Goal: Task Accomplishment & Management: Use online tool/utility

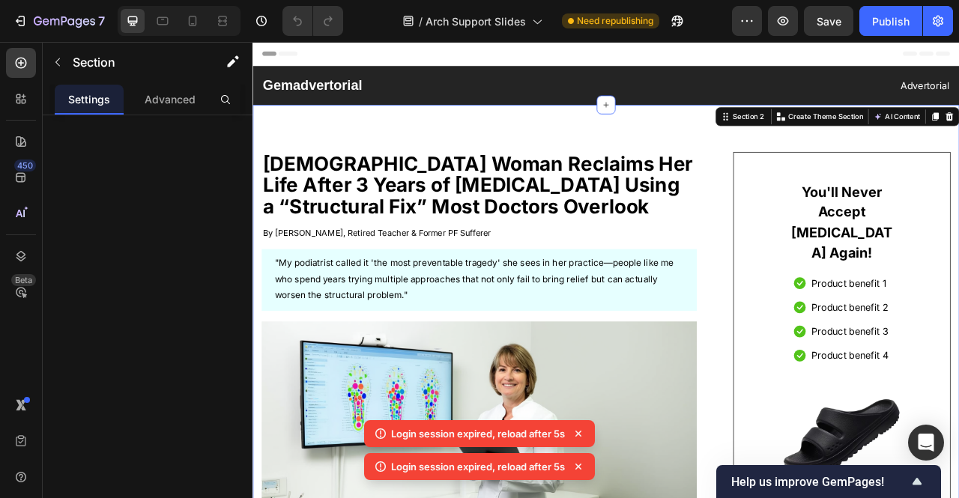
click at [580, 434] on icon at bounding box center [578, 433] width 15 height 15
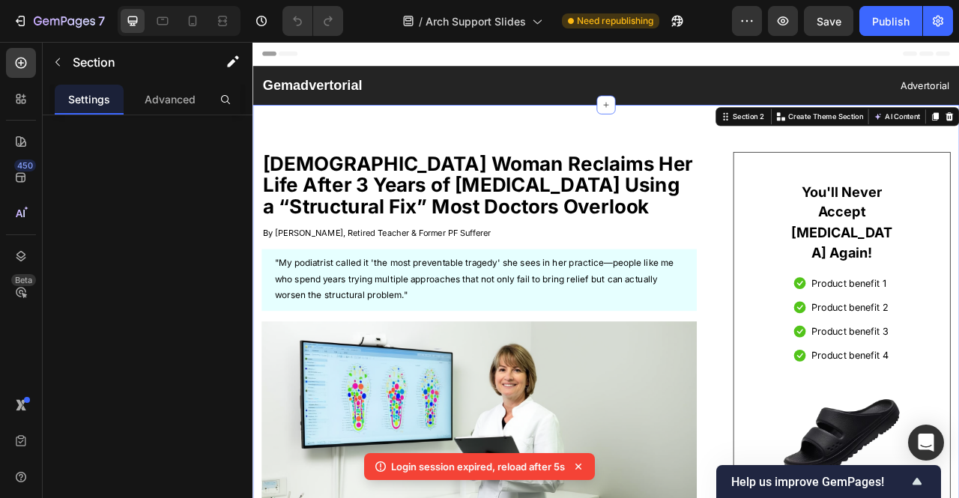
click at [578, 470] on icon at bounding box center [578, 466] width 15 height 15
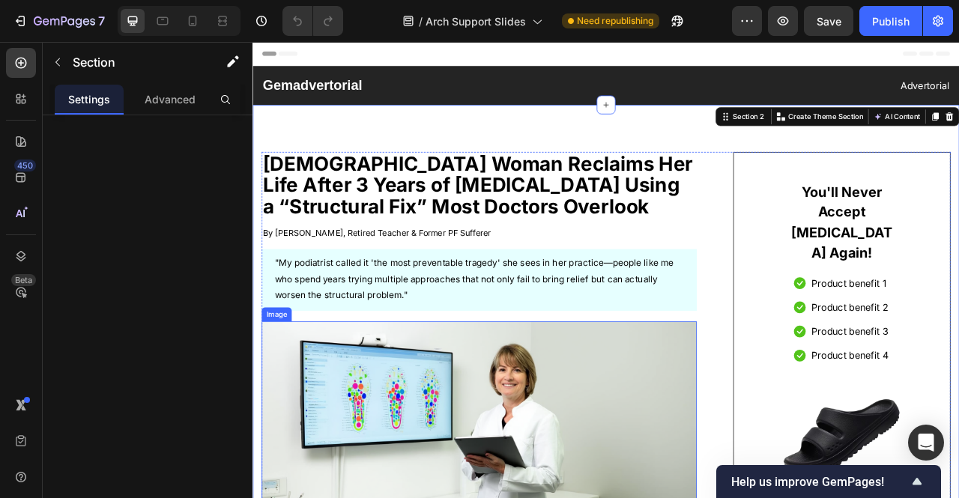
scroll to position [52, 0]
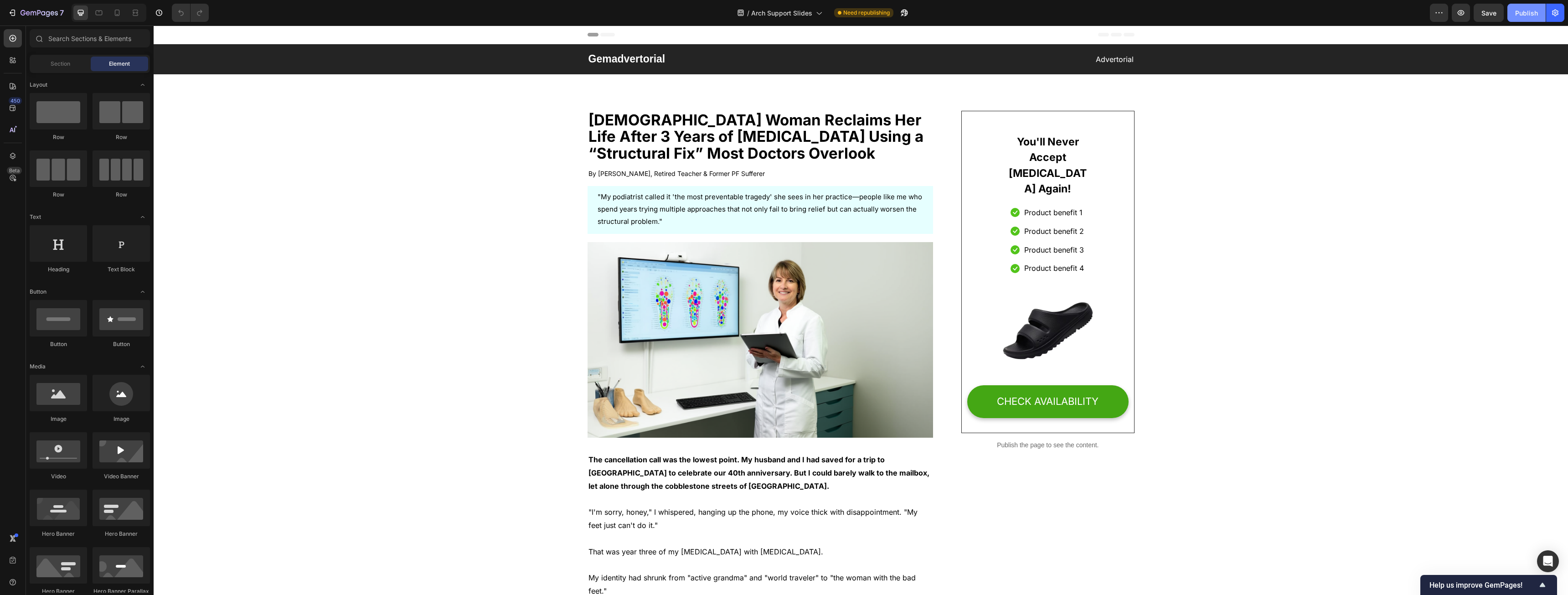
click at [583, 9] on div "Publish" at bounding box center [1526, 13] width 23 height 10
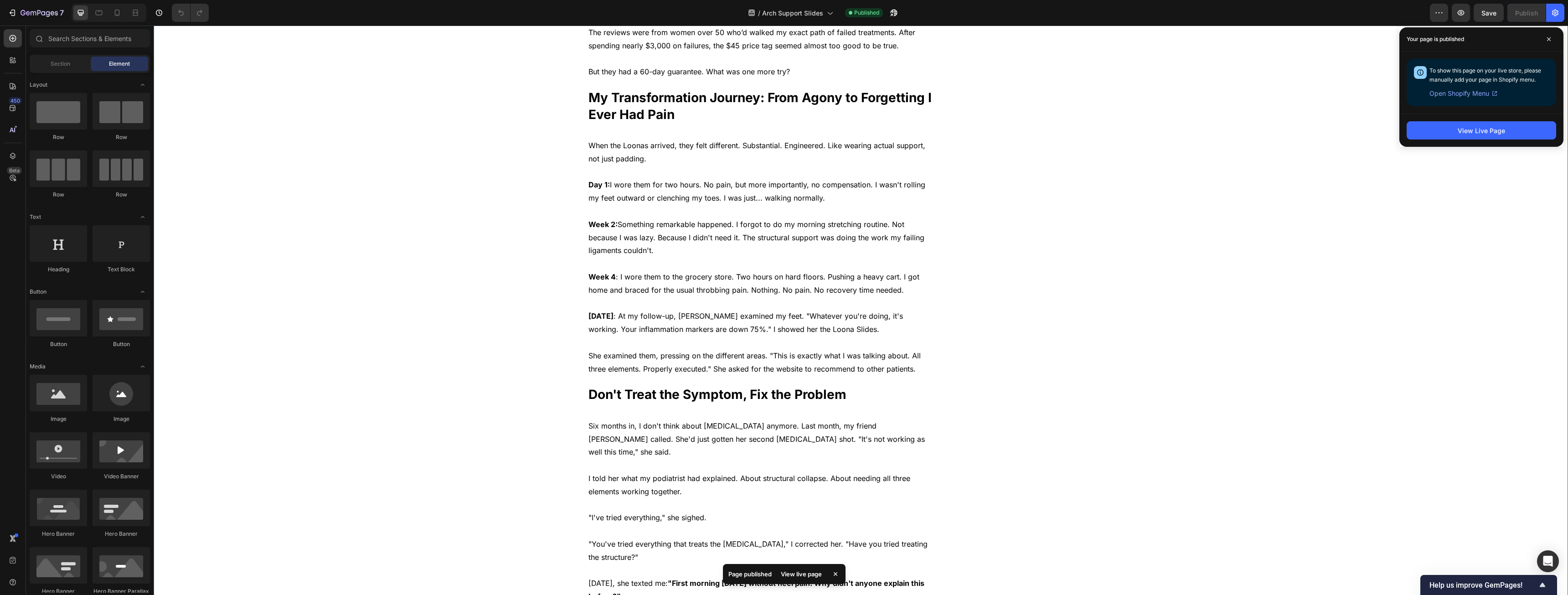
scroll to position [2144, 0]
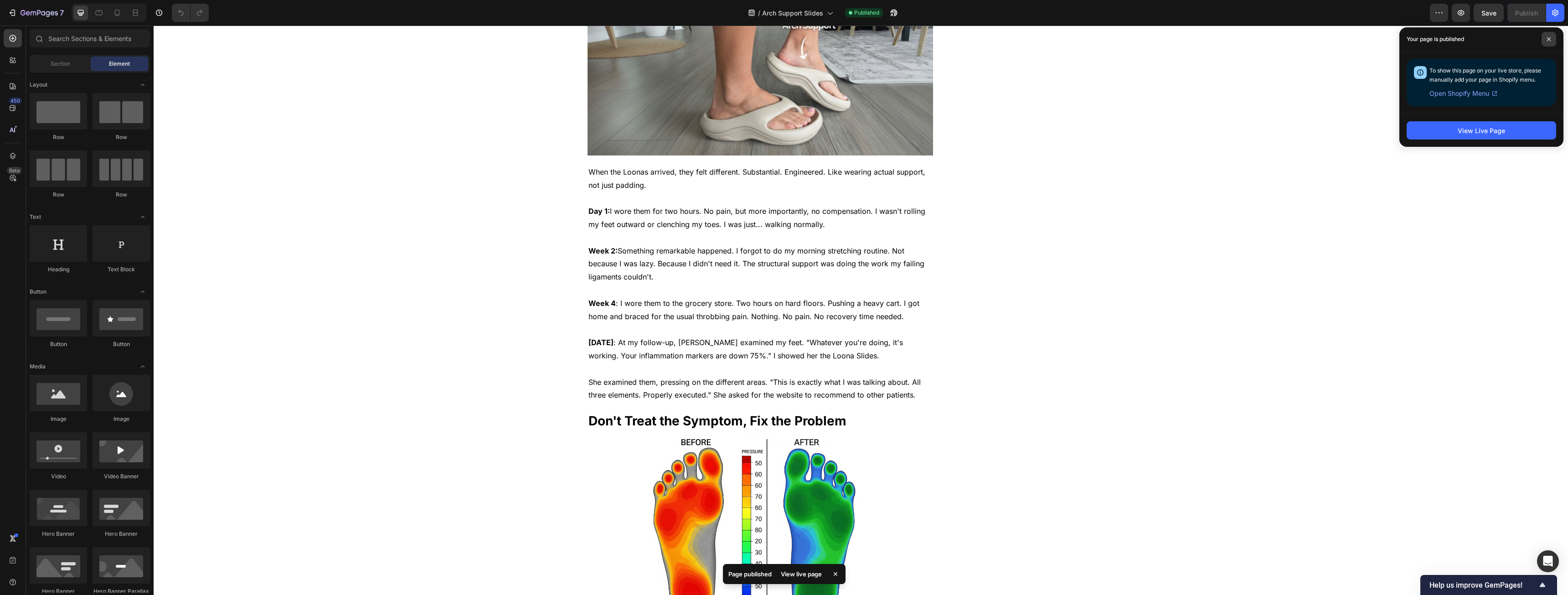
click at [583, 38] on icon at bounding box center [1549, 39] width 4 height 4
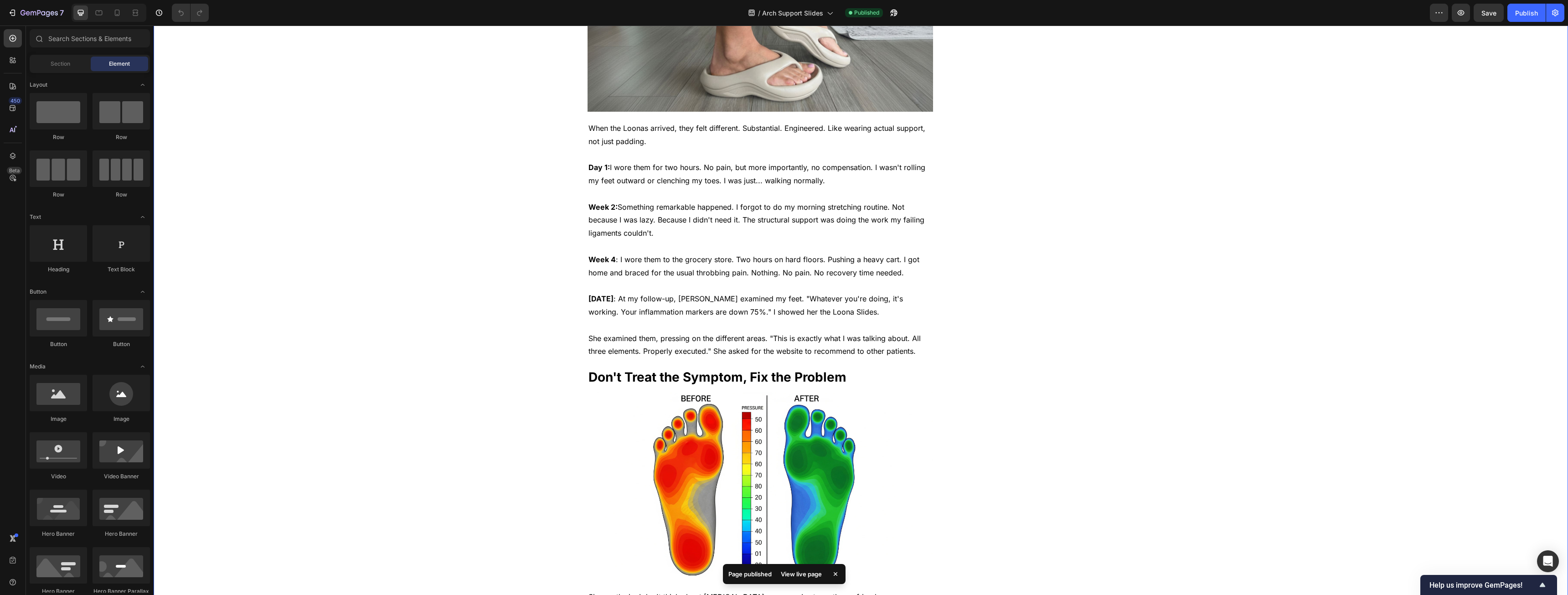
scroll to position [2189, 0]
click at [583, 110] on img at bounding box center [760, 13] width 346 height 195
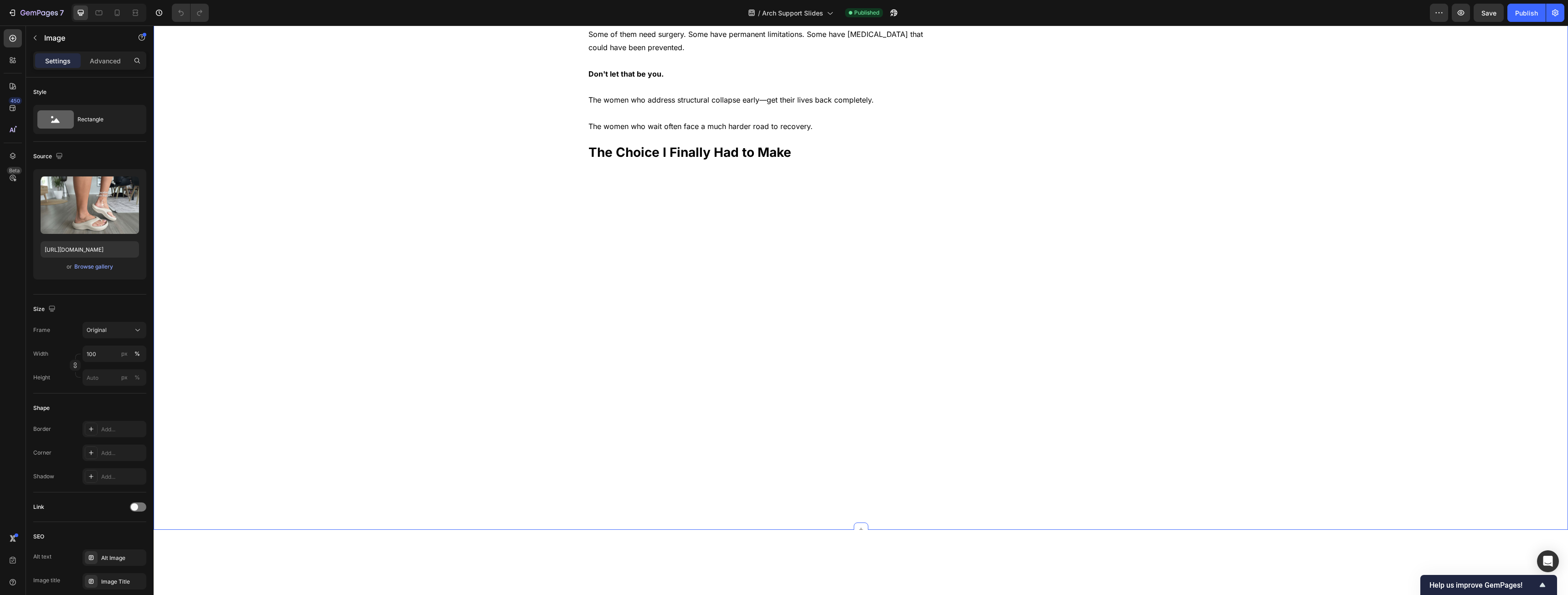
scroll to position [3055, 0]
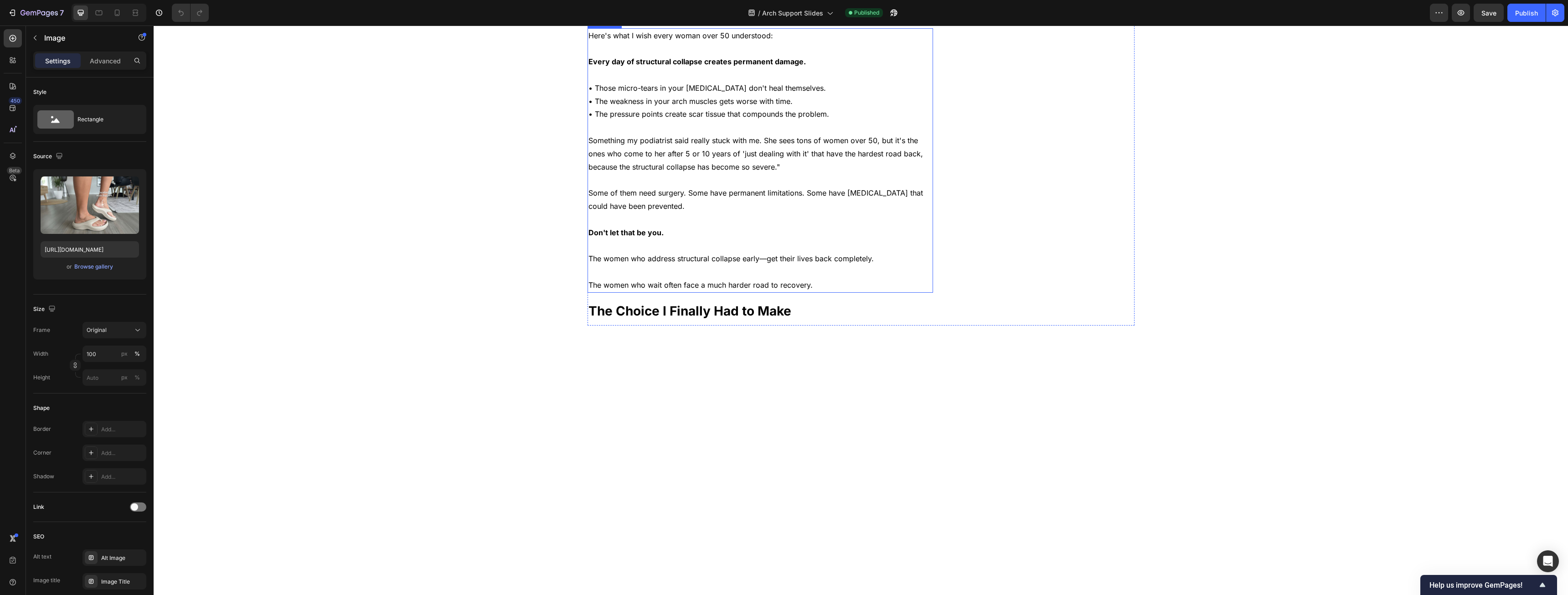
click at [583, 43] on p "Here's what I wish every woman over 50 understood:" at bounding box center [760, 36] width 344 height 13
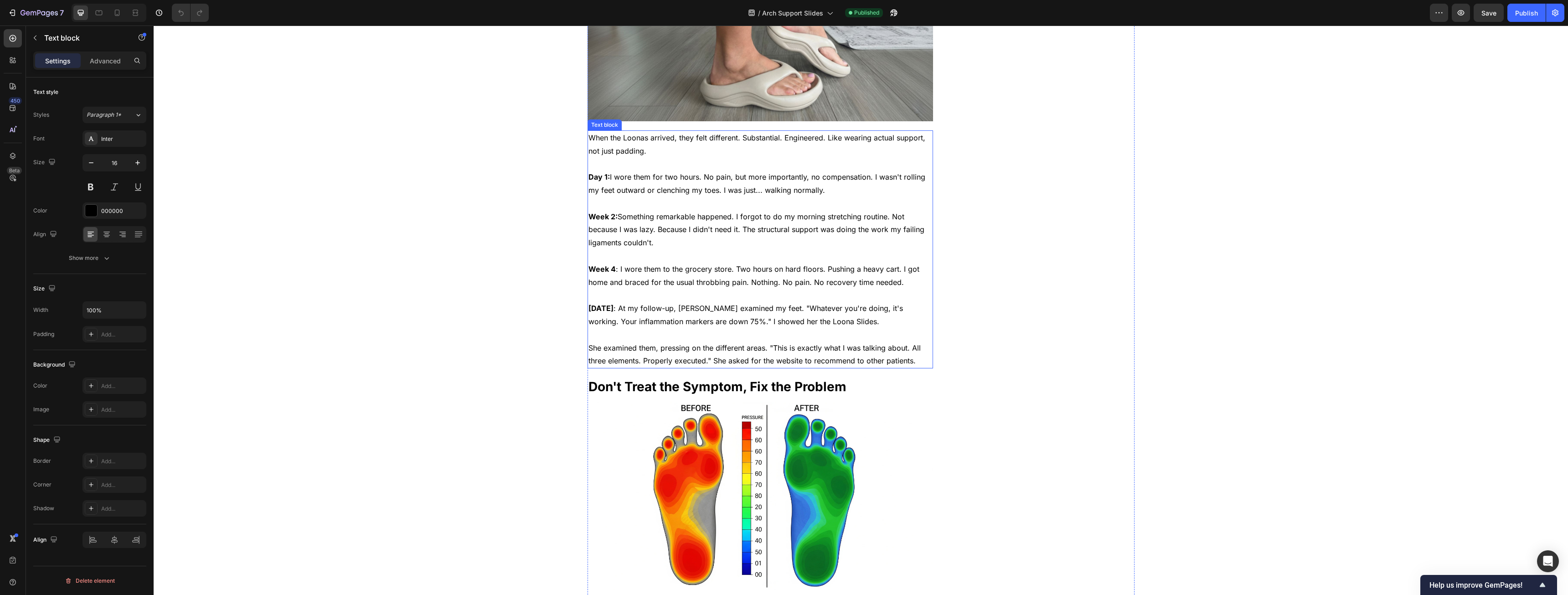
scroll to position [2052, 0]
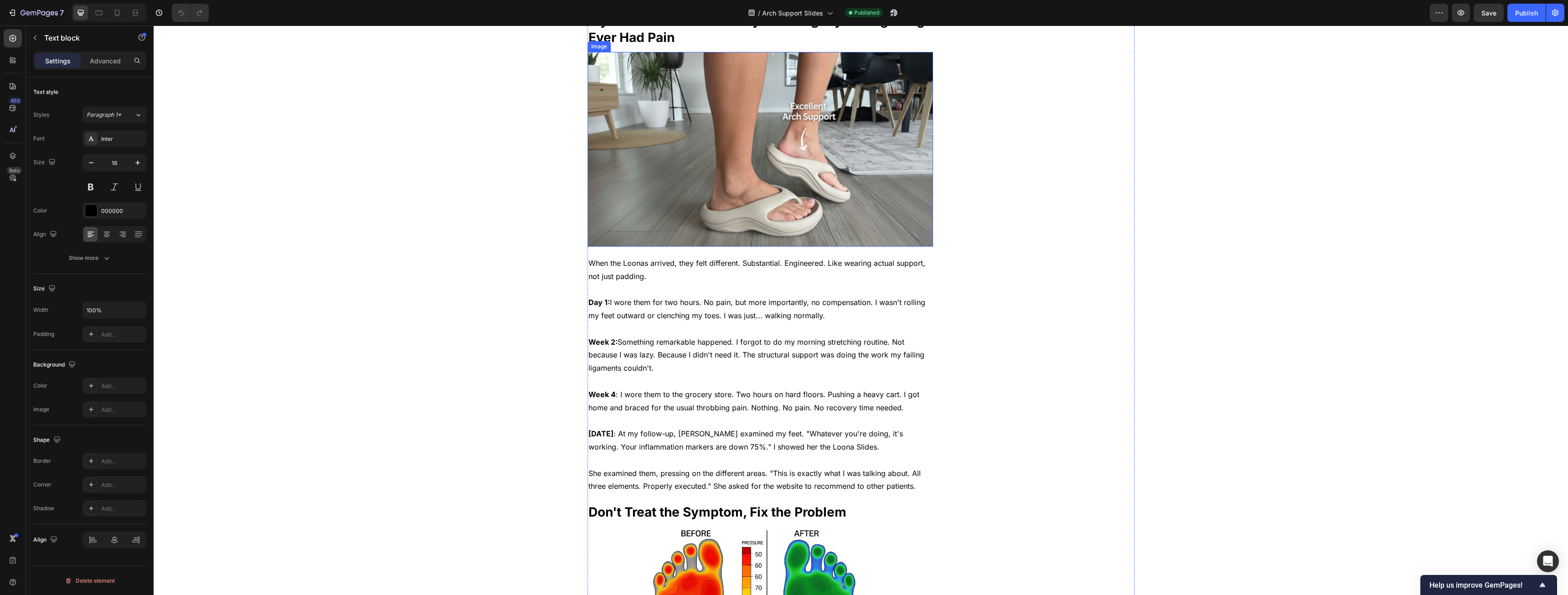
click at [583, 247] on img at bounding box center [760, 149] width 346 height 195
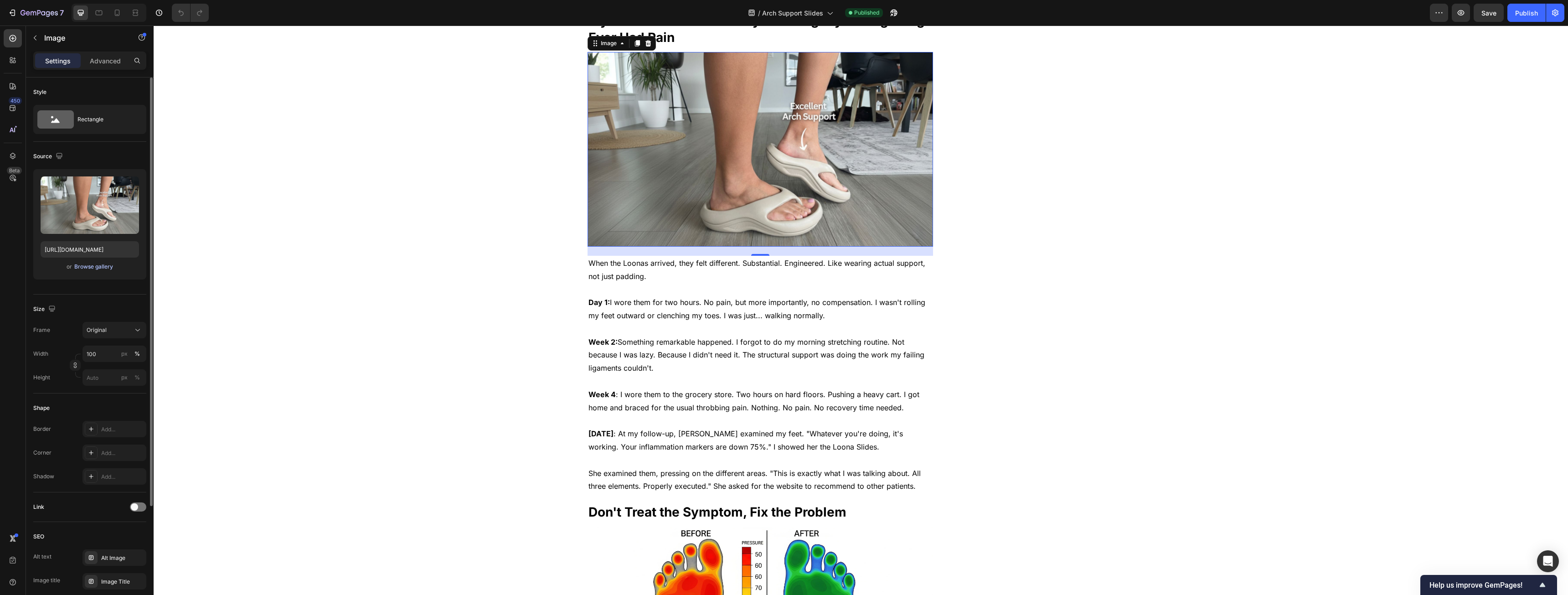
click at [97, 268] on div "Browse gallery" at bounding box center [94, 266] width 39 height 8
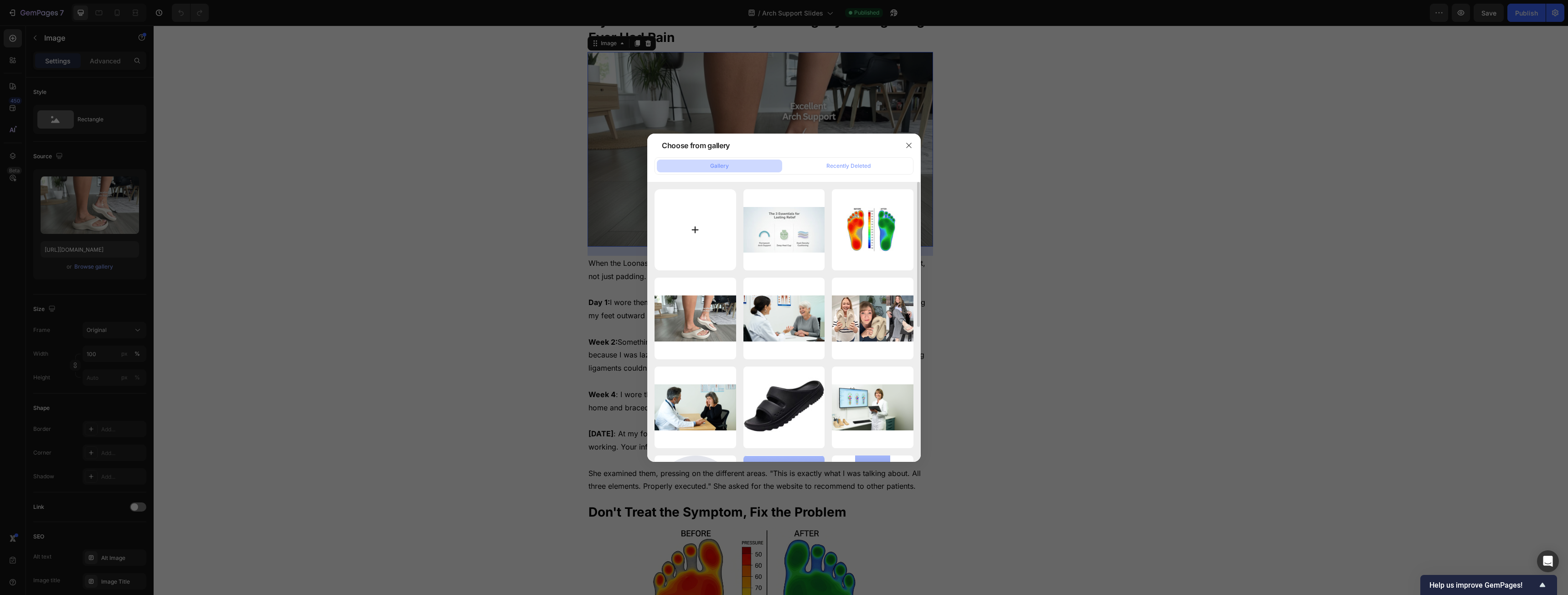
click at [583, 227] on input "file" at bounding box center [695, 230] width 82 height 82
type input "C:\fakepath\Untitled design (4).jpg"
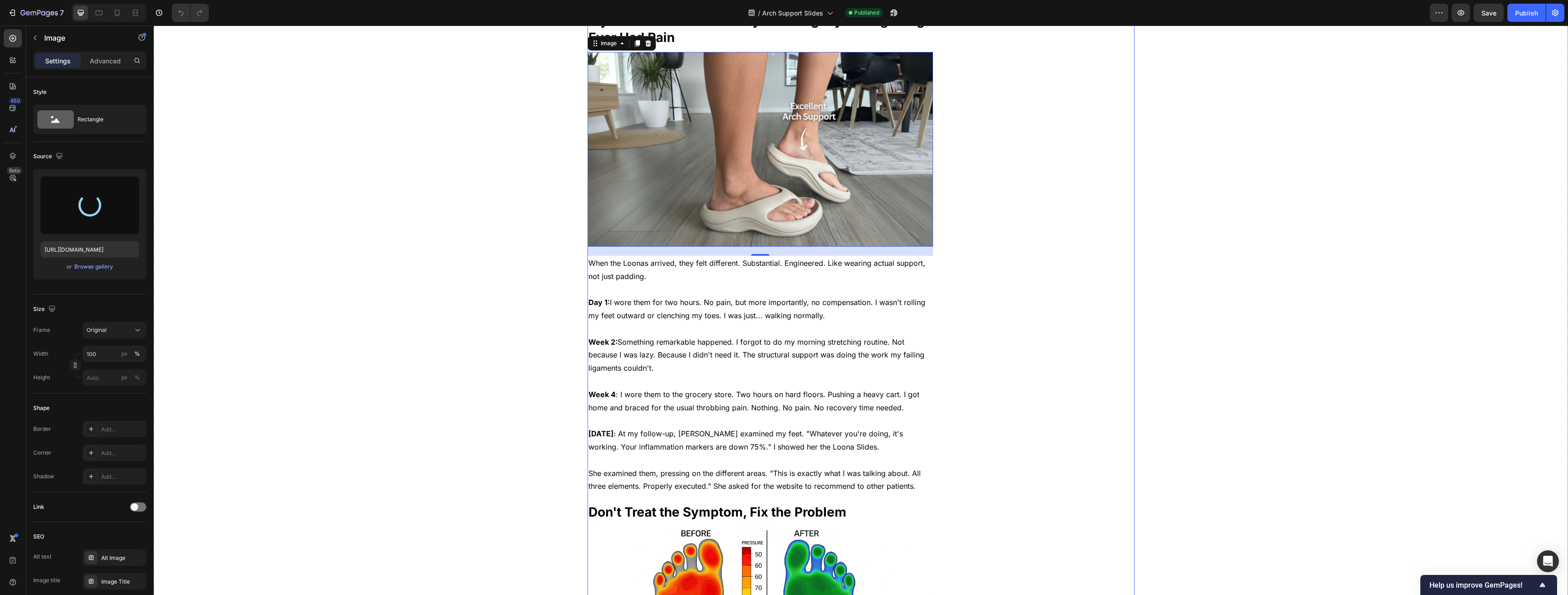
type input "https://cdn.shopify.com/s/files/1/0931/4920/0668/files/gempages_576021918650466…"
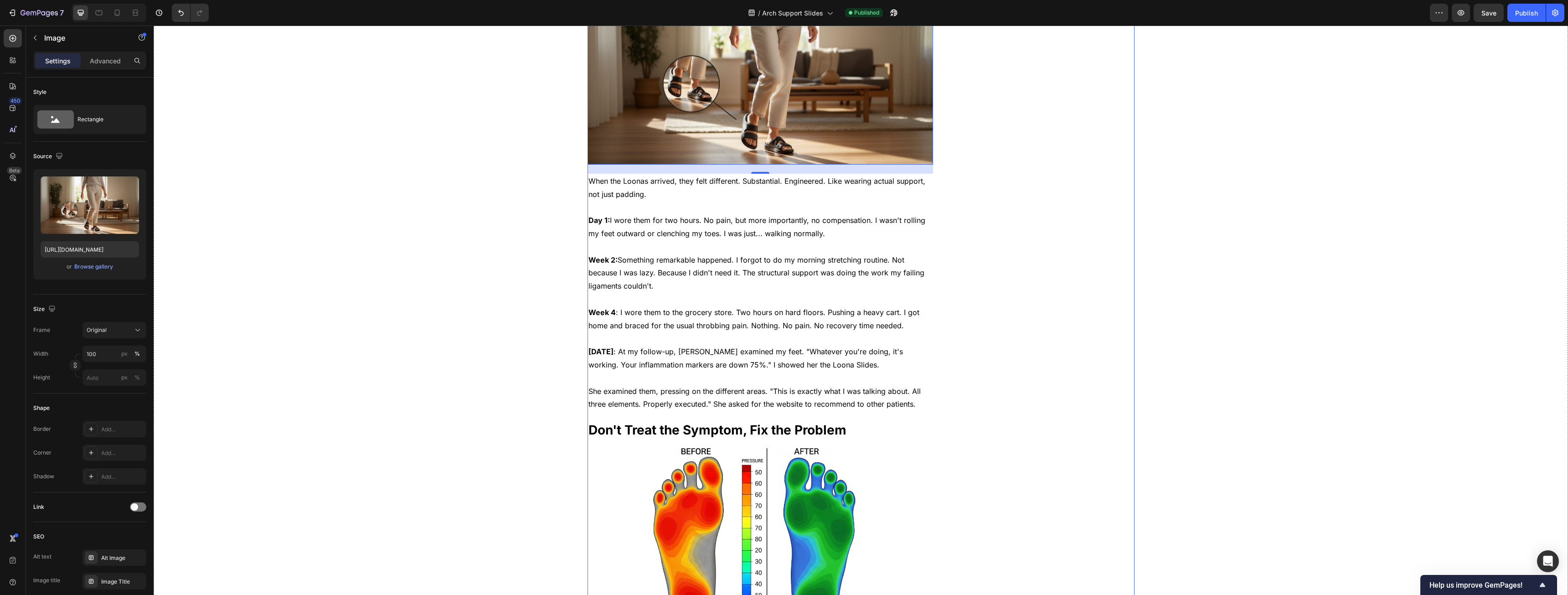
scroll to position [2144, 0]
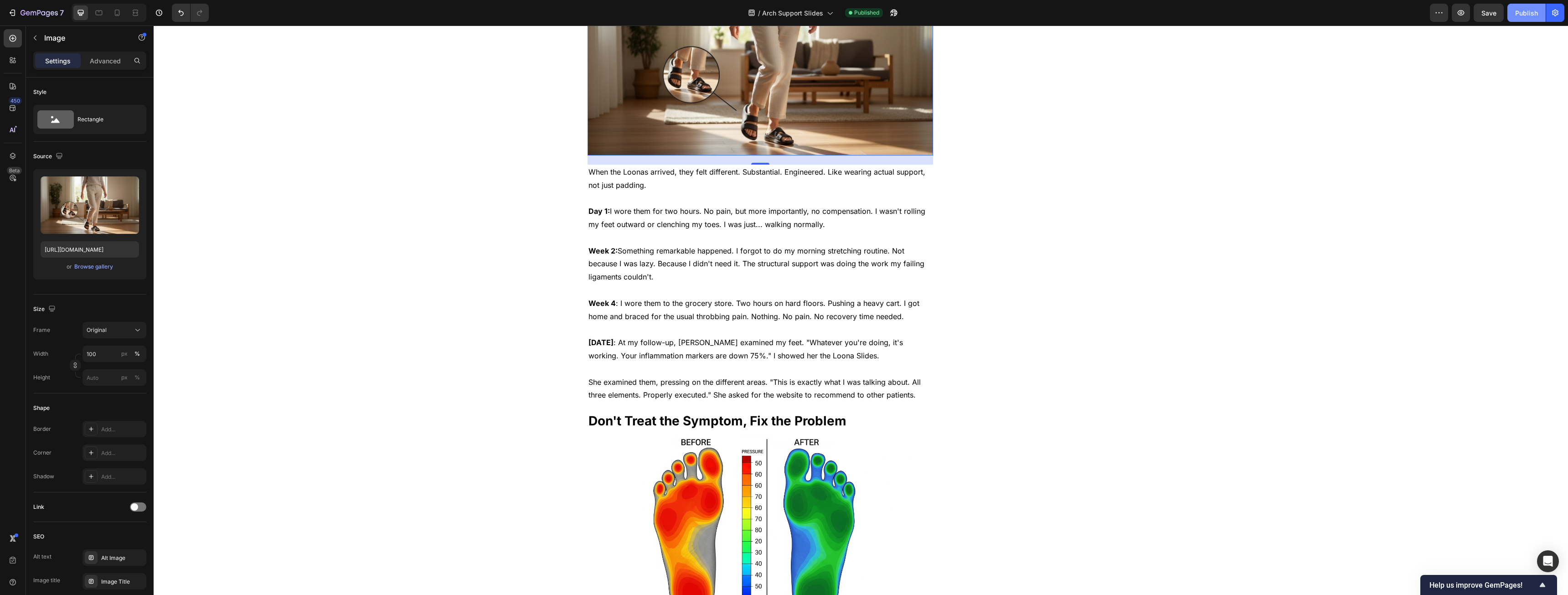
drag, startPoint x: 1524, startPoint y: 13, endPoint x: 1328, endPoint y: 23, distance: 196.3
click at [583, 13] on div "Publish" at bounding box center [1526, 13] width 23 height 10
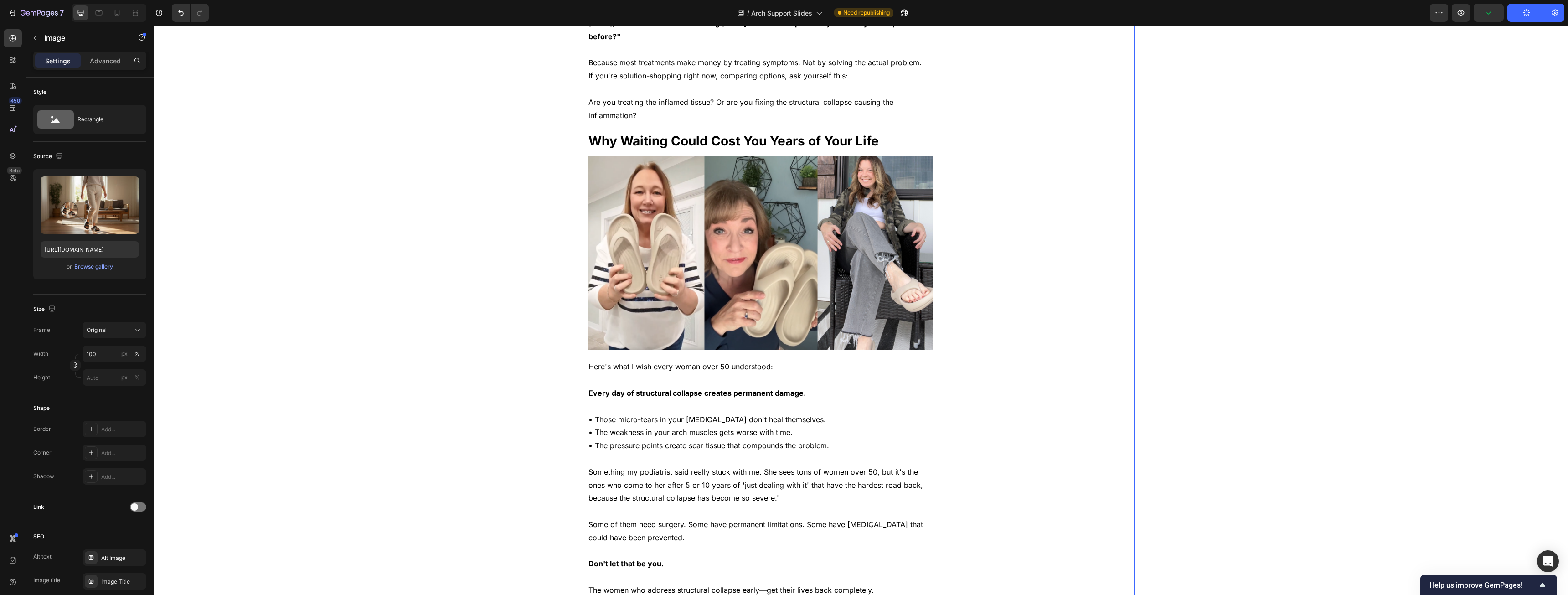
scroll to position [3101, 0]
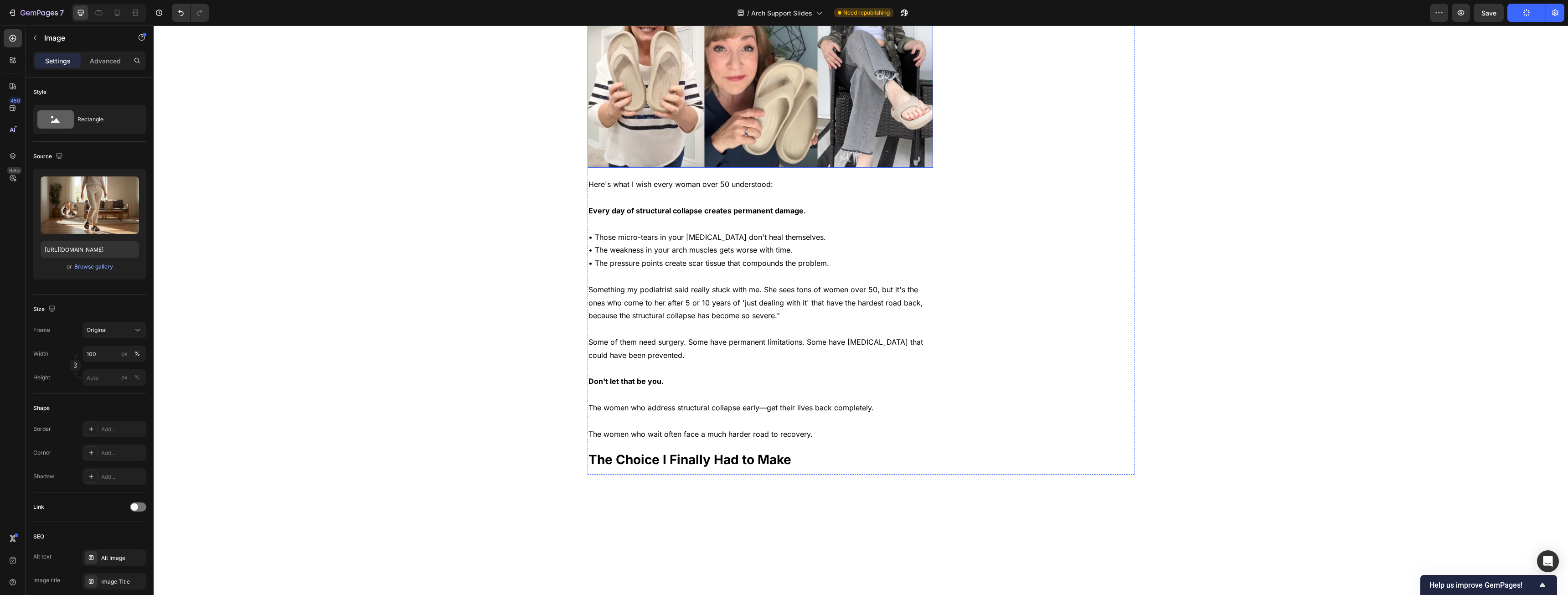
click at [583, 168] on img at bounding box center [760, 71] width 346 height 195
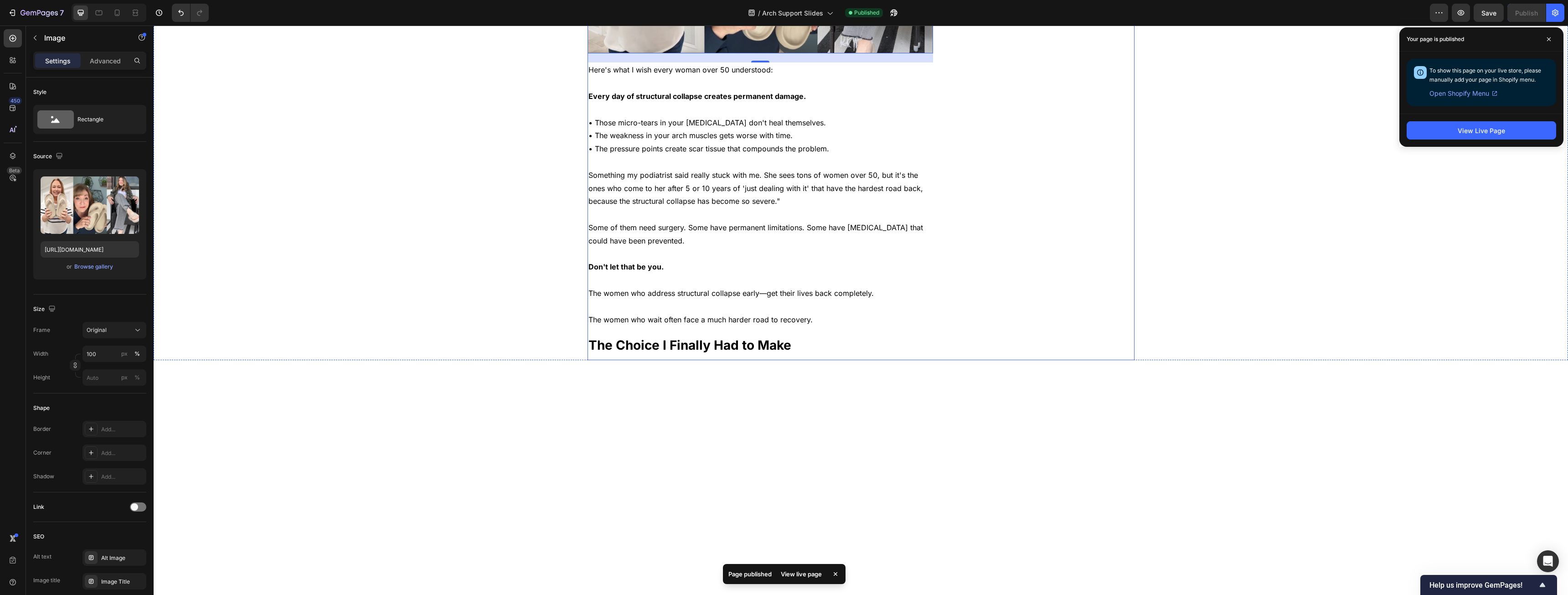
scroll to position [3238, 0]
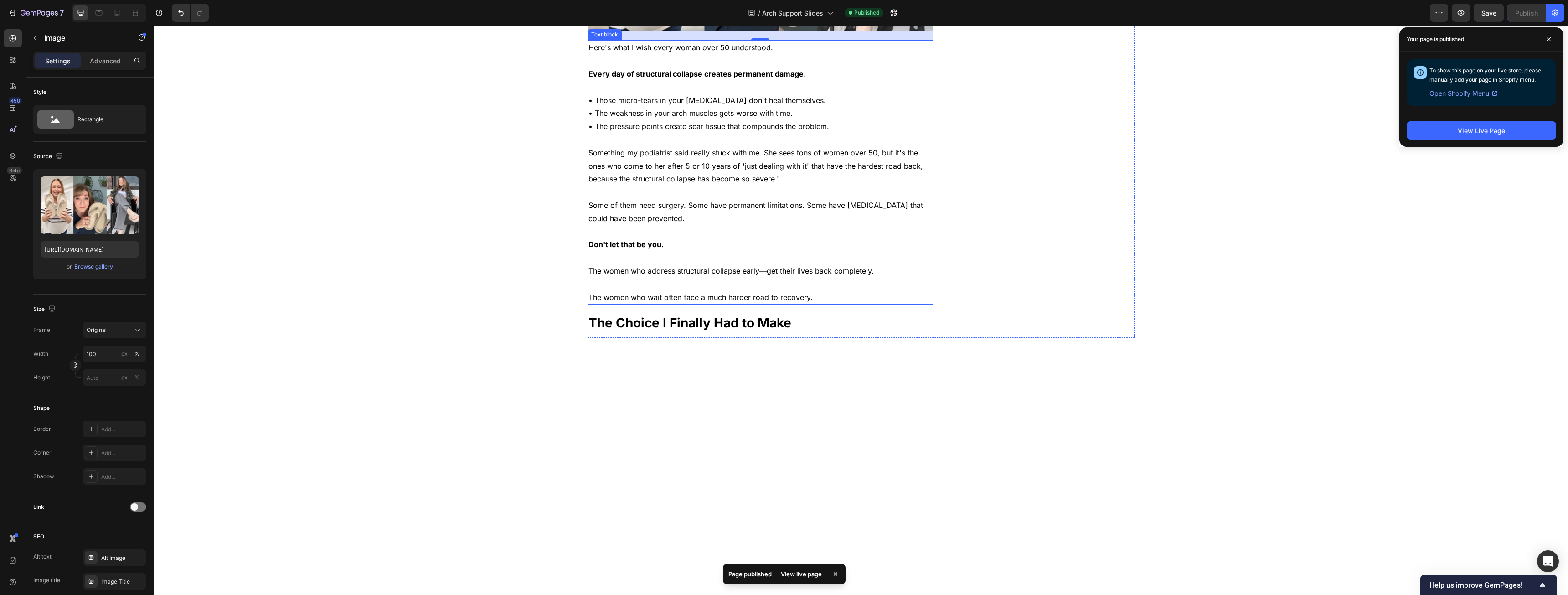
click at [583, 225] on p "Some of them need surgery. Some have permanent limitations. Some have [MEDICAL_…" at bounding box center [760, 211] width 344 height 26
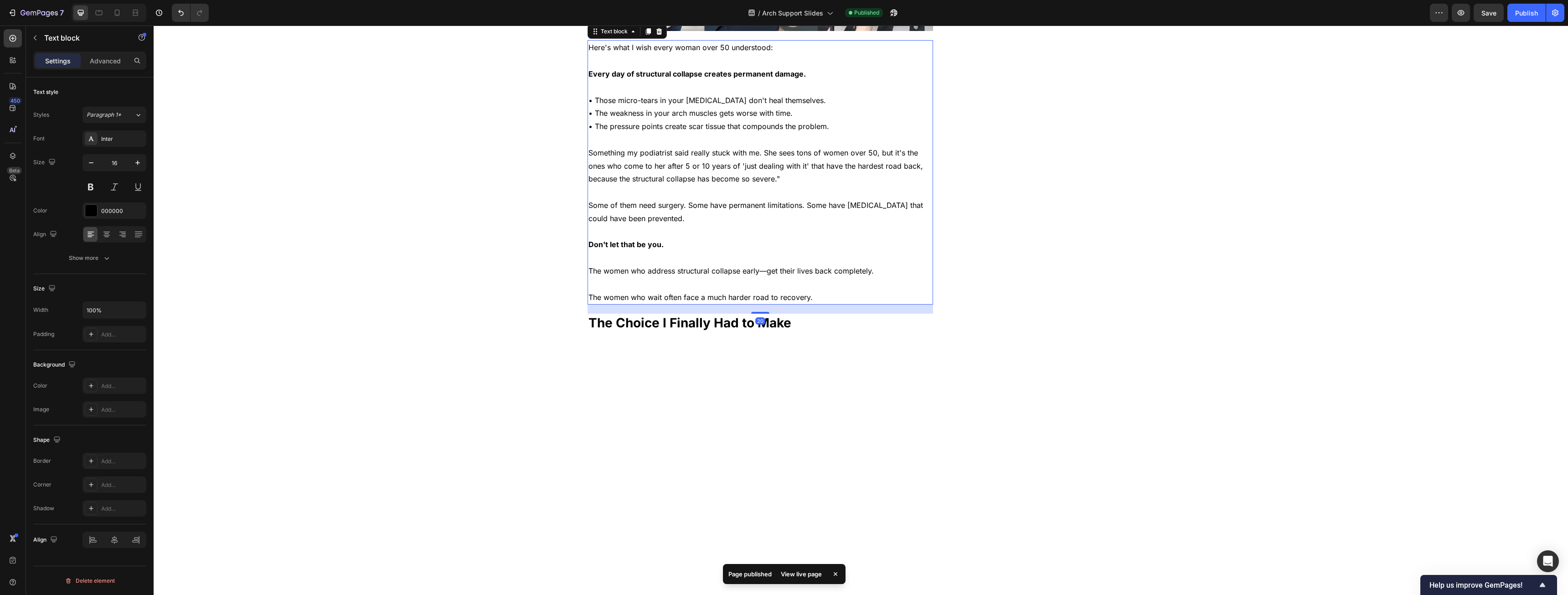
click at [583, 54] on p "Here's what I wish every woman over 50 understood:" at bounding box center [760, 48] width 344 height 13
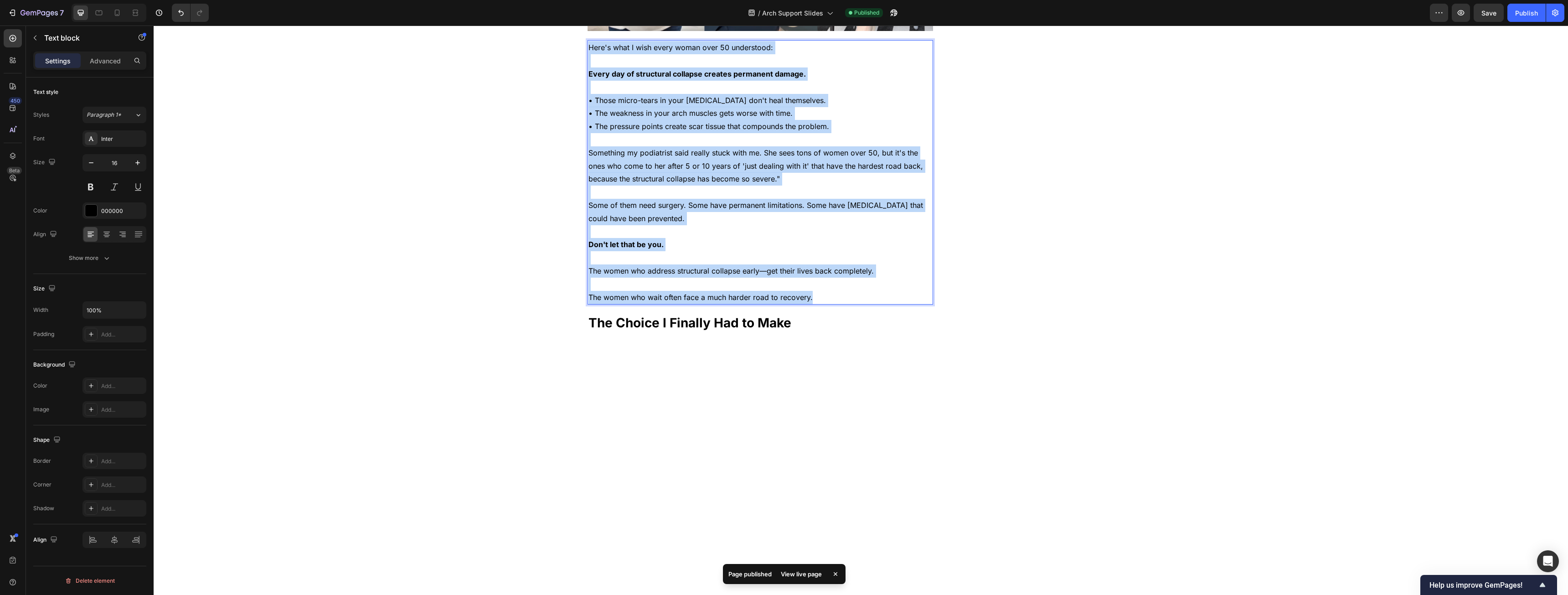
drag, startPoint x: 627, startPoint y: 217, endPoint x: 867, endPoint y: 459, distance: 340.8
click at [583, 303] on div "Here's what I wish every woman over 50 understood: Every day of structural coll…" at bounding box center [760, 172] width 346 height 264
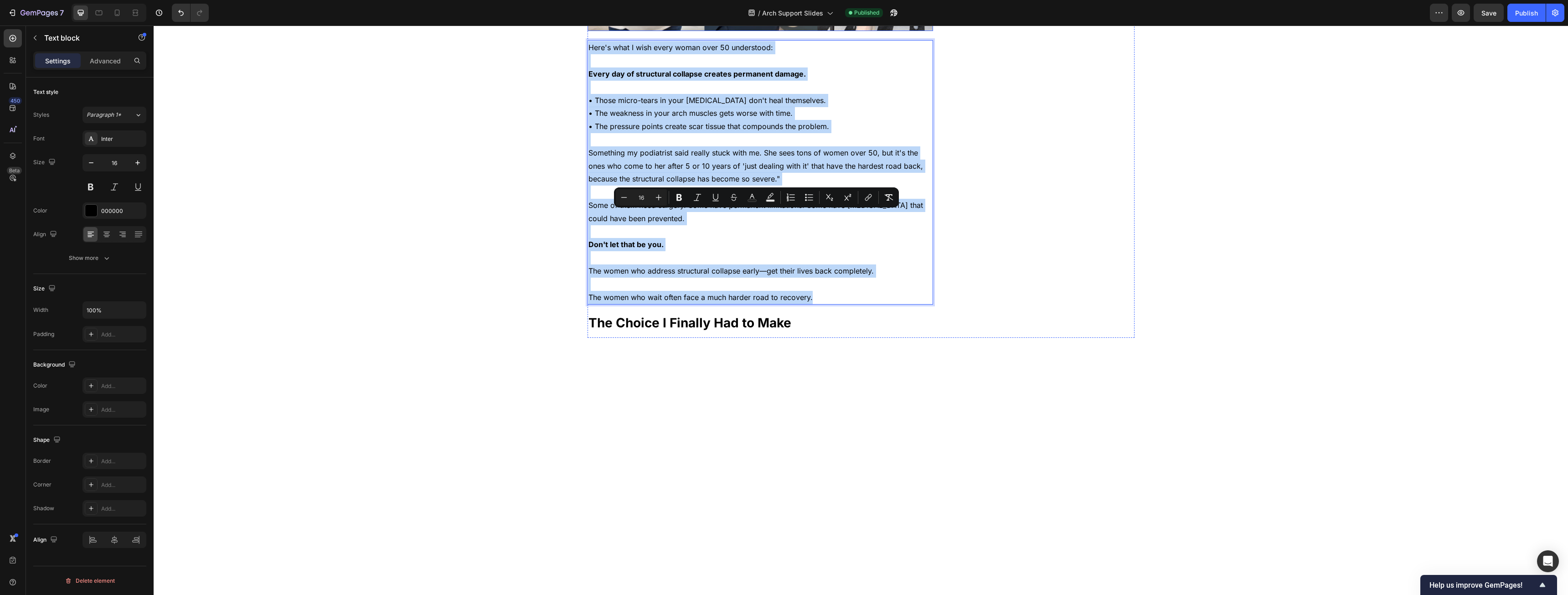
copy div "Here's what I wish every woman over 50 understood: Every day of structural coll…"
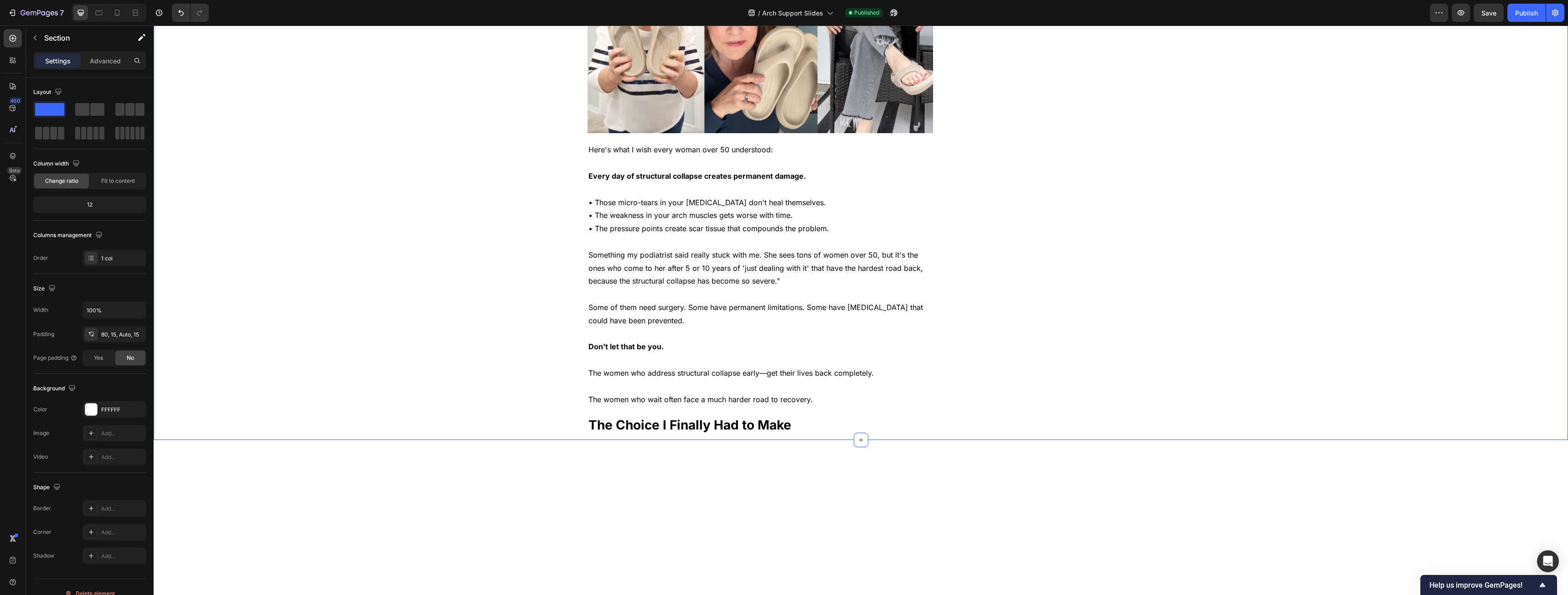
scroll to position [3192, 0]
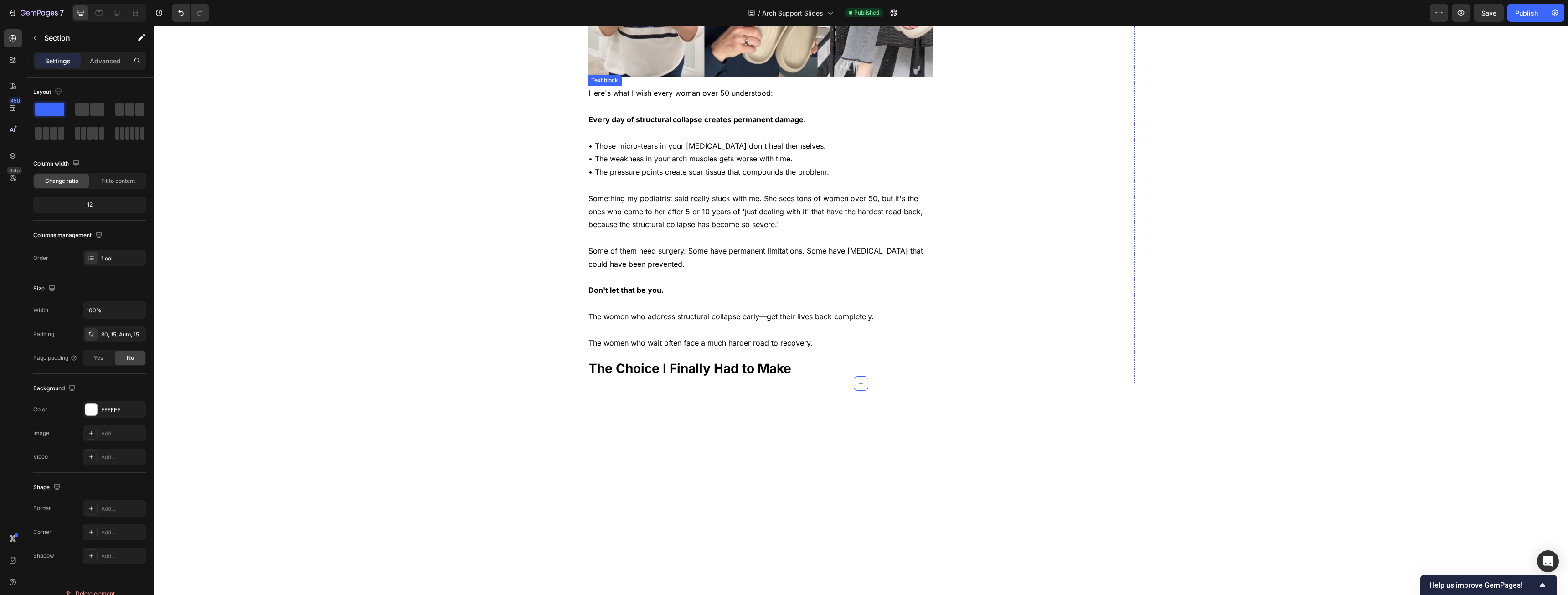
click at [583, 179] on p "• Those micro-tears in your plantar fascia don't heal themselves. • The weaknes…" at bounding box center [760, 159] width 344 height 39
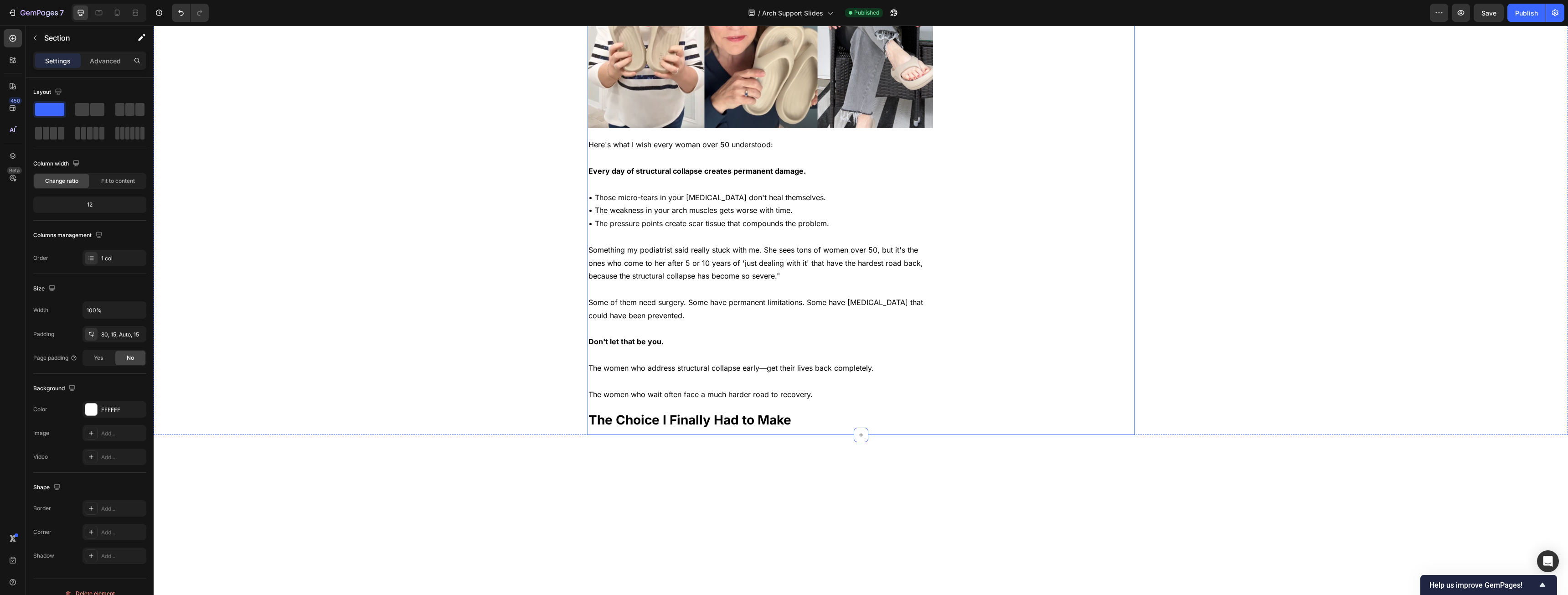
scroll to position [3238, 0]
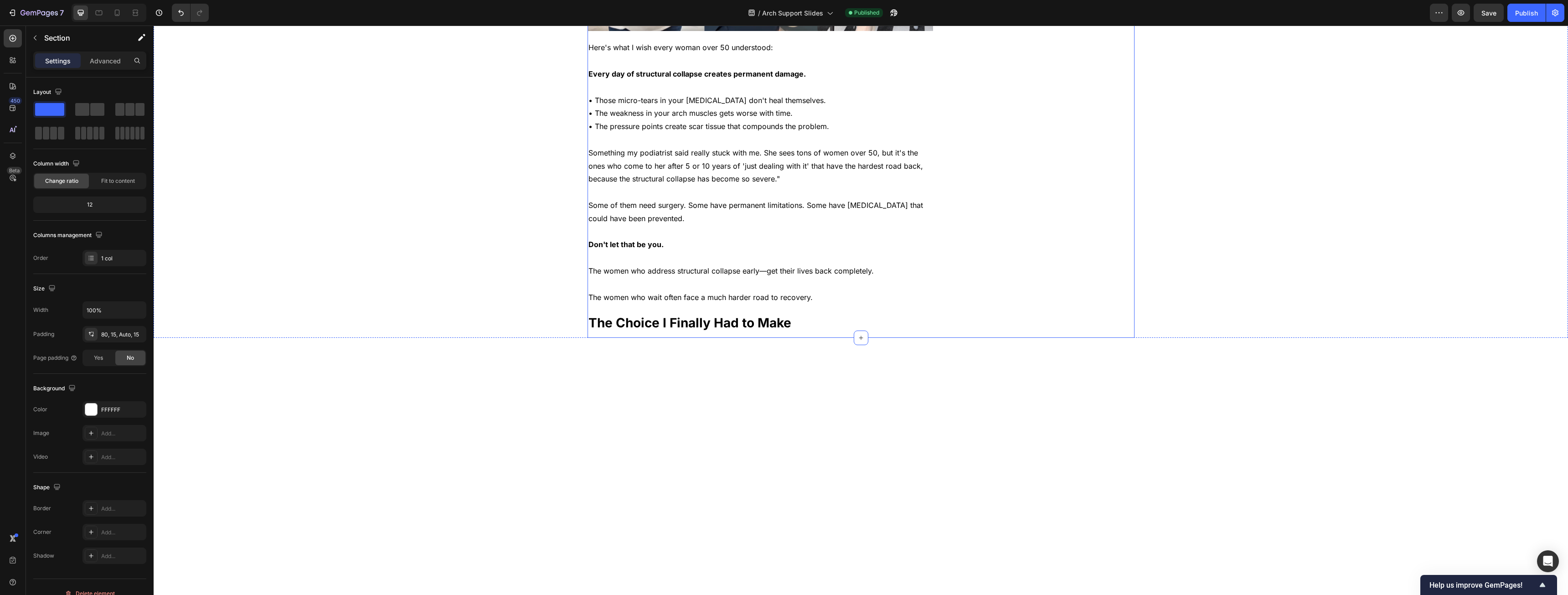
click at [583, 199] on p "Rich Text Editor. Editing area: main" at bounding box center [760, 192] width 344 height 13
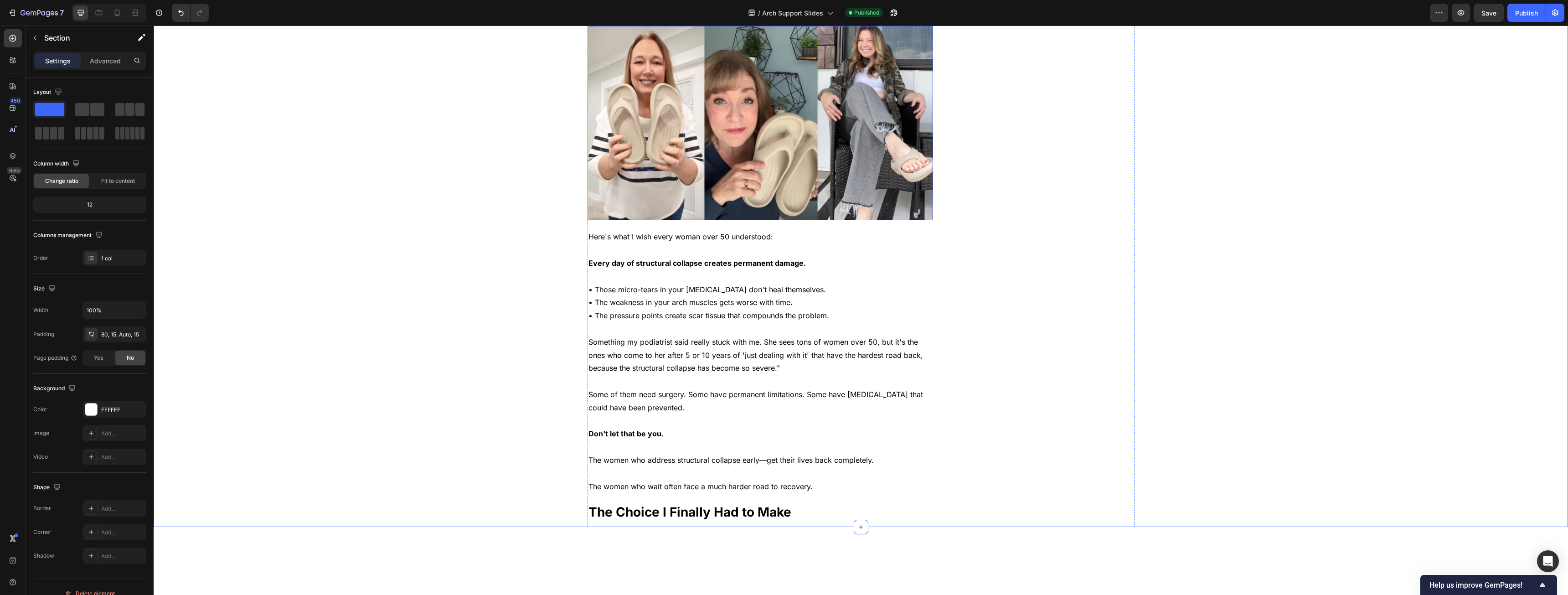
scroll to position [3192, 0]
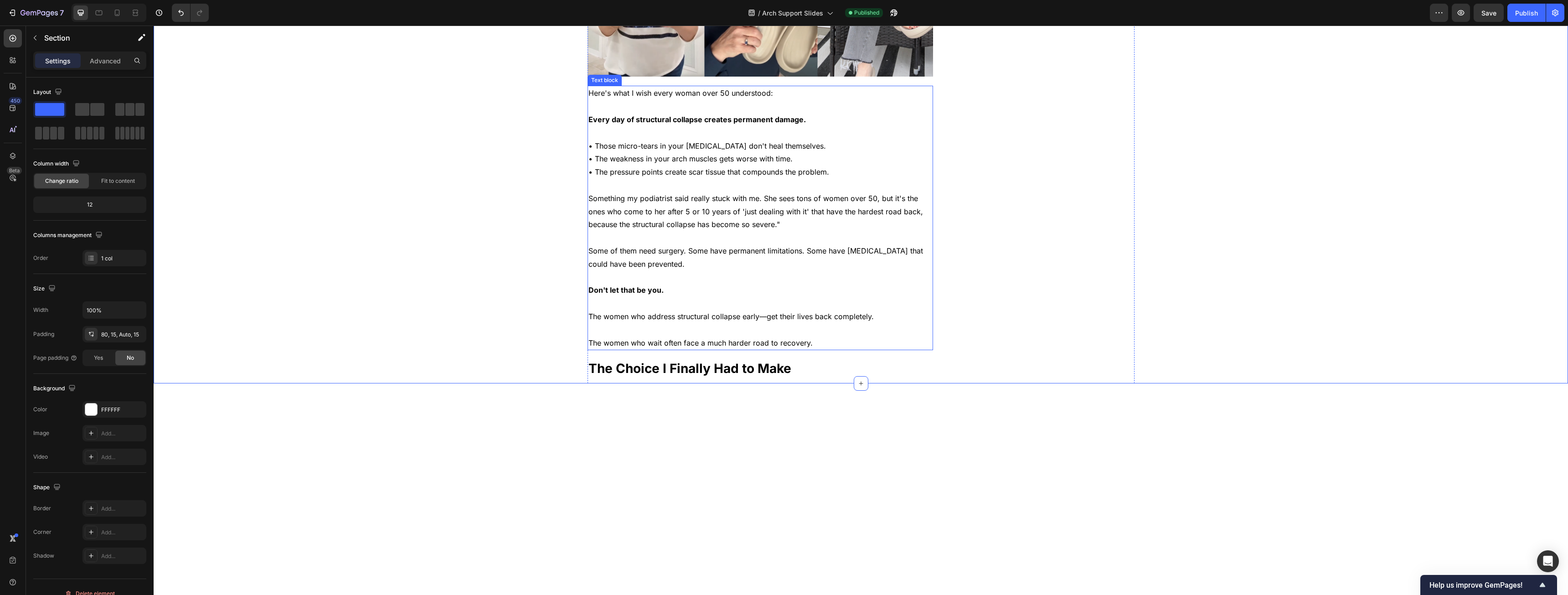
click at [583, 179] on p "• Those micro-tears in your plantar fascia don't heal themselves. • The weaknes…" at bounding box center [760, 159] width 344 height 39
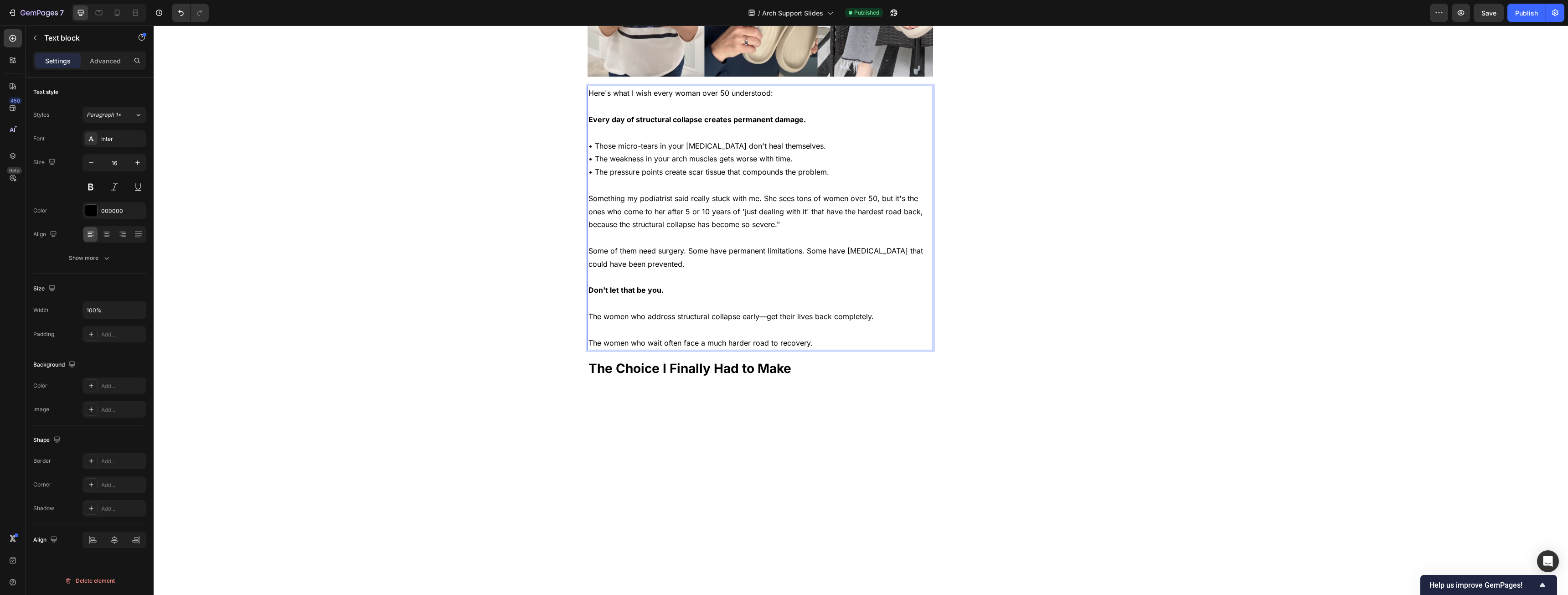
click at [583, 124] on strong "Every day of structural collapse creates permanent damage." at bounding box center [697, 119] width 217 height 9
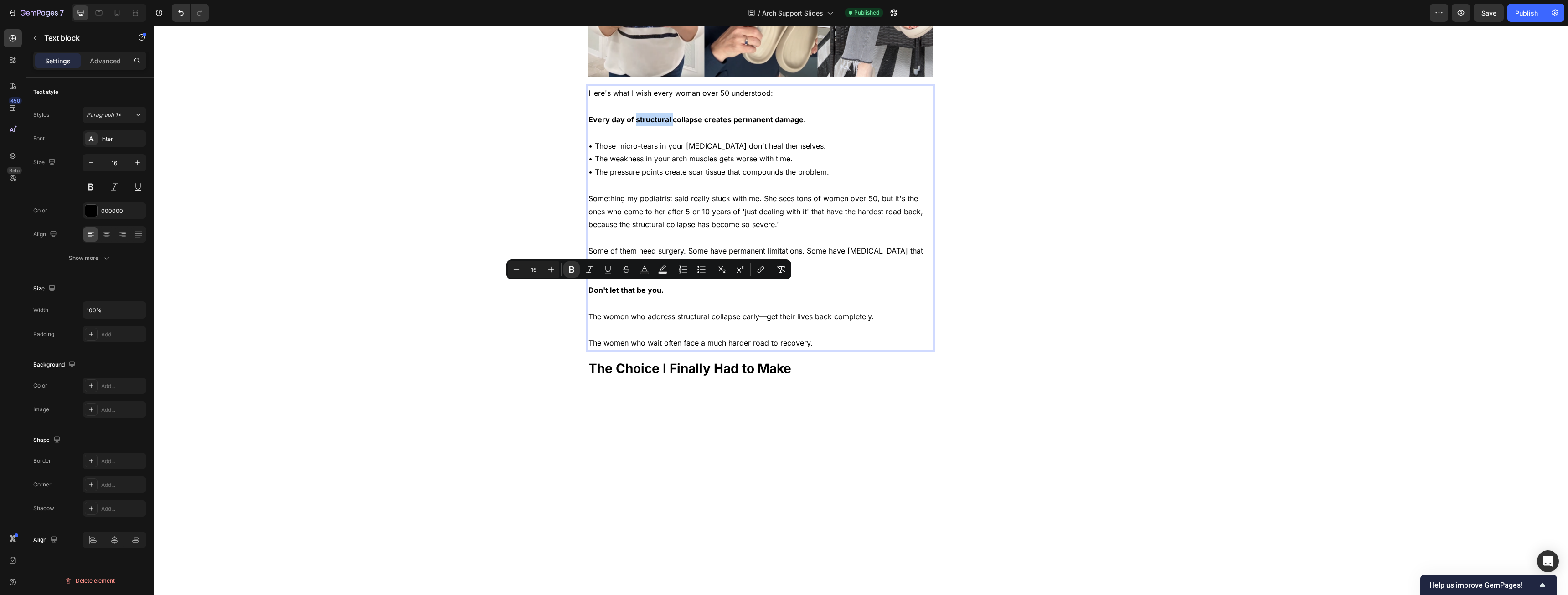
click at [583, 124] on strong "Every day of structural collapse creates permanent damage." at bounding box center [697, 119] width 217 height 9
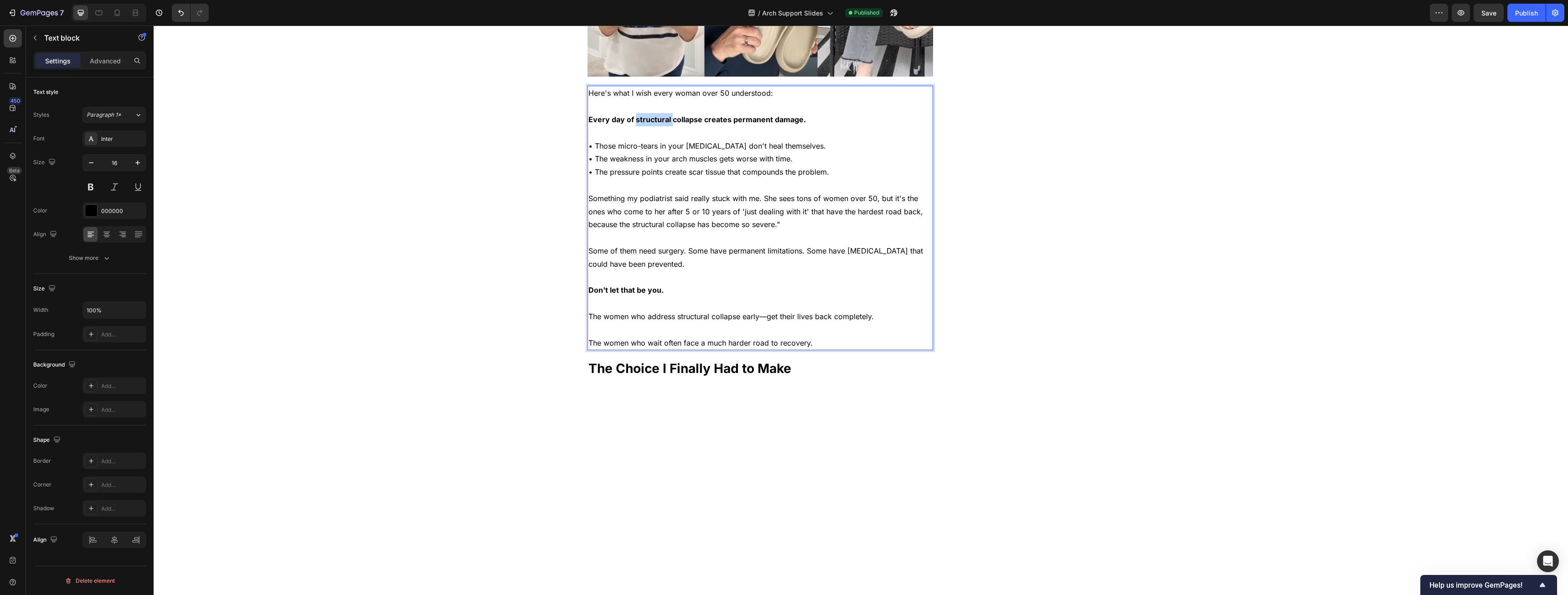
click at [583, 124] on strong "Every day of structural collapse creates permanent damage." at bounding box center [697, 119] width 217 height 9
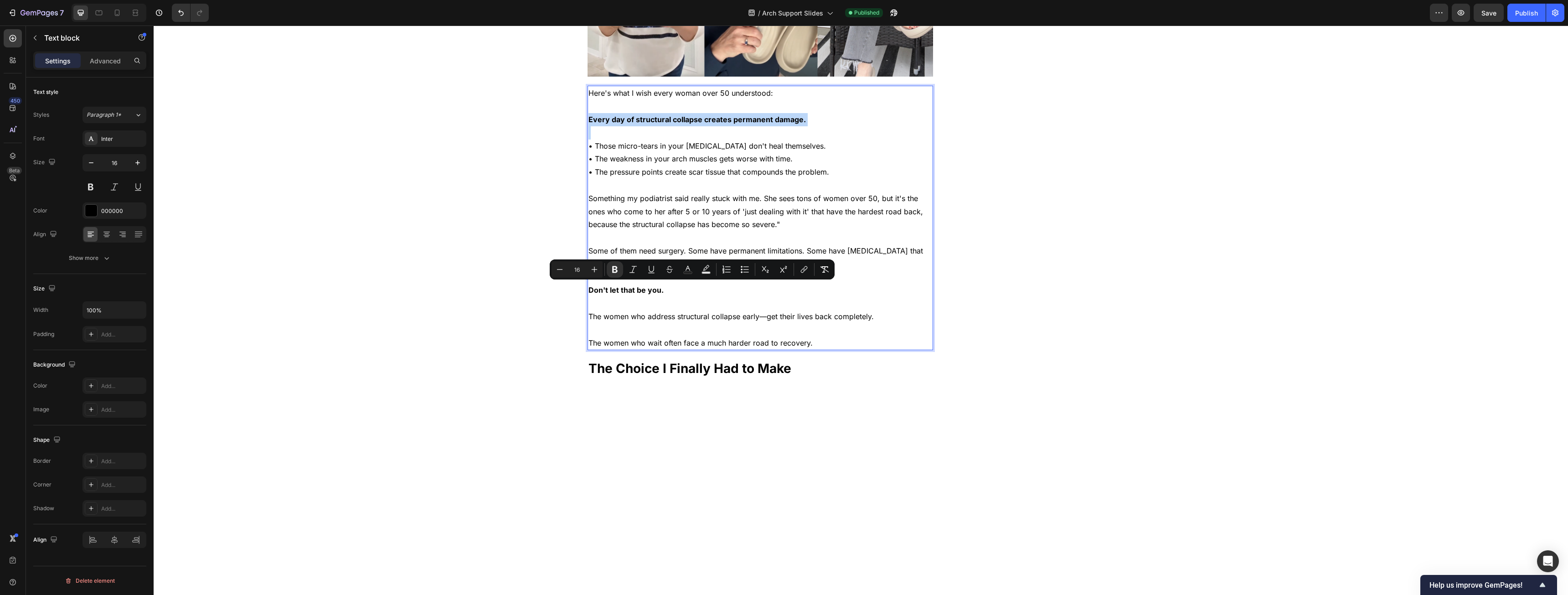
copy strong "Every day of structural collapse creates permanent damage."
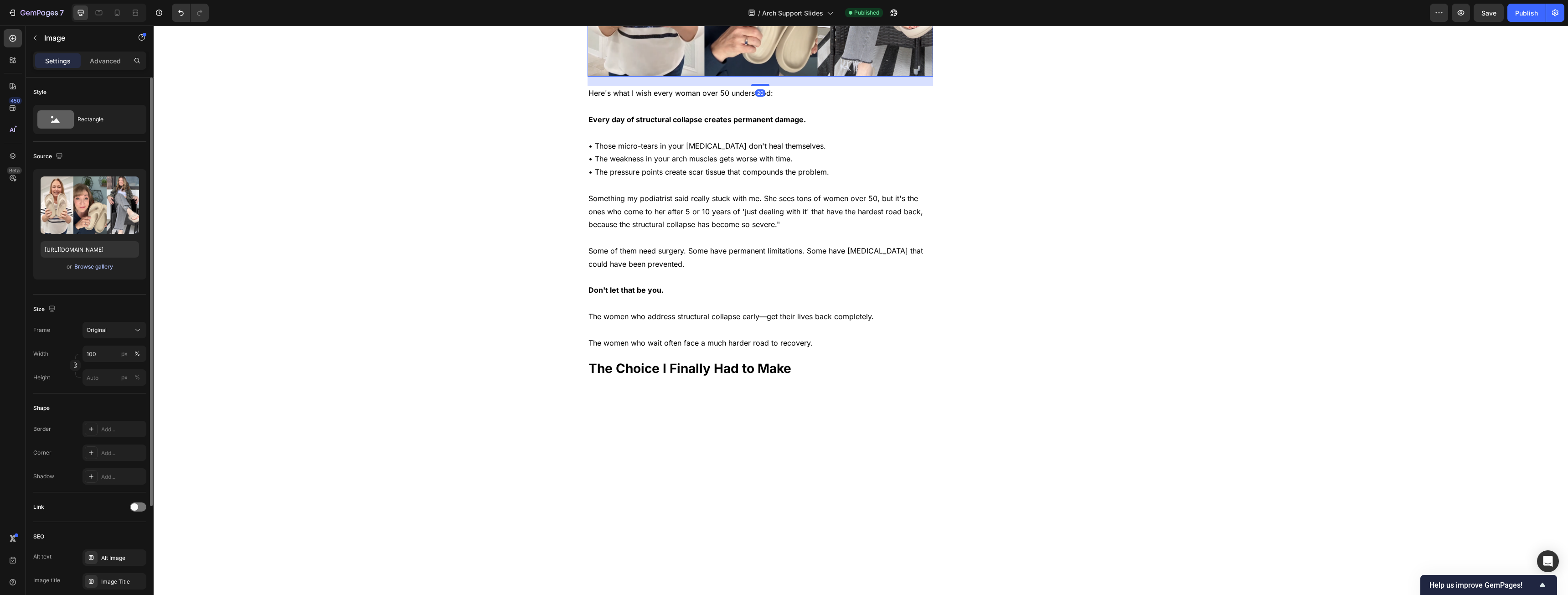
click at [110, 266] on div "Browse gallery" at bounding box center [94, 266] width 39 height 8
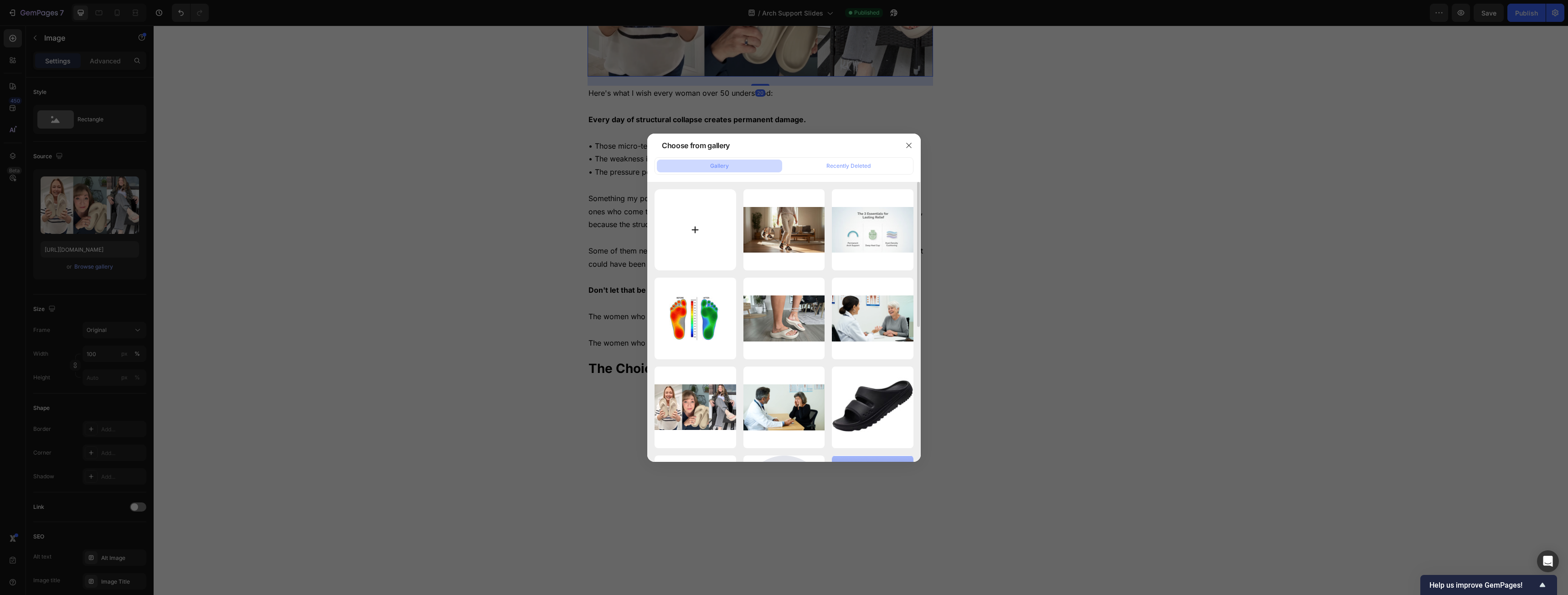
click at [583, 224] on input "file" at bounding box center [695, 230] width 82 height 82
type input "C:\fakepath\Every day of structural collapse creates permanent damage (1).png"
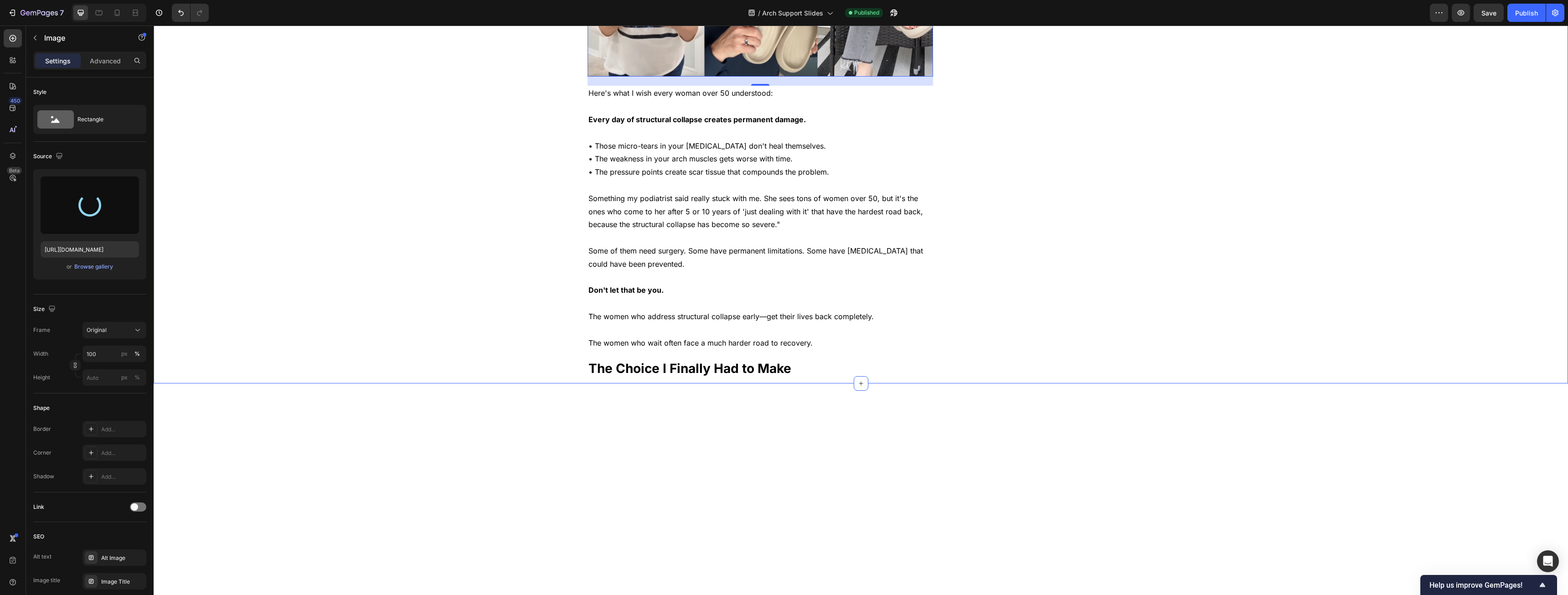
type input "https://cdn.shopify.com/s/files/1/0931/4920/0668/files/gempages_576021918650466…"
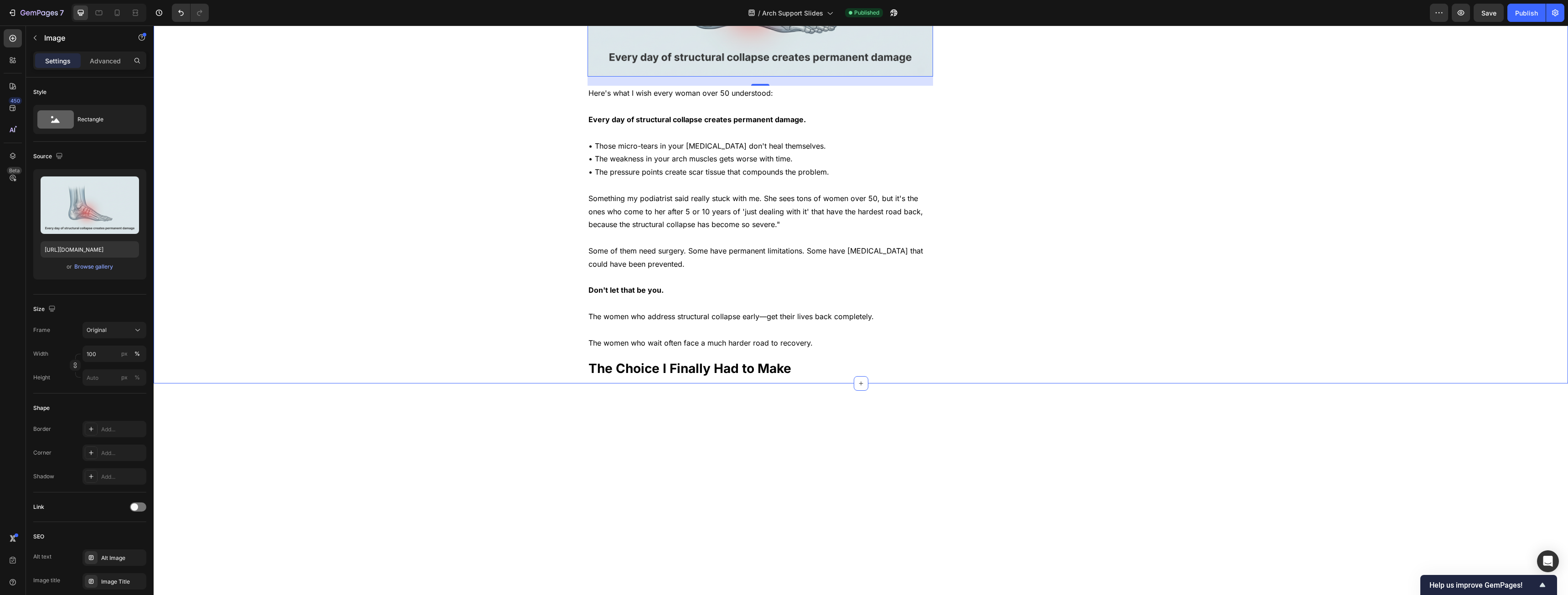
scroll to position [3101, 0]
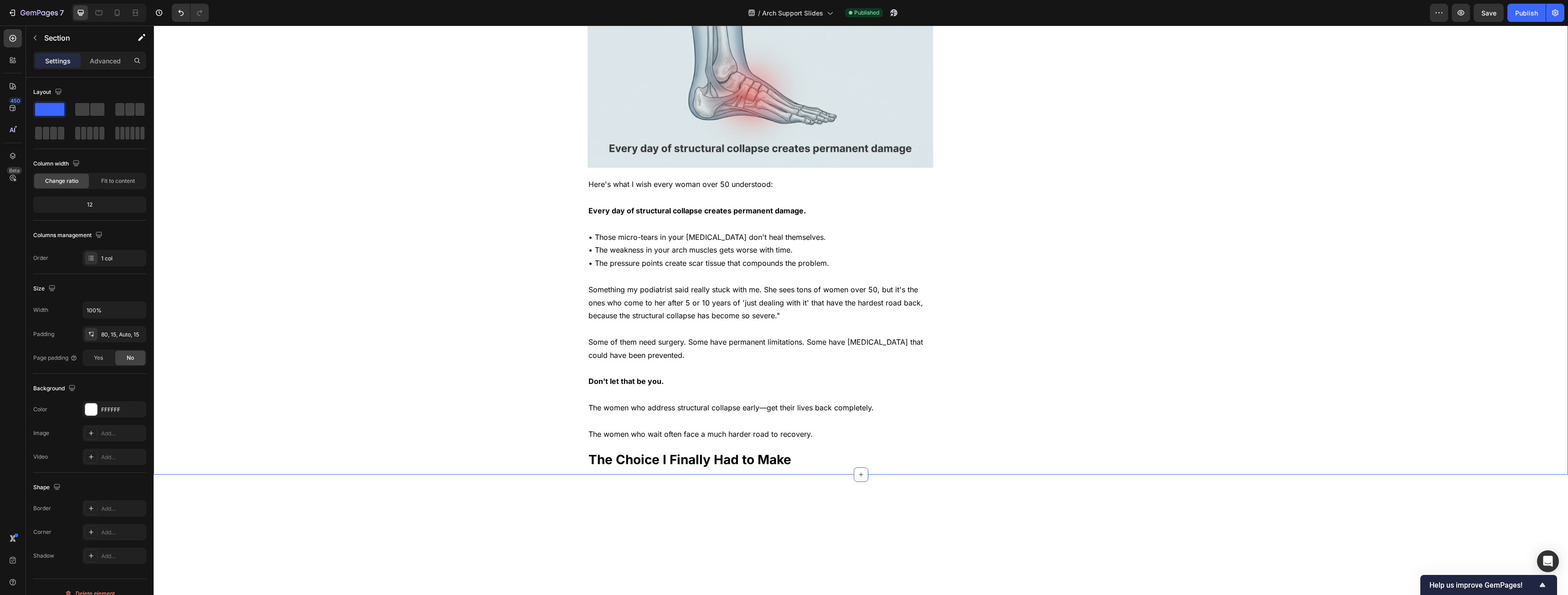
drag, startPoint x: 1237, startPoint y: 305, endPoint x: 1170, endPoint y: 342, distance: 76.5
click at [583, 10] on div "Publish" at bounding box center [1526, 13] width 23 height 10
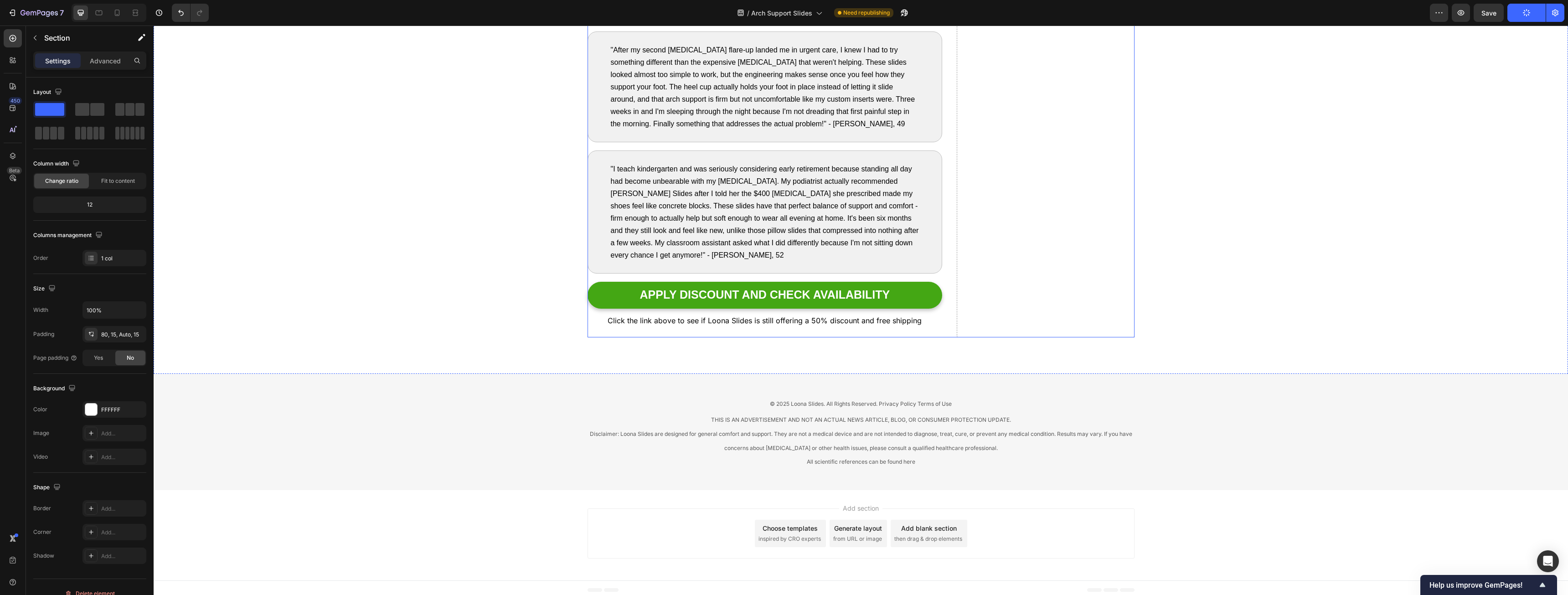
scroll to position [4729, 0]
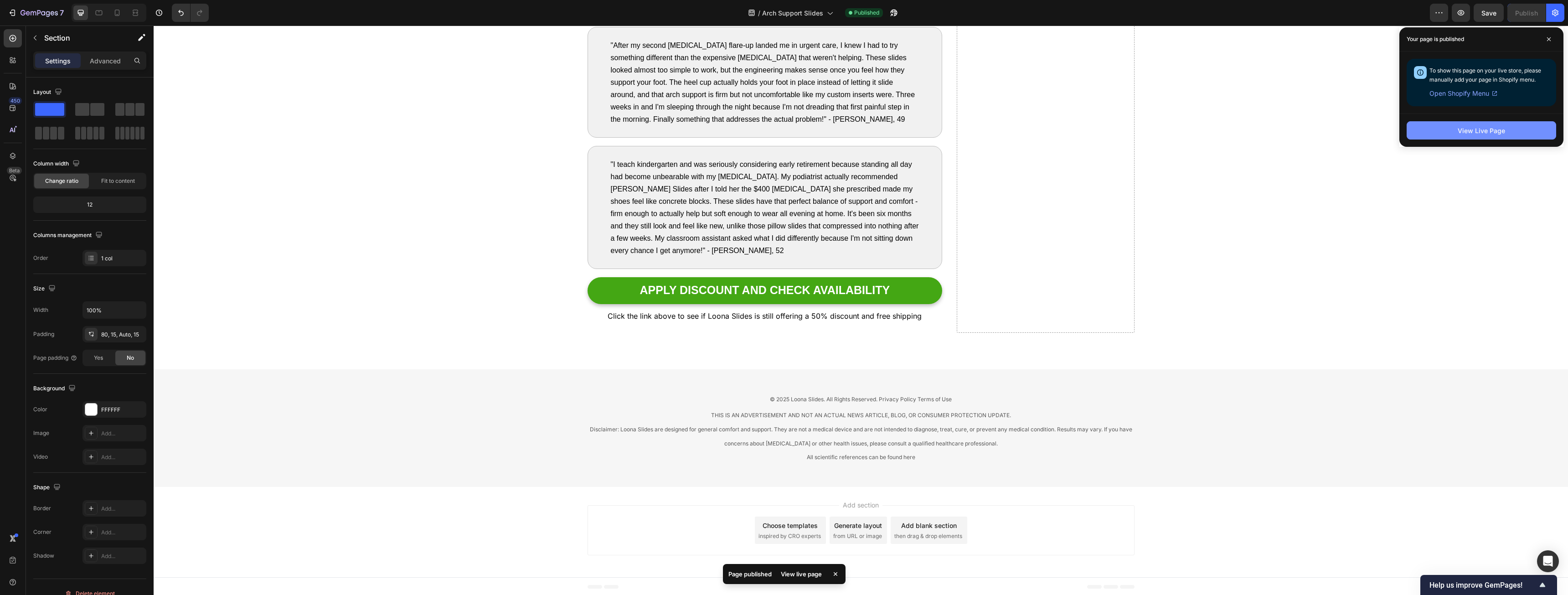
click at [583, 133] on div "View Live Page" at bounding box center [1482, 131] width 47 height 10
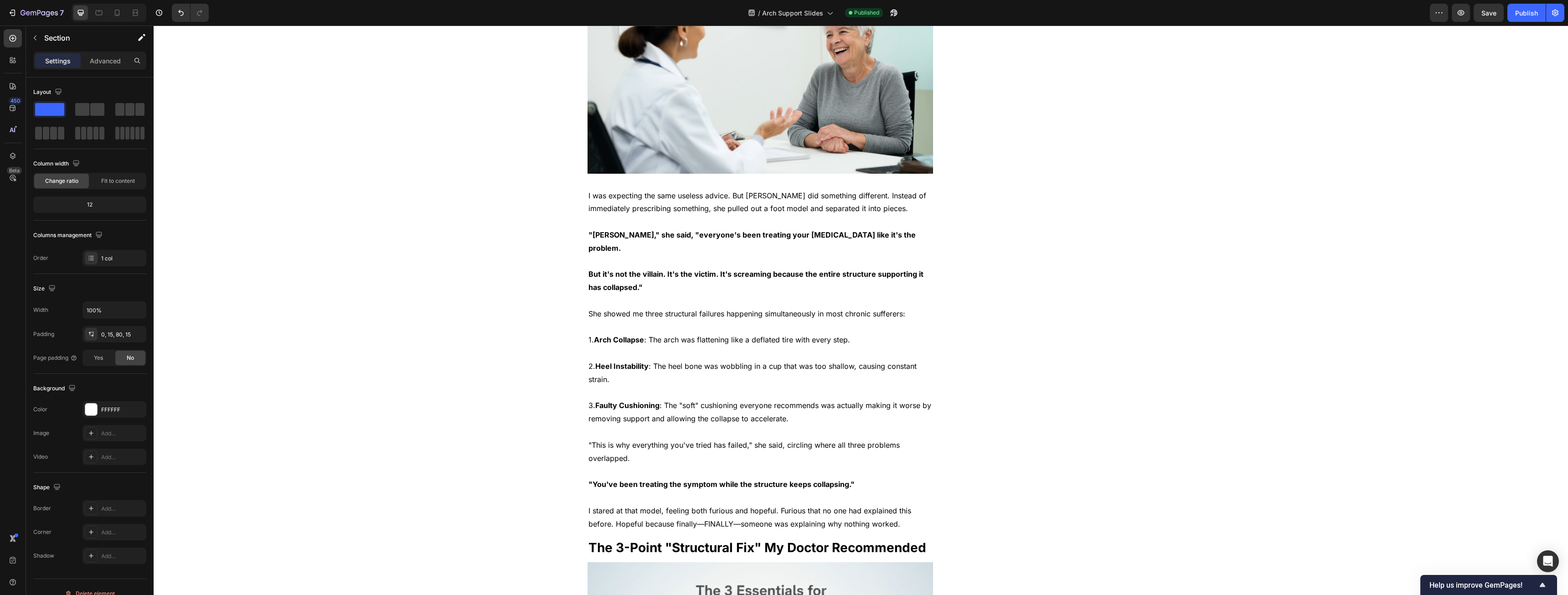
drag, startPoint x: 1191, startPoint y: 346, endPoint x: 1202, endPoint y: 183, distance: 163.4
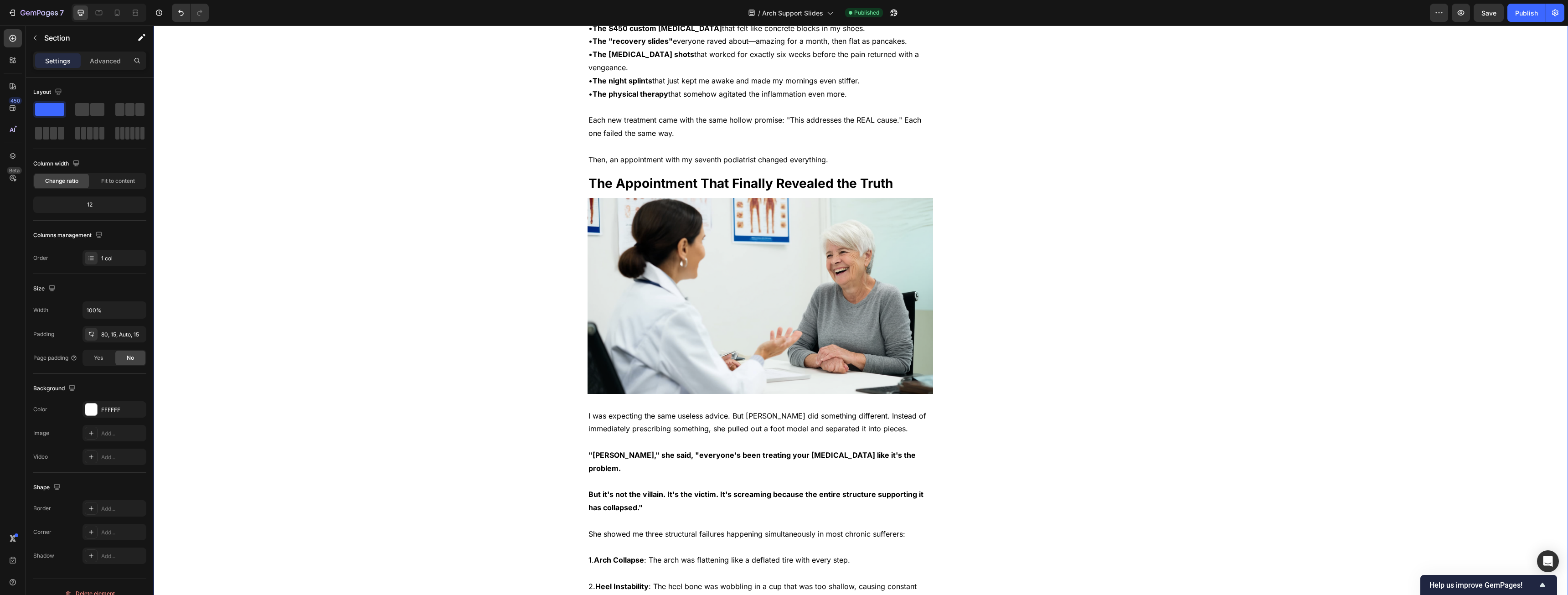
scroll to position [0, 0]
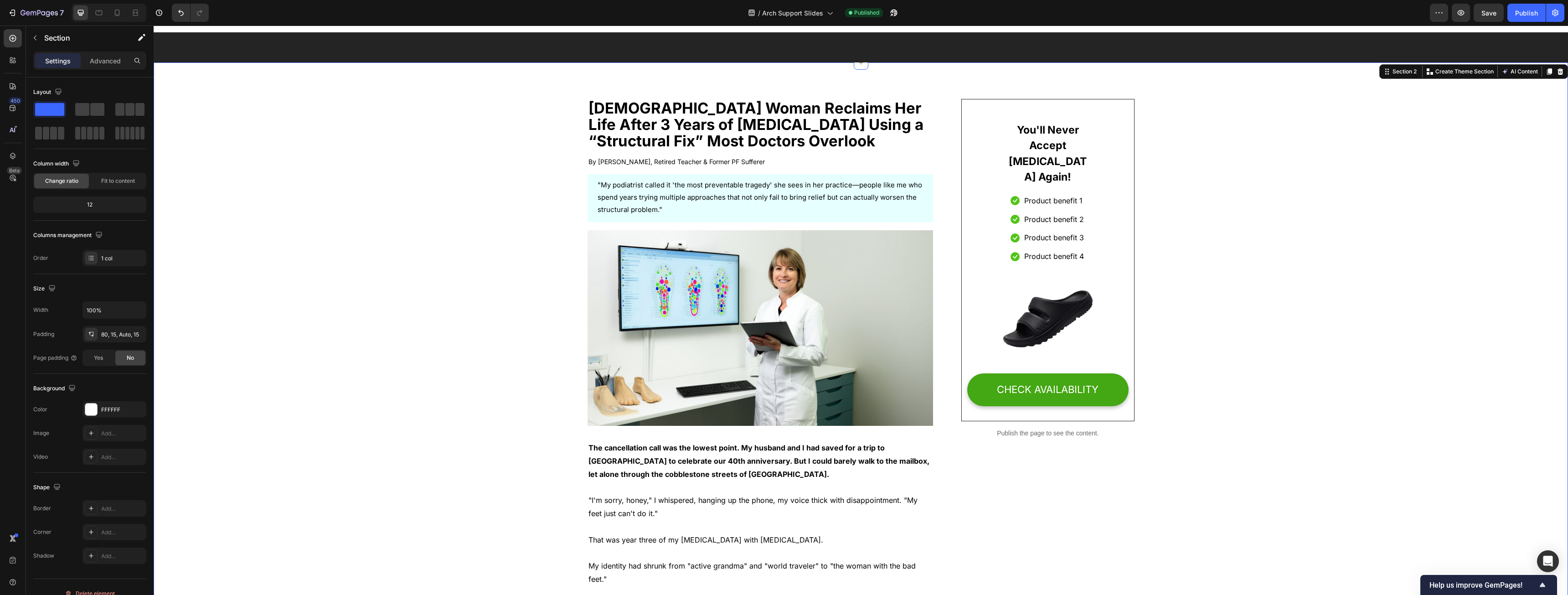
drag, startPoint x: 1176, startPoint y: 276, endPoint x: 1173, endPoint y: 199, distance: 77.1
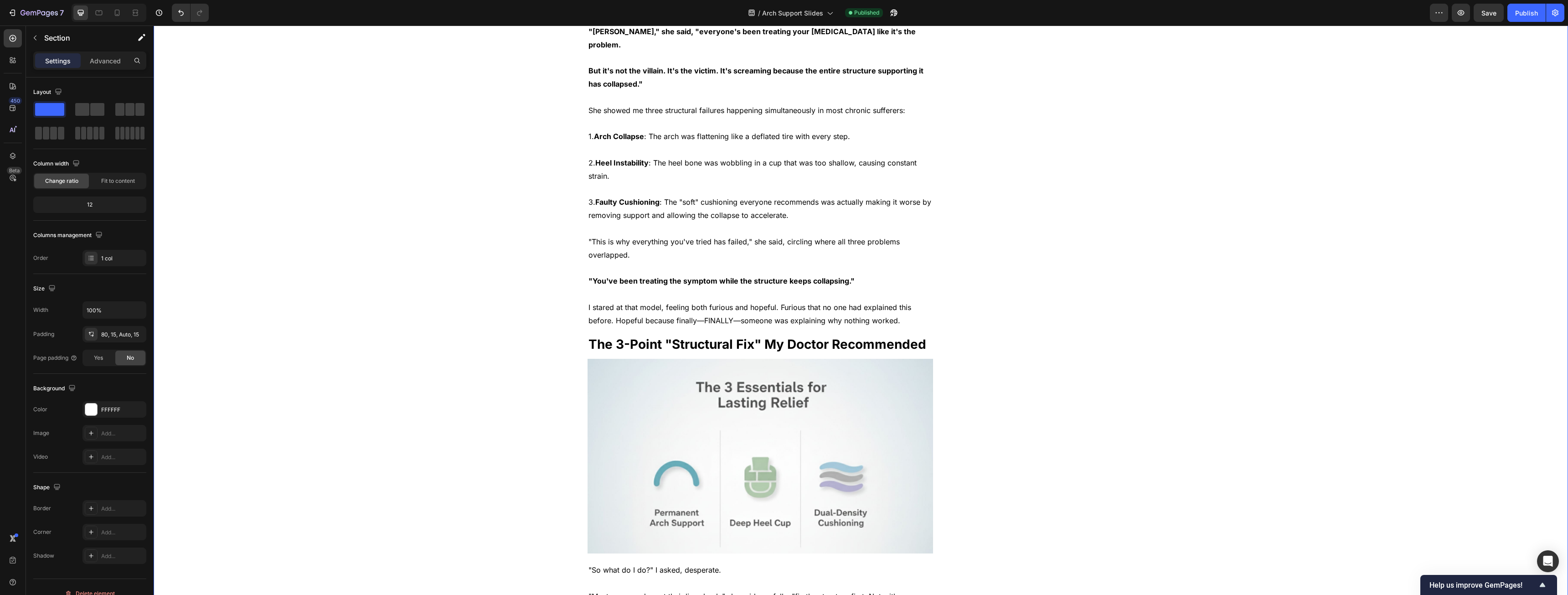
scroll to position [1368, 0]
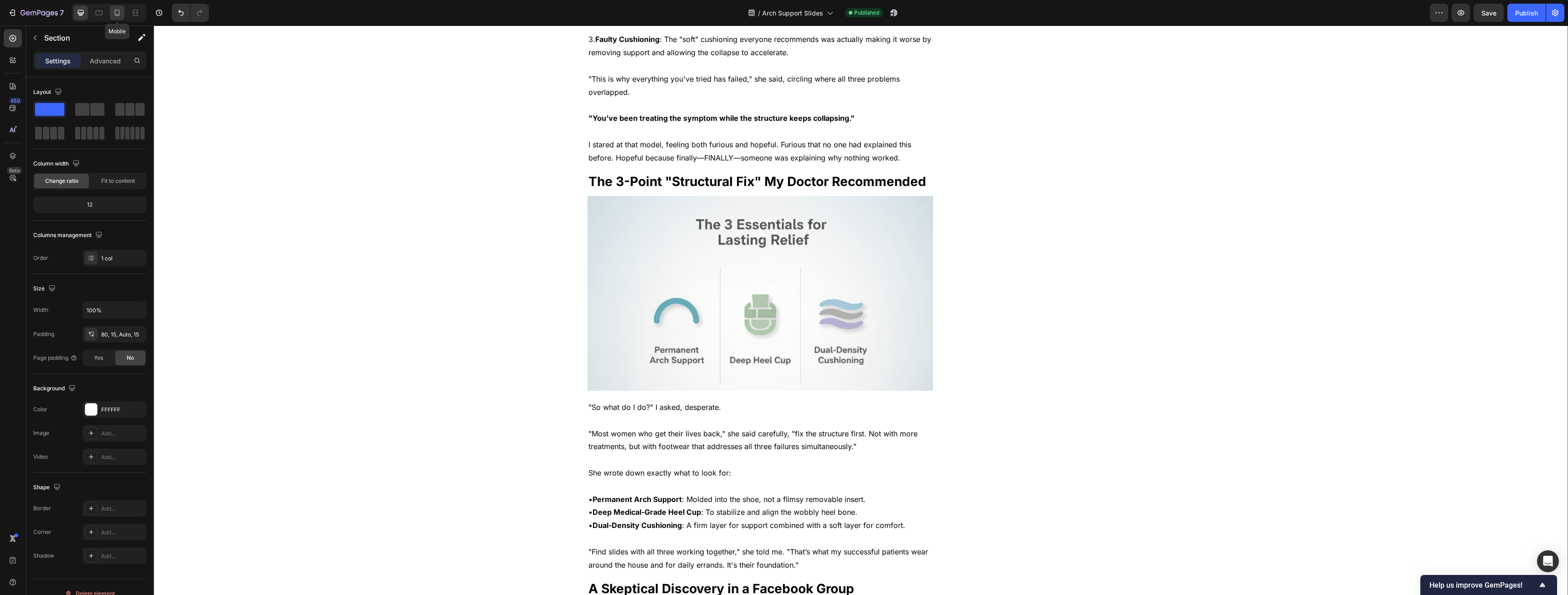
click at [117, 18] on div at bounding box center [117, 13] width 15 height 15
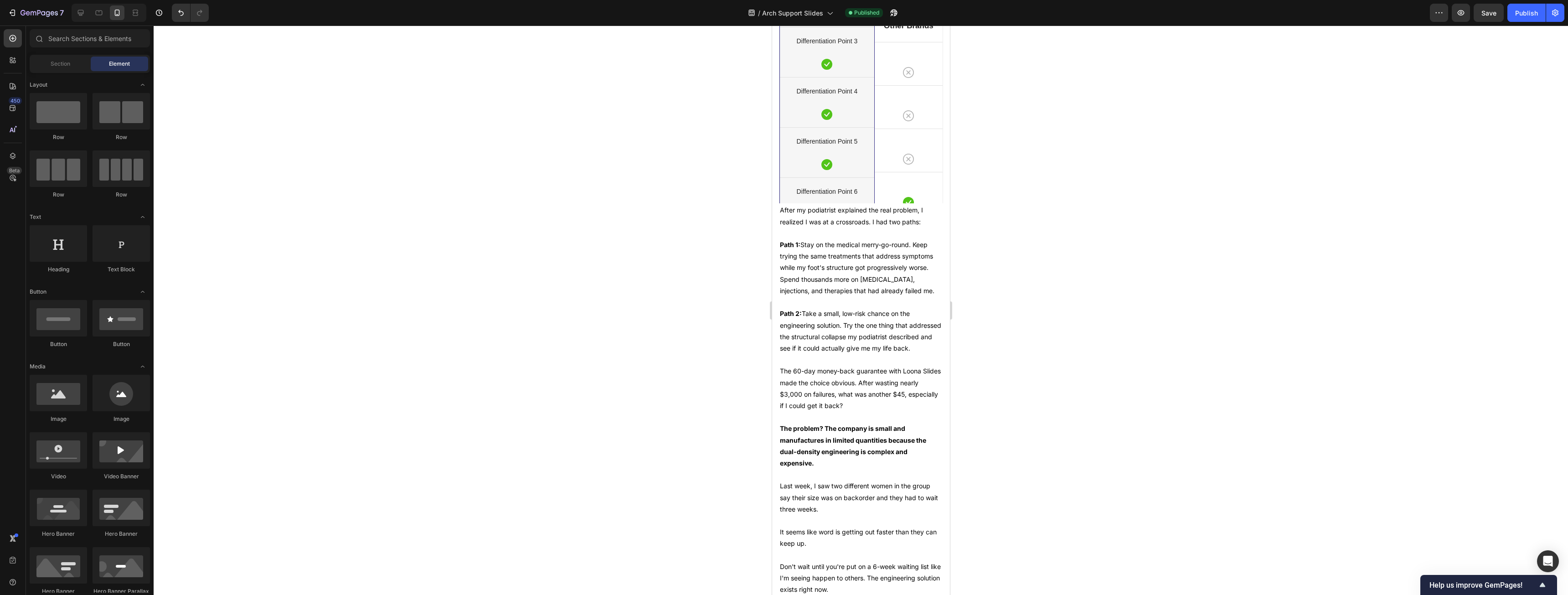
scroll to position [3654, 0]
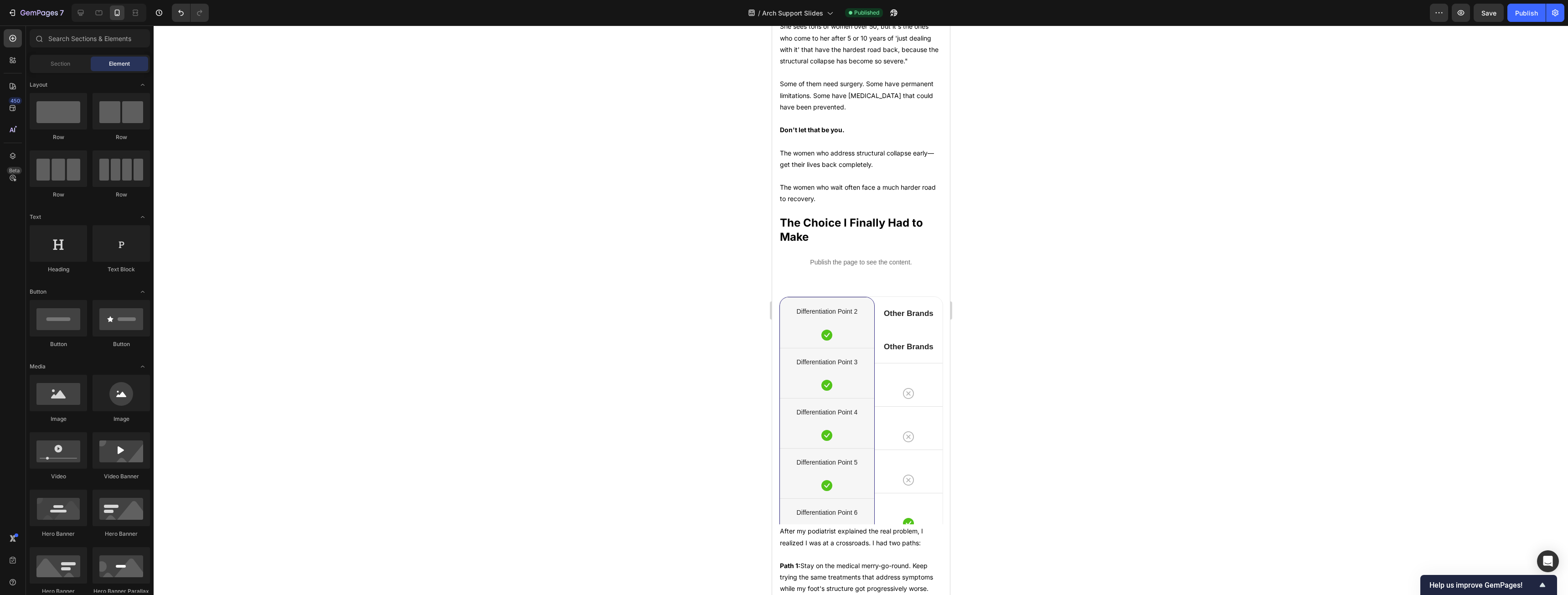
drag, startPoint x: 945, startPoint y: 59, endPoint x: 1721, endPoint y: 442, distance: 865.4
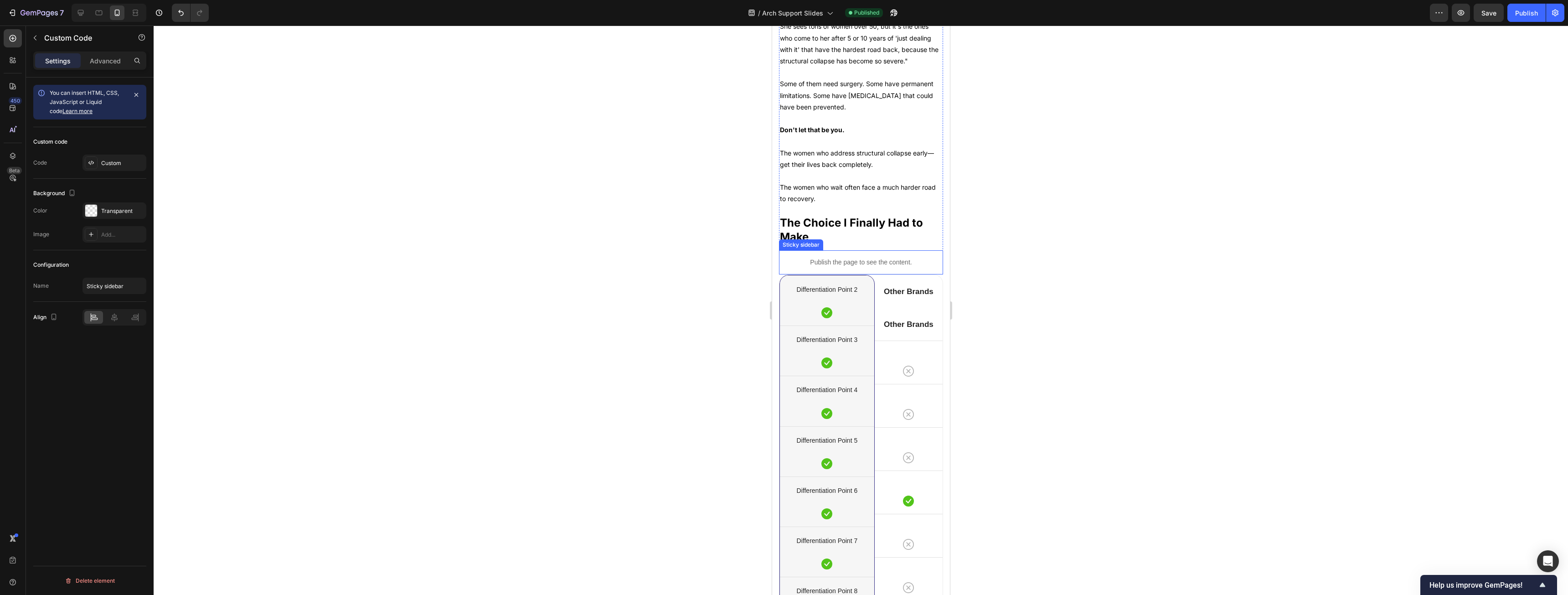
click at [583, 275] on div "Publish the page to see the content." at bounding box center [861, 262] width 164 height 24
click at [583, 247] on div at bounding box center [860, 242] width 11 height 11
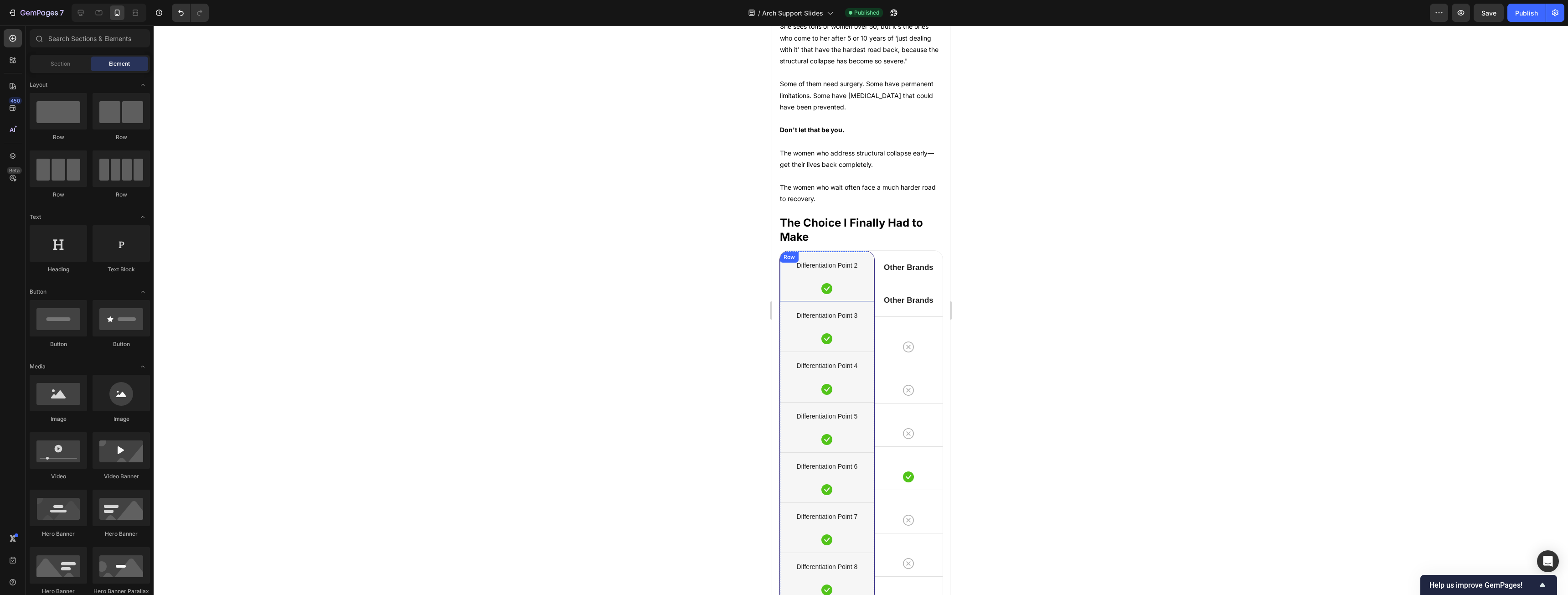
click at [583, 274] on div "Differentiation Point 2 Text block Icon Row" at bounding box center [827, 276] width 94 height 50
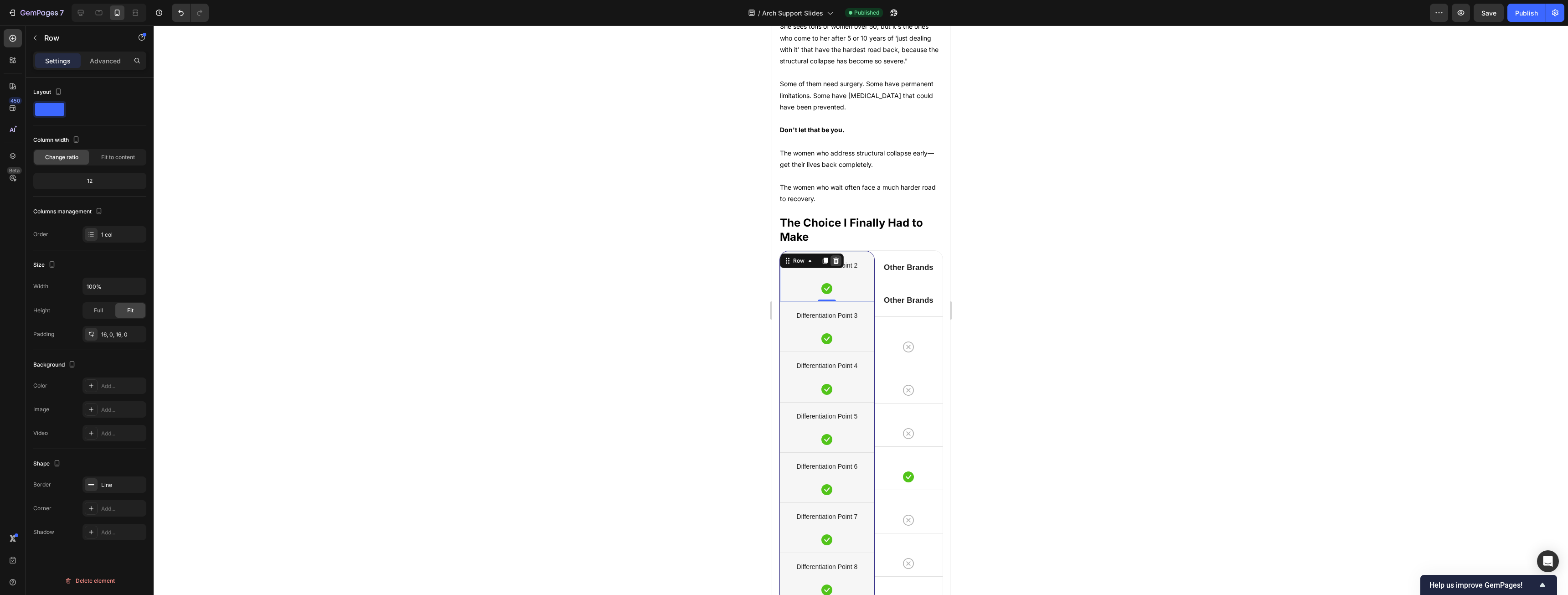
click at [583, 266] on div at bounding box center [836, 261] width 11 height 11
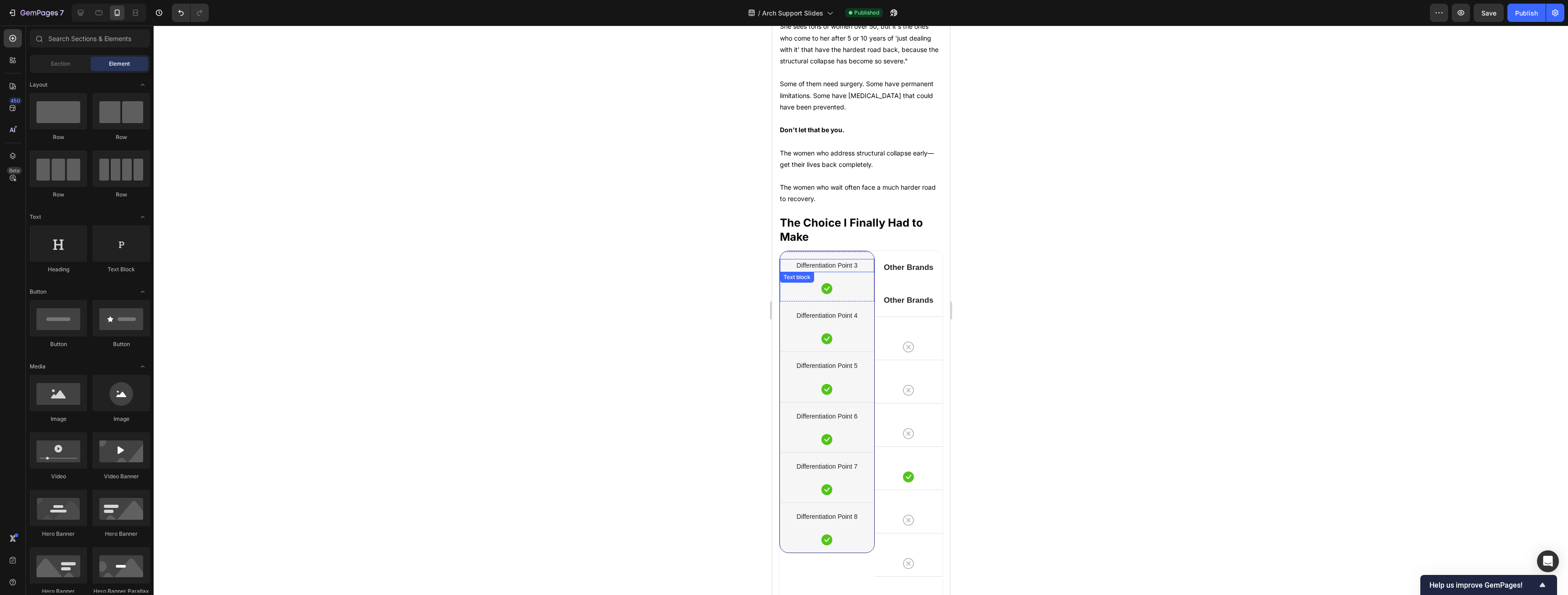
click at [583, 281] on div "Differentiation Point 3 Text block Icon Row" at bounding box center [827, 276] width 94 height 50
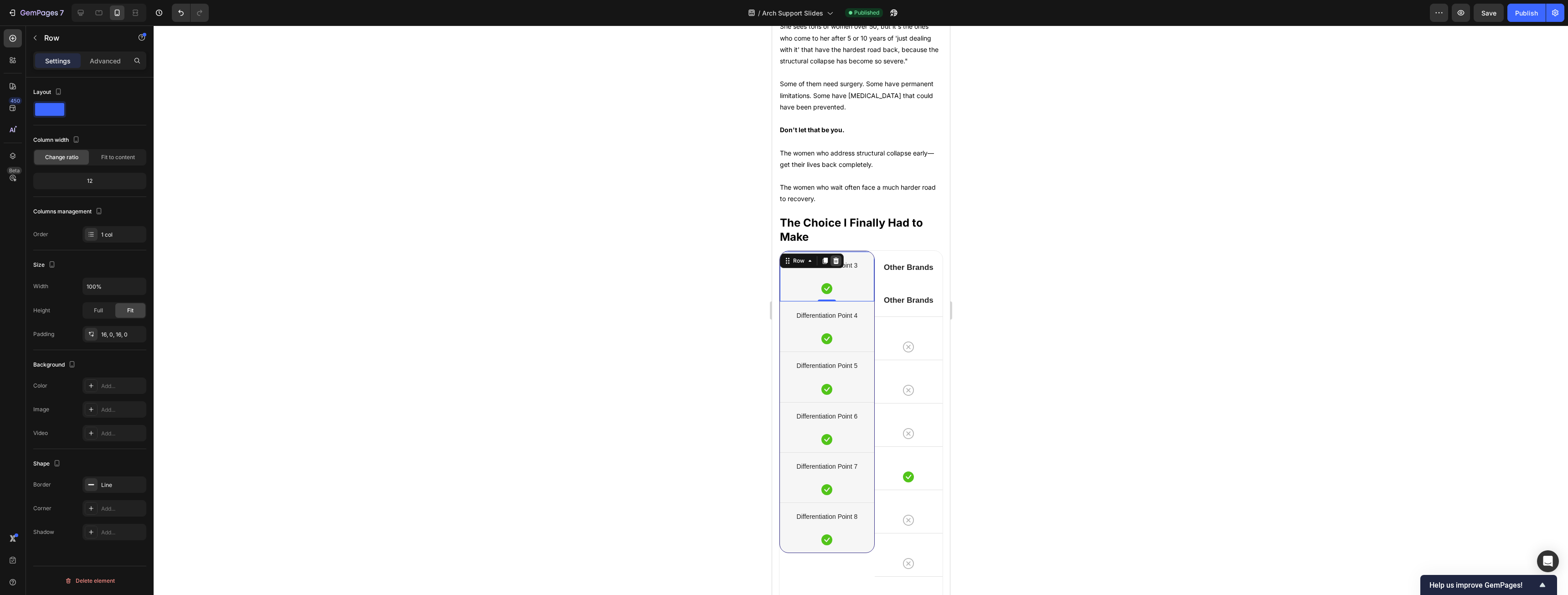
click at [583, 264] on icon at bounding box center [836, 261] width 7 height 7
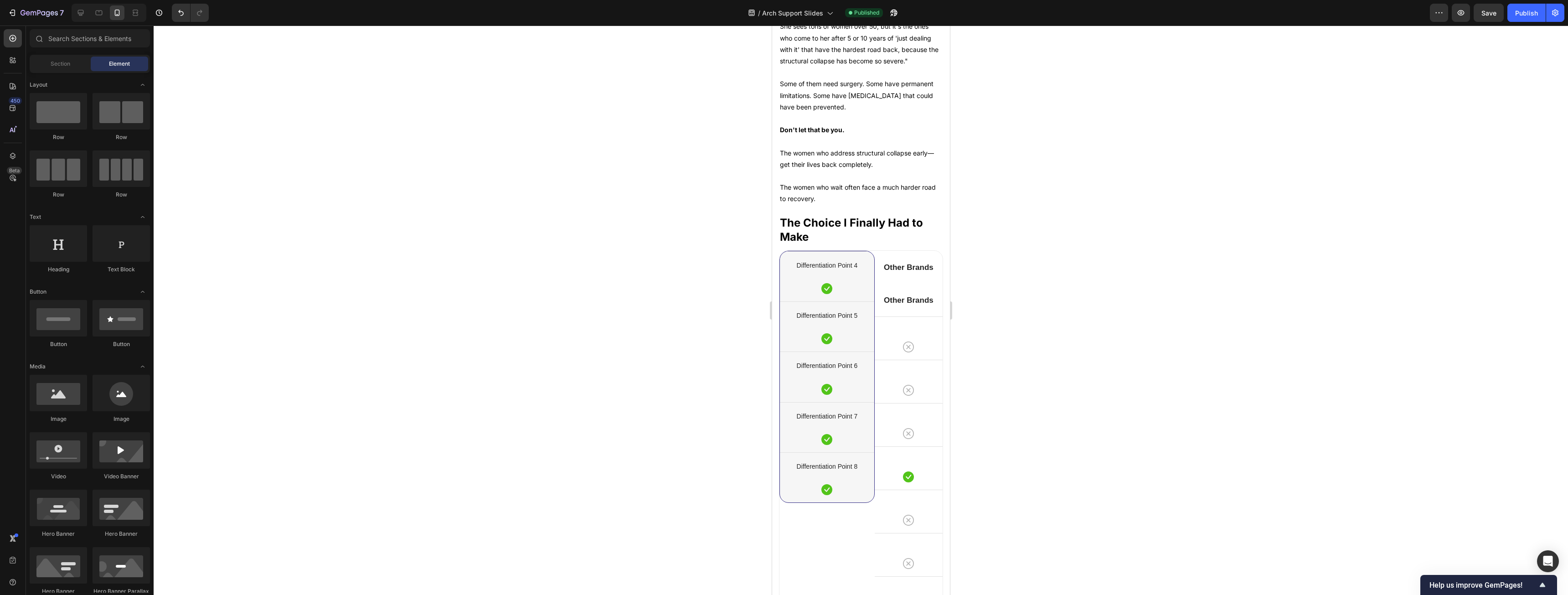
click at [583, 277] on div "Differentiation Point 4 Text block Icon Row" at bounding box center [827, 276] width 94 height 50
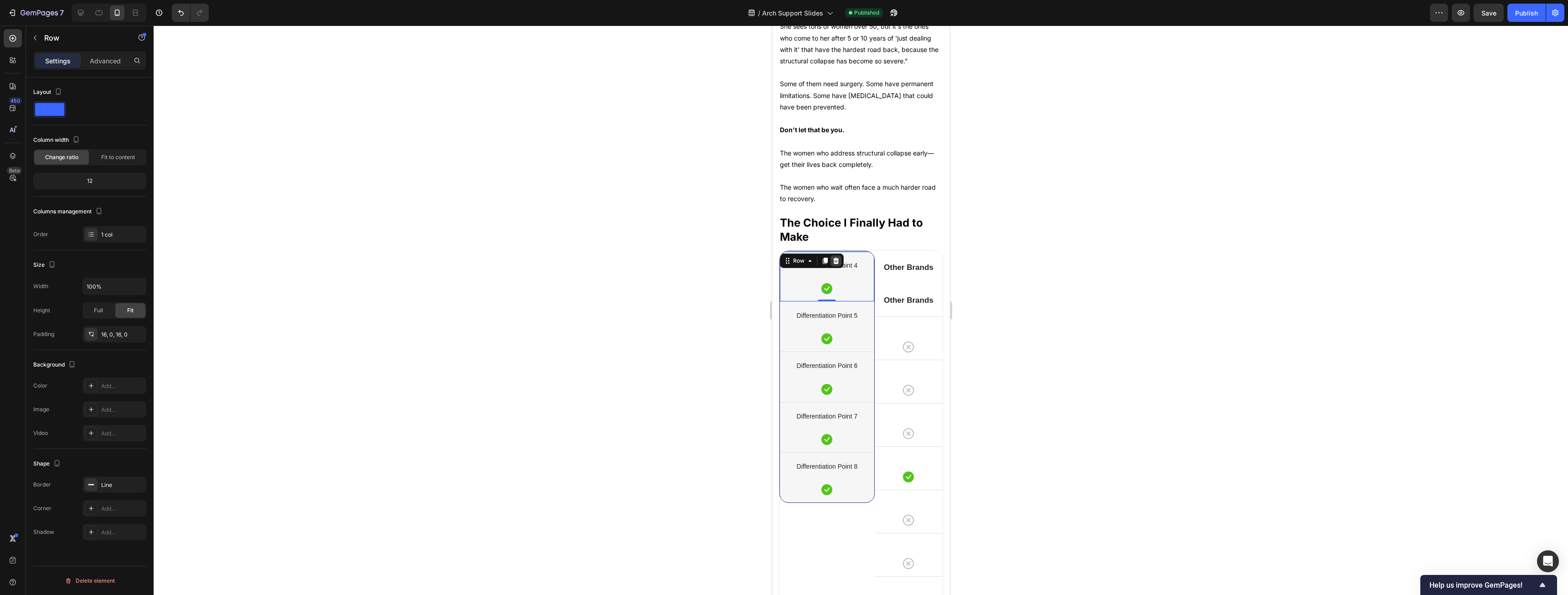
click at [583, 264] on icon at bounding box center [836, 261] width 7 height 7
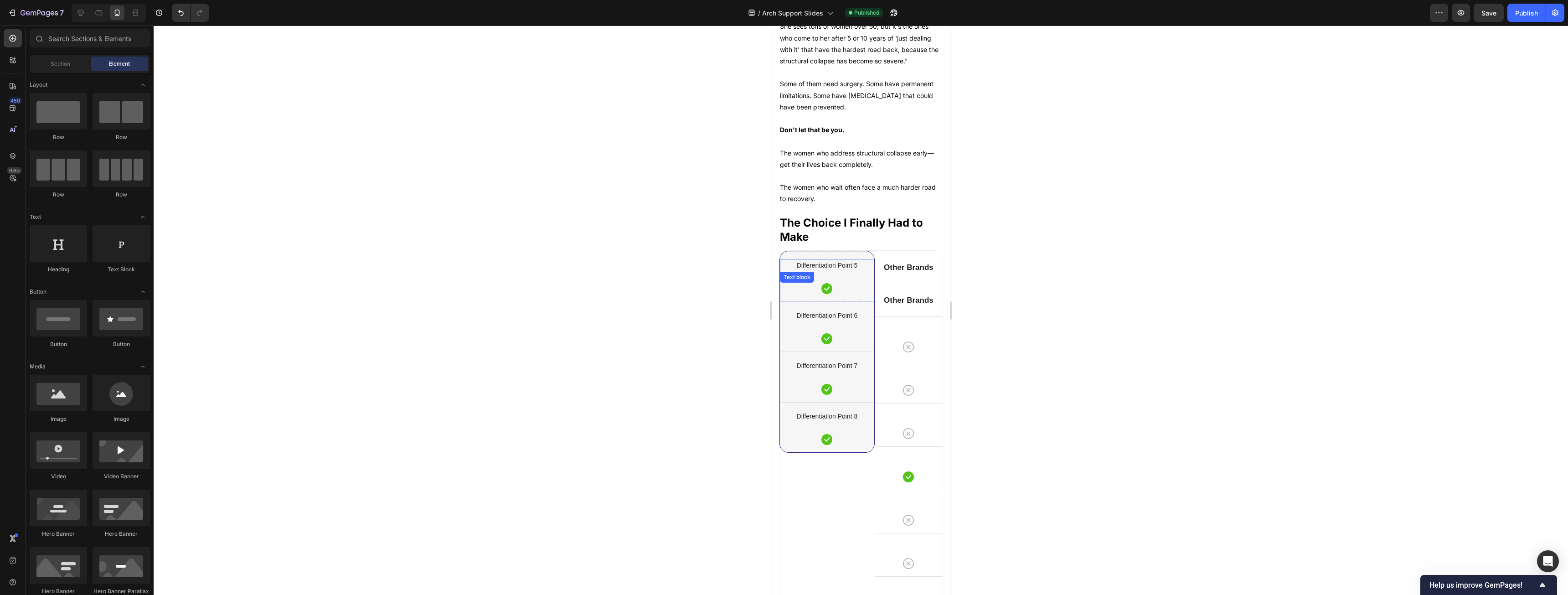
click at [583, 272] on p "Differentiation Point 5" at bounding box center [827, 266] width 93 height 12
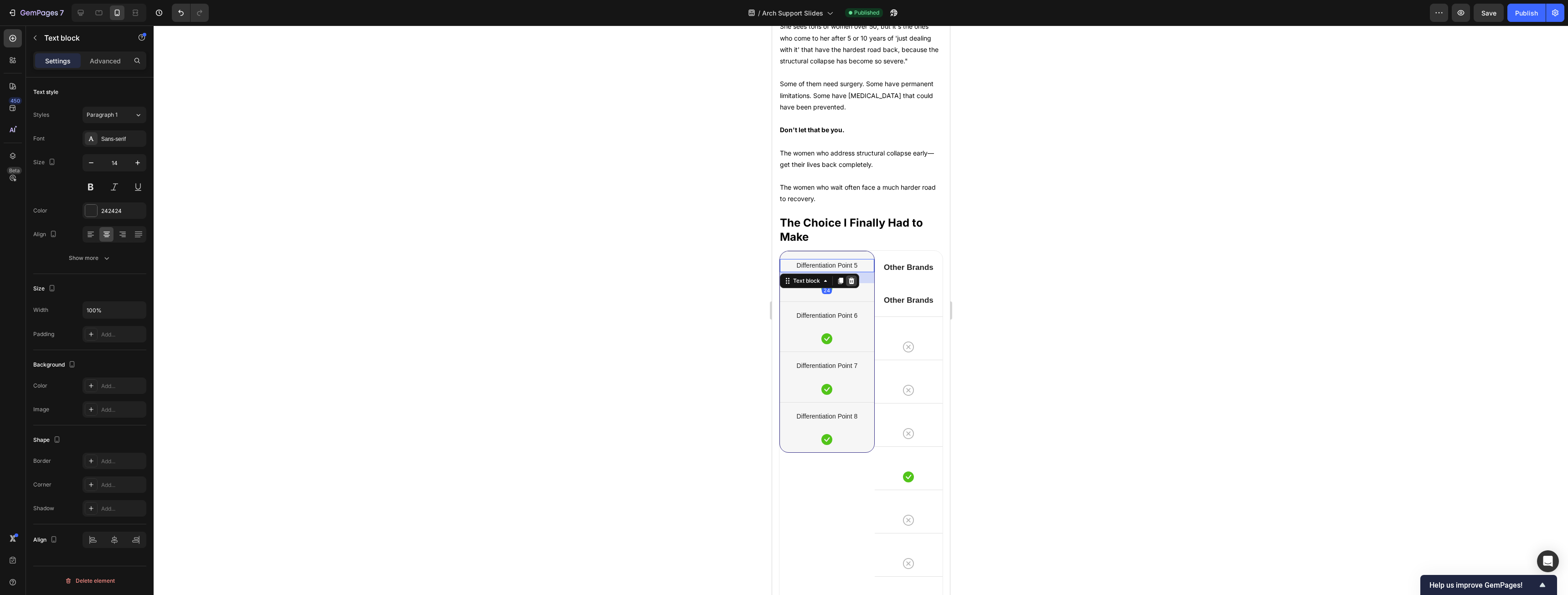
click at [583, 286] on div at bounding box center [851, 281] width 11 height 11
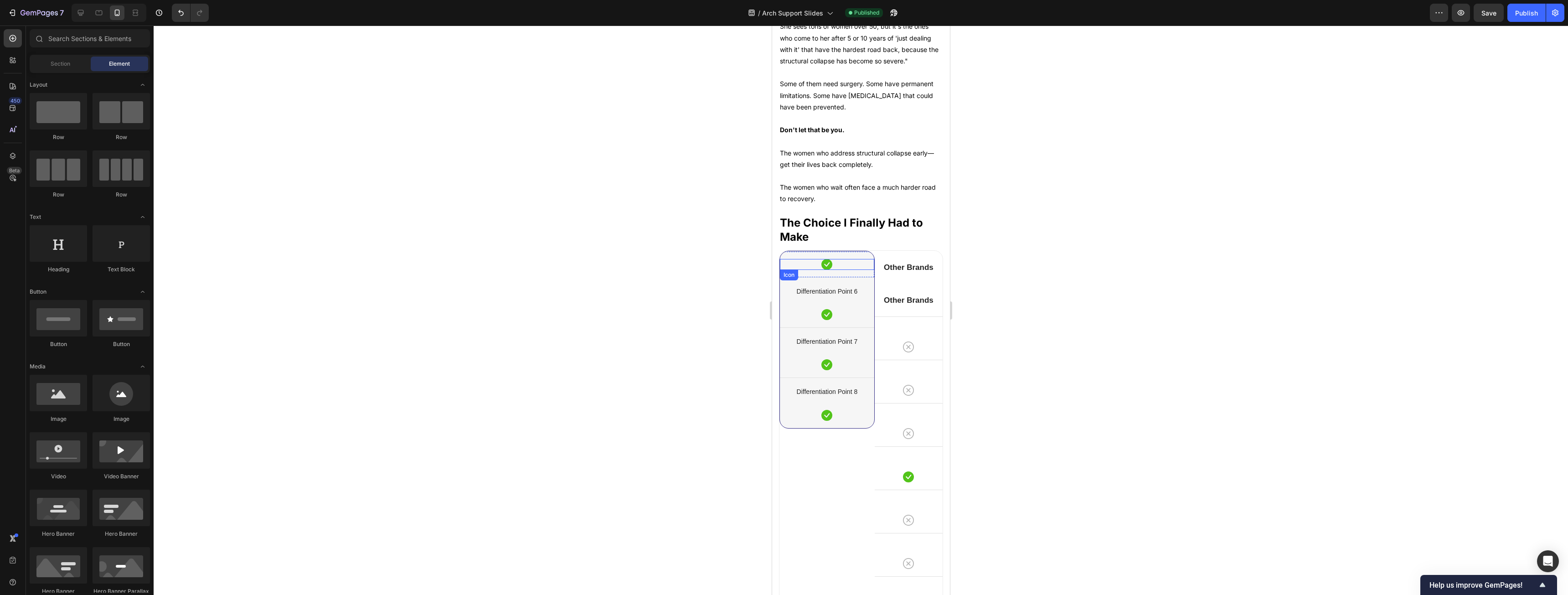
click at [583, 277] on div "Icon Row" at bounding box center [827, 264] width 94 height 26
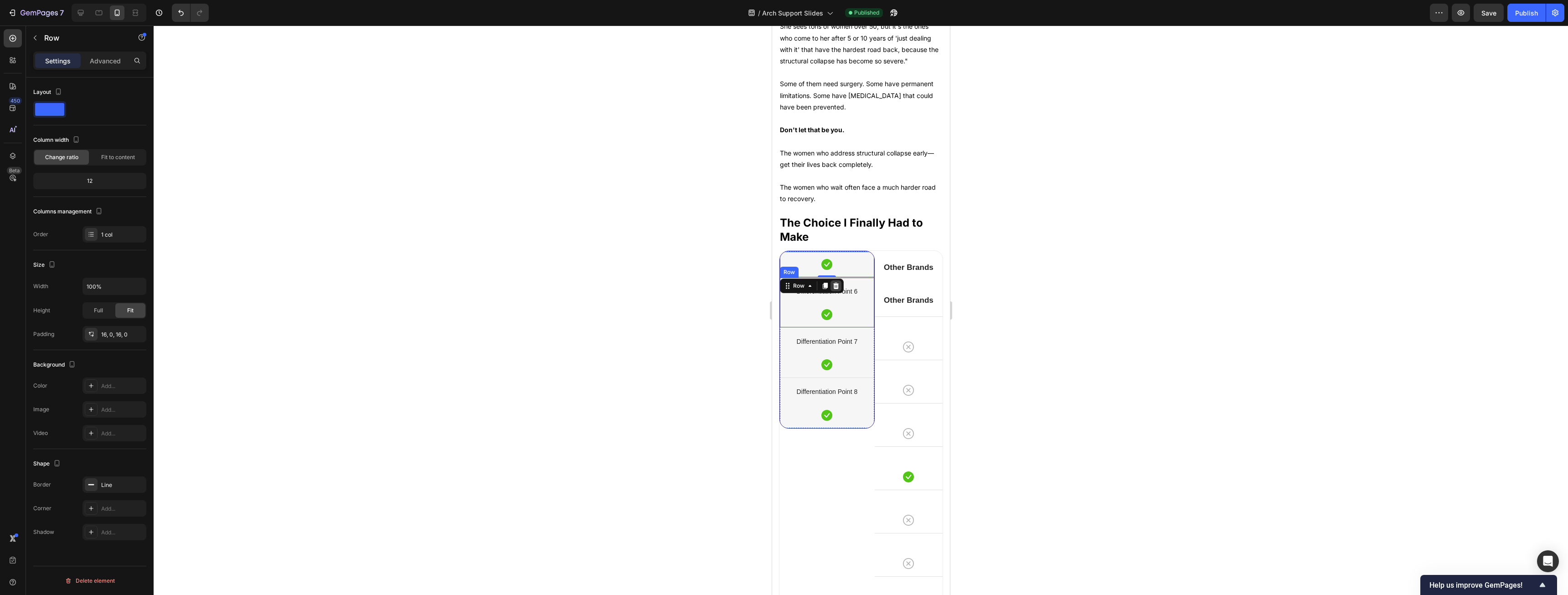
click at [583, 290] on icon at bounding box center [836, 286] width 7 height 7
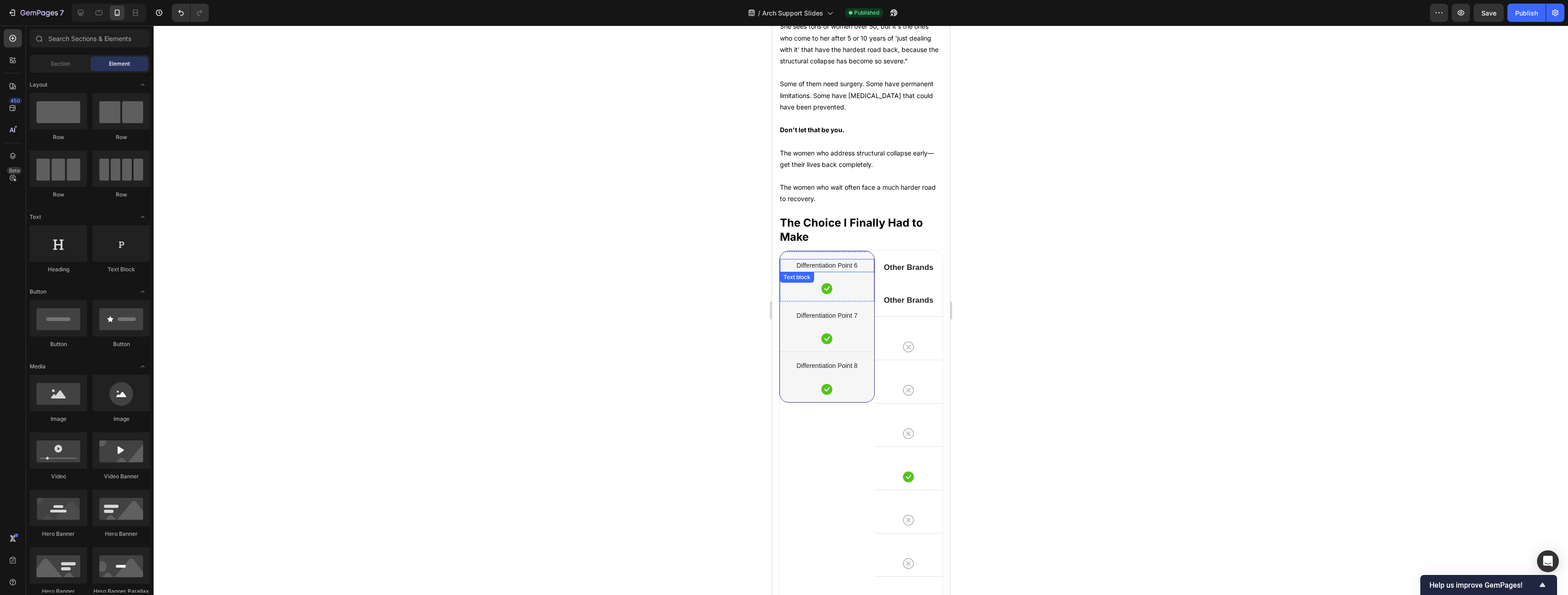
click at [583, 272] on div "Differentiation Point 6" at bounding box center [827, 266] width 94 height 13
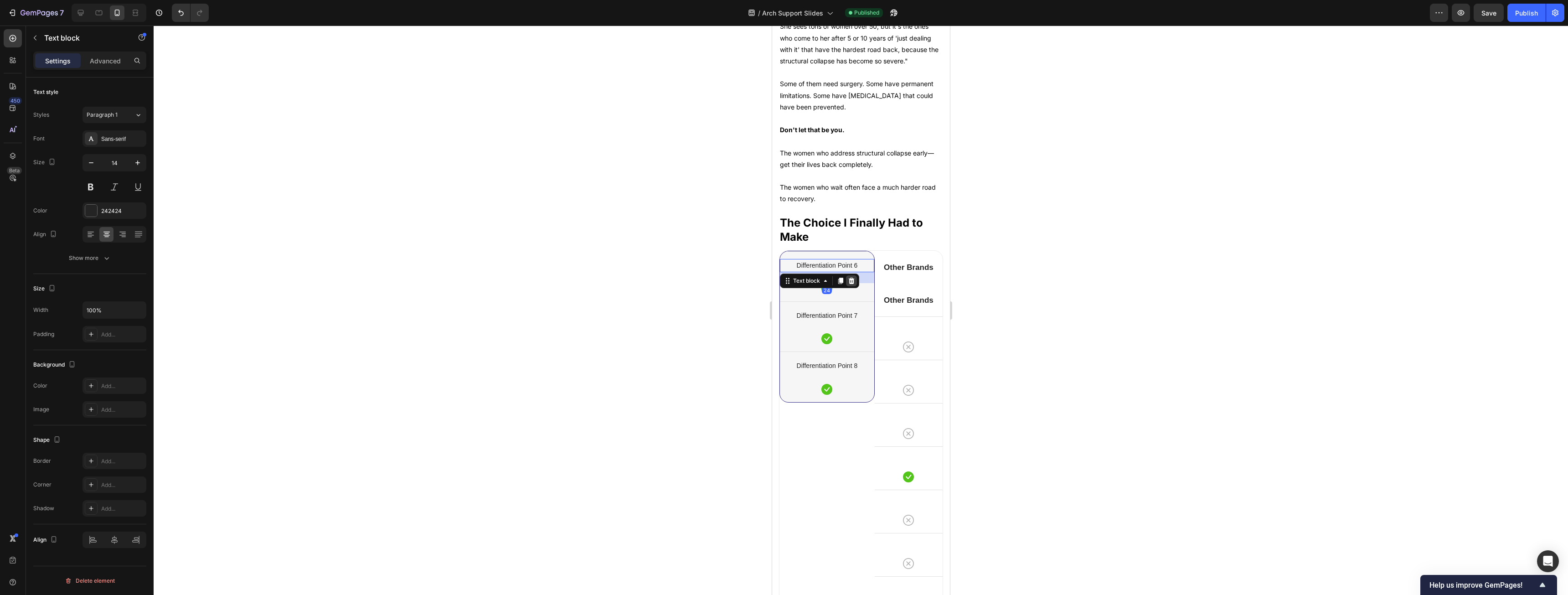
click at [583, 284] on icon at bounding box center [852, 281] width 6 height 6
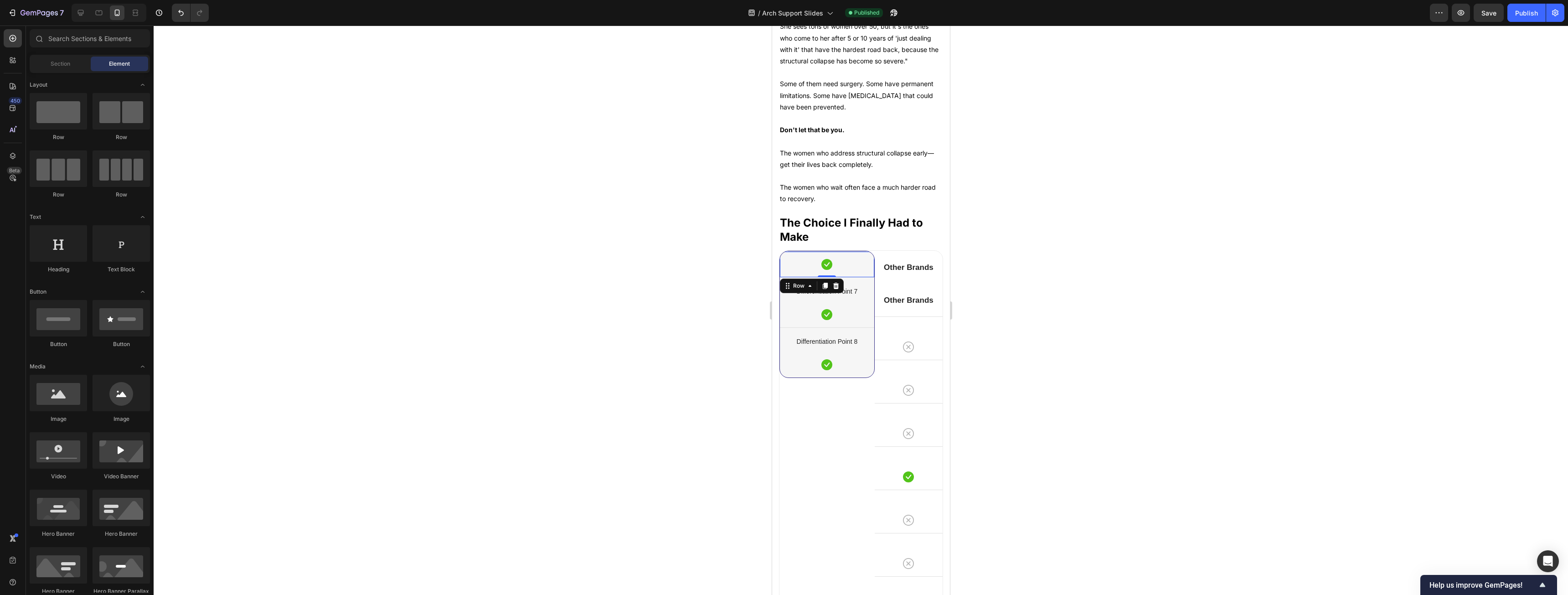
click at [583, 277] on div "Icon Row 0" at bounding box center [827, 264] width 94 height 26
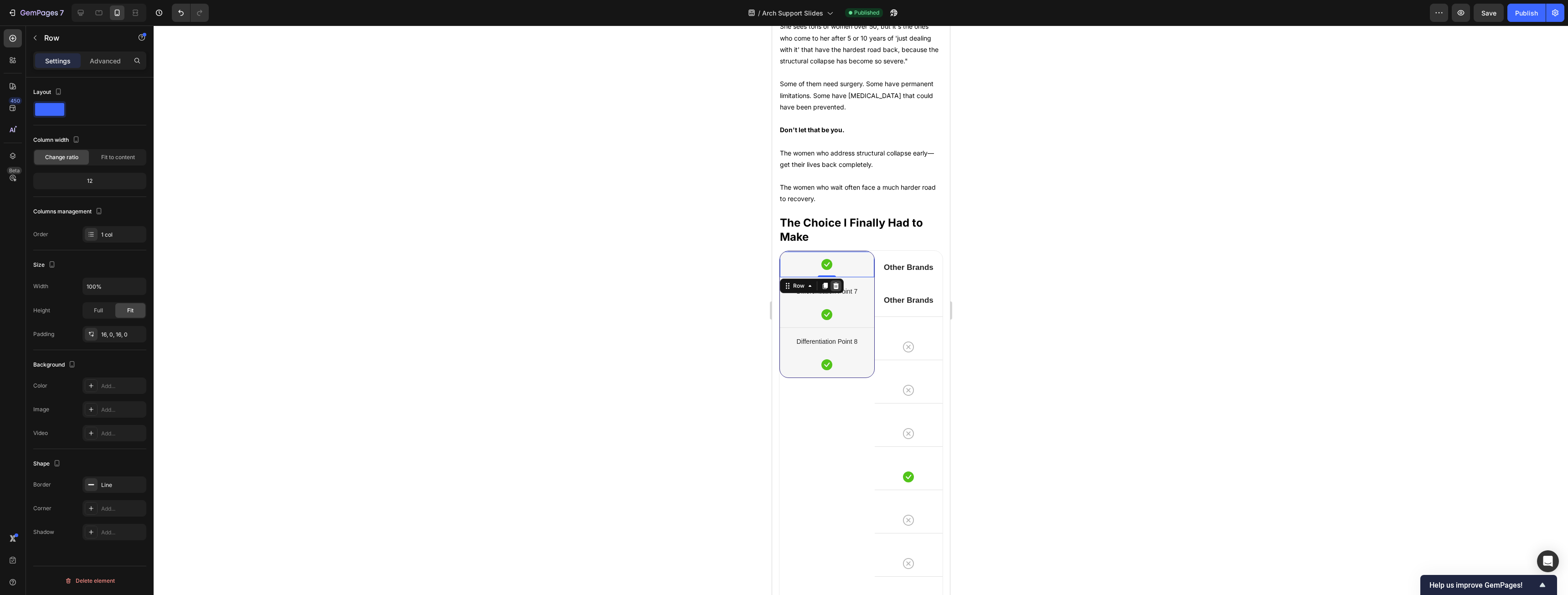
click at [583, 292] on div at bounding box center [836, 286] width 11 height 11
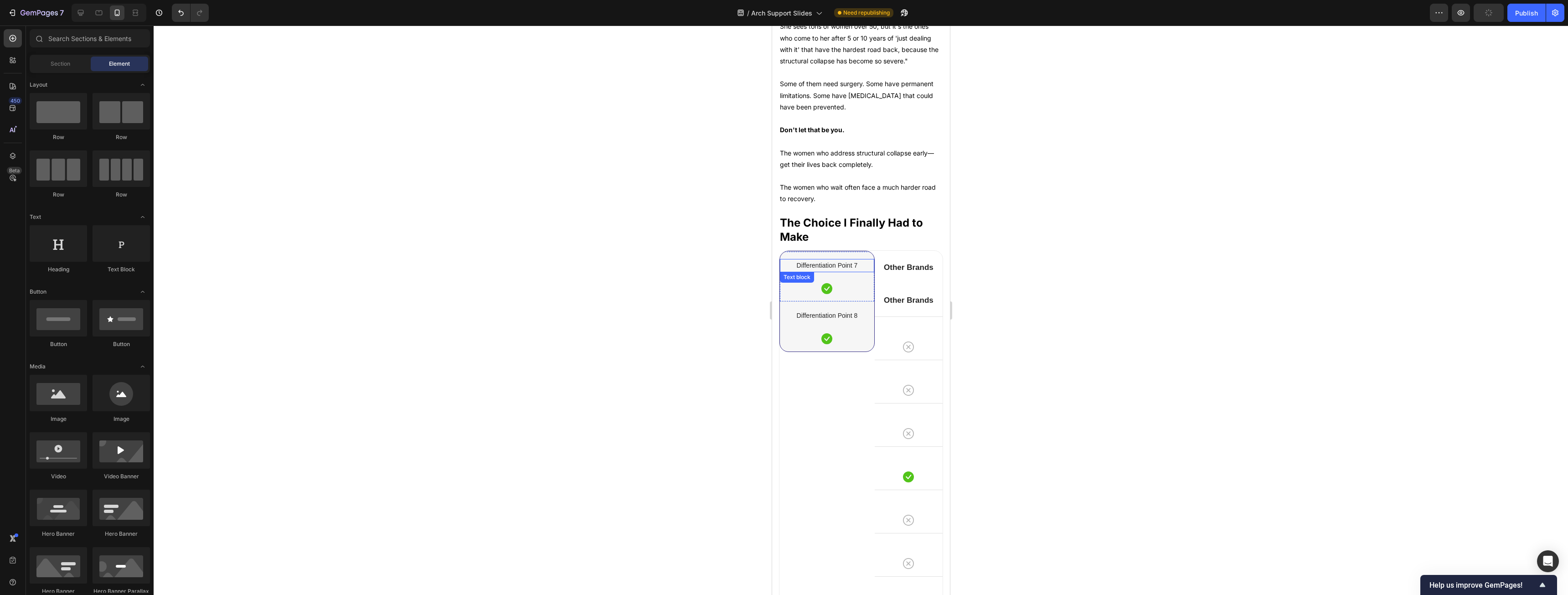
click at [583, 272] on p "Differentiation Point 7" at bounding box center [827, 266] width 93 height 12
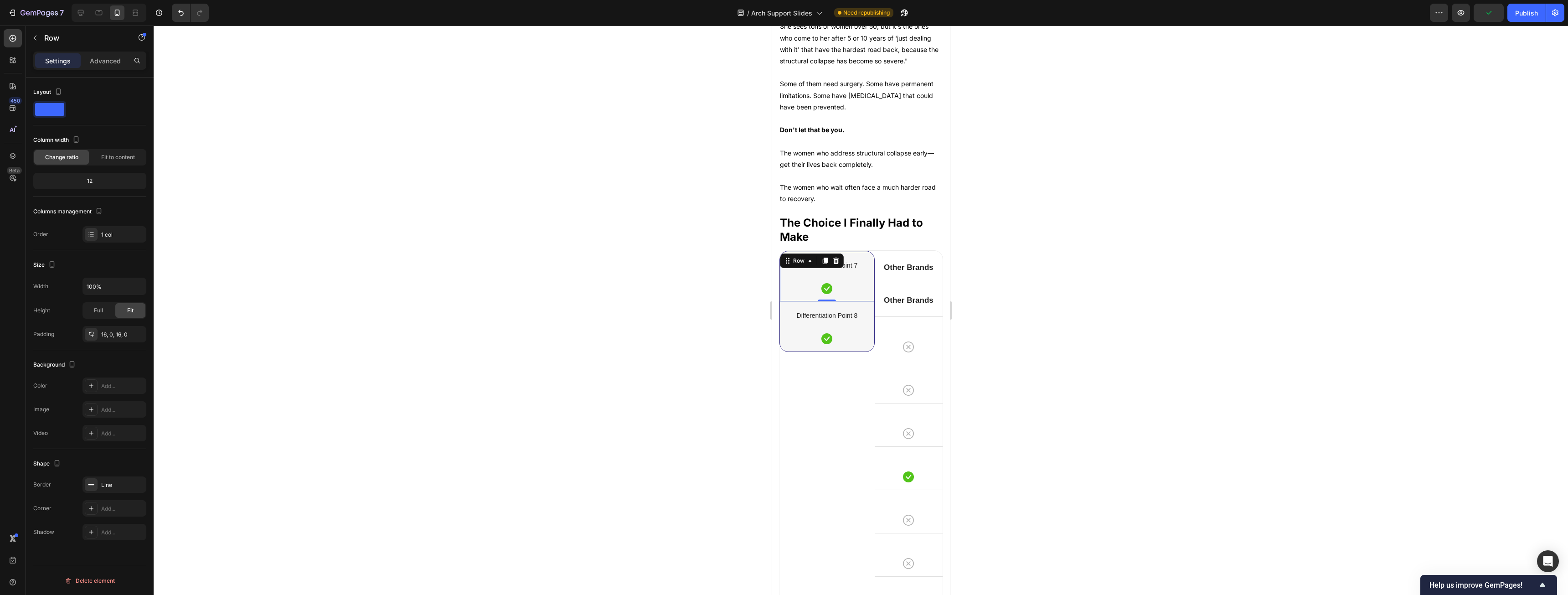
click at [583, 278] on div "Differentiation Point 7 Text block Icon Row 0" at bounding box center [827, 276] width 94 height 50
click at [583, 264] on icon at bounding box center [836, 261] width 7 height 7
click at [583, 275] on div "Differentiation Point 8 Text block Icon Row" at bounding box center [827, 276] width 94 height 50
click at [583, 264] on icon at bounding box center [836, 261] width 6 height 6
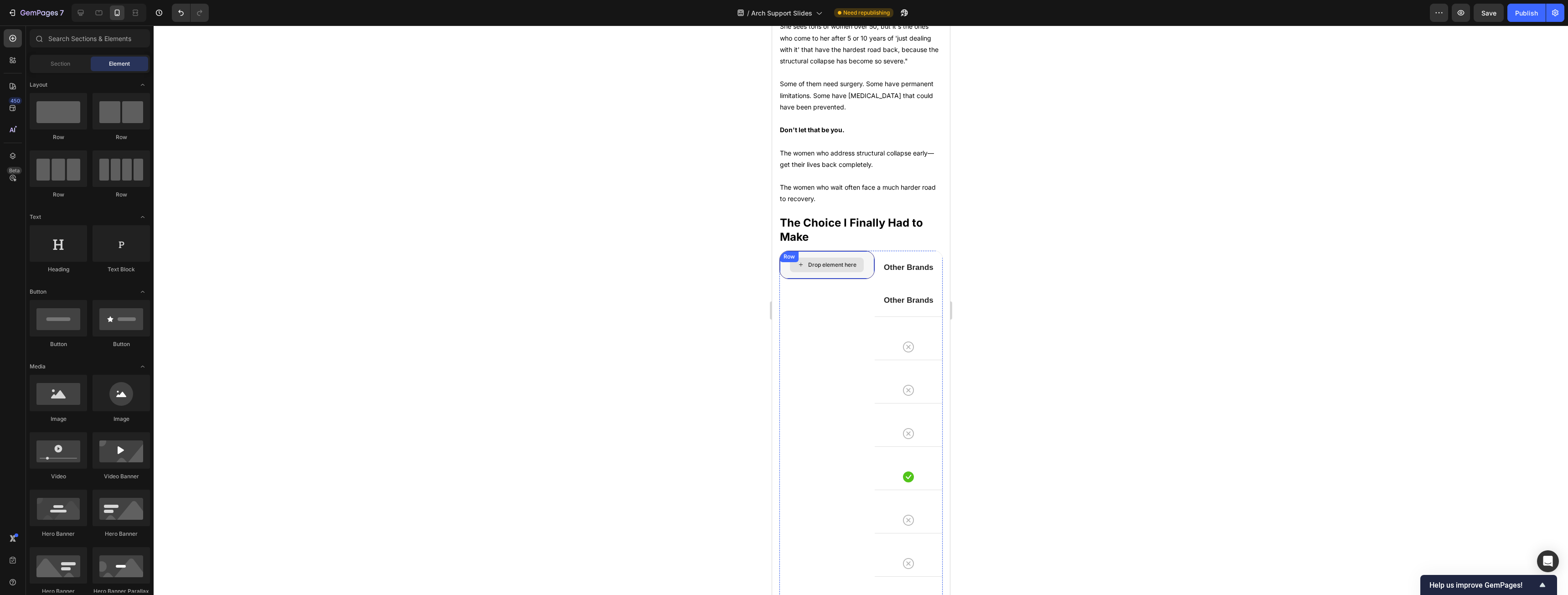
click at [583, 277] on div "Drop element here" at bounding box center [827, 265] width 94 height 27
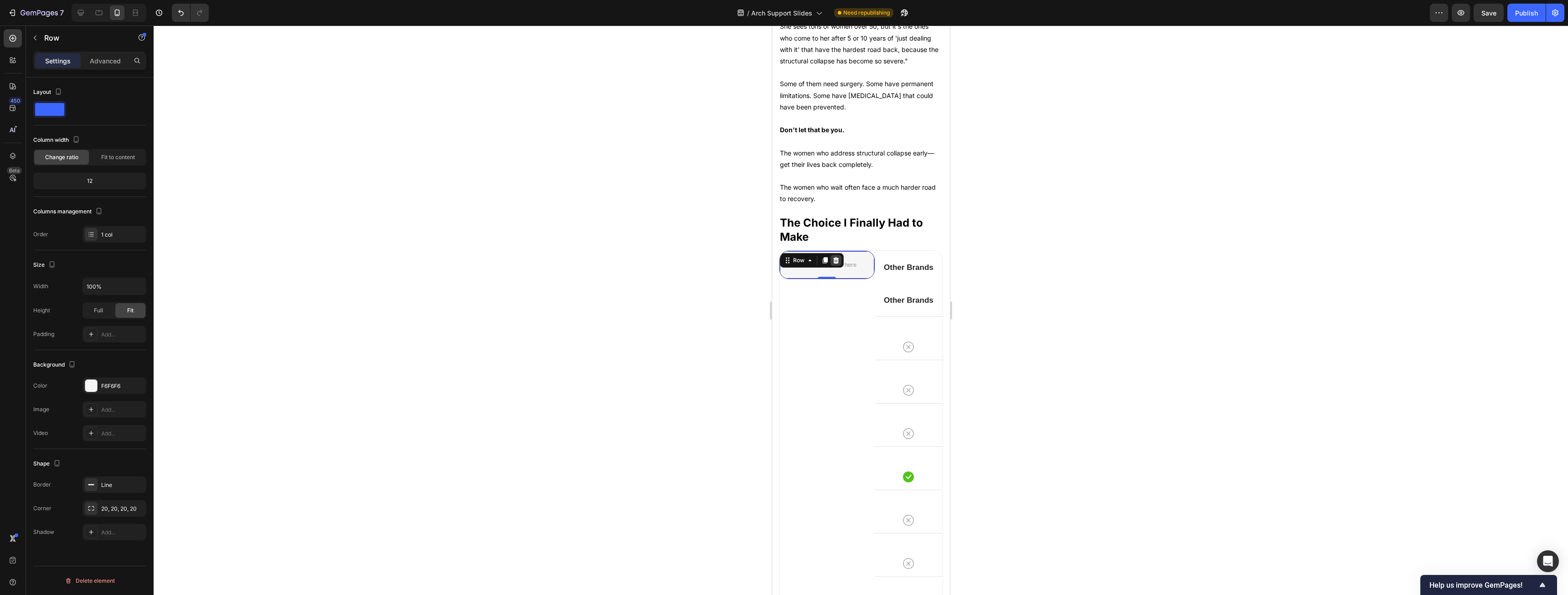
click at [583, 264] on icon at bounding box center [836, 261] width 7 height 7
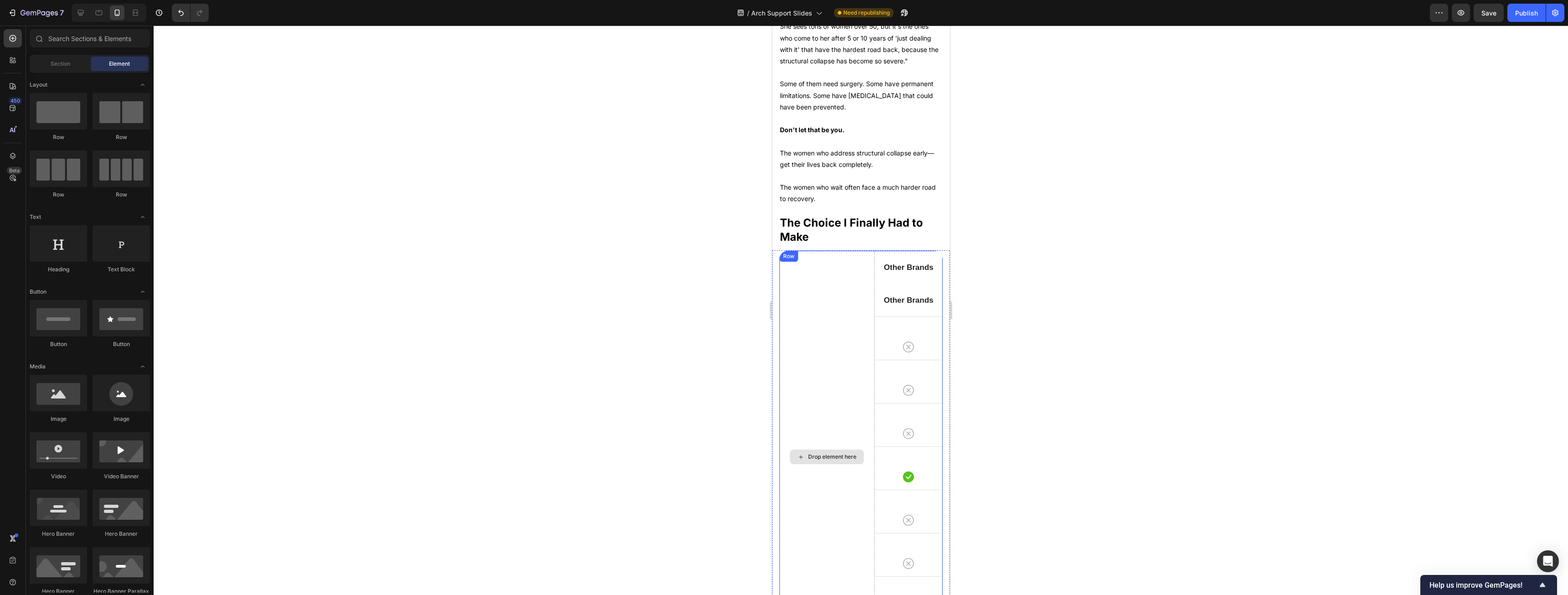
click at [583, 303] on div "Drop element here" at bounding box center [827, 457] width 96 height 412
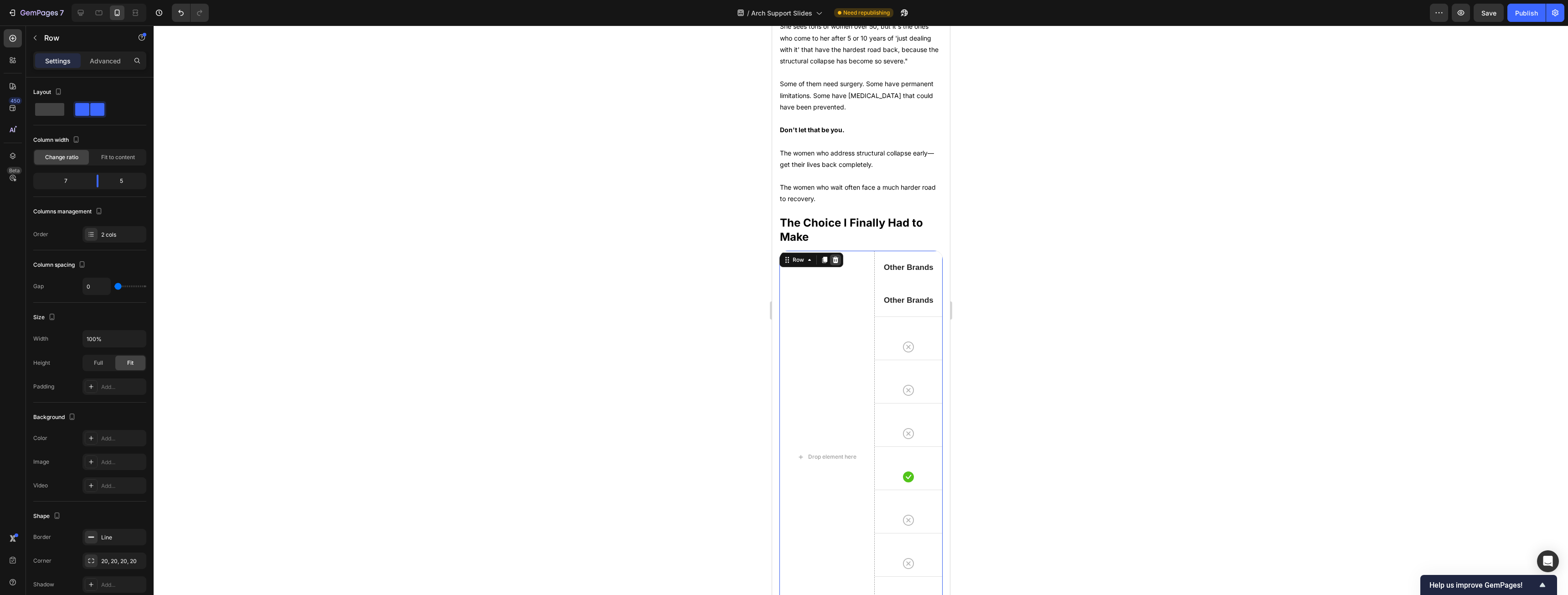
click at [583, 263] on icon at bounding box center [835, 260] width 6 height 6
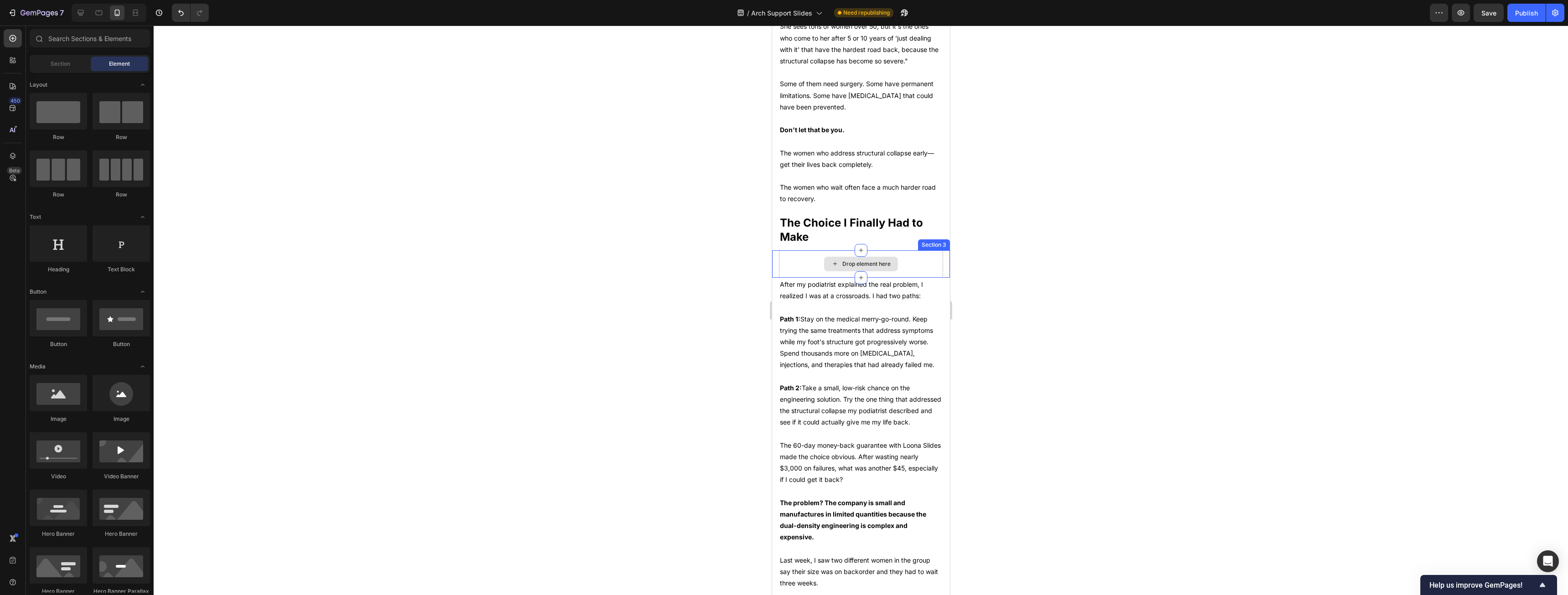
click at [583, 278] on div "Drop element here" at bounding box center [861, 264] width 164 height 27
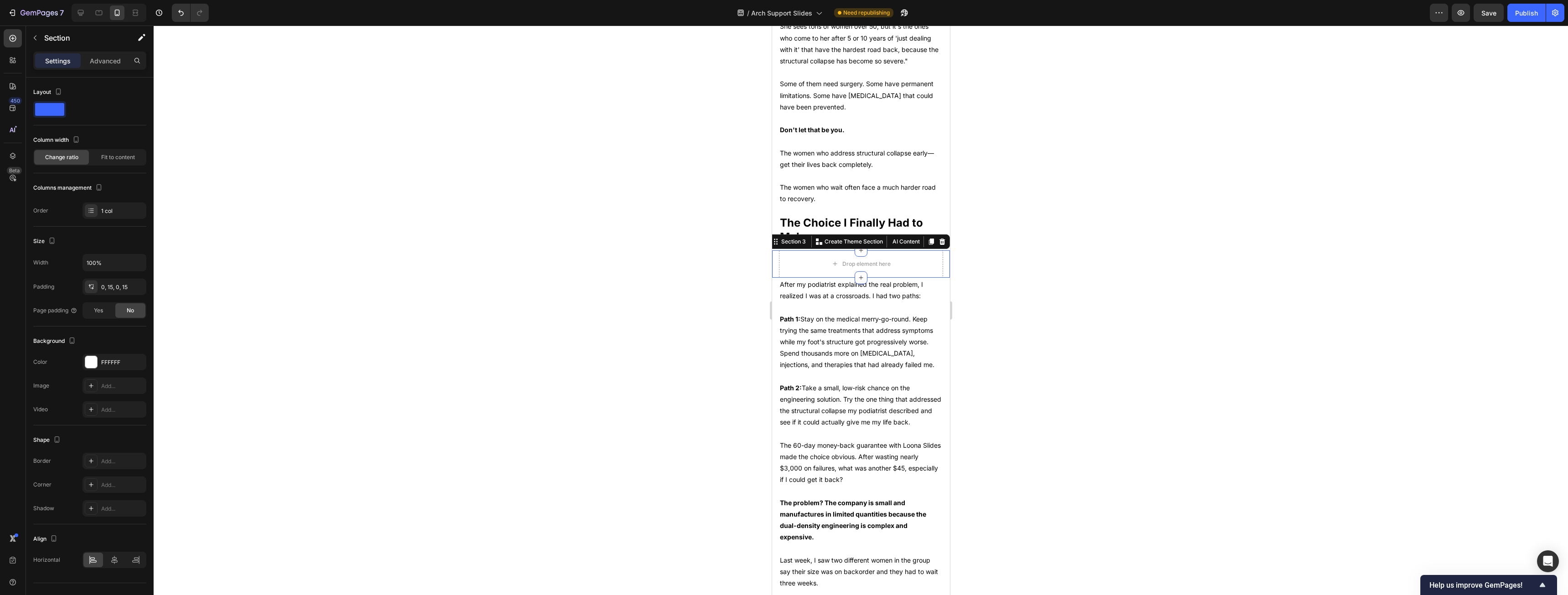
click at [583, 245] on icon at bounding box center [942, 242] width 7 height 7
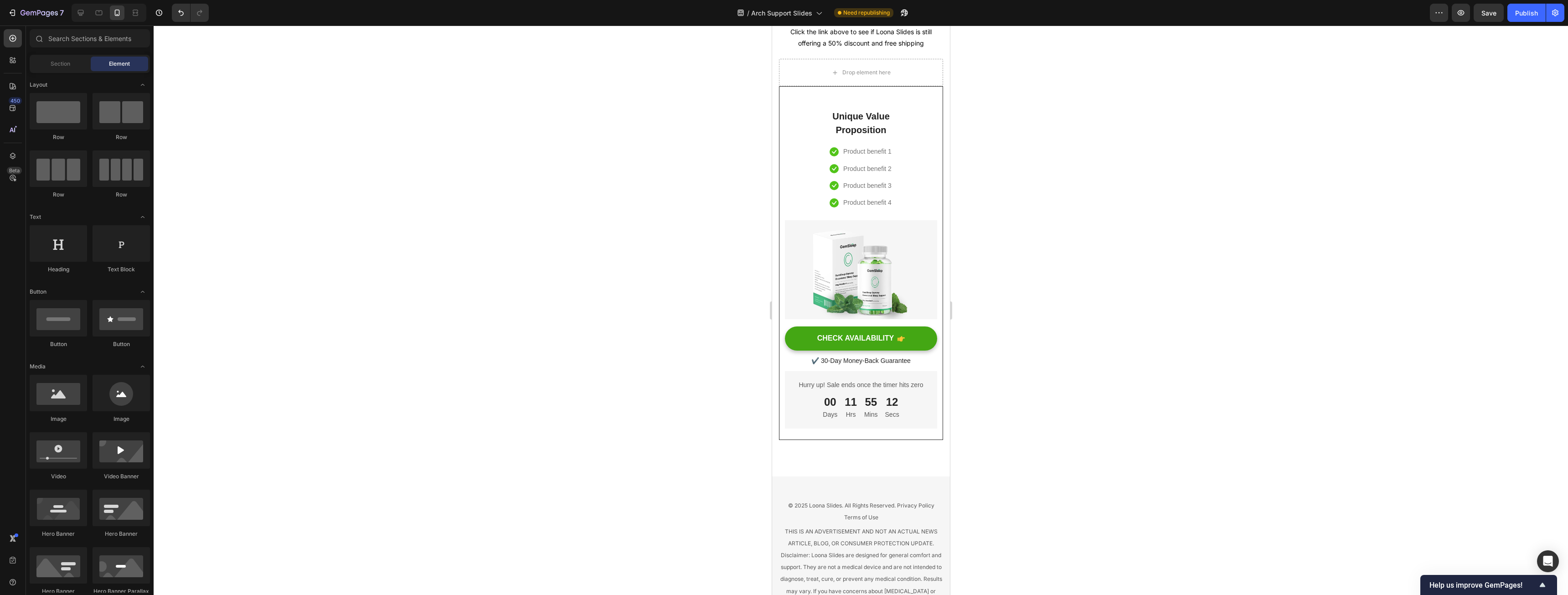
scroll to position [5691, 0]
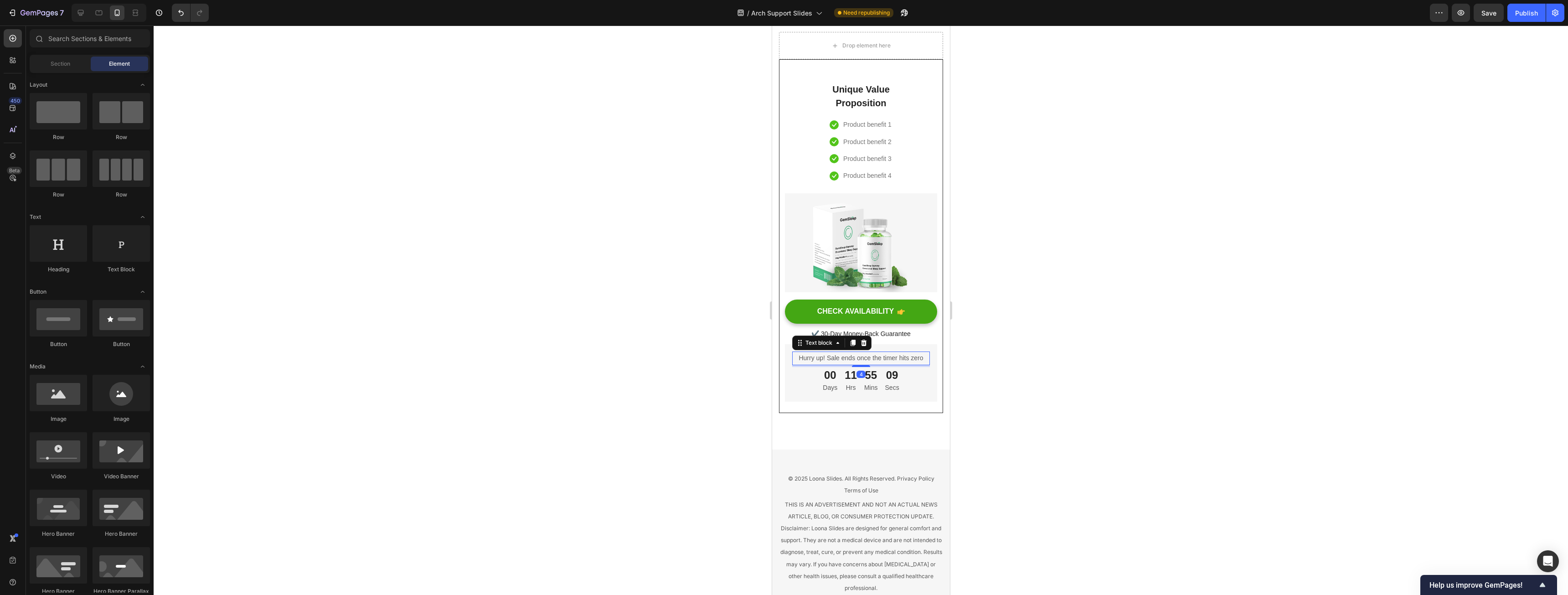
click at [583, 303] on p "Hurry up! Sale ends once the timer hits zero" at bounding box center [860, 358] width 136 height 12
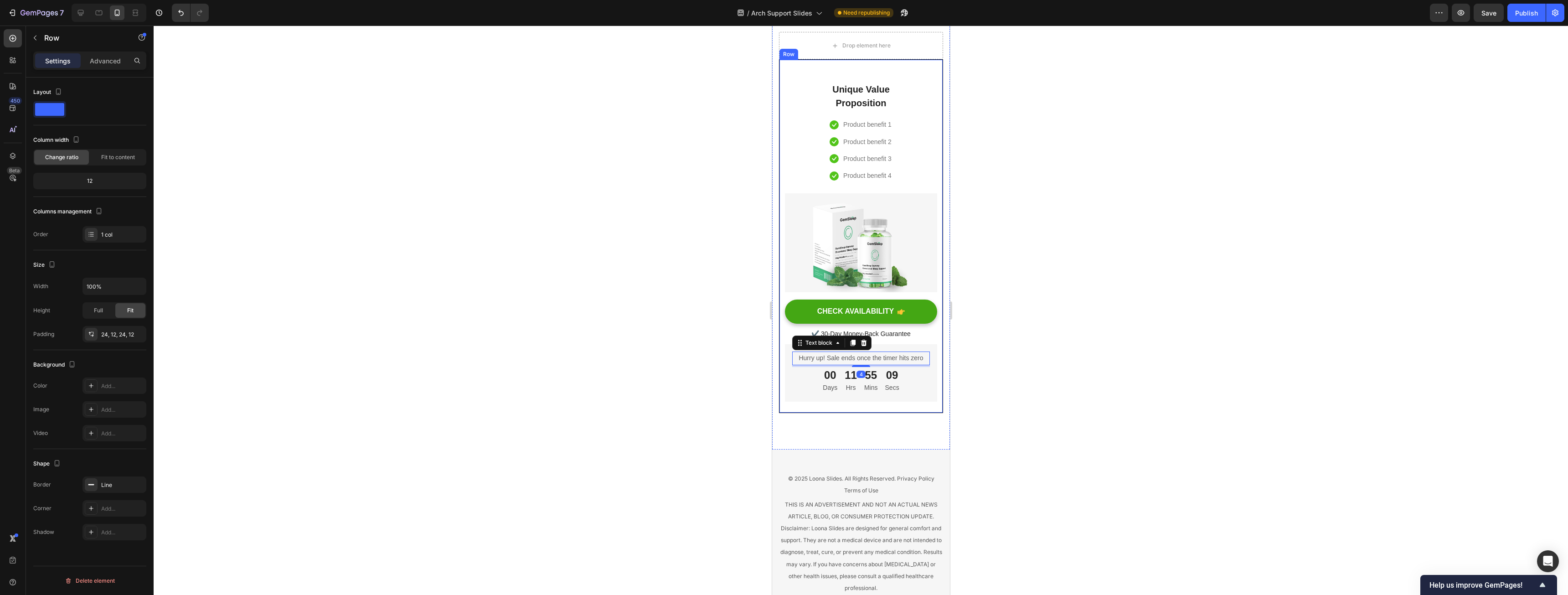
click at [583, 303] on div "Unique Value Proposition Heading Icon Product benefit 1 Text block Icon Product…" at bounding box center [861, 236] width 152 height 331
click at [583, 303] on div "Hurry up! Sale ends once the timer hits zero Text block 00 Days 11 Hrs 55 Mins …" at bounding box center [861, 373] width 152 height 57
click at [583, 303] on div "Row" at bounding box center [816, 336] width 64 height 15
click at [583, 303] on div at bounding box center [841, 336] width 11 height 11
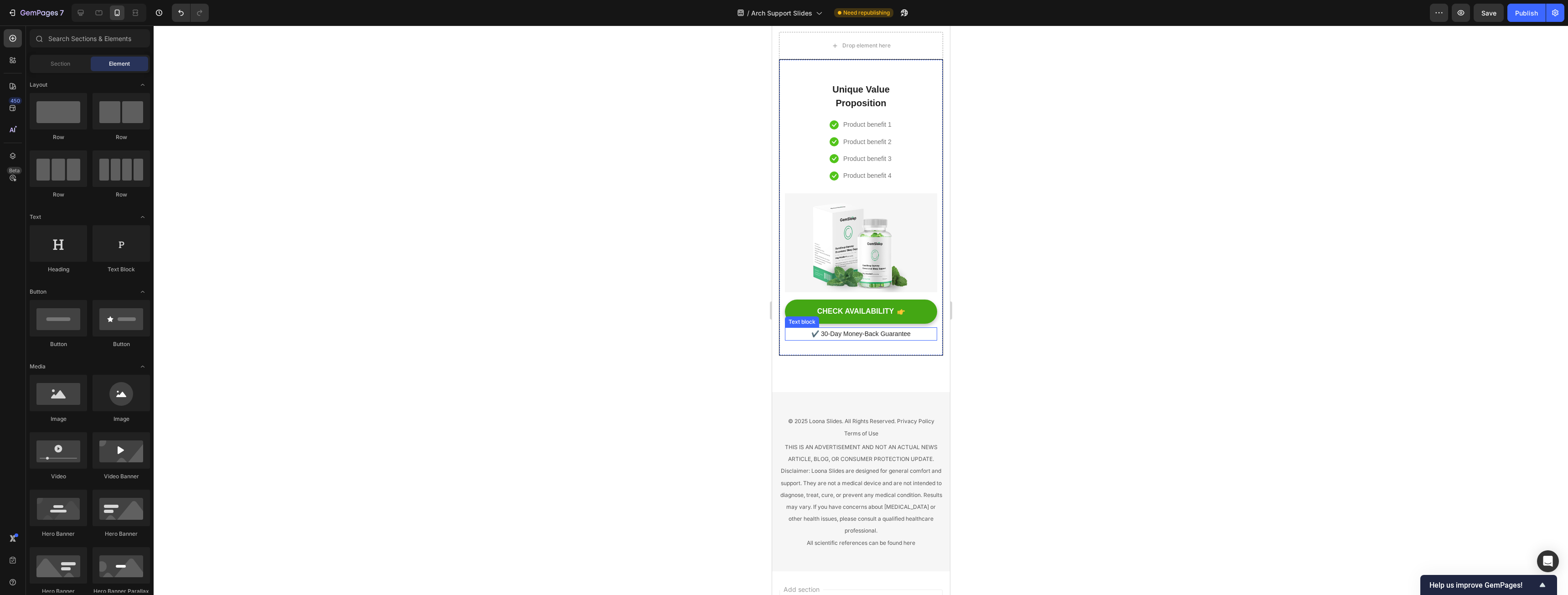
click at [583, 303] on p "✔️ 30-Day Money-Back Guarantee" at bounding box center [860, 334] width 150 height 12
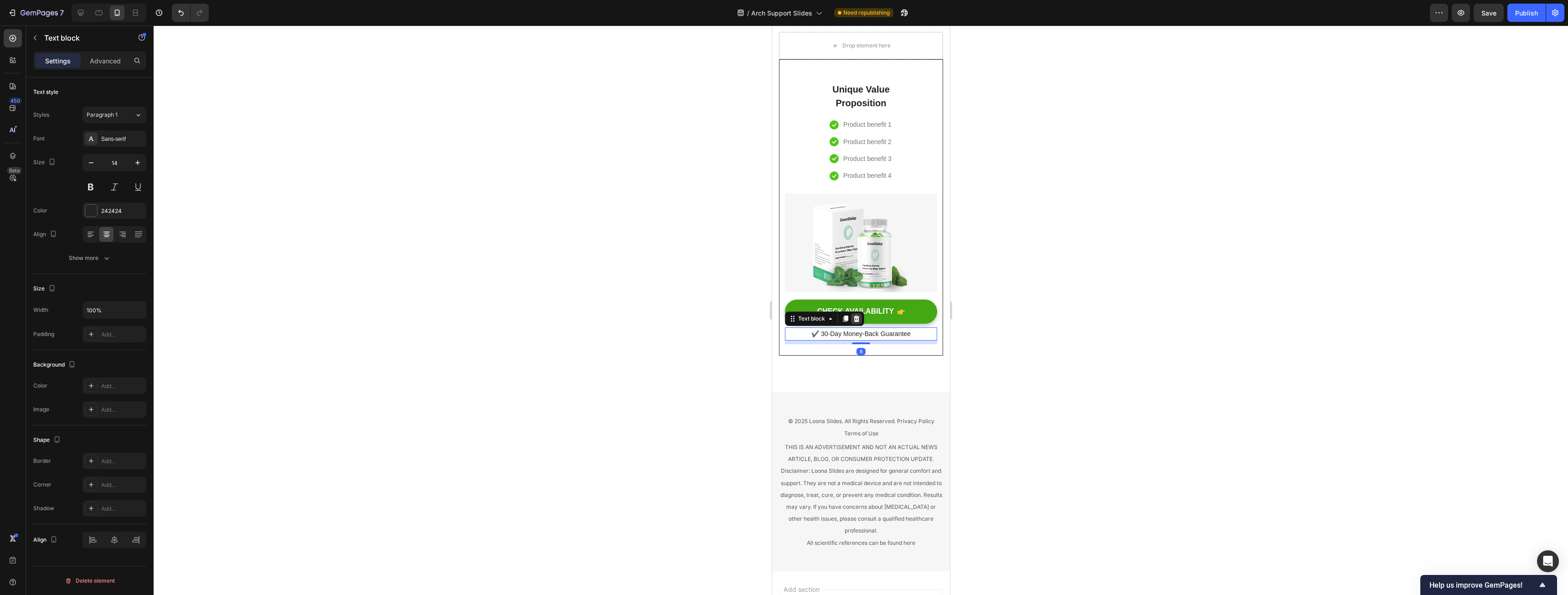
click at [583, 303] on icon at bounding box center [856, 319] width 7 height 7
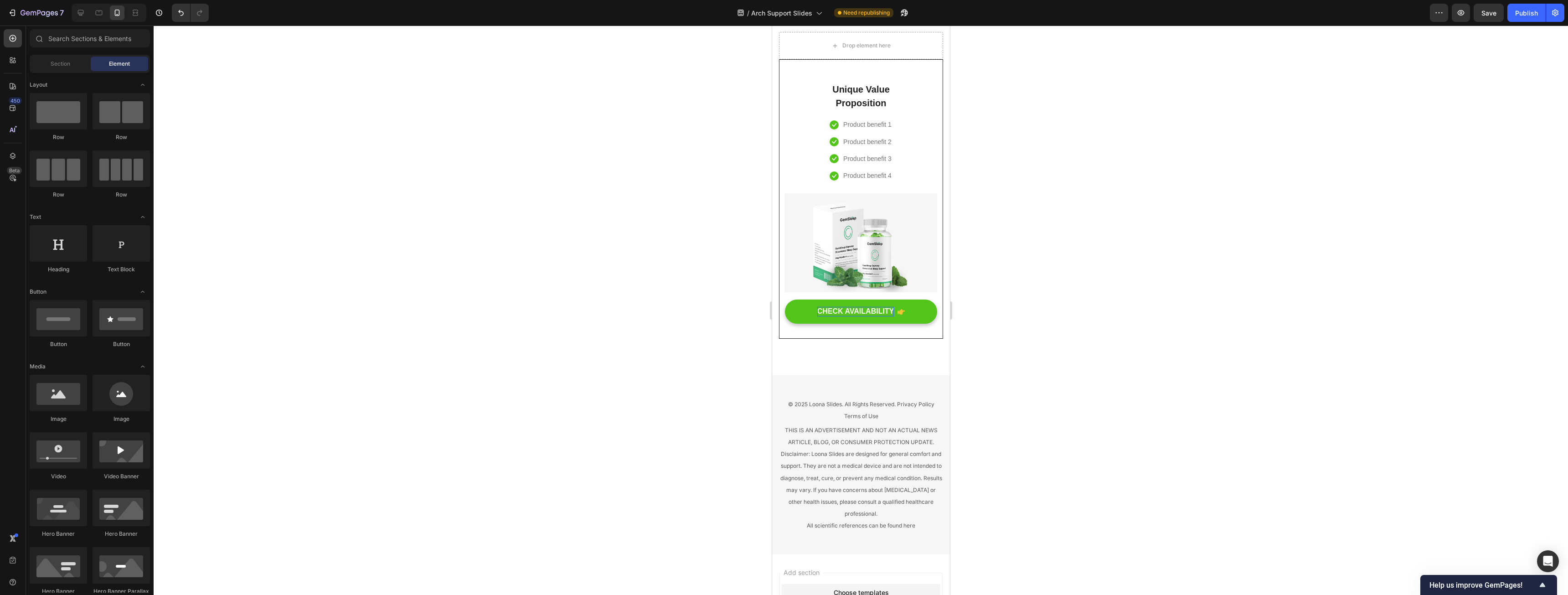
click at [583, 303] on div "CHECK AVAILABILITY" at bounding box center [855, 312] width 77 height 10
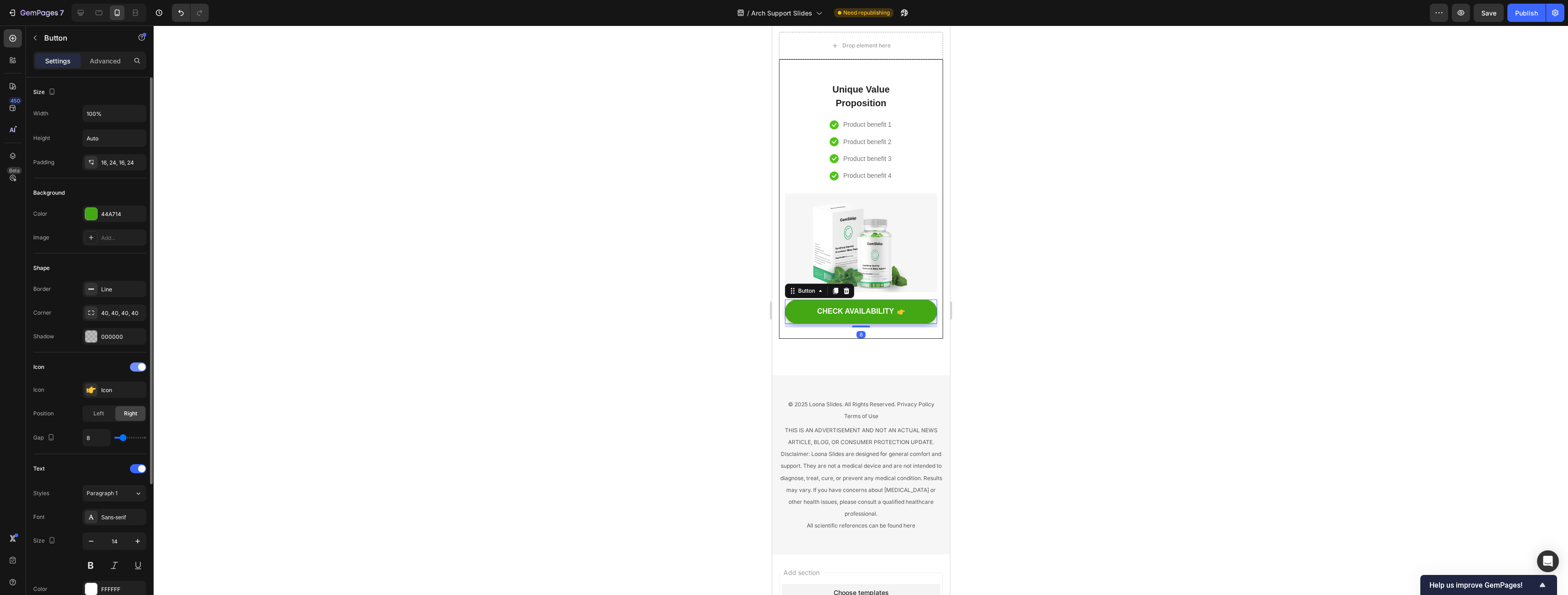
click at [145, 303] on div at bounding box center [138, 367] width 16 height 9
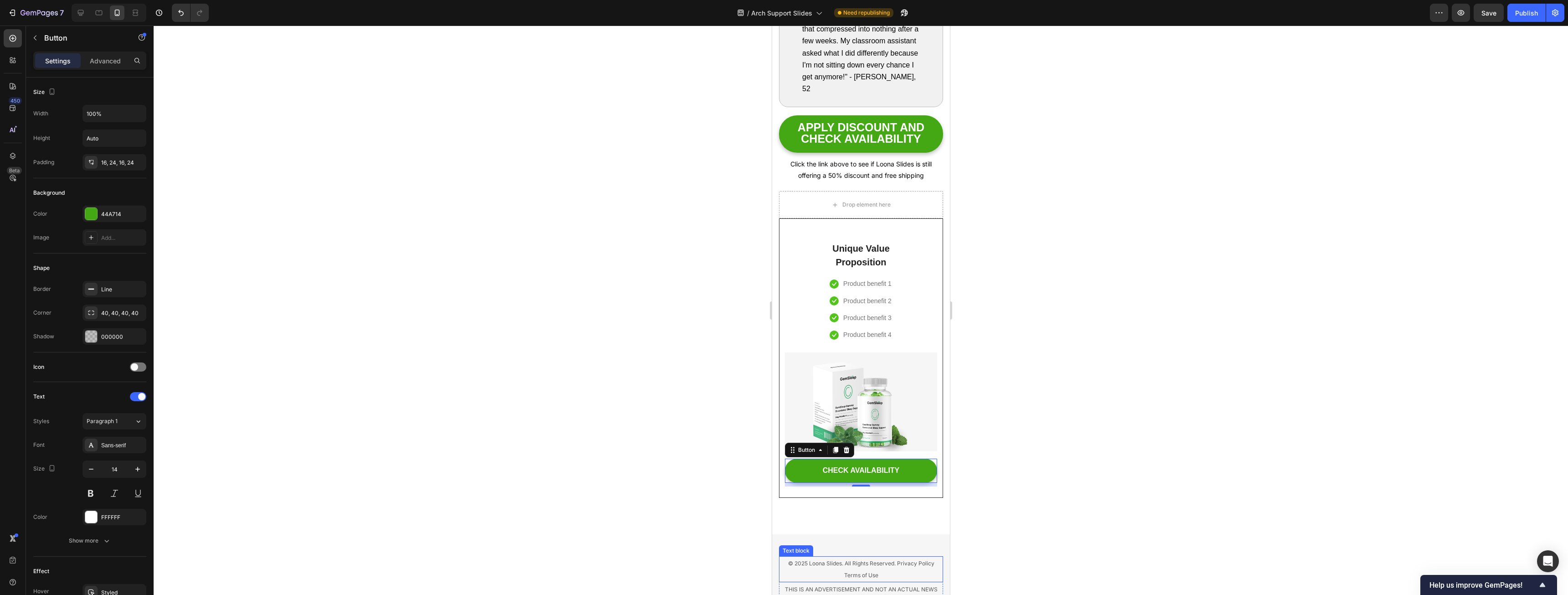
scroll to position [5463, 0]
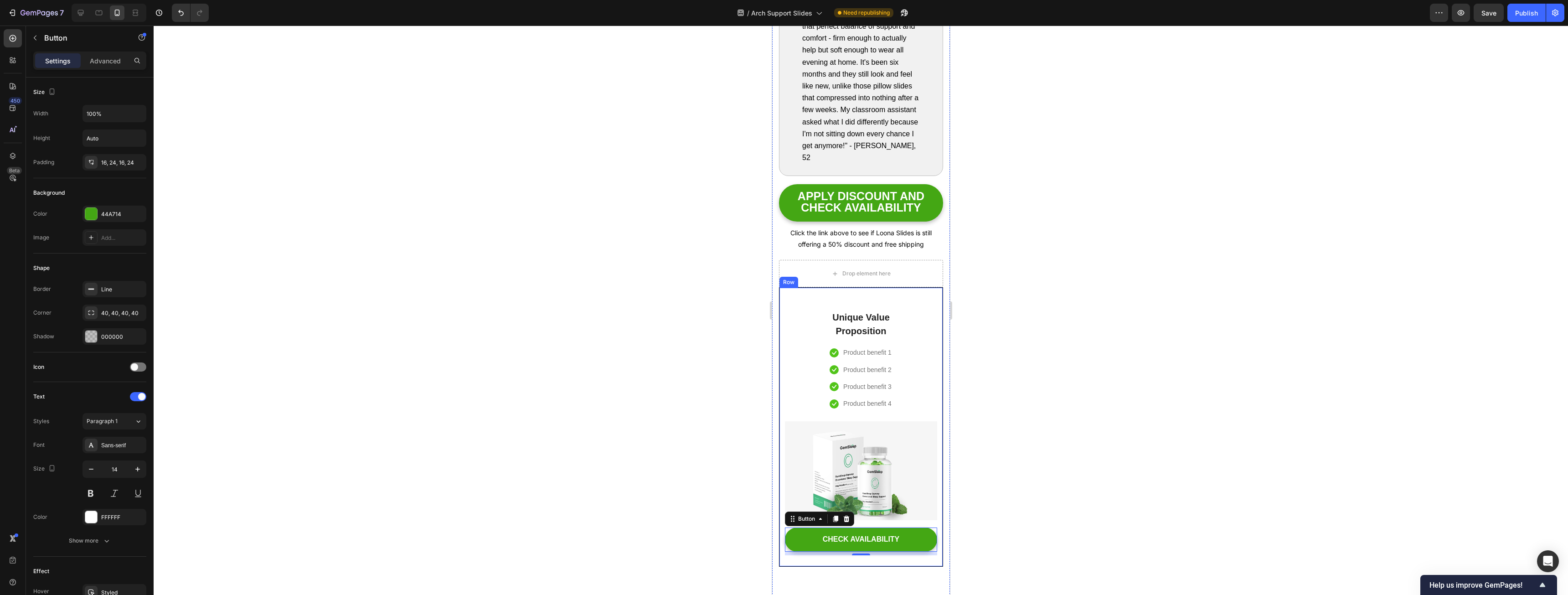
click at [583, 303] on div "Unique Value Proposition Heading Icon Product benefit 1 Text block Icon Product…" at bounding box center [861, 427] width 164 height 280
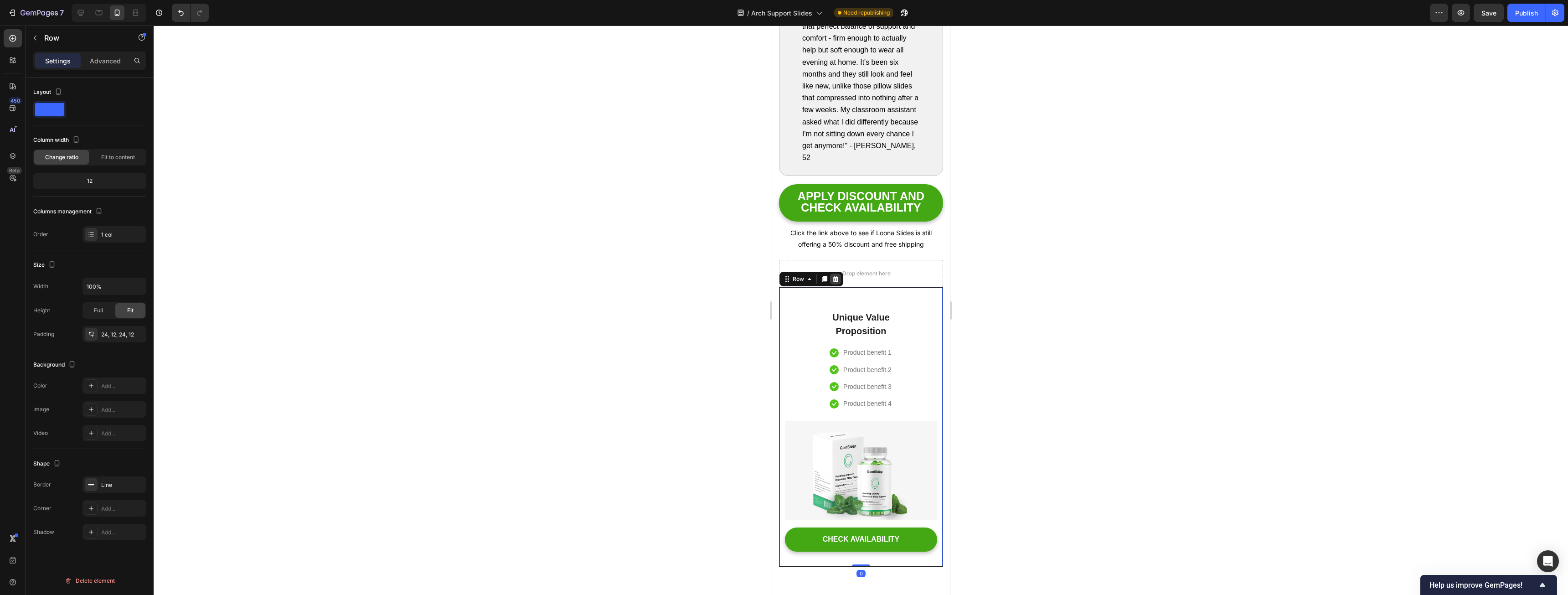
click at [583, 284] on div at bounding box center [835, 279] width 11 height 11
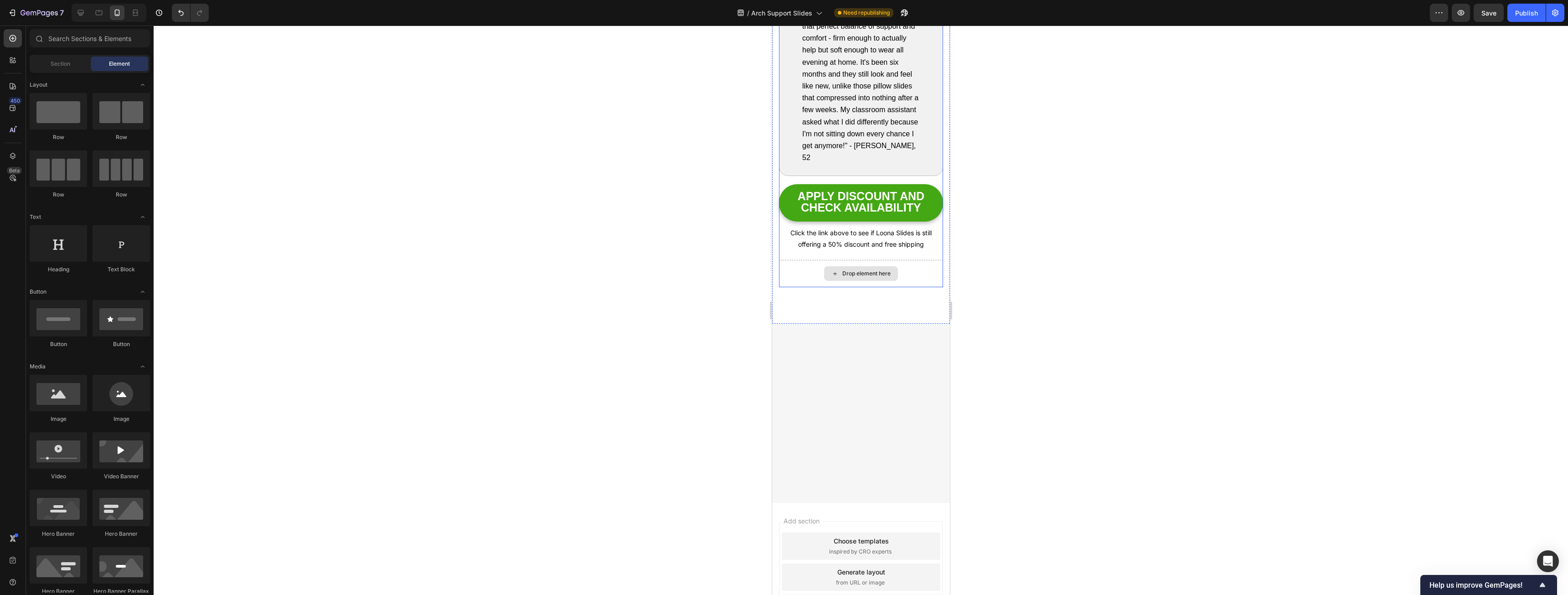
click at [583, 287] on div "Drop element here" at bounding box center [861, 273] width 164 height 27
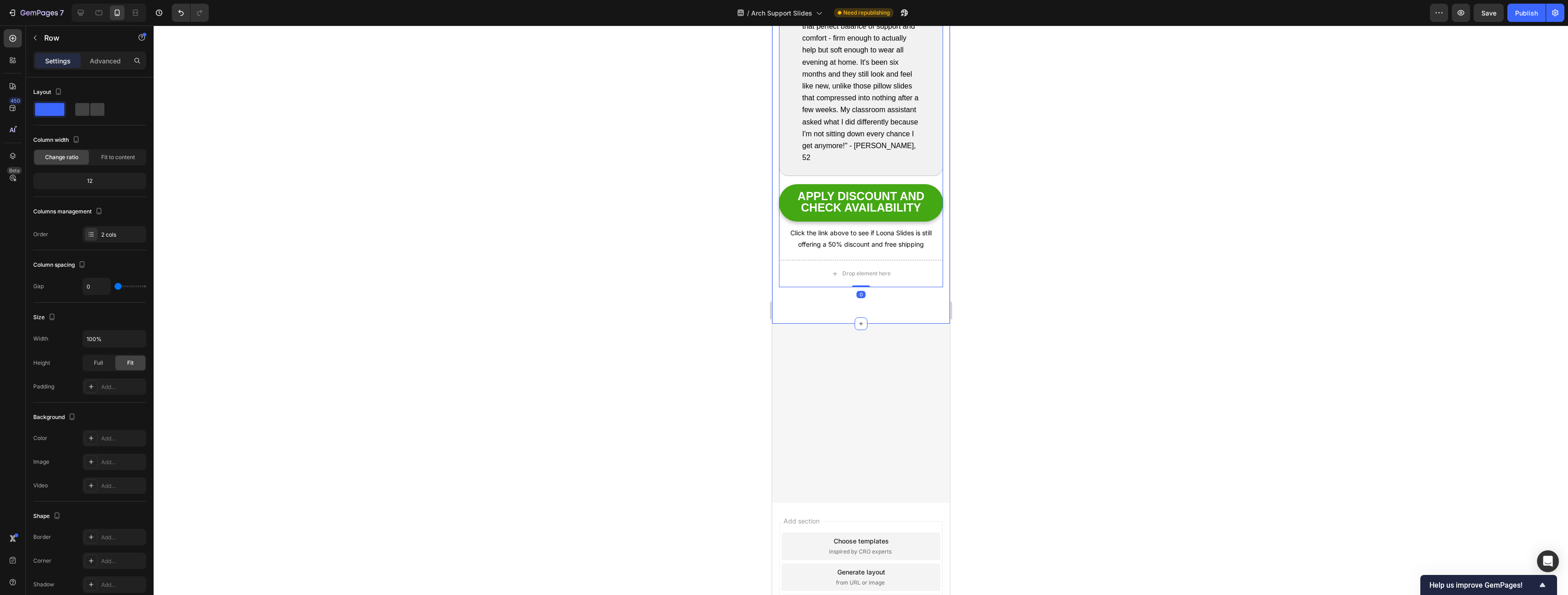
click at [583, 303] on div at bounding box center [861, 414] width 178 height 179
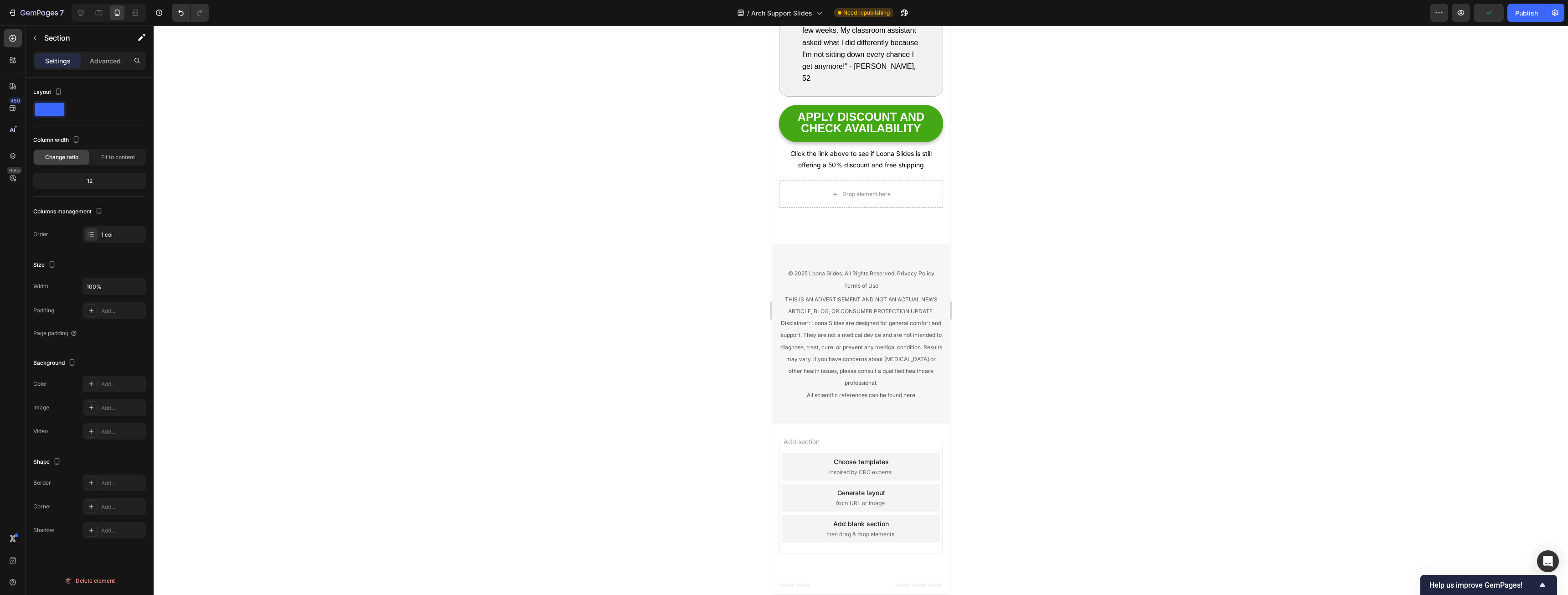
scroll to position [5554, 0]
click at [583, 16] on div "Publish" at bounding box center [1526, 13] width 23 height 10
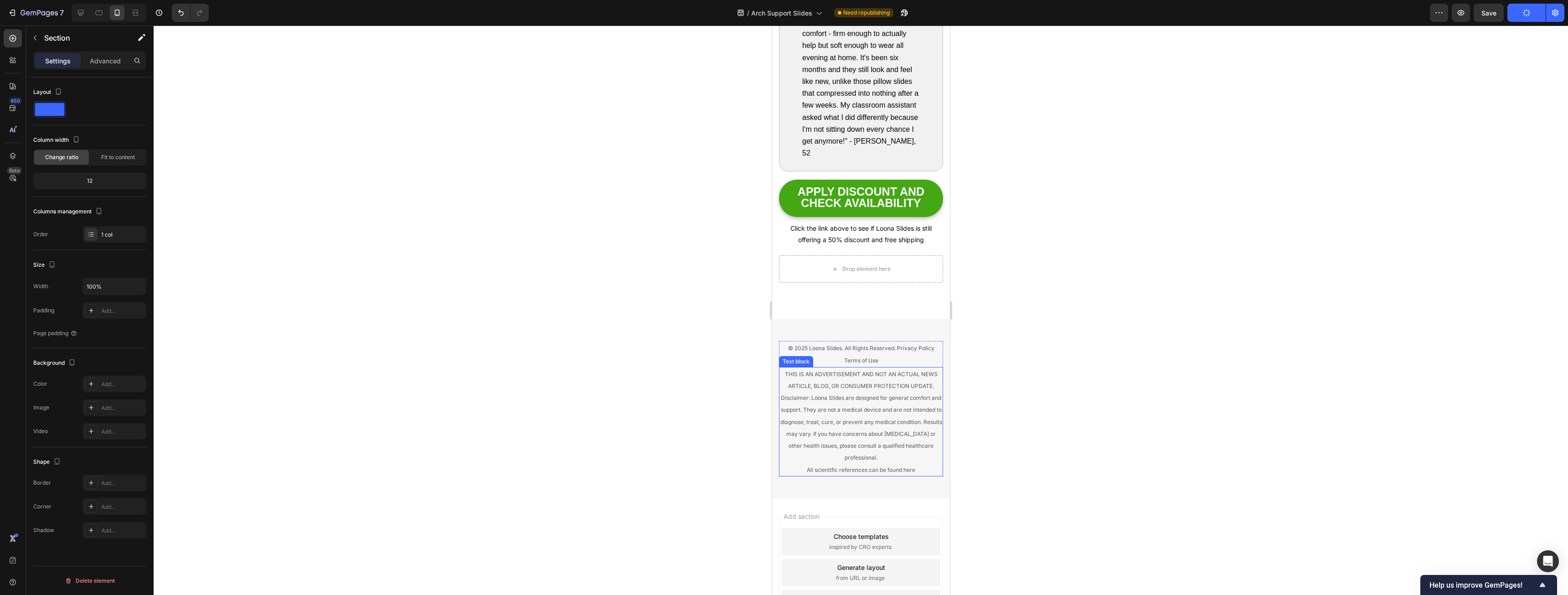
scroll to position [5280, 0]
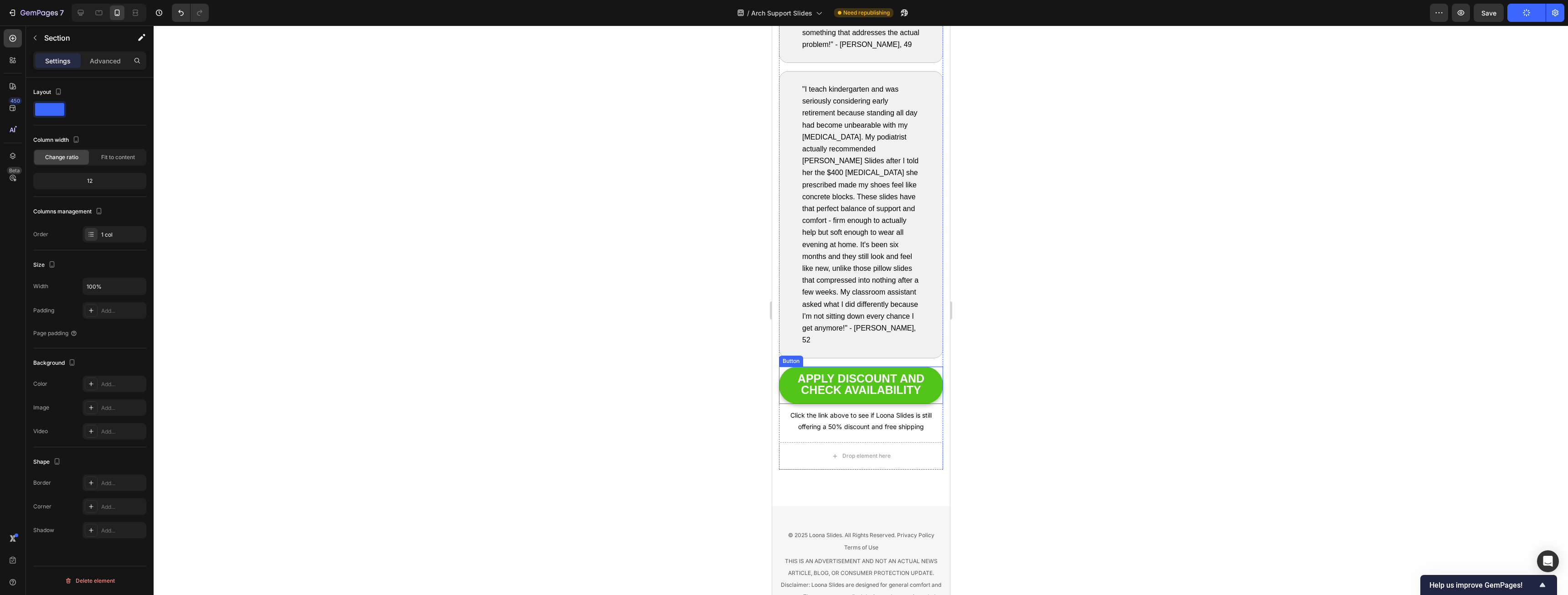
click at [583, 303] on link "APPLY DISCOUNT AND CHECK AVAILABILITY" at bounding box center [861, 385] width 164 height 37
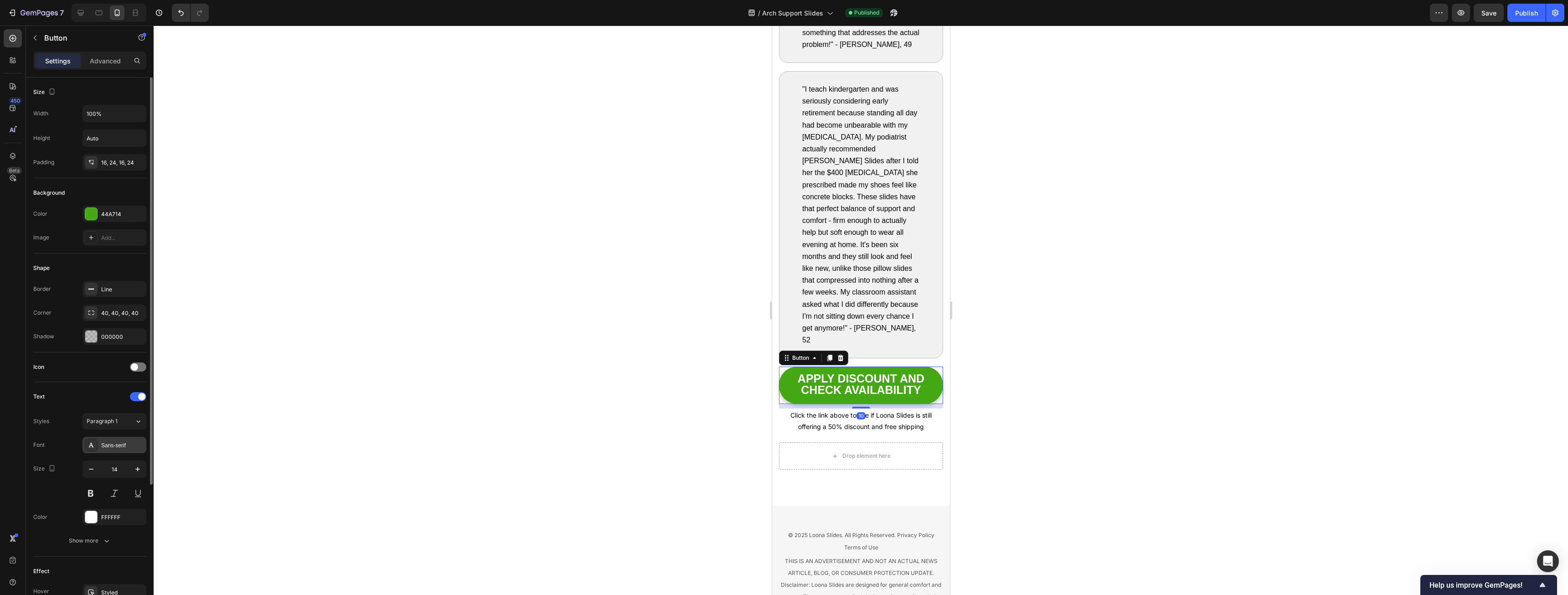
click at [117, 303] on div "Sans-serif" at bounding box center [114, 445] width 64 height 16
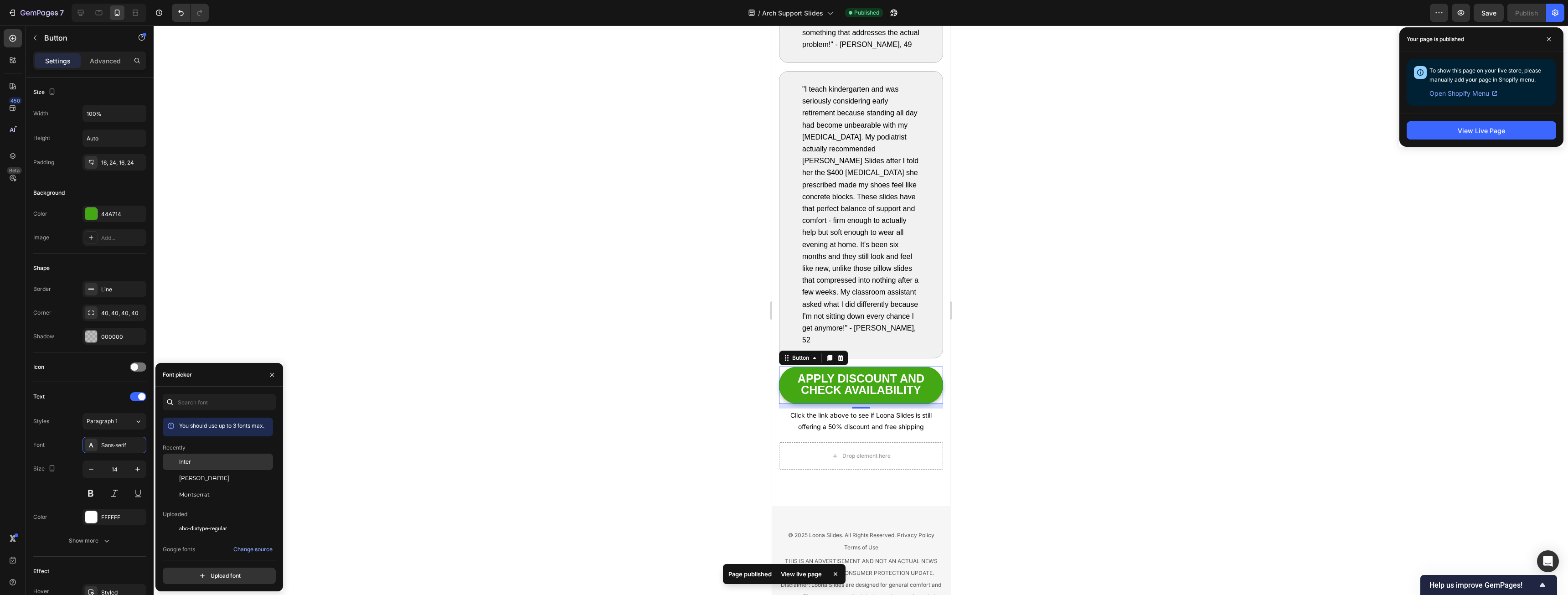
drag, startPoint x: 183, startPoint y: 463, endPoint x: 188, endPoint y: 466, distance: 5.8
click at [185, 303] on span "Inter" at bounding box center [184, 462] width 12 height 8
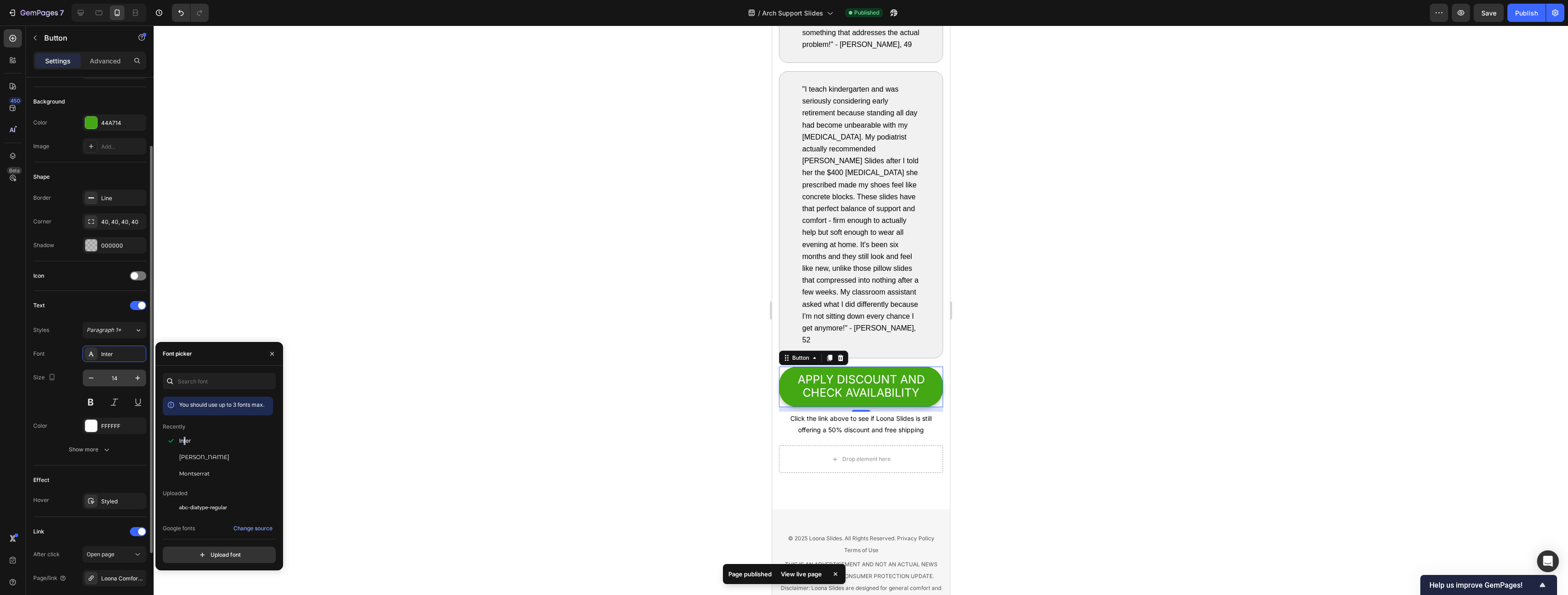
scroll to position [181, 0]
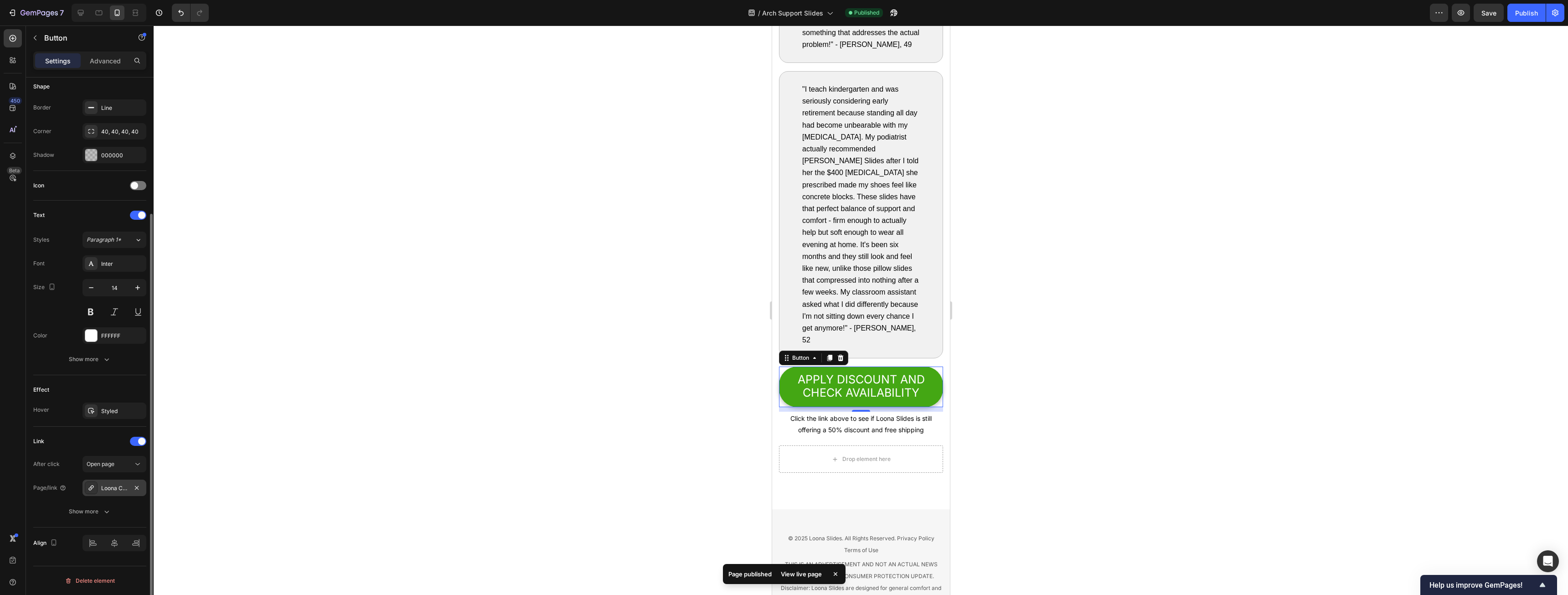
click at [121, 303] on div "Loona Comfort Arch Support Slides" at bounding box center [114, 488] width 26 height 8
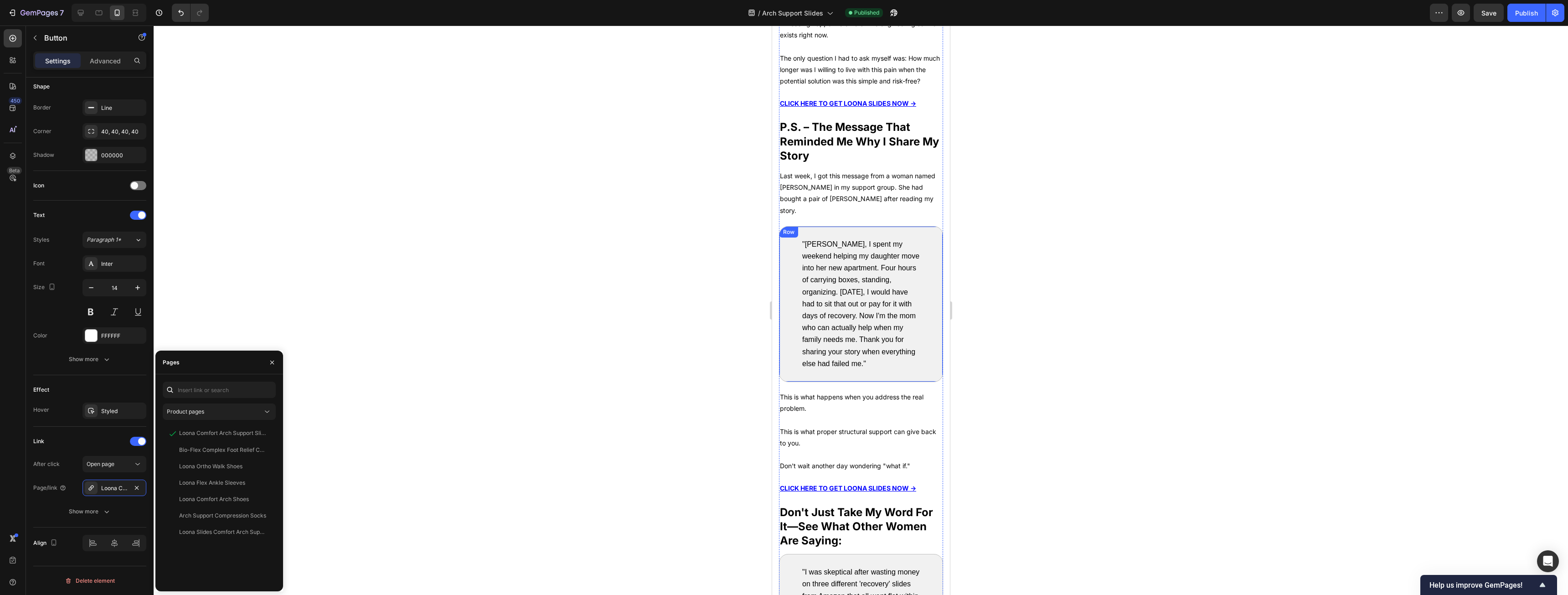
scroll to position [4277, 0]
click at [583, 303] on p "This is what happens when you address the real problem." at bounding box center [861, 403] width 163 height 23
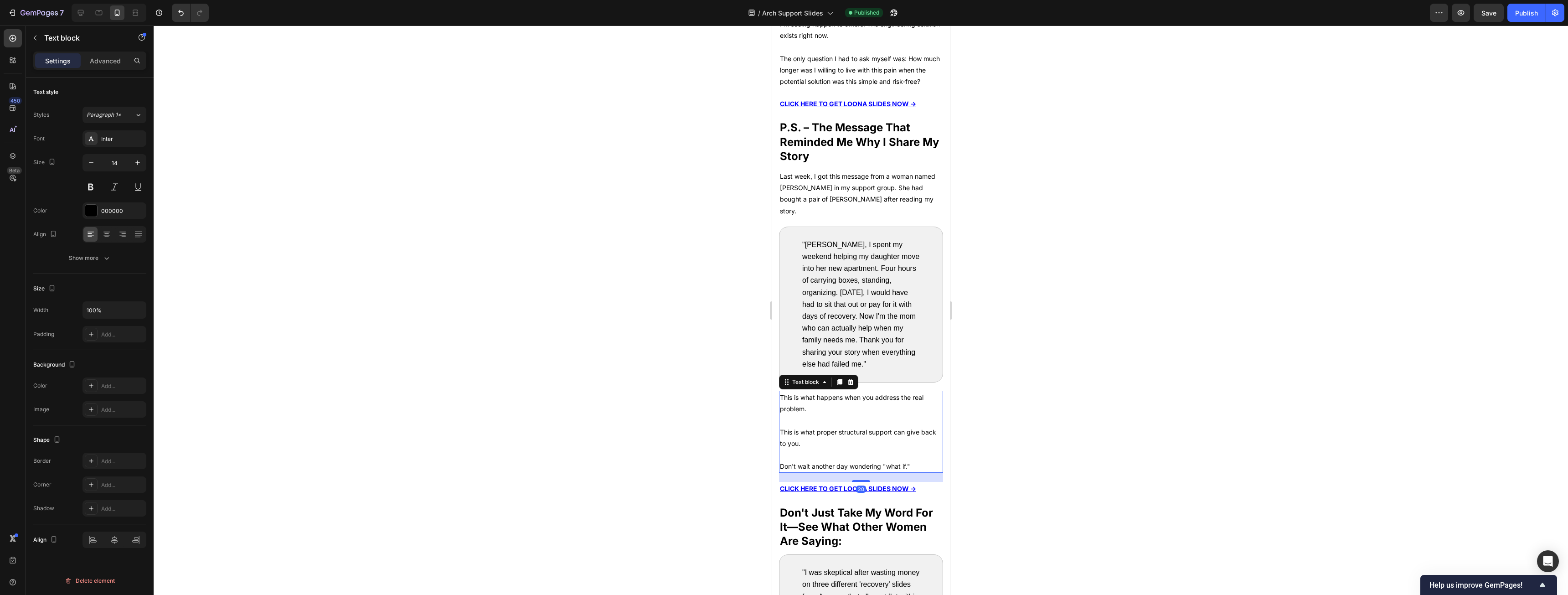
scroll to position [0, 0]
click at [583, 303] on p "This is what happens when you address the real problem." at bounding box center [861, 403] width 163 height 23
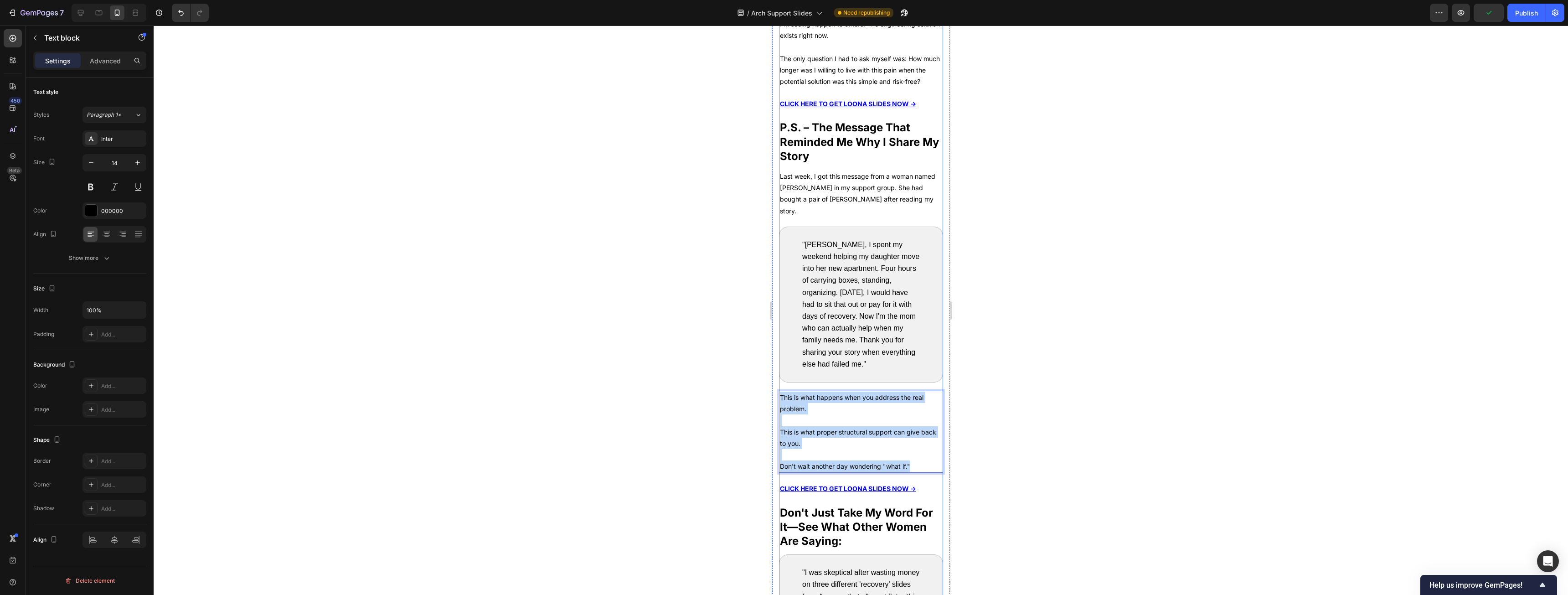
drag, startPoint x: 786, startPoint y: 422, endPoint x: 878, endPoint y: 485, distance: 111.5
click at [583, 303] on div "After my podiatrist explained the real problem, I realized I was at a crossroad…" at bounding box center [861, 549] width 164 height 1800
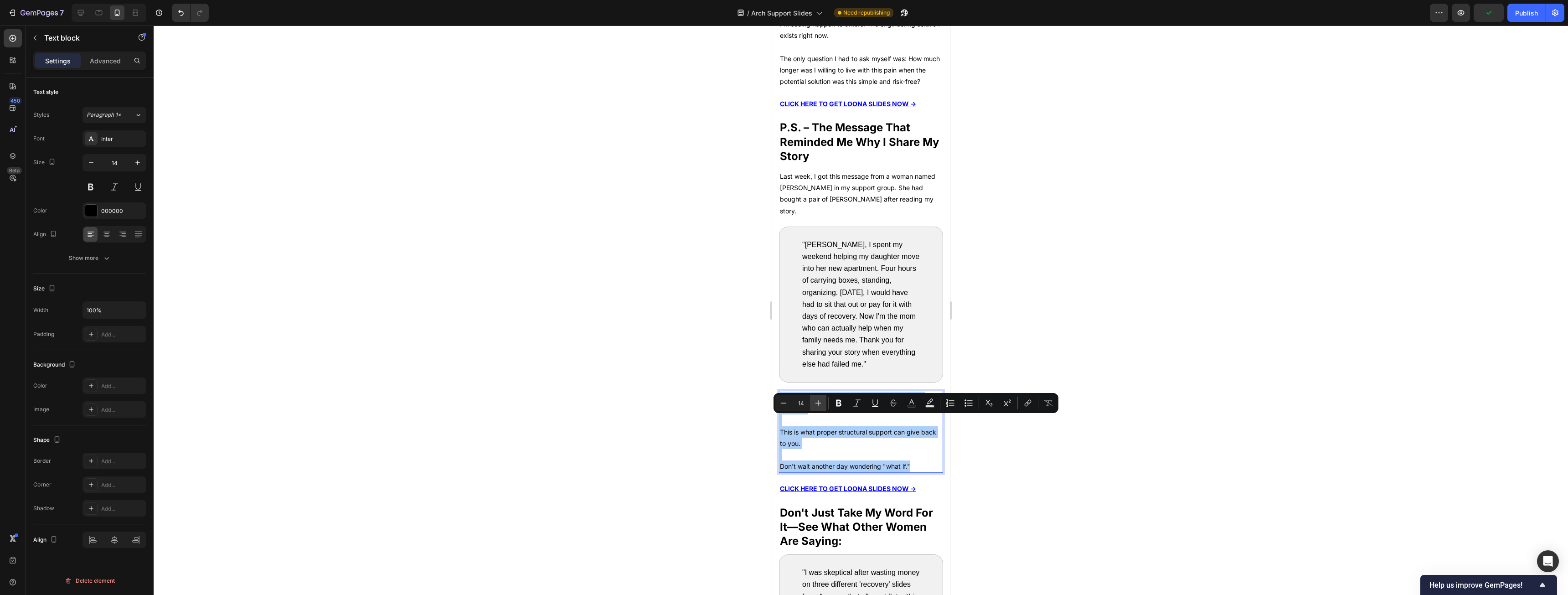
click at [583, 303] on button "Plus" at bounding box center [818, 403] width 16 height 16
drag, startPoint x: 813, startPoint y: 404, endPoint x: 51, endPoint y: 389, distance: 762.1
click at [583, 303] on button "Plus" at bounding box center [818, 403] width 16 height 16
type input "16"
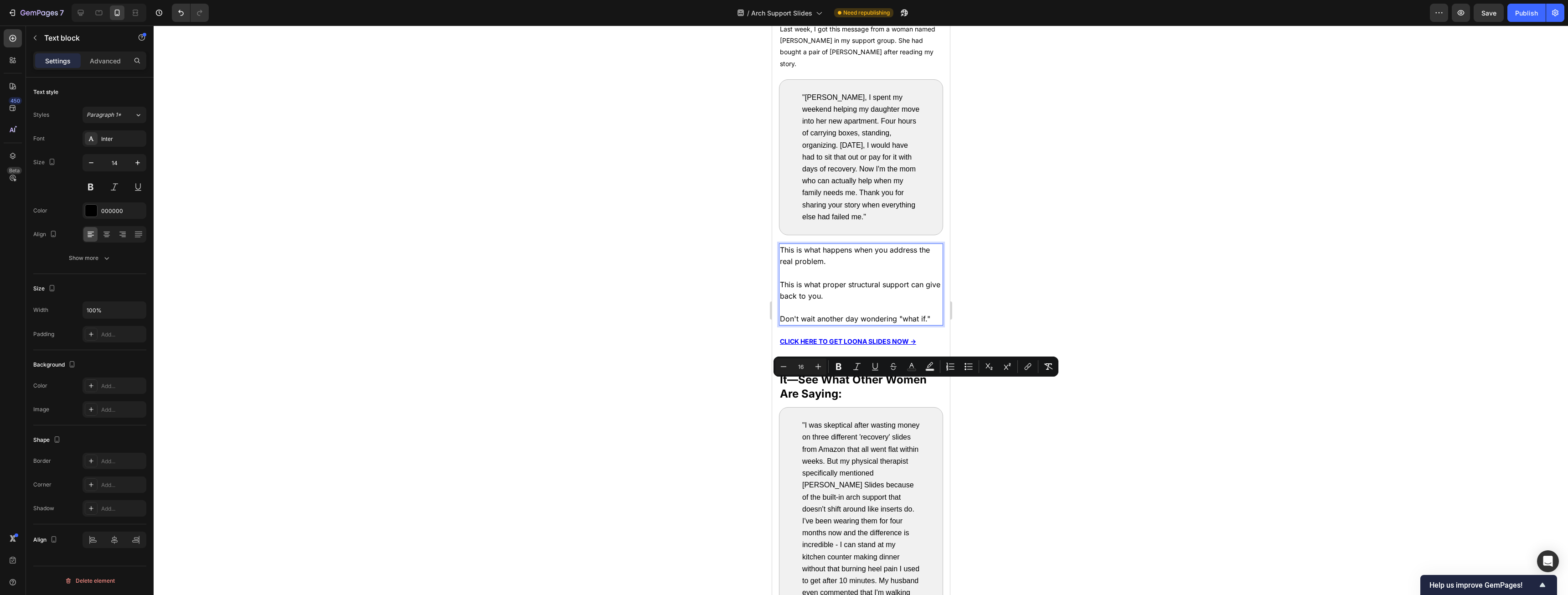
scroll to position [4459, 0]
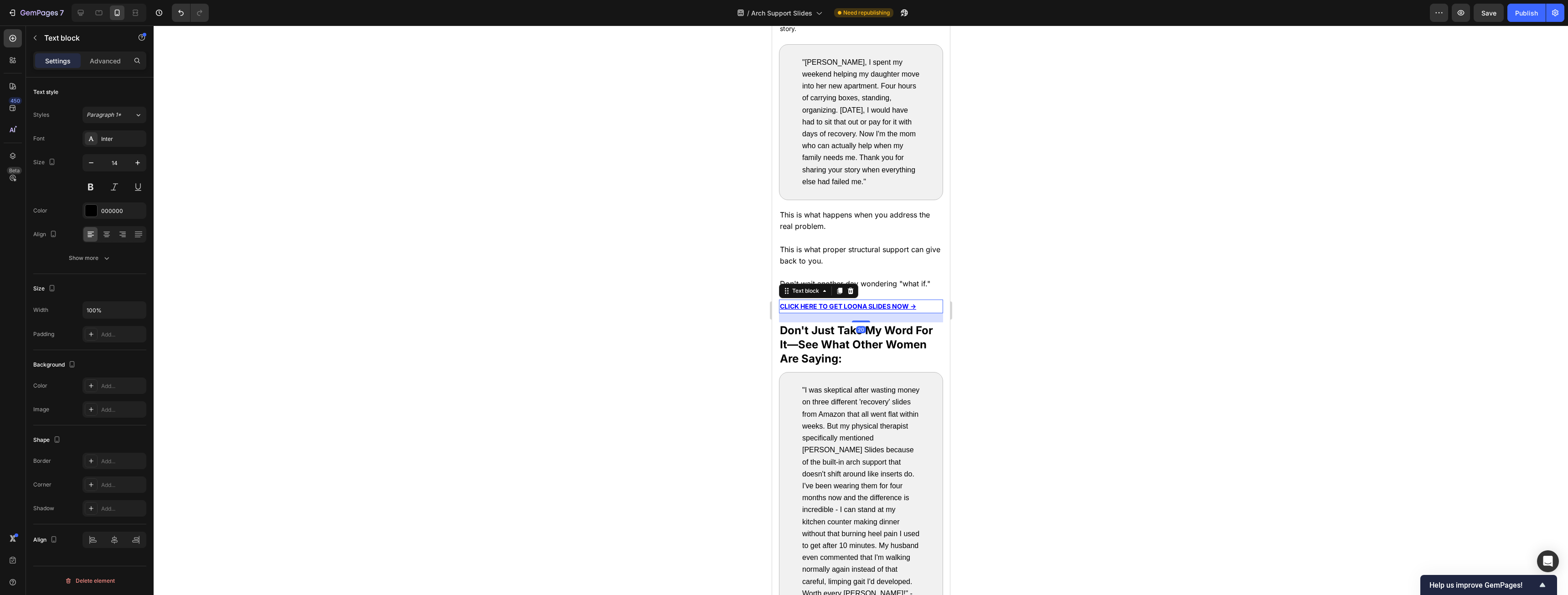
click at [583, 303] on p "CLICK HERE TO GET LOONA SLIDES NOW →" at bounding box center [861, 306] width 163 height 12
click at [583, 303] on u "CLICK HERE TO GET LOONA SLIDES NOW →" at bounding box center [848, 306] width 136 height 8
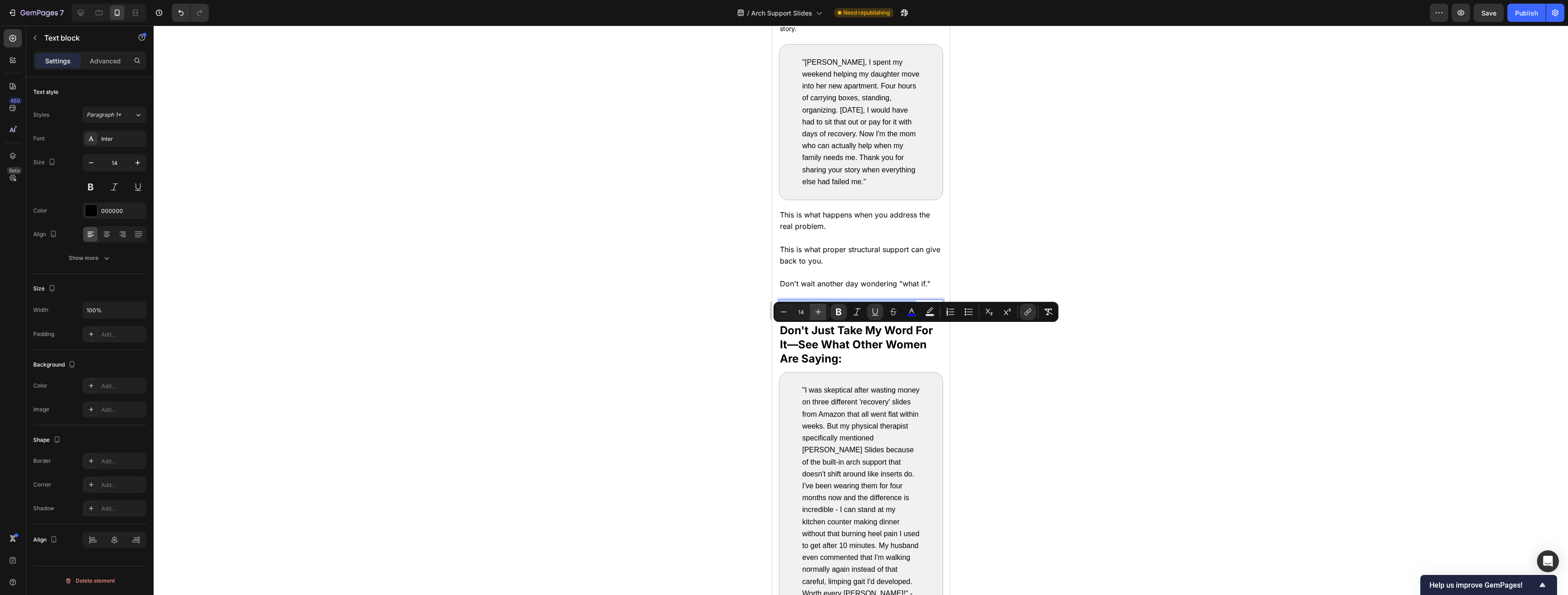
click at [583, 303] on icon "Editor contextual toolbar" at bounding box center [818, 312] width 9 height 9
type input "16"
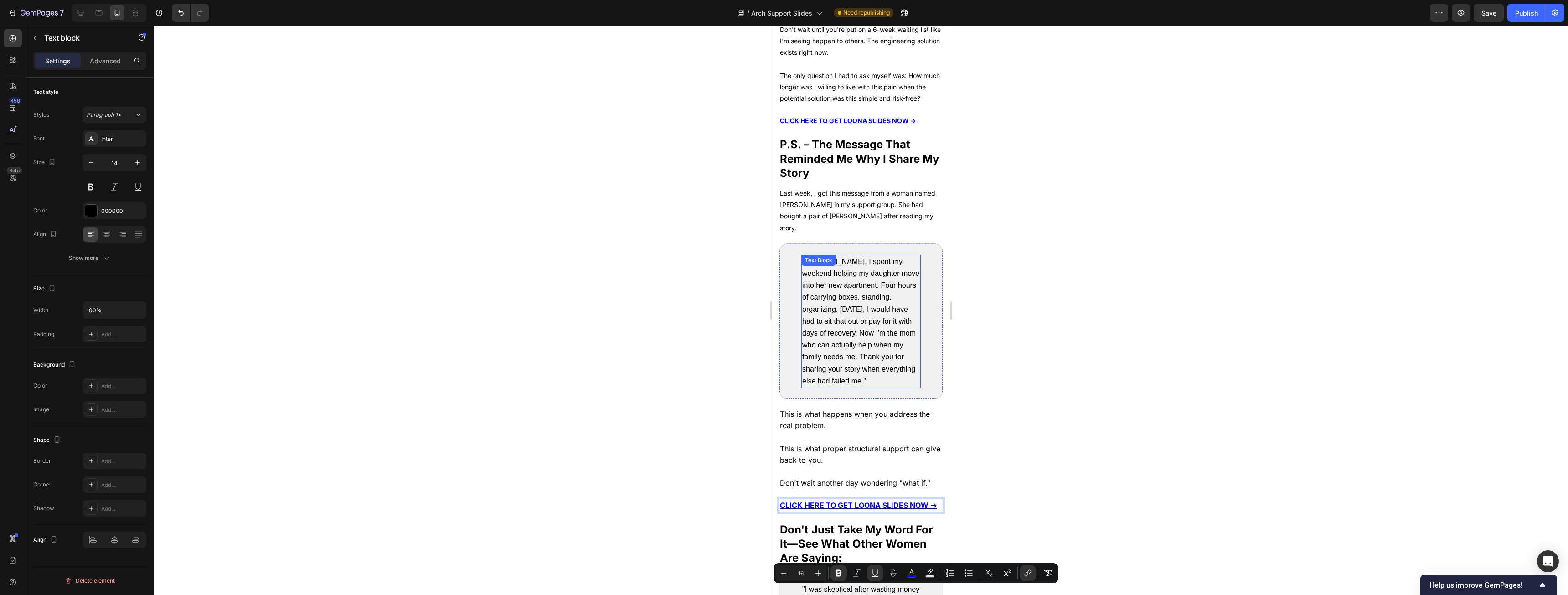
scroll to position [4277, 0]
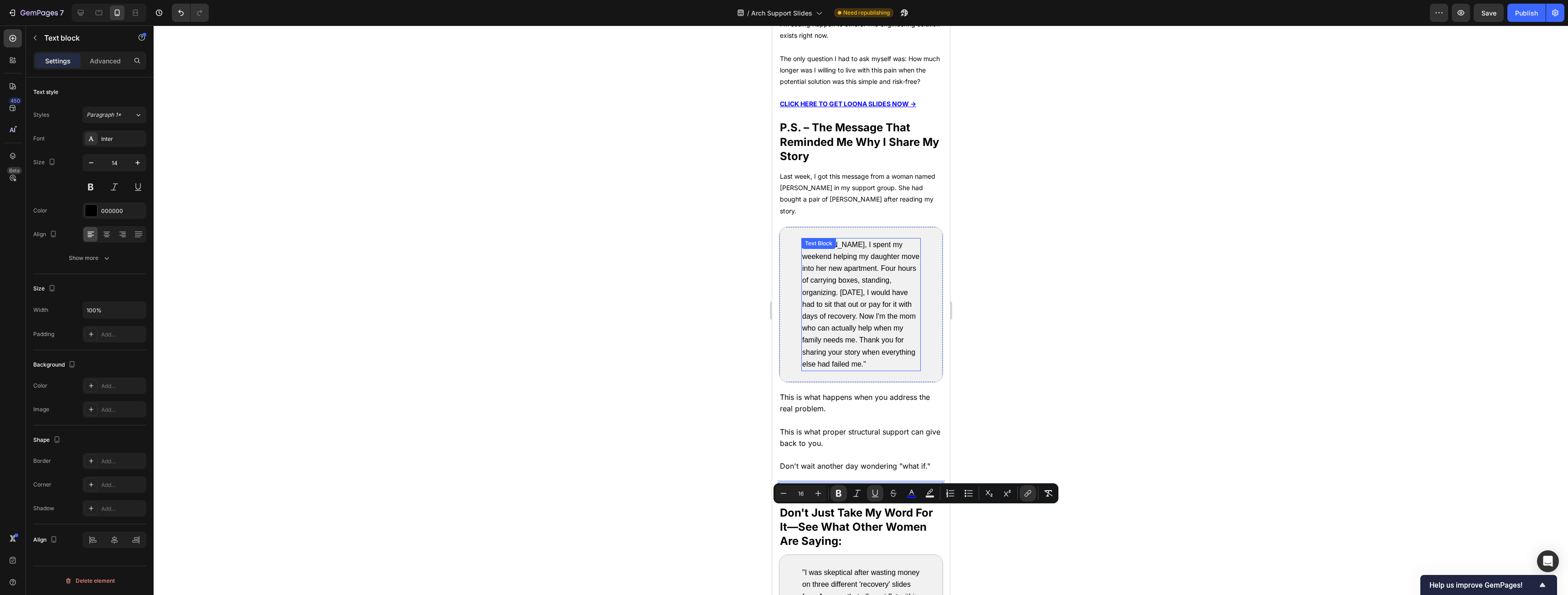
click at [583, 303] on span ""[PERSON_NAME], I spent my weekend helping my daughter move into her new apartm…" at bounding box center [860, 304] width 117 height 127
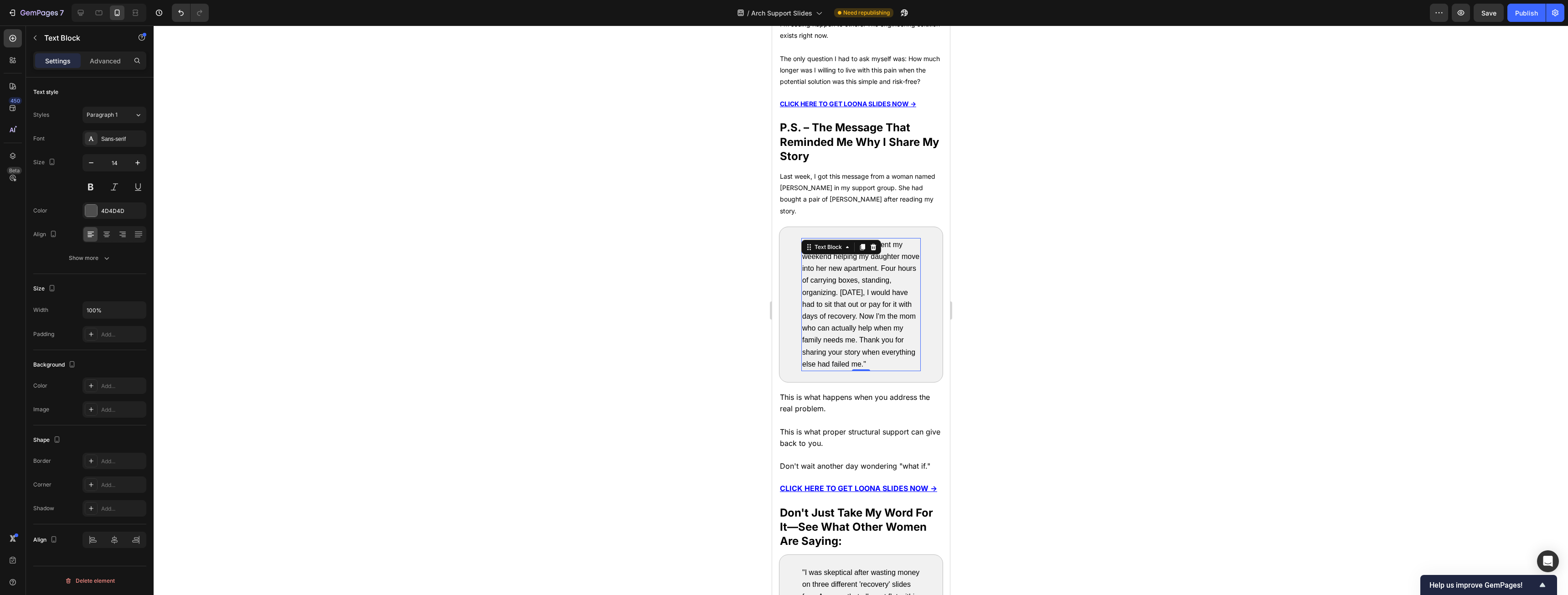
click at [583, 297] on p ""[PERSON_NAME], I spent my weekend helping my daughter move into her new apartm…" at bounding box center [860, 305] width 117 height 132
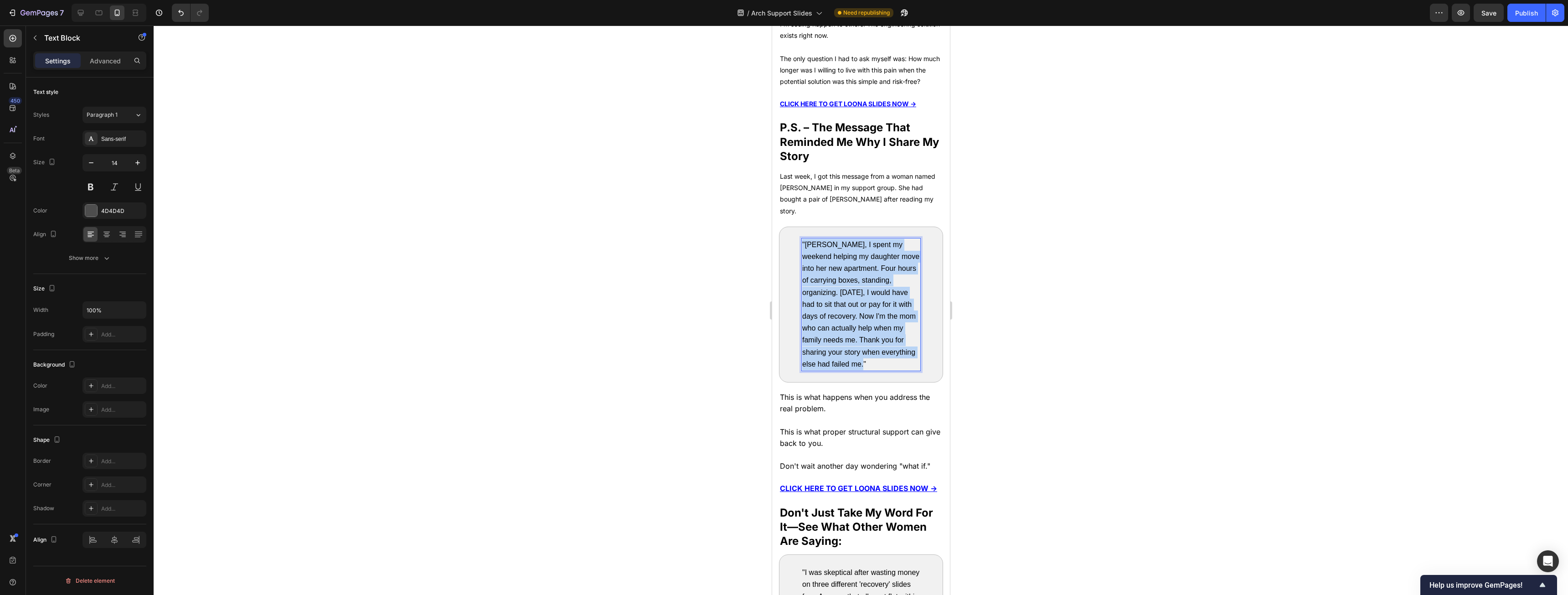
click at [583, 297] on p ""[PERSON_NAME], I spent my weekend helping my daughter move into her new apartm…" at bounding box center [860, 305] width 117 height 132
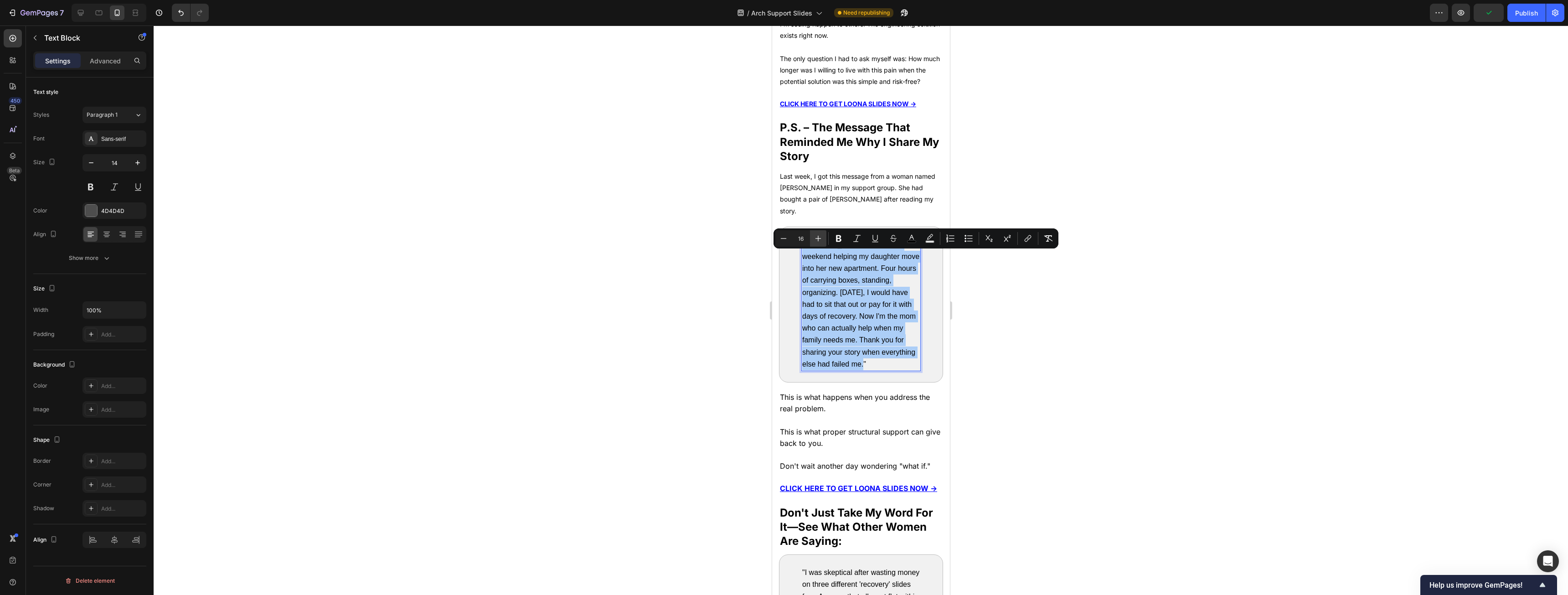
click at [583, 239] on button "Plus" at bounding box center [818, 238] width 16 height 16
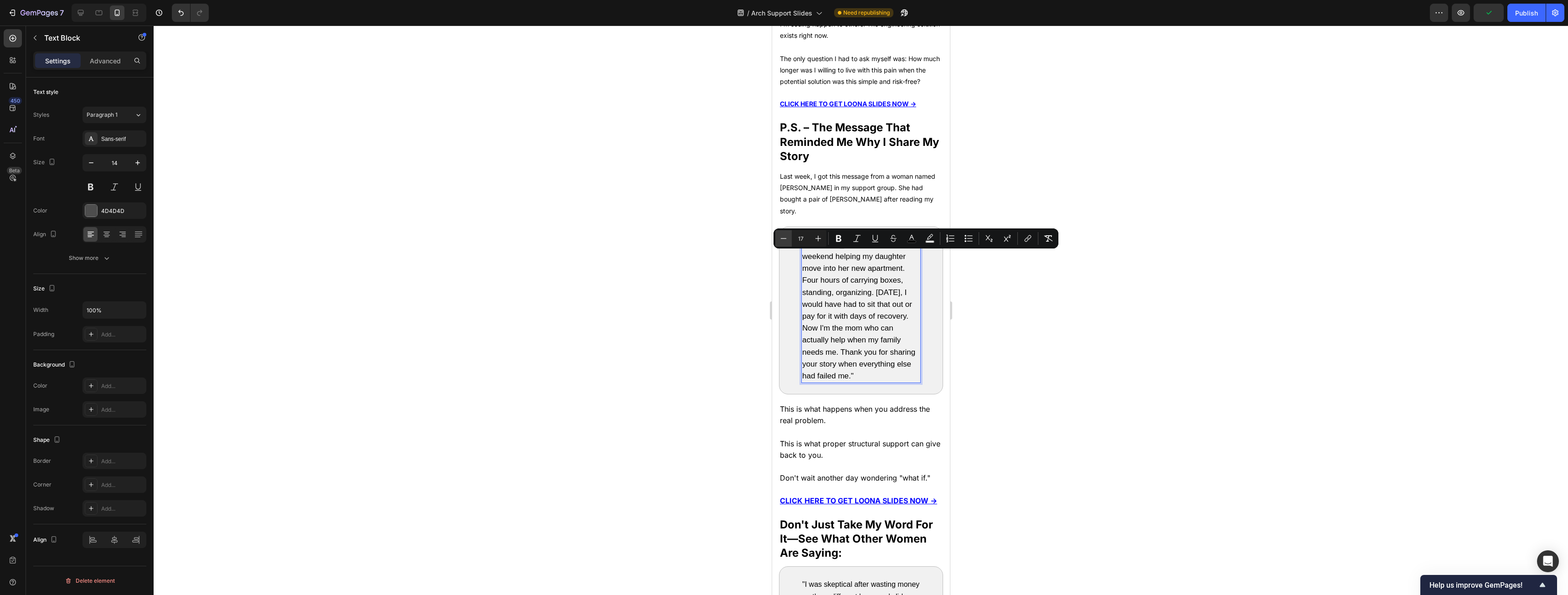
click at [583, 239] on button "Minus" at bounding box center [783, 238] width 16 height 16
type input "16"
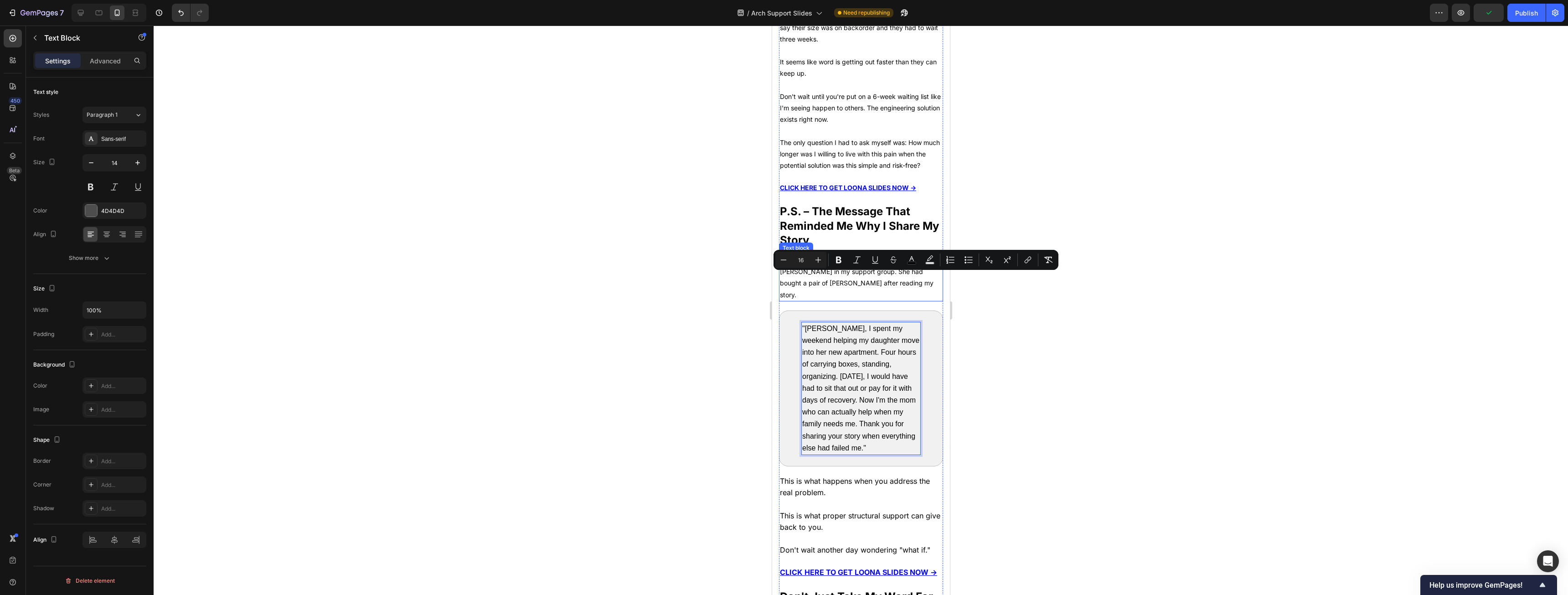
scroll to position [4186, 0]
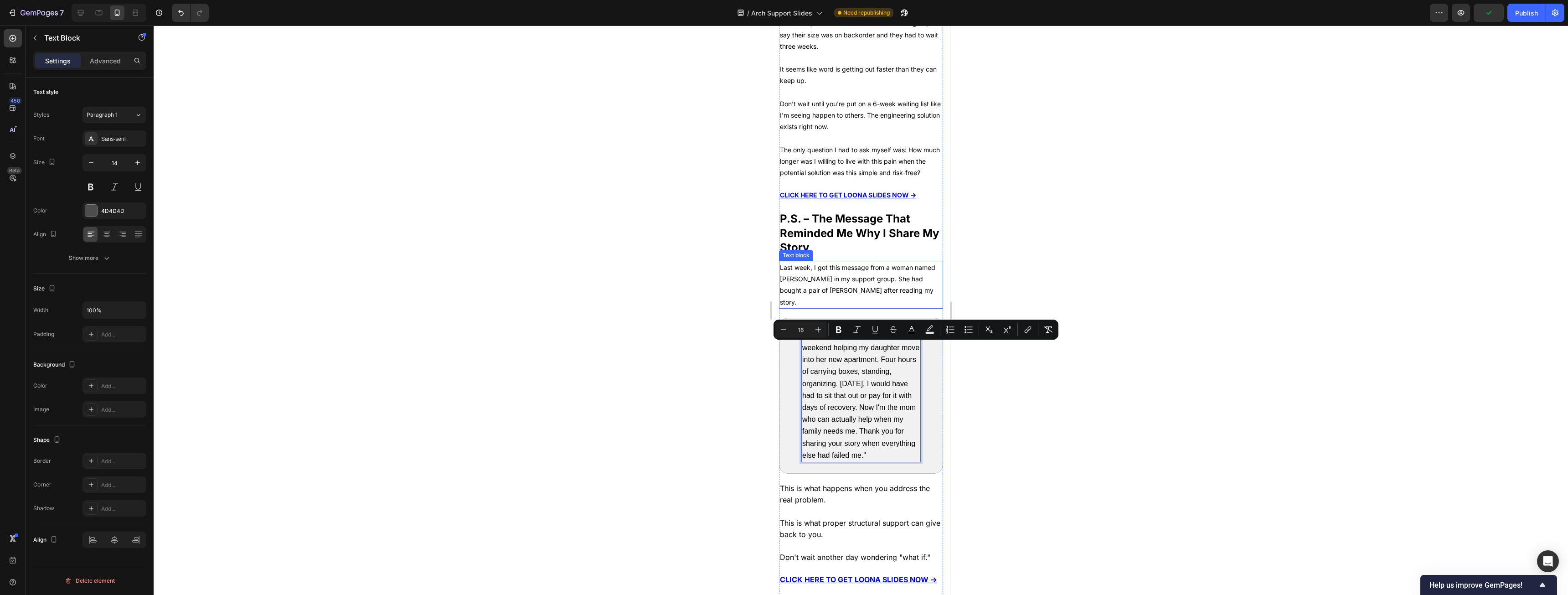
click at [583, 290] on p "Last week, I got this message from a woman named [PERSON_NAME] in my support gr…" at bounding box center [861, 285] width 163 height 46
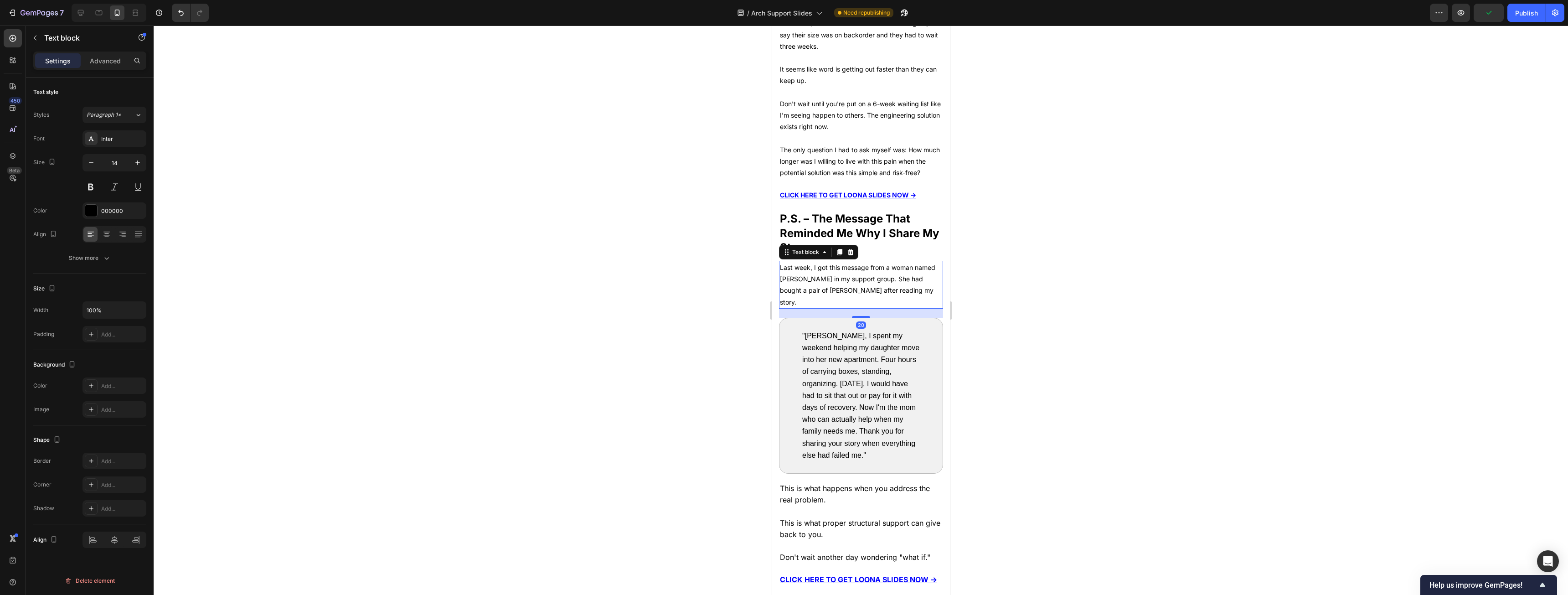
click at [583, 290] on p "Last week, I got this message from a woman named [PERSON_NAME] in my support gr…" at bounding box center [861, 285] width 163 height 46
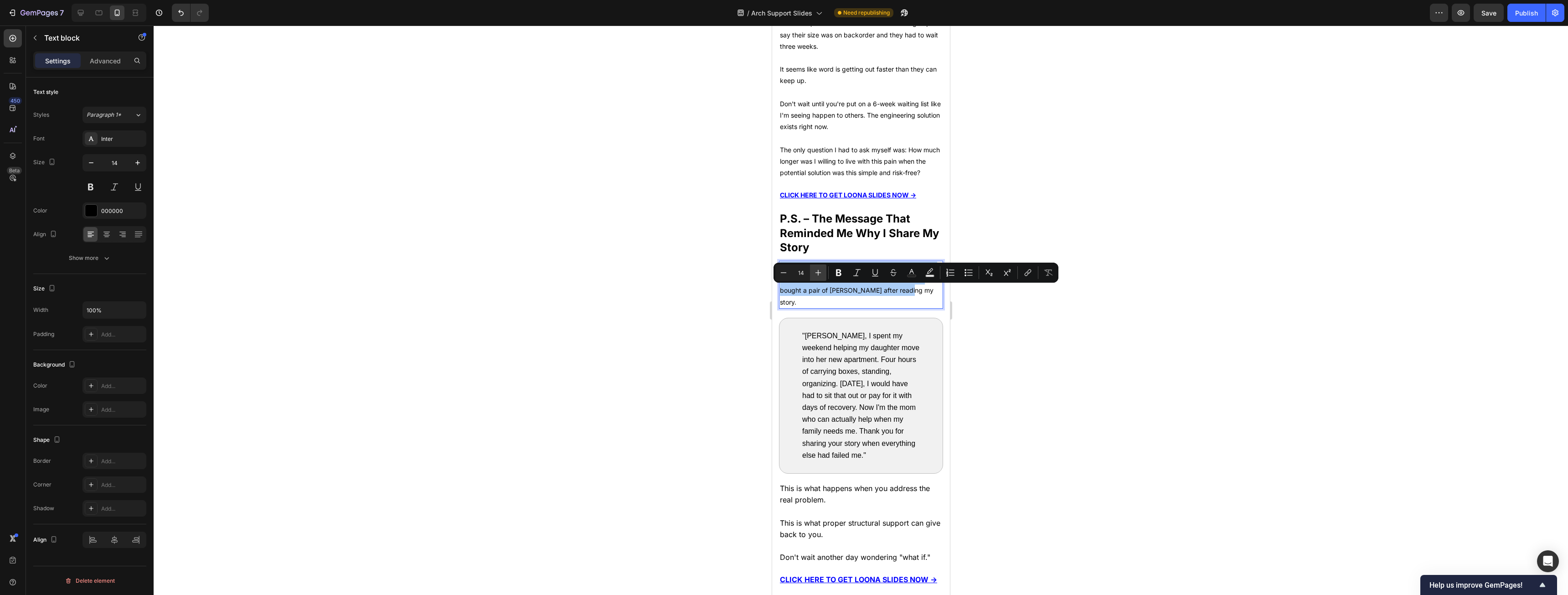
click at [583, 275] on icon "Editor contextual toolbar" at bounding box center [818, 272] width 9 height 9
type input "16"
click at [583, 247] on strong "P.S. – The Message That Reminded Me Why I Share My Story" at bounding box center [859, 233] width 159 height 41
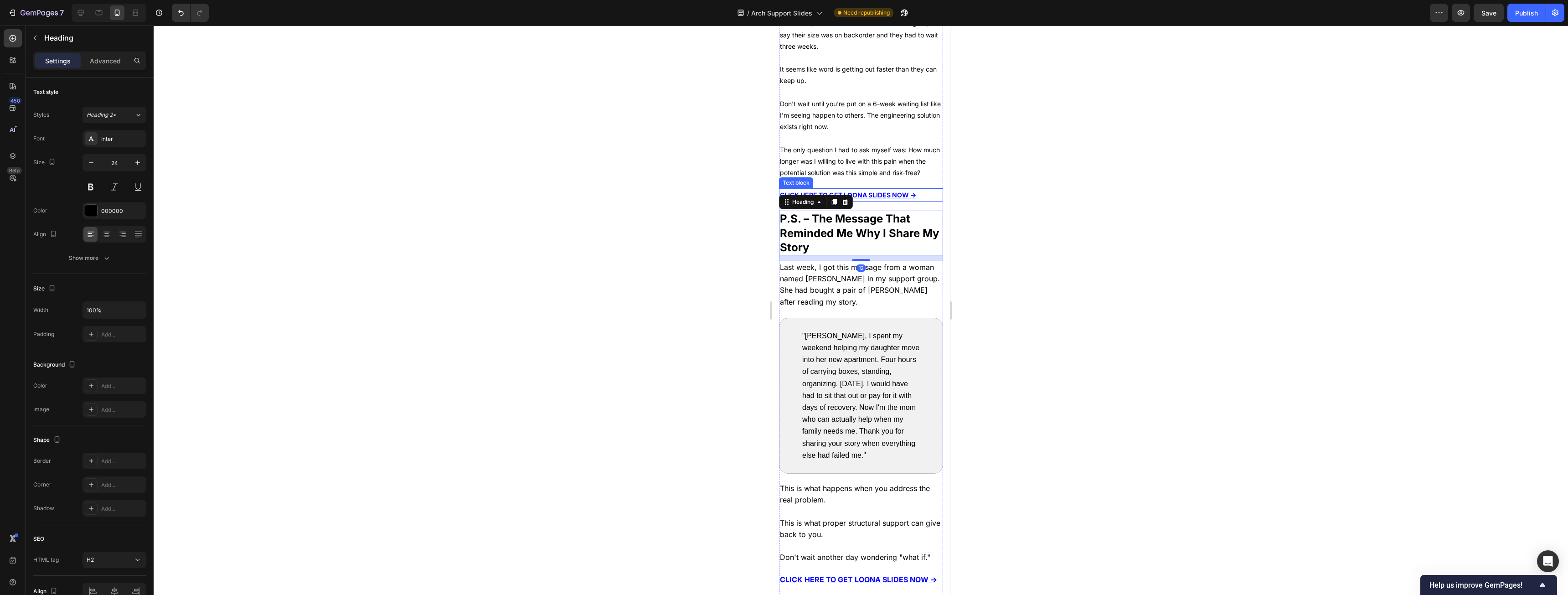
click at [583, 199] on u "CLICK HERE TO GET LOONA SLIDES NOW →" at bounding box center [848, 195] width 136 height 8
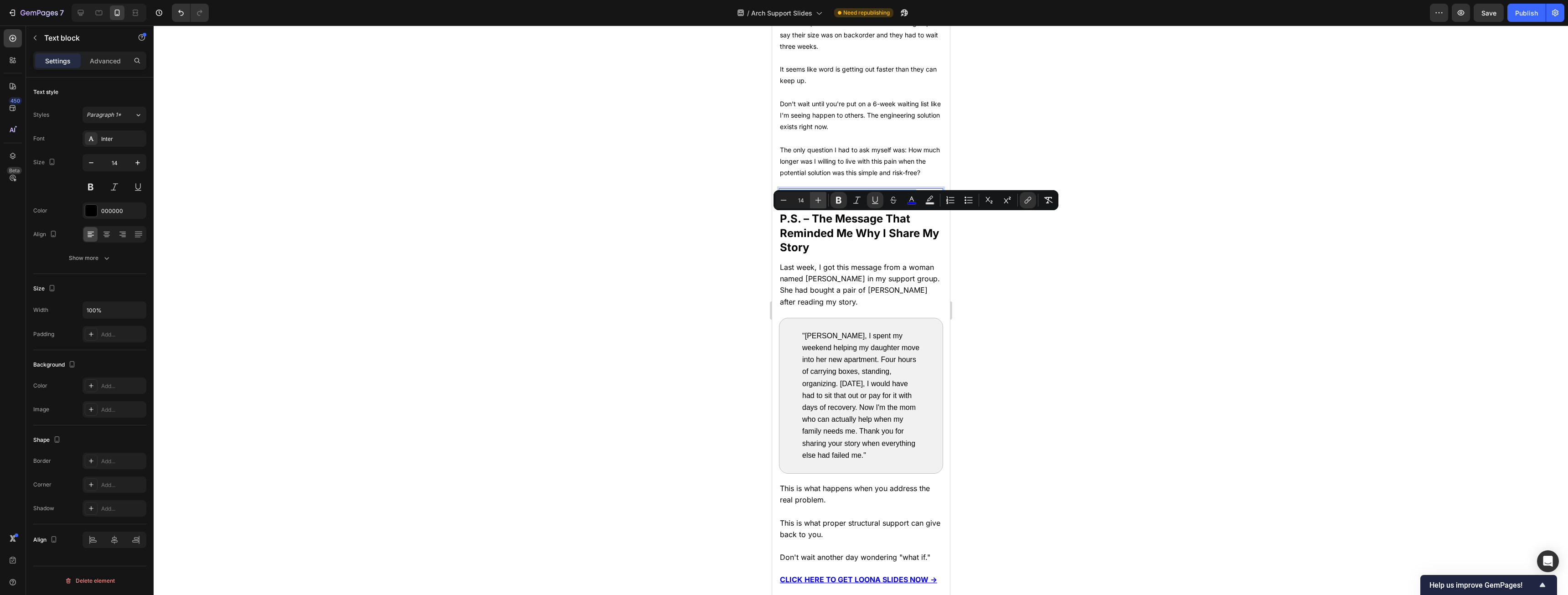
click at [583, 201] on icon "Editor contextual toolbar" at bounding box center [818, 200] width 9 height 9
type input "16"
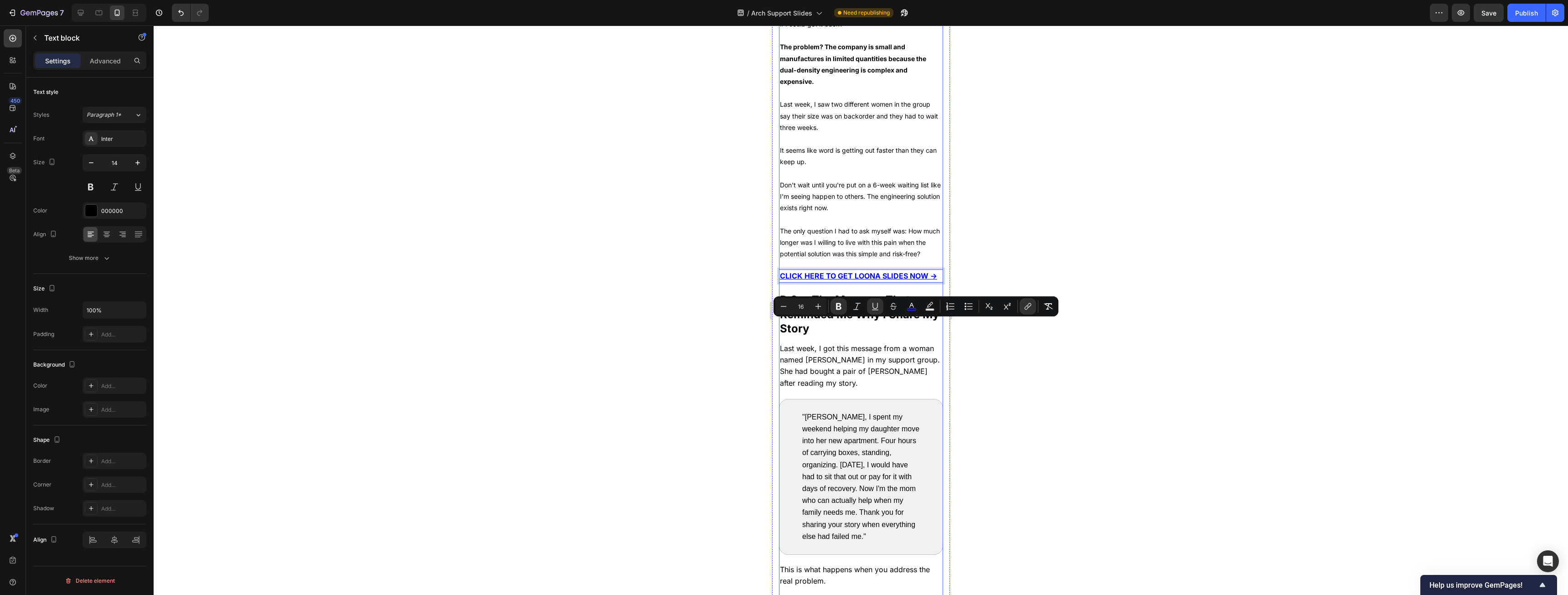
scroll to position [4049, 0]
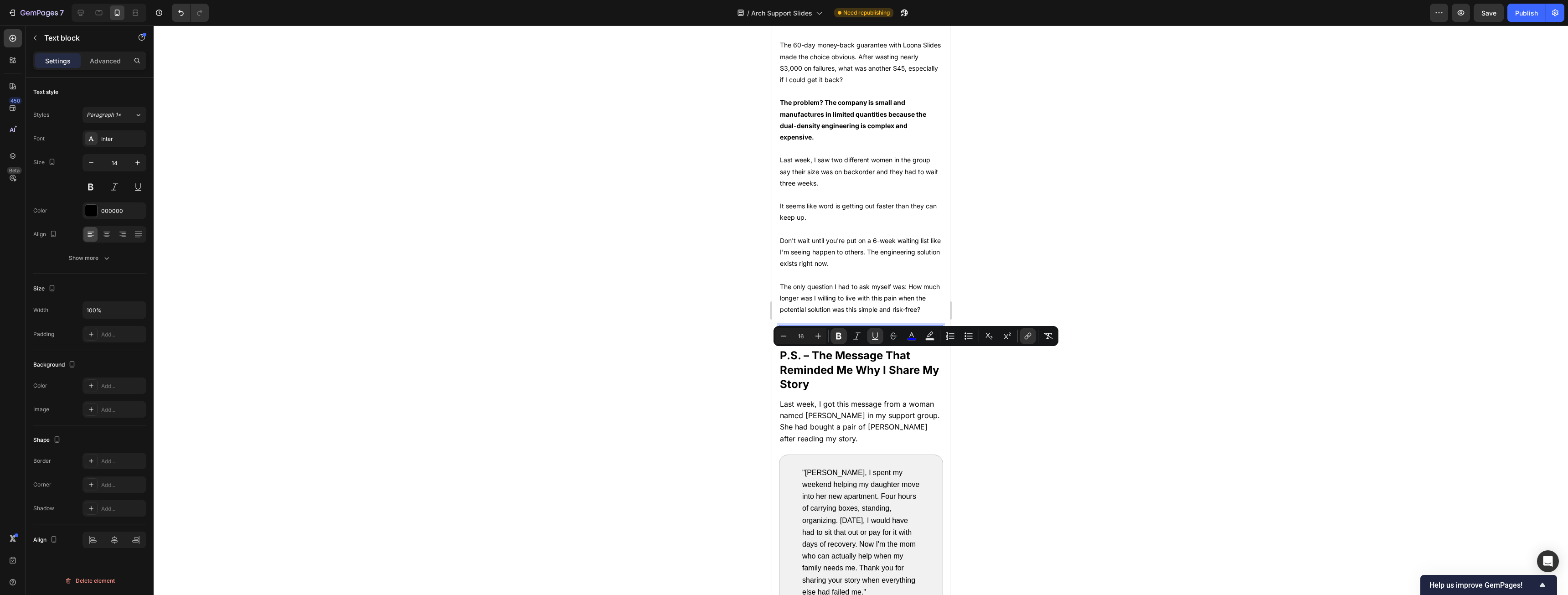
drag, startPoint x: 1023, startPoint y: 472, endPoint x: 1024, endPoint y: 462, distance: 10.0
click at [583, 303] on div at bounding box center [861, 310] width 1415 height 569
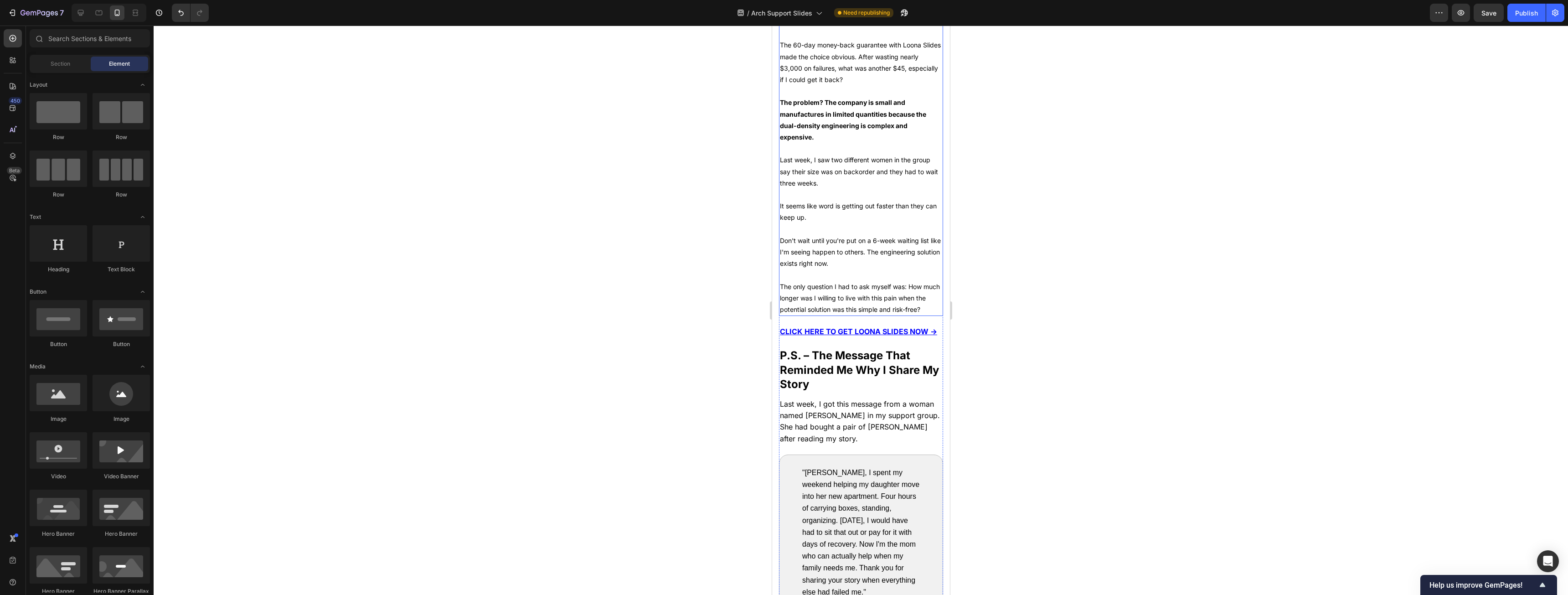
click at [583, 302] on p "The only question I had to ask myself was: How much longer was I willing to liv…" at bounding box center [861, 298] width 163 height 35
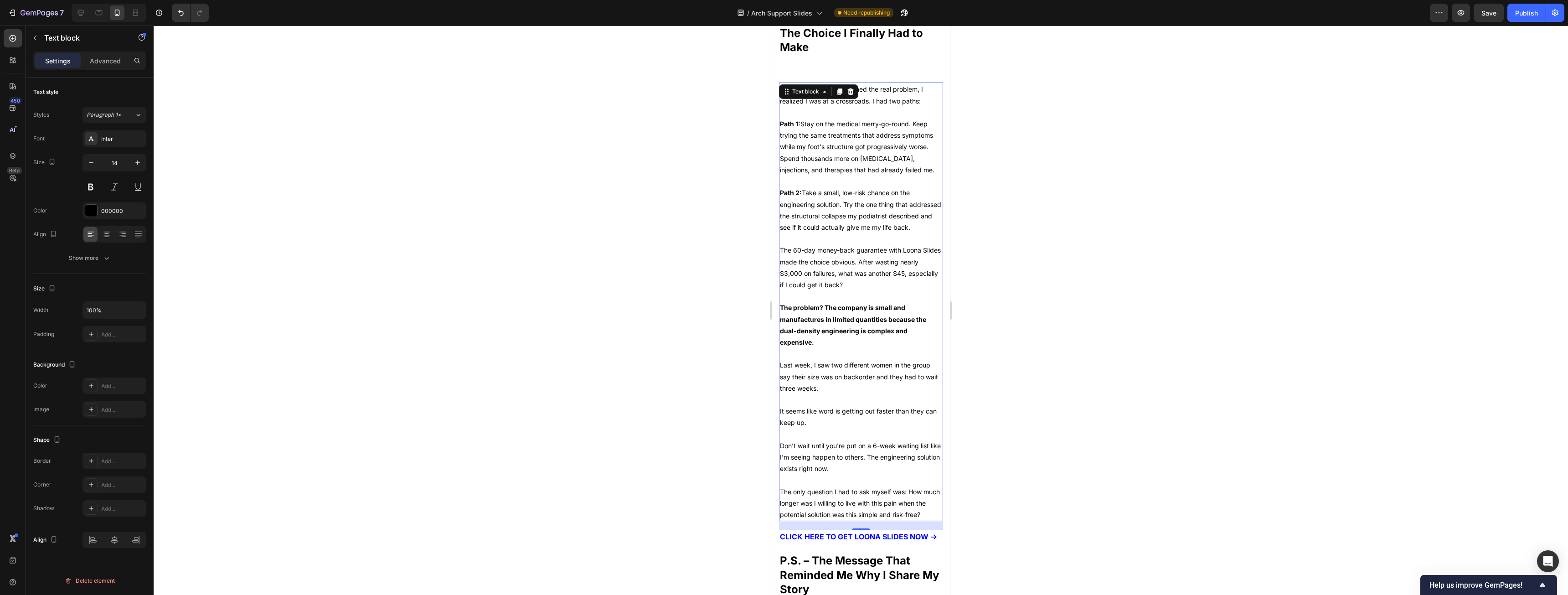
scroll to position [3730, 0]
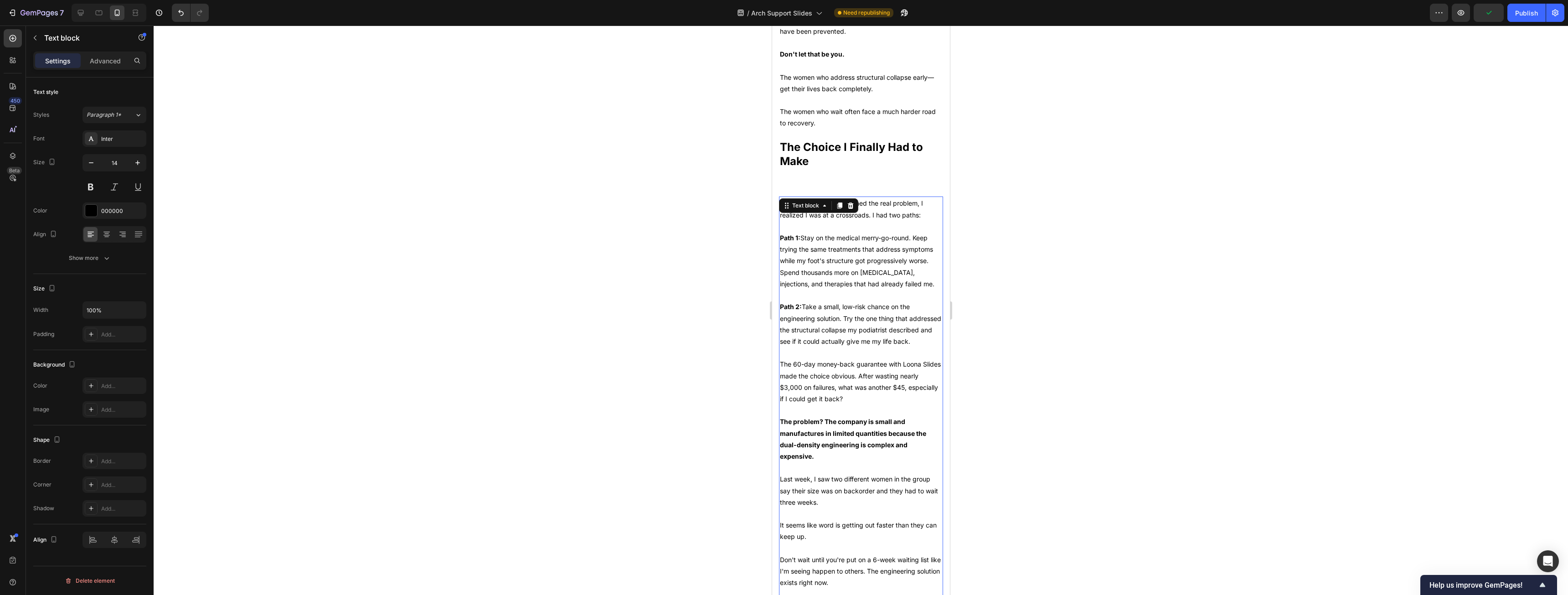
click at [583, 205] on p "After my podiatrist explained the real problem, I realized I was at a crossroad…" at bounding box center [861, 208] width 163 height 23
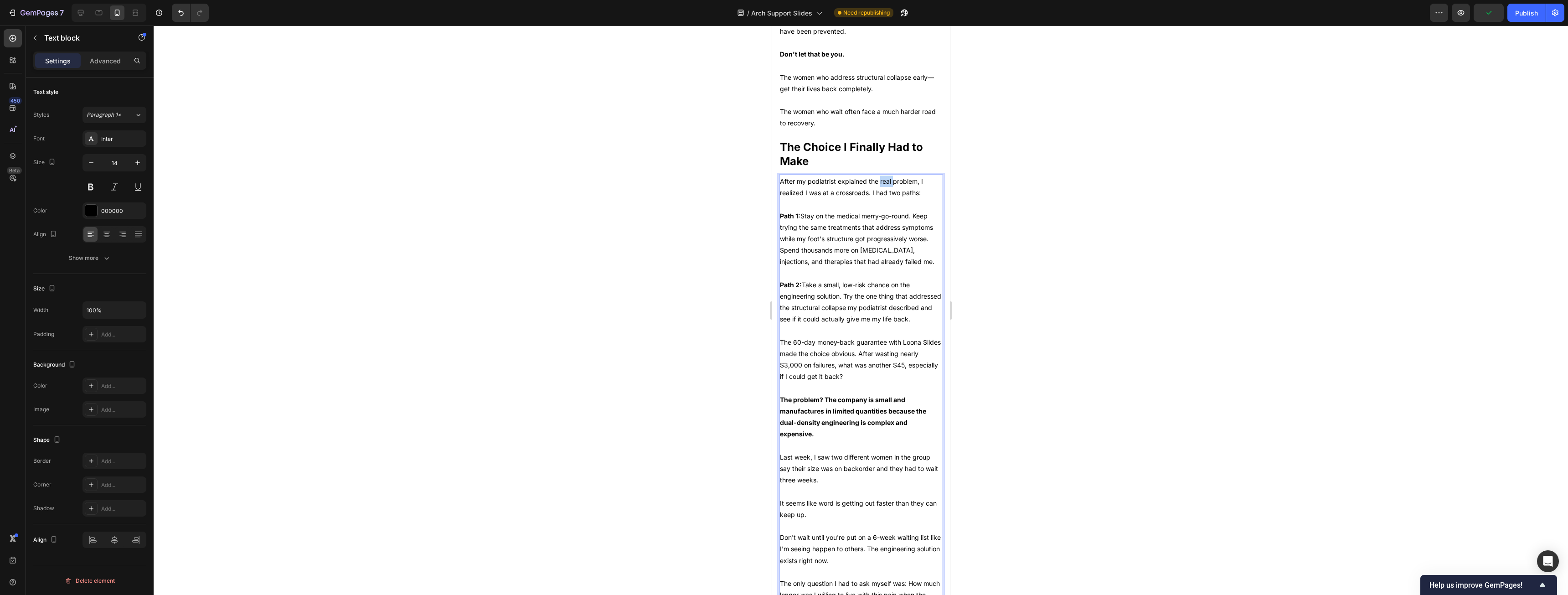
click at [583, 199] on p "After my podiatrist explained the real problem, I realized I was at a crossroad…" at bounding box center [861, 186] width 163 height 23
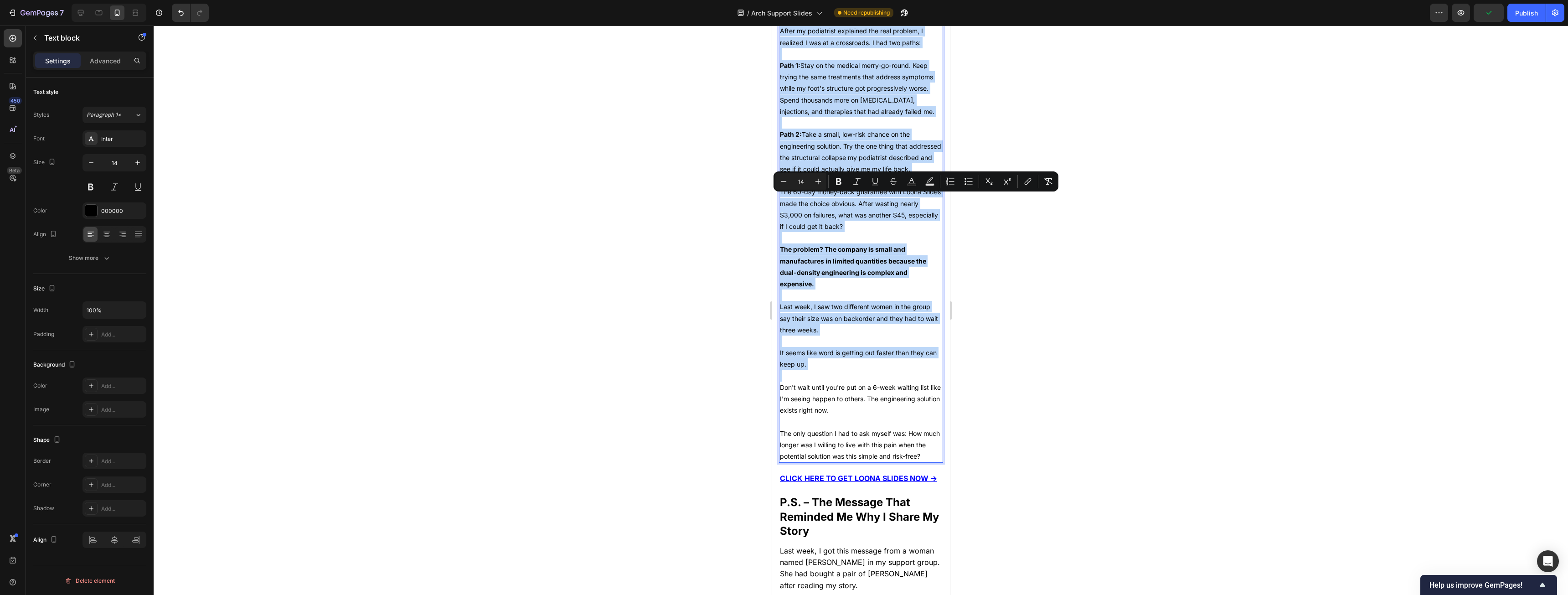
scroll to position [3912, 0]
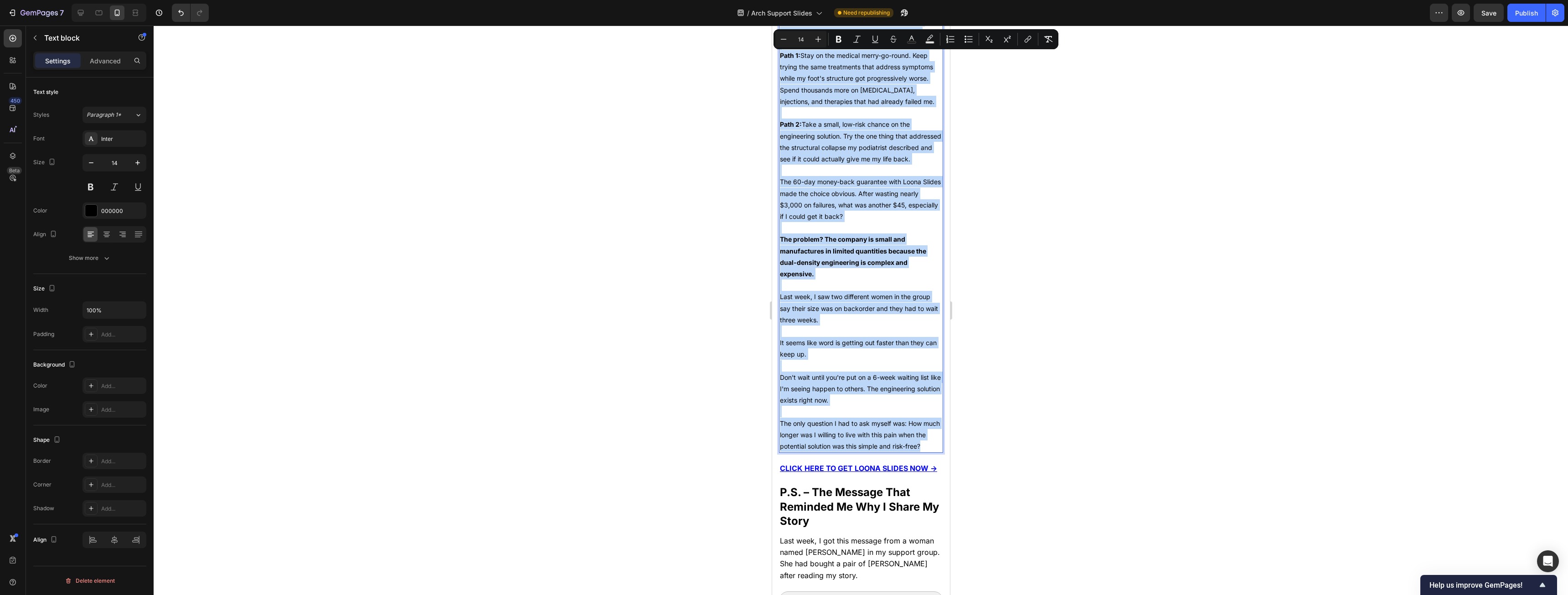
drag, startPoint x: 889, startPoint y: 205, endPoint x: 863, endPoint y: 458, distance: 254.3
click at [583, 303] on div "After my podiatrist explained the real problem, I realized I was at a crossroad…" at bounding box center [861, 233] width 164 height 438
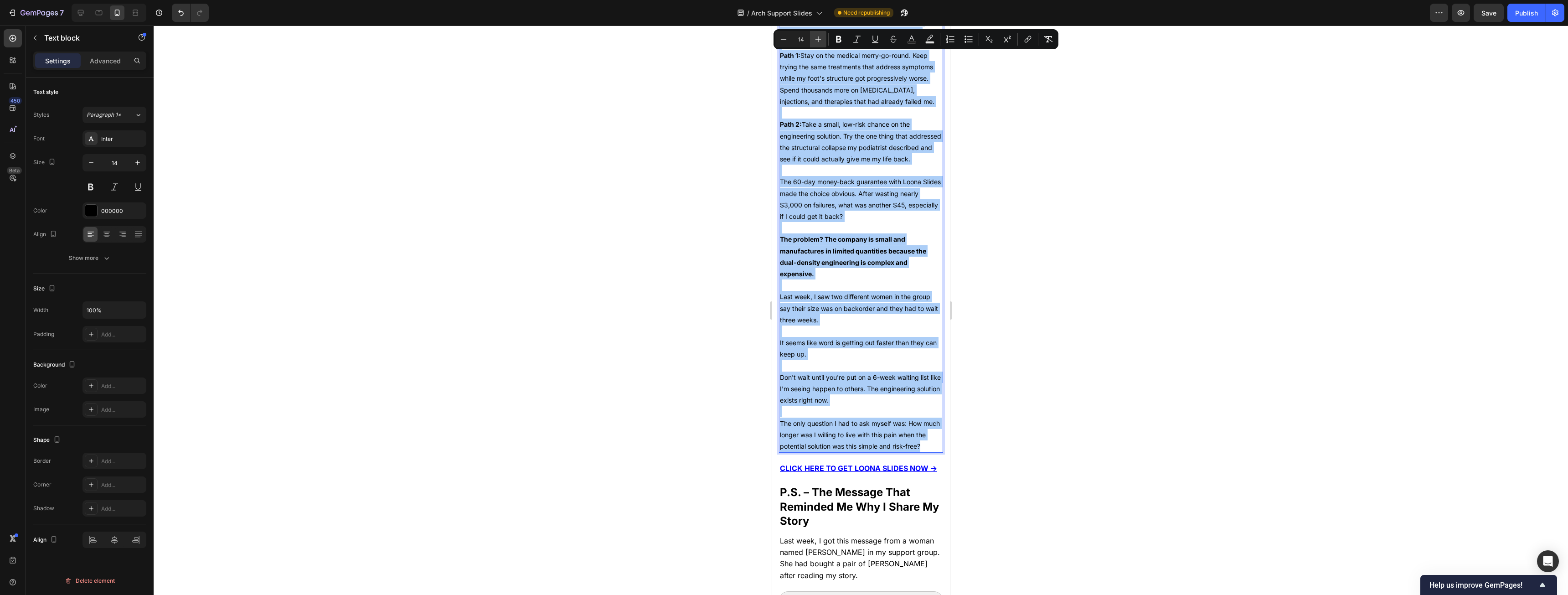
click at [583, 39] on button "Plus" at bounding box center [818, 39] width 16 height 16
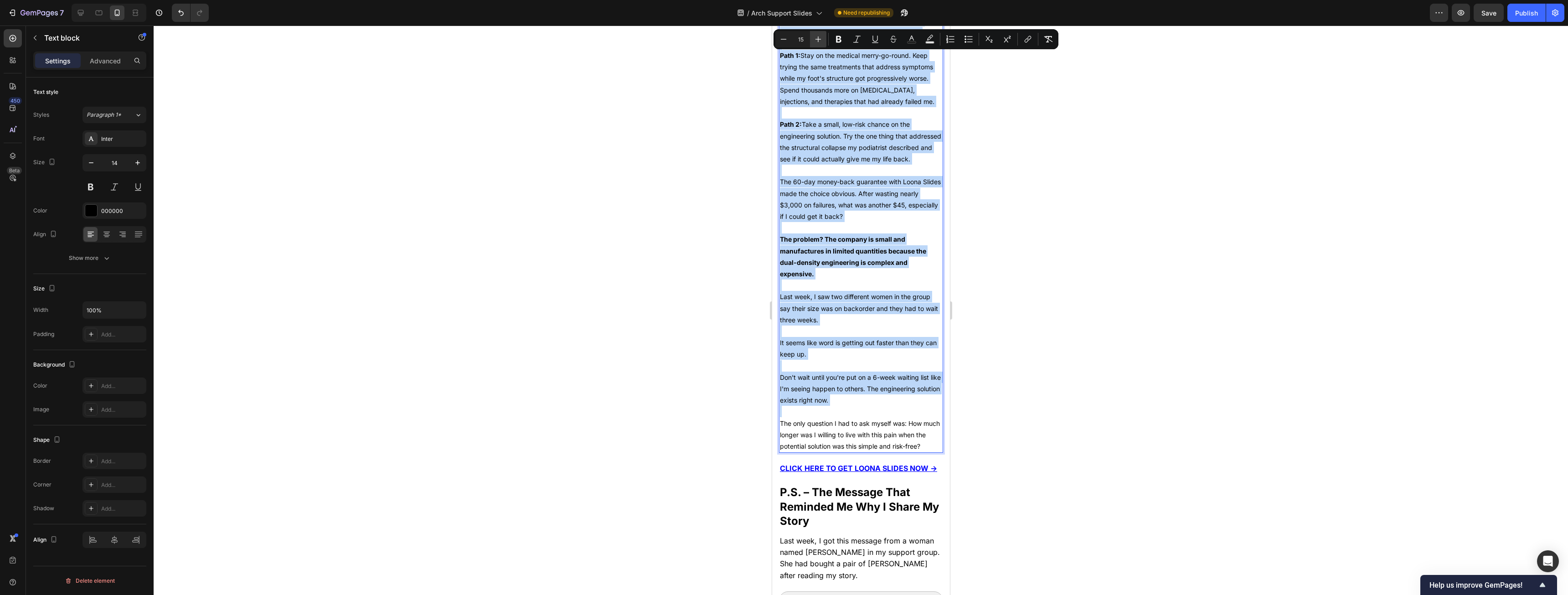
type input "16"
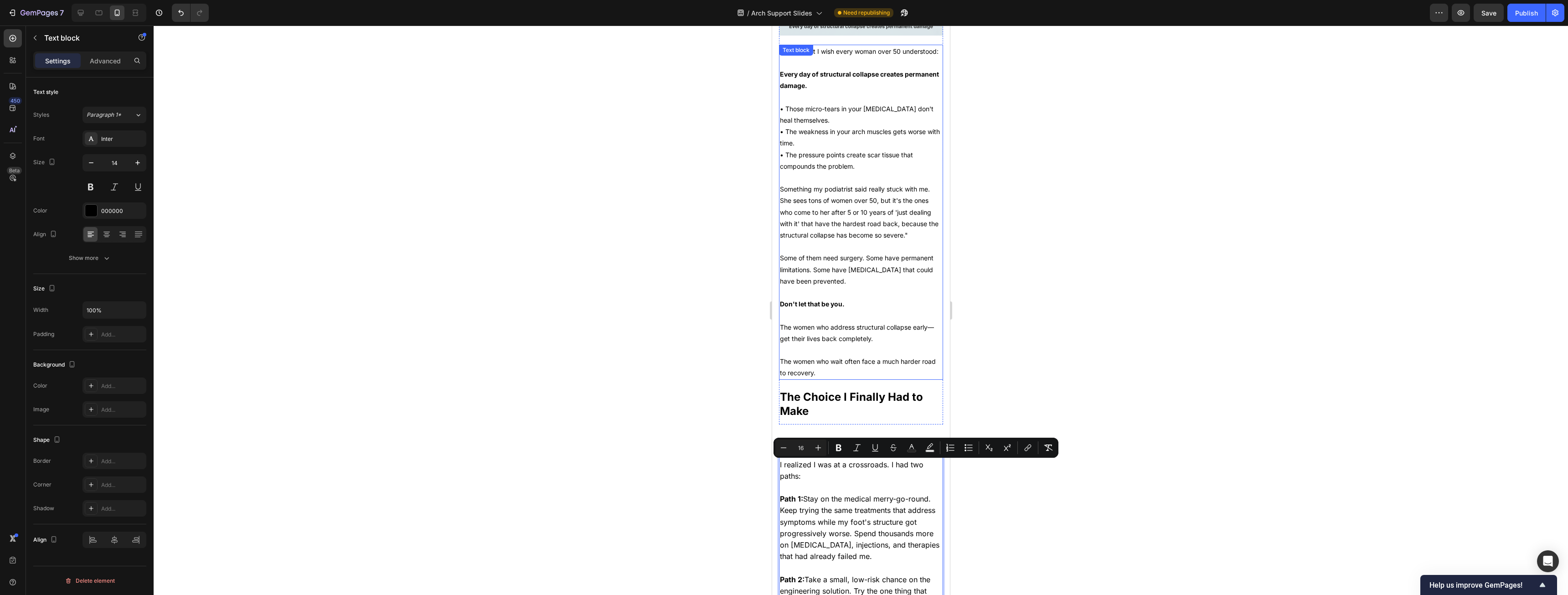
scroll to position [3456, 0]
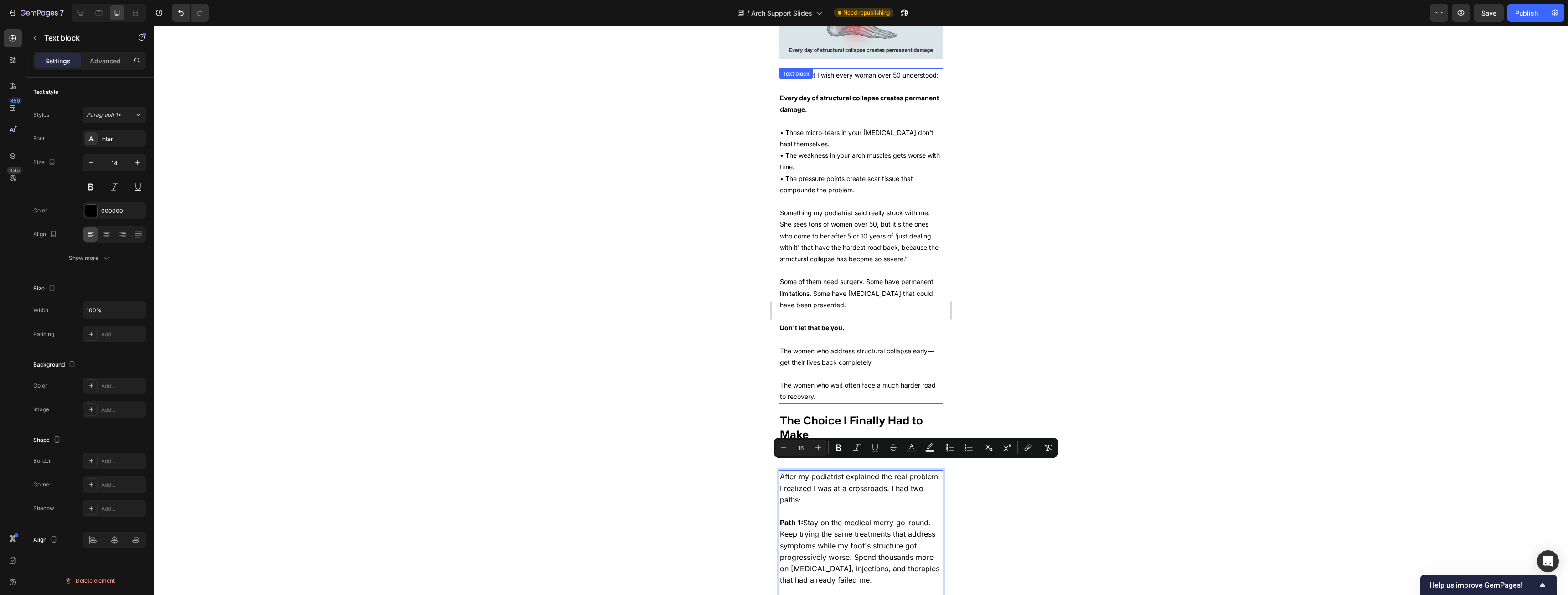
click at [583, 303] on p at bounding box center [861, 339] width 163 height 12
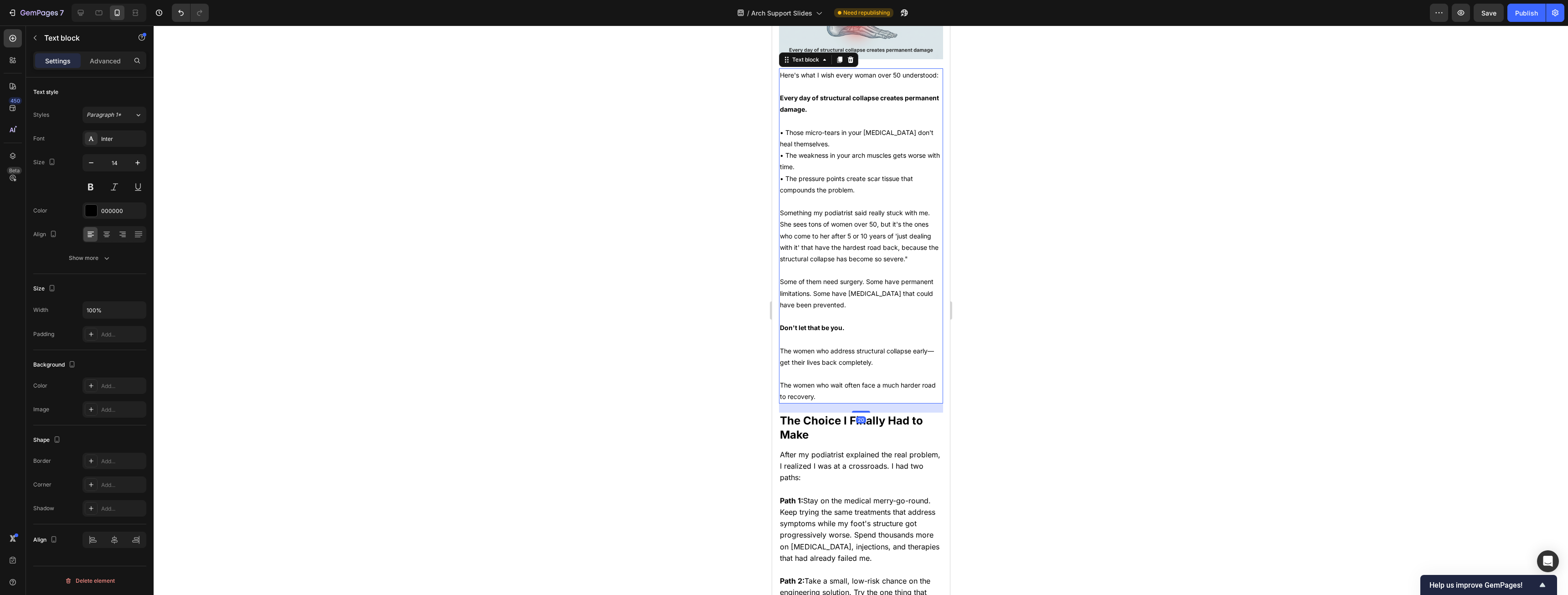
click at [583, 303] on p "The women who wait often face a much harder road to recovery." at bounding box center [861, 390] width 163 height 23
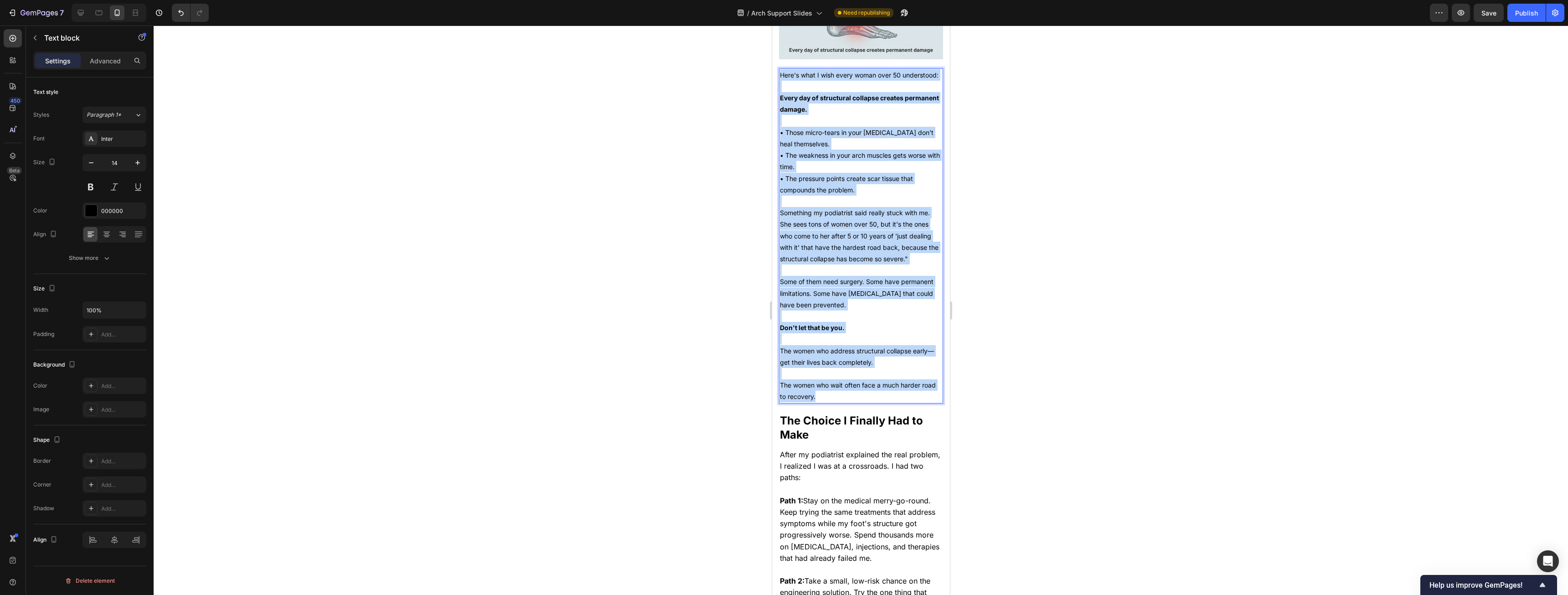
drag, startPoint x: 836, startPoint y: 415, endPoint x: 777, endPoint y: 85, distance: 335.2
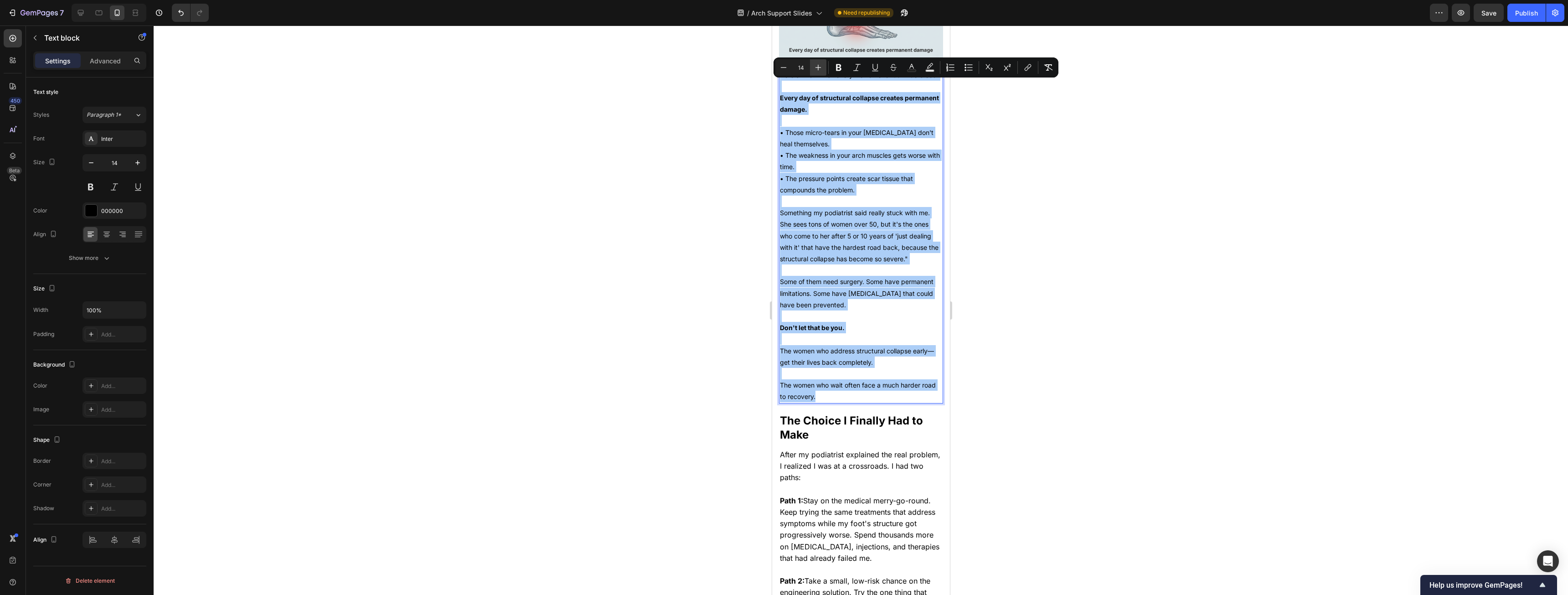
click at [583, 63] on icon "Editor contextual toolbar" at bounding box center [818, 67] width 9 height 9
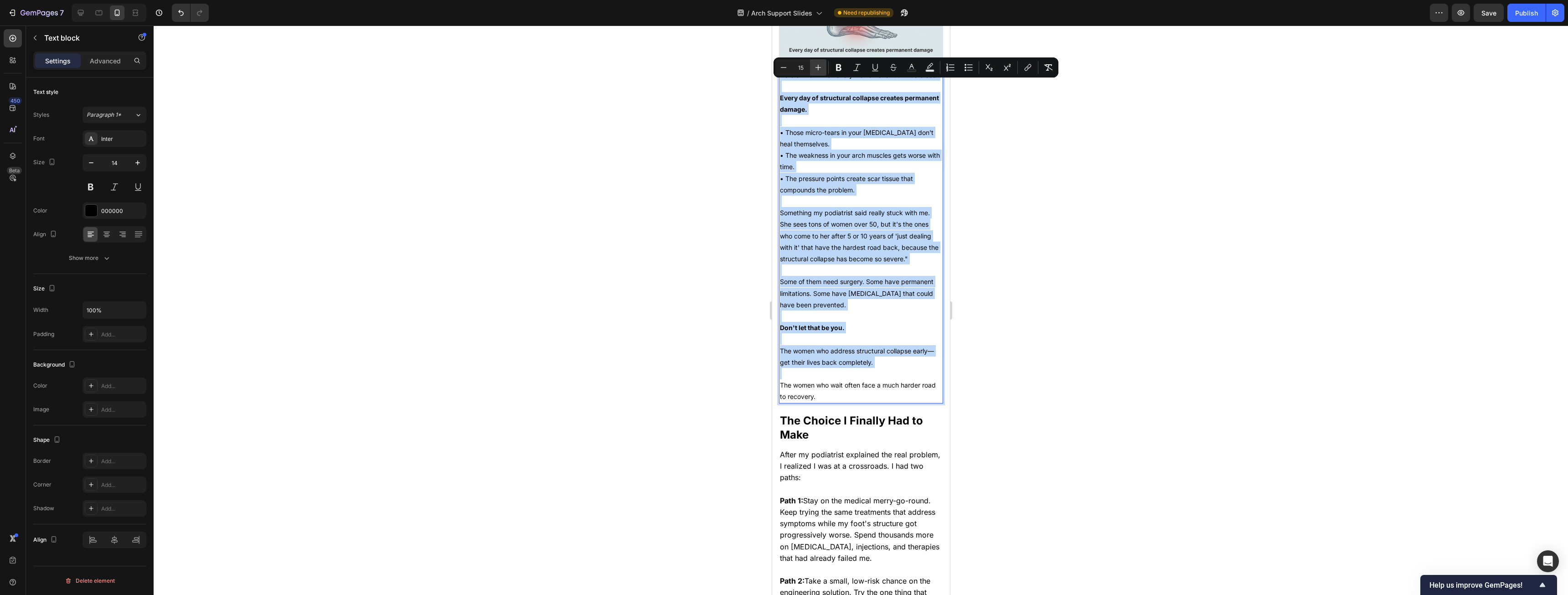
type input "16"
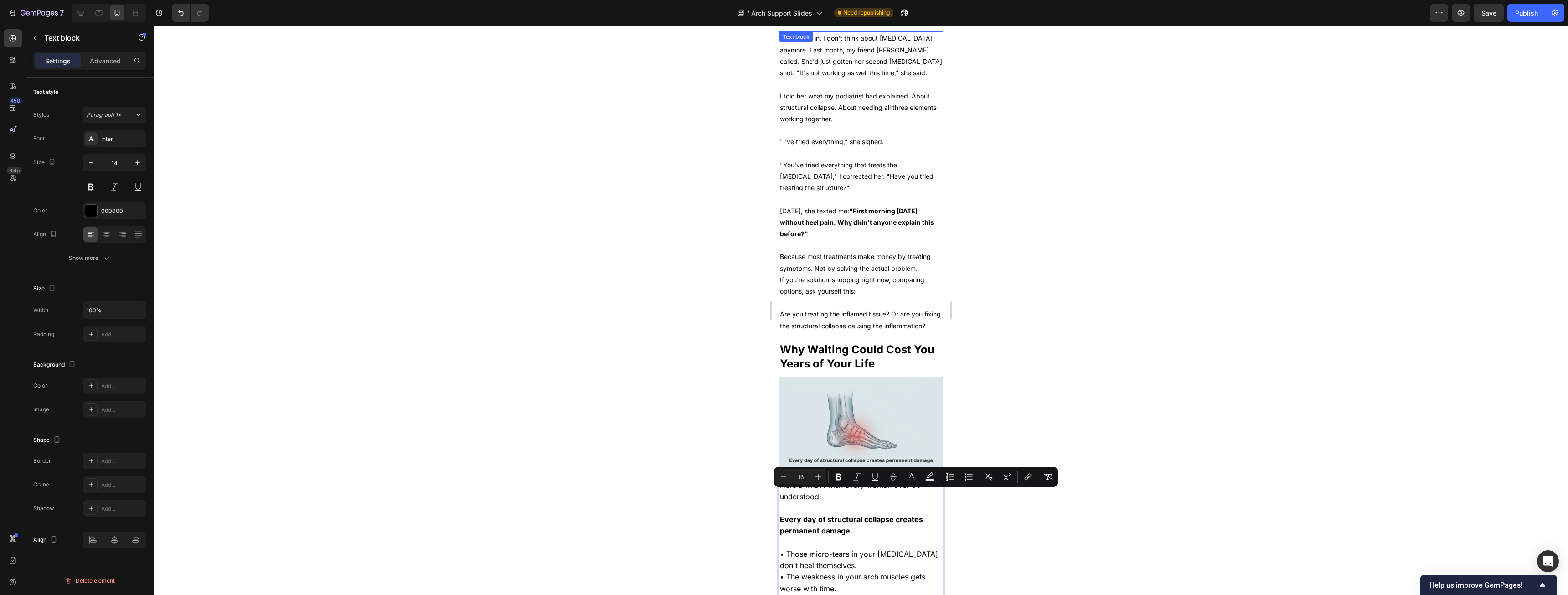
click at [583, 303] on p "Are you treating the inflamed tissue? Or are you fixing the structural collapse…" at bounding box center [861, 319] width 163 height 23
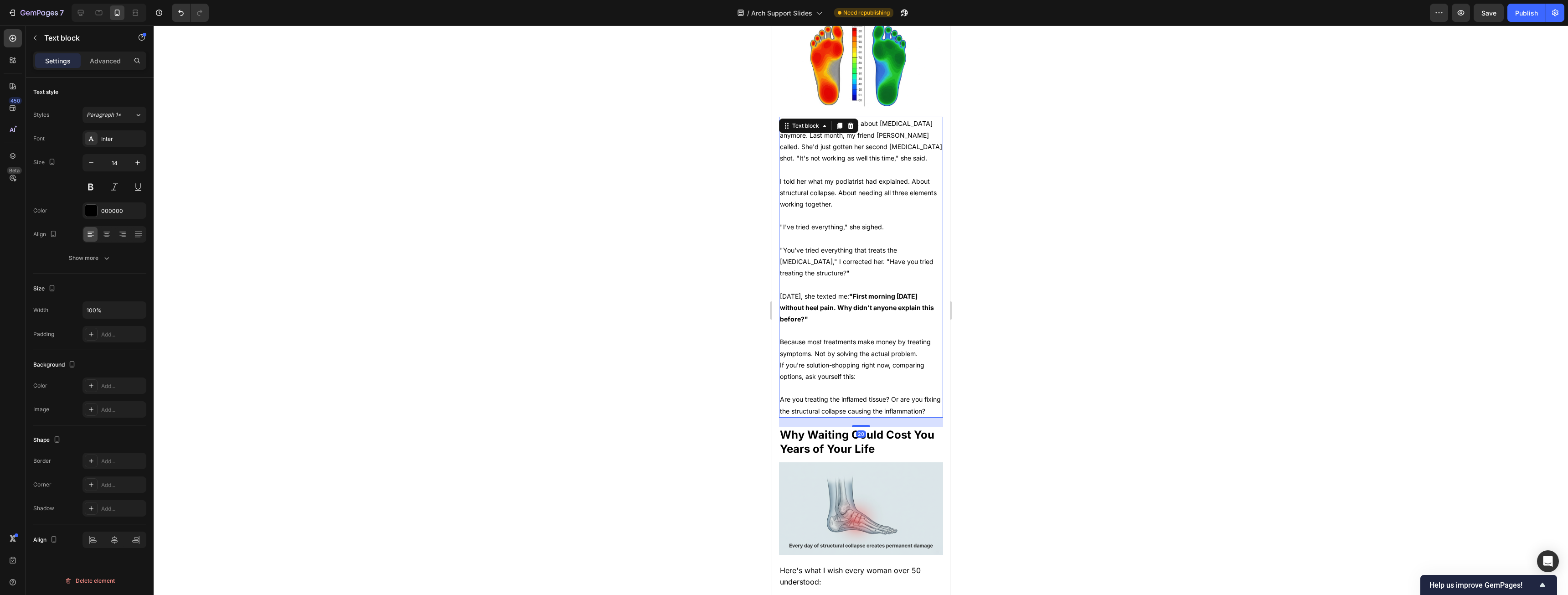
scroll to position [2954, 0]
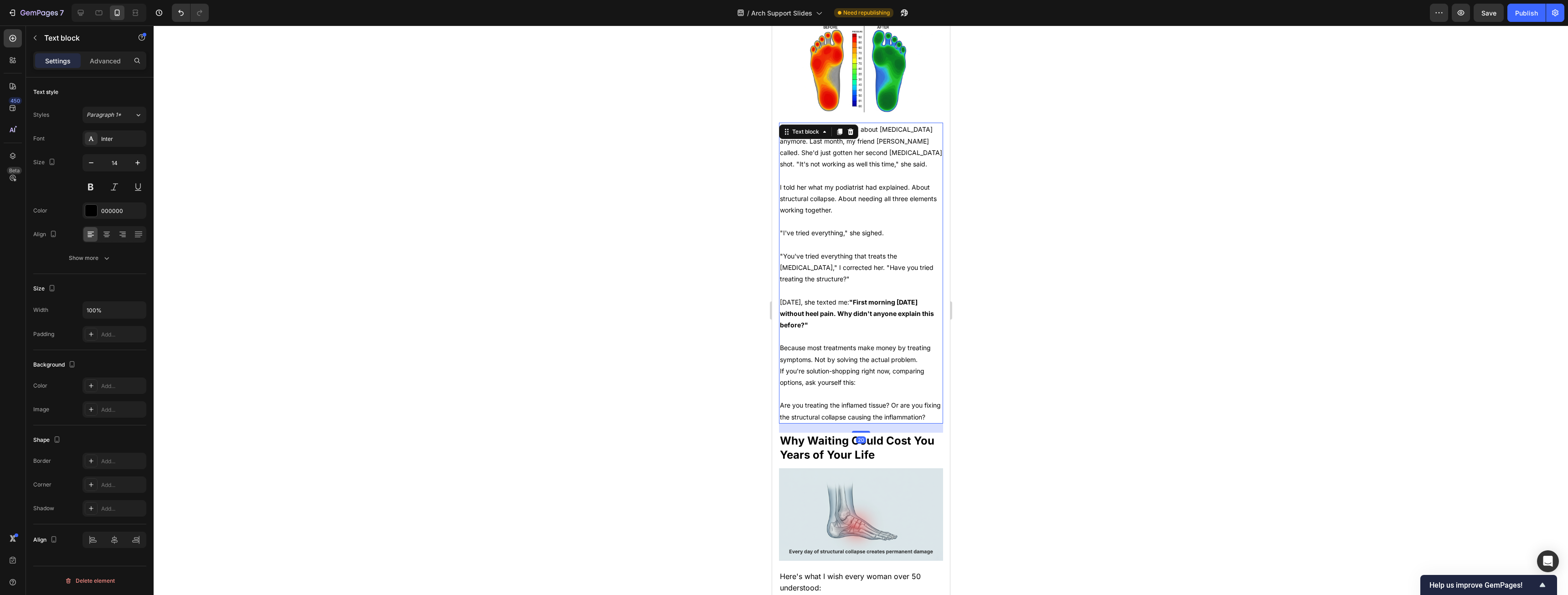
click at [583, 303] on p "Are you treating the inflamed tissue? Or are you fixing the structural collapse…" at bounding box center [861, 410] width 163 height 23
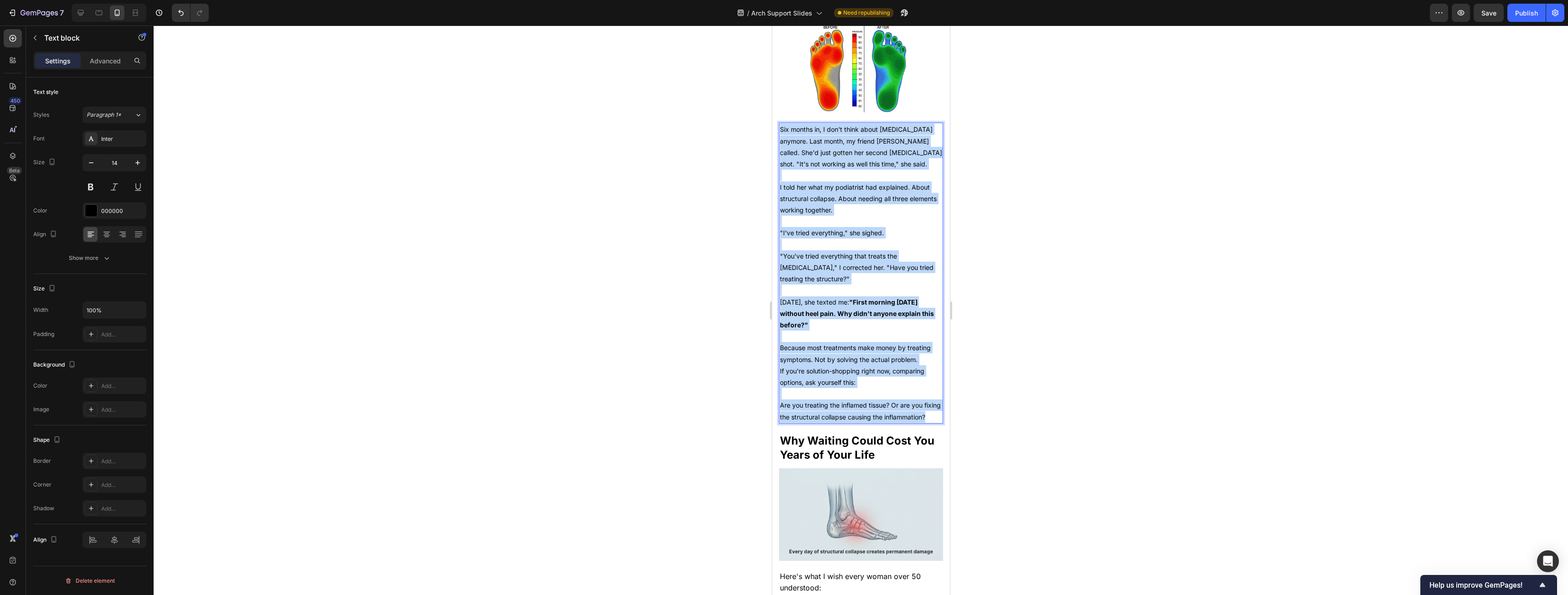
drag, startPoint x: 821, startPoint y: 431, endPoint x: 779, endPoint y: 131, distance: 302.9
click at [583, 131] on div "Six months in, I don't think about [MEDICAL_DATA] anymore. Last month, my frien…" at bounding box center [861, 272] width 164 height 300
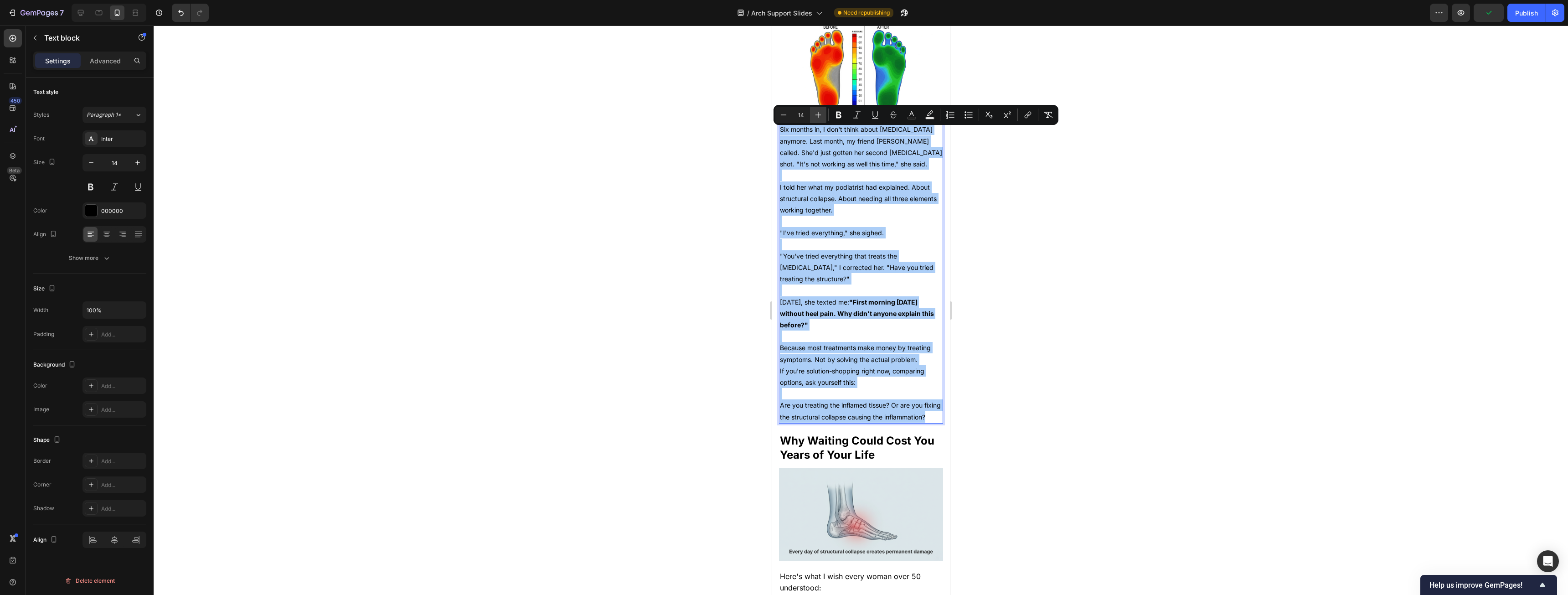
click at [583, 113] on button "Plus" at bounding box center [818, 114] width 16 height 16
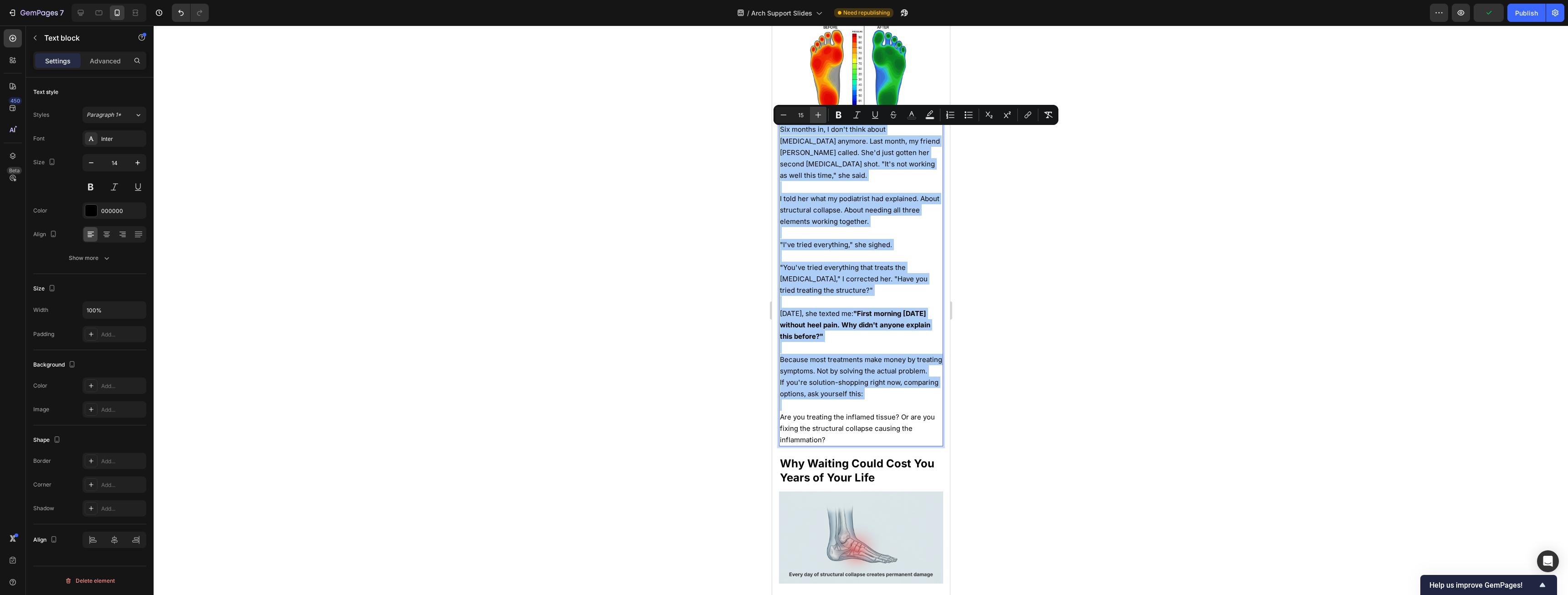
click at [583, 113] on button "Plus" at bounding box center [818, 114] width 16 height 16
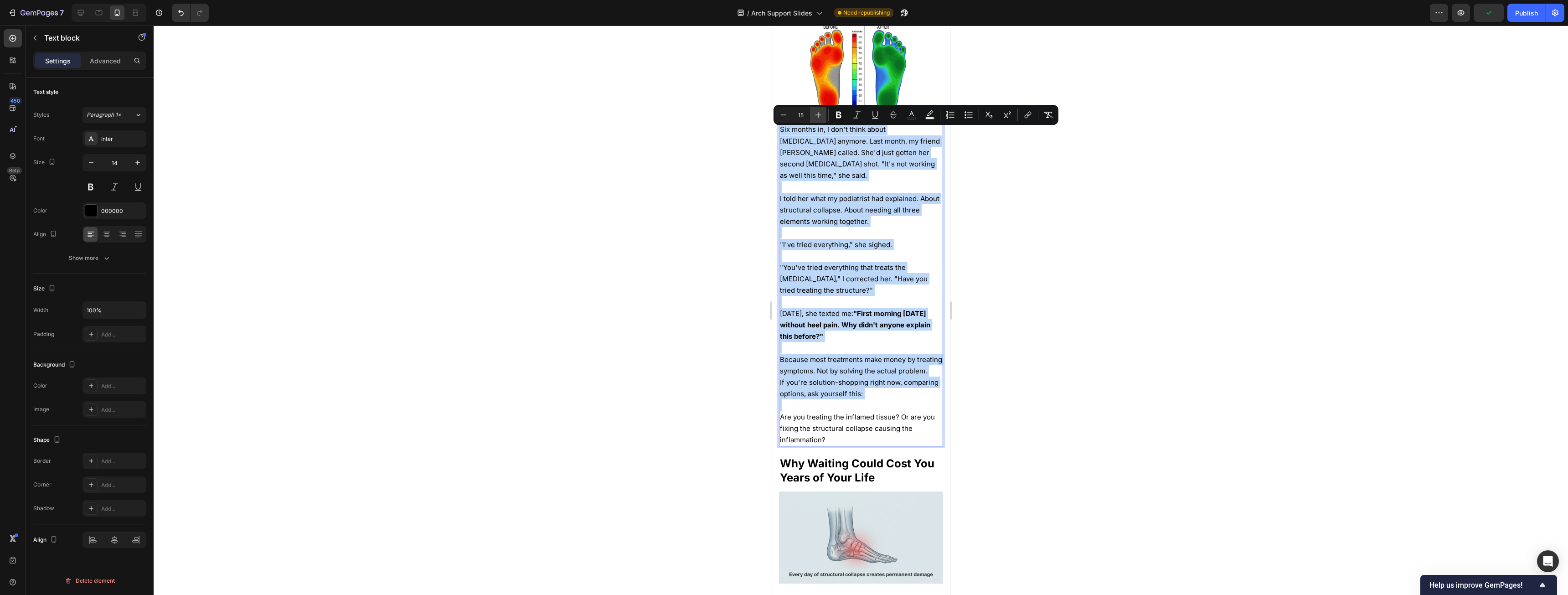
type input "16"
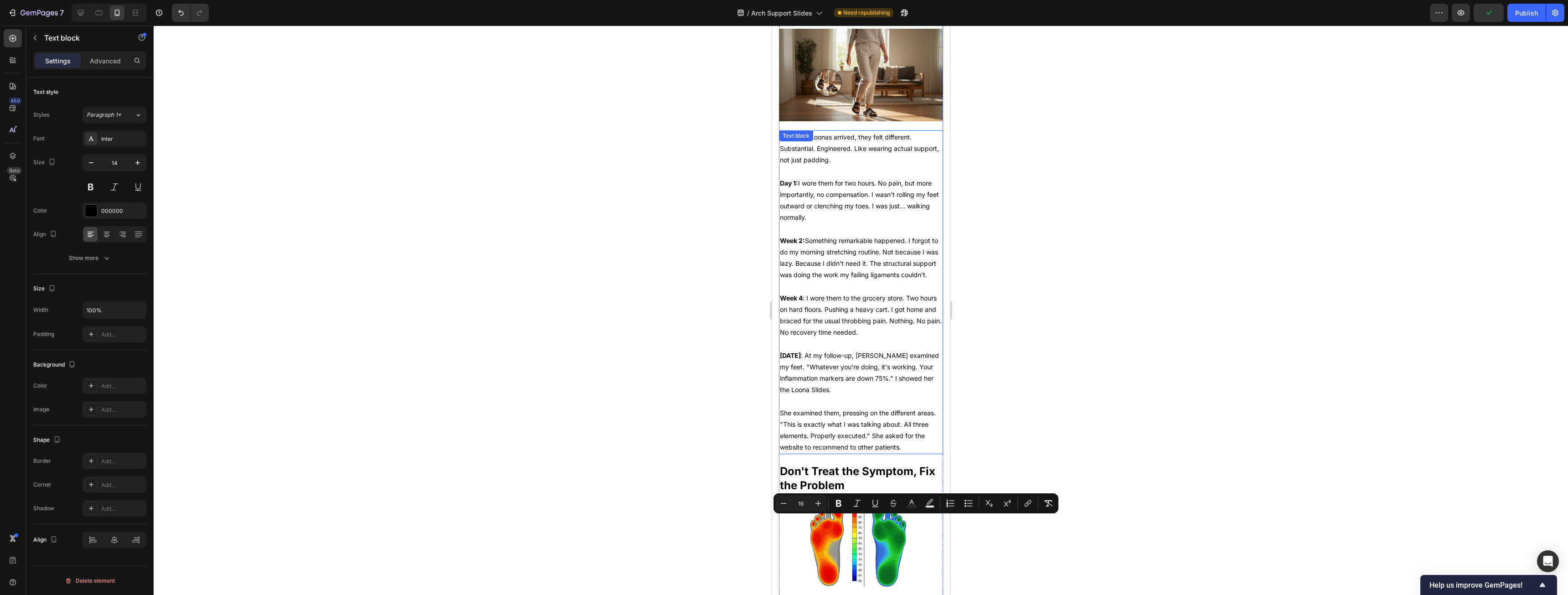
scroll to position [2452, 0]
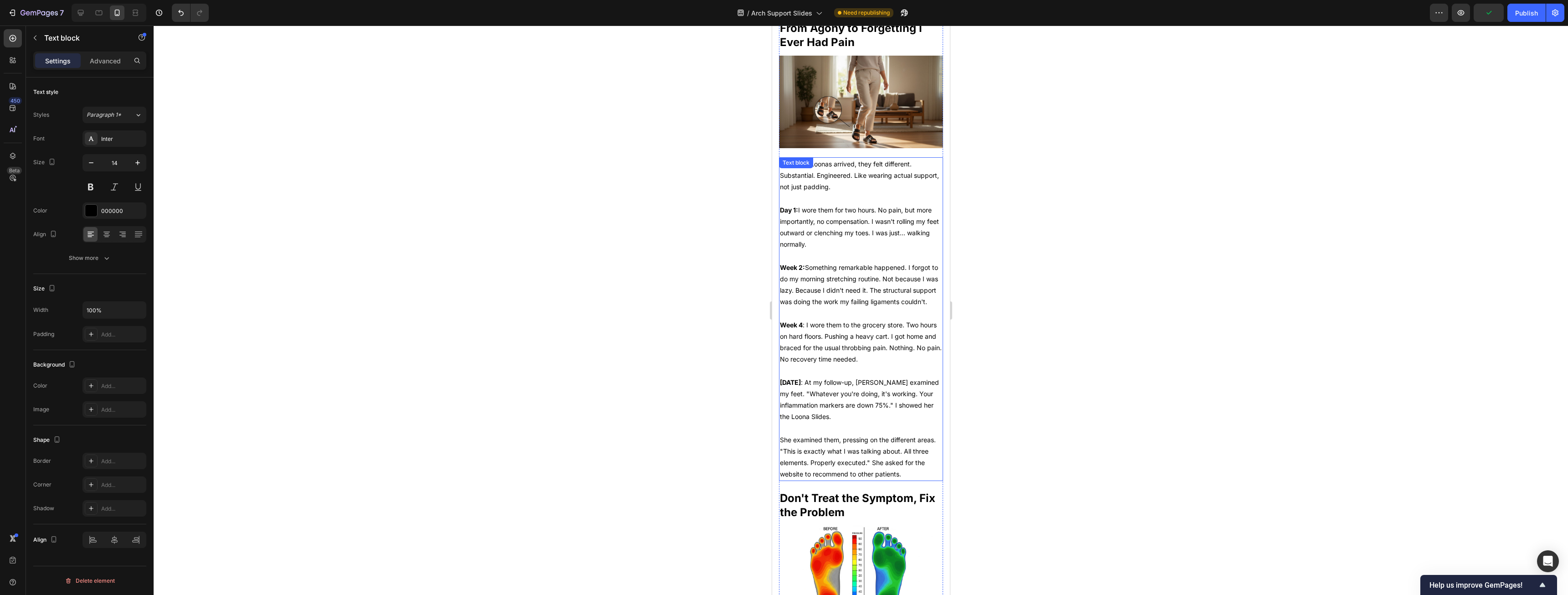
click at [583, 283] on p "Week 2: Something remarkable happened. I forgot to do my morning stretching rou…" at bounding box center [861, 285] width 163 height 46
click at [583, 161] on p "When the Loonas arrived, they felt different. Substantial. Engineered. Like wea…" at bounding box center [861, 175] width 163 height 35
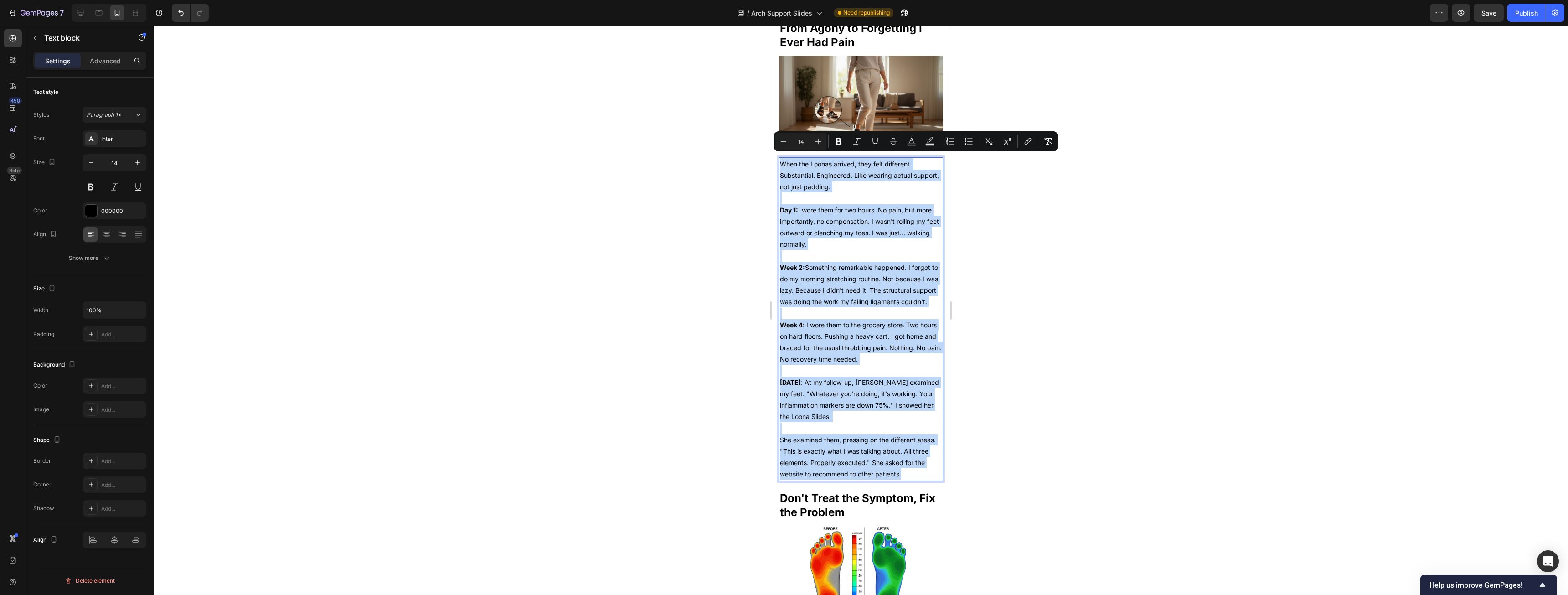
drag, startPoint x: 797, startPoint y: 161, endPoint x: 893, endPoint y: 437, distance: 292.2
click at [583, 303] on div "When the Loonas arrived, they felt different. Substantial. Engineered. Like wea…" at bounding box center [861, 319] width 164 height 324
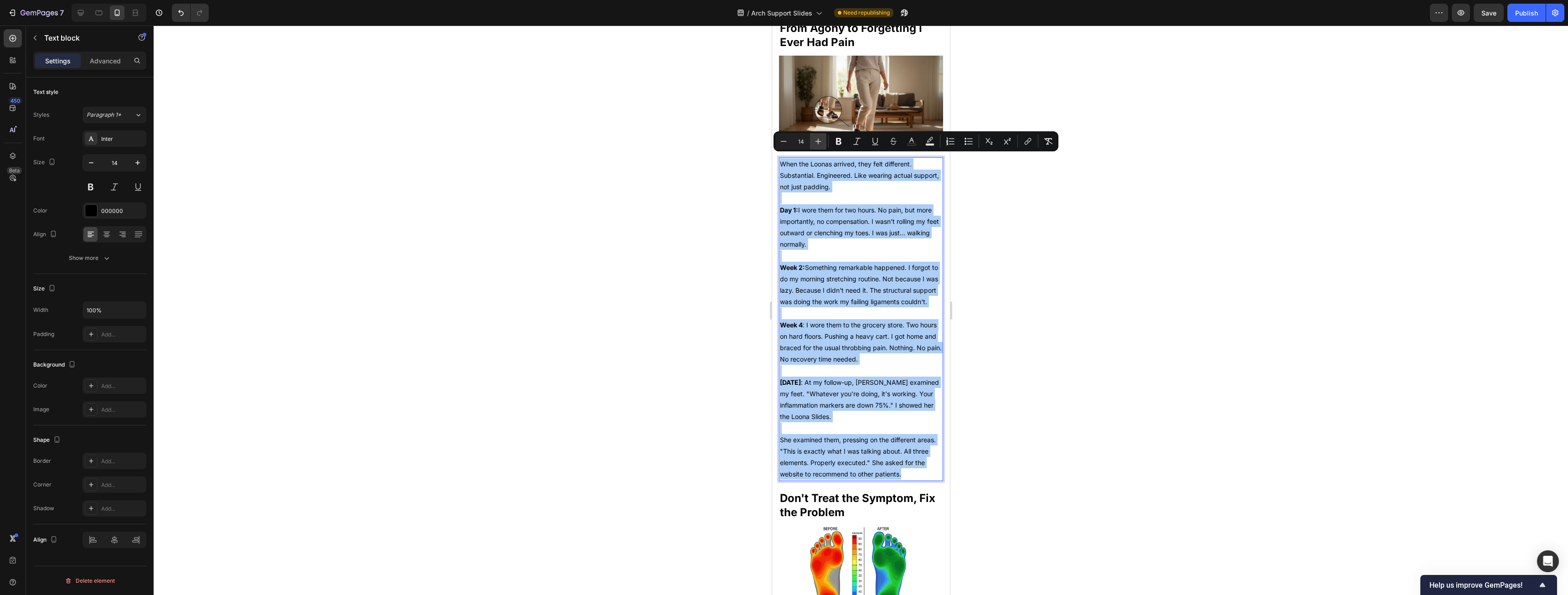
click at [583, 138] on icon "Editor contextual toolbar" at bounding box center [818, 141] width 9 height 9
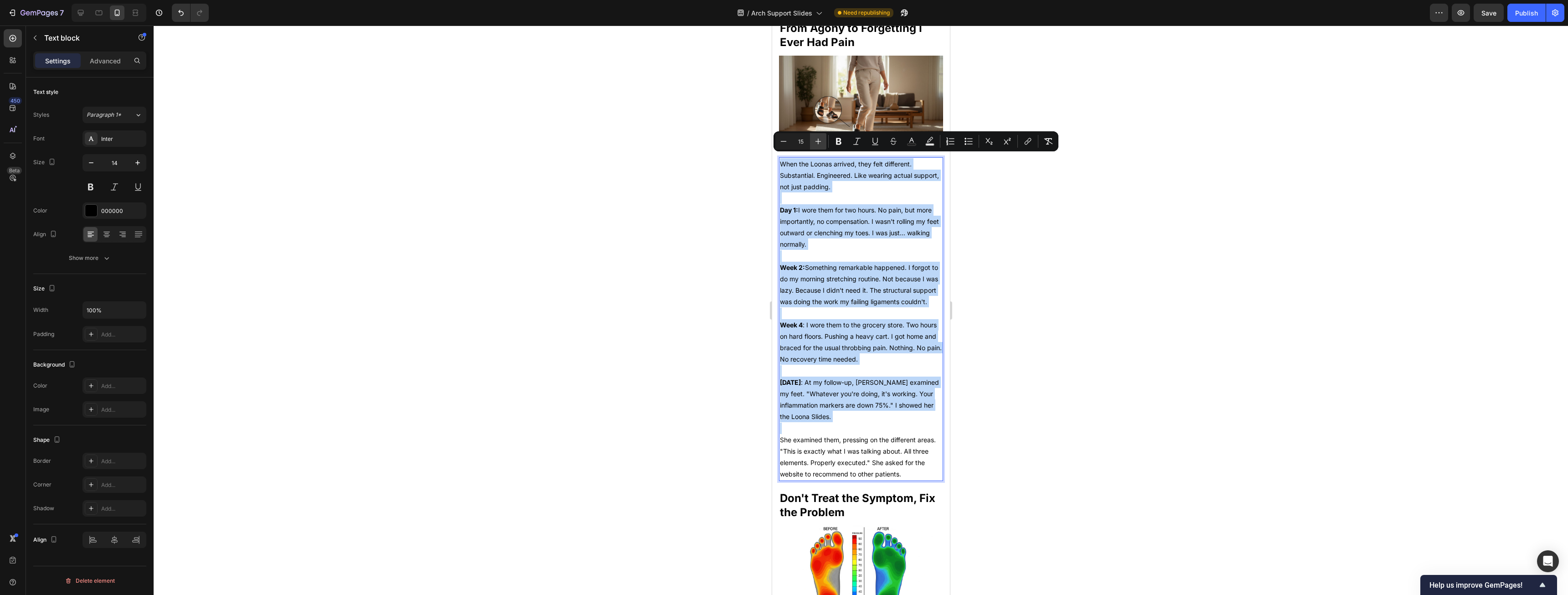
type input "16"
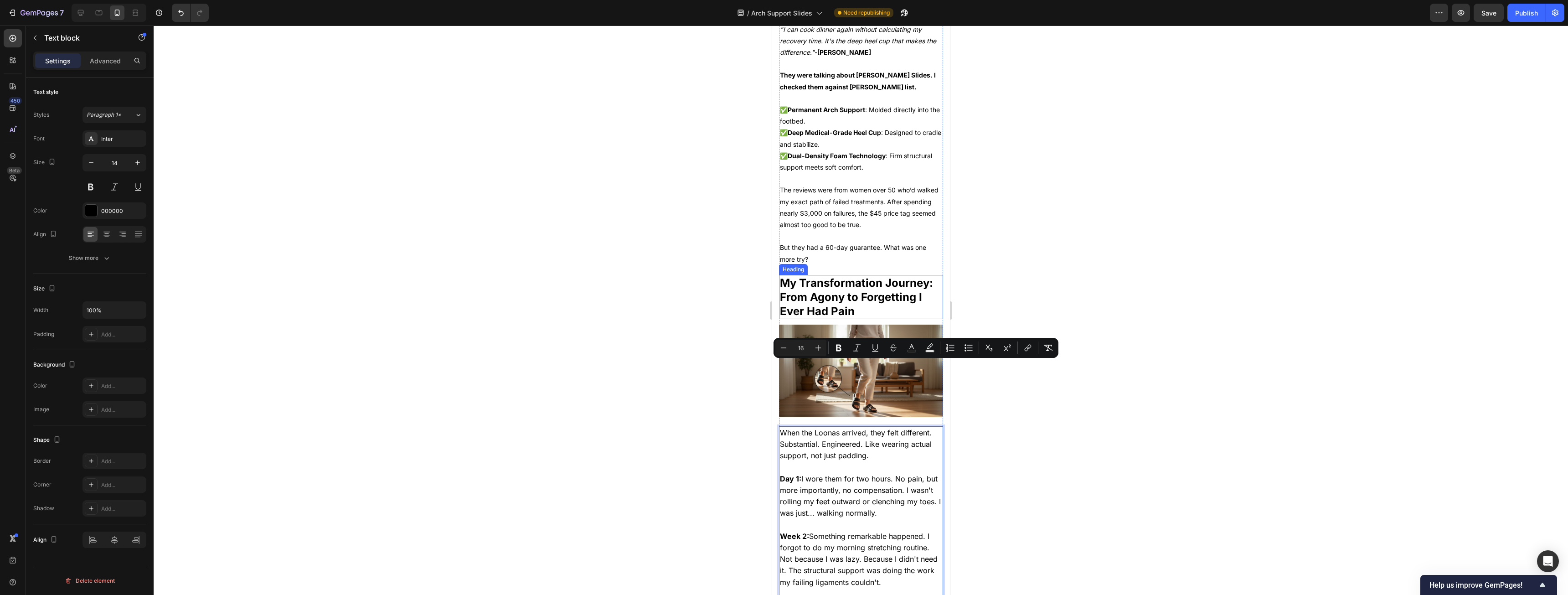
scroll to position [2179, 0]
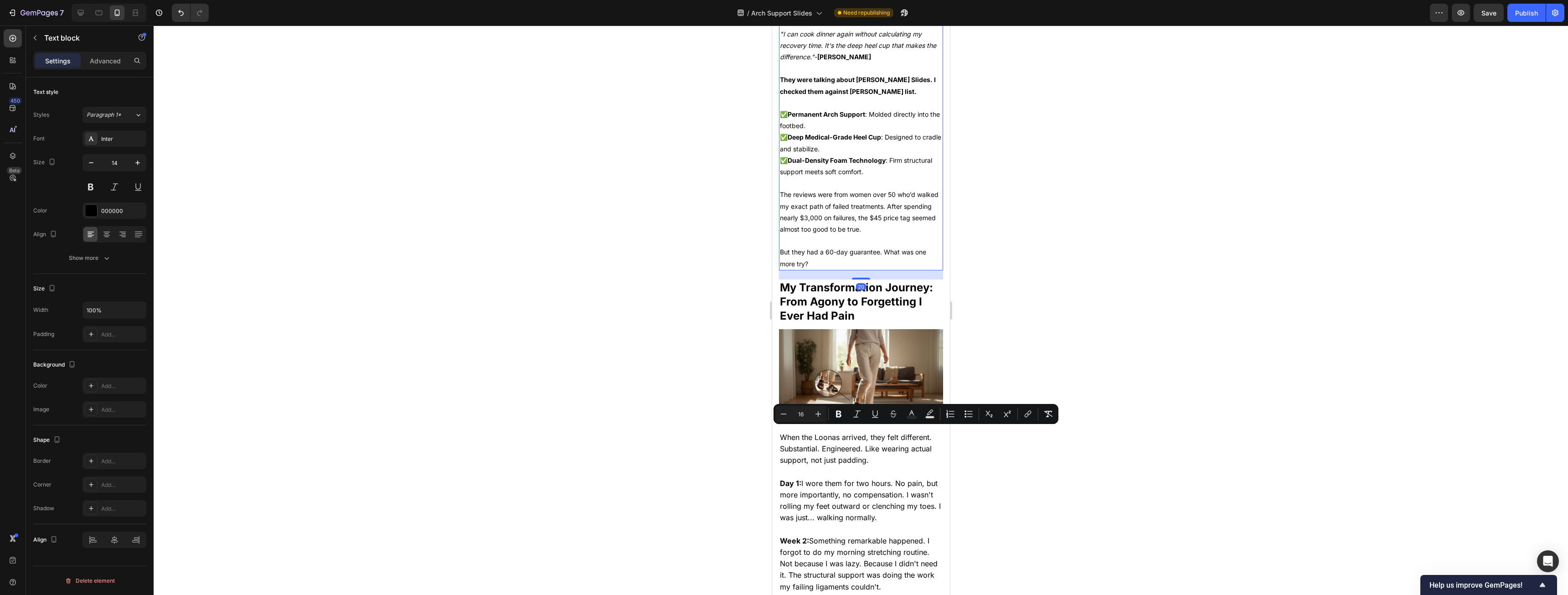
click at [583, 257] on p "But they had a 60-day guarantee. What was one more try?" at bounding box center [861, 257] width 163 height 23
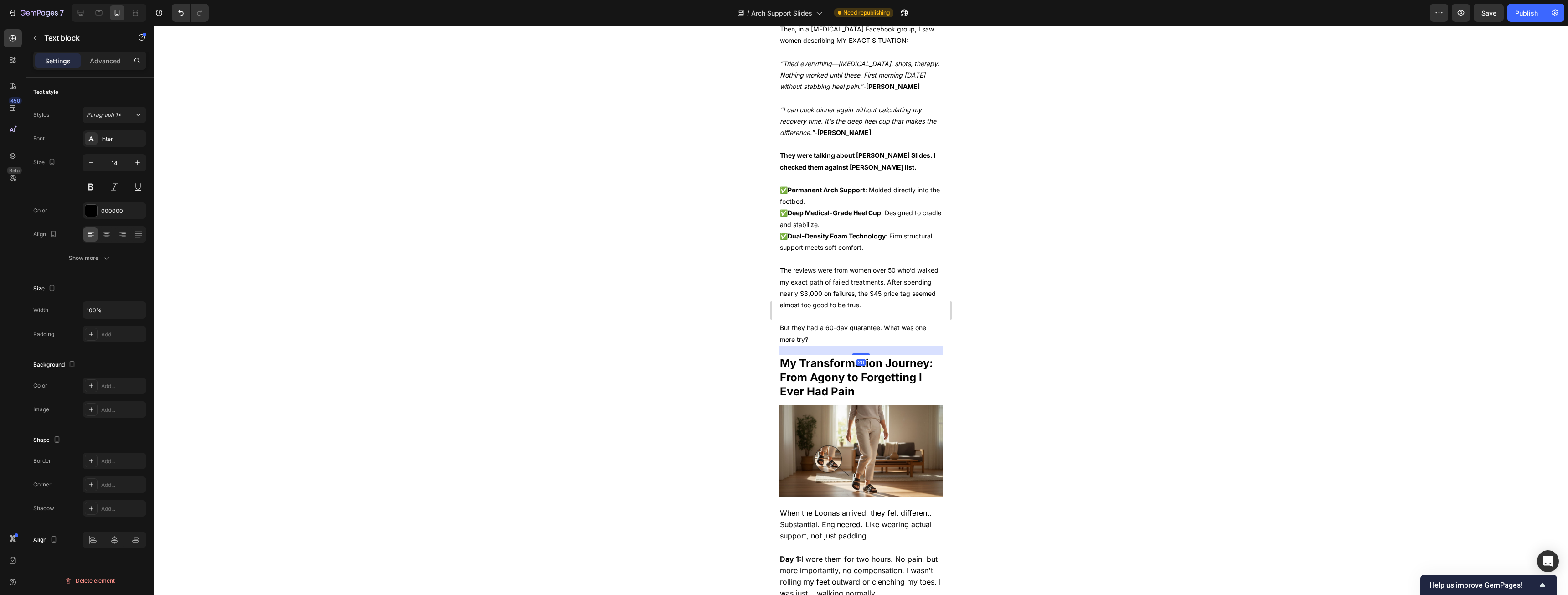
scroll to position [1951, 0]
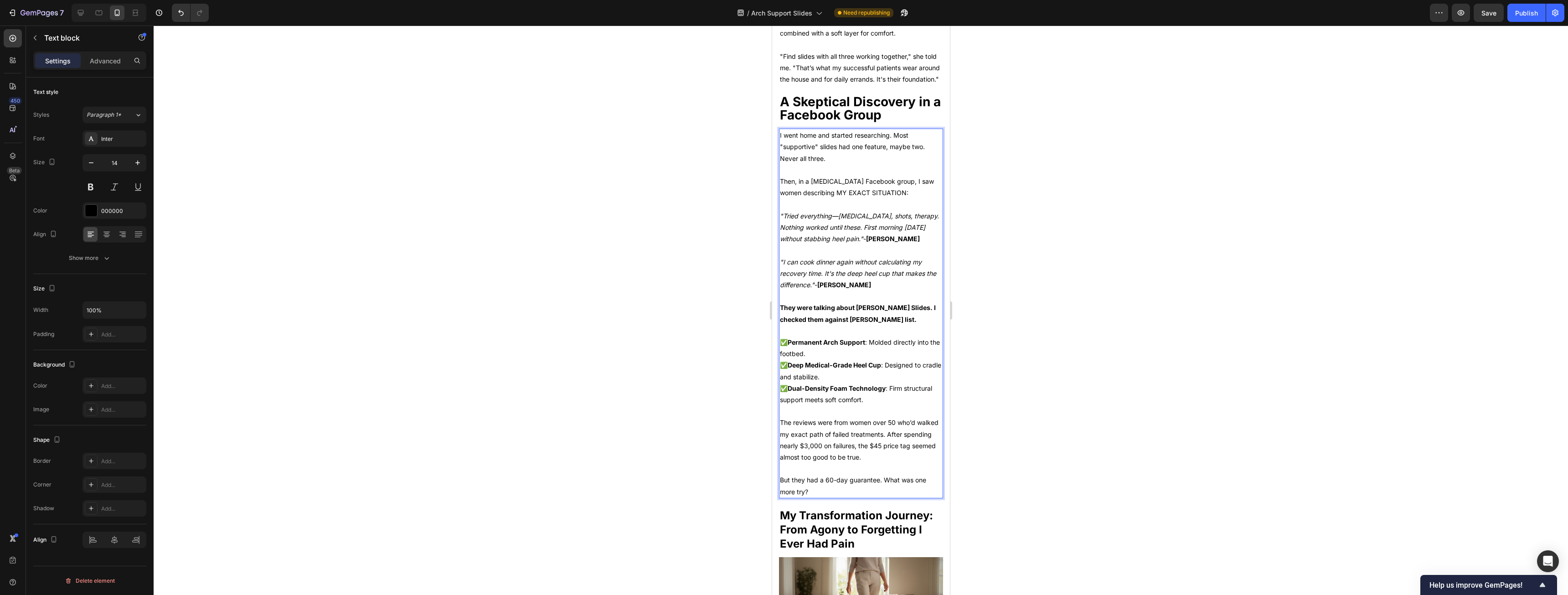
click at [583, 303] on p "But they had a 60-day guarantee. What was one more try?" at bounding box center [861, 485] width 163 height 23
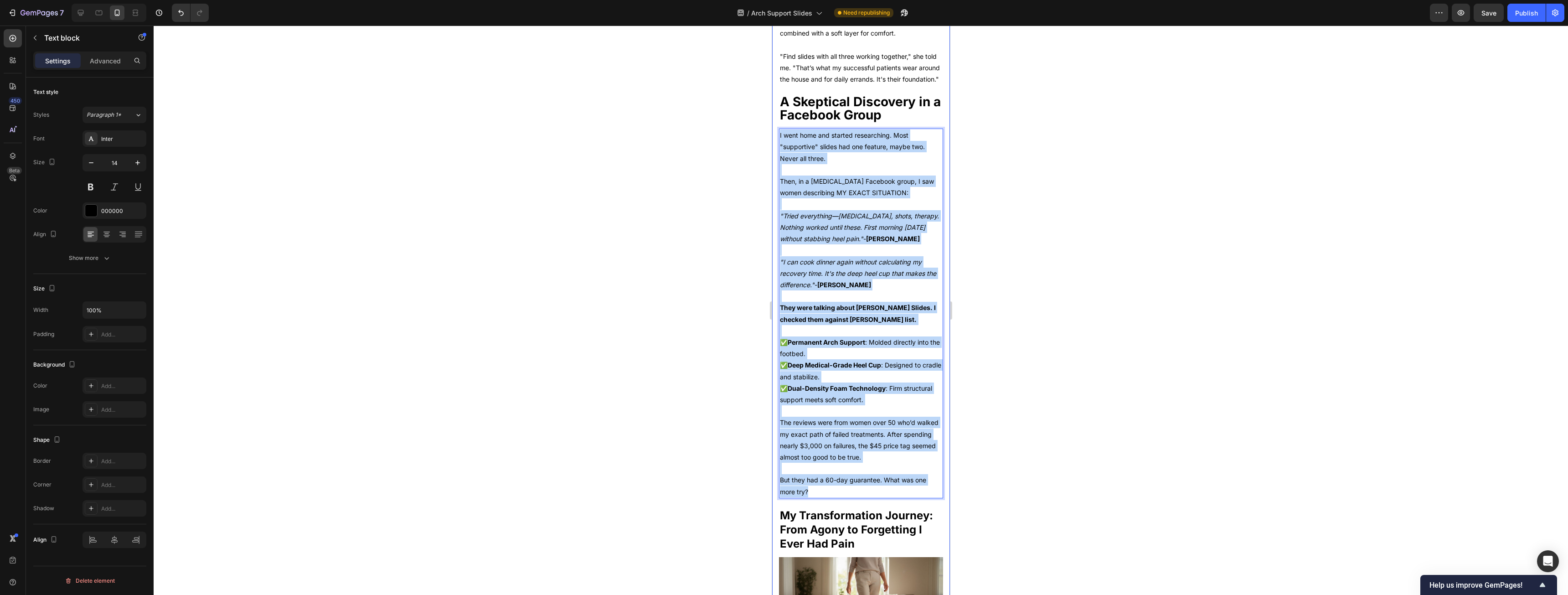
drag, startPoint x: 808, startPoint y: 488, endPoint x: 777, endPoint y: 130, distance: 359.3
click at [583, 130] on div "[DEMOGRAPHIC_DATA] Woman Reclaims Her Life After 3 Years of [MEDICAL_DATA] Usin…" at bounding box center [861, 90] width 178 height 3935
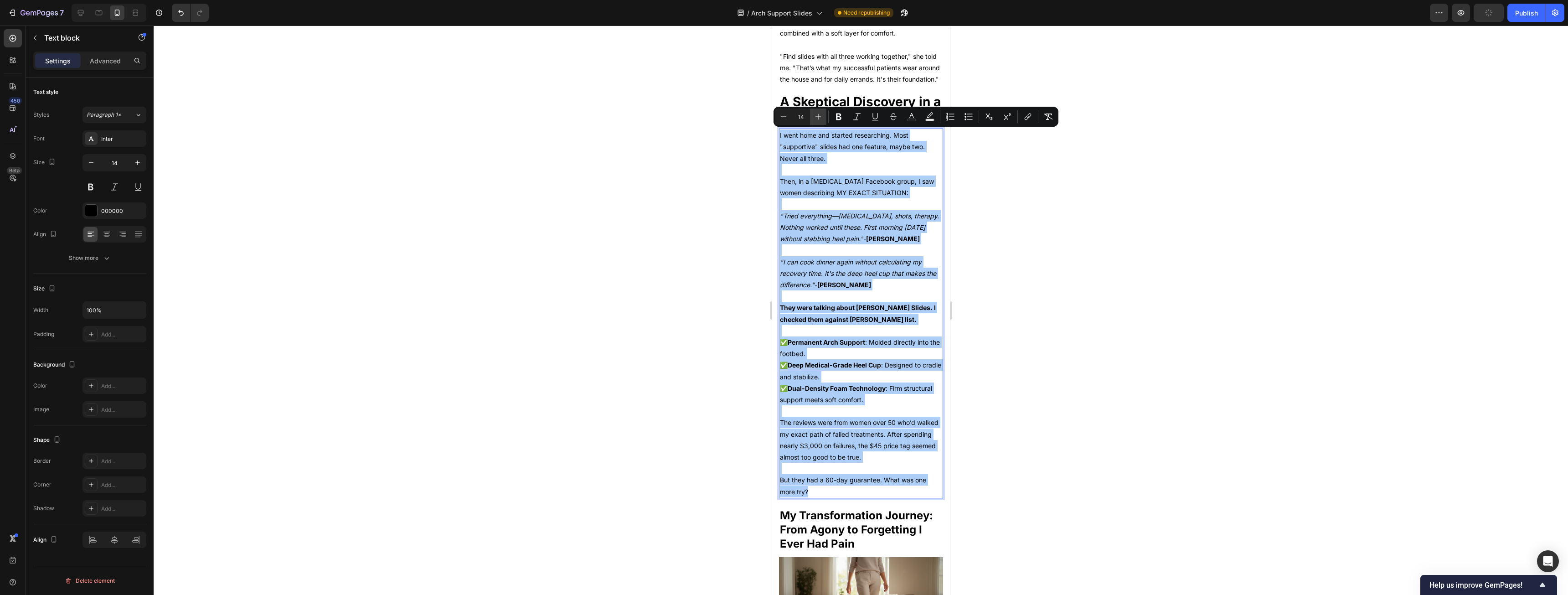
click at [583, 111] on button "Plus" at bounding box center [818, 116] width 16 height 16
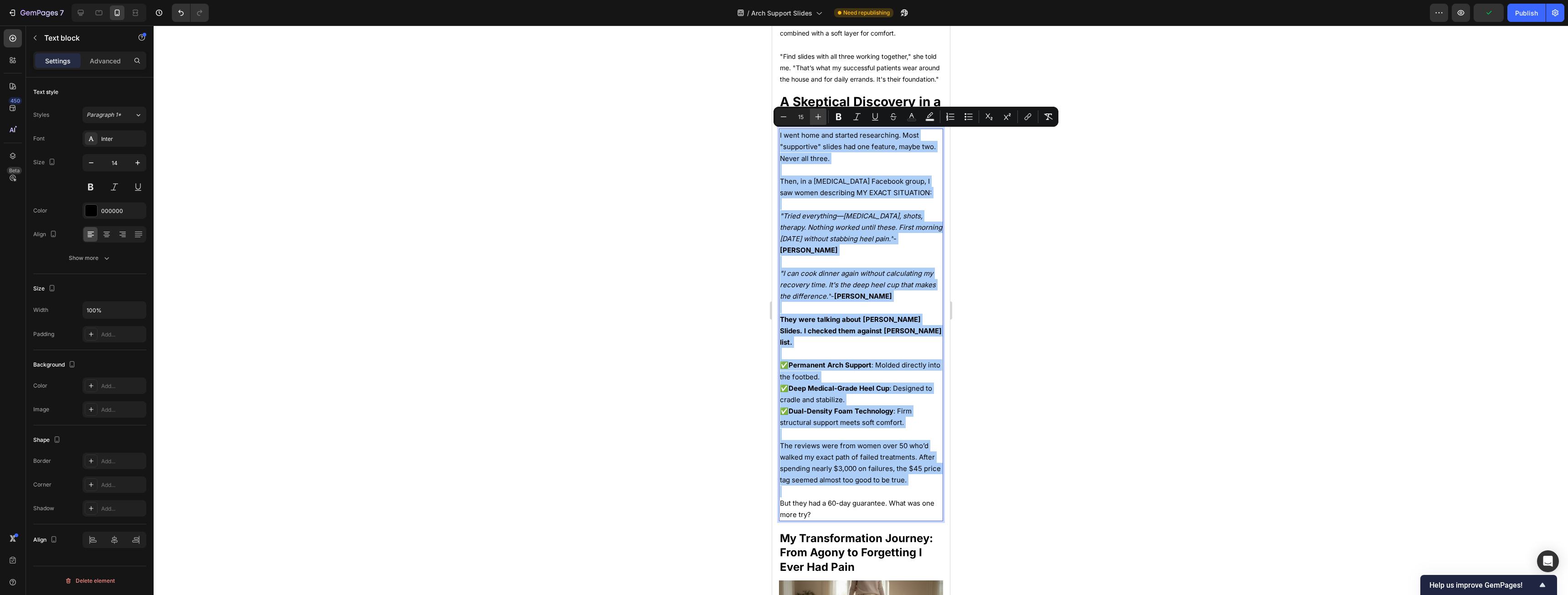
drag, startPoint x: 822, startPoint y: 111, endPoint x: 45, endPoint y: 113, distance: 777.0
click at [583, 111] on button "Plus" at bounding box center [818, 116] width 16 height 16
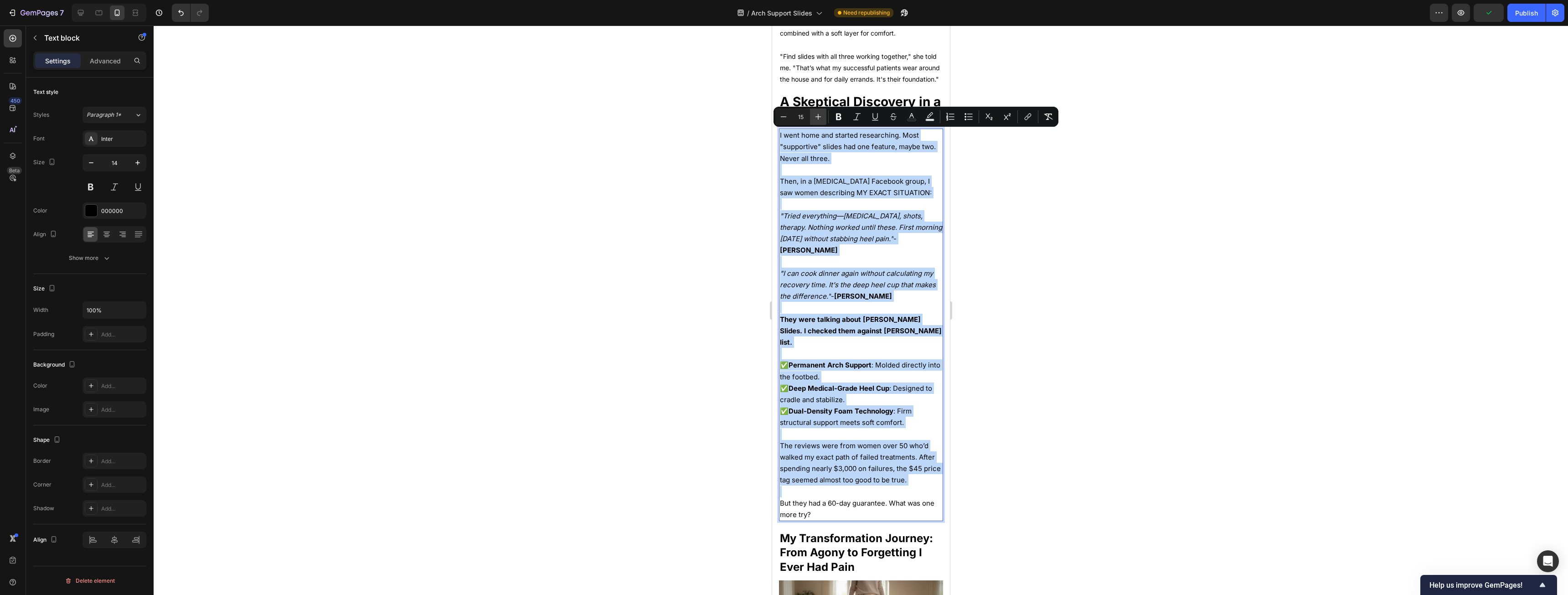
type input "16"
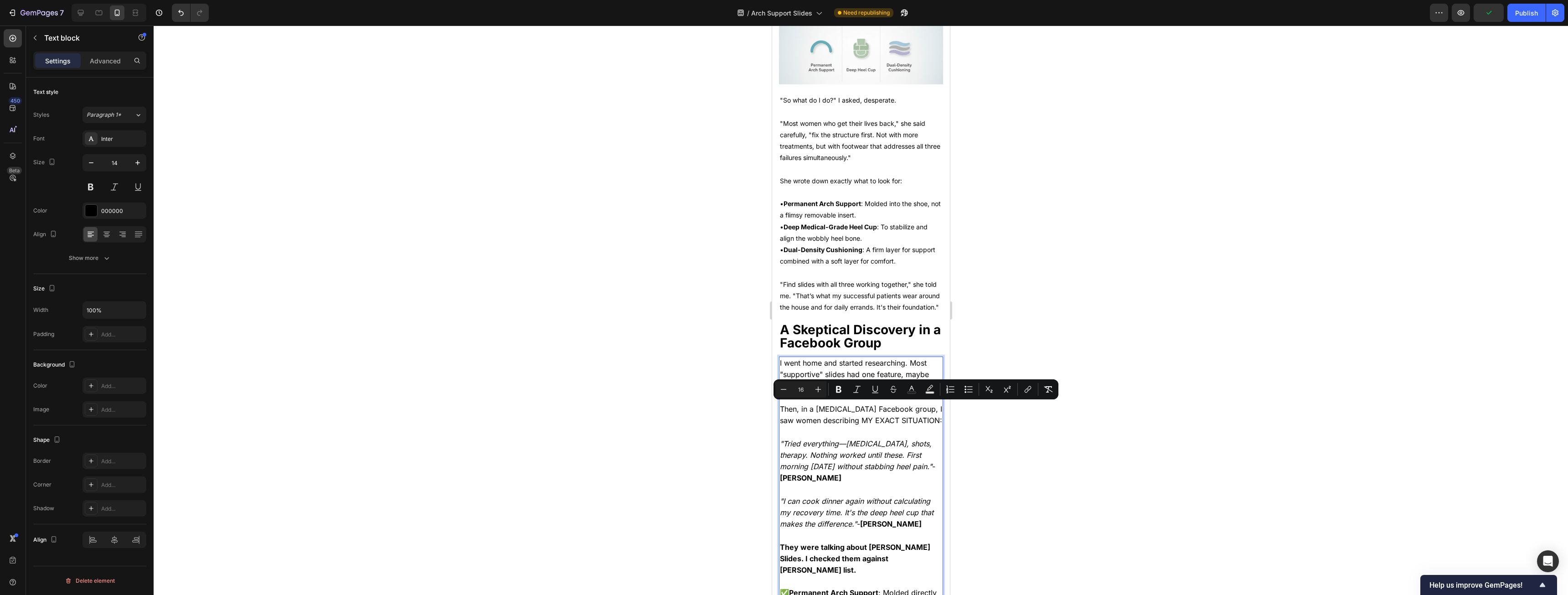
scroll to position [1677, 0]
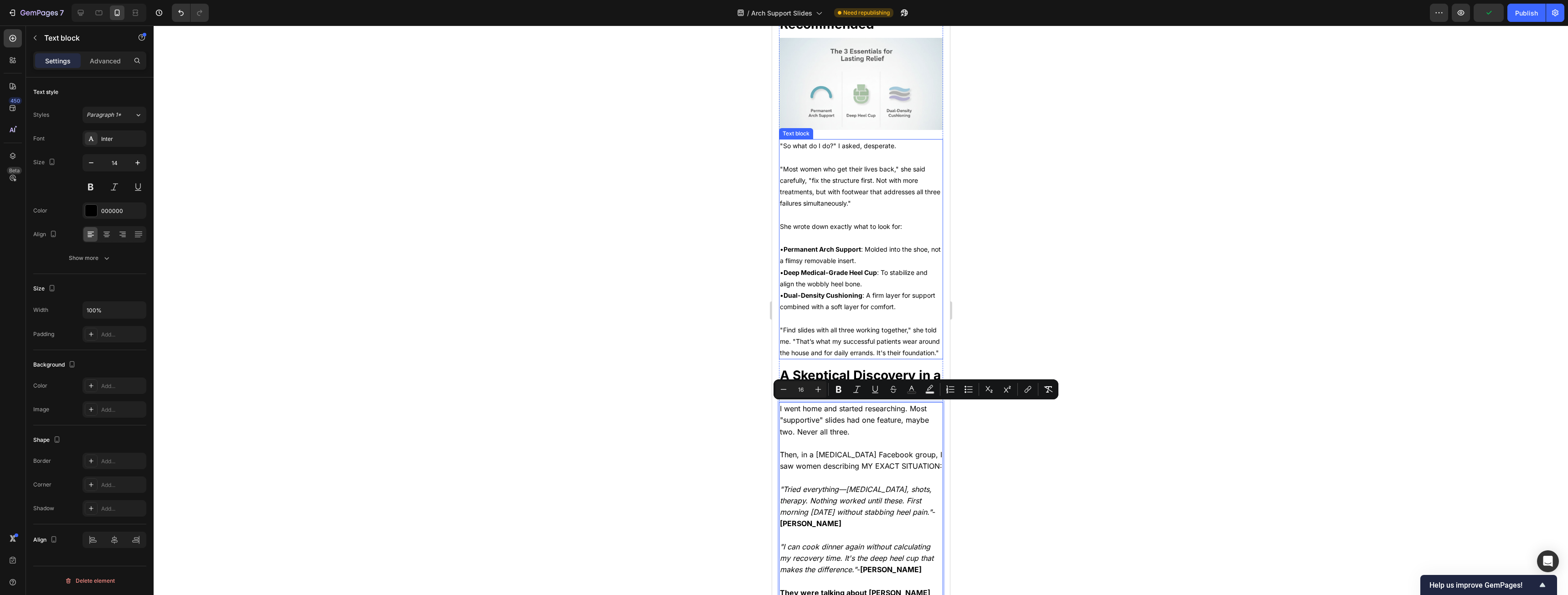
click at [583, 269] on strong "Deep Medical-Grade Heel Cup" at bounding box center [830, 272] width 94 height 8
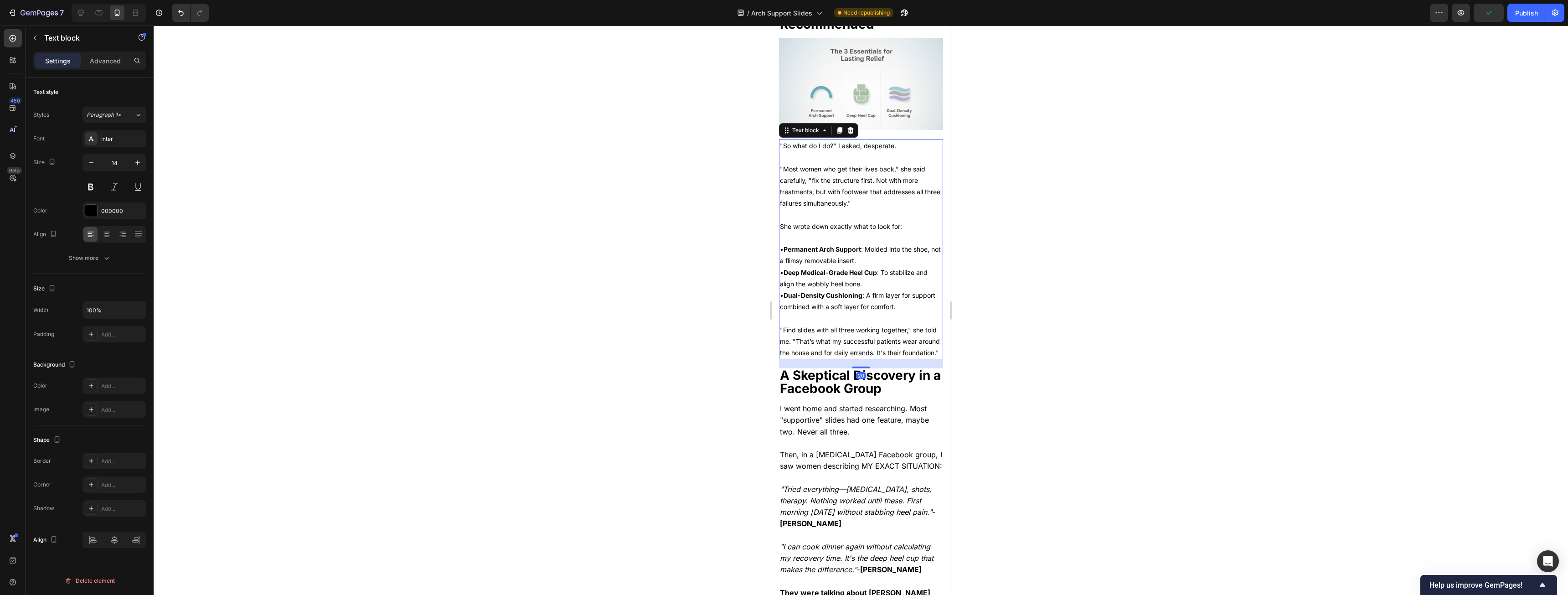
click at [583, 140] on p ""So what do I do?" I asked, desperate." at bounding box center [861, 146] width 163 height 12
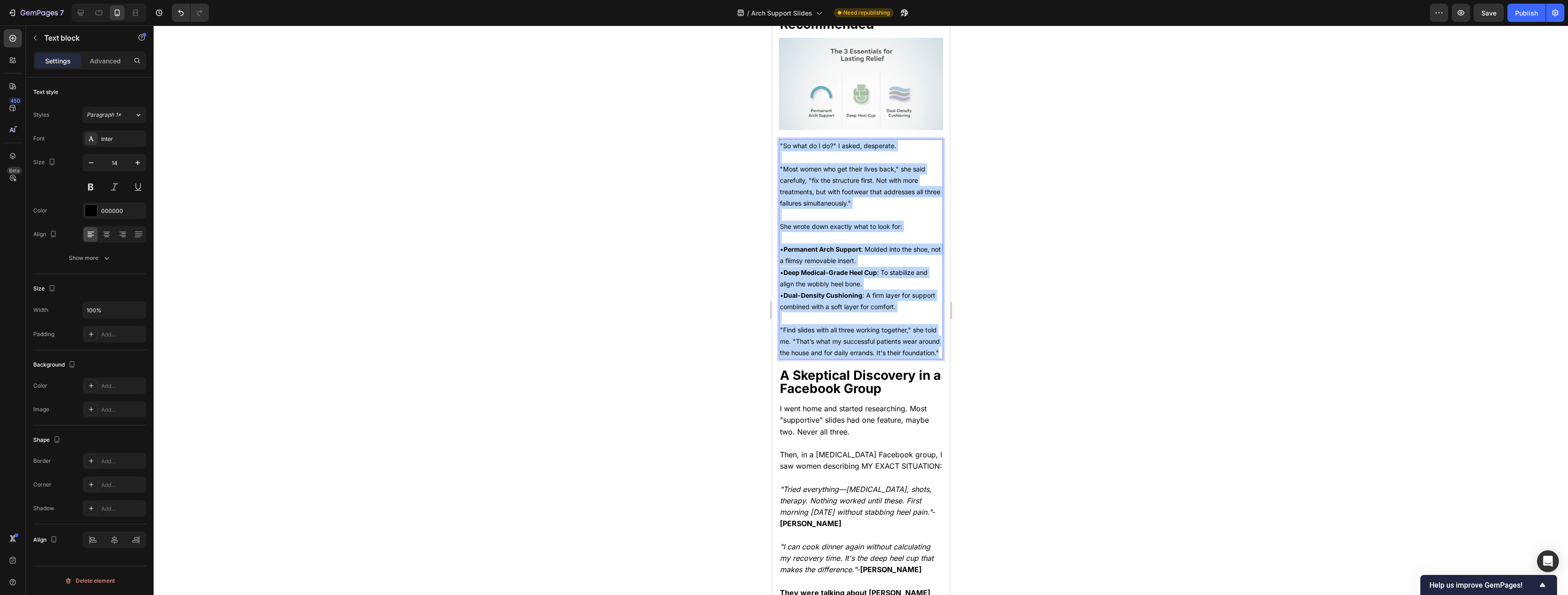
drag, startPoint x: 810, startPoint y: 132, endPoint x: 870, endPoint y: 352, distance: 228.0
click at [583, 303] on div ""So what do I do?" I asked, desperate. "Most women who get their lives back," s…" at bounding box center [861, 249] width 164 height 220
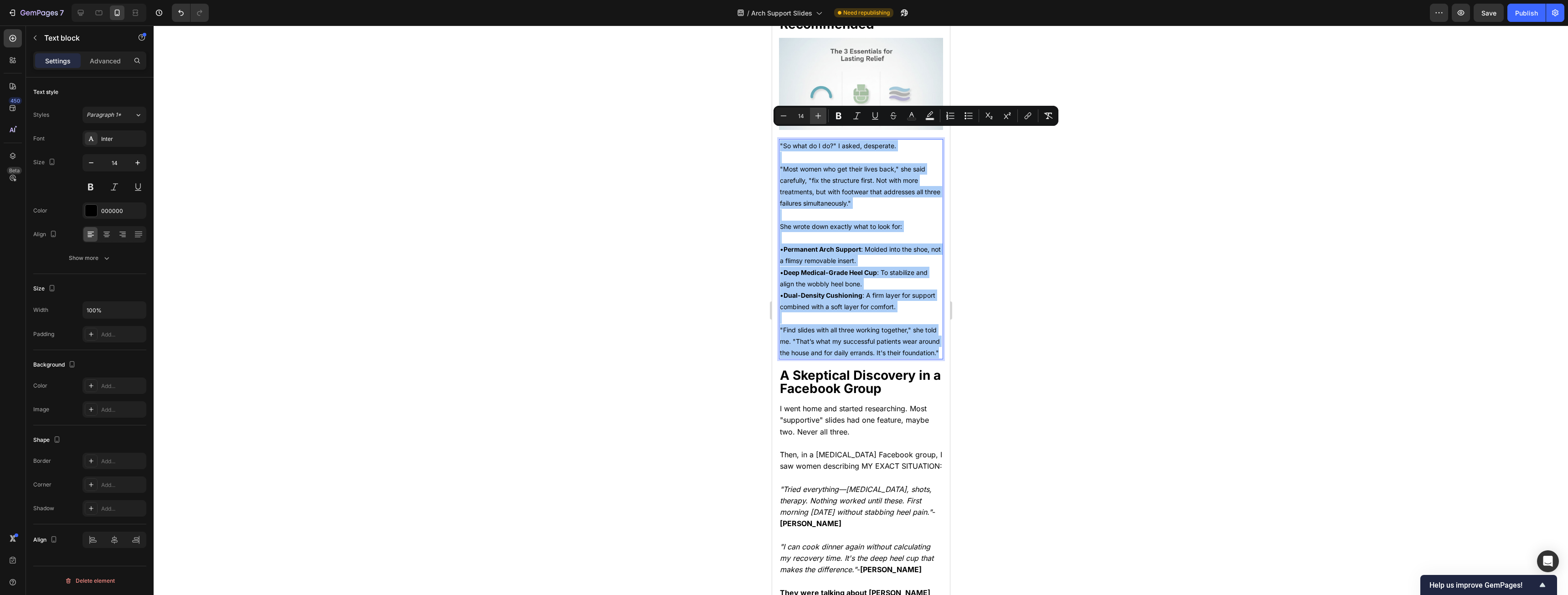
click at [583, 117] on icon "Editor contextual toolbar" at bounding box center [818, 116] width 9 height 9
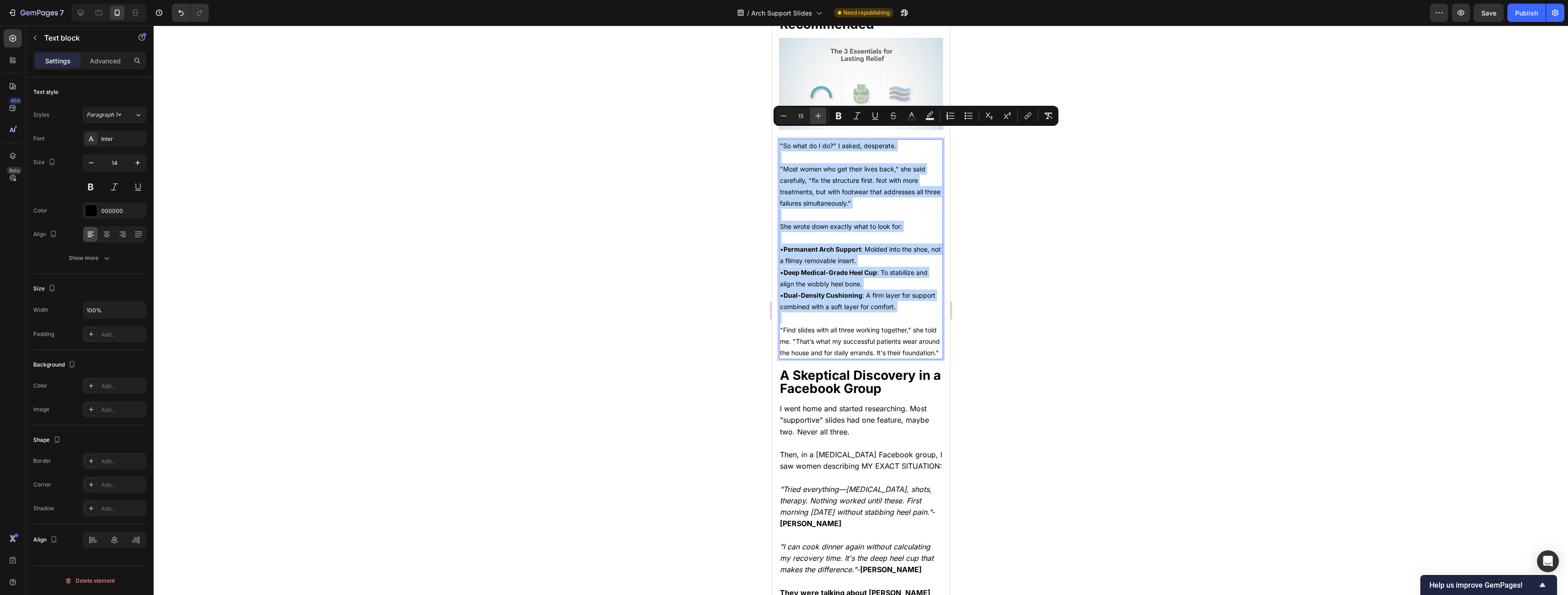
type input "16"
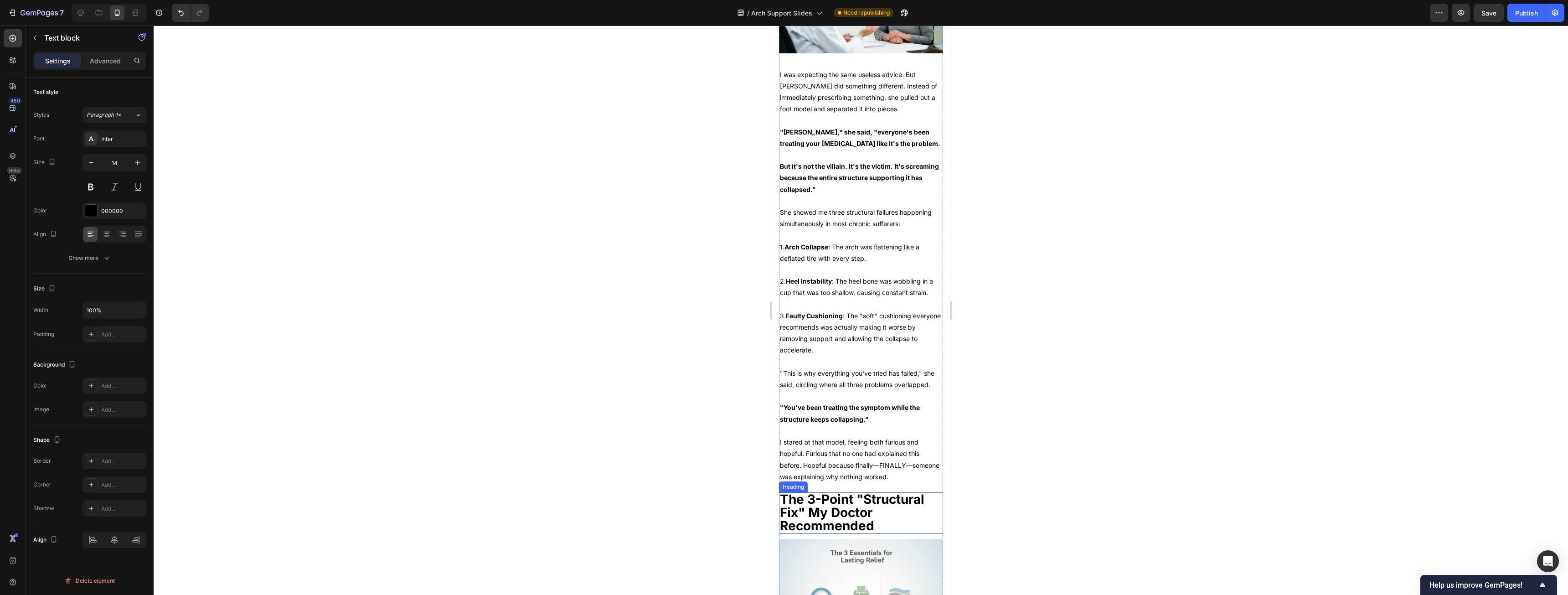
click at [583, 303] on strong "Faulty Cushioning" at bounding box center [814, 315] width 57 height 8
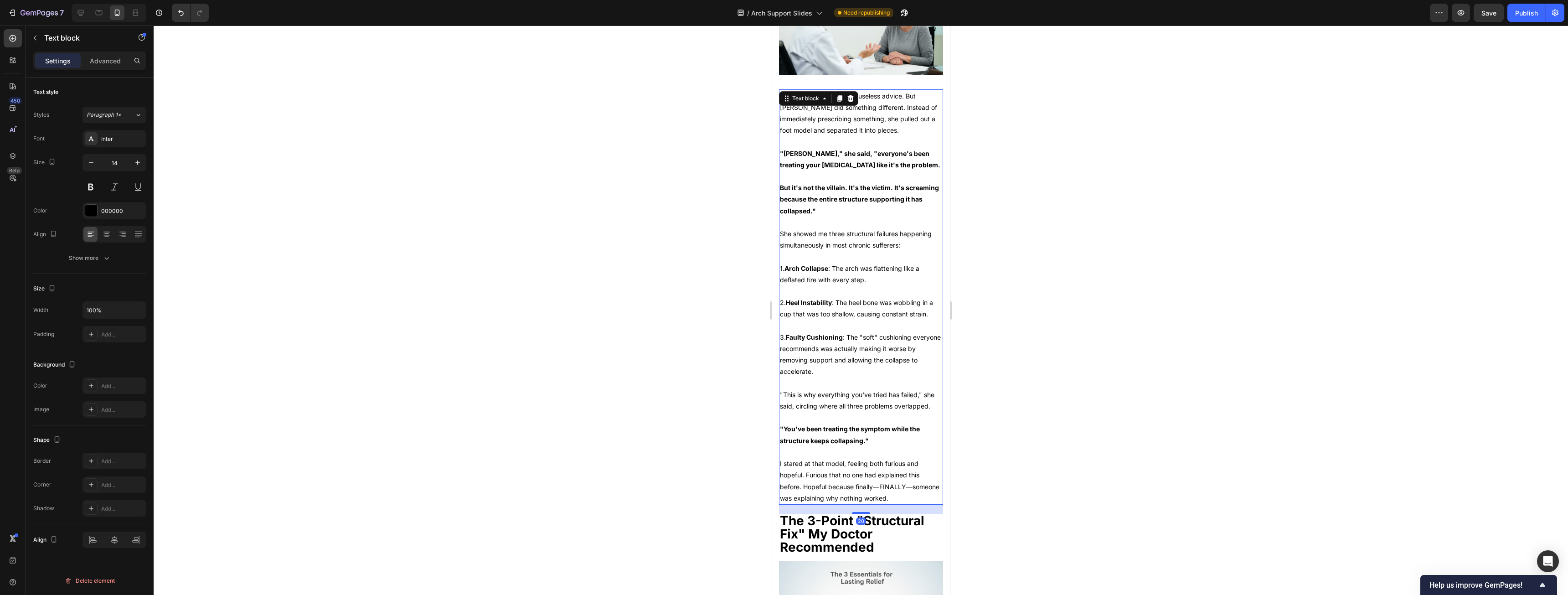
scroll to position [1085, 0]
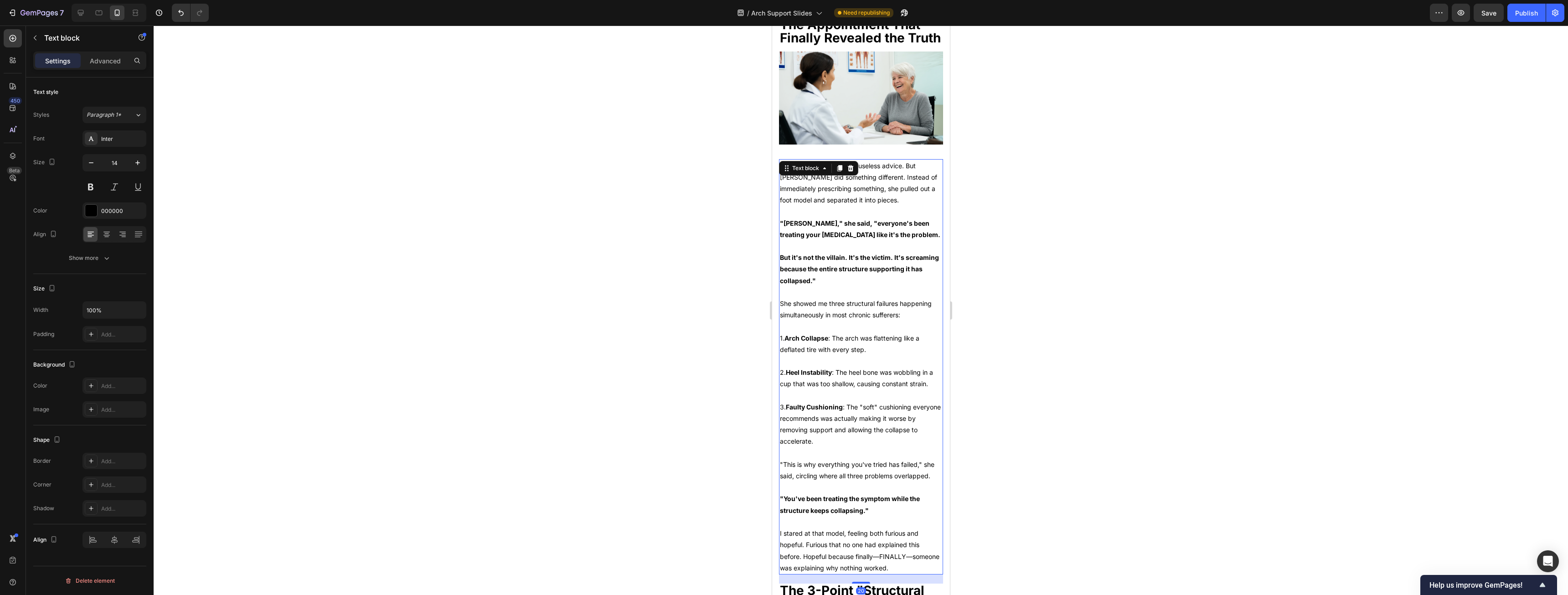
click at [583, 160] on p "I was expecting the same useless advice. But [PERSON_NAME] did something differ…" at bounding box center [861, 183] width 163 height 46
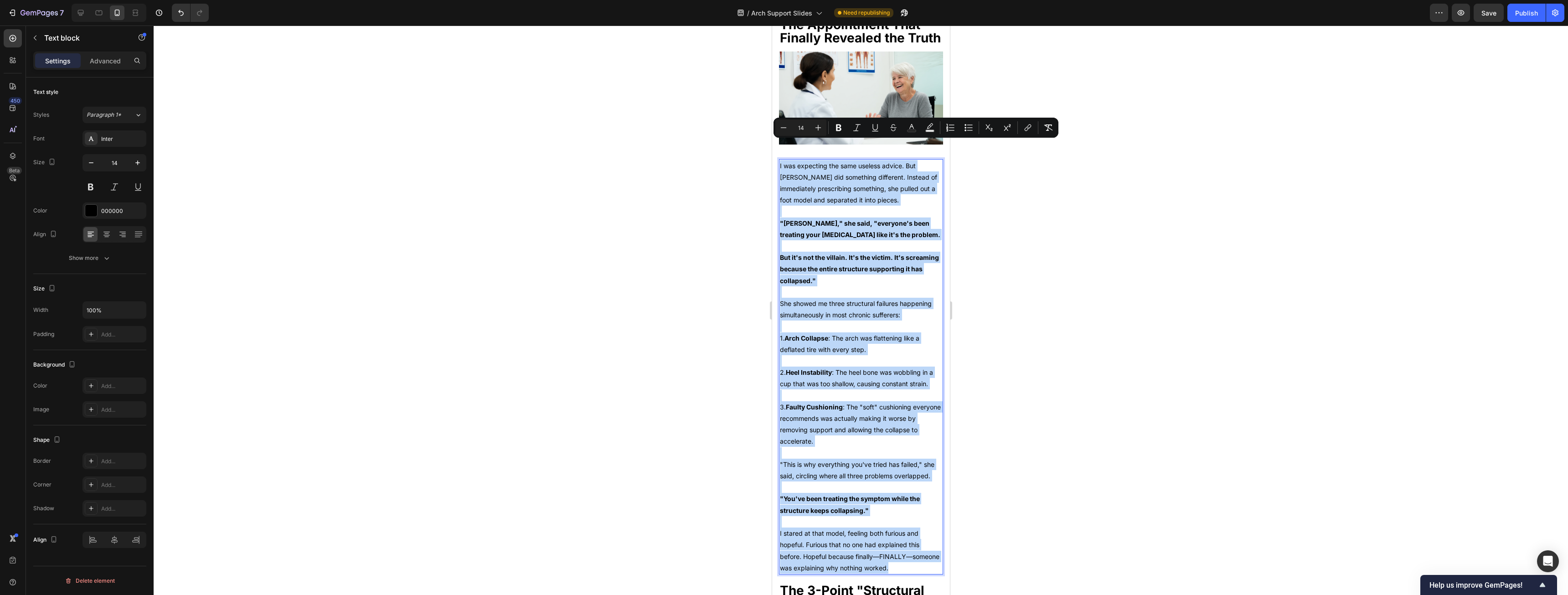
drag, startPoint x: 876, startPoint y: 143, endPoint x: 850, endPoint y: 279, distance: 138.5
click at [583, 303] on div "I was expecting the same useless advice. But [PERSON_NAME] did something differ…" at bounding box center [861, 367] width 164 height 415
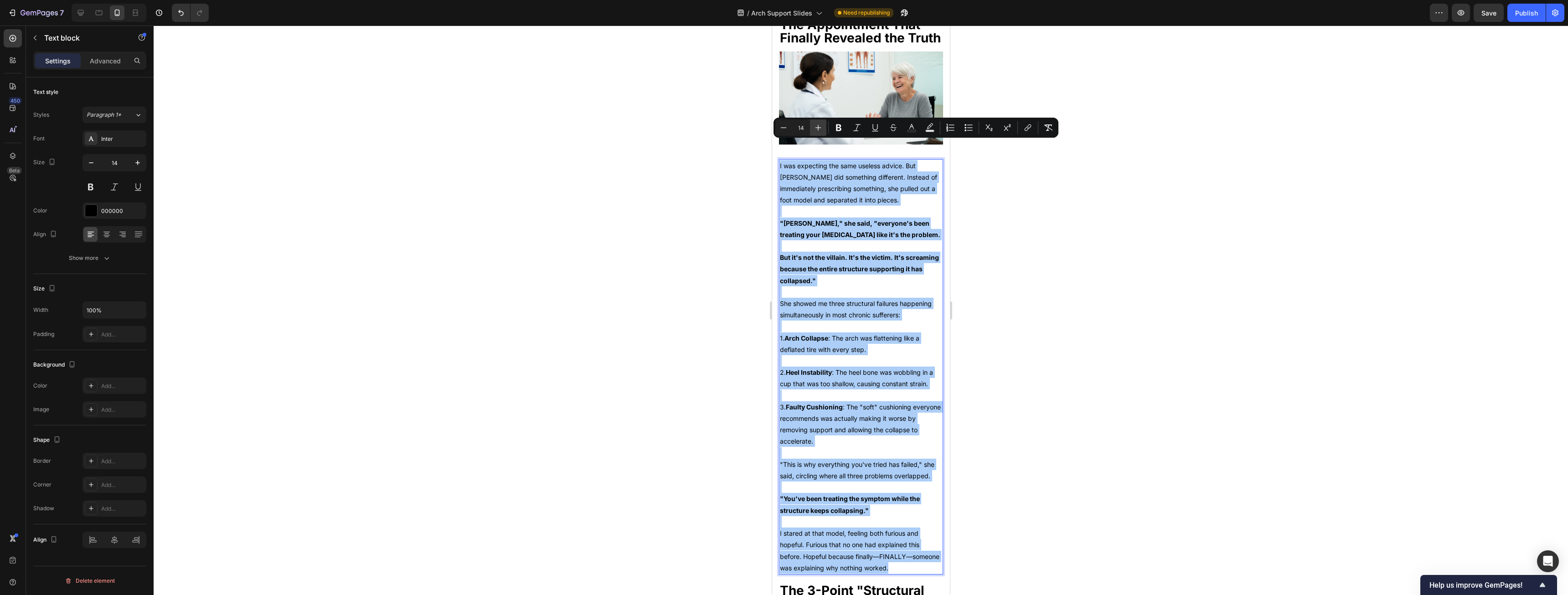
click at [583, 130] on icon "Editor contextual toolbar" at bounding box center [818, 127] width 9 height 9
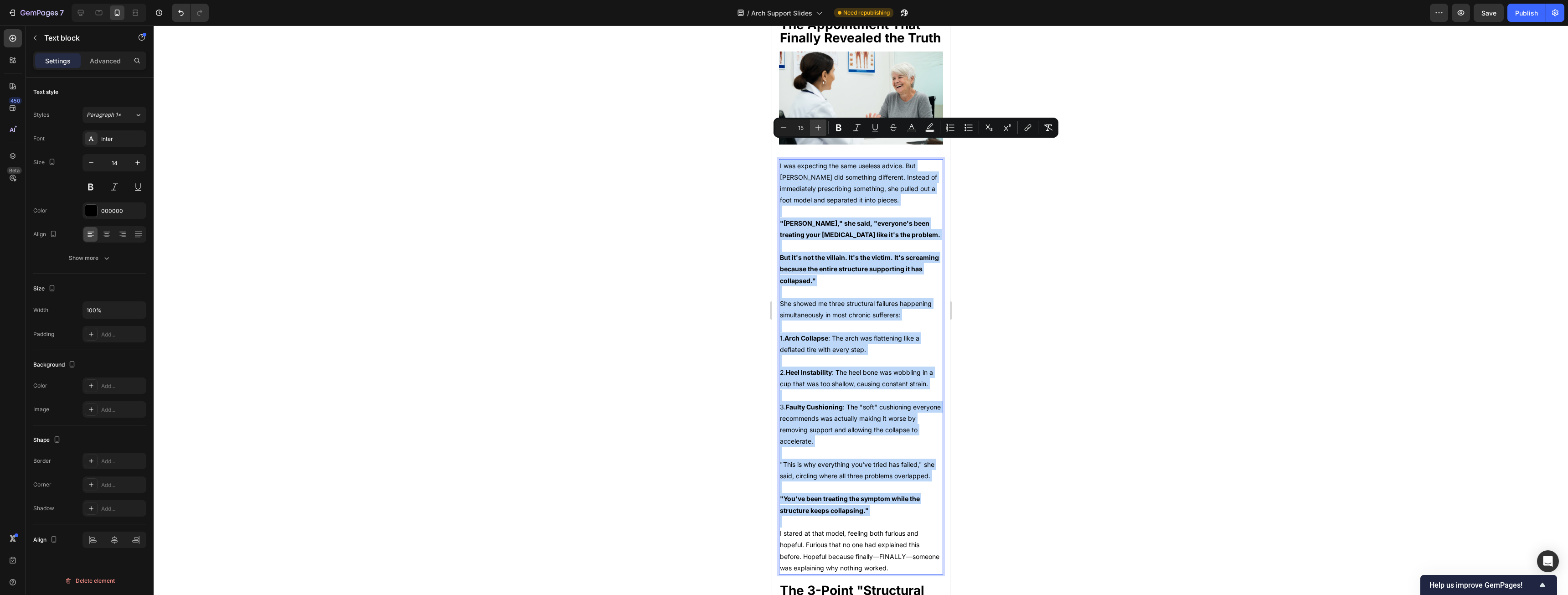
type input "16"
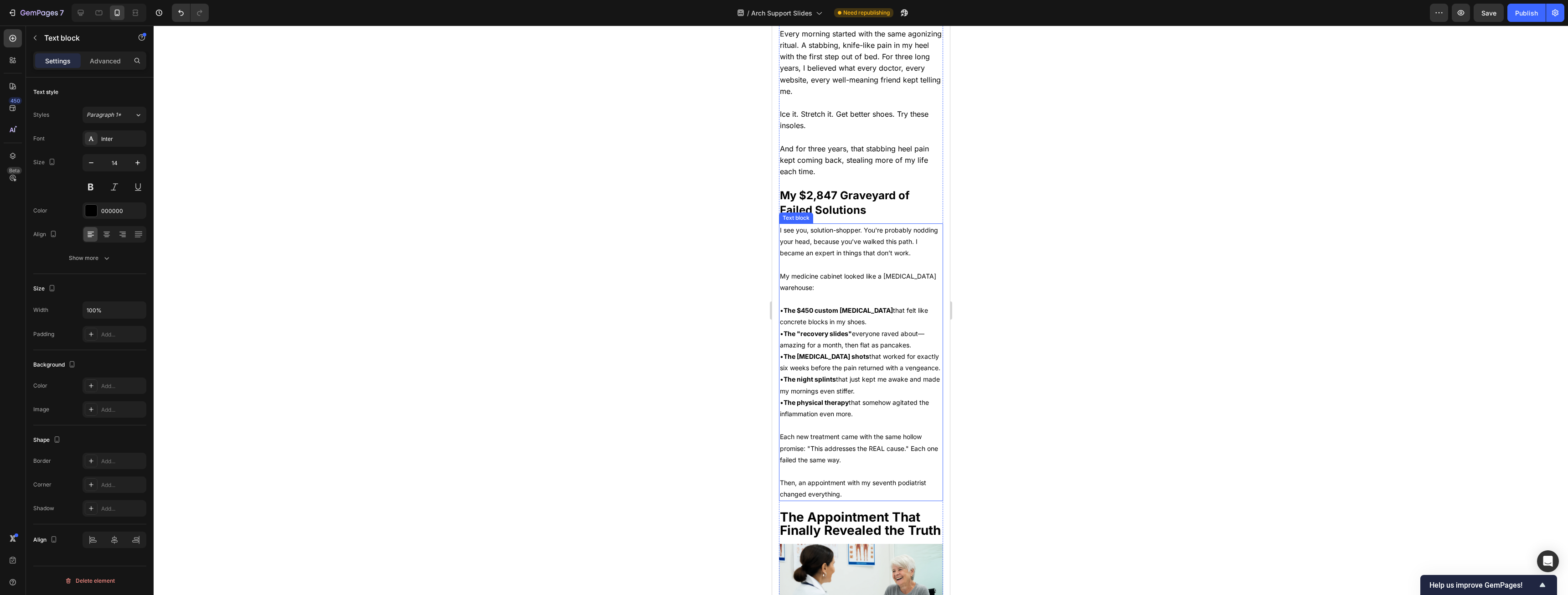
scroll to position [583, 0]
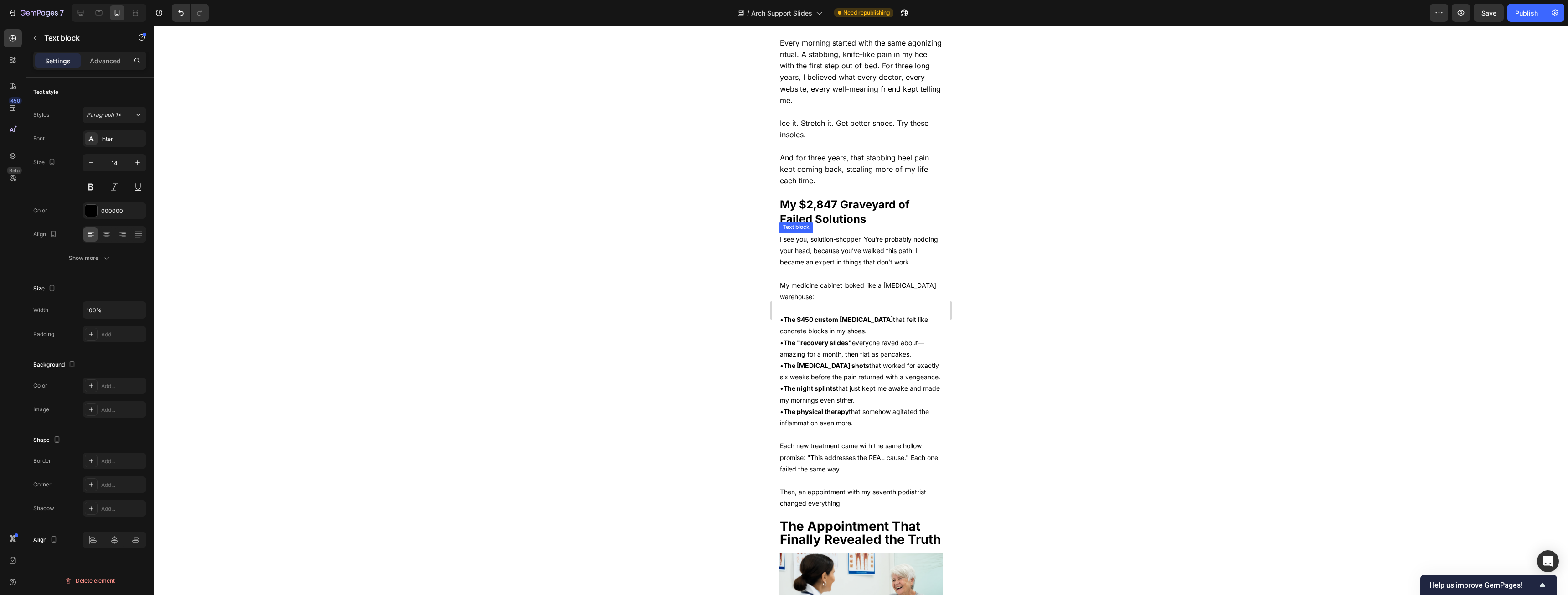
click at [583, 302] on p at bounding box center [861, 308] width 163 height 12
click at [583, 233] on p "I see you, solution-shopper. You're probably nodding your head, because you’ve …" at bounding box center [861, 250] width 163 height 35
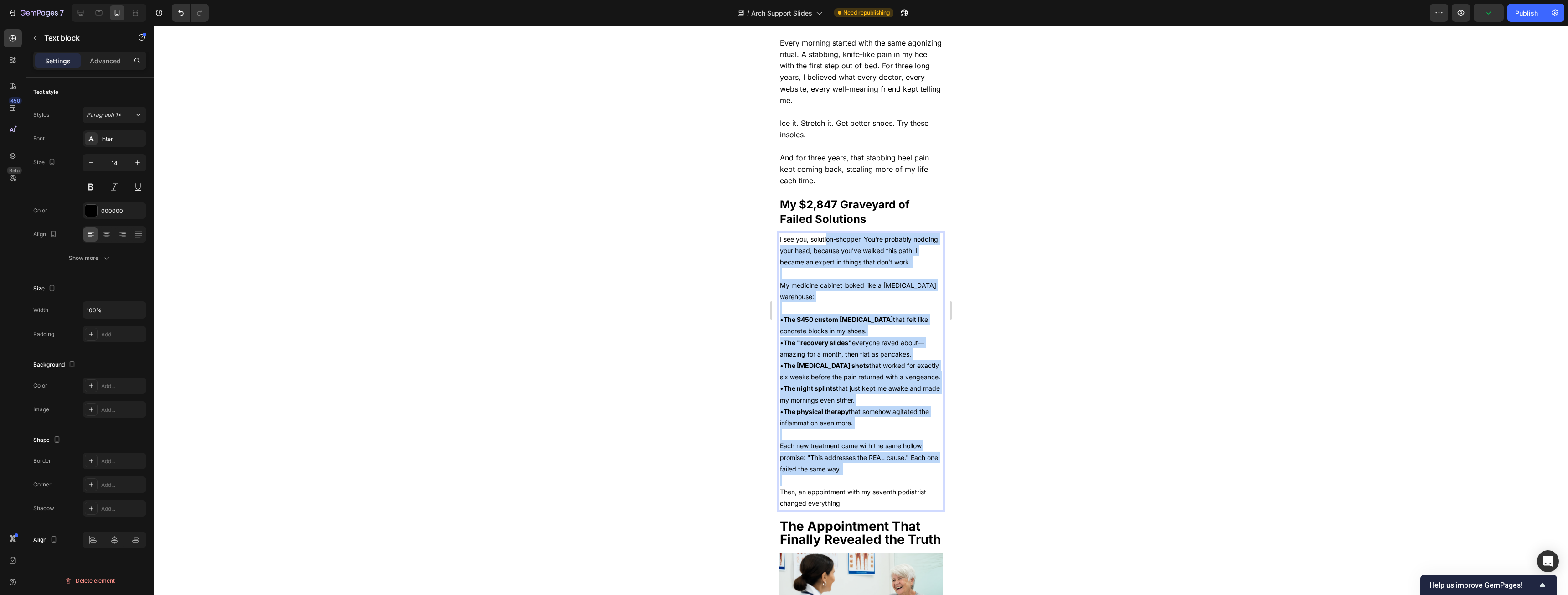
drag, startPoint x: 856, startPoint y: 275, endPoint x: 815, endPoint y: 271, distance: 41.2
click at [583, 303] on div "I see you, solution-shopper. You're probably nodding your head, because you’ve …" at bounding box center [861, 371] width 164 height 278
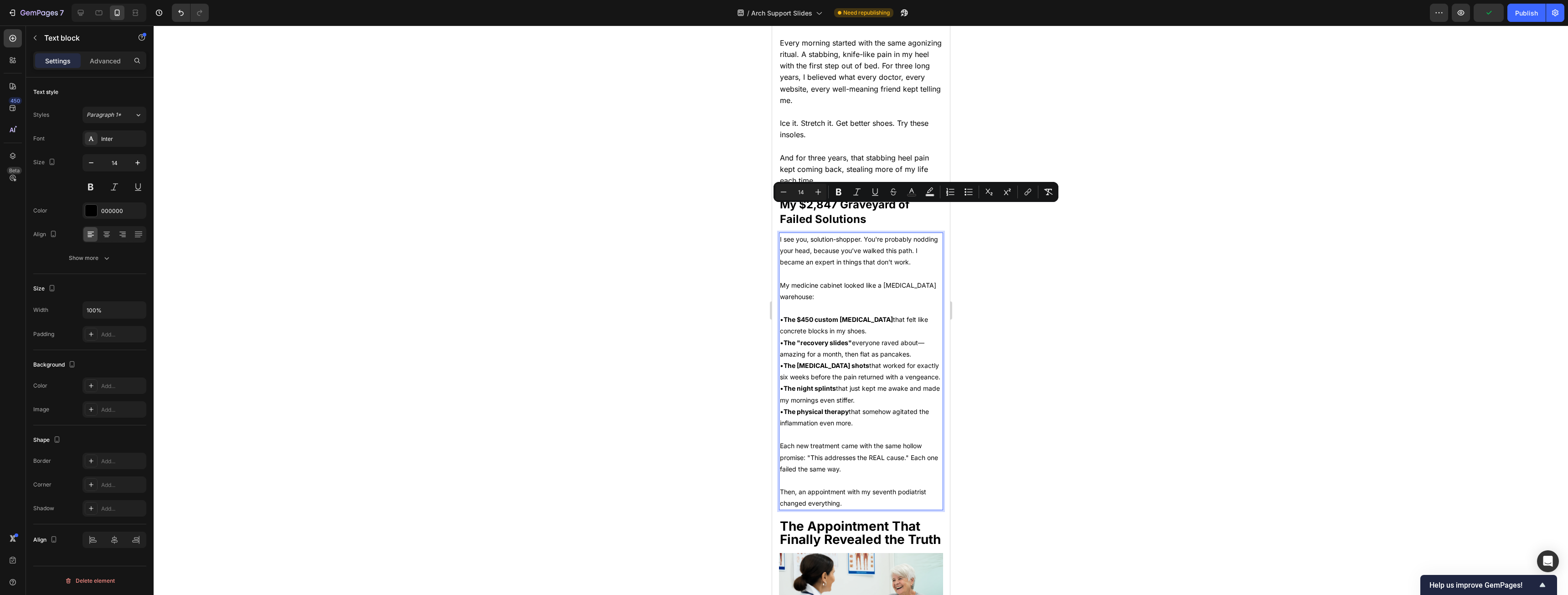
click at [583, 233] on p "I see you, solution-shopper. You're probably nodding your head, because you’ve …" at bounding box center [861, 250] width 163 height 35
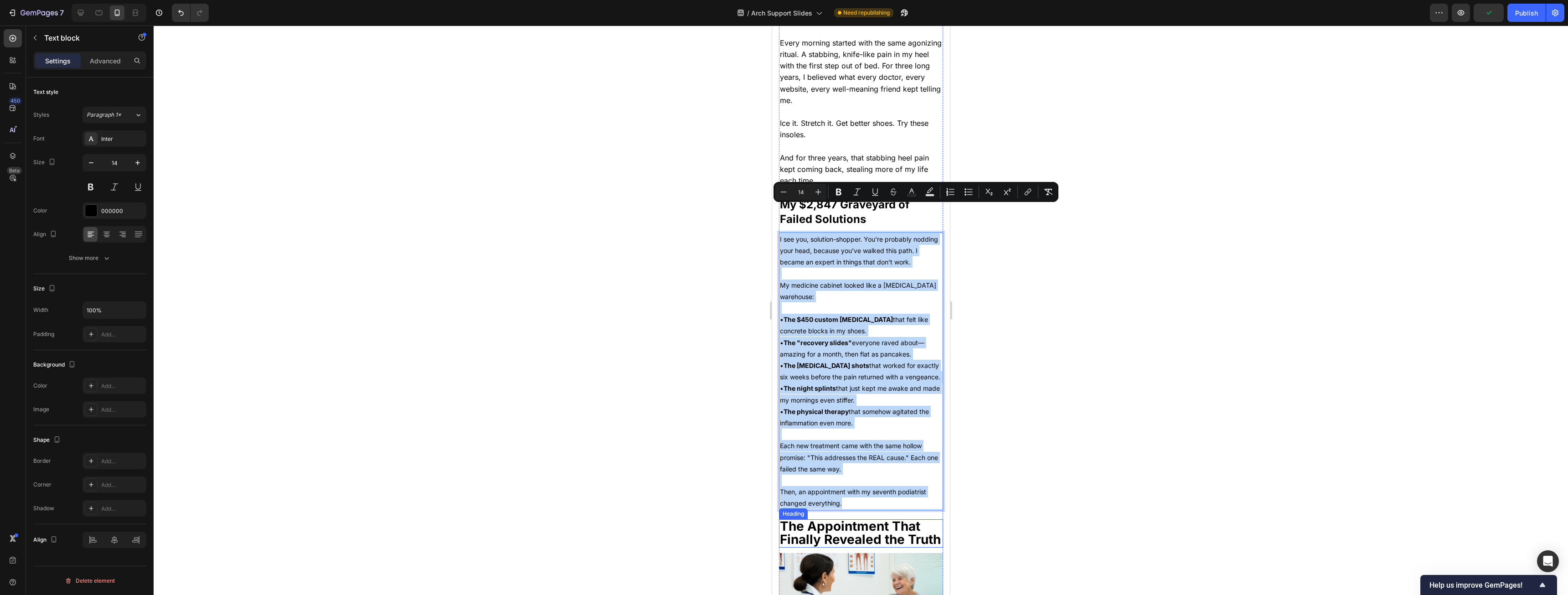
drag, startPoint x: 797, startPoint y: 207, endPoint x: 853, endPoint y: 350, distance: 153.6
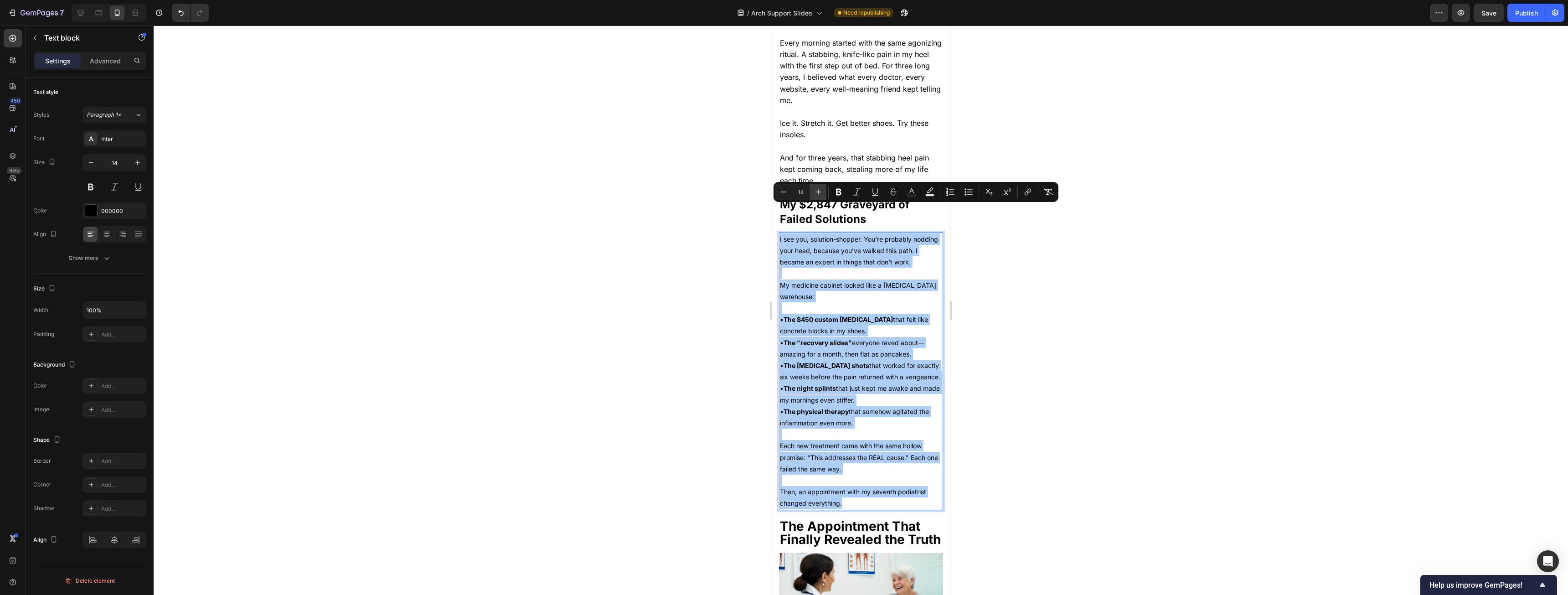
click at [583, 189] on icon "Editor contextual toolbar" at bounding box center [818, 192] width 9 height 9
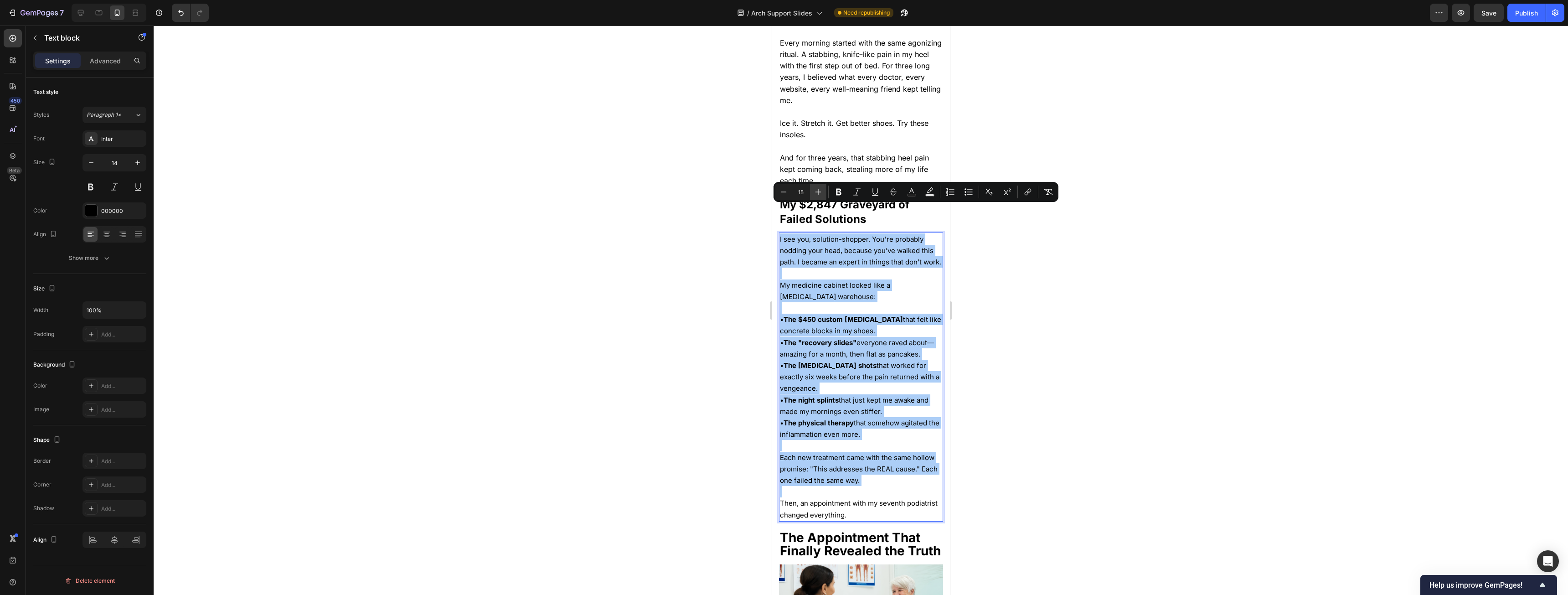
drag, startPoint x: 816, startPoint y: 189, endPoint x: 57, endPoint y: 269, distance: 763.2
click at [583, 189] on icon "Editor contextual toolbar" at bounding box center [818, 192] width 9 height 9
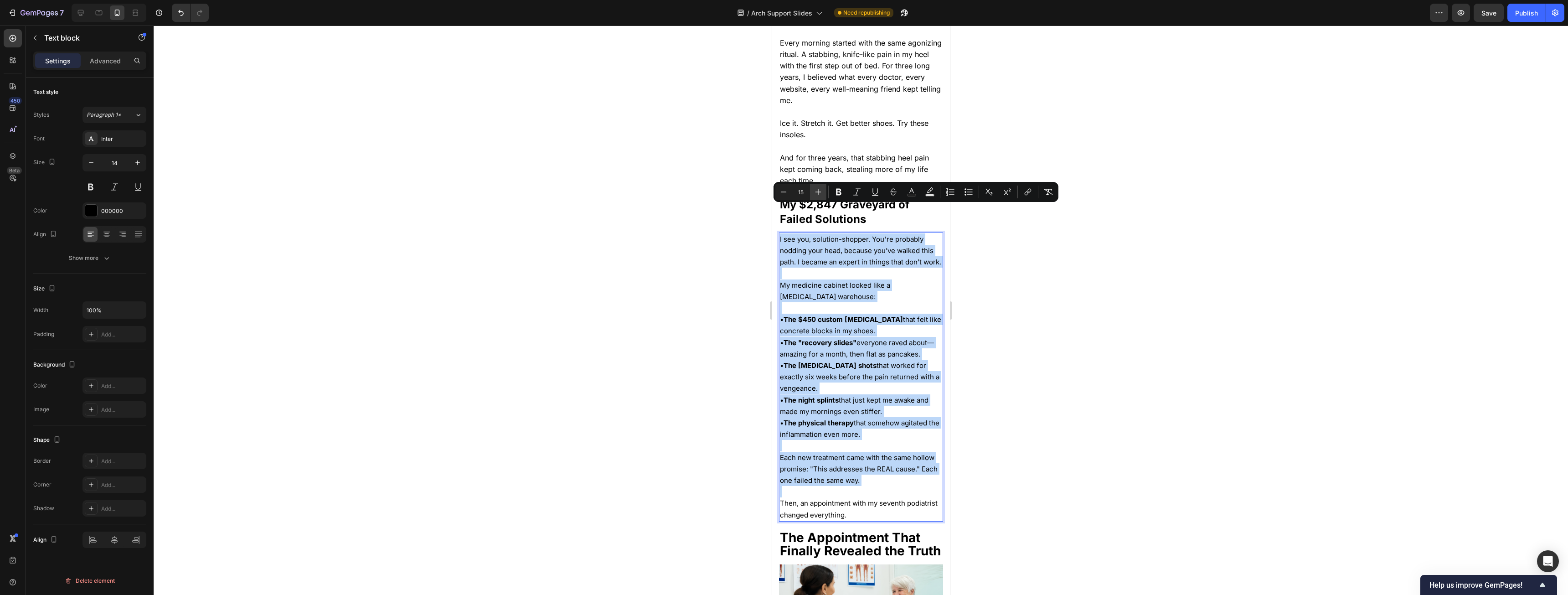
type input "16"
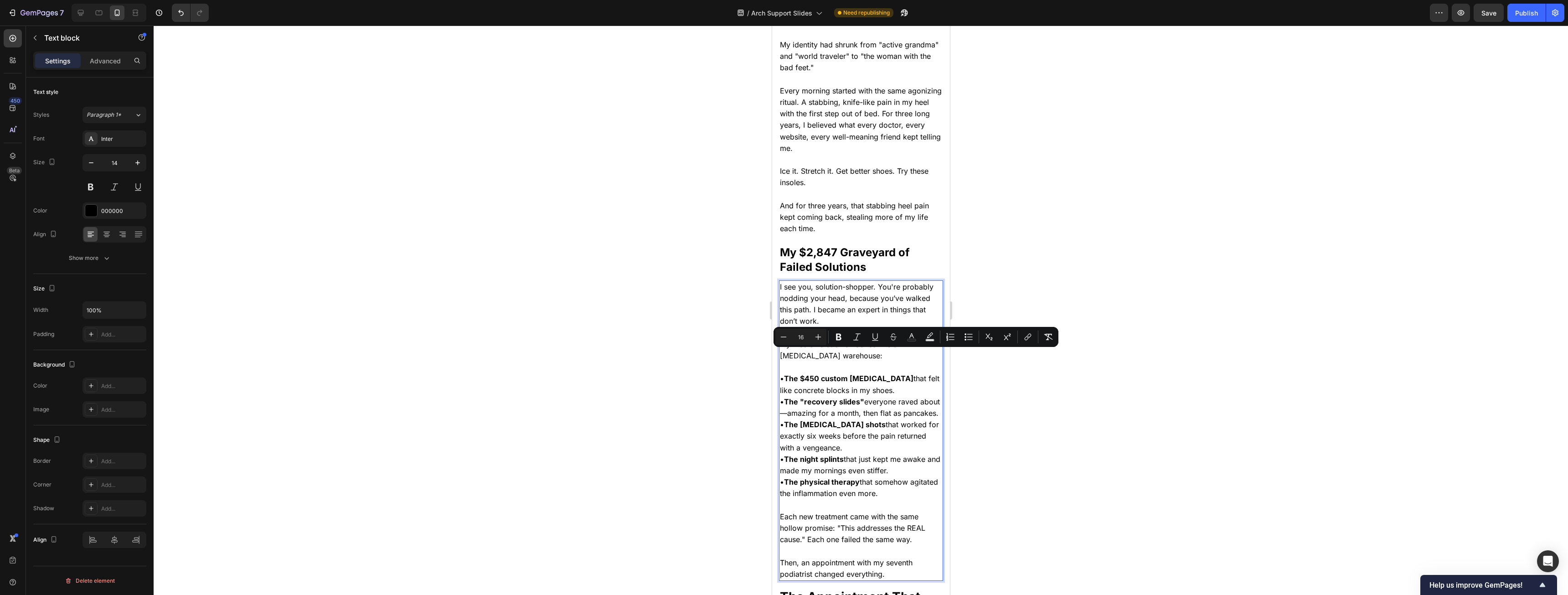
scroll to position [309, 0]
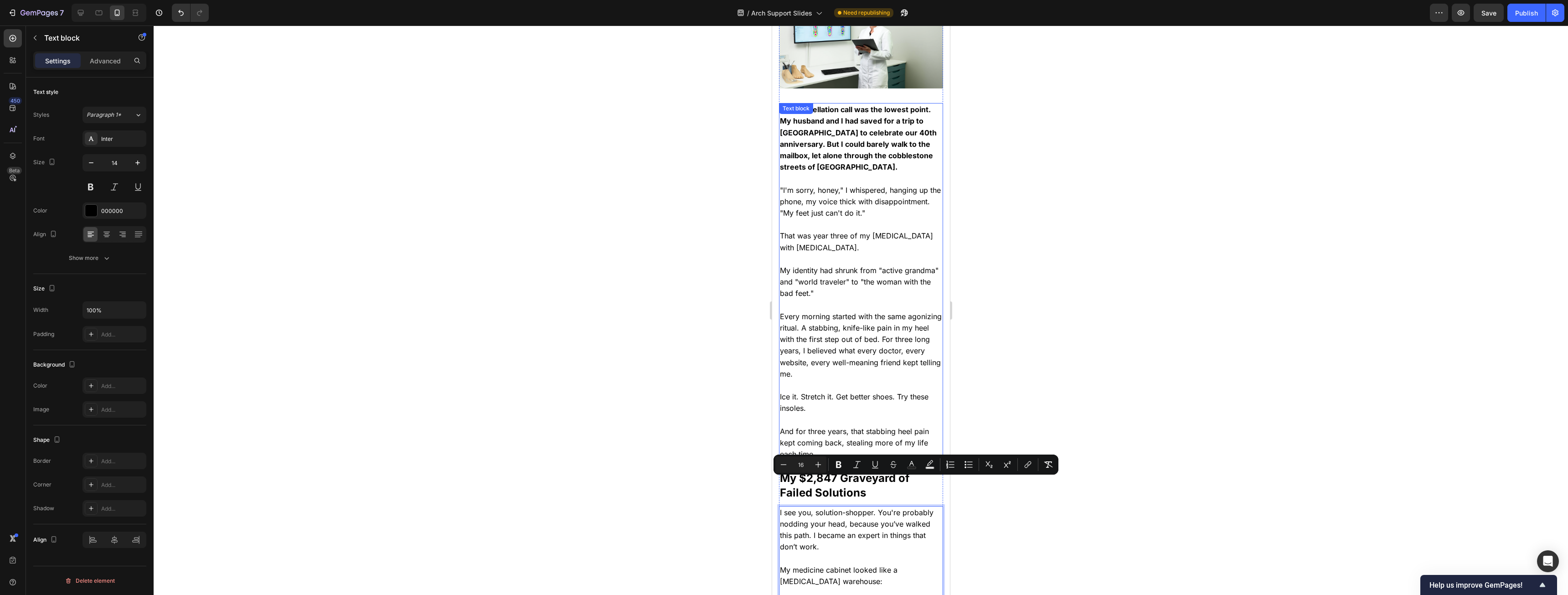
click at [583, 303] on span "Every morning started with the same agonizing ritual. A stabbing, knife-like pa…" at bounding box center [861, 345] width 162 height 66
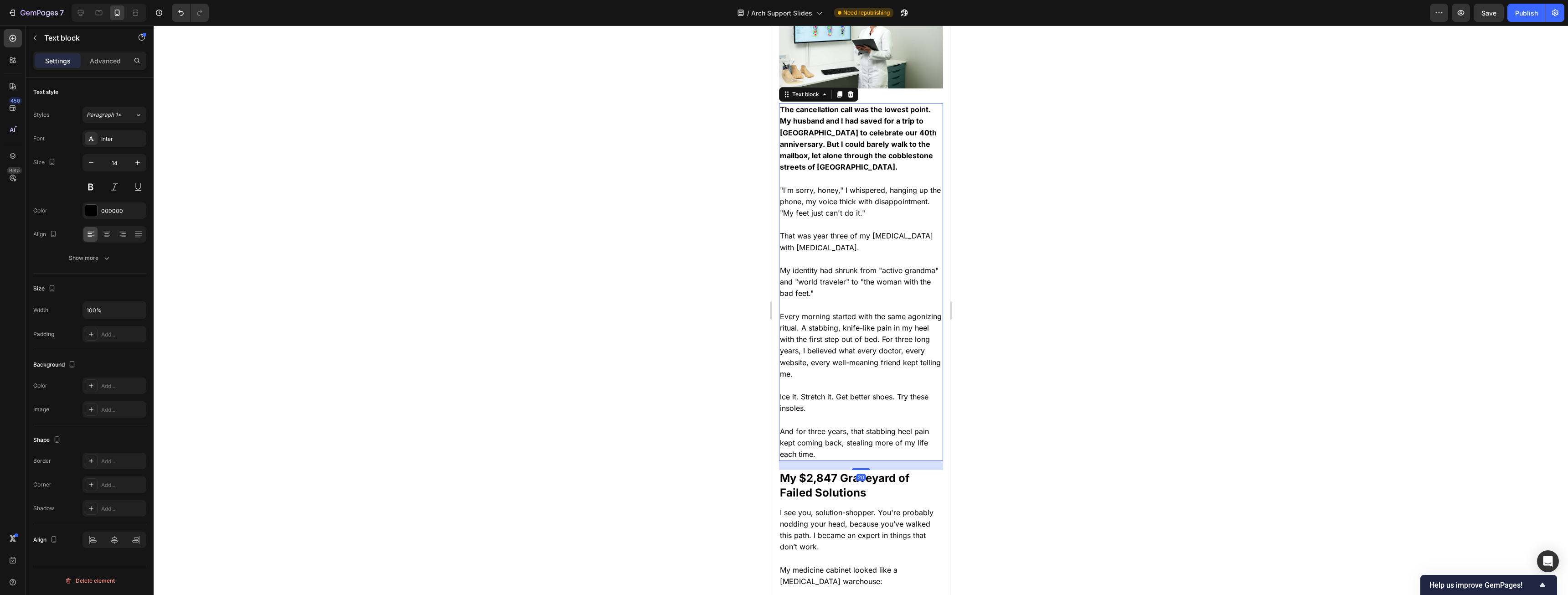
click at [583, 266] on span "My identity had shrunk from "active grandma" and "world traveler" to "the woman…" at bounding box center [859, 282] width 159 height 32
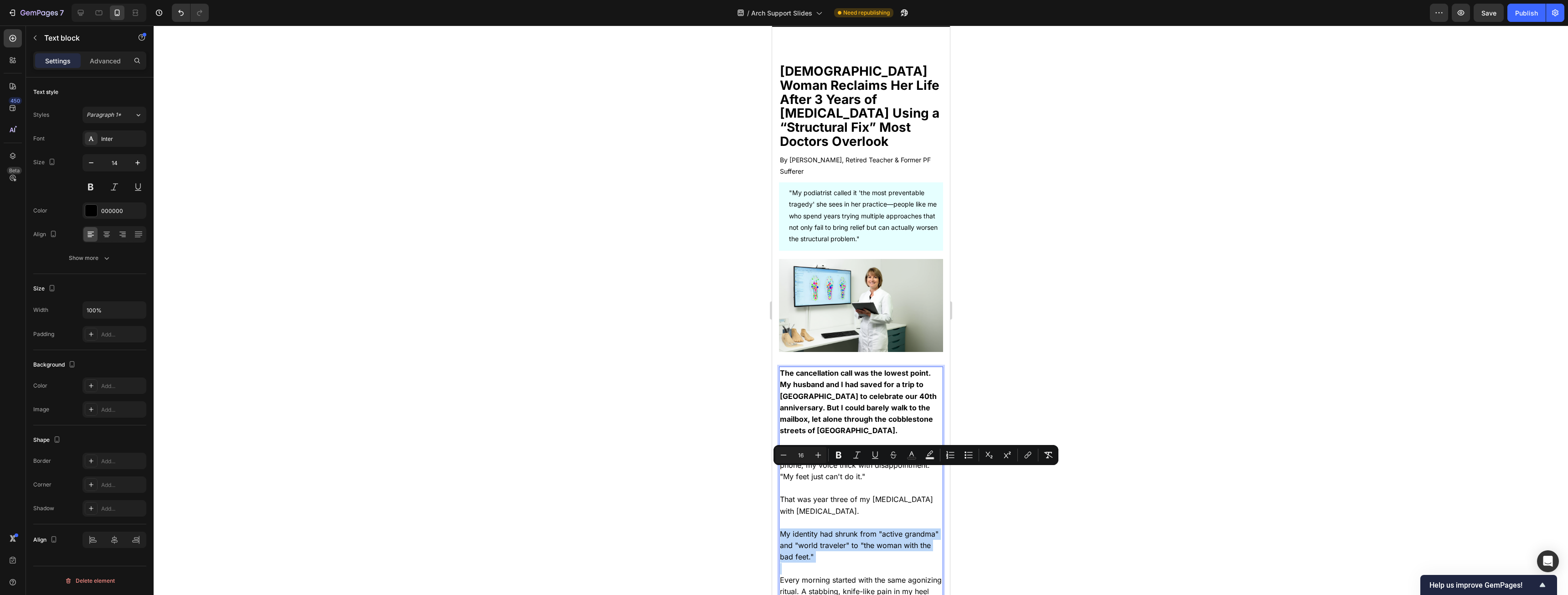
scroll to position [0, 0]
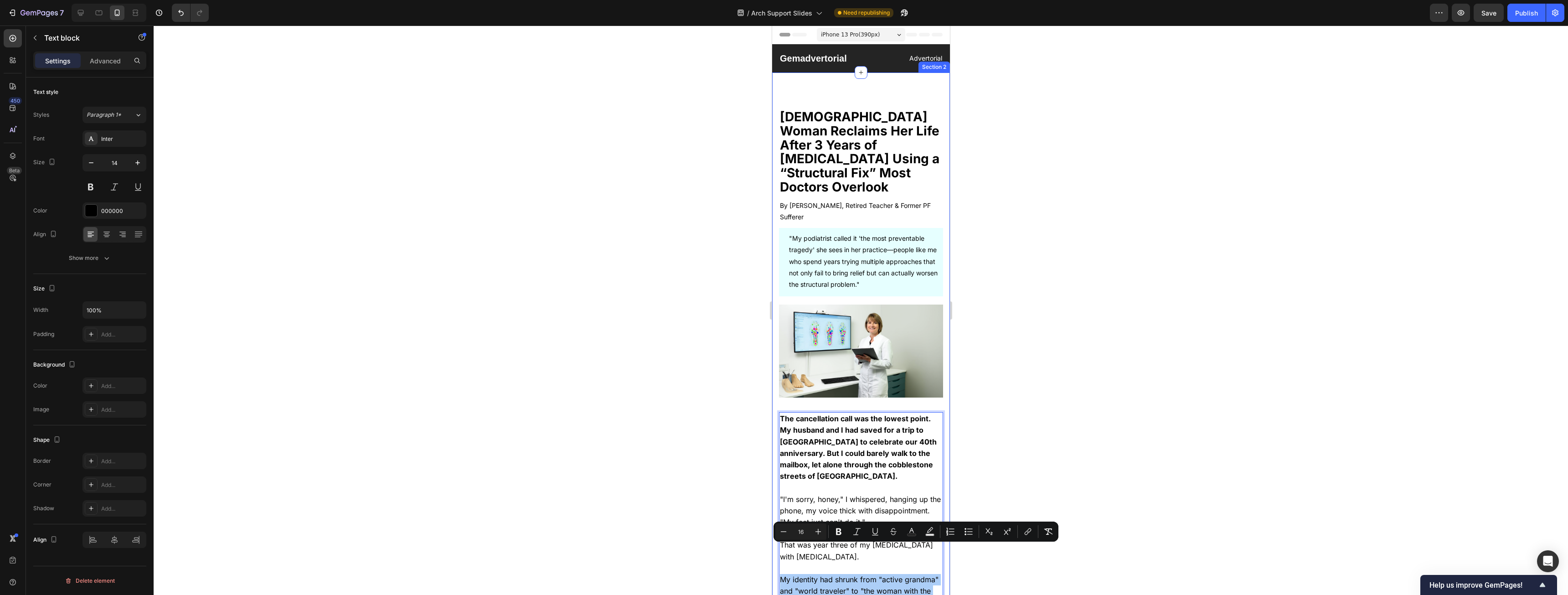
click at [583, 233] on div at bounding box center [861, 310] width 1415 height 569
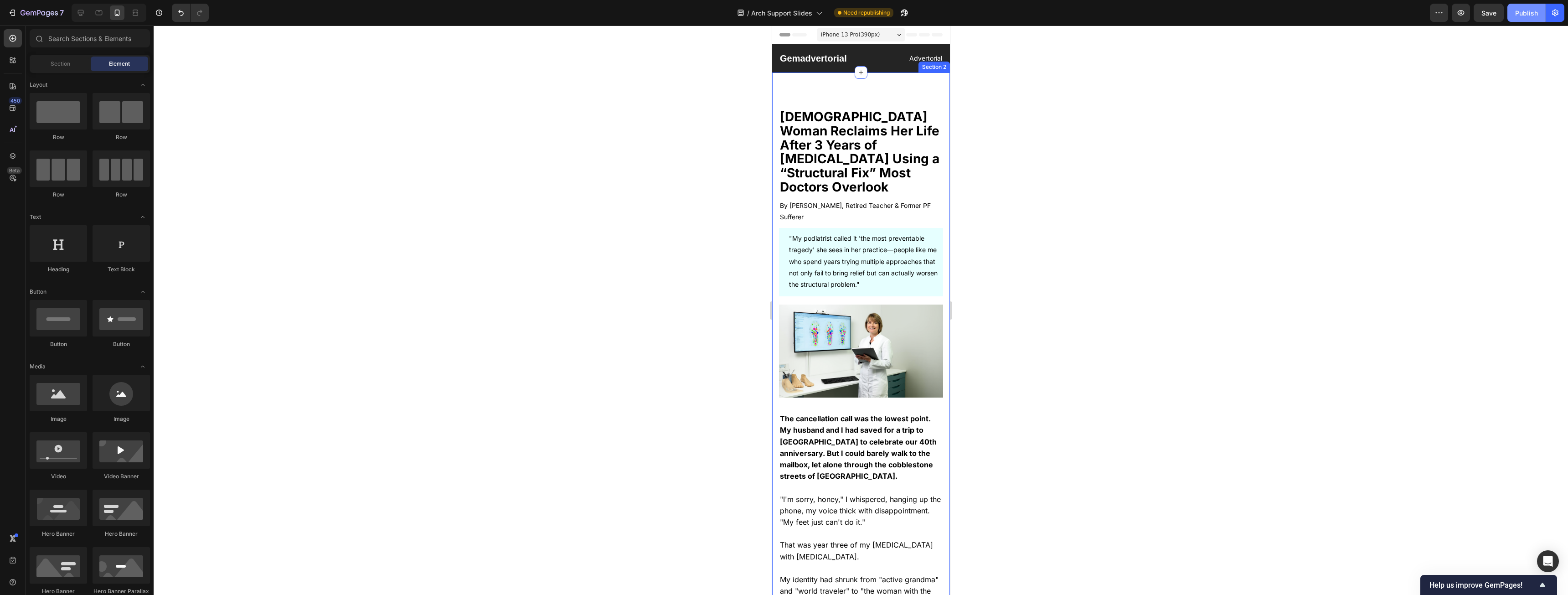
click at [583, 8] on div "Publish" at bounding box center [1526, 13] width 23 height 10
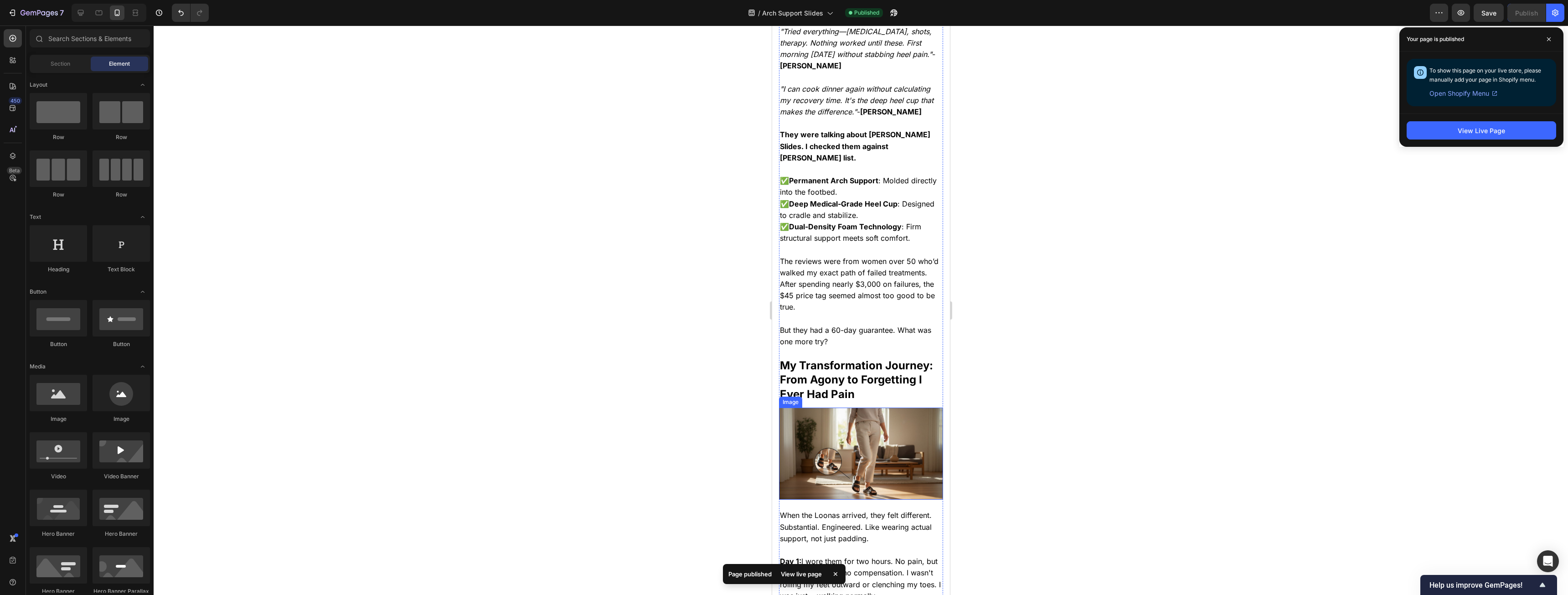
scroll to position [2234, 0]
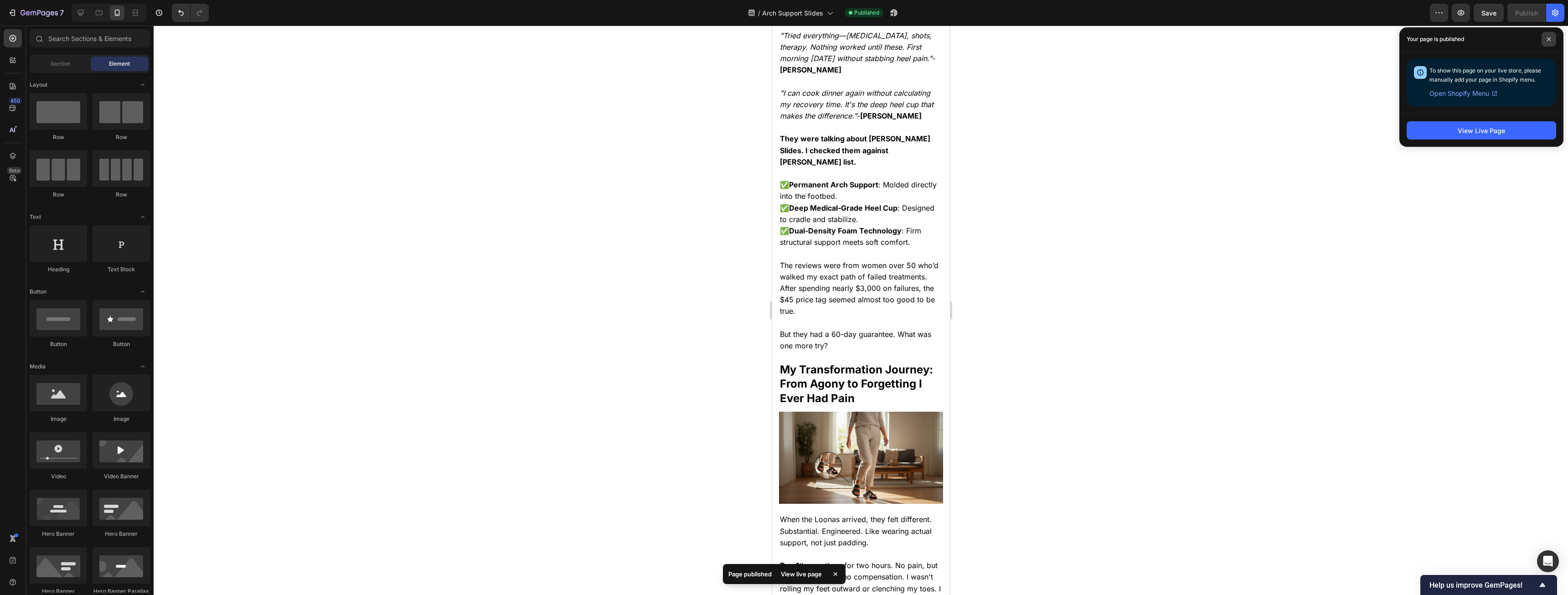
click at [583, 39] on span at bounding box center [1549, 39] width 15 height 15
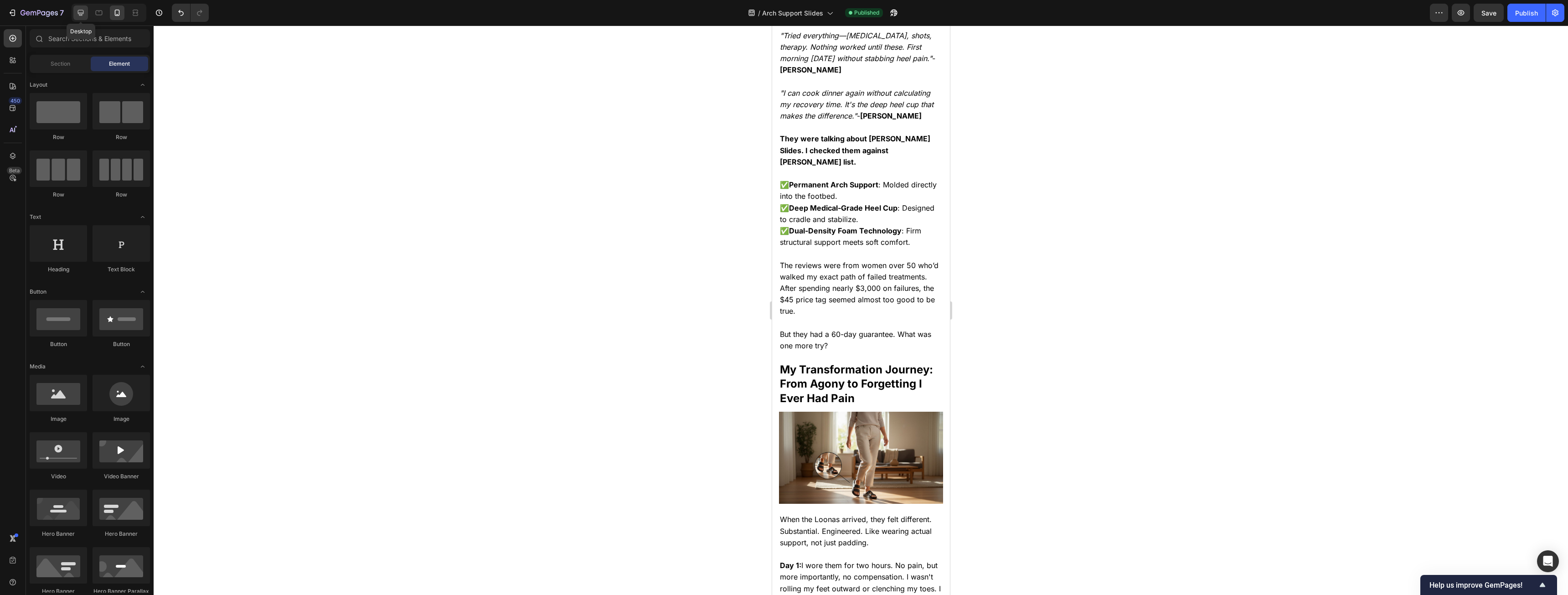
click at [85, 13] on icon at bounding box center [80, 12] width 9 height 9
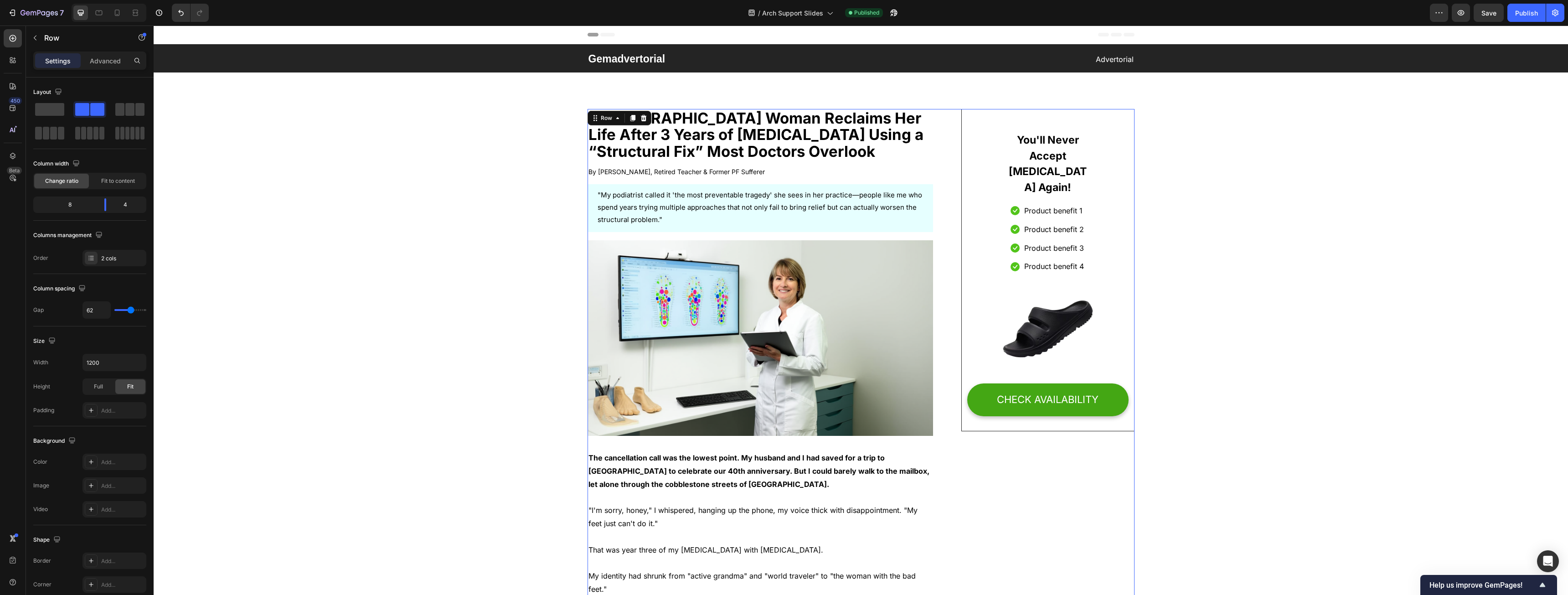
drag, startPoint x: 1094, startPoint y: 288, endPoint x: 1086, endPoint y: 208, distance: 80.4
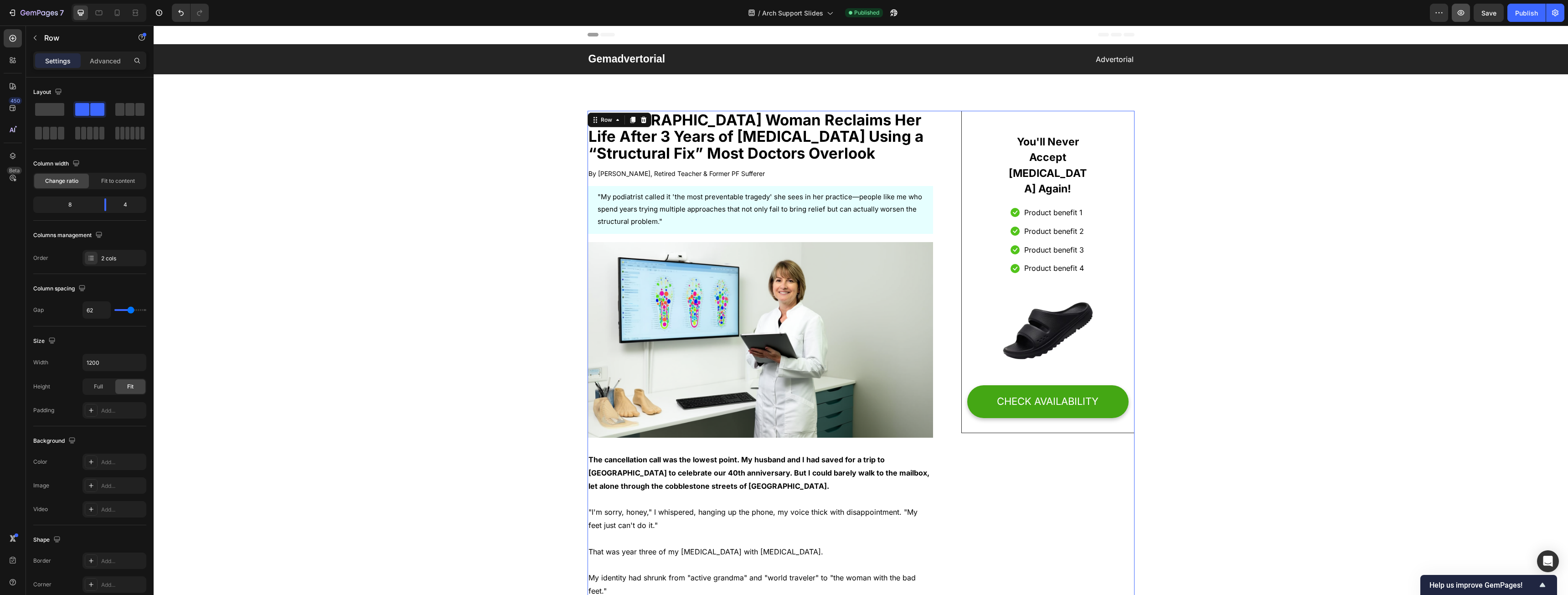
drag, startPoint x: 1534, startPoint y: 21, endPoint x: 1463, endPoint y: 18, distance: 71.1
click at [583, 18] on div "Preview Save Publish" at bounding box center [1497, 13] width 135 height 18
click at [583, 12] on icon "button" at bounding box center [1439, 12] width 9 height 9
click at [583, 13] on div "Publish" at bounding box center [1526, 13] width 23 height 10
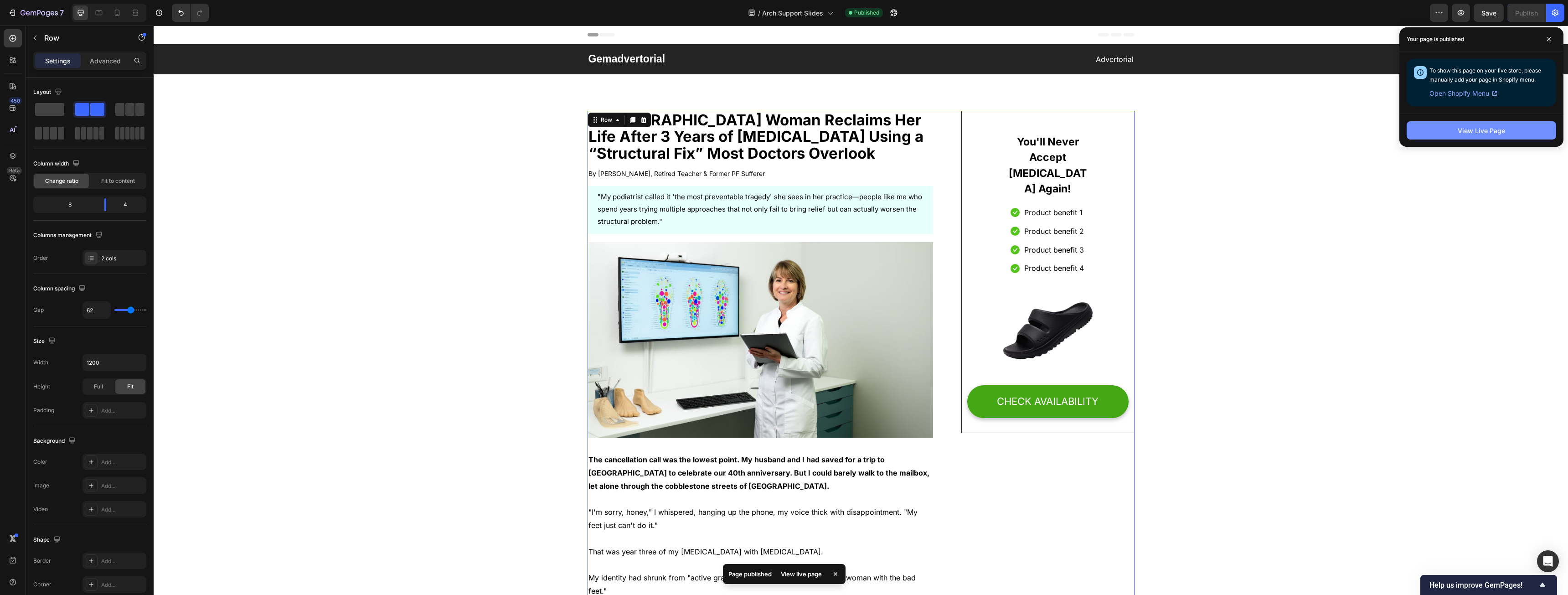
click at [583, 124] on button "View Live Page" at bounding box center [1482, 130] width 150 height 18
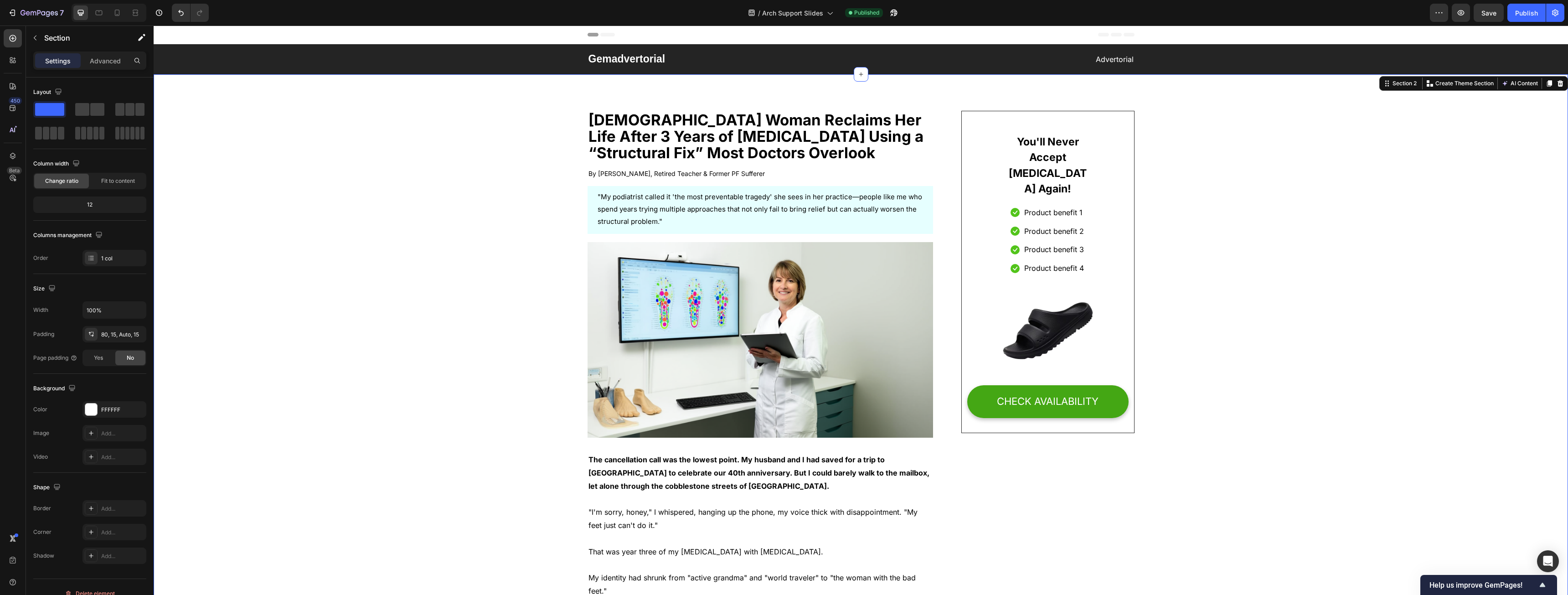
drag, startPoint x: 398, startPoint y: 358, endPoint x: 443, endPoint y: 124, distance: 238.3
click at [426, 63] on div "Gemadvertorial Heading Advertorial Text block Row" at bounding box center [861, 59] width 1401 height 15
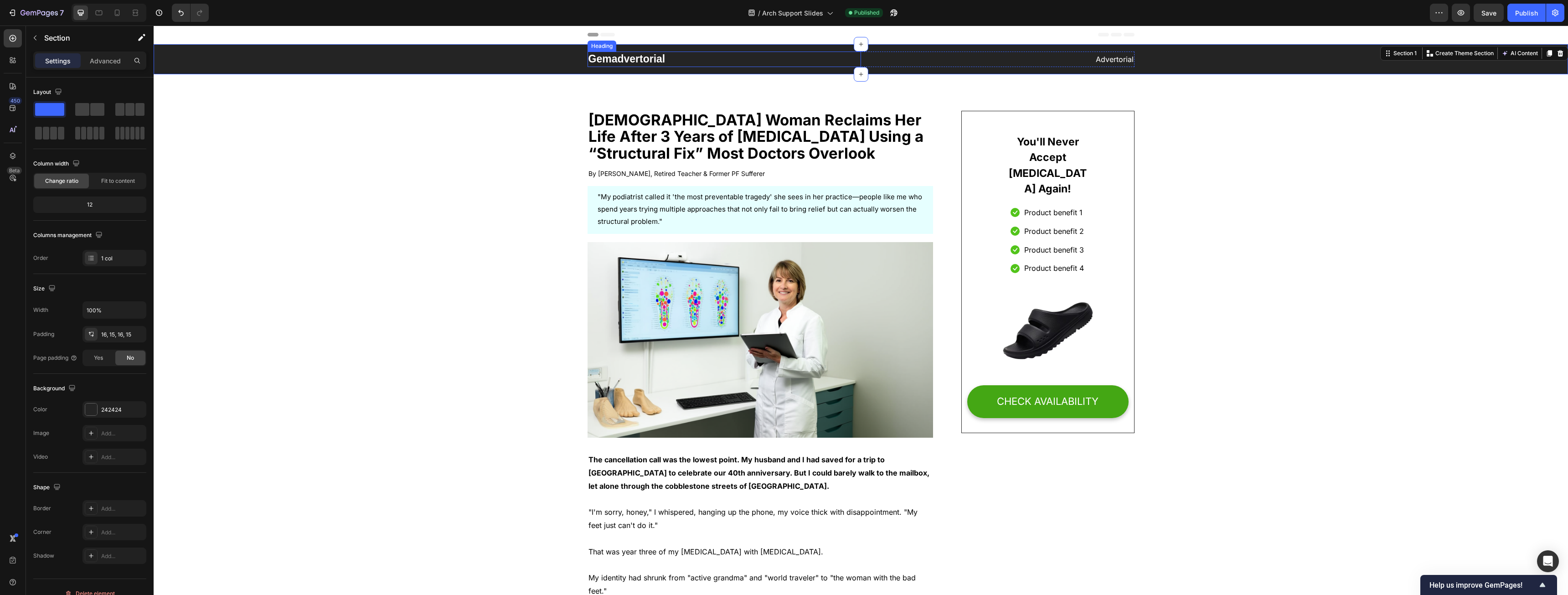
click at [583, 61] on p "Gemadvertorial" at bounding box center [724, 59] width 271 height 13
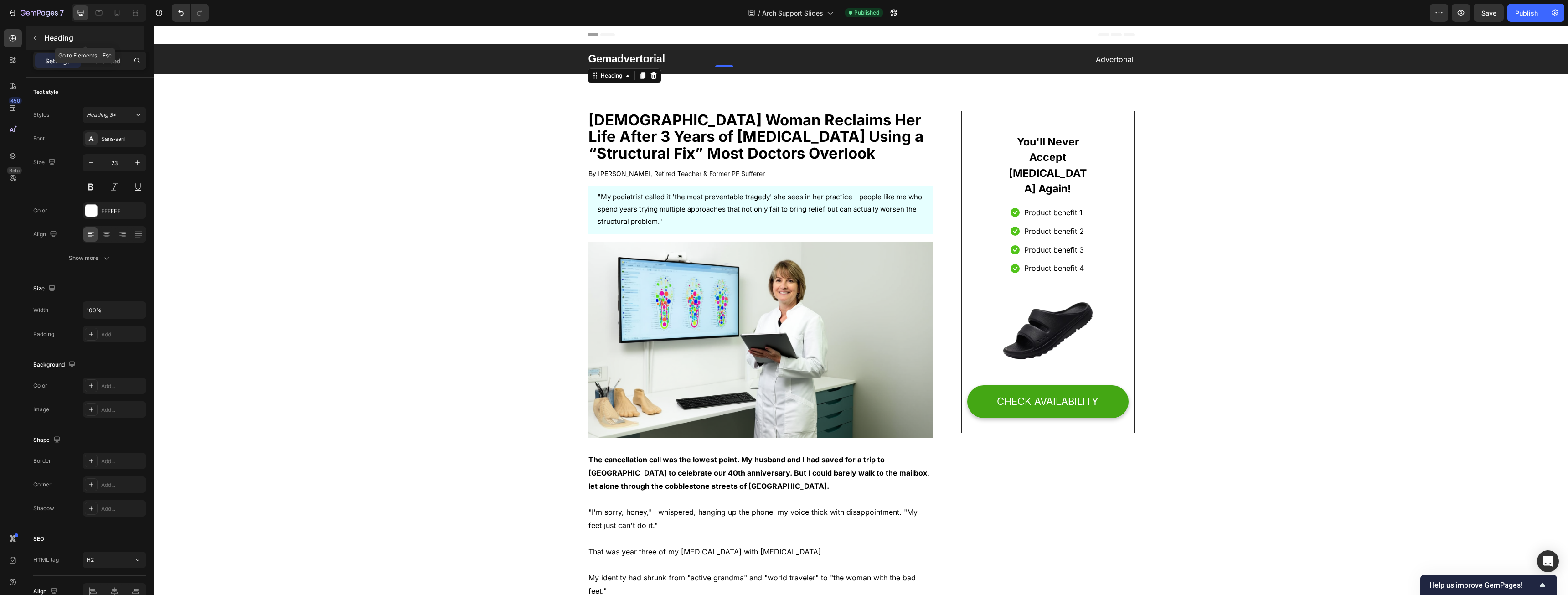
click at [41, 35] on button "button" at bounding box center [35, 38] width 15 height 15
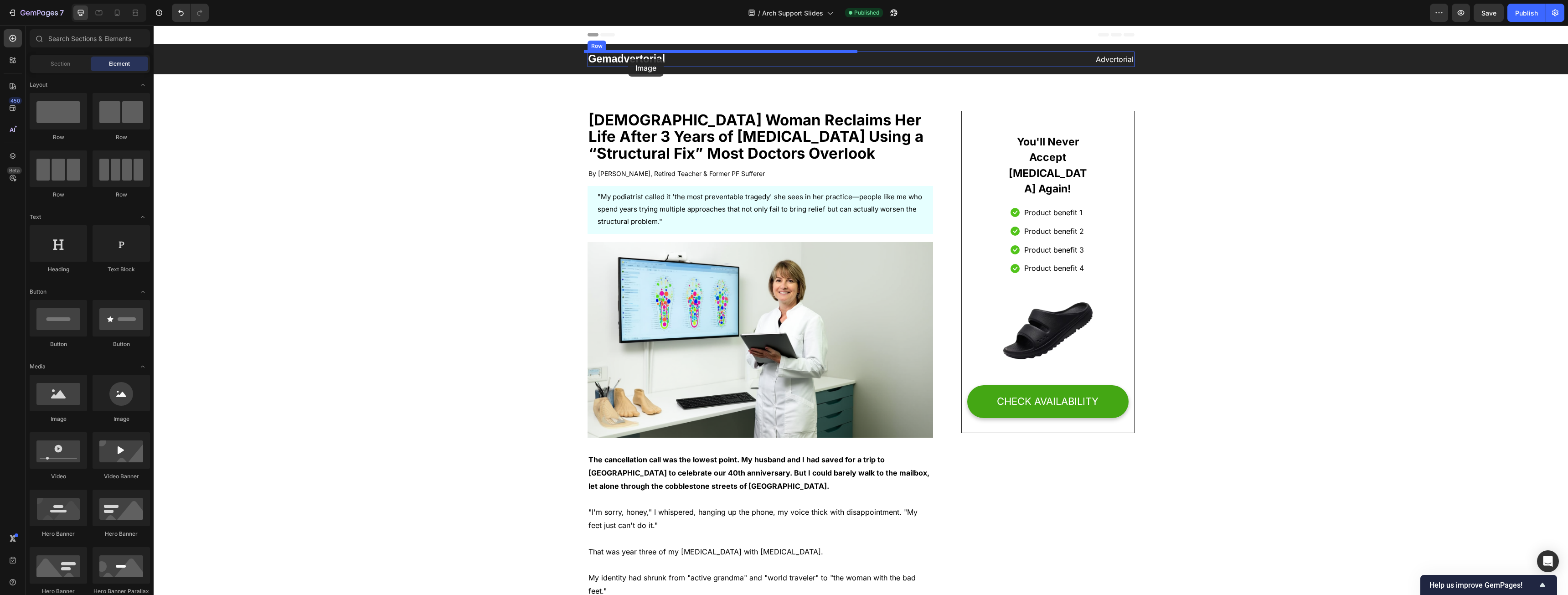
drag, startPoint x: 215, startPoint y: 421, endPoint x: 628, endPoint y: 59, distance: 549.2
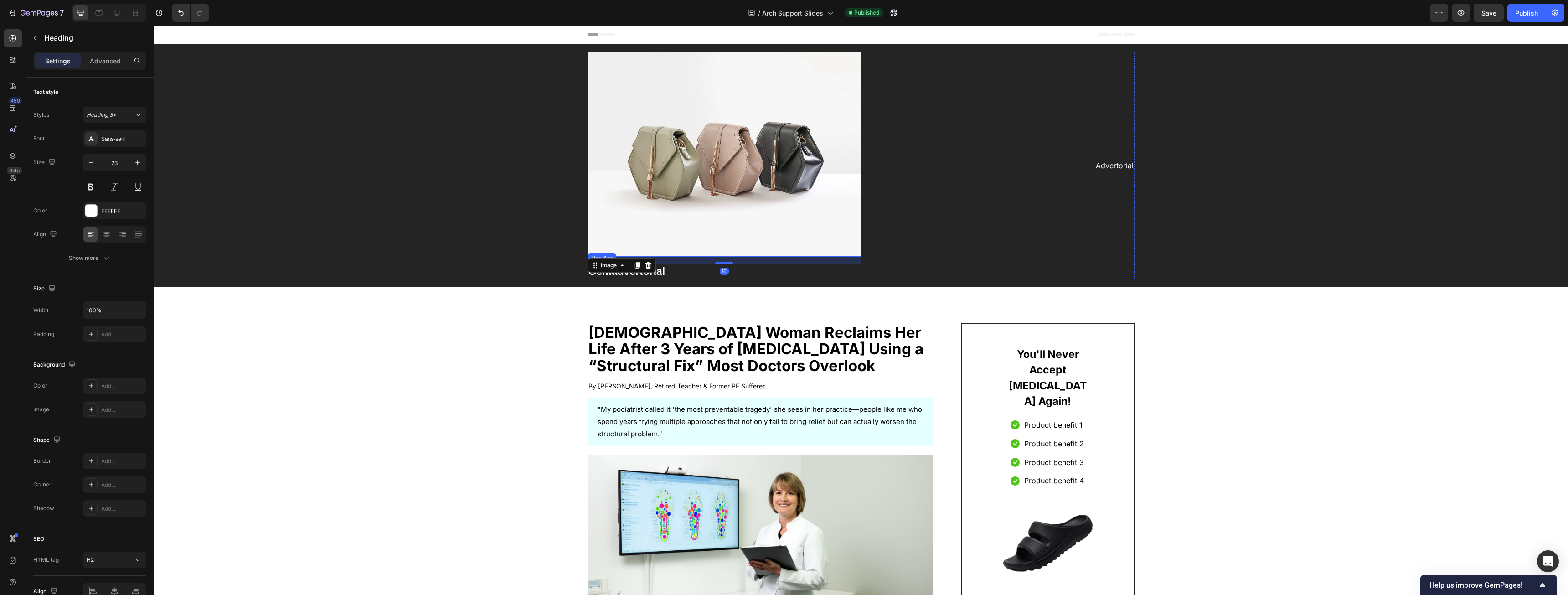
click at [583, 271] on p "Gemadvertorial" at bounding box center [724, 272] width 271 height 13
click at [583, 256] on icon at bounding box center [654, 255] width 7 height 7
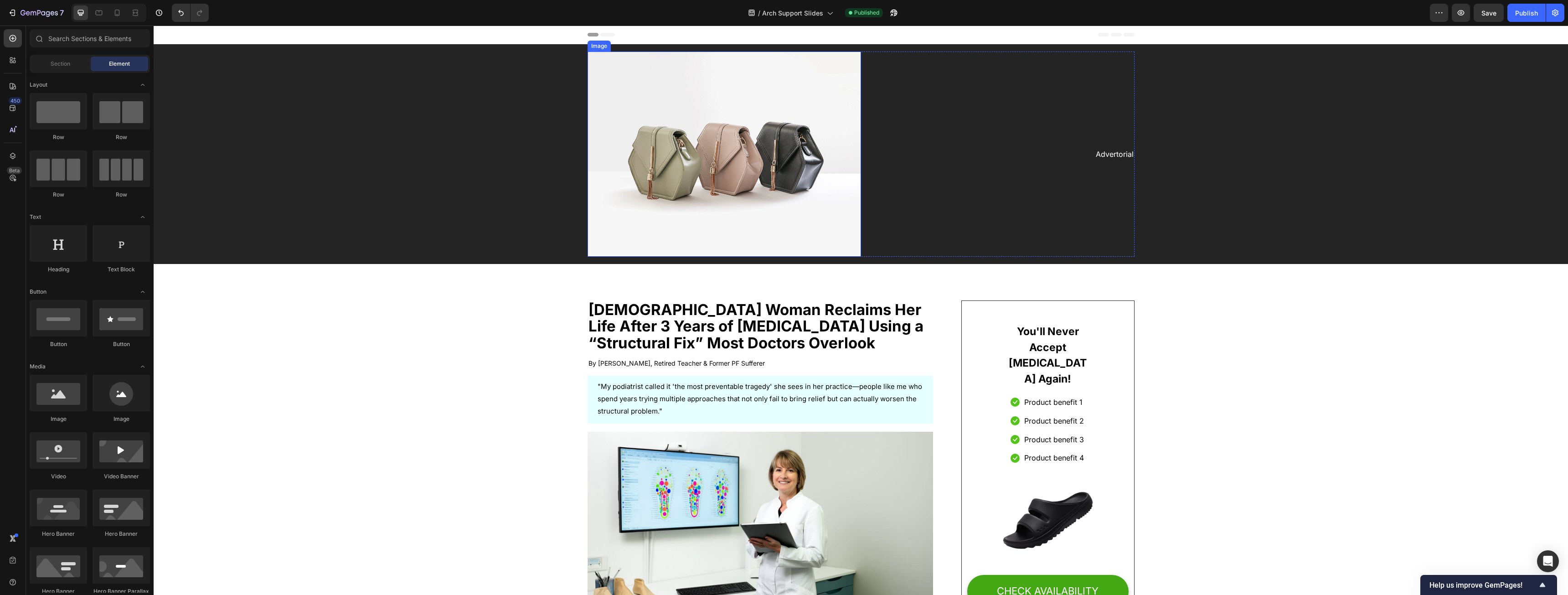
click at [583, 140] on img at bounding box center [724, 154] width 273 height 205
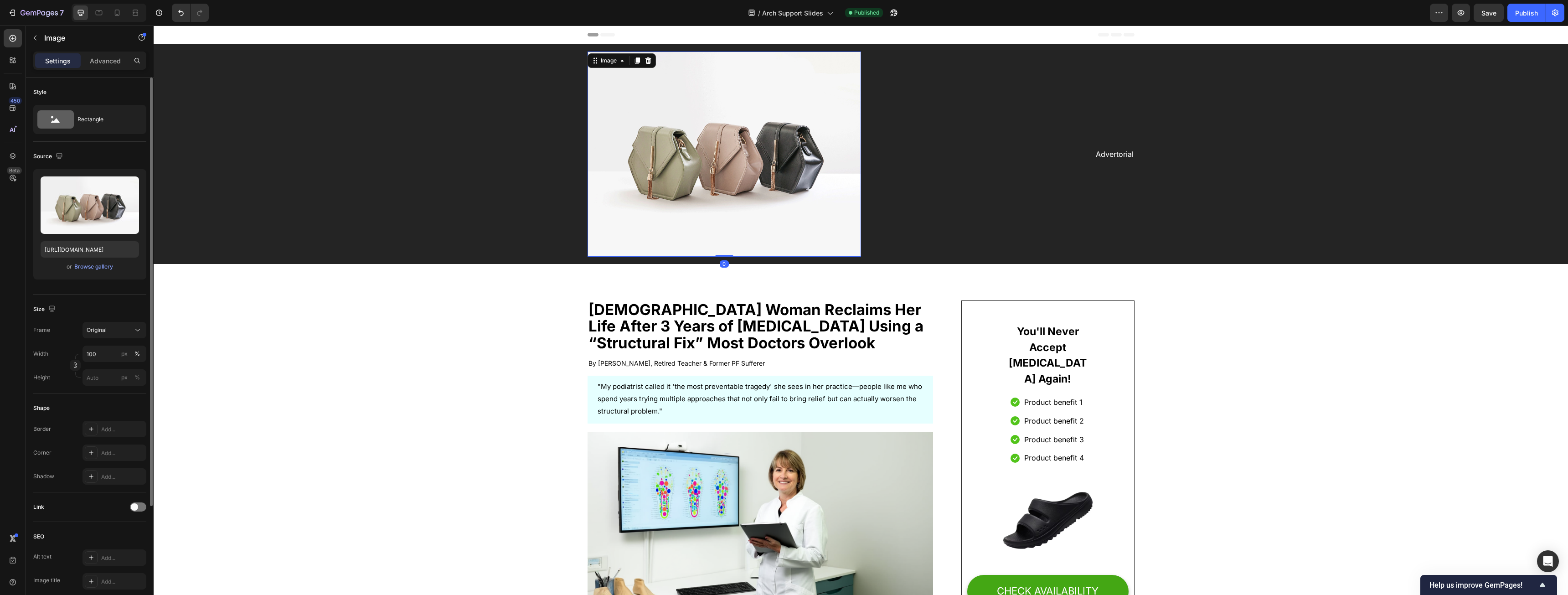
click at [104, 272] on div "Upload Image https://cdn.shopify.com/s/files/1/2005/9307/files/image_demo.jpg o…" at bounding box center [90, 224] width 113 height 110
click at [103, 267] on div "Browse gallery" at bounding box center [94, 266] width 39 height 8
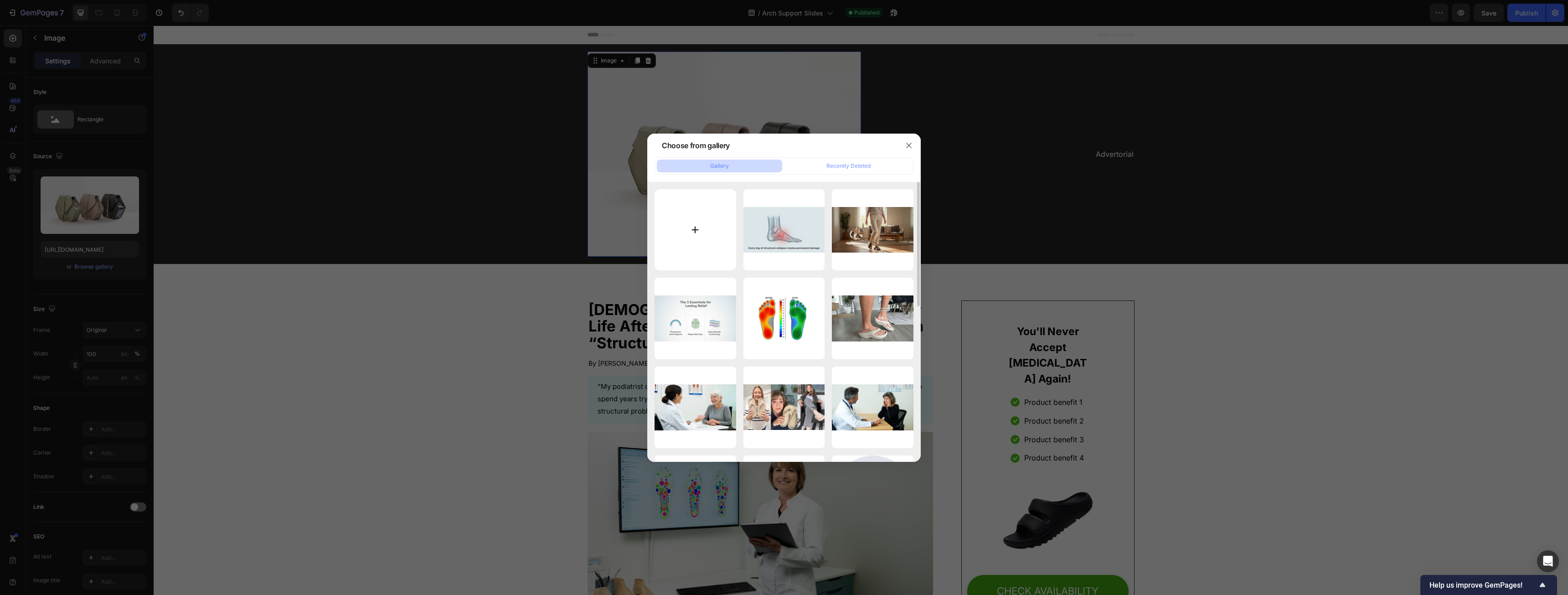
click at [583, 227] on input "file" at bounding box center [695, 230] width 82 height 82
type input "C:\fakepath\Dermasheets.com Logo.png"
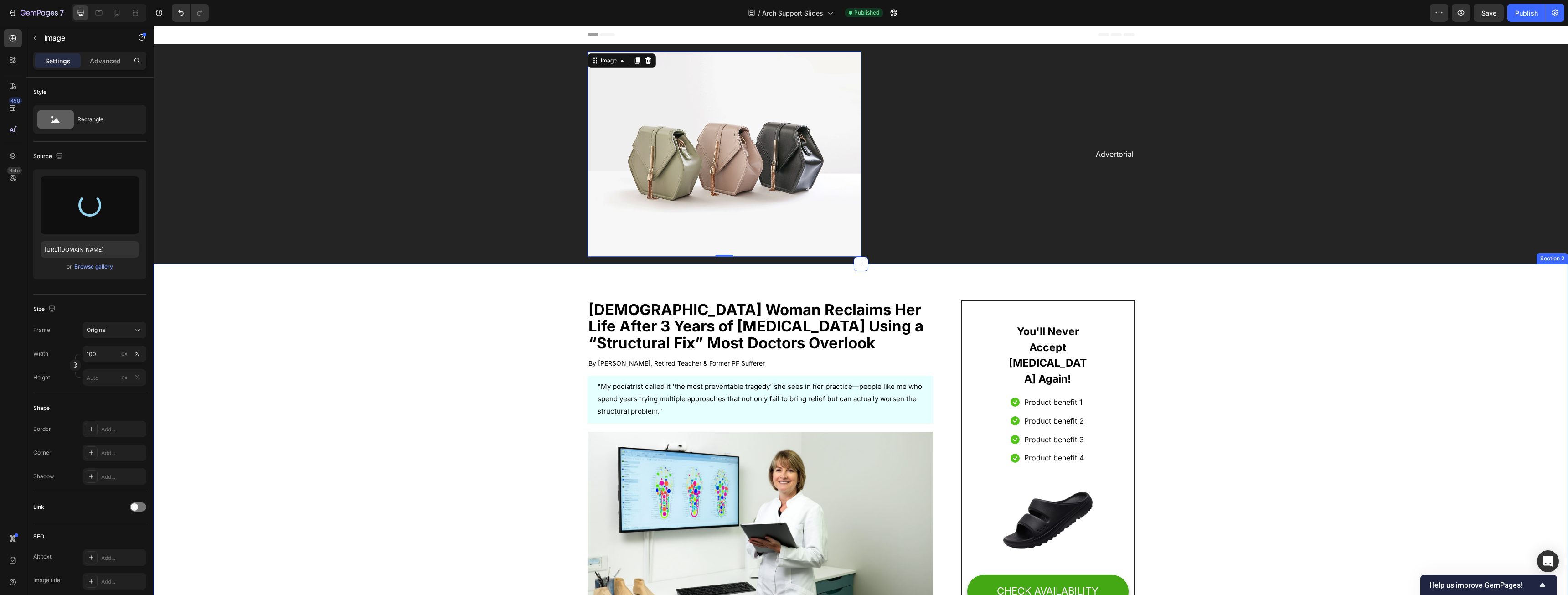
type input "https://cdn.shopify.com/s/files/1/0931/4920/0668/files/gempages_576021918650466…"
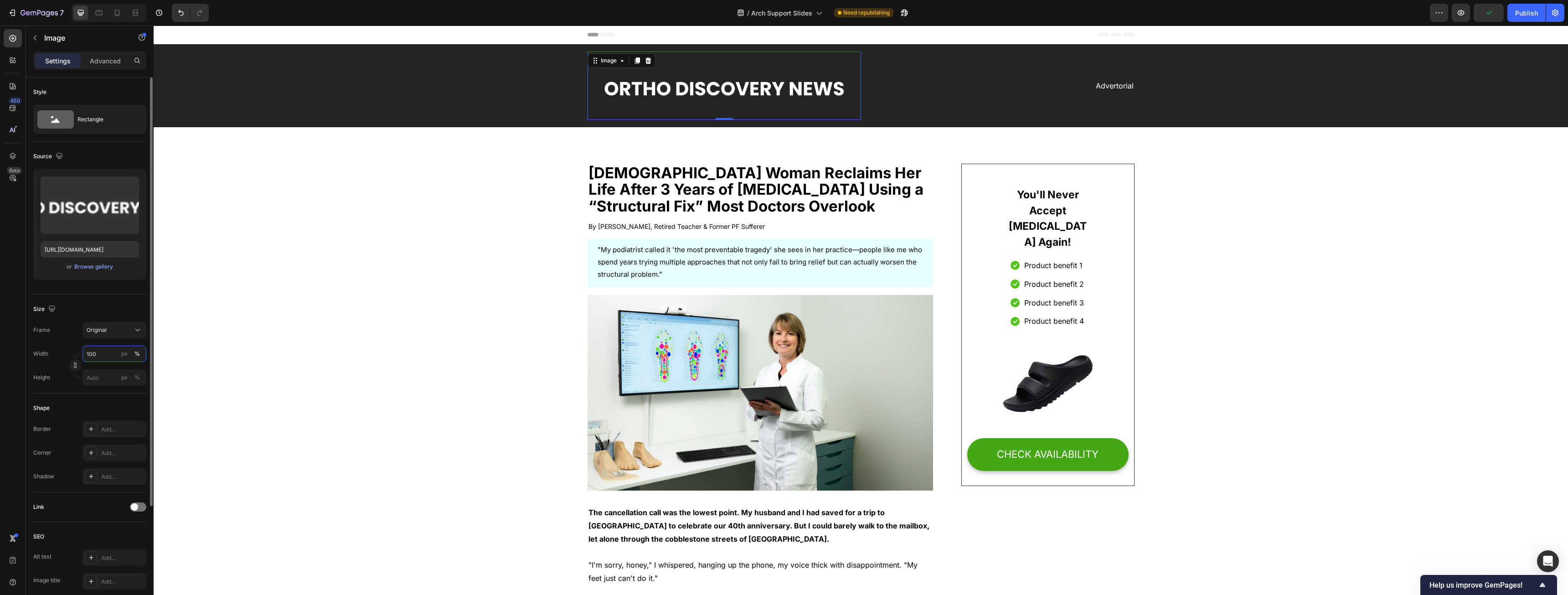
click at [99, 303] on input "100" at bounding box center [114, 354] width 64 height 16
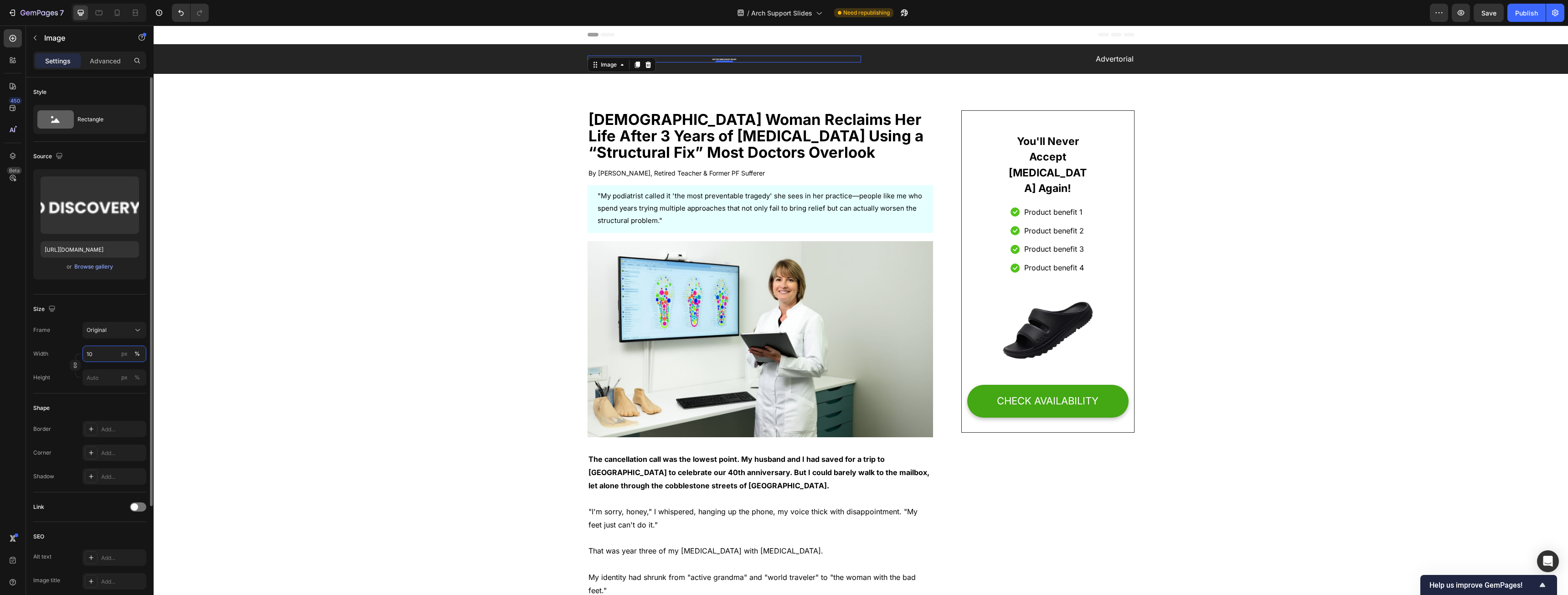
type input "1"
type input "5"
type input "2"
type input "3"
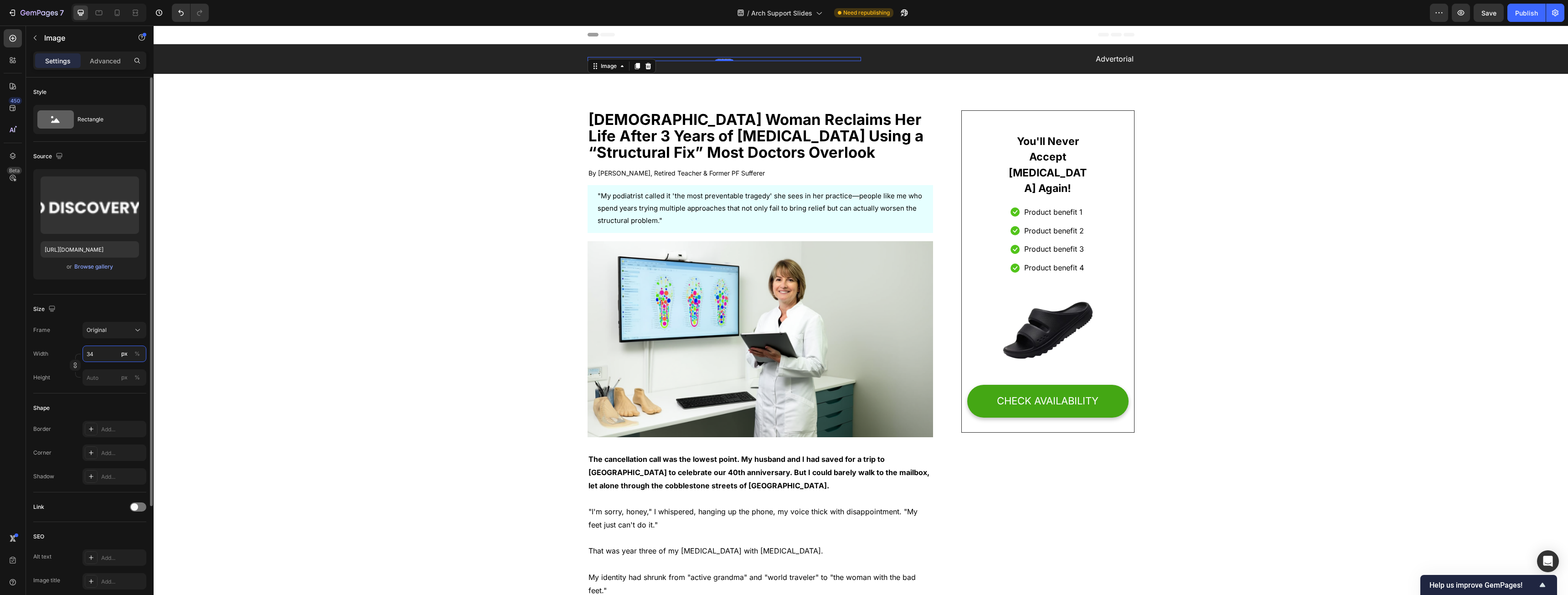
type input "3"
type input "400"
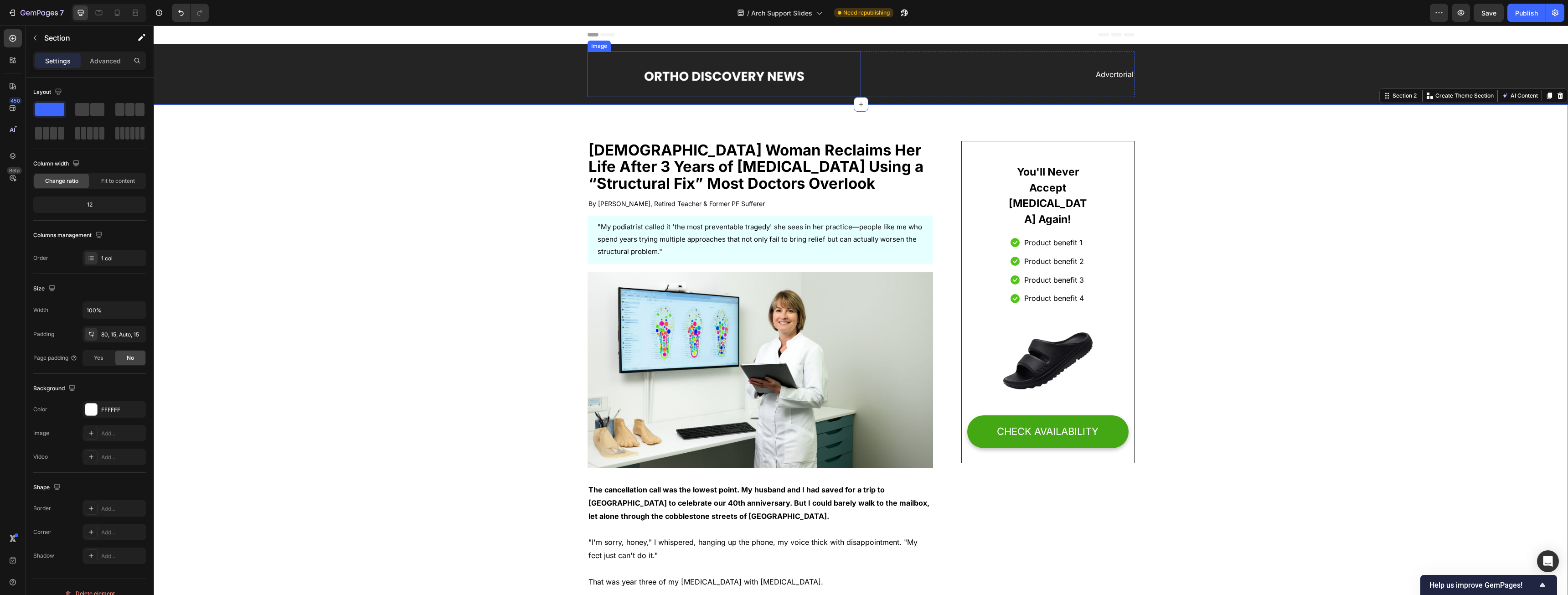
click at [583, 72] on img at bounding box center [724, 74] width 183 height 46
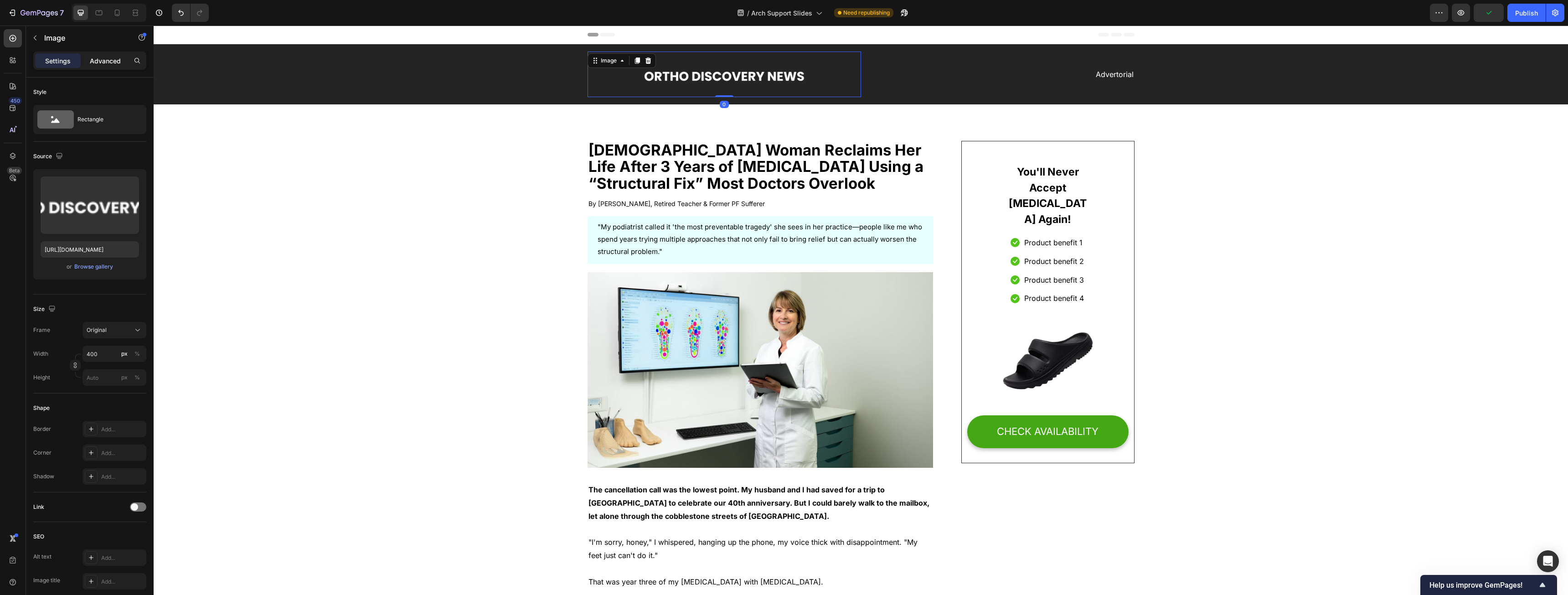
click at [94, 66] on div "Advanced" at bounding box center [105, 61] width 46 height 15
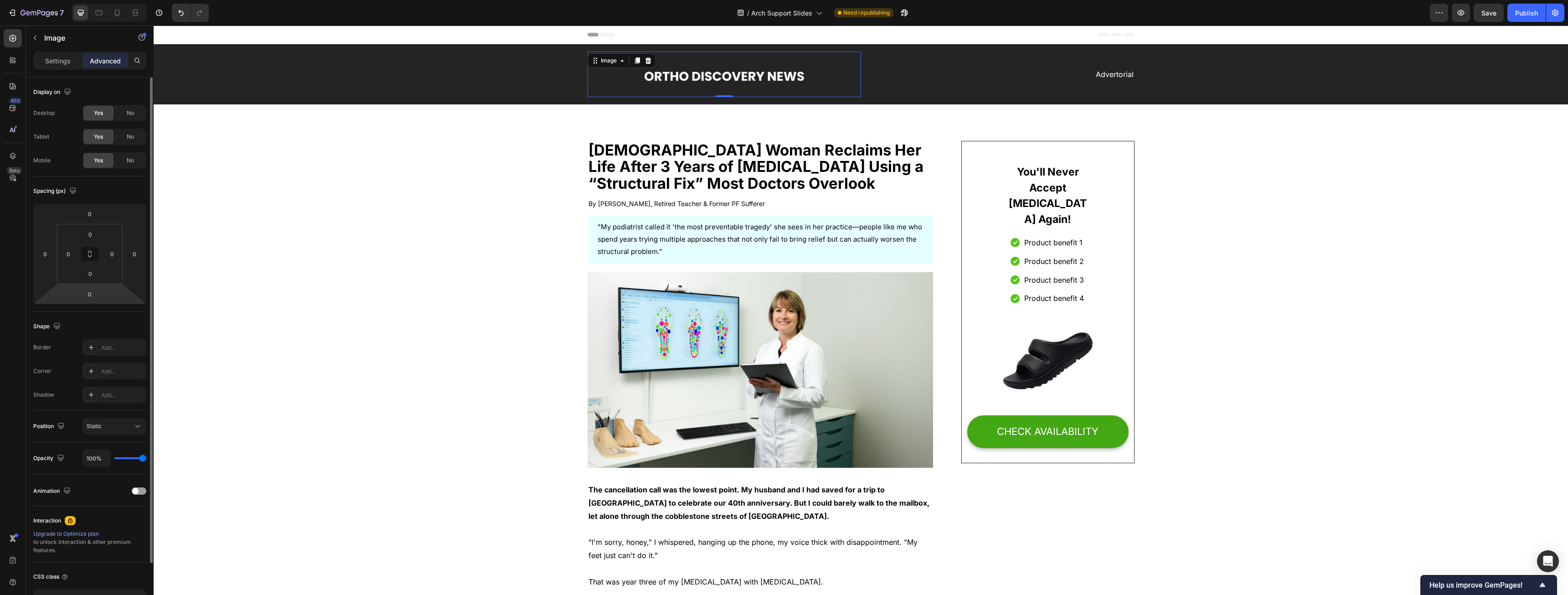
drag, startPoint x: 87, startPoint y: 294, endPoint x: 119, endPoint y: 299, distance: 32.4
click at [87, 294] on input "0" at bounding box center [90, 294] width 18 height 13
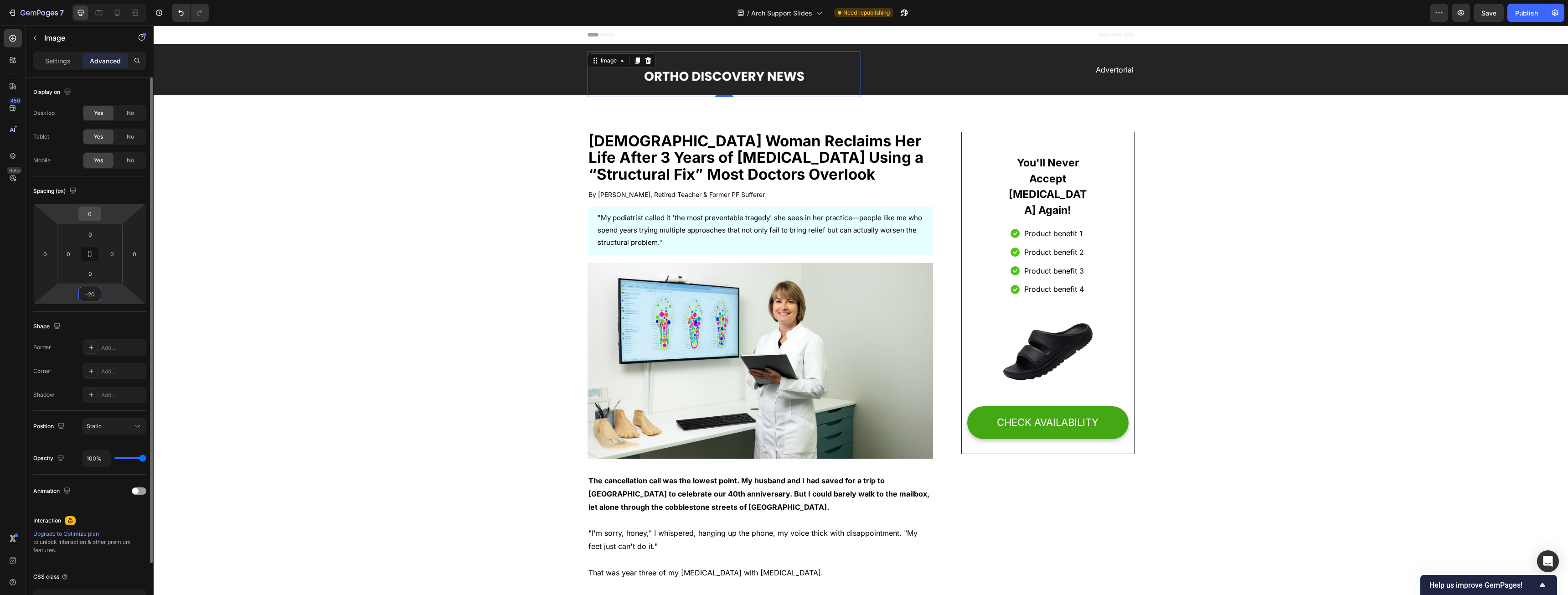
type input "-20"
click at [96, 215] on input "0" at bounding box center [90, 214] width 18 height 13
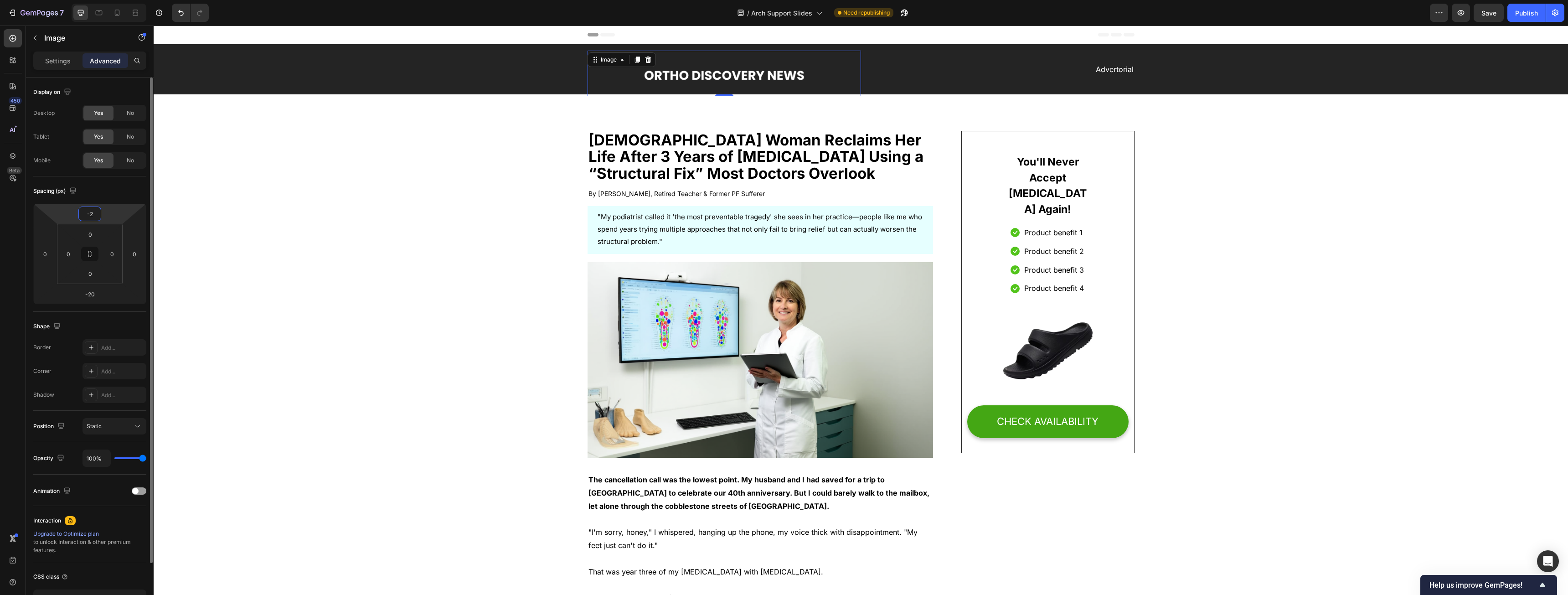
type input "-20"
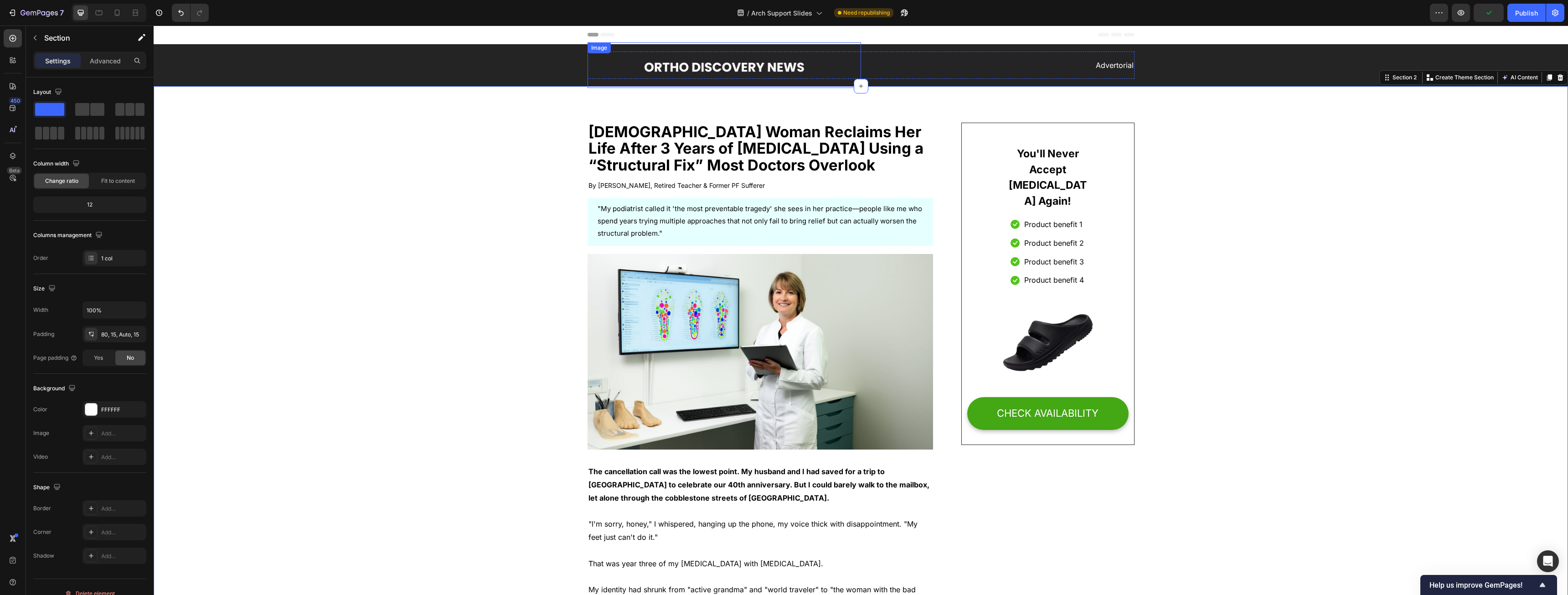
click at [583, 66] on img at bounding box center [724, 65] width 183 height 46
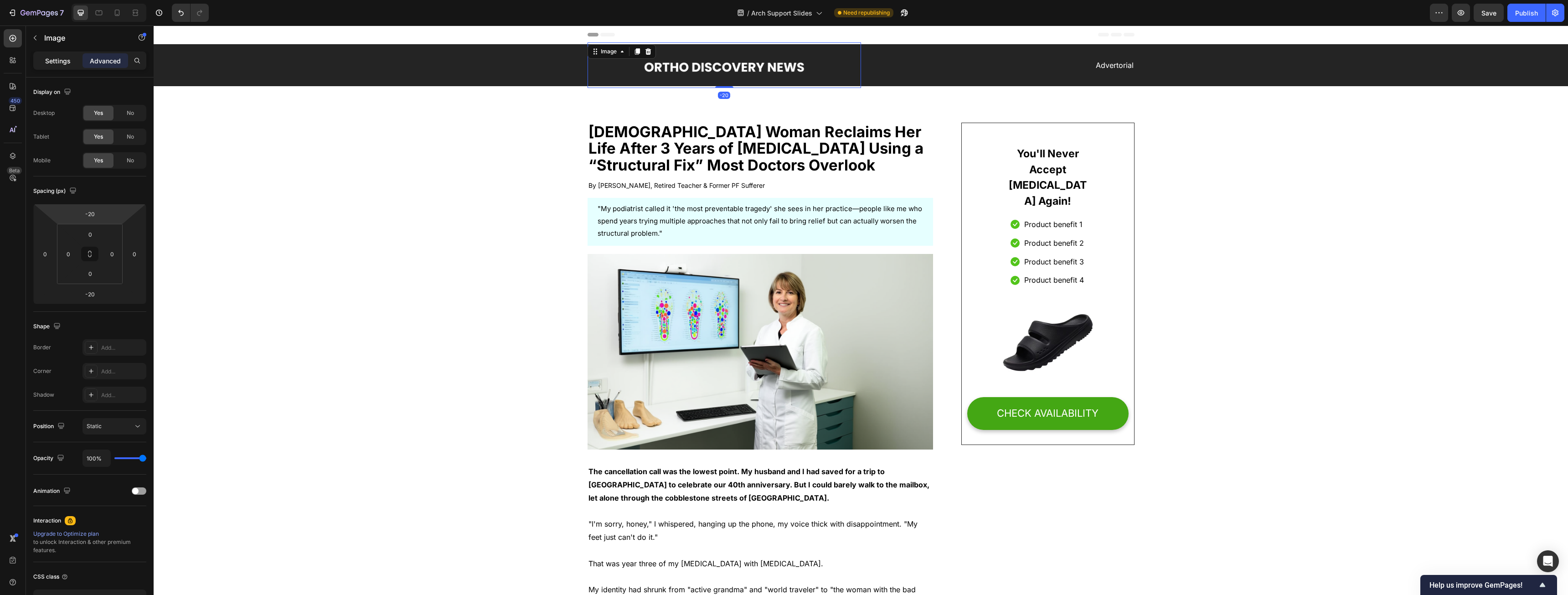
click at [63, 57] on p "Settings" at bounding box center [58, 61] width 26 height 10
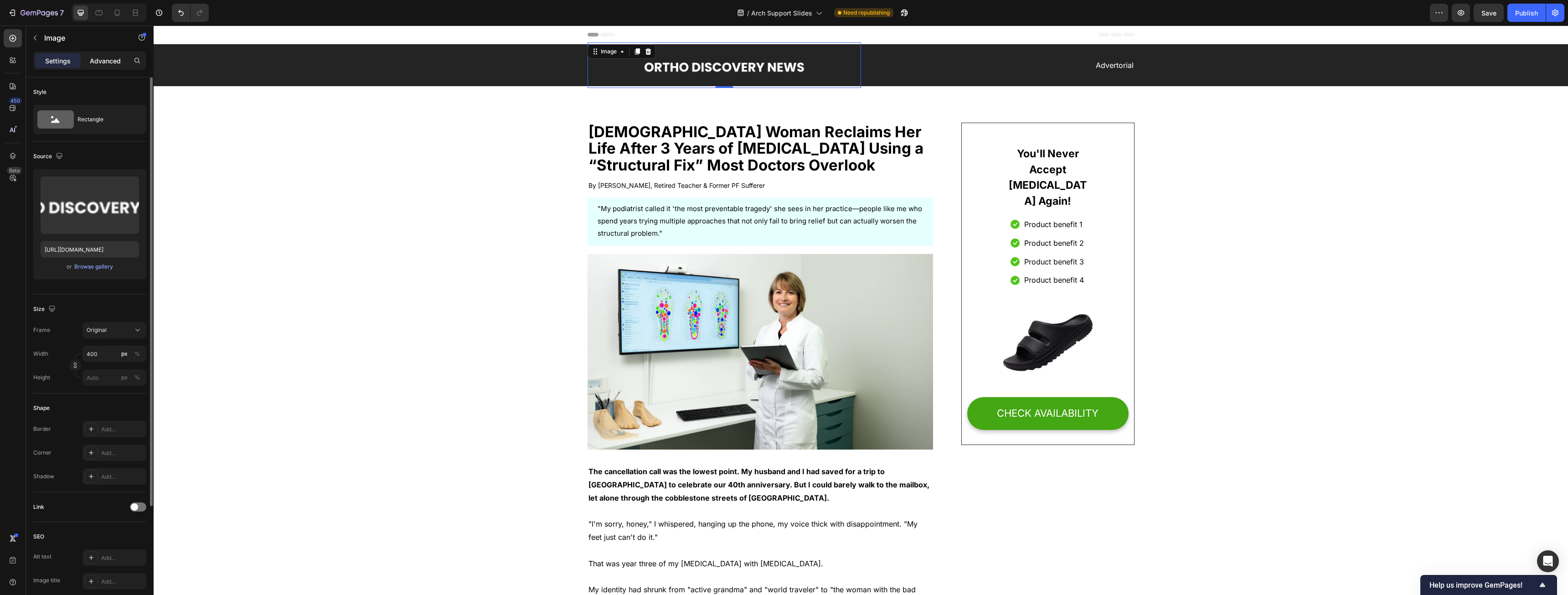
click at [98, 66] on div "Advanced" at bounding box center [105, 61] width 46 height 15
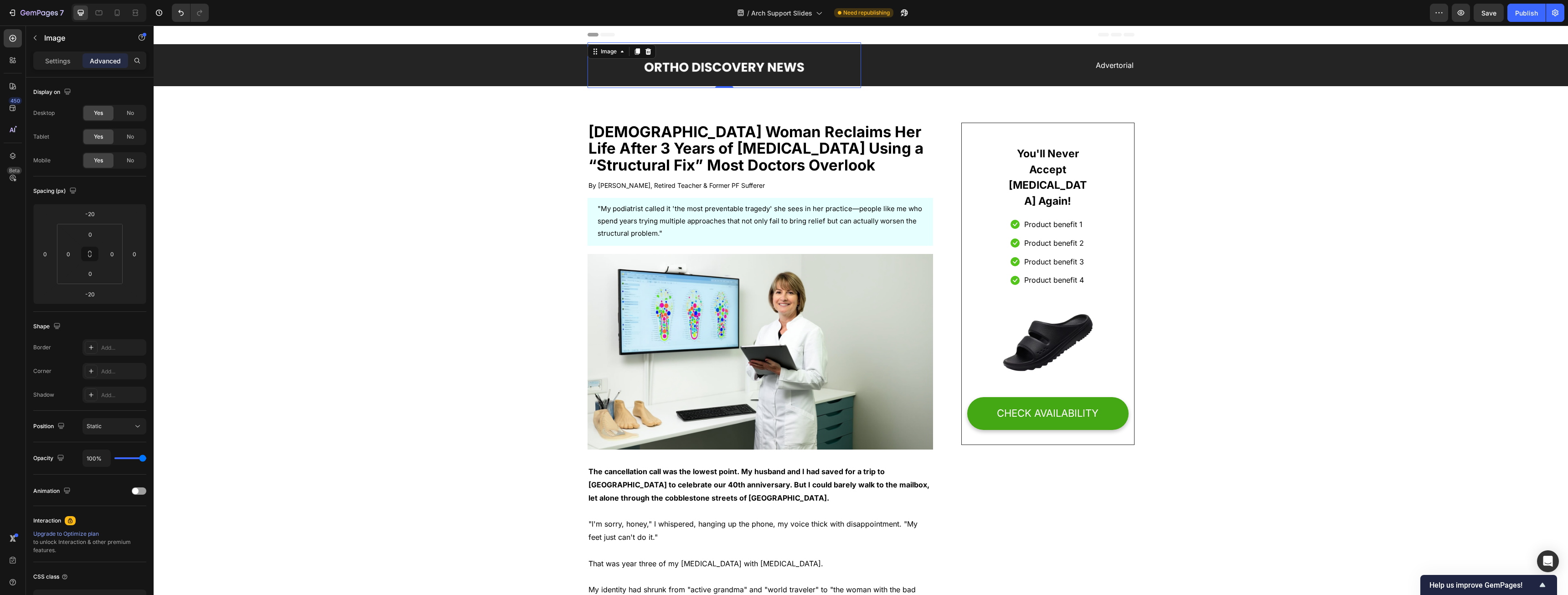
click at [583, 70] on img at bounding box center [724, 65] width 183 height 46
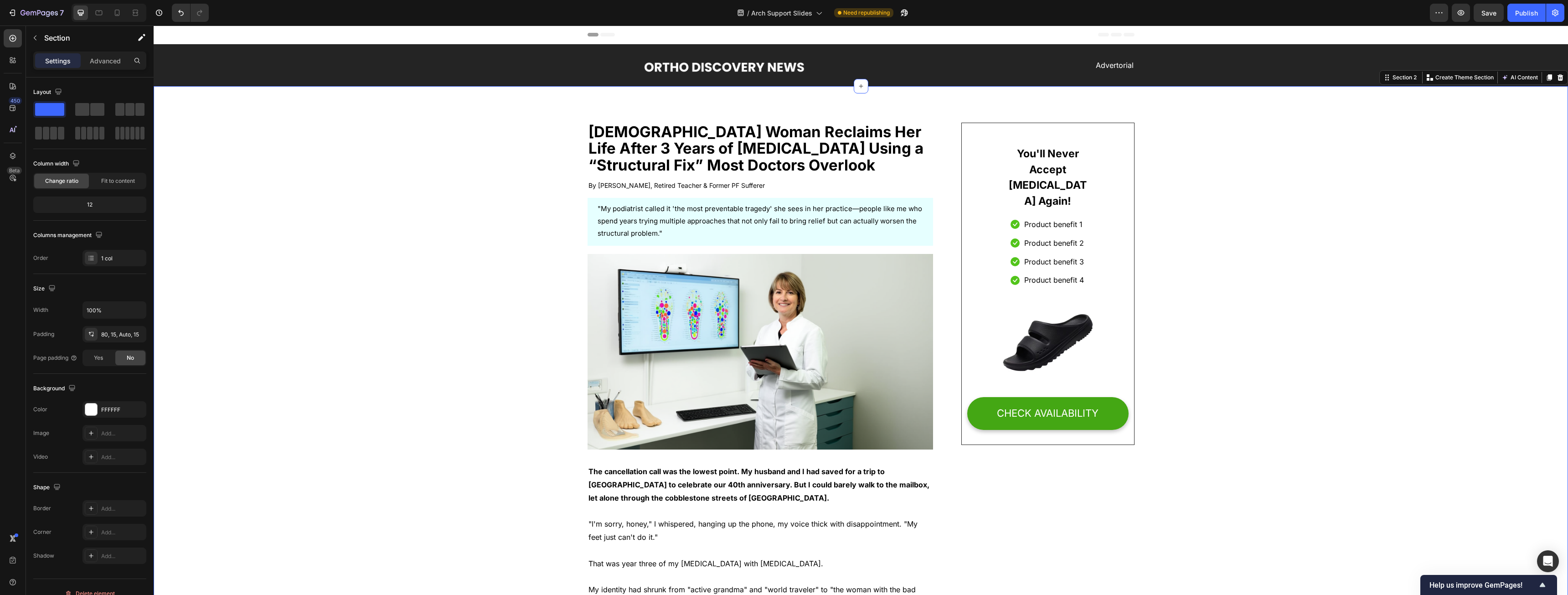
click at [583, 74] on img at bounding box center [724, 65] width 183 height 46
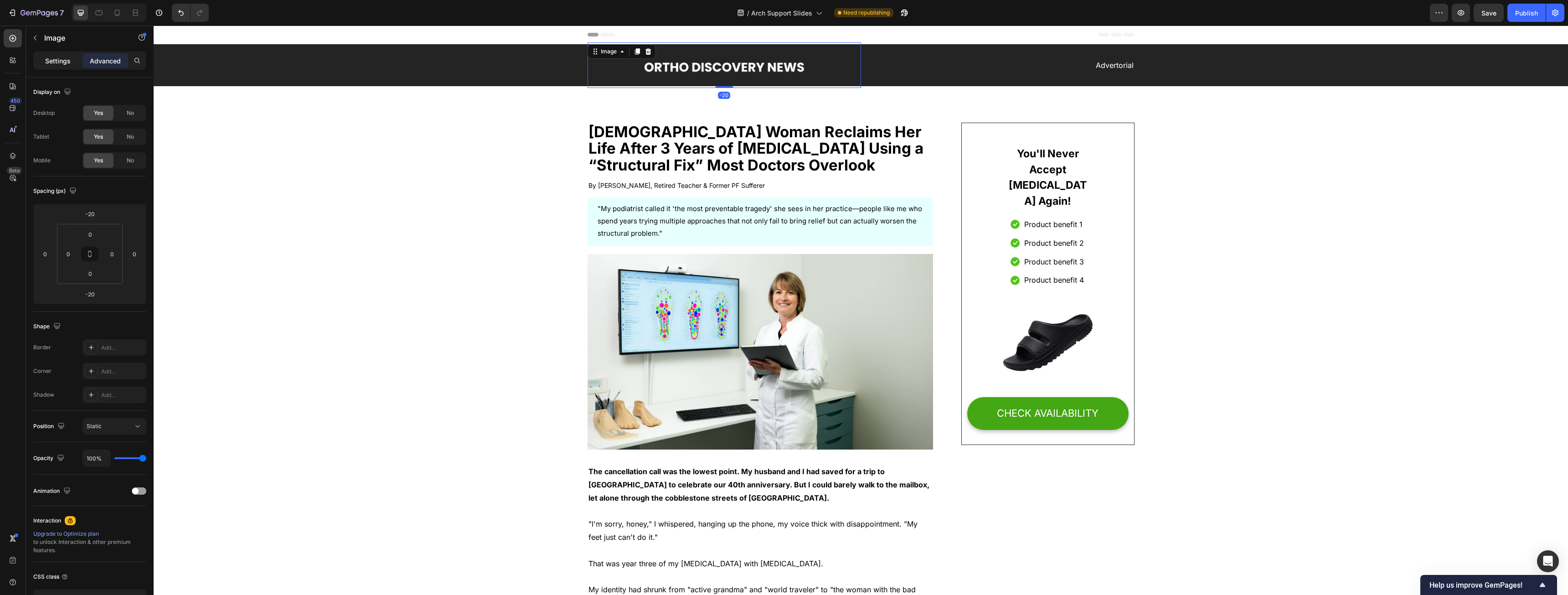
click at [64, 63] on p "Settings" at bounding box center [58, 61] width 26 height 10
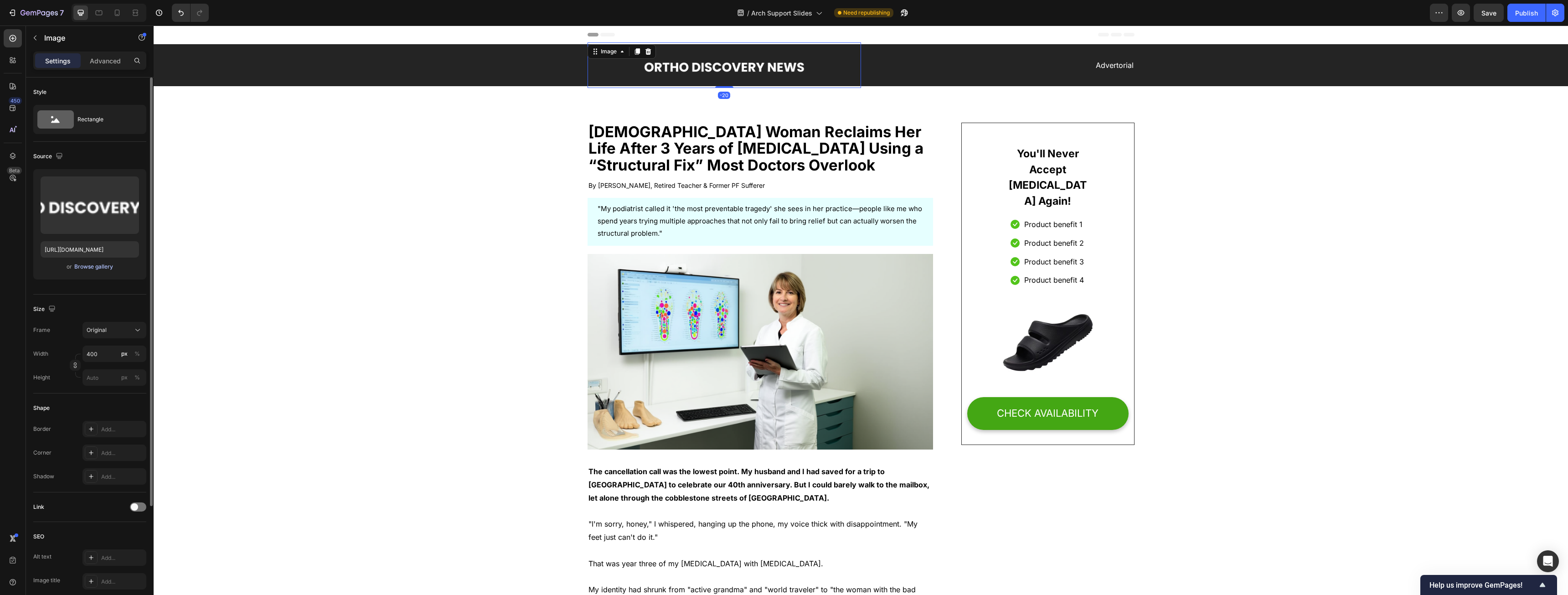
click at [92, 266] on div "Browse gallery" at bounding box center [94, 266] width 39 height 8
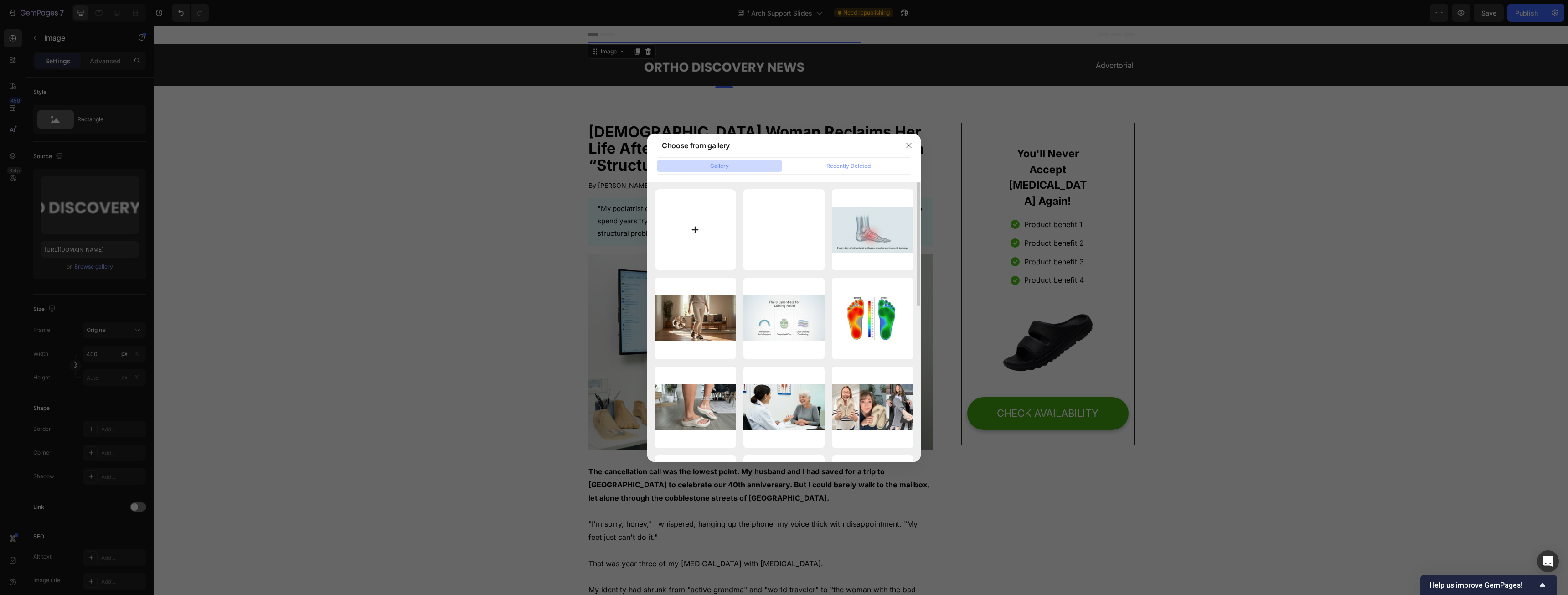
click at [583, 217] on input "file" at bounding box center [695, 230] width 82 height 82
type input "C:\fakepath\Dermasheets.com Logo (1).png"
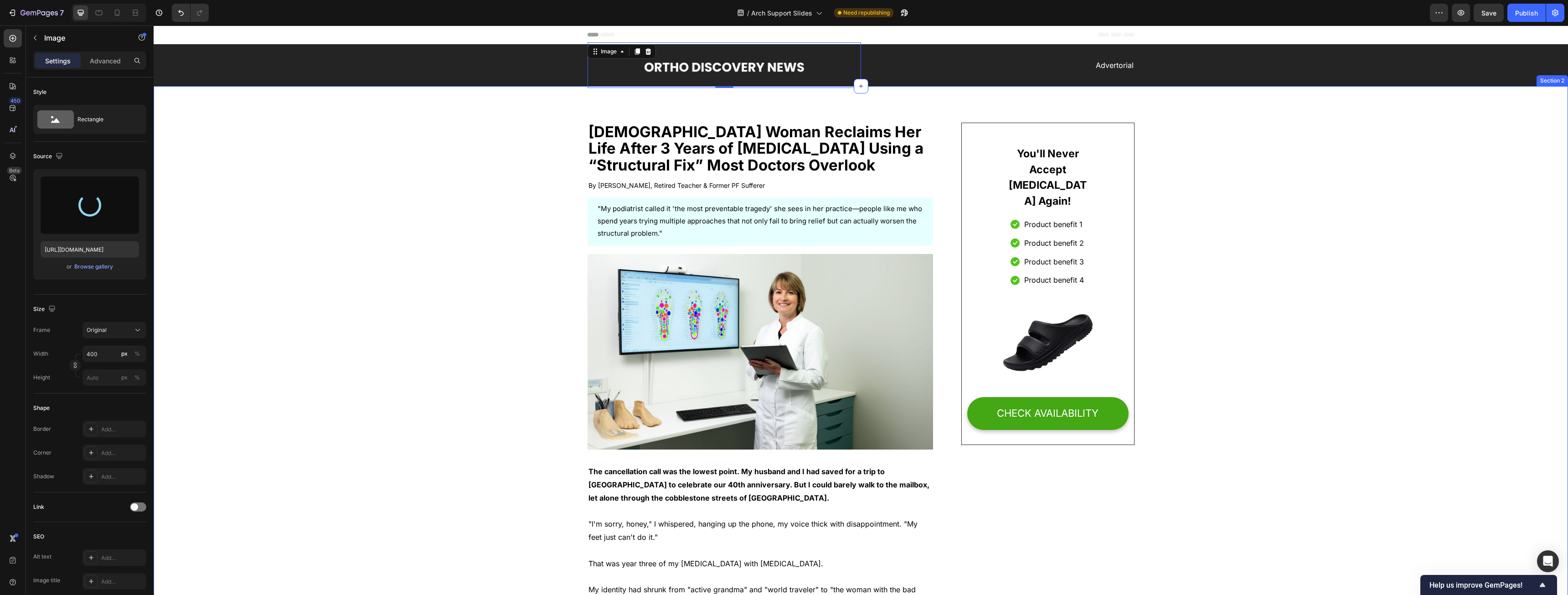
type input "https://cdn.shopify.com/s/files/1/0931/4920/0668/files/gempages_576021918650466…"
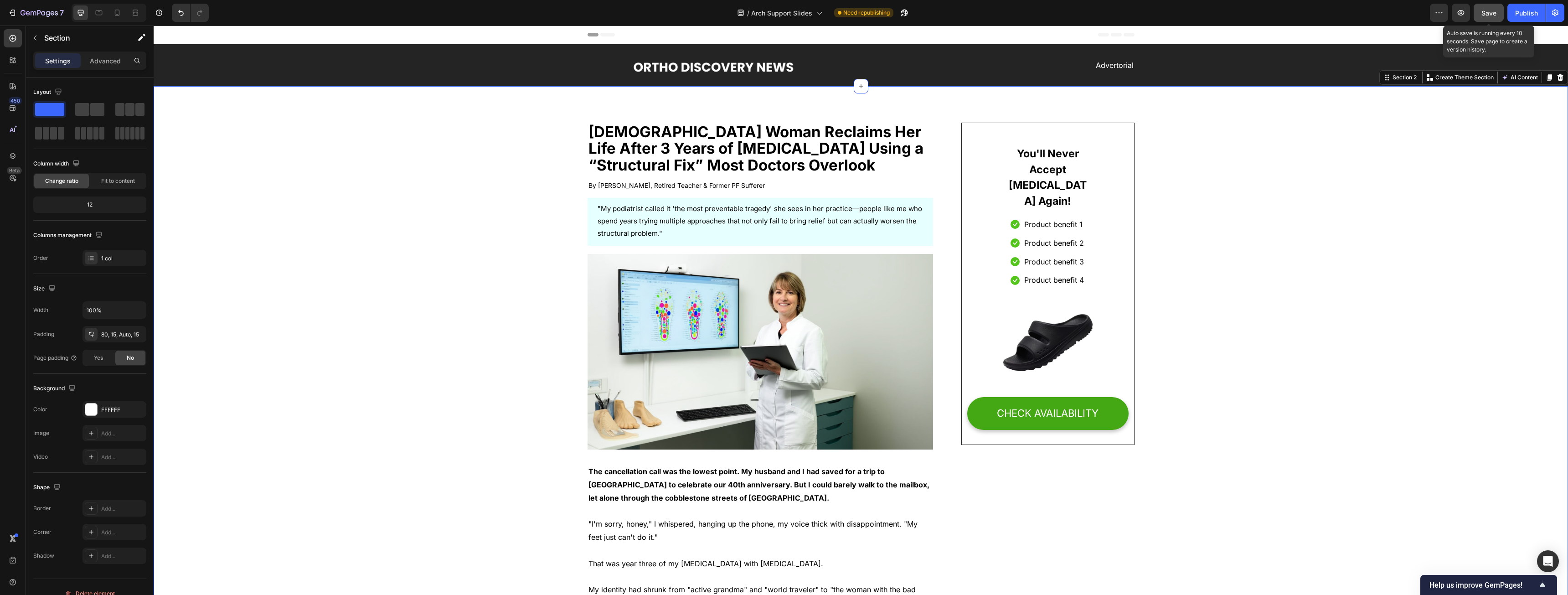
click at [583, 18] on button "Save" at bounding box center [1488, 13] width 30 height 18
click at [583, 13] on div "Publish" at bounding box center [1526, 13] width 23 height 10
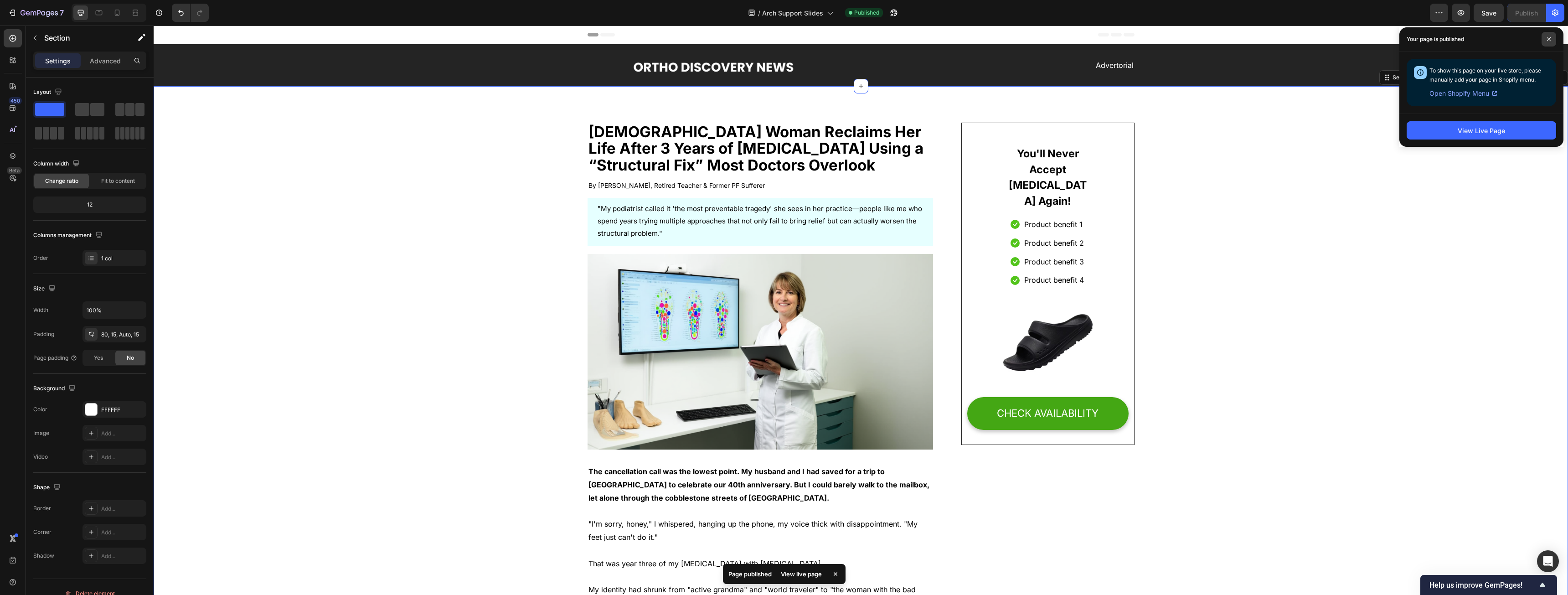
click at [583, 32] on span at bounding box center [1549, 39] width 15 height 15
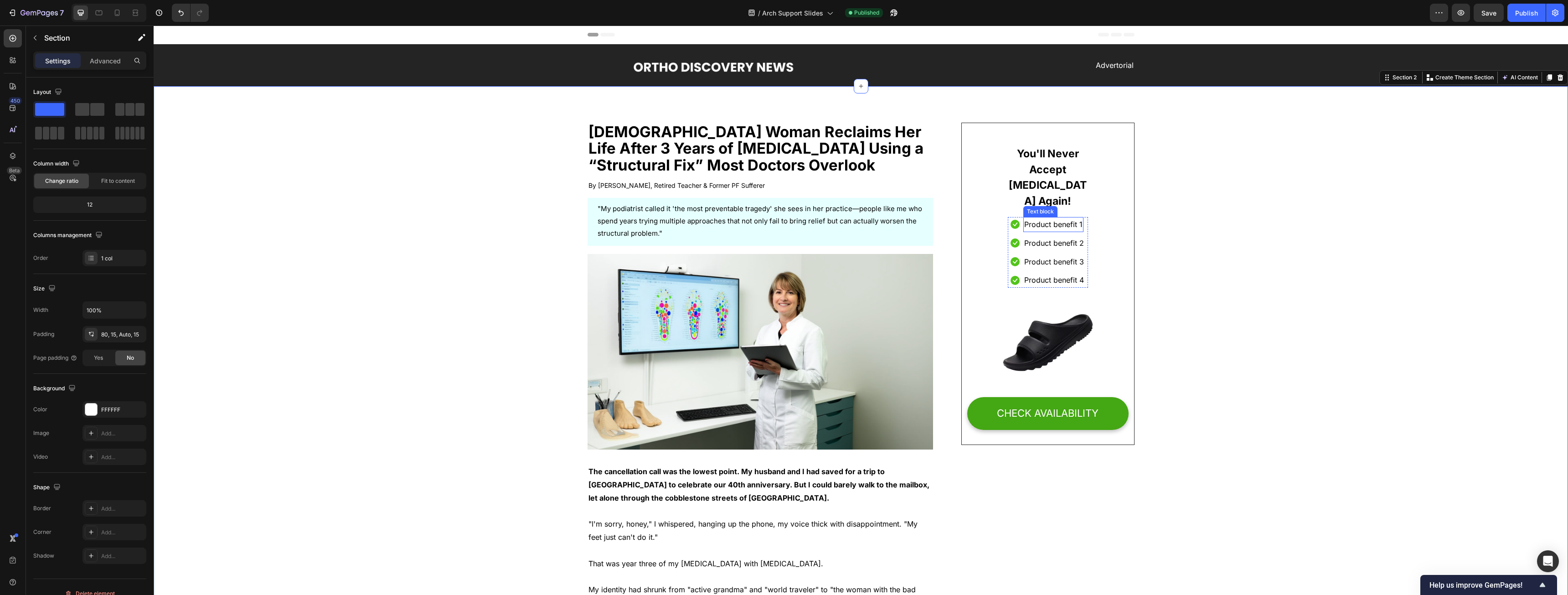
click at [583, 218] on p "Product benefit 1" at bounding box center [1054, 225] width 58 height 13
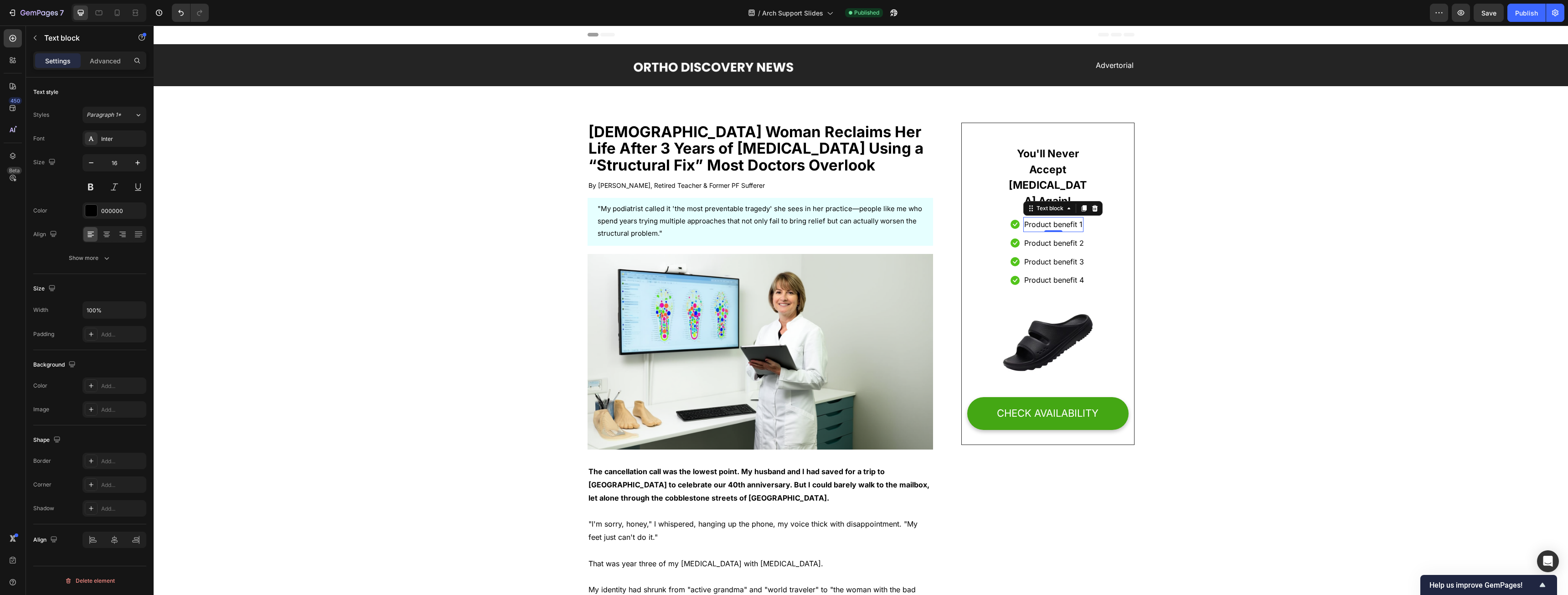
click at [583, 218] on p "Product benefit 1" at bounding box center [1054, 225] width 58 height 13
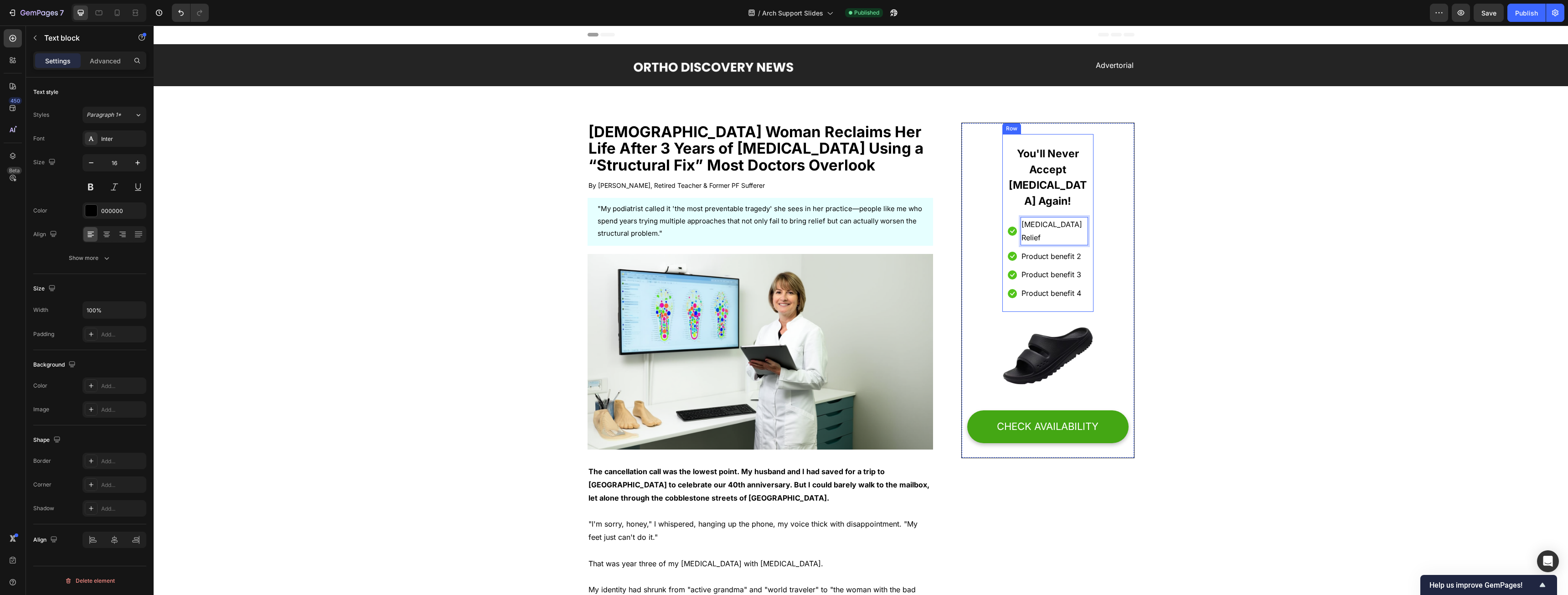
click at [583, 250] on p "Product benefit 2" at bounding box center [1051, 256] width 60 height 13
click at [583, 250] on p "benefit 2" at bounding box center [1037, 256] width 30 height 13
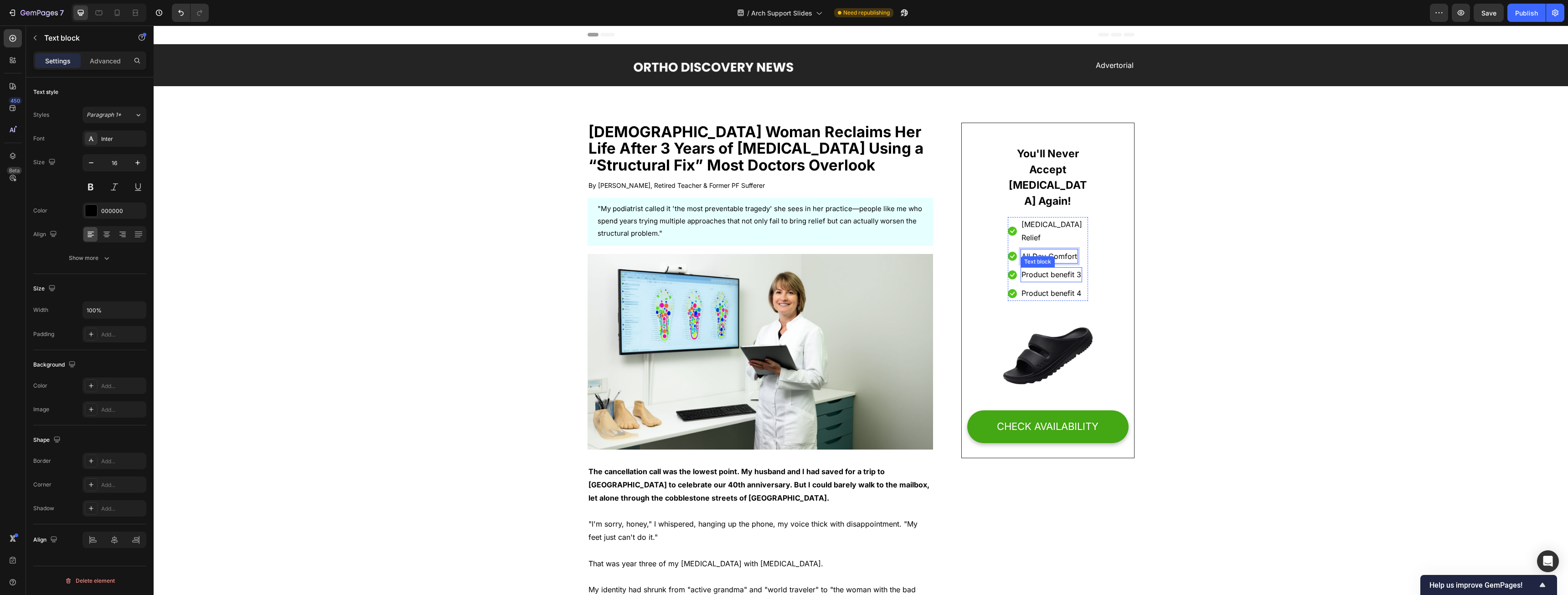
click at [583, 268] on p "Product benefit 3" at bounding box center [1051, 275] width 60 height 13
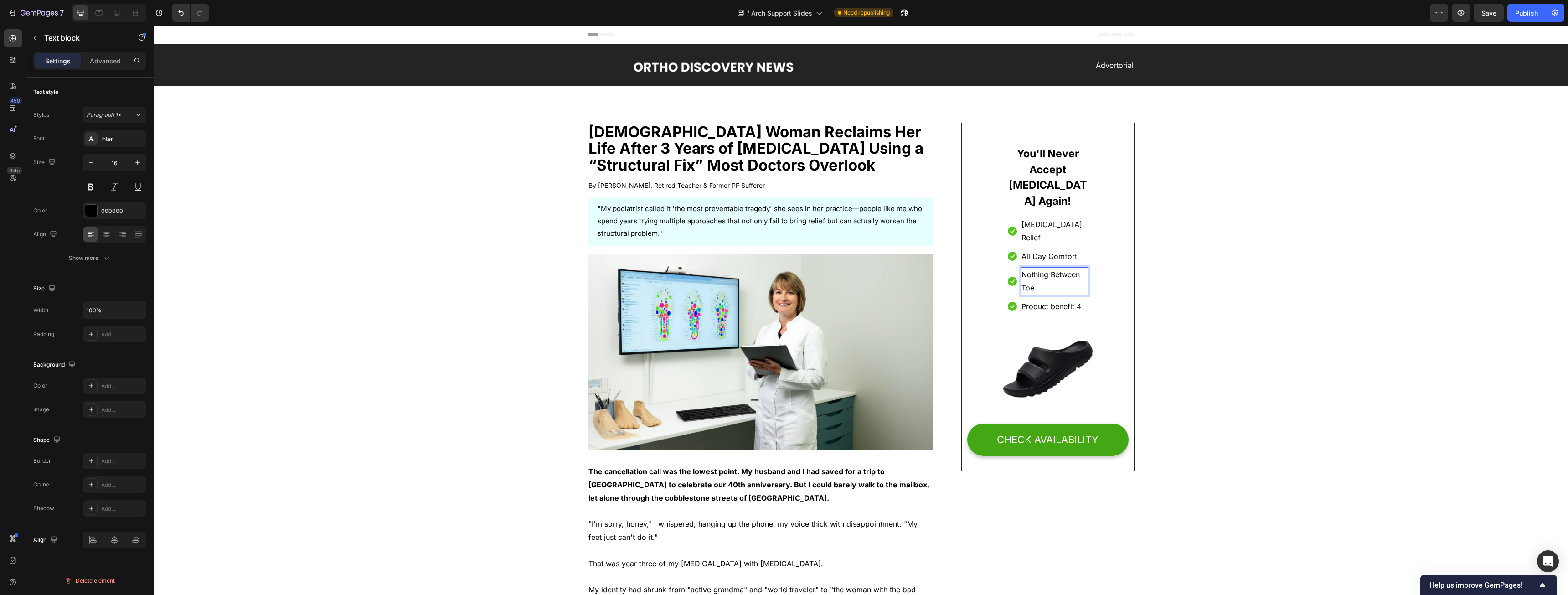
click at [583, 268] on p "Nothing Between Toe" at bounding box center [1054, 281] width 66 height 26
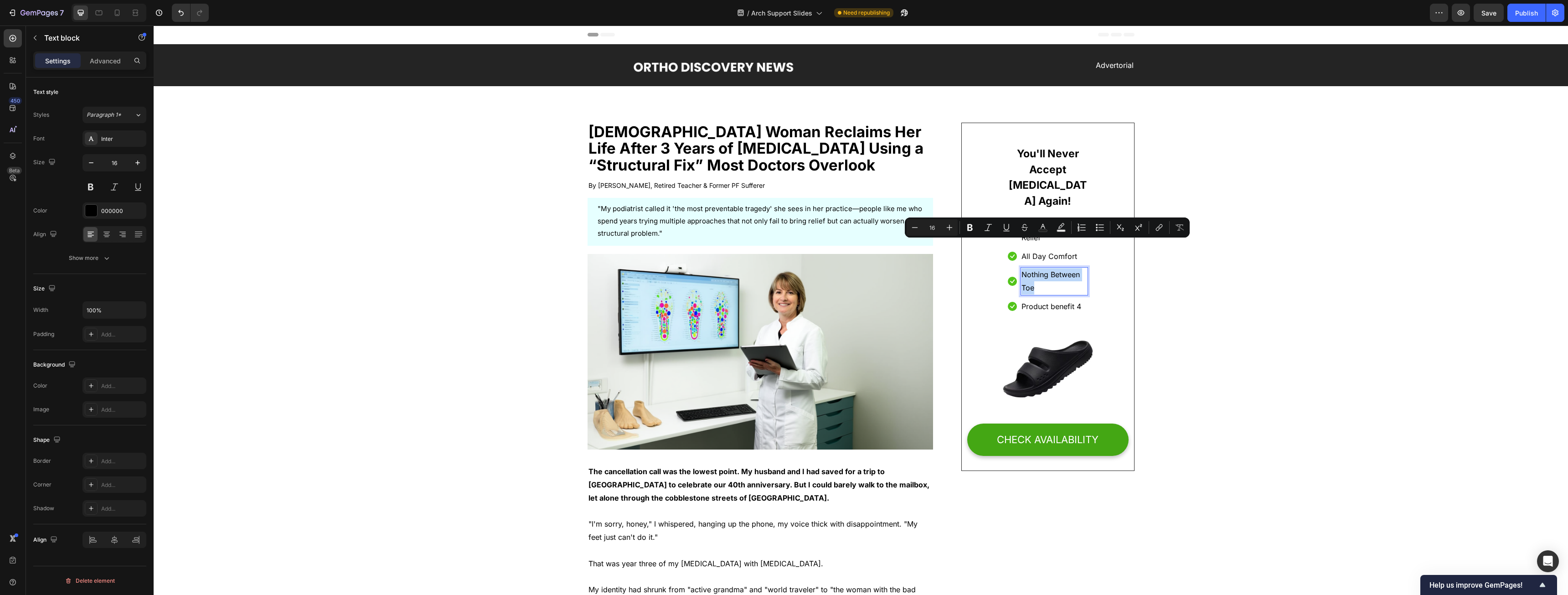
drag, startPoint x: 1024, startPoint y: 246, endPoint x: 1038, endPoint y: 259, distance: 19.1
click at [583, 268] on p "Nothing Between Toe" at bounding box center [1054, 281] width 66 height 26
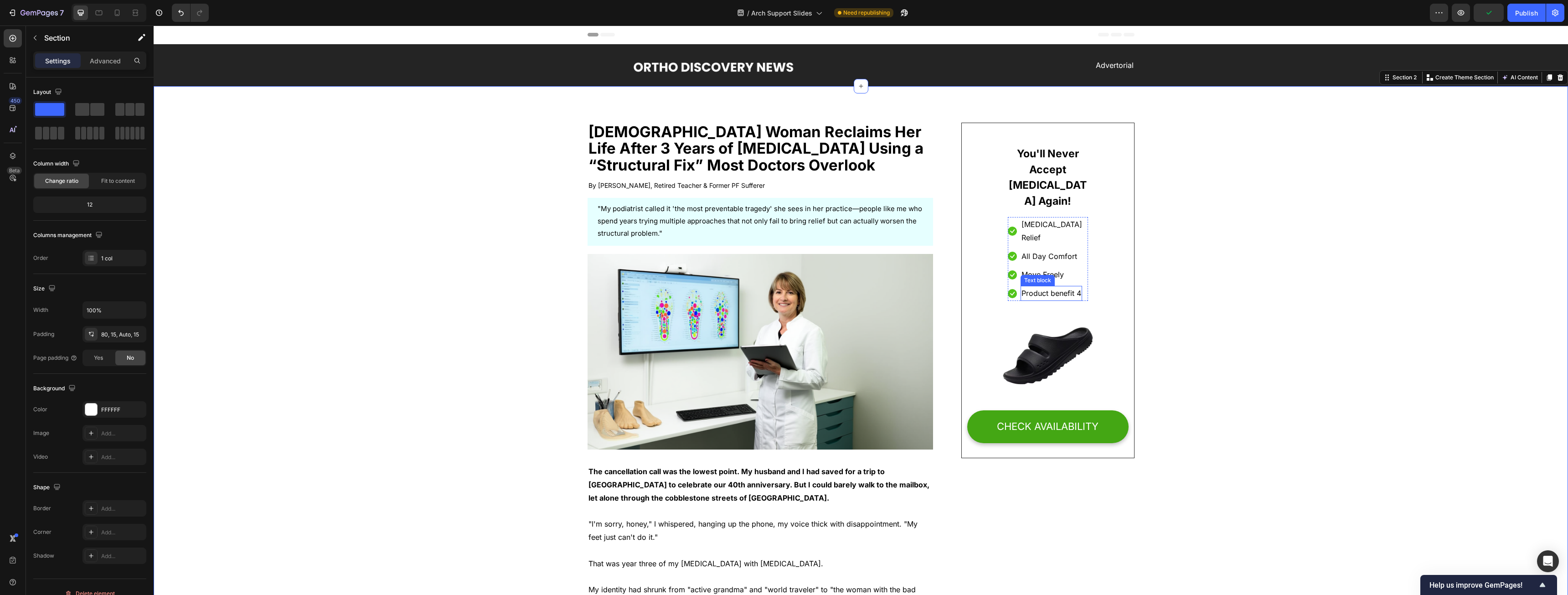
click at [583, 287] on p "Product benefit 4" at bounding box center [1051, 294] width 60 height 13
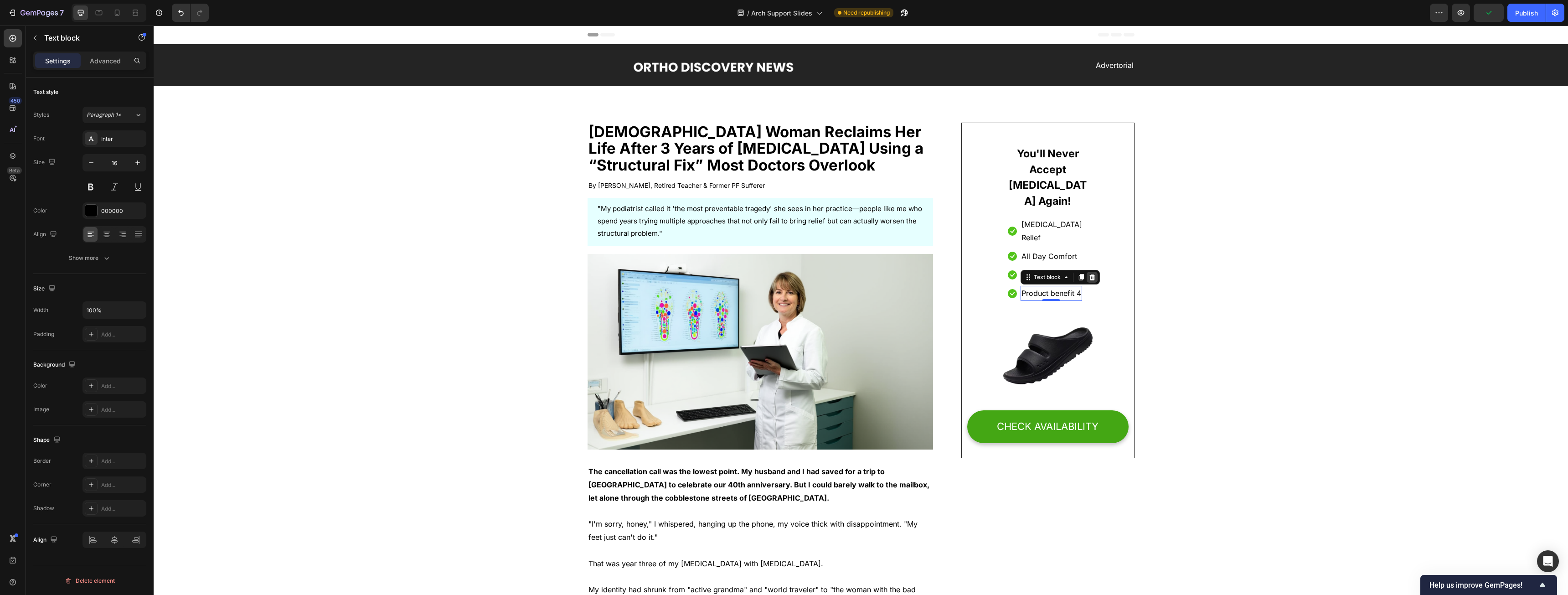
click at [583, 272] on div at bounding box center [1092, 277] width 11 height 11
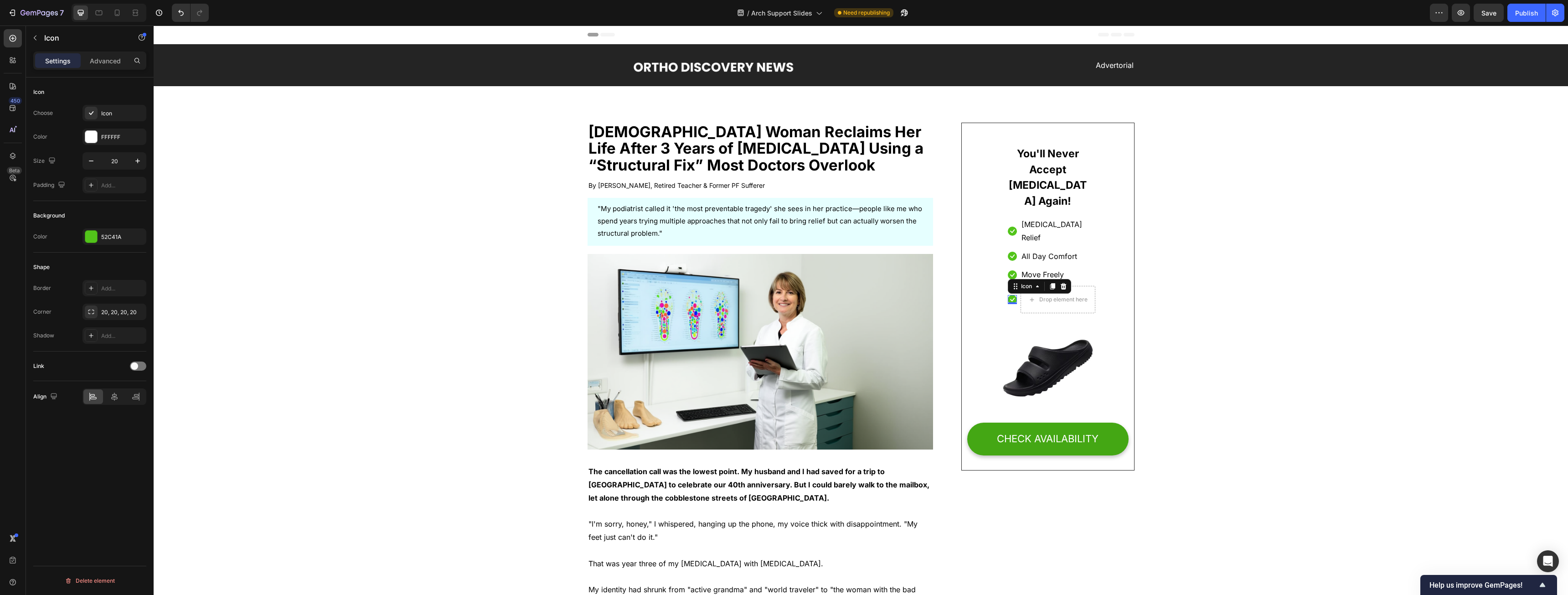
click at [583, 295] on icon at bounding box center [1012, 299] width 9 height 9
click at [583, 283] on icon at bounding box center [1063, 286] width 6 height 6
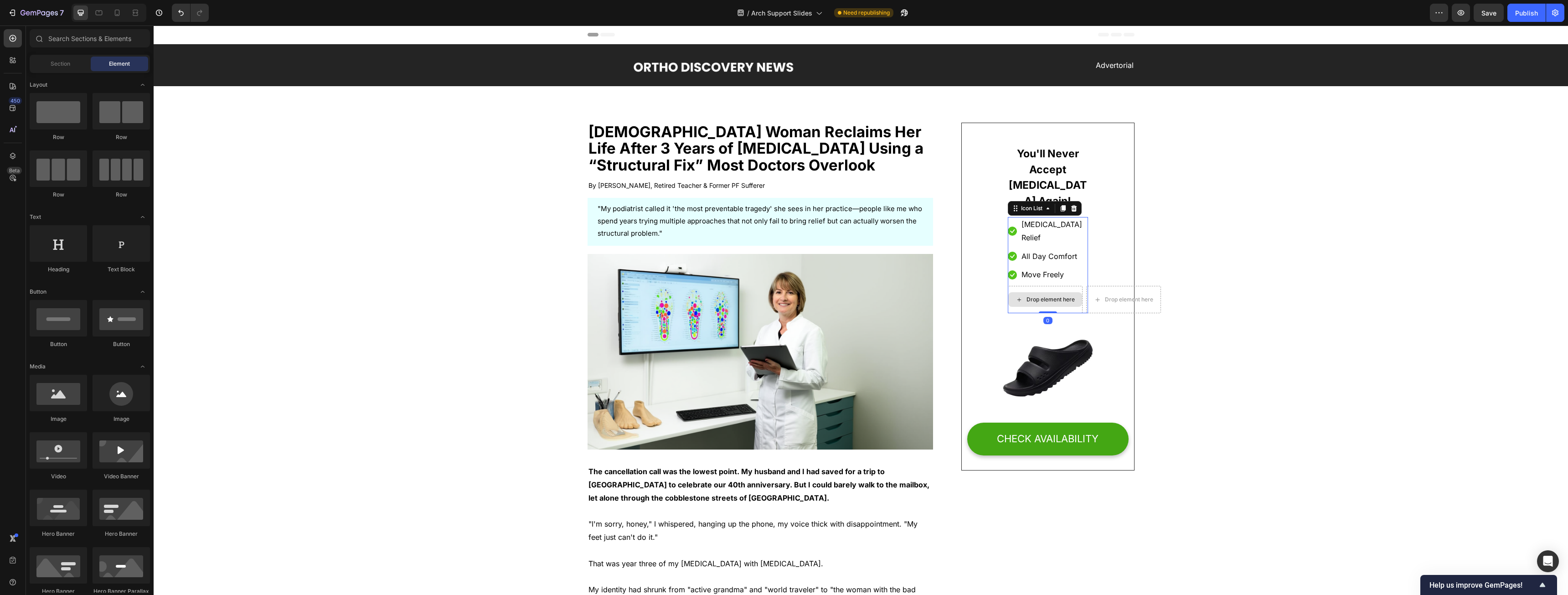
click at [583, 286] on div "Drop element here" at bounding box center [1045, 300] width 75 height 27
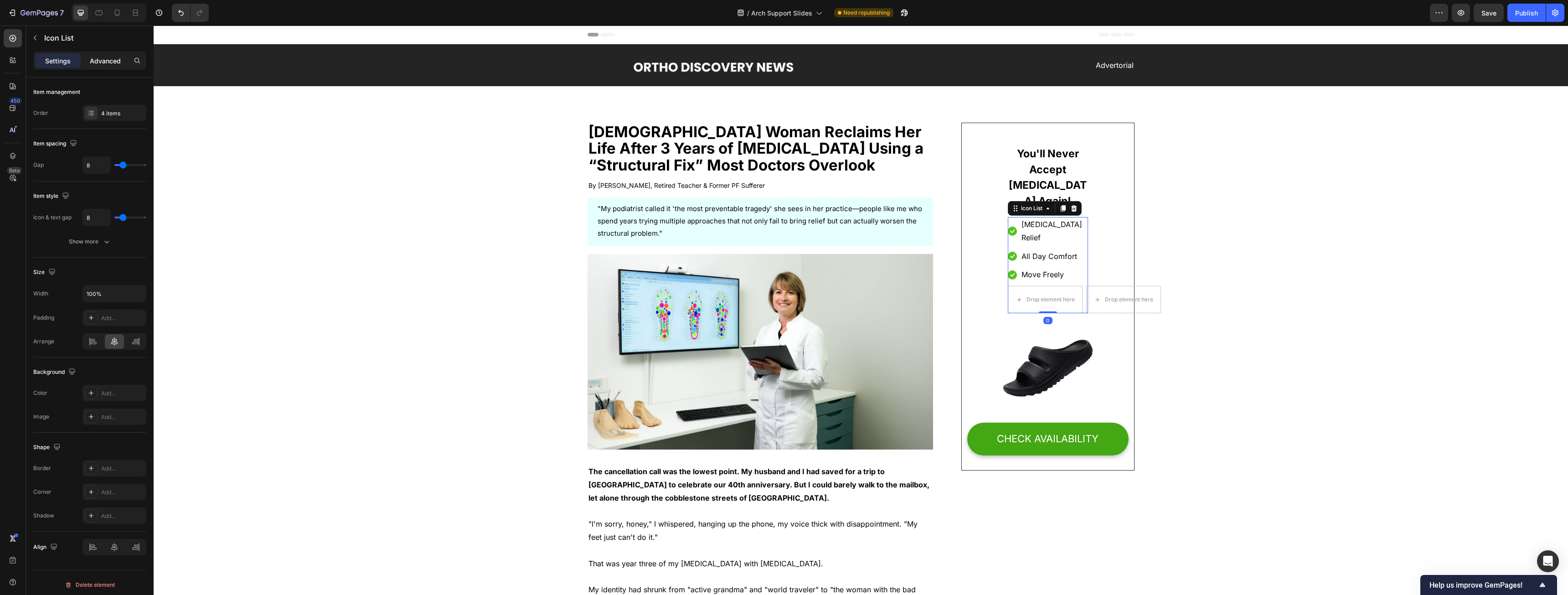
click at [102, 62] on p "Advanced" at bounding box center [105, 61] width 31 height 10
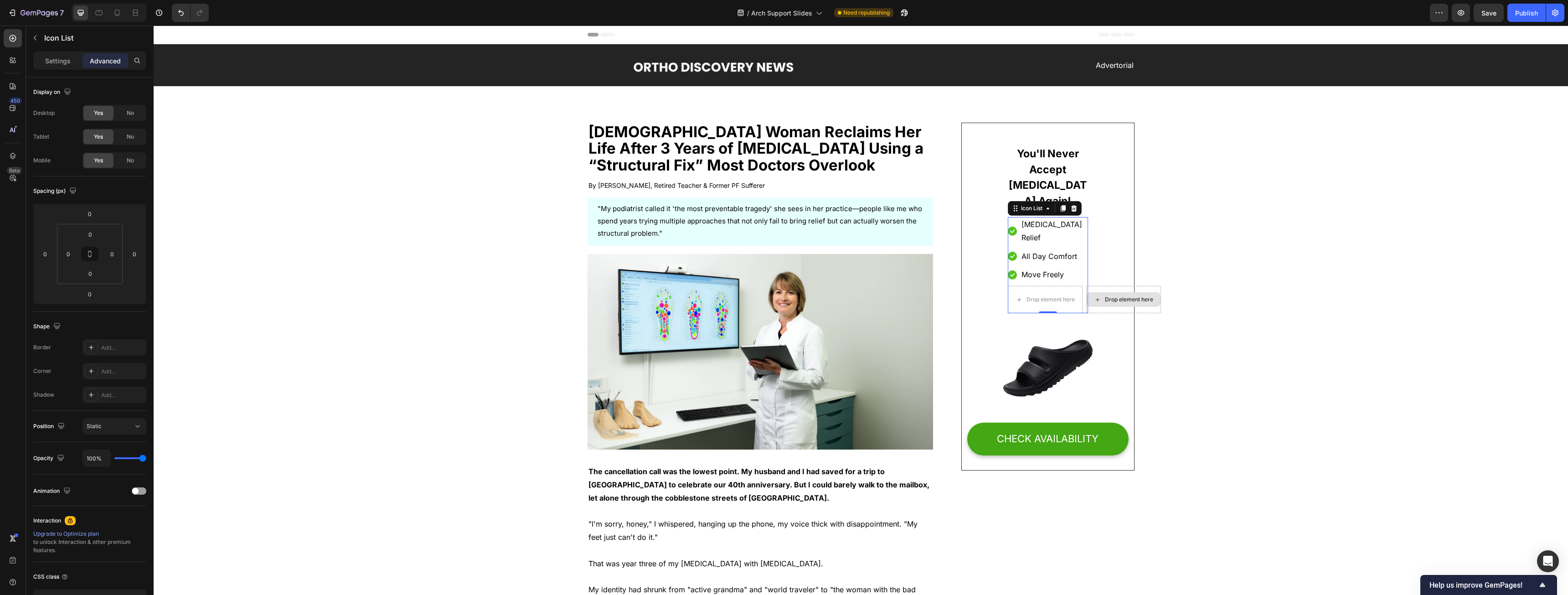
click at [583, 292] on div "Drop element here" at bounding box center [1123, 300] width 74 height 15
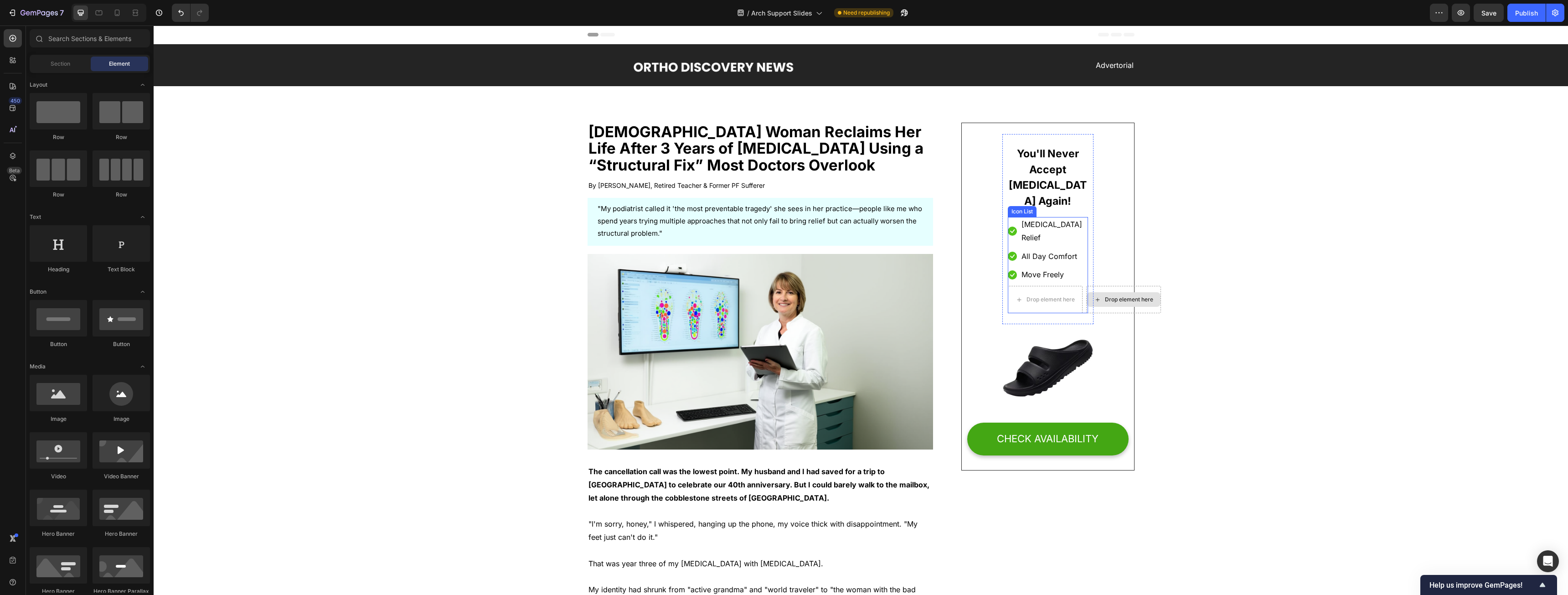
click at [583, 292] on div "Drop element here" at bounding box center [1123, 300] width 74 height 15
click at [178, 12] on icon "Undo/Redo" at bounding box center [181, 12] width 9 height 9
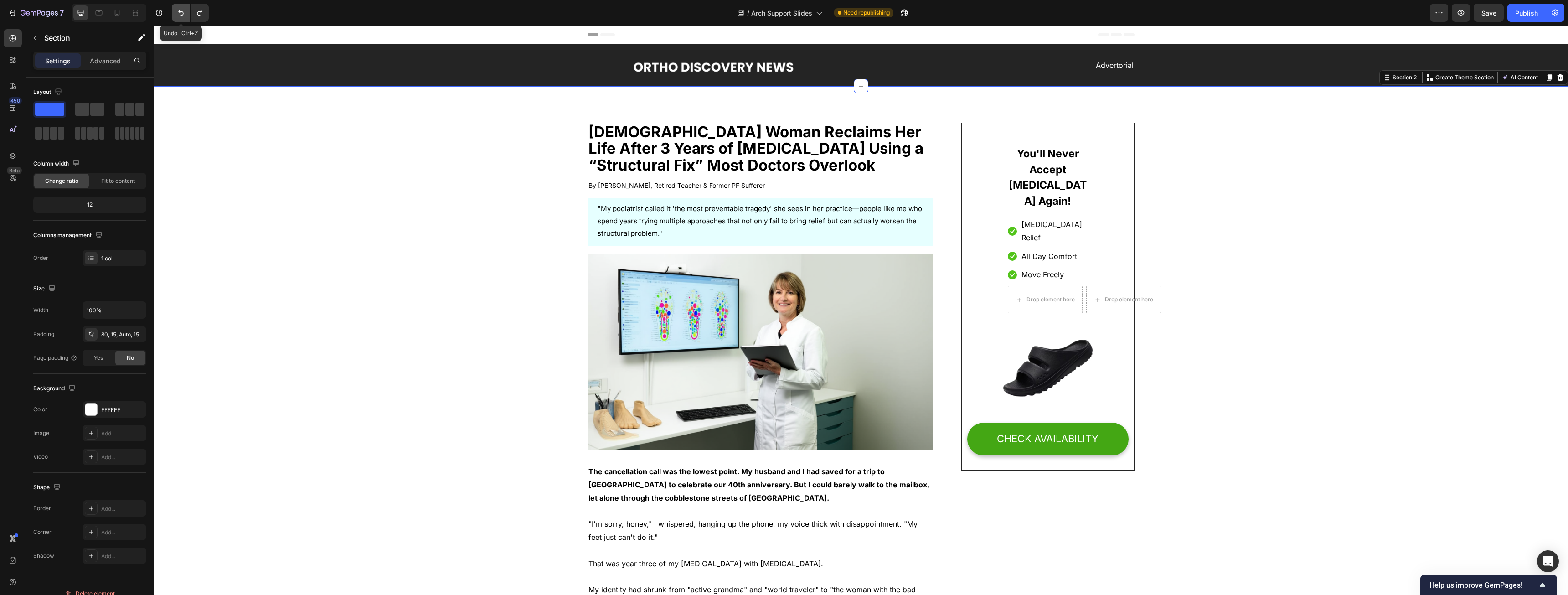
click at [184, 17] on button "Undo/Redo" at bounding box center [181, 13] width 18 height 18
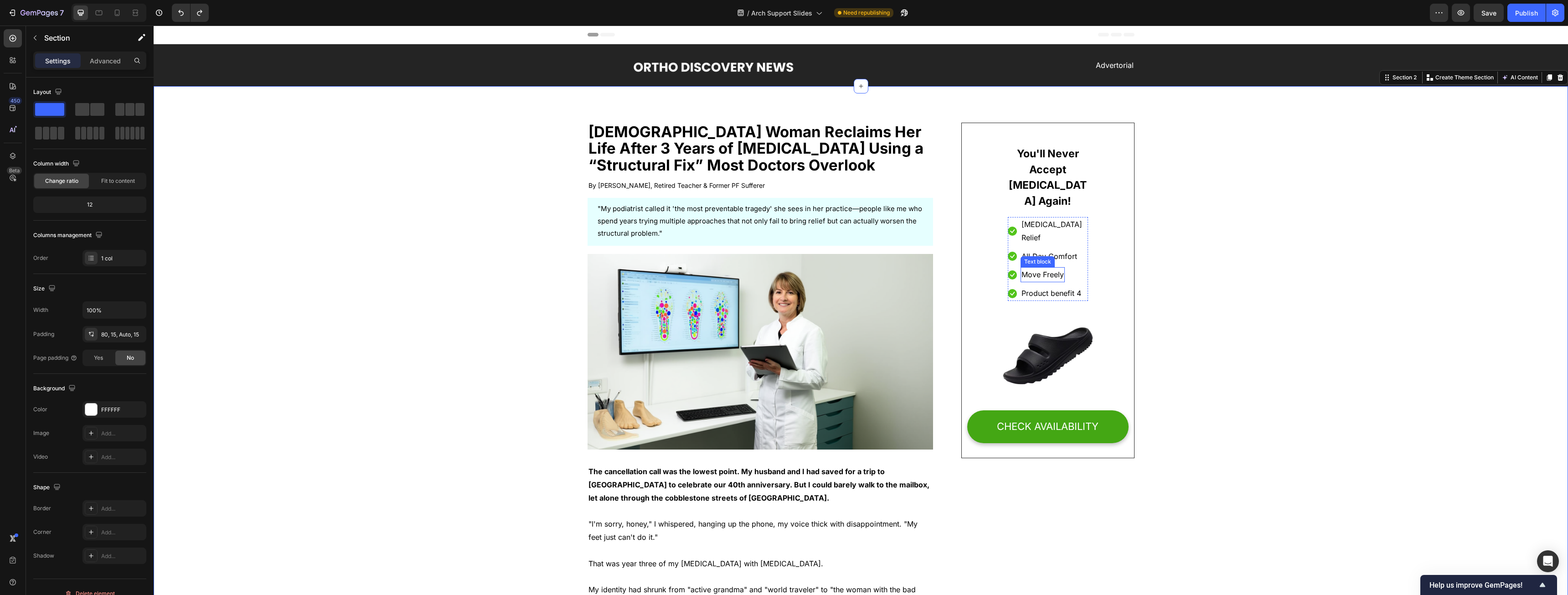
click at [583, 267] on div "Move Freely Text block" at bounding box center [1043, 275] width 44 height 15
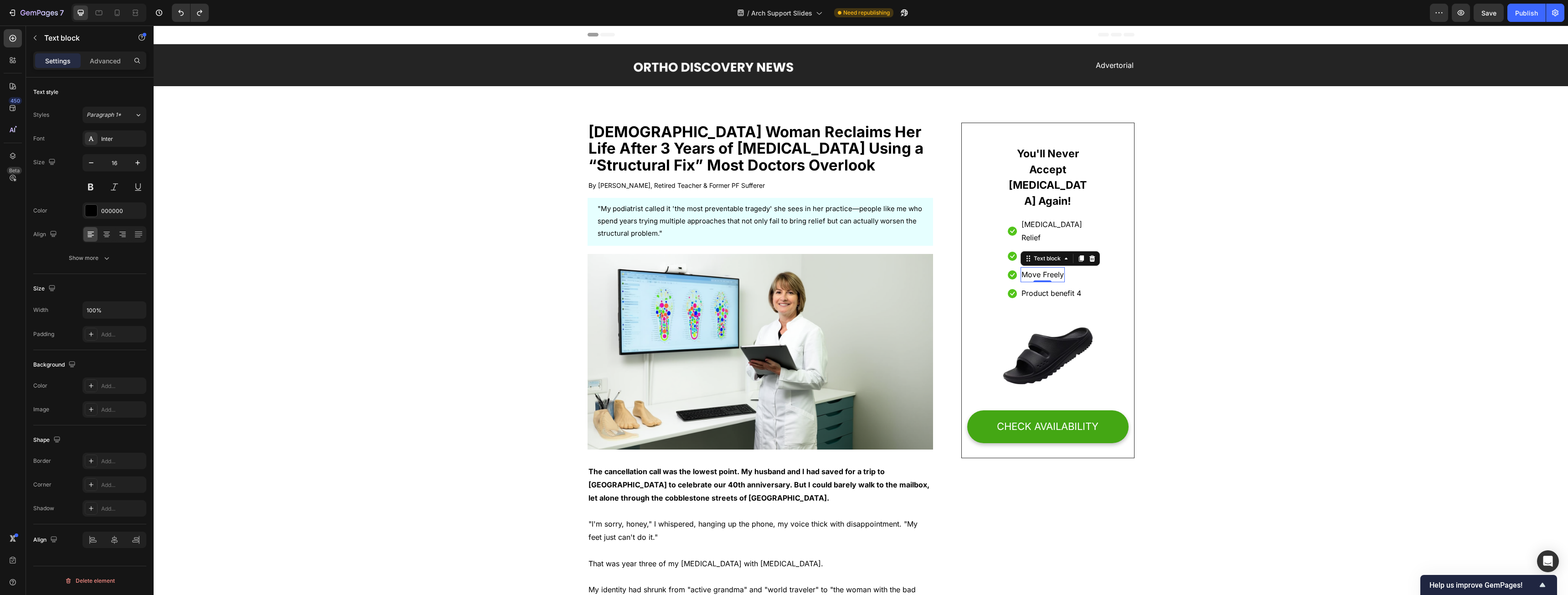
click at [583, 279] on div "0" at bounding box center [1042, 283] width 9 height 7
click at [583, 268] on p "Move Freely" at bounding box center [1043, 275] width 43 height 13
click at [583, 287] on p "Product benefit 4" at bounding box center [1051, 294] width 60 height 13
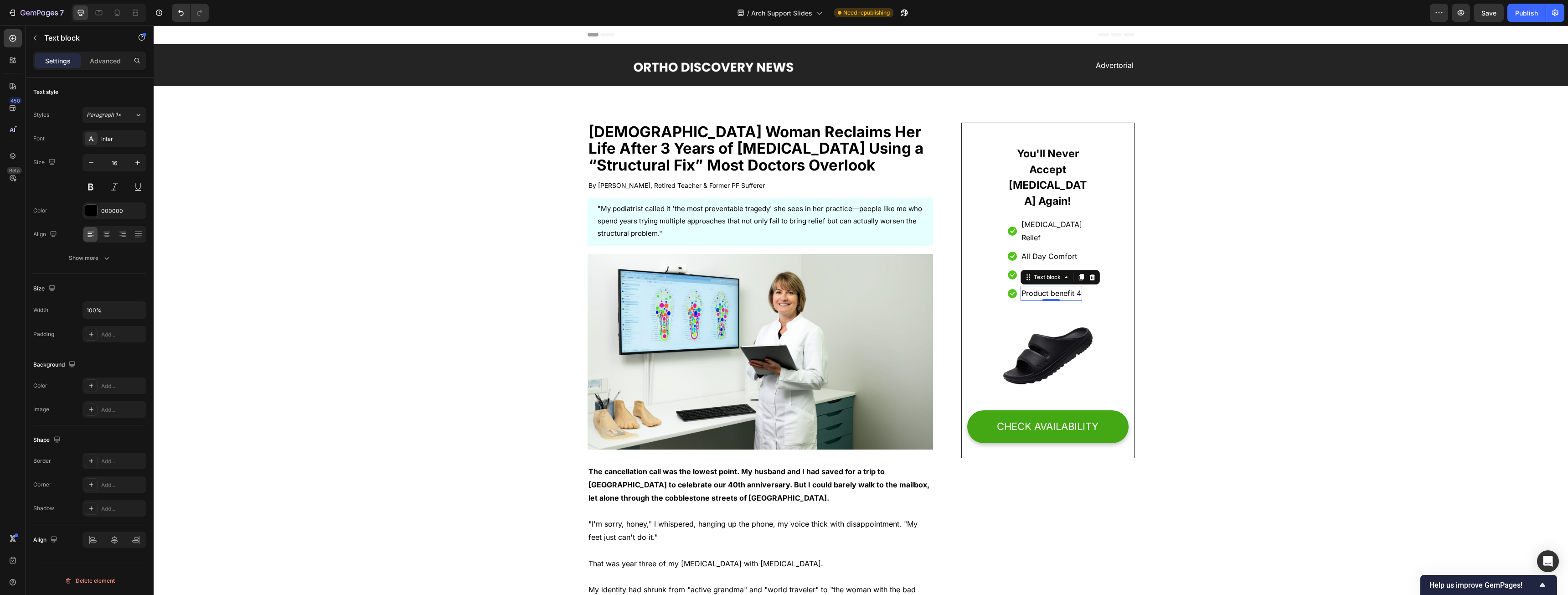
click at [583, 287] on p "Product benefit 4" at bounding box center [1051, 294] width 60 height 13
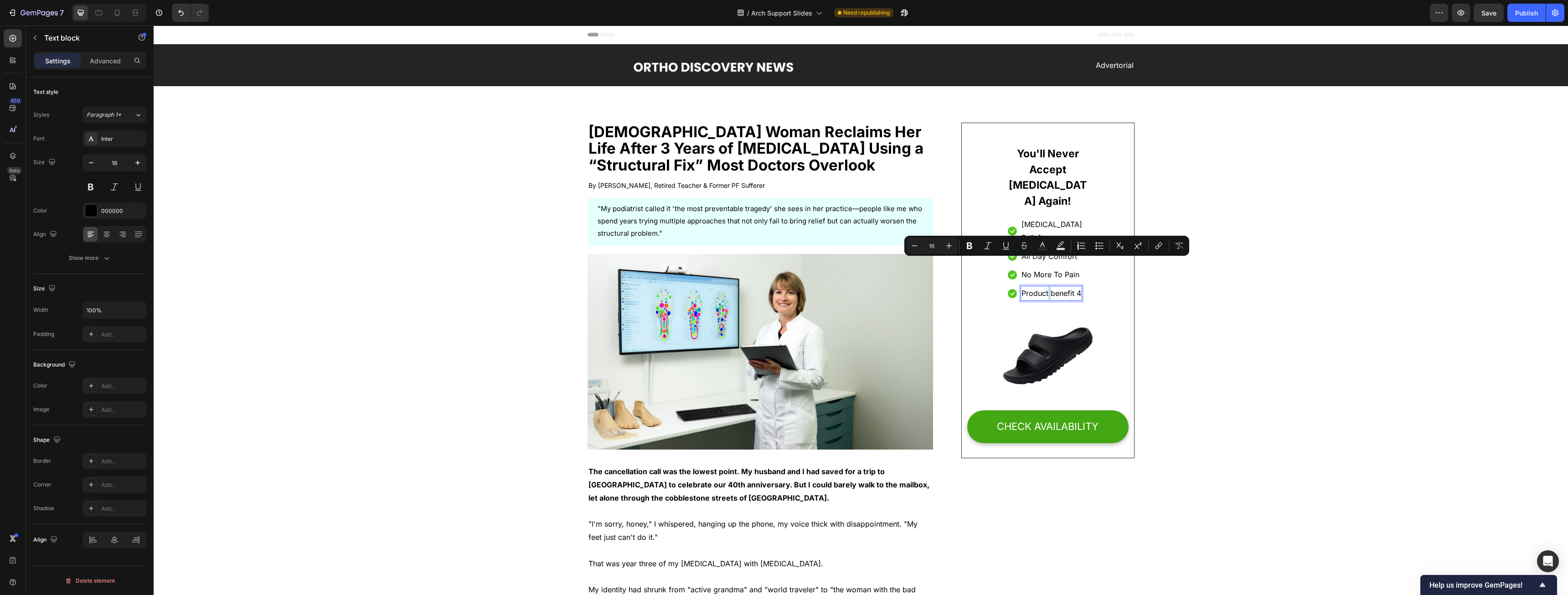
click at [583, 287] on p "Product benefit 4" at bounding box center [1051, 294] width 60 height 13
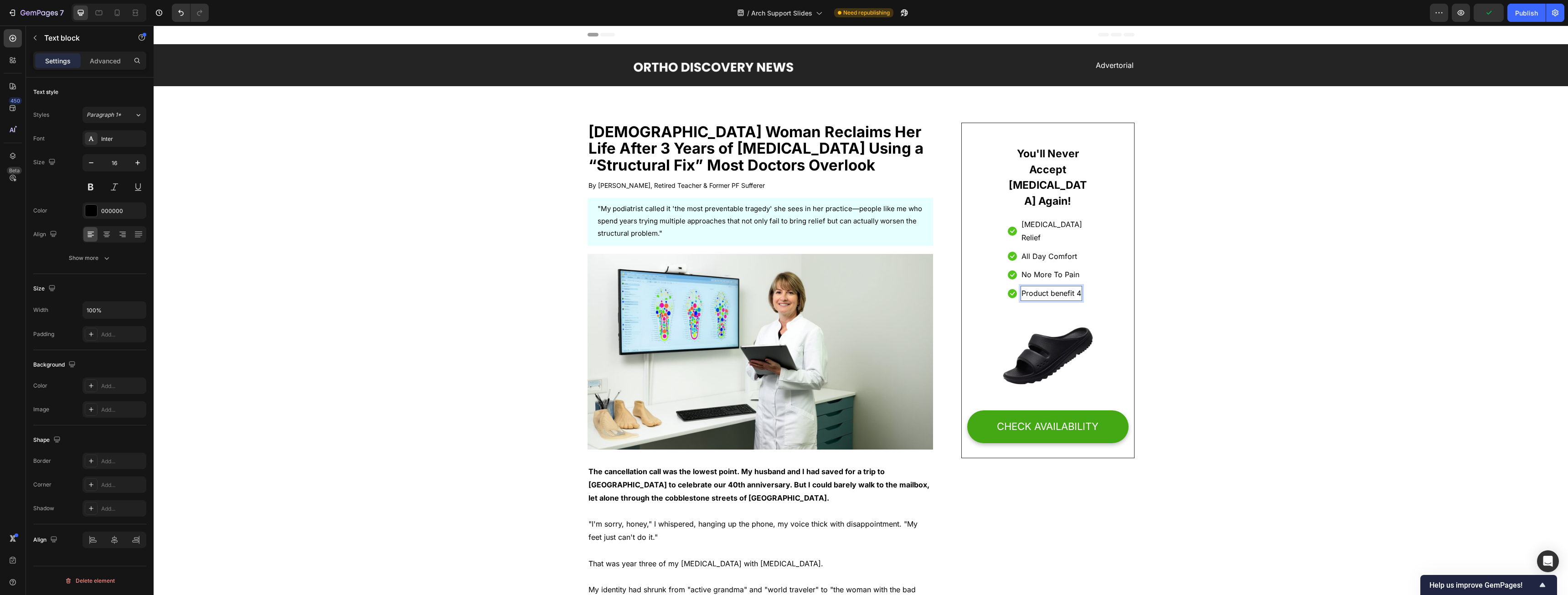
click at [583, 287] on p "Product benefit 4" at bounding box center [1051, 294] width 60 height 13
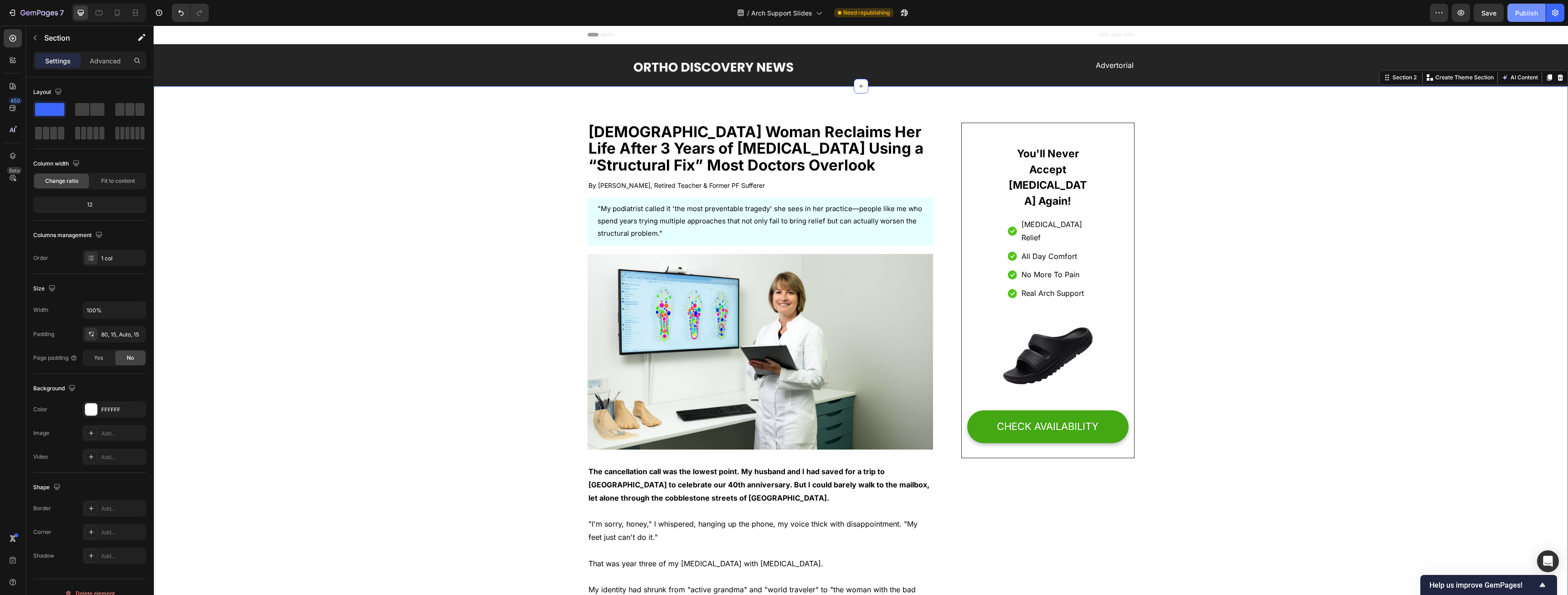
drag, startPoint x: 1525, startPoint y: 13, endPoint x: 1366, endPoint y: 34, distance: 160.4
click at [583, 13] on div "Publish" at bounding box center [1526, 13] width 23 height 10
click at [583, 303] on div "Network request failed" at bounding box center [784, 576] width 100 height 16
click at [583, 303] on icon at bounding box center [824, 576] width 9 height 9
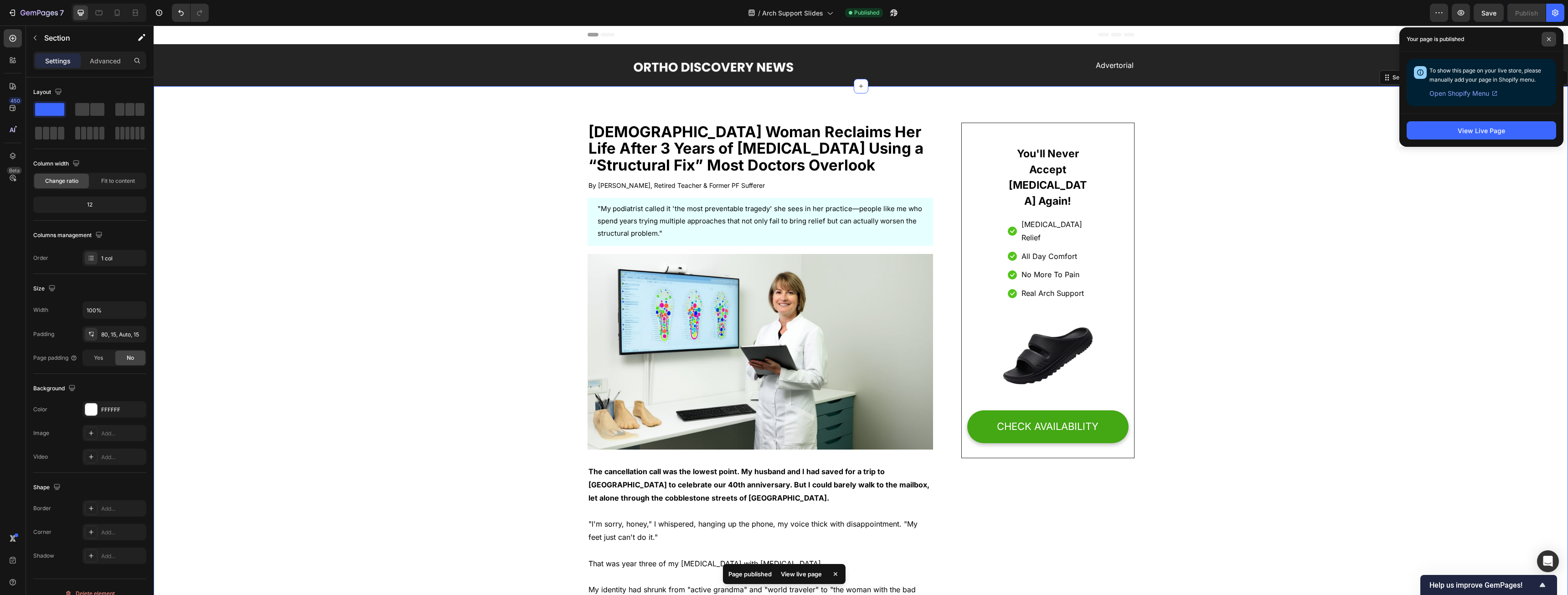
click at [583, 36] on span at bounding box center [1549, 39] width 15 height 15
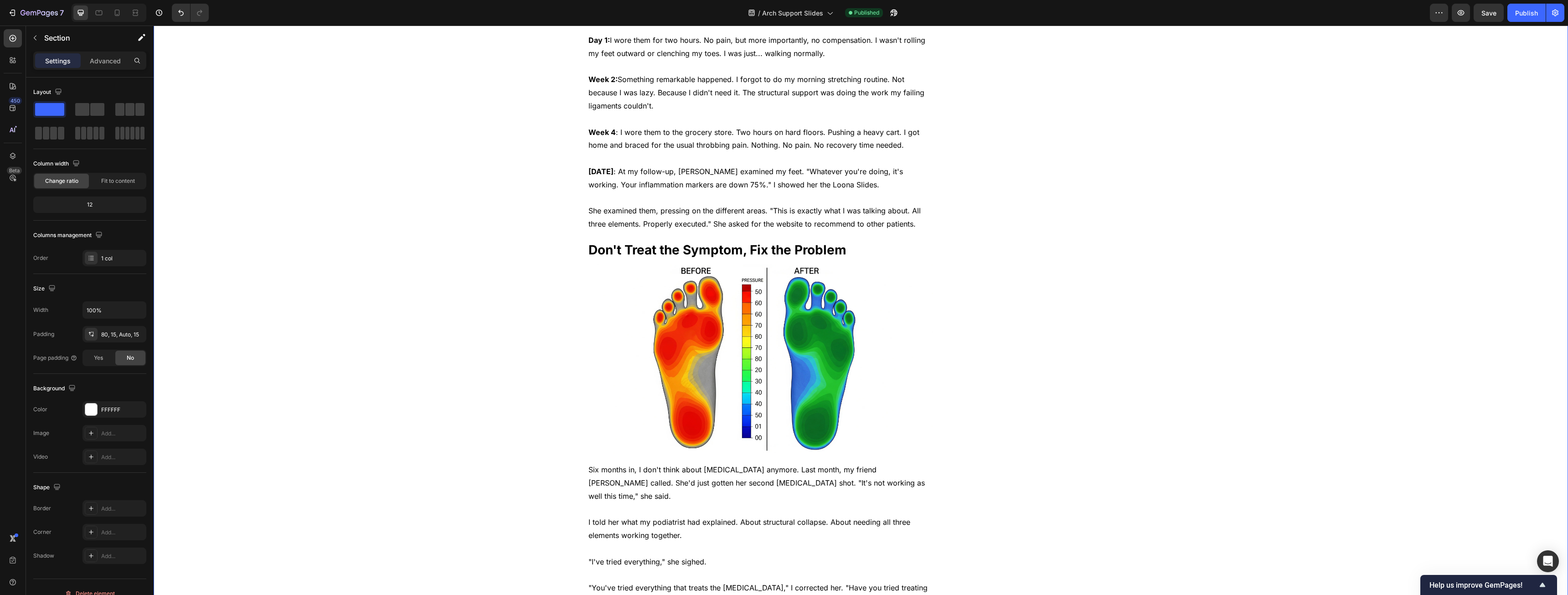
drag, startPoint x: 1189, startPoint y: 309, endPoint x: 1181, endPoint y: 412, distance: 103.3
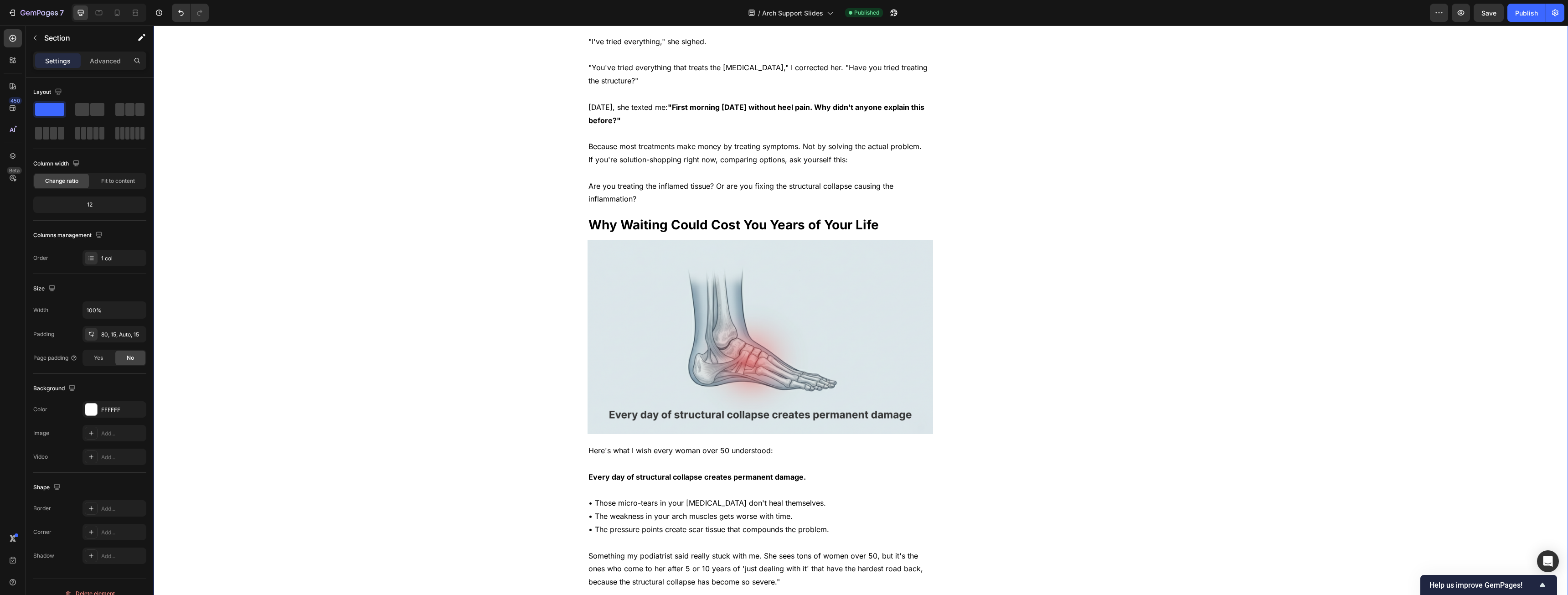
drag, startPoint x: 1181, startPoint y: 416, endPoint x: 1167, endPoint y: 511, distance: 96.0
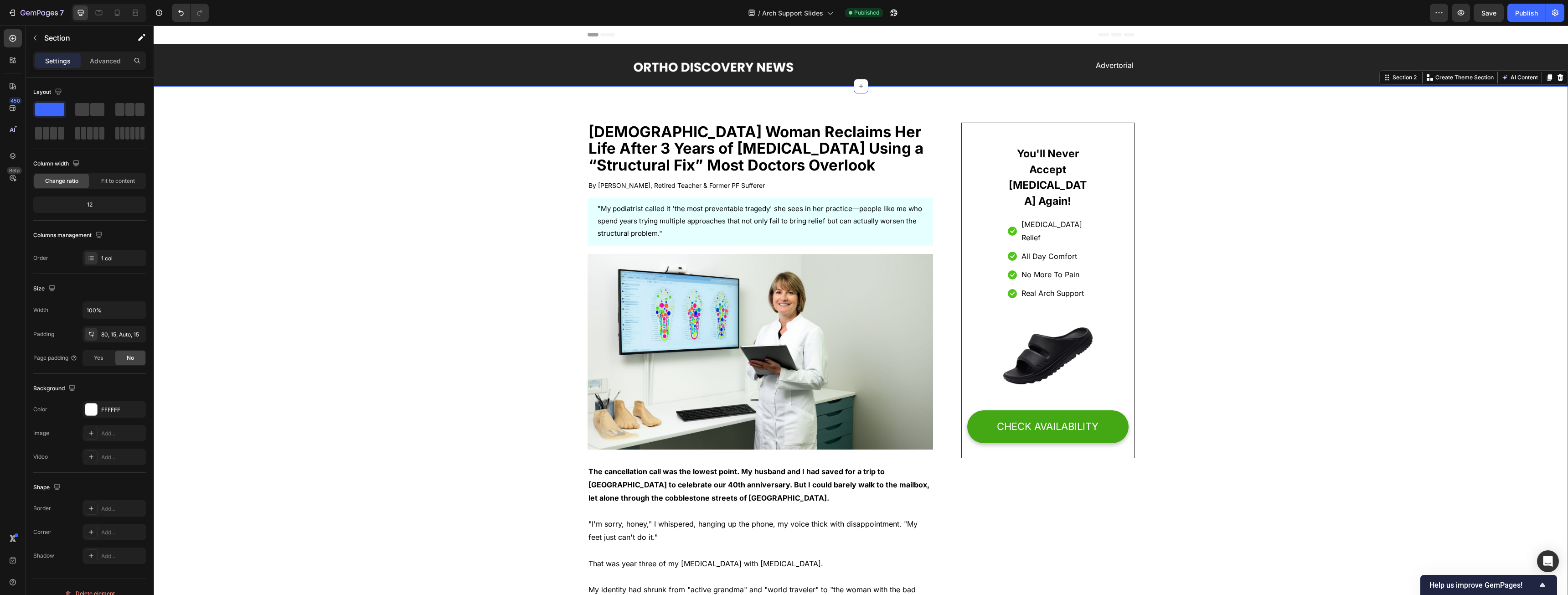
drag, startPoint x: 1167, startPoint y: 511, endPoint x: 1163, endPoint y: 189, distance: 322.0
click at [304, 67] on div "Image Advertorial Text block Row" at bounding box center [861, 65] width 1401 height 27
click at [315, 59] on div "Image Advertorial Text block Row" at bounding box center [861, 65] width 1401 height 27
click at [105, 303] on div "242424" at bounding box center [114, 409] width 26 height 8
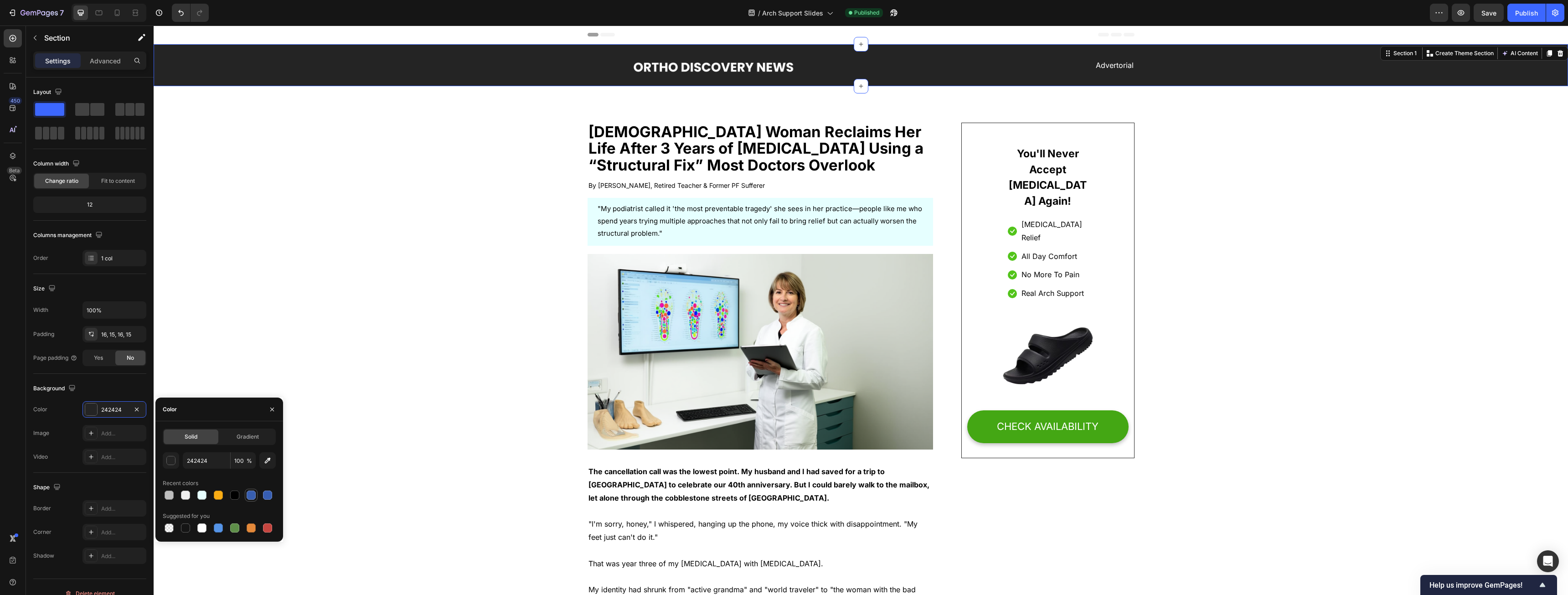
click at [251, 303] on div at bounding box center [251, 495] width 9 height 9
type input "385EAF"
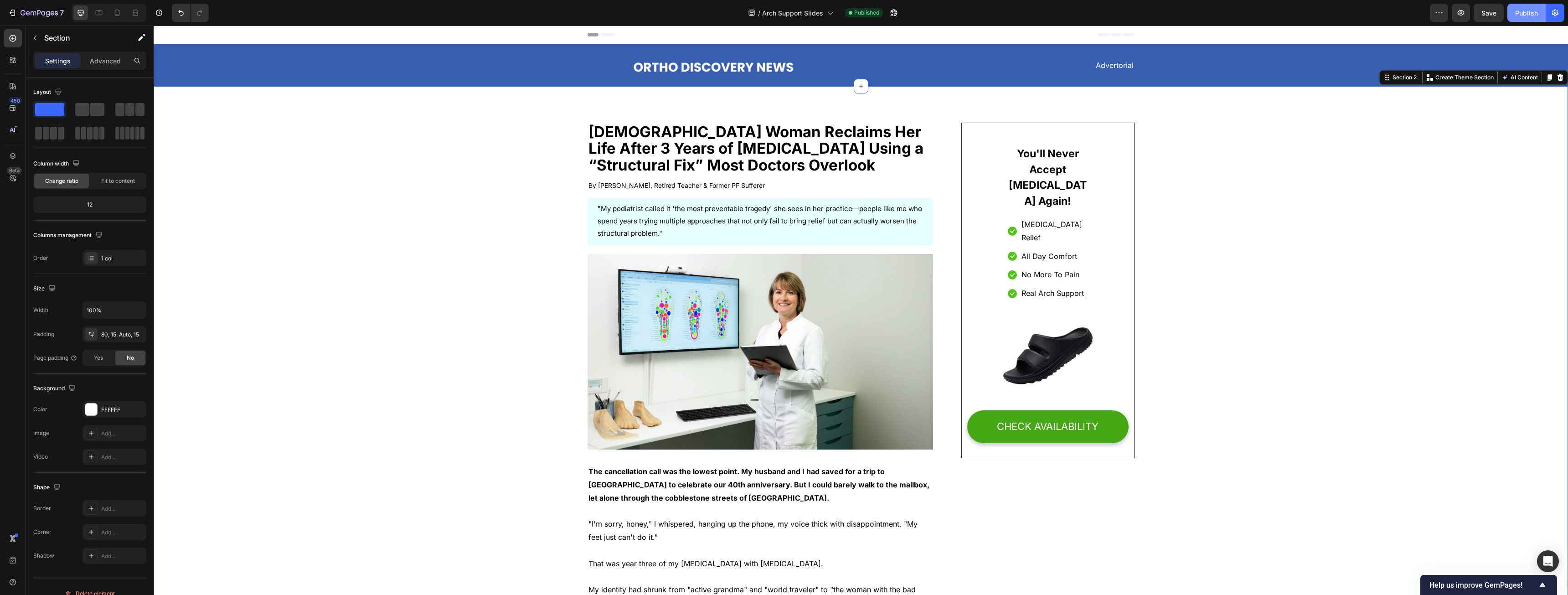
click at [583, 21] on button "Publish" at bounding box center [1526, 13] width 38 height 18
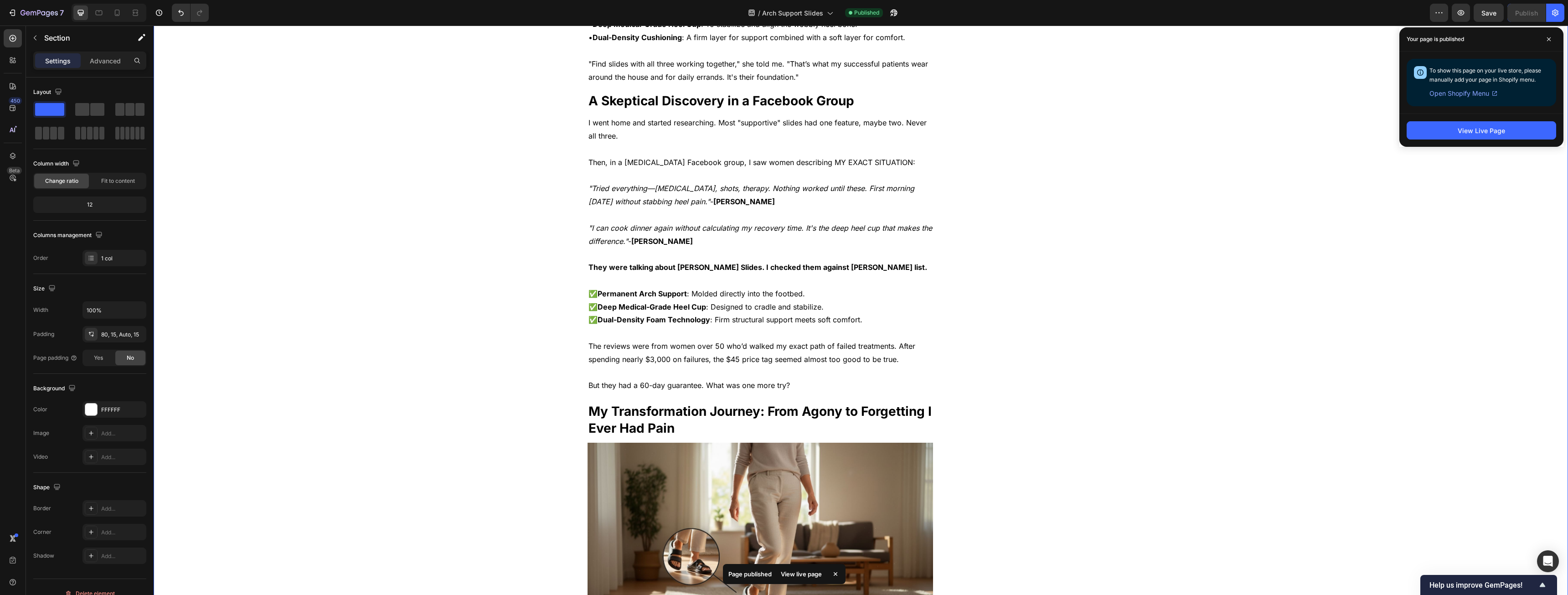
scroll to position [1870, 0]
click at [583, 135] on div "View Live Page" at bounding box center [1482, 131] width 47 height 10
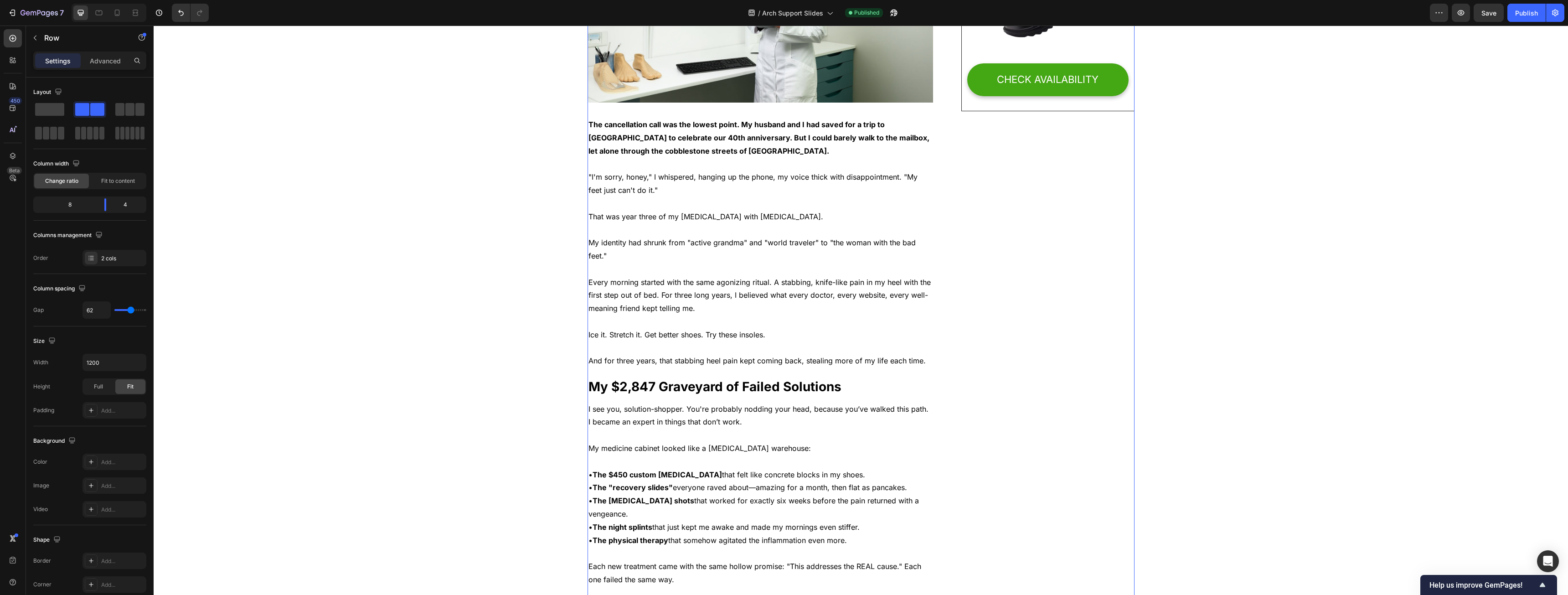
scroll to position [0, 0]
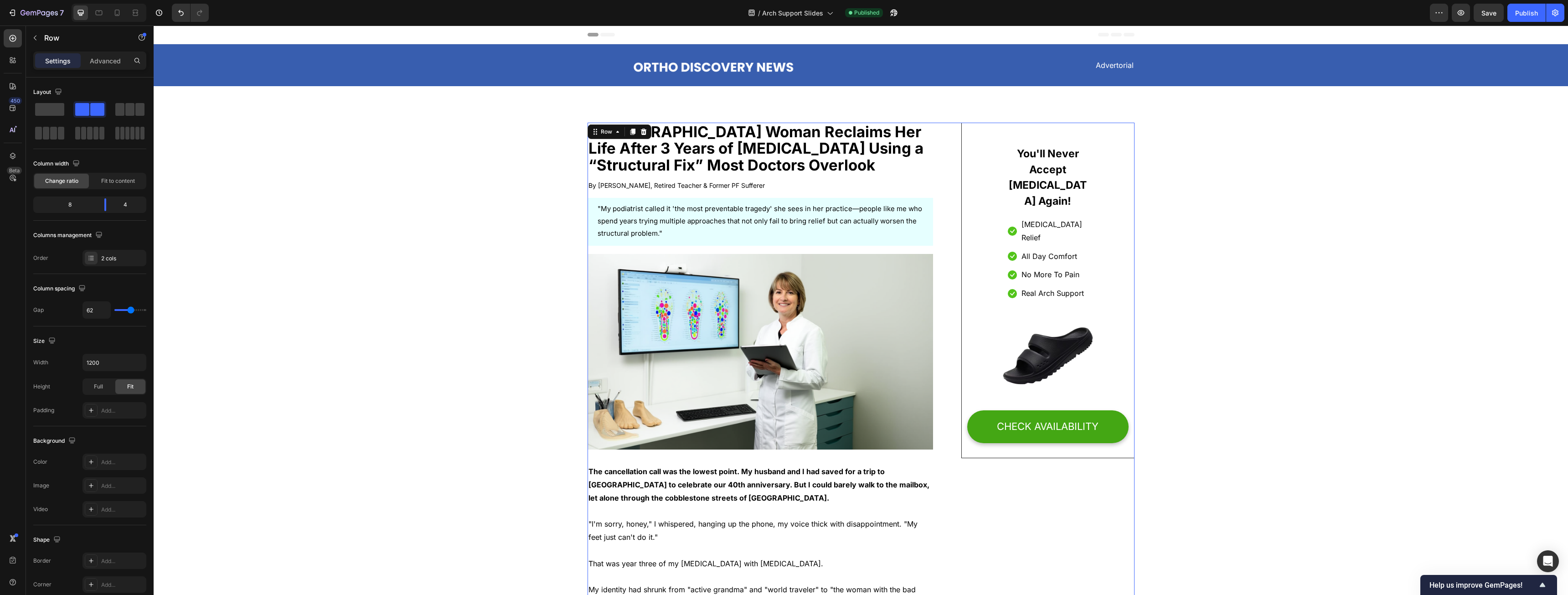
drag, startPoint x: 984, startPoint y: 104, endPoint x: 946, endPoint y: 30, distance: 83.2
click at [117, 15] on icon at bounding box center [117, 14] width 2 height 1
type input "0"
type input "100%"
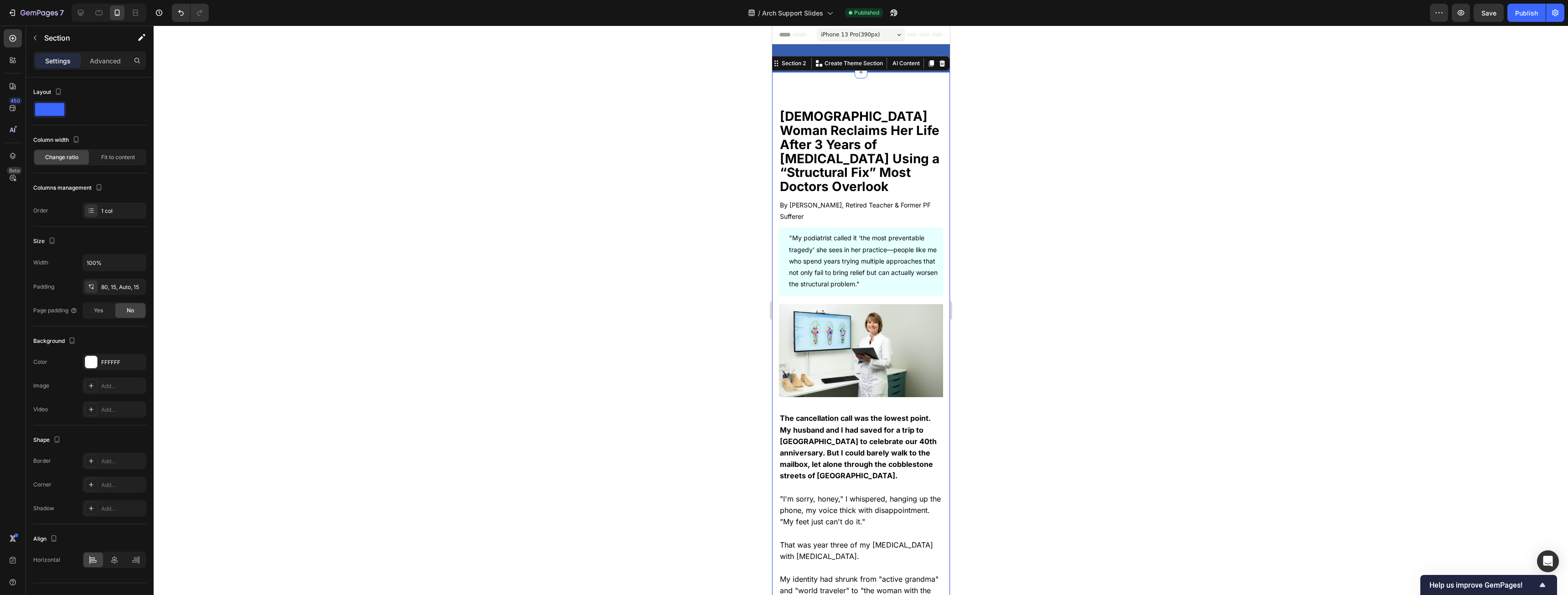
click at [94, 57] on p "Advanced" at bounding box center [105, 61] width 31 height 10
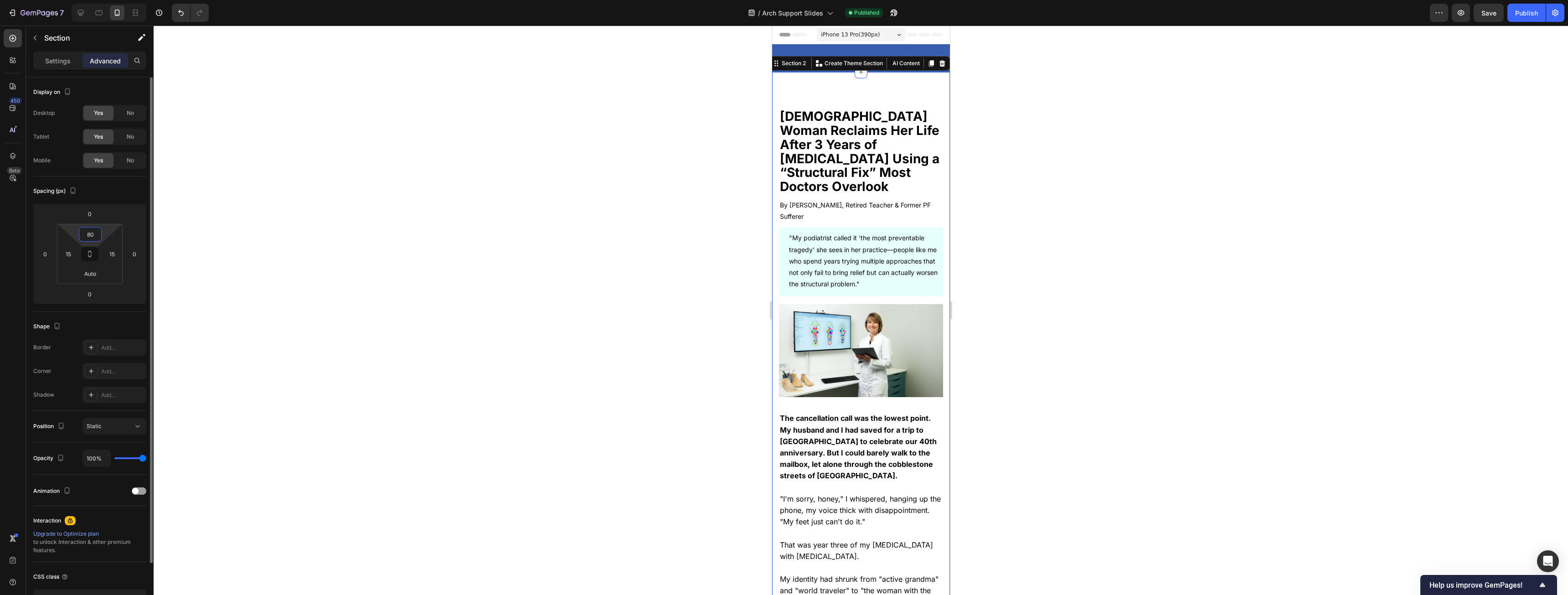
click at [97, 233] on input "80" at bounding box center [90, 234] width 18 height 13
click at [99, 284] on span "XS" at bounding box center [96, 281] width 7 height 6
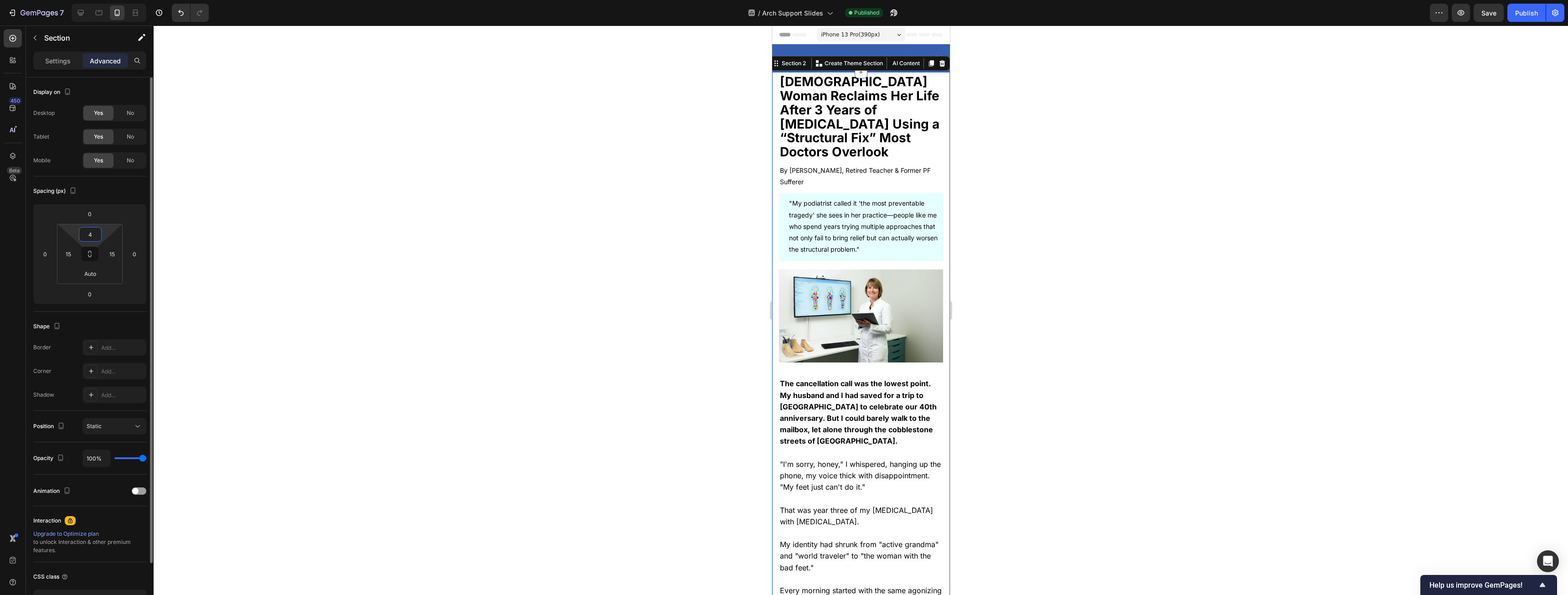
click at [96, 233] on input "4" at bounding box center [90, 234] width 18 height 13
click at [99, 303] on div "L 16px" at bounding box center [110, 322] width 57 height 13
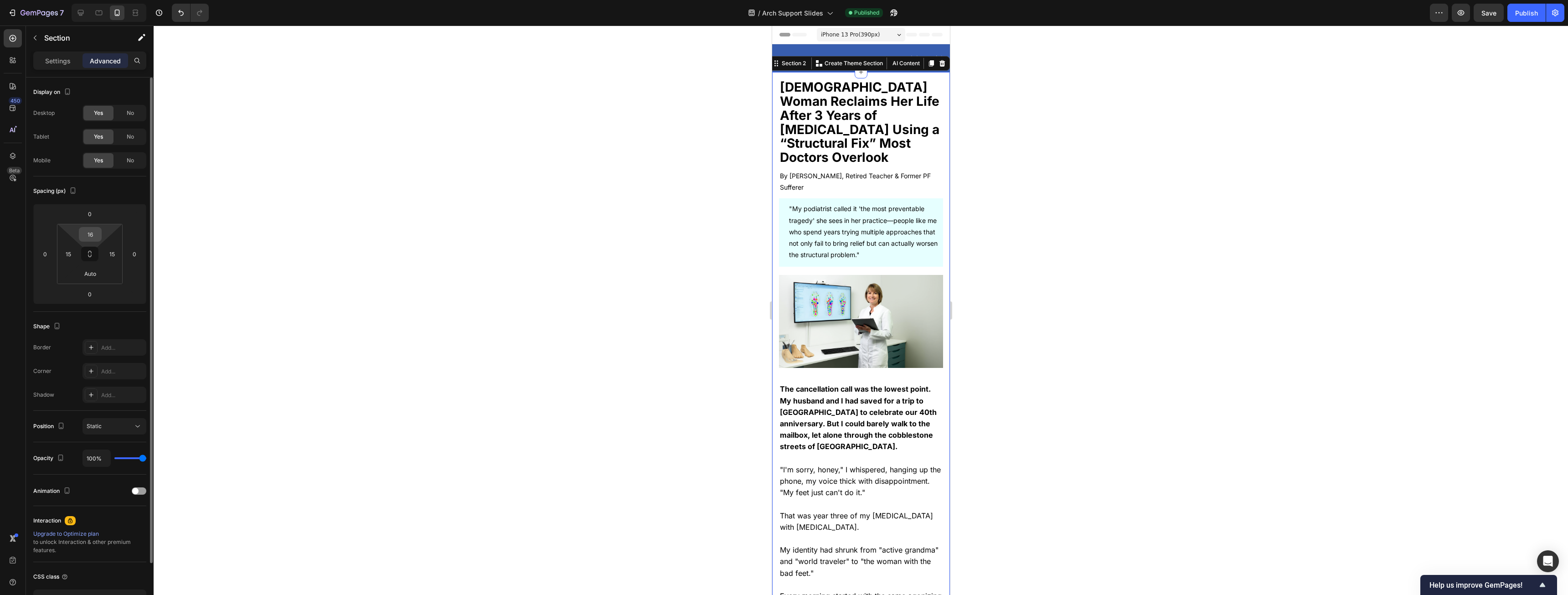
click at [86, 238] on input "16" at bounding box center [90, 234] width 18 height 13
click at [97, 303] on div "2XL 32px" at bounding box center [110, 350] width 57 height 13
type input "32"
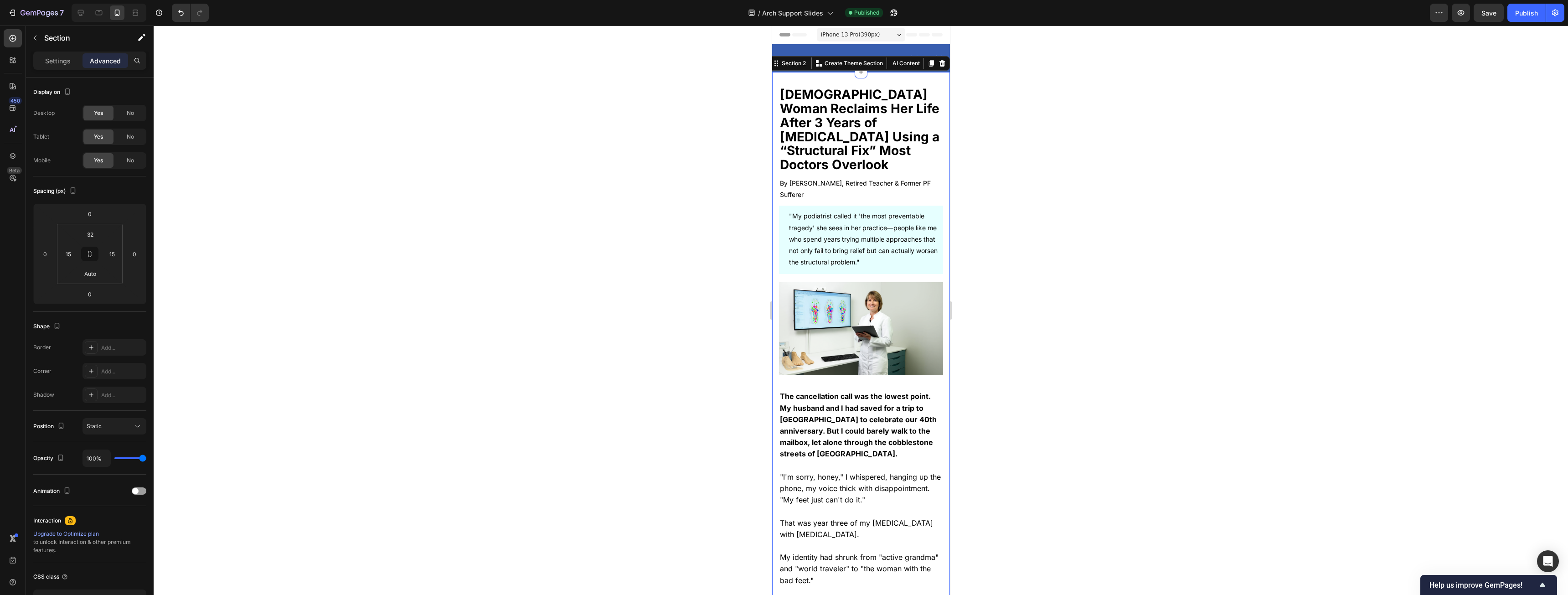
click at [583, 252] on div at bounding box center [861, 310] width 1415 height 569
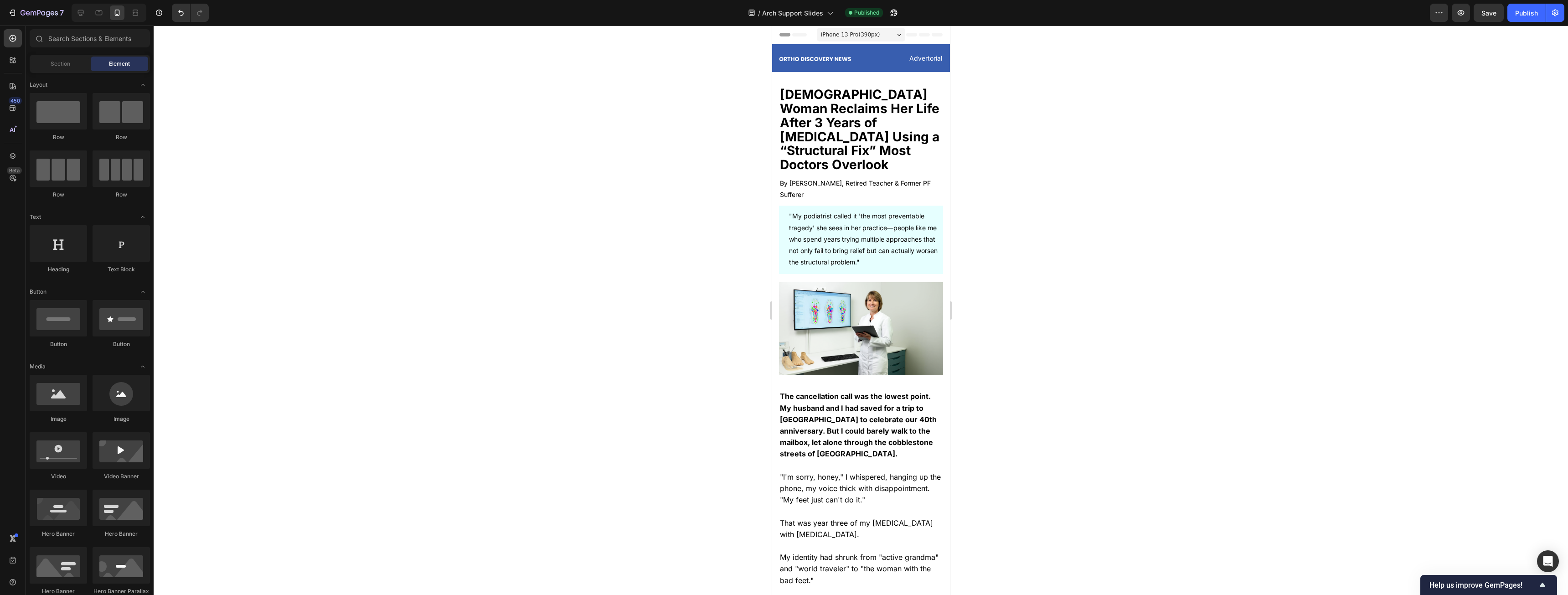
click at [583, 23] on div "7 Version history / Arch Support Slides Published Preview Save Publish" at bounding box center [784, 13] width 1568 height 26
click at [583, 14] on div "Publish" at bounding box center [1526, 13] width 23 height 10
click at [91, 16] on div at bounding box center [109, 13] width 75 height 18
click at [83, 14] on icon at bounding box center [80, 12] width 9 height 9
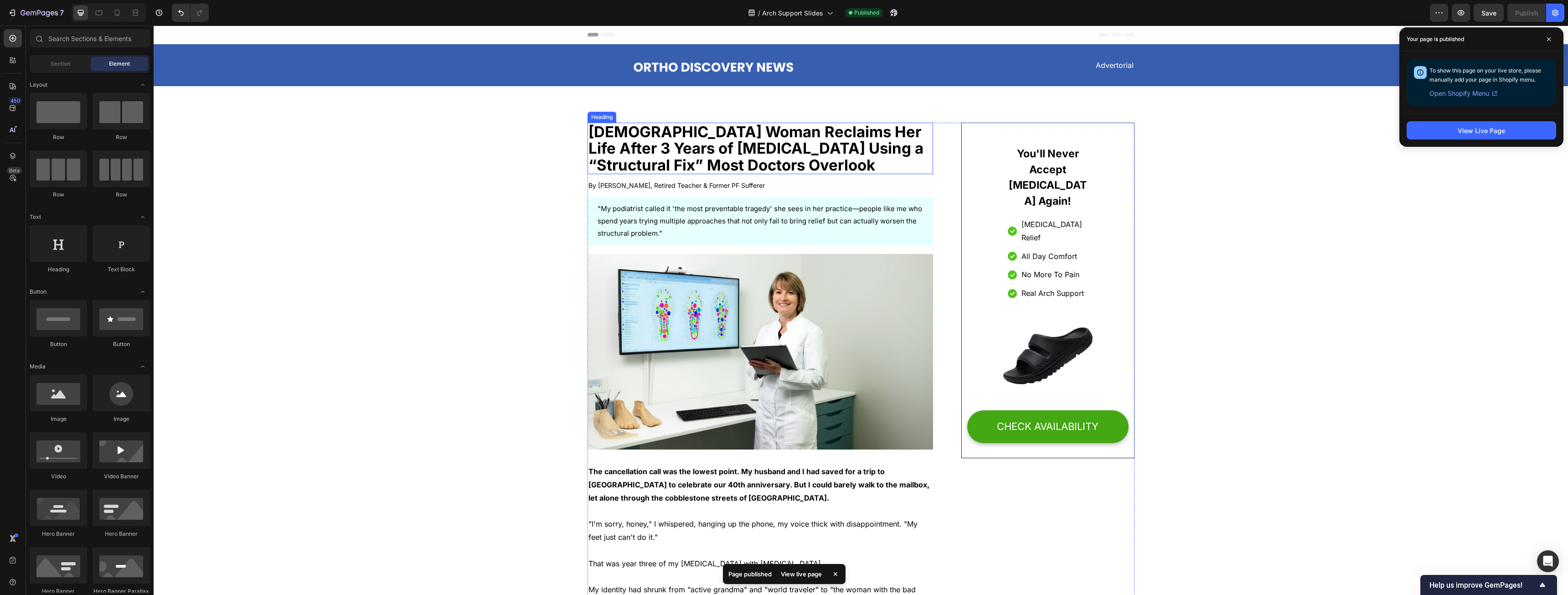
click at [583, 147] on strong "[DEMOGRAPHIC_DATA] Woman Reclaims Her Life After 3 Years of [MEDICAL_DATA] Usin…" at bounding box center [756, 148] width 335 height 52
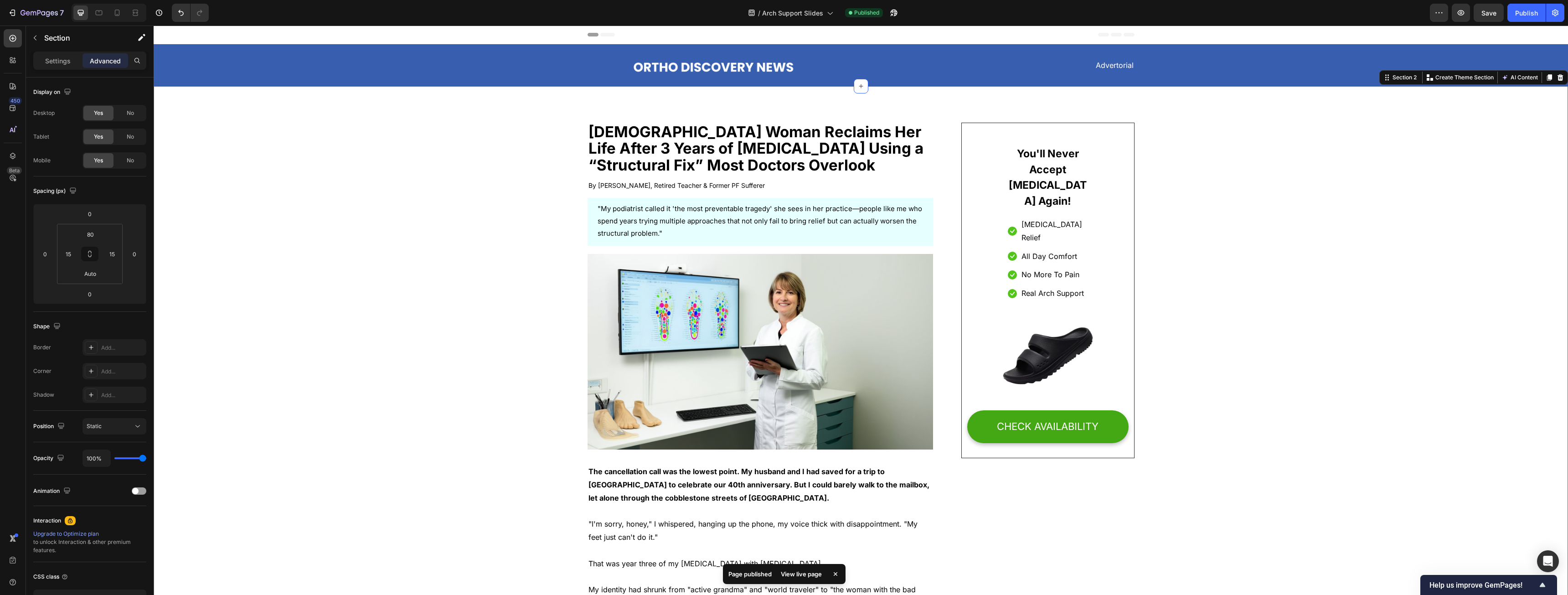
click at [91, 236] on input "80" at bounding box center [90, 234] width 18 height 13
click at [103, 303] on p "3XL 48px" at bounding box center [113, 364] width 41 height 6
type input "48"
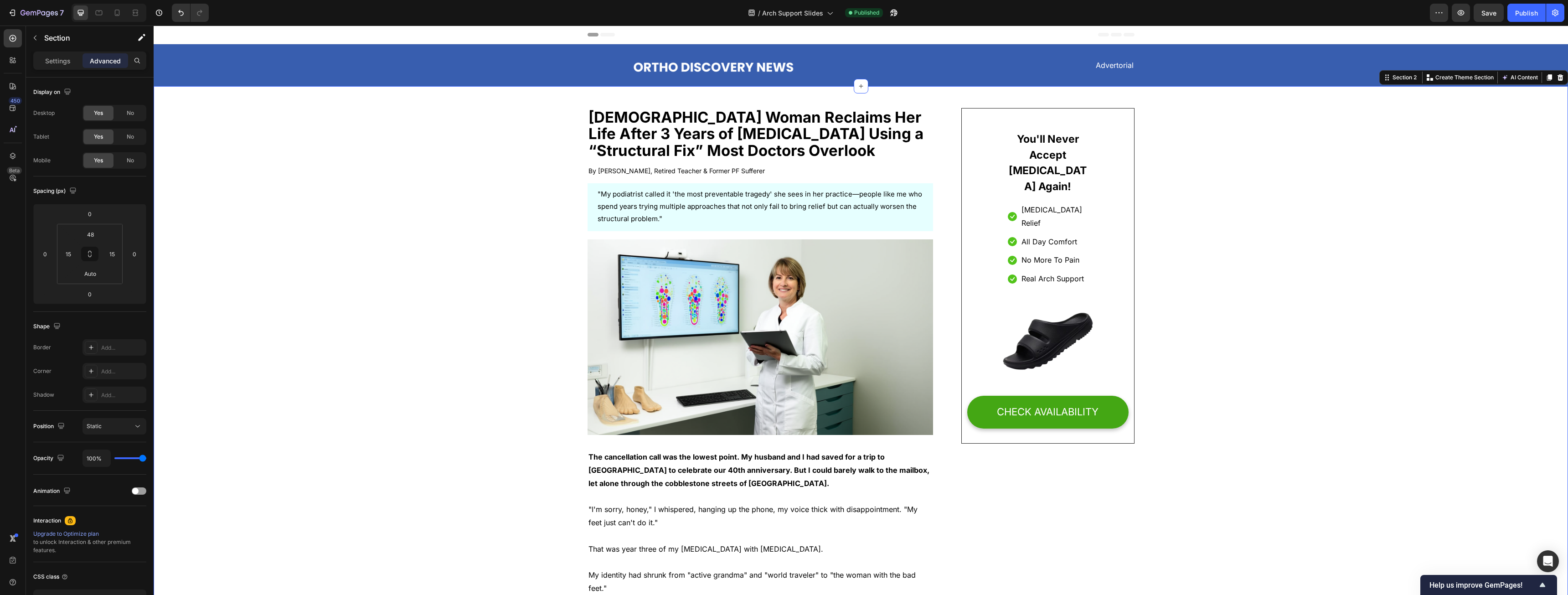
click at [583, 5] on button "Publish" at bounding box center [1526, 13] width 38 height 18
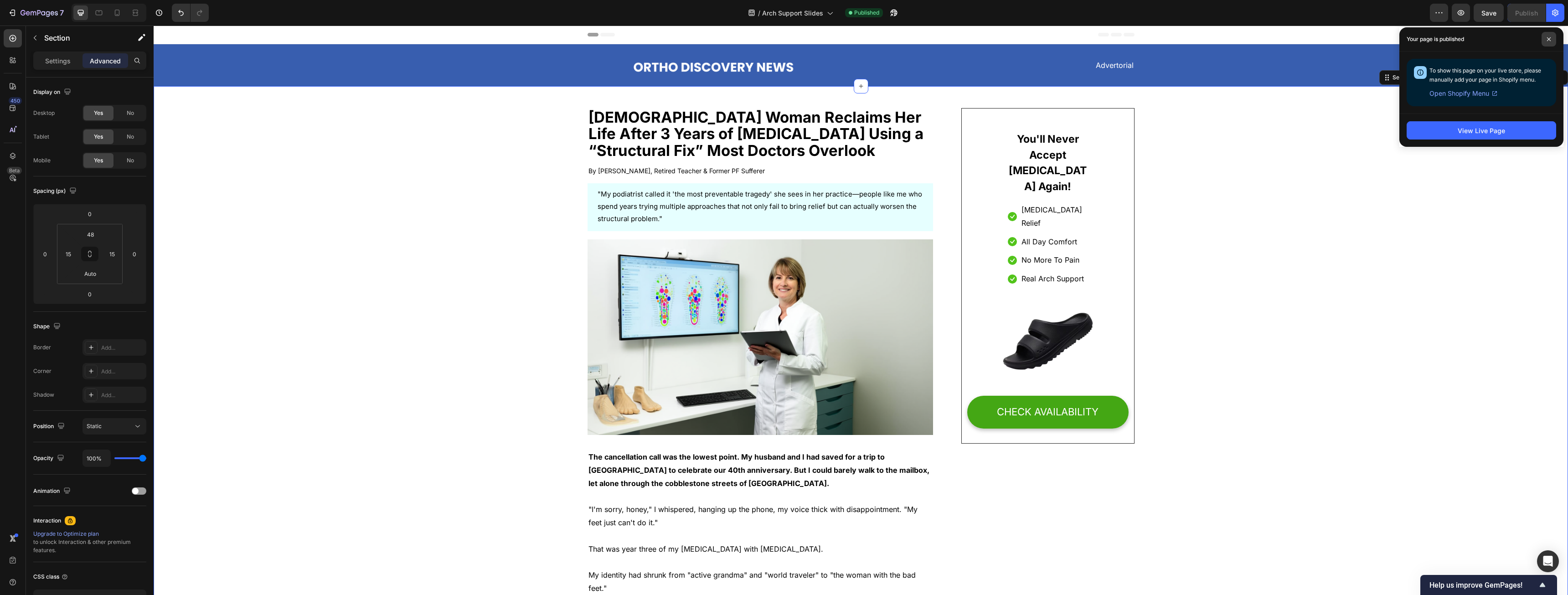
click at [583, 37] on span at bounding box center [1549, 39] width 15 height 15
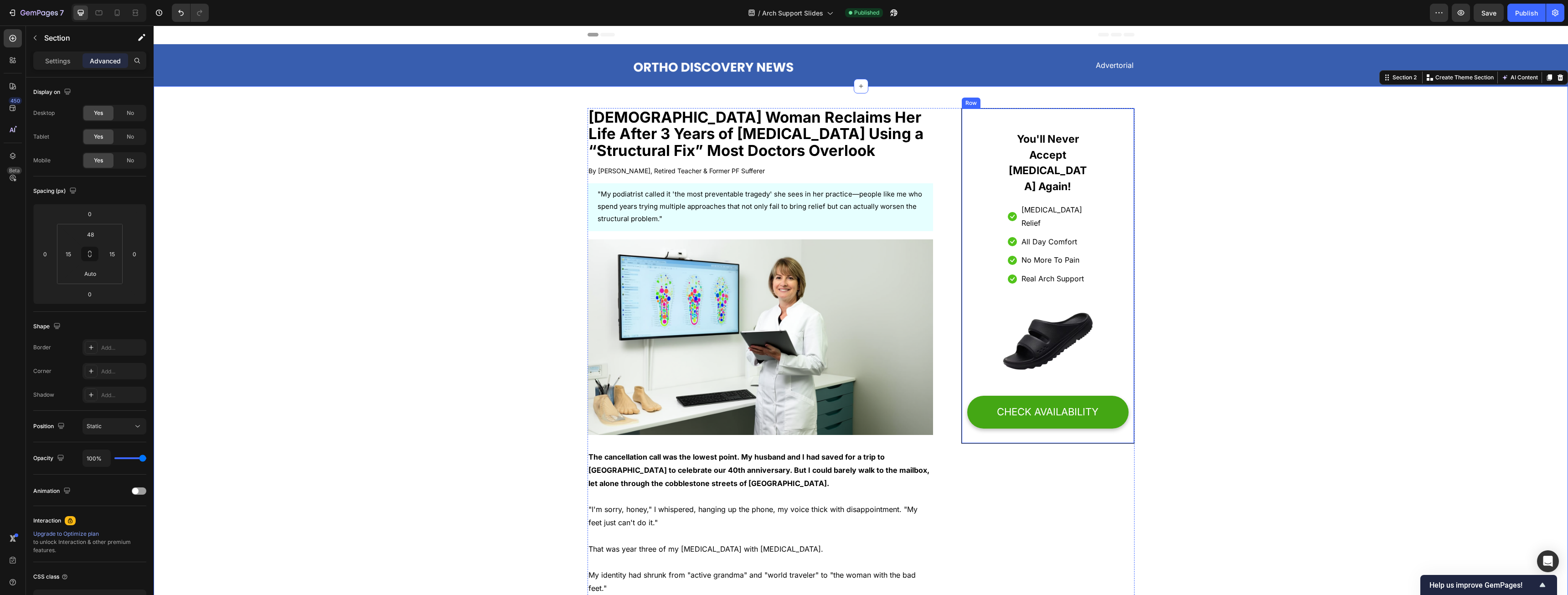
click at [583, 122] on div "You'll Never Accept [MEDICAL_DATA] Again! Heading Icon [MEDICAL_DATA] Relief Te…" at bounding box center [1048, 276] width 161 height 313
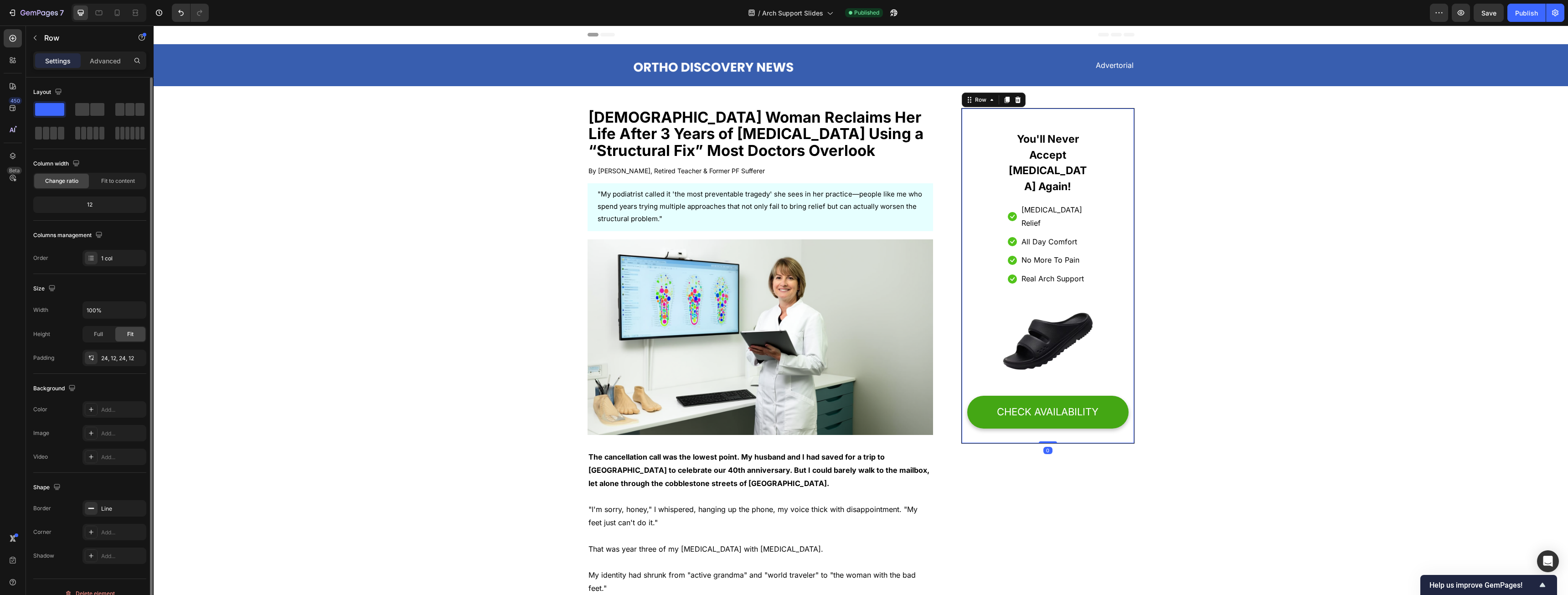
scroll to position [13, 0]
click at [110, 303] on div "Add..." at bounding box center [122, 519] width 43 height 8
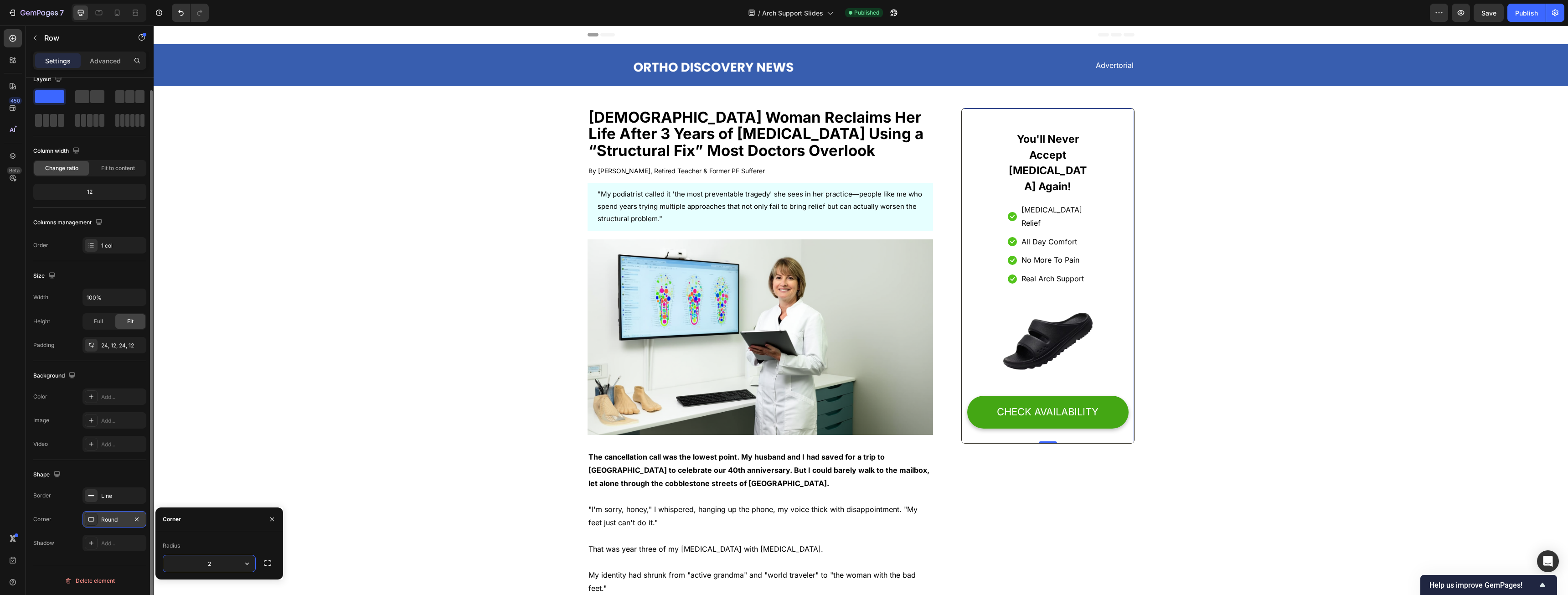
type input "20"
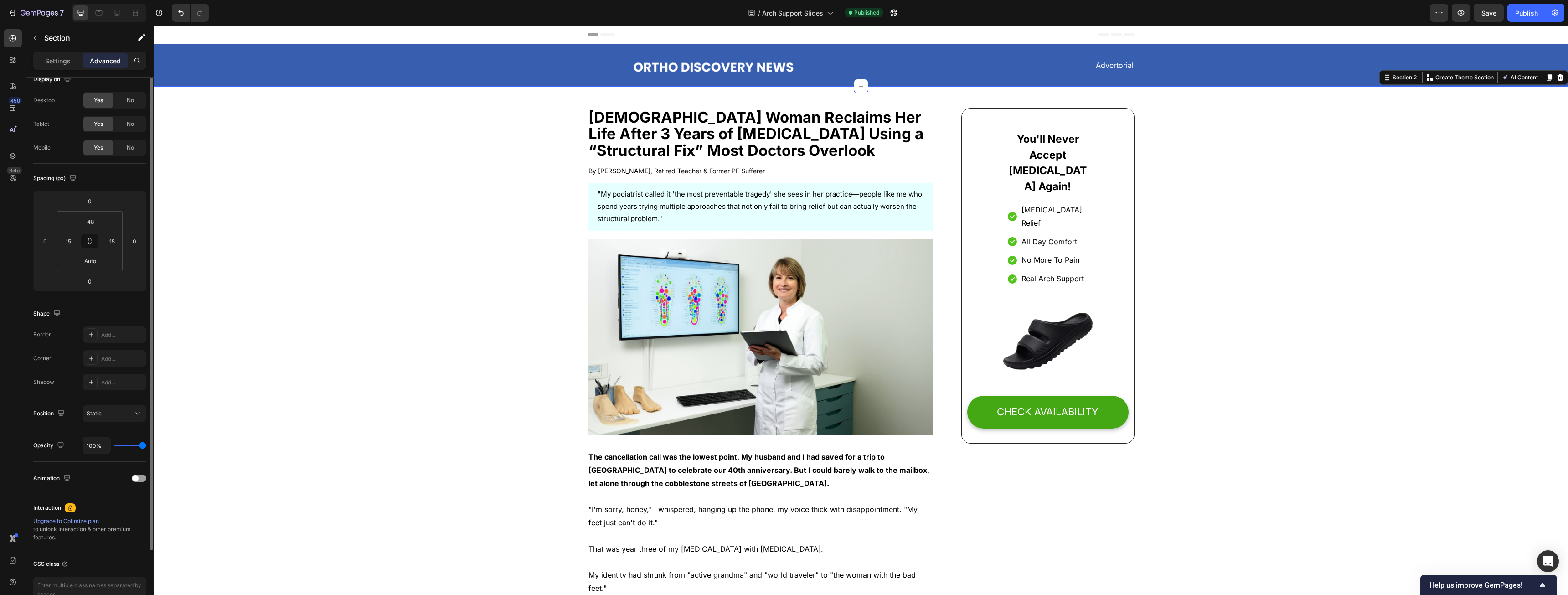
scroll to position [0, 0]
click at [583, 10] on div "Publish" at bounding box center [1526, 13] width 23 height 10
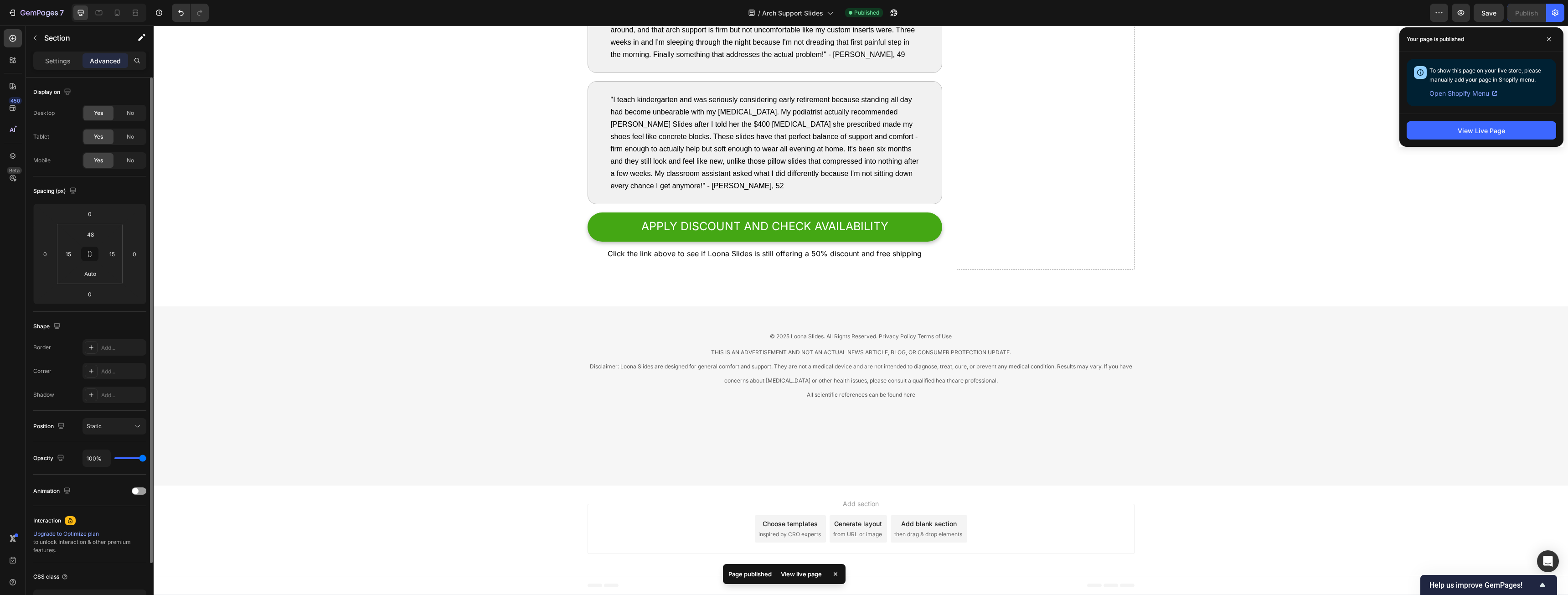
scroll to position [4501, 0]
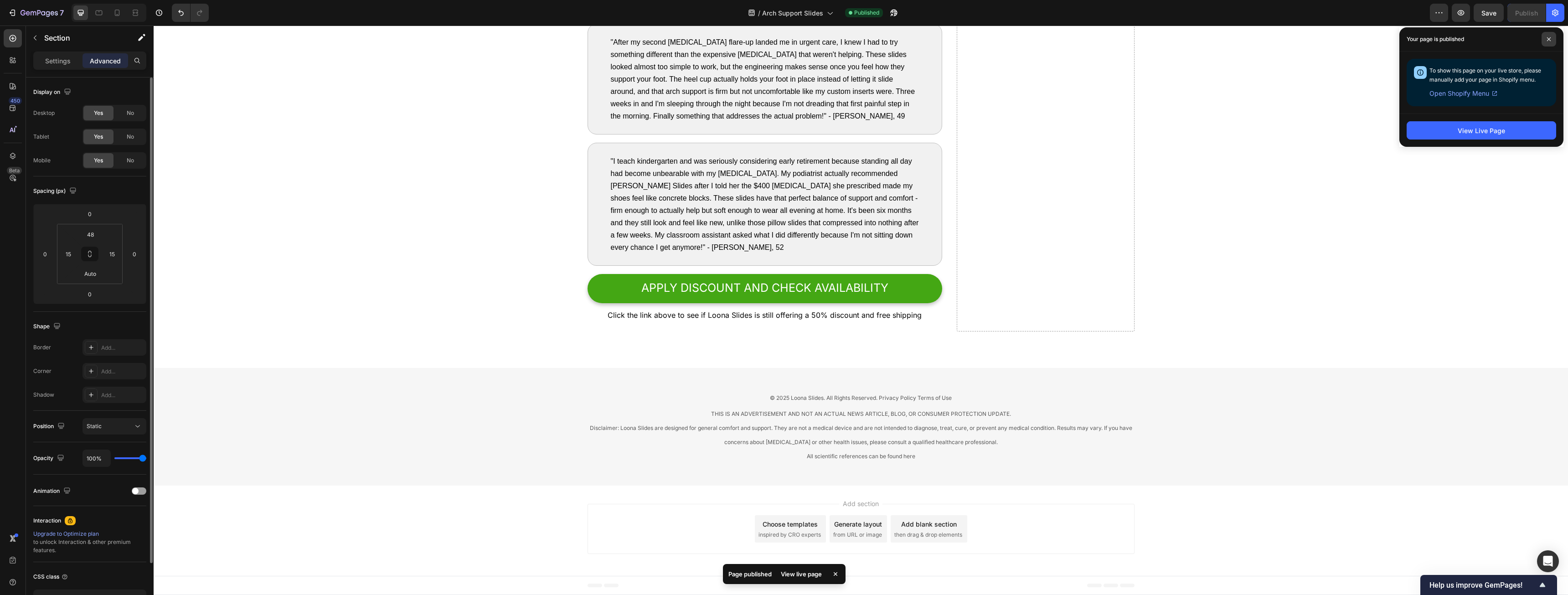
click at [583, 40] on span at bounding box center [1549, 39] width 15 height 15
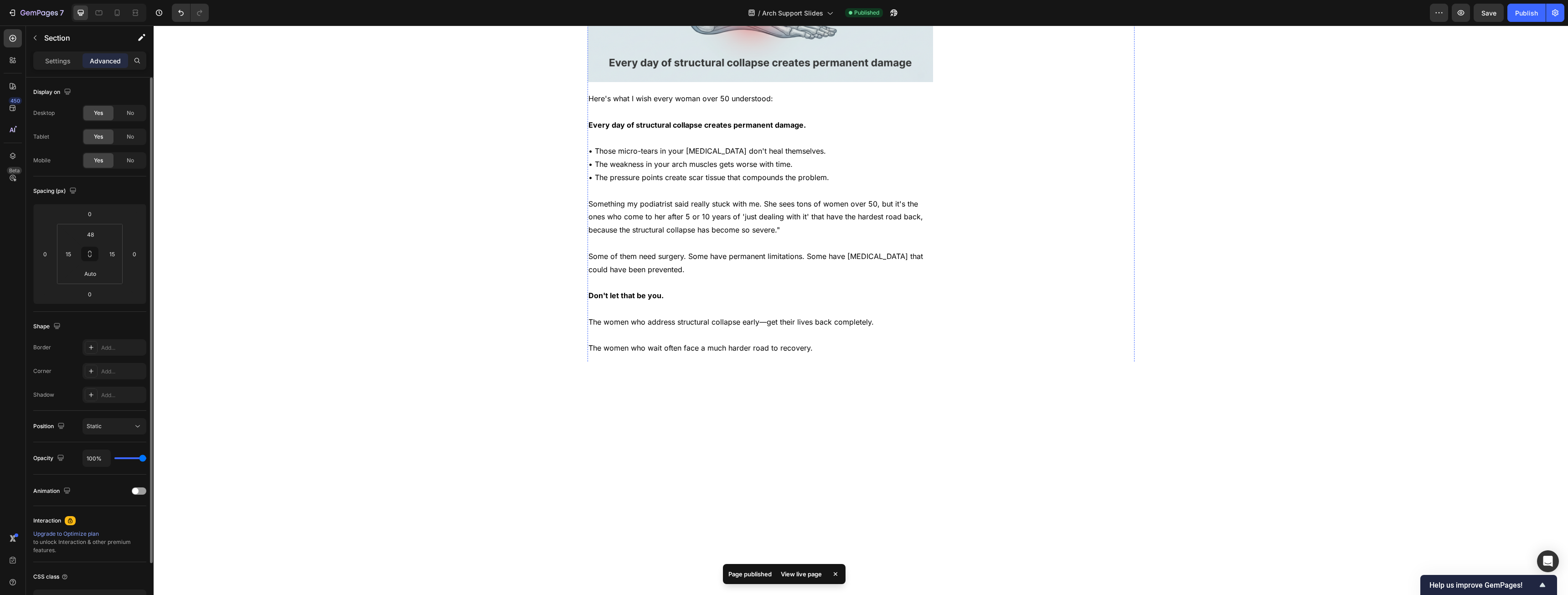
scroll to position [0, 0]
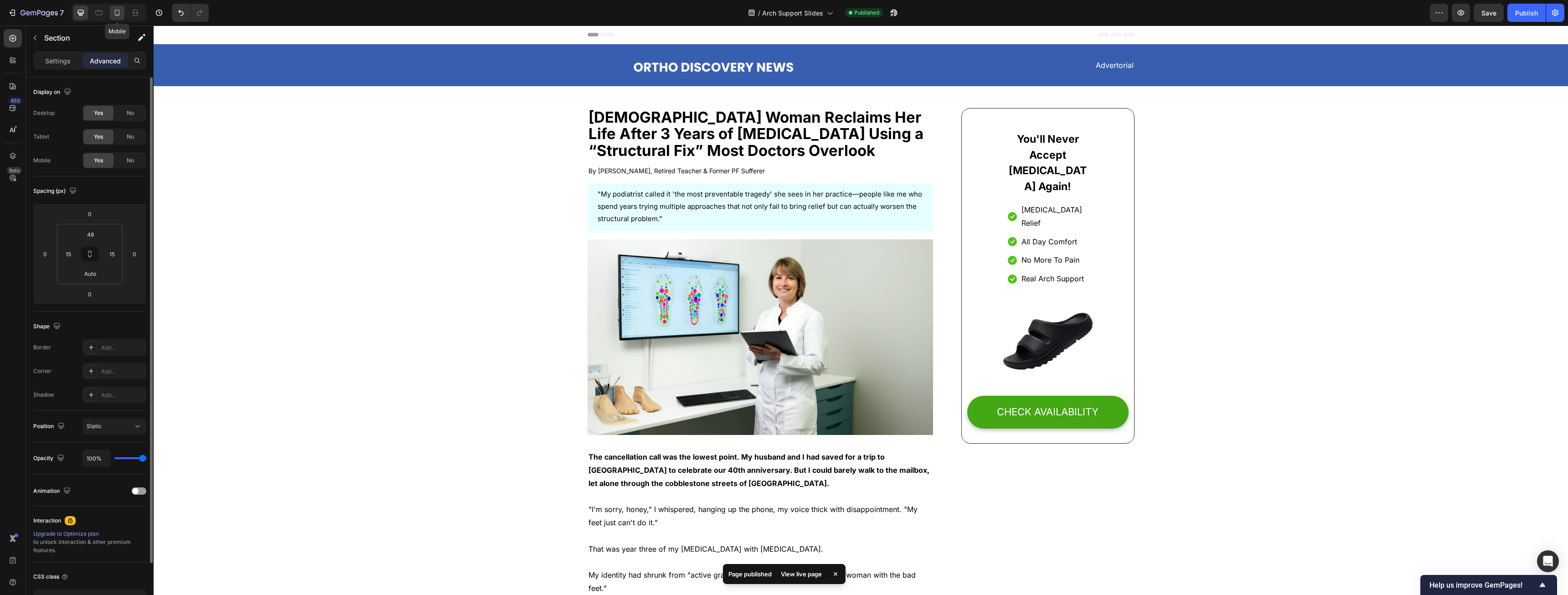
drag, startPoint x: 111, startPoint y: 7, endPoint x: 117, endPoint y: 10, distance: 6.7
click at [111, 7] on div at bounding box center [117, 13] width 15 height 15
type input "32"
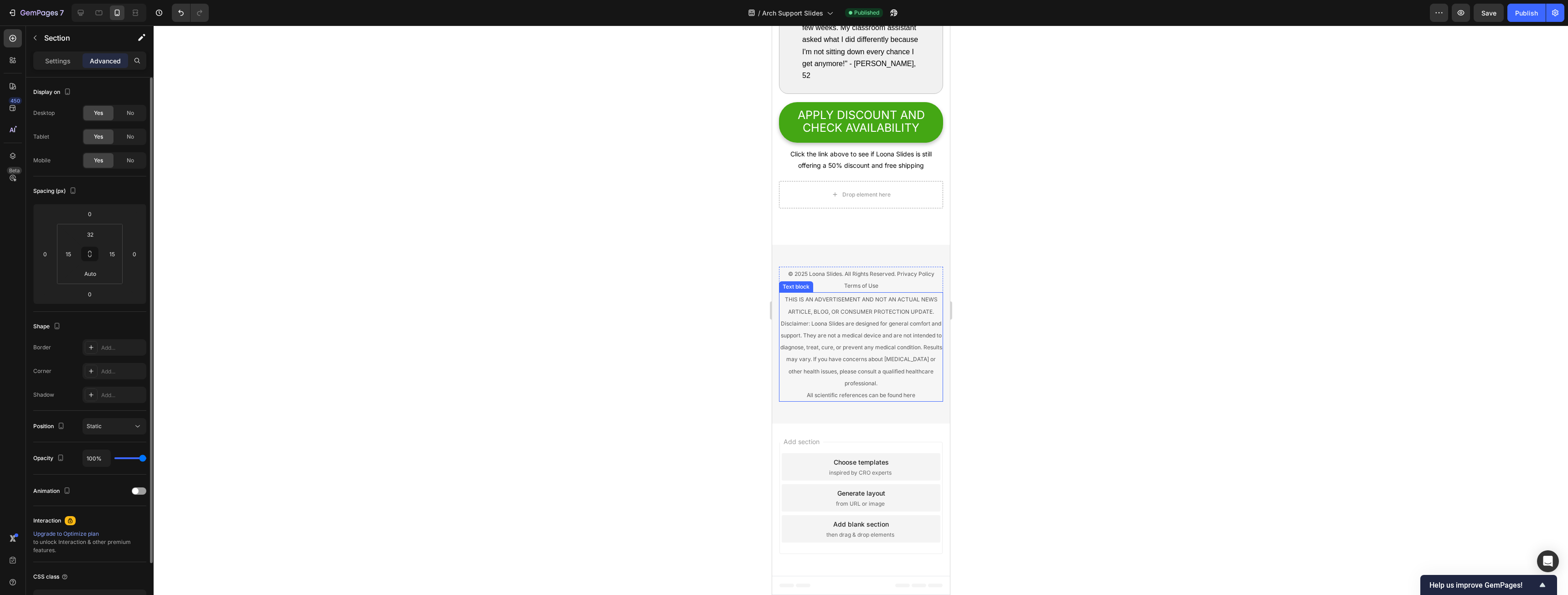
scroll to position [5800, 0]
click at [583, 199] on div "Drop element here" at bounding box center [866, 195] width 48 height 7
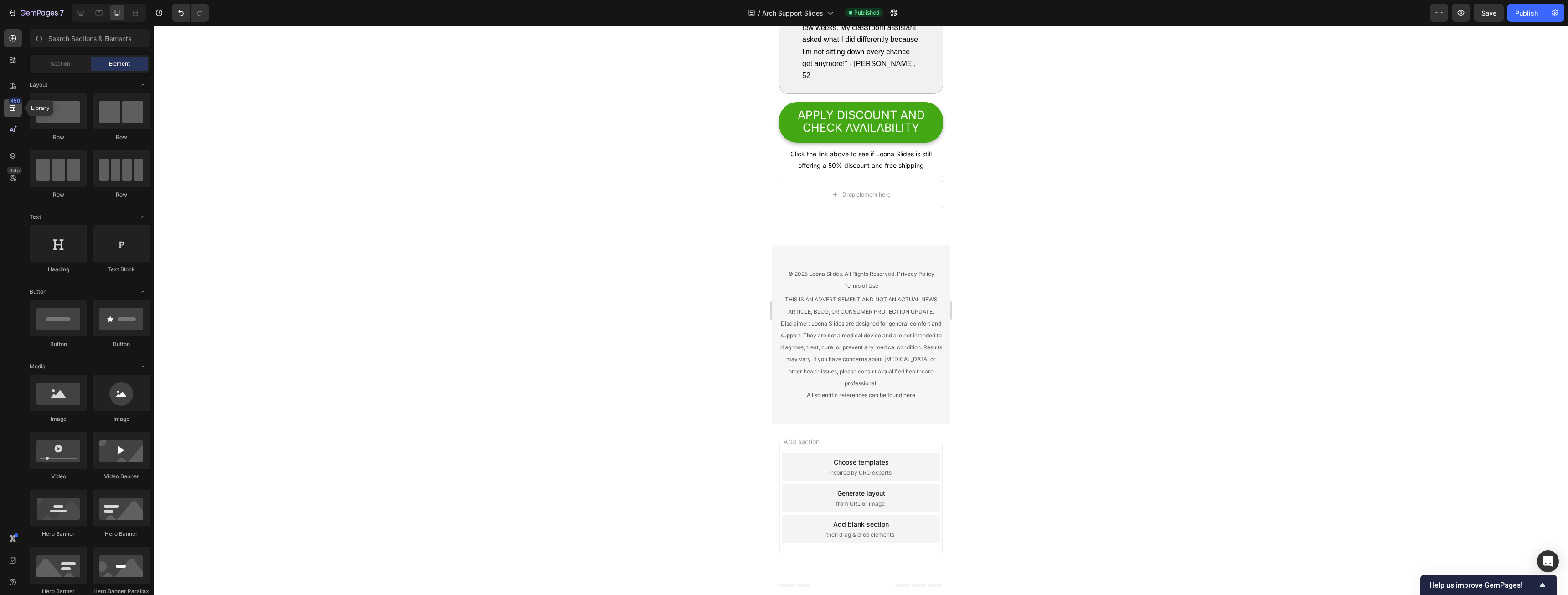
click at [15, 105] on icon at bounding box center [12, 108] width 9 height 9
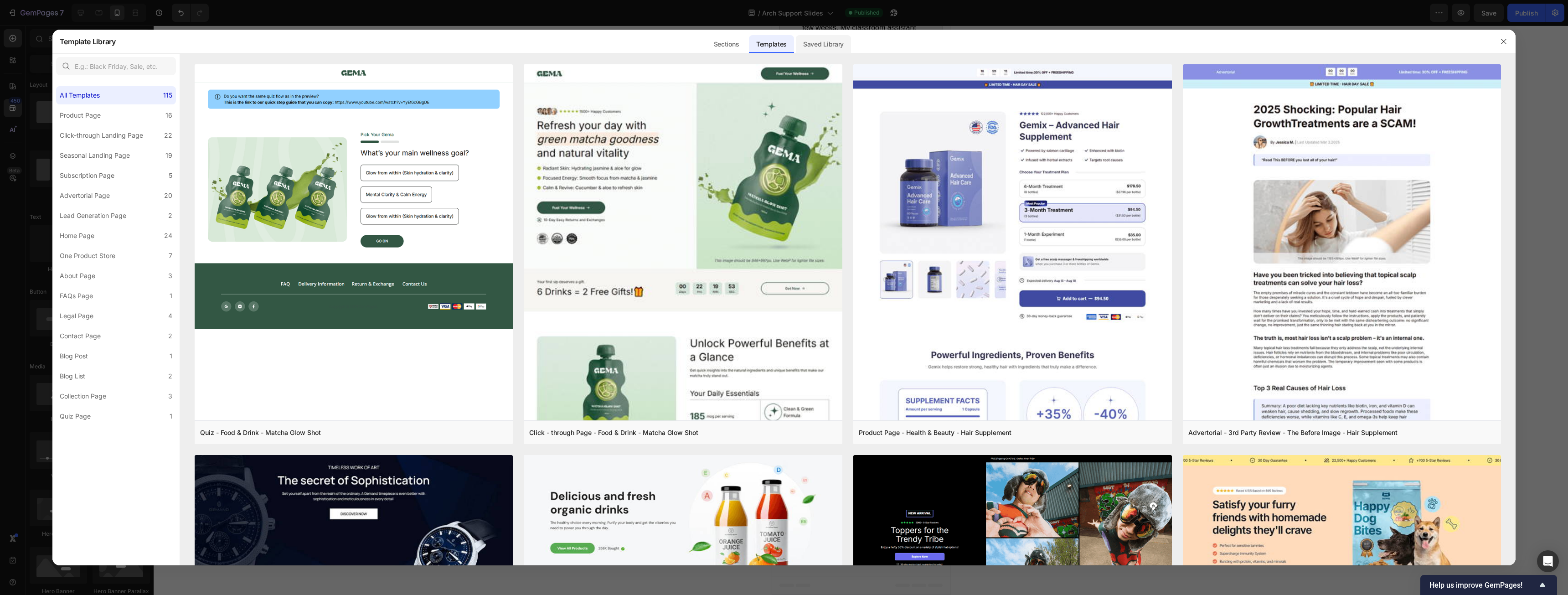
click at [583, 48] on div "Saved Library" at bounding box center [823, 44] width 55 height 18
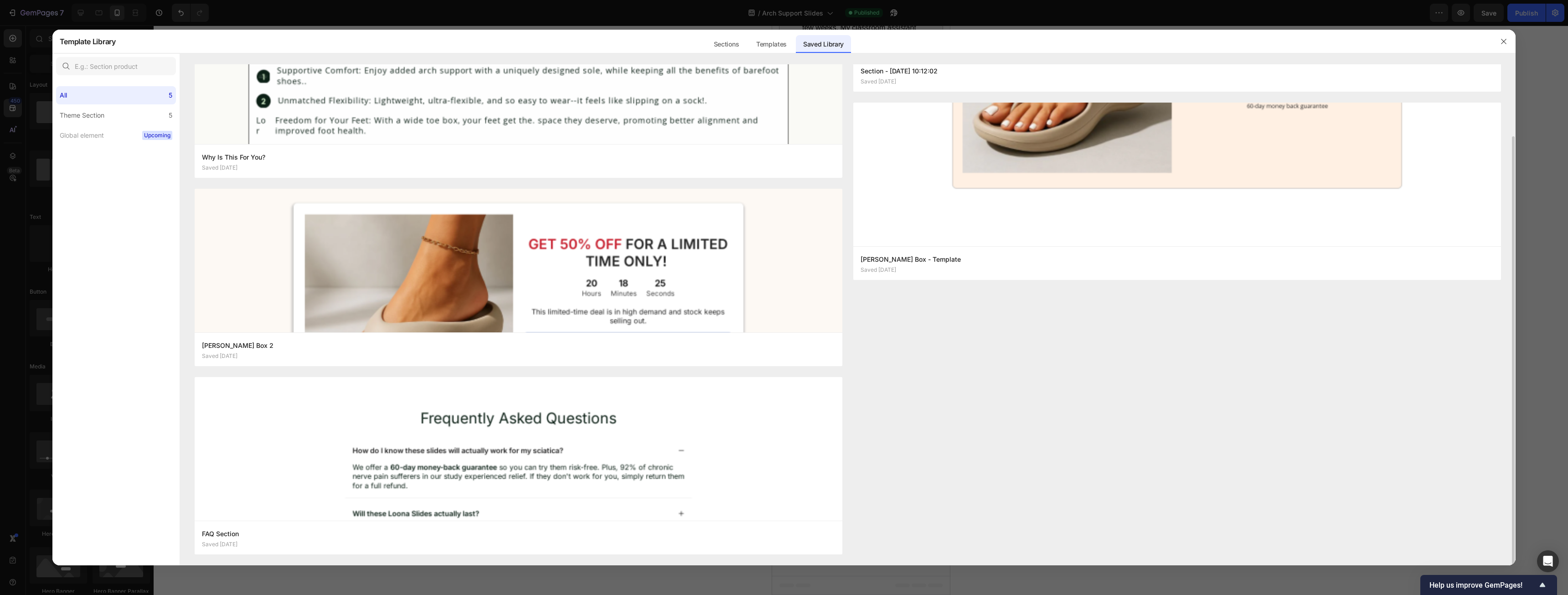
scroll to position [0, 0]
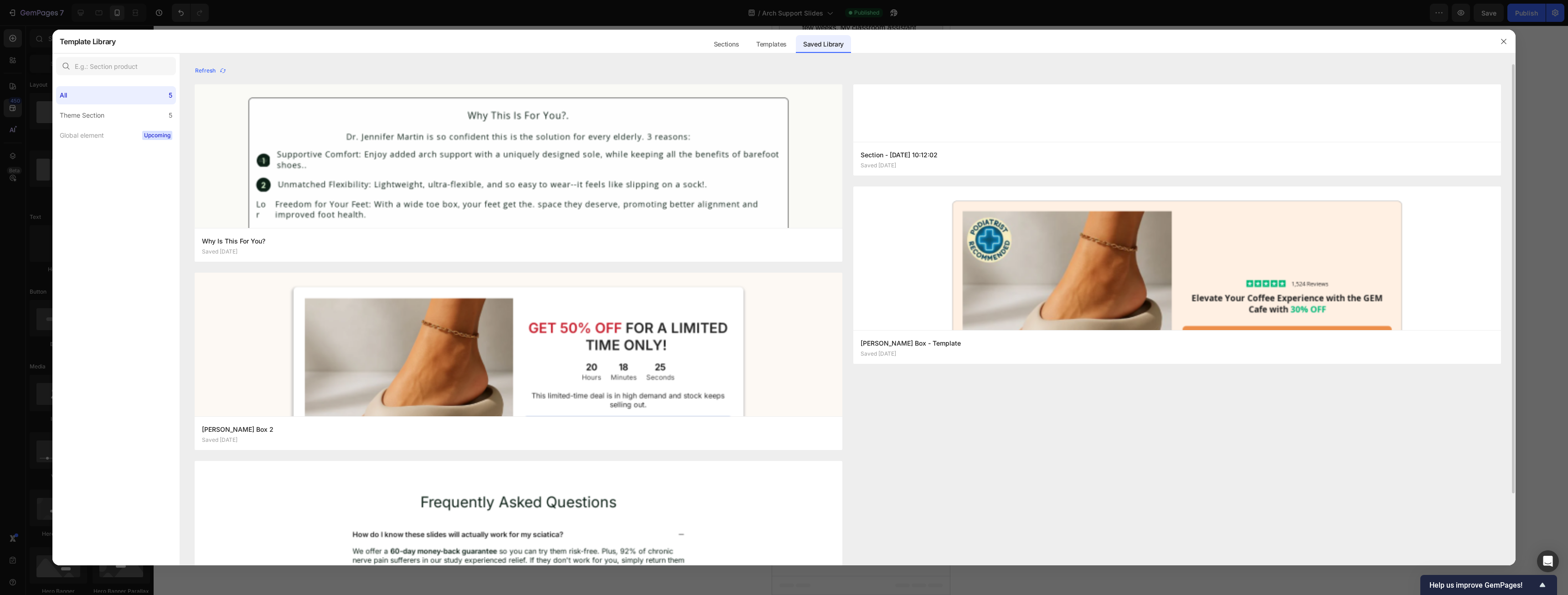
click at [583, 40] on icon "button" at bounding box center [1504, 41] width 5 height 5
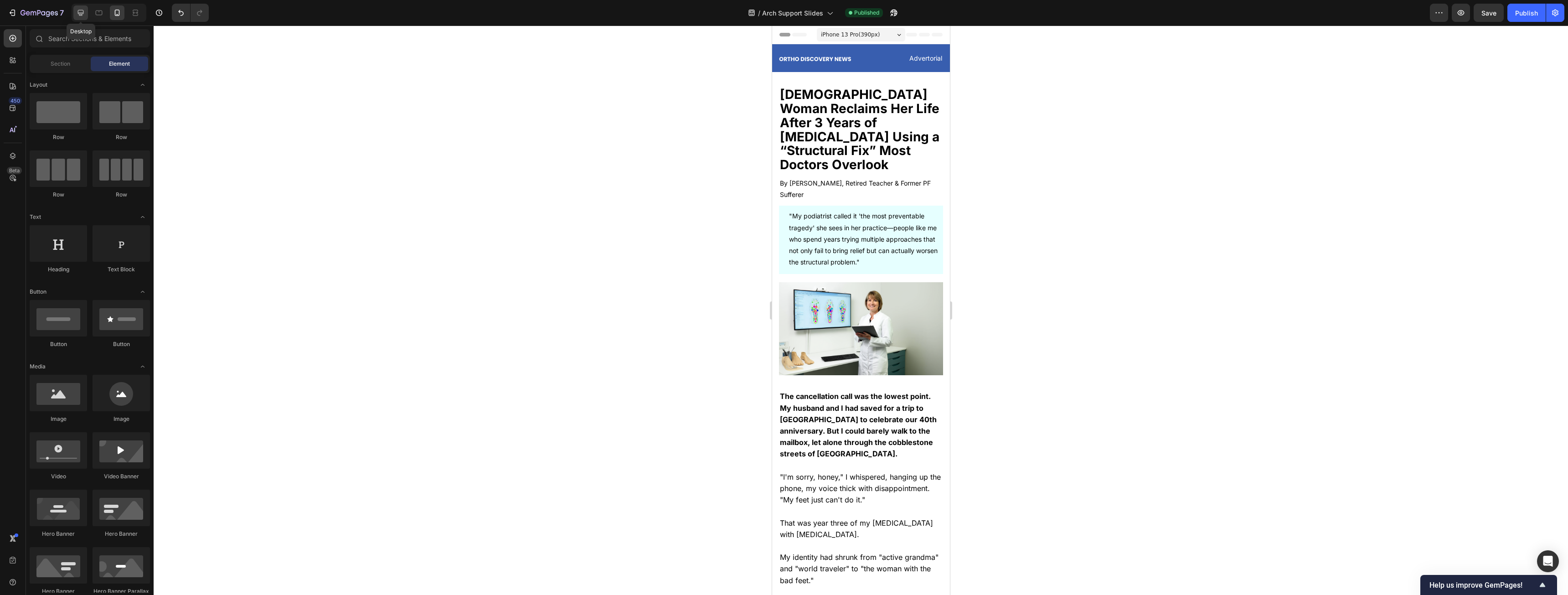
click at [83, 16] on icon at bounding box center [80, 12] width 9 height 9
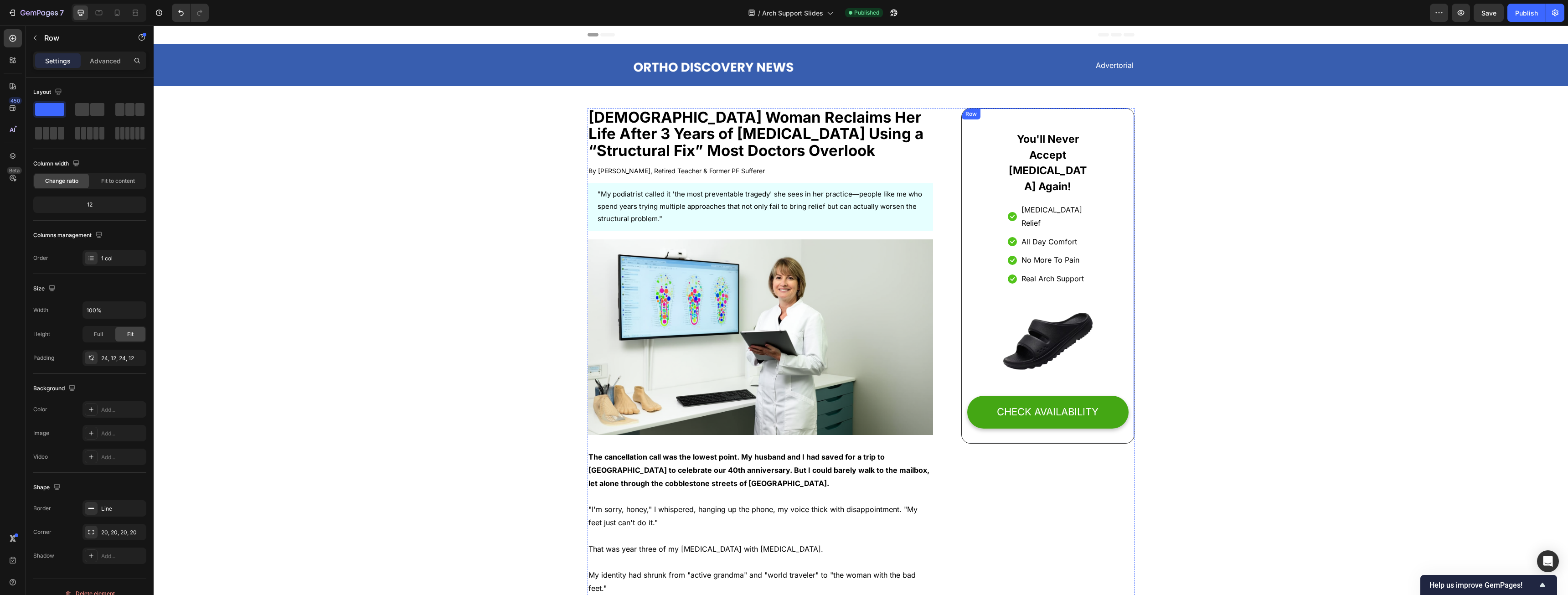
click at [583, 123] on div "You'll Never Accept Foot Pain Again! Heading Icon Foot Pain Relief Text block I…" at bounding box center [1048, 275] width 173 height 336
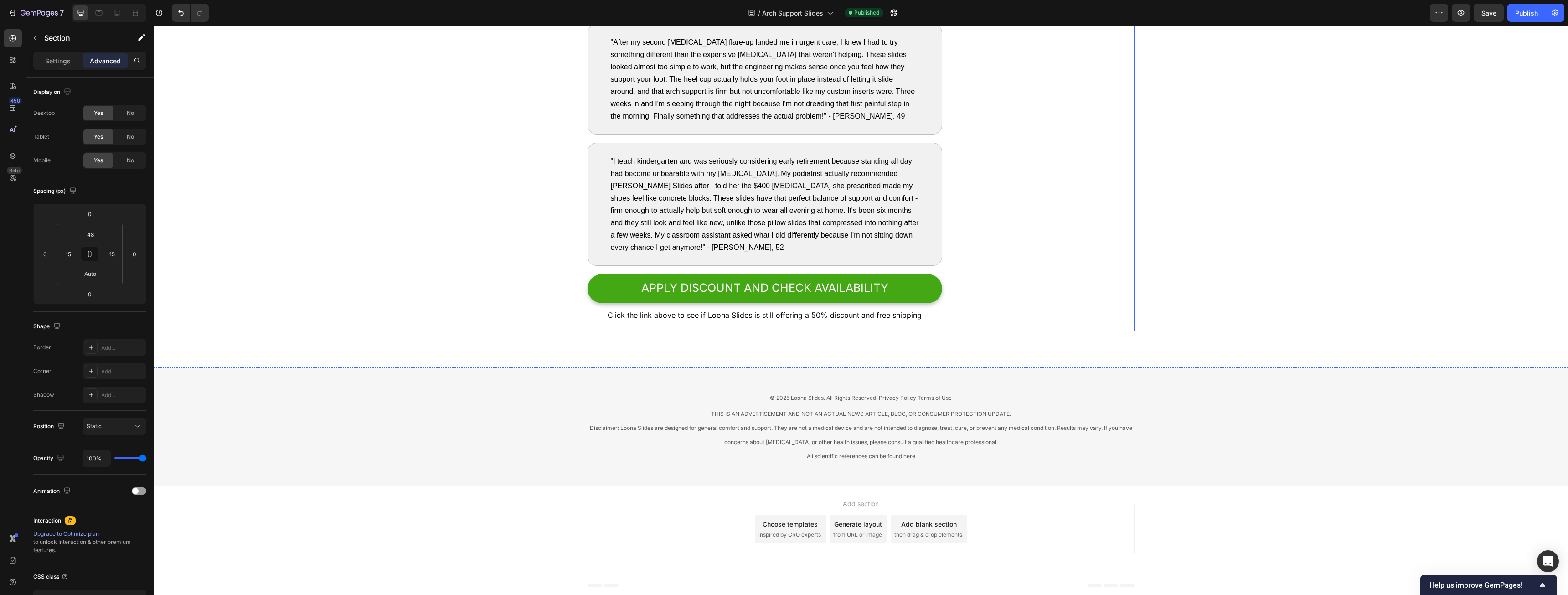
scroll to position [4501, 0]
click at [43, 36] on div "Section" at bounding box center [74, 38] width 95 height 24
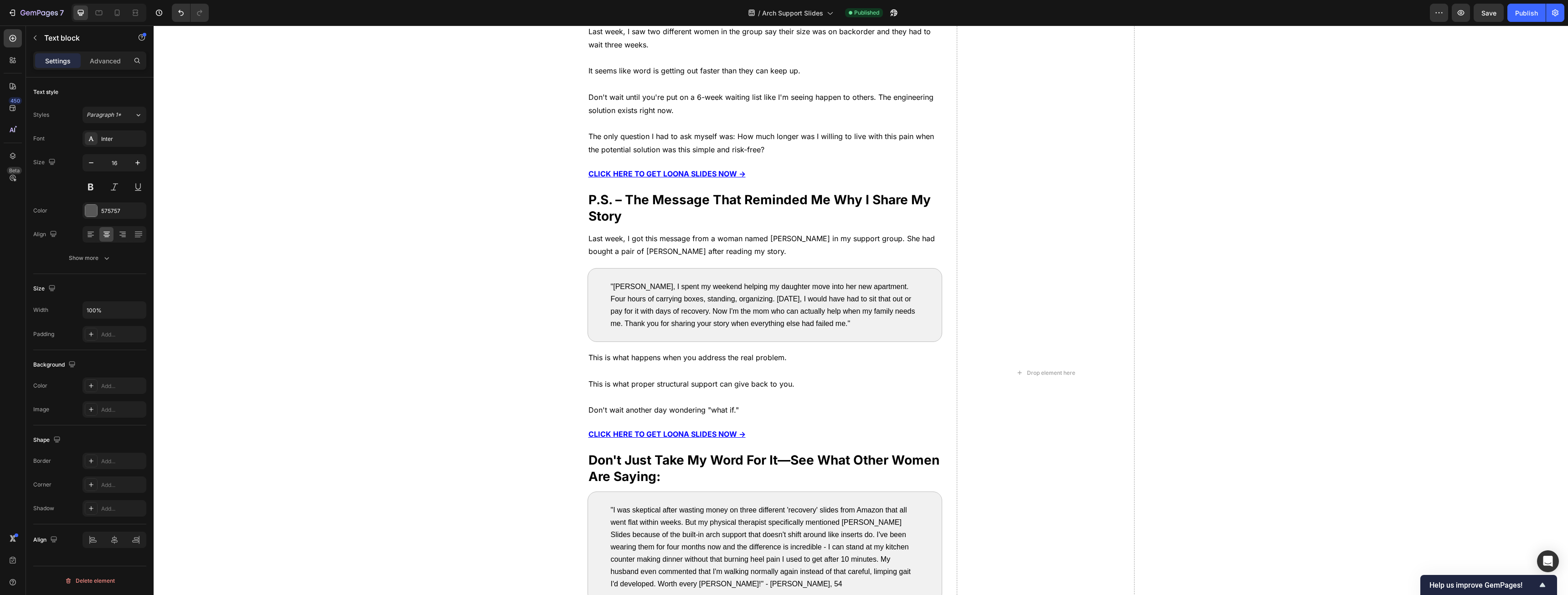
scroll to position [0, 0]
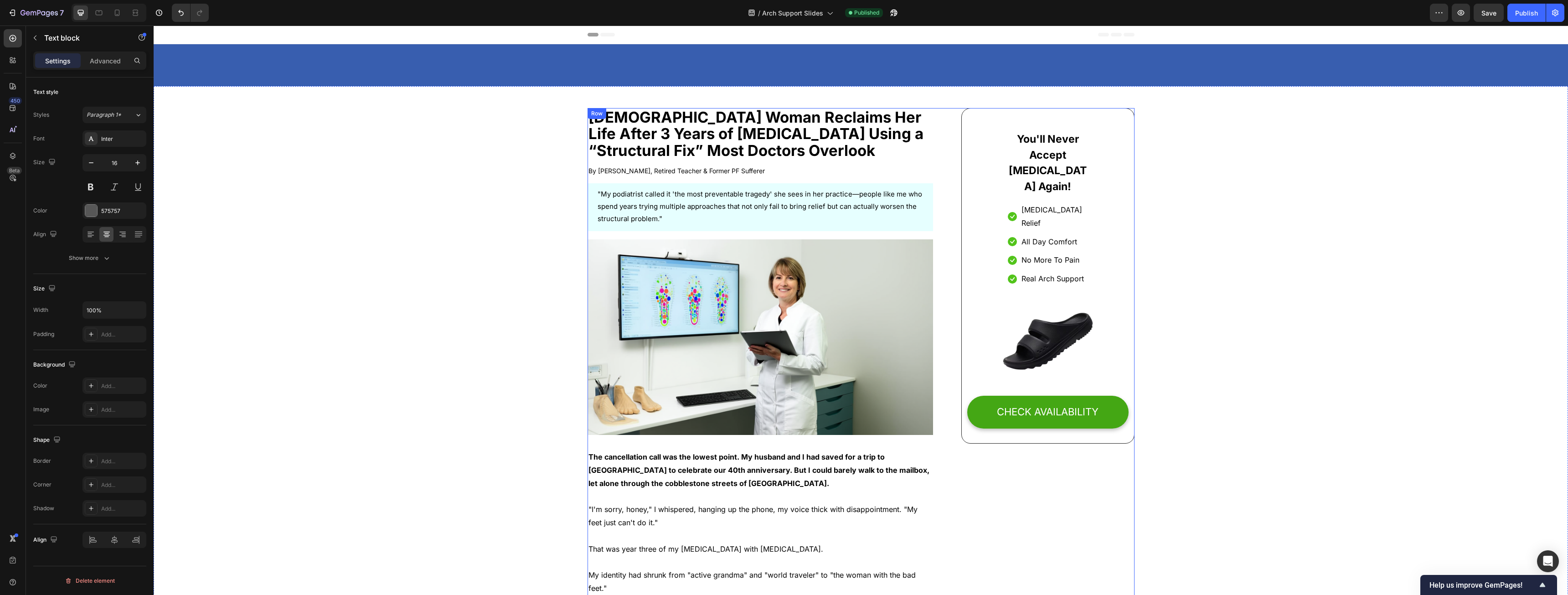
drag, startPoint x: 1074, startPoint y: 422, endPoint x: 1068, endPoint y: 113, distance: 309.1
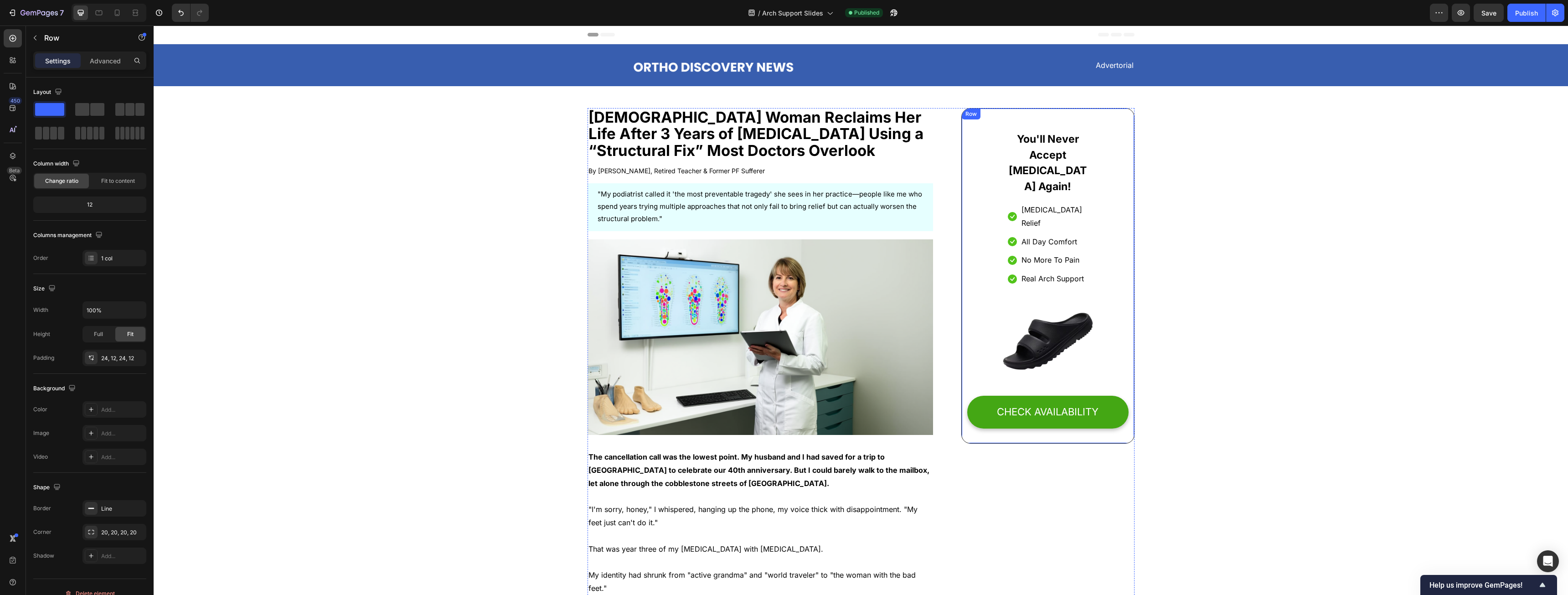
click at [583, 121] on div "You'll Never Accept Foot Pain Again! Heading Icon Foot Pain Relief Text block I…" at bounding box center [1048, 275] width 173 height 336
click at [583, 116] on div at bounding box center [1018, 118] width 11 height 11
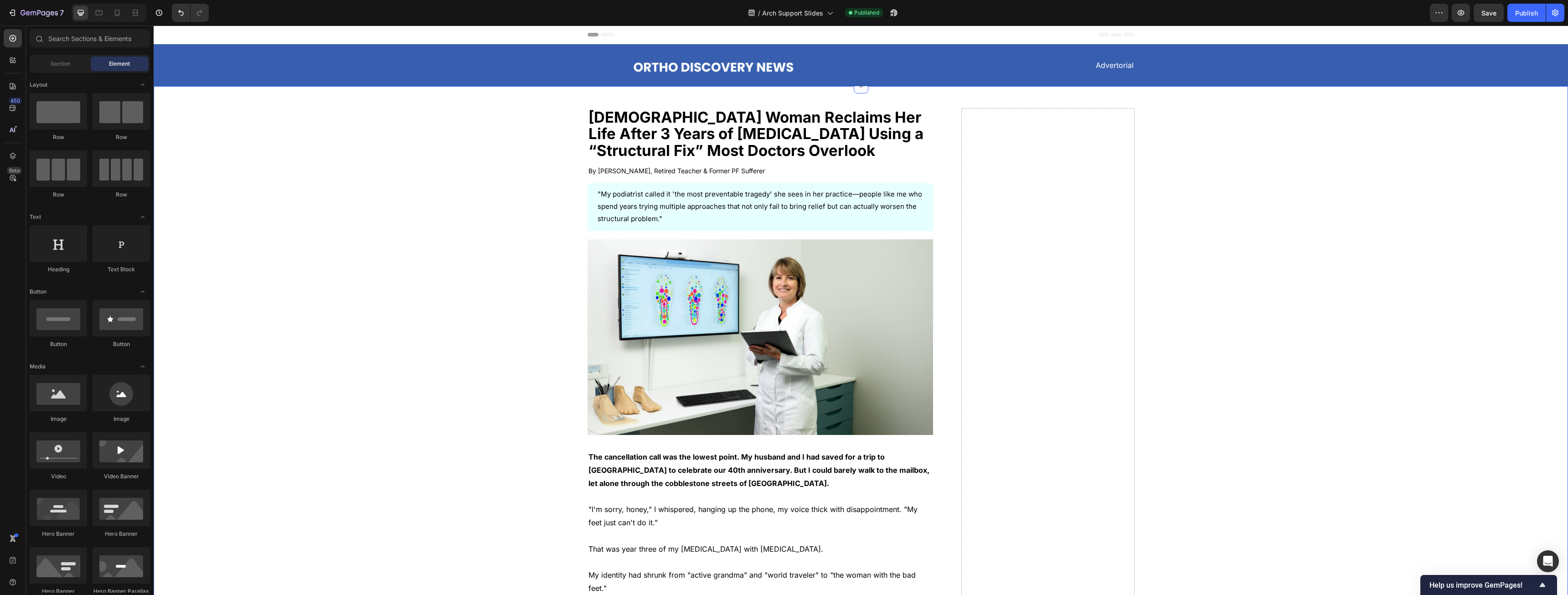
drag, startPoint x: 1230, startPoint y: 403, endPoint x: 1181, endPoint y: 154, distance: 253.8
click at [175, 13] on button "Undo/Redo" at bounding box center [181, 13] width 18 height 18
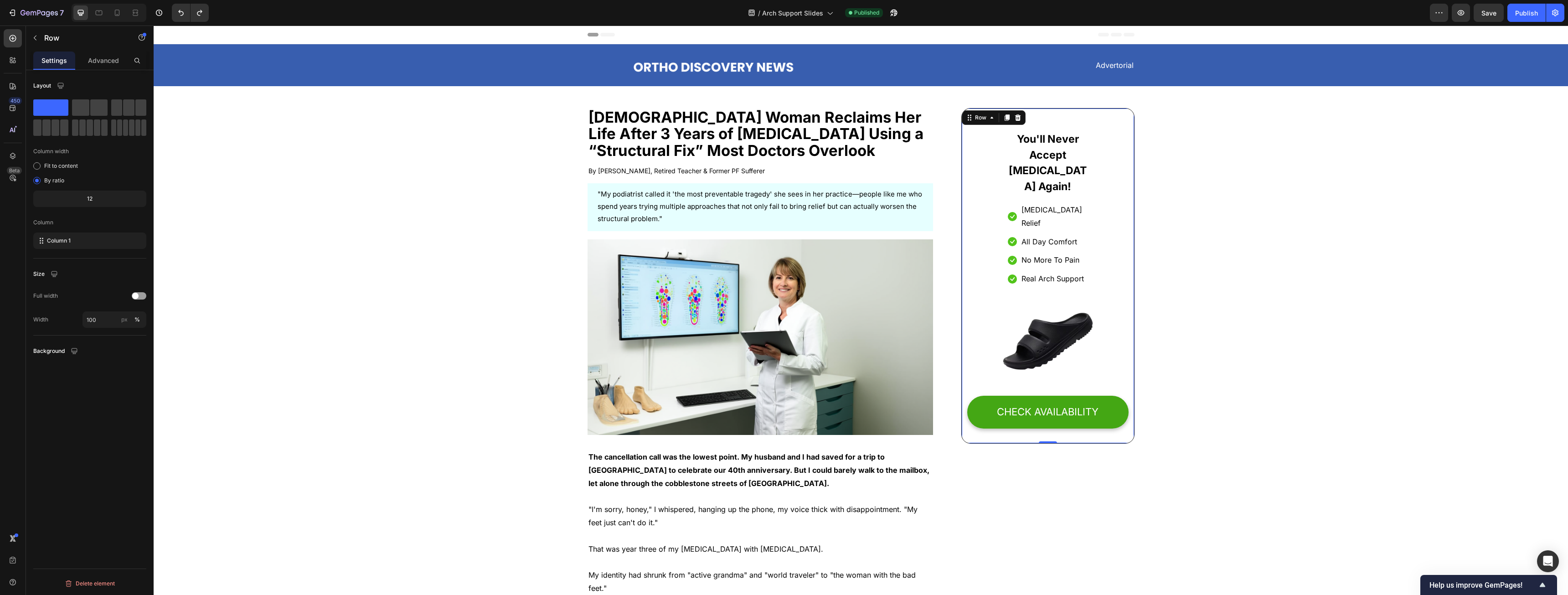
click at [998, 128] on div "You'll Never Accept [MEDICAL_DATA] Again! Heading Icon [MEDICAL_DATA] Relief Te…" at bounding box center [1048, 276] width 161 height 313
click at [1001, 116] on div at bounding box center [1007, 118] width 11 height 11
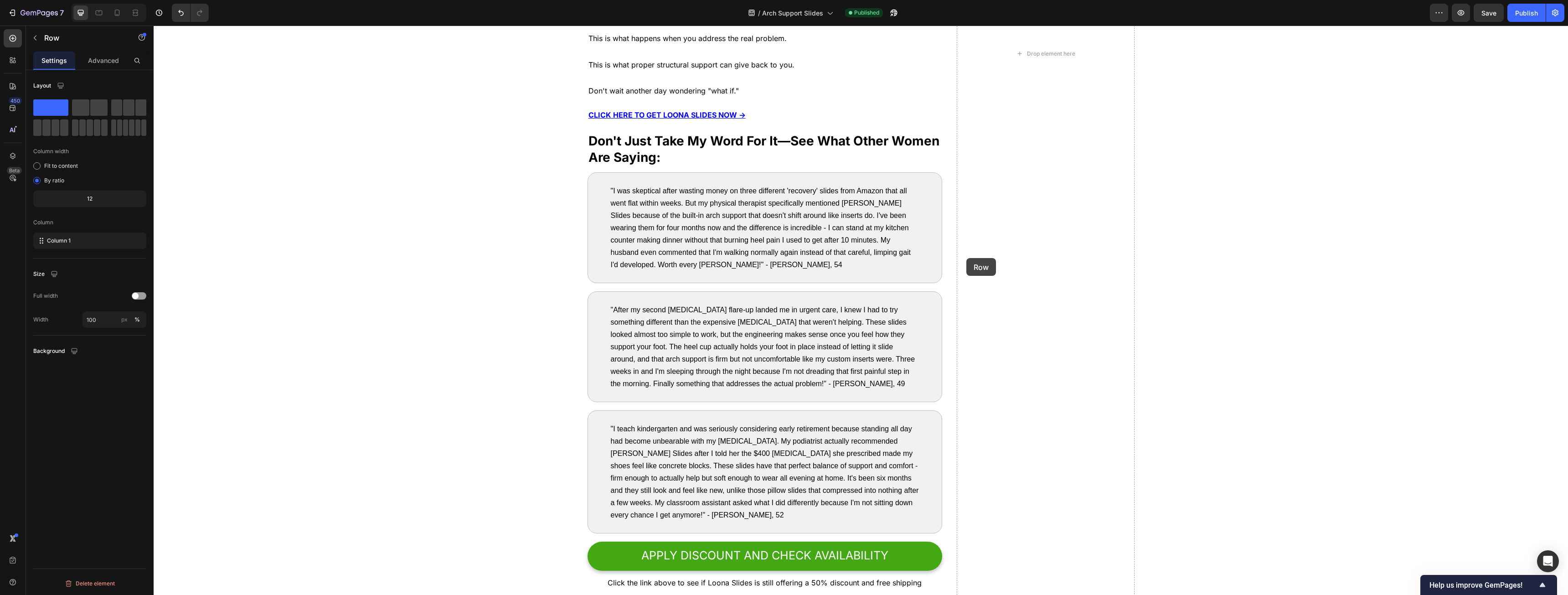
scroll to position [4501, 0]
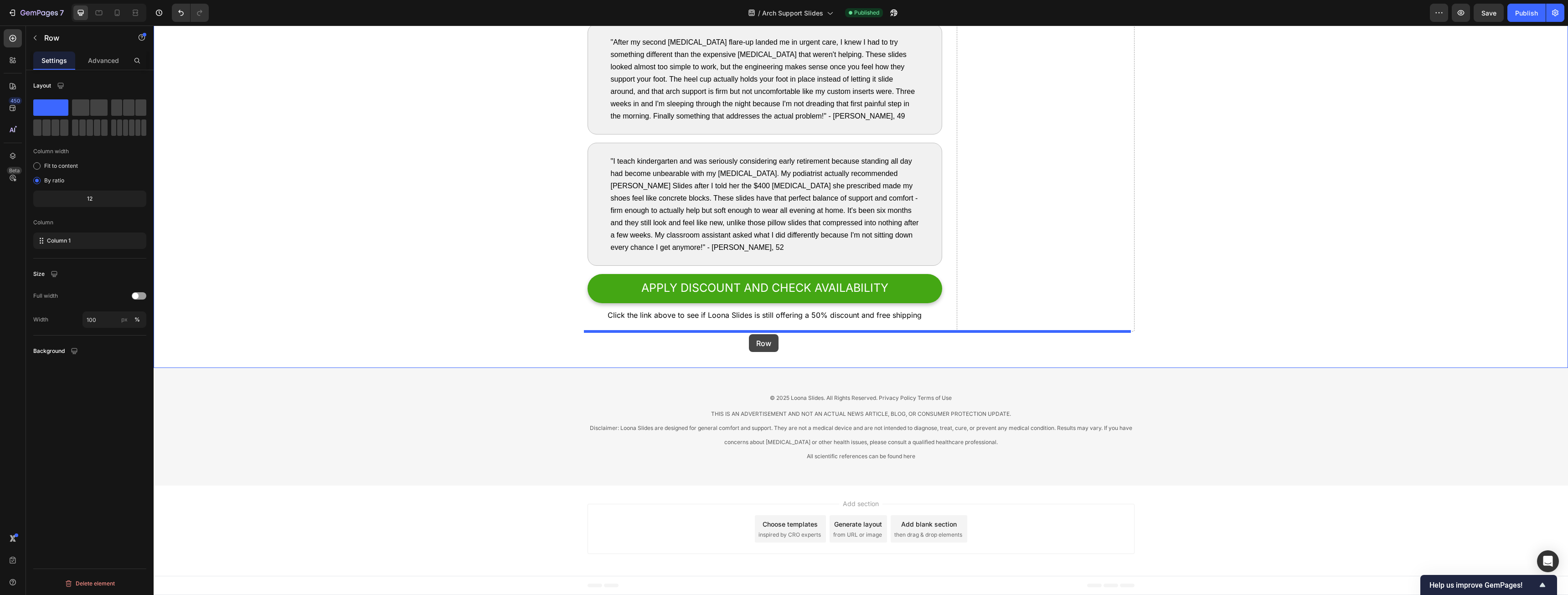
drag, startPoint x: 973, startPoint y: 69, endPoint x: 749, endPoint y: 334, distance: 347.0
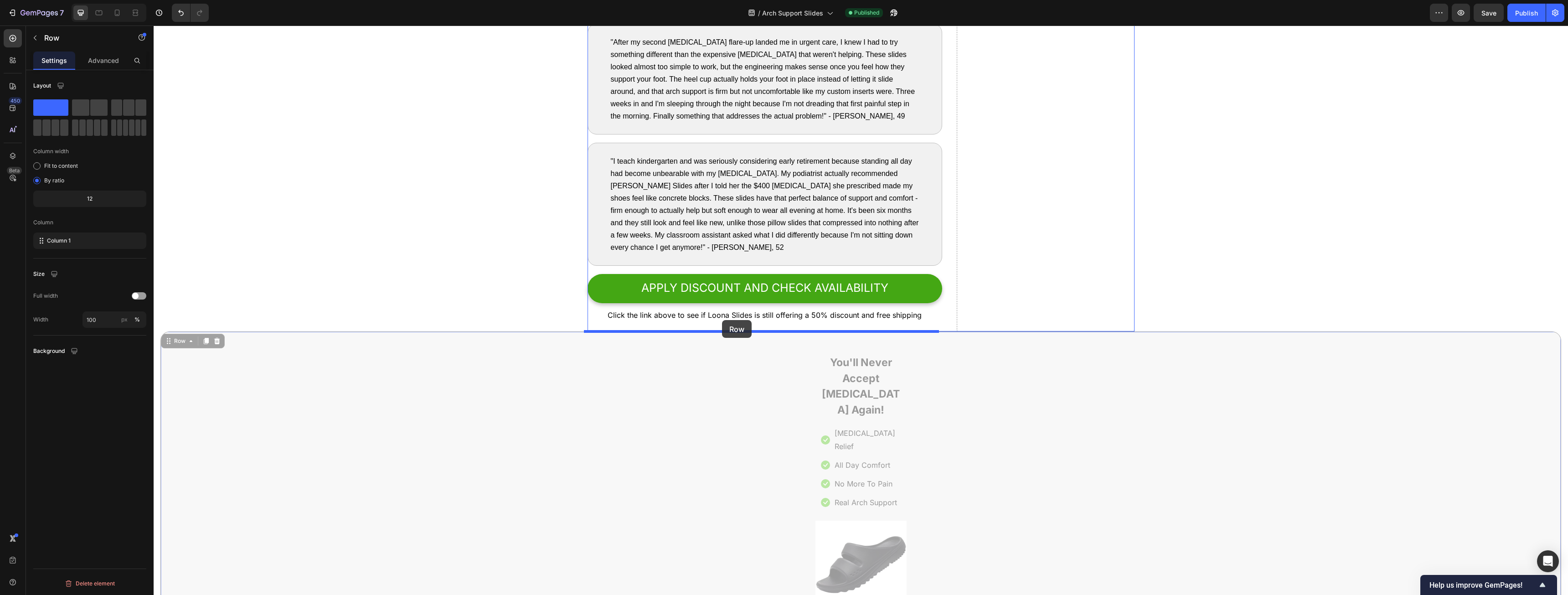
drag, startPoint x: 168, startPoint y: 342, endPoint x: 722, endPoint y: 321, distance: 554.4
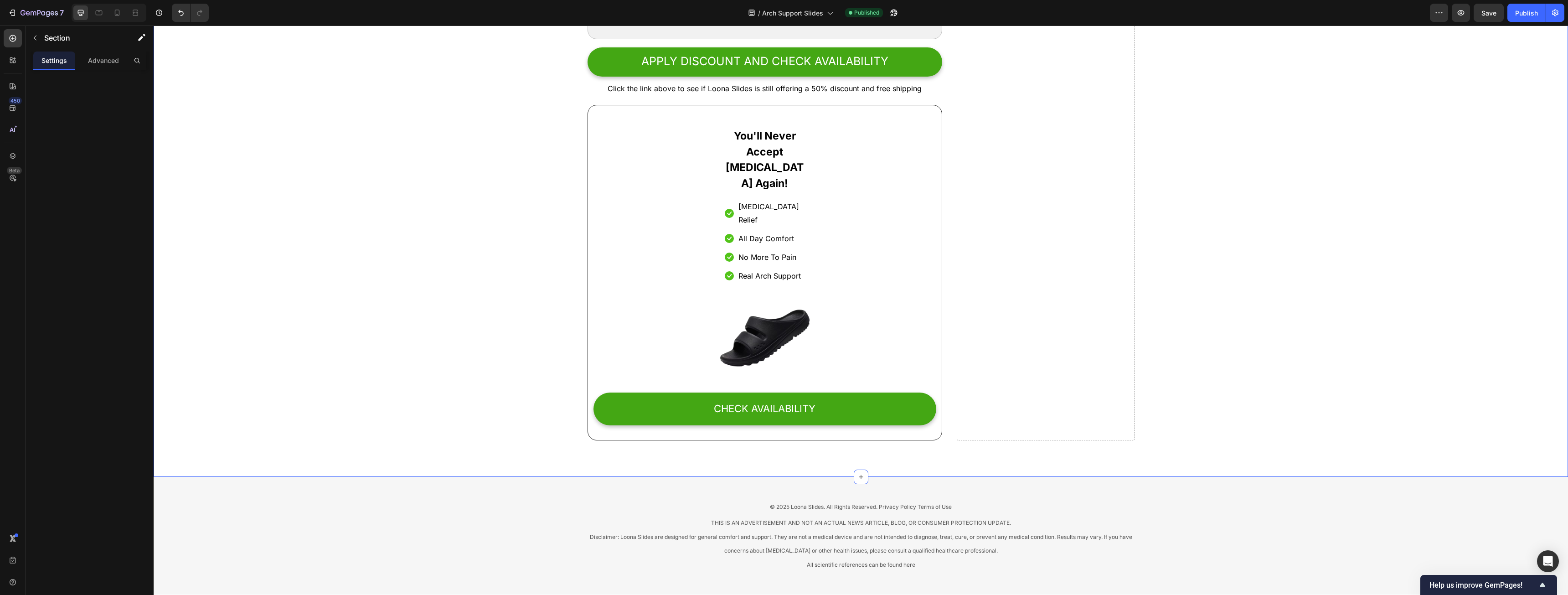
scroll to position [4729, 0]
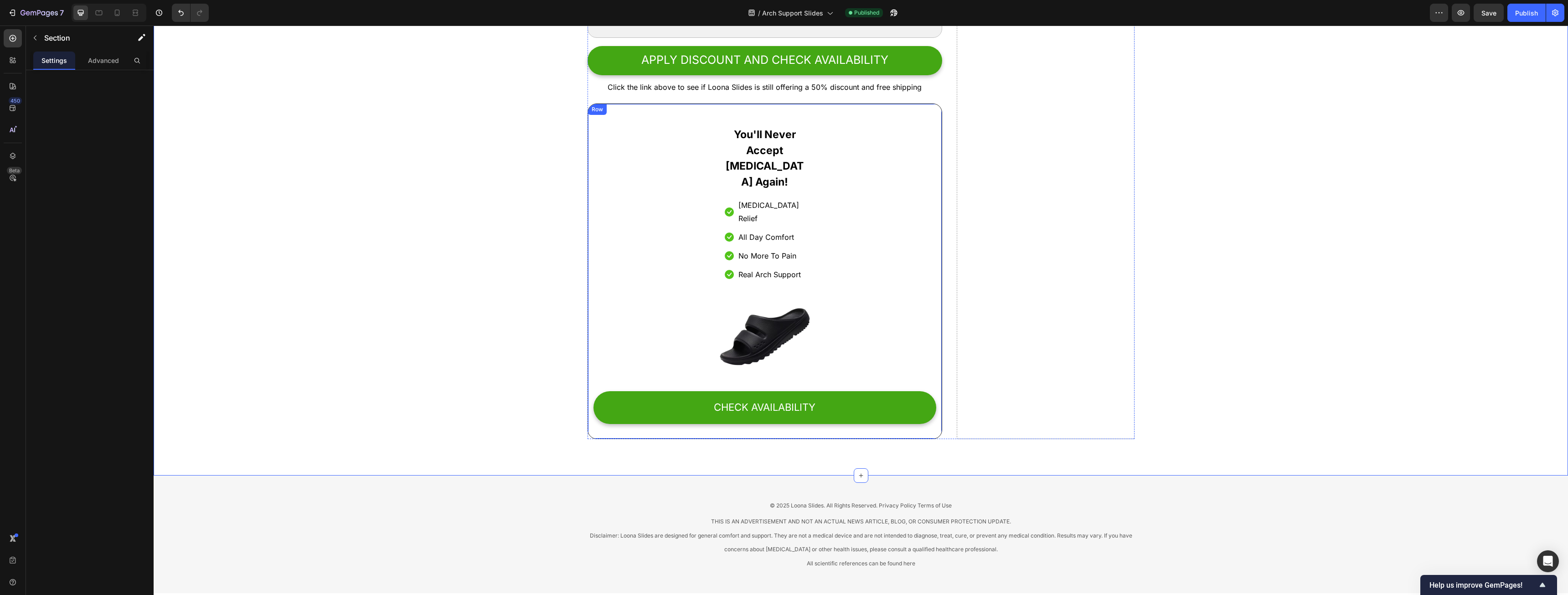
click at [658, 172] on div "You'll Never Accept [MEDICAL_DATA] Again! Heading Icon [MEDICAL_DATA] Relief Te…" at bounding box center [765, 272] width 343 height 313
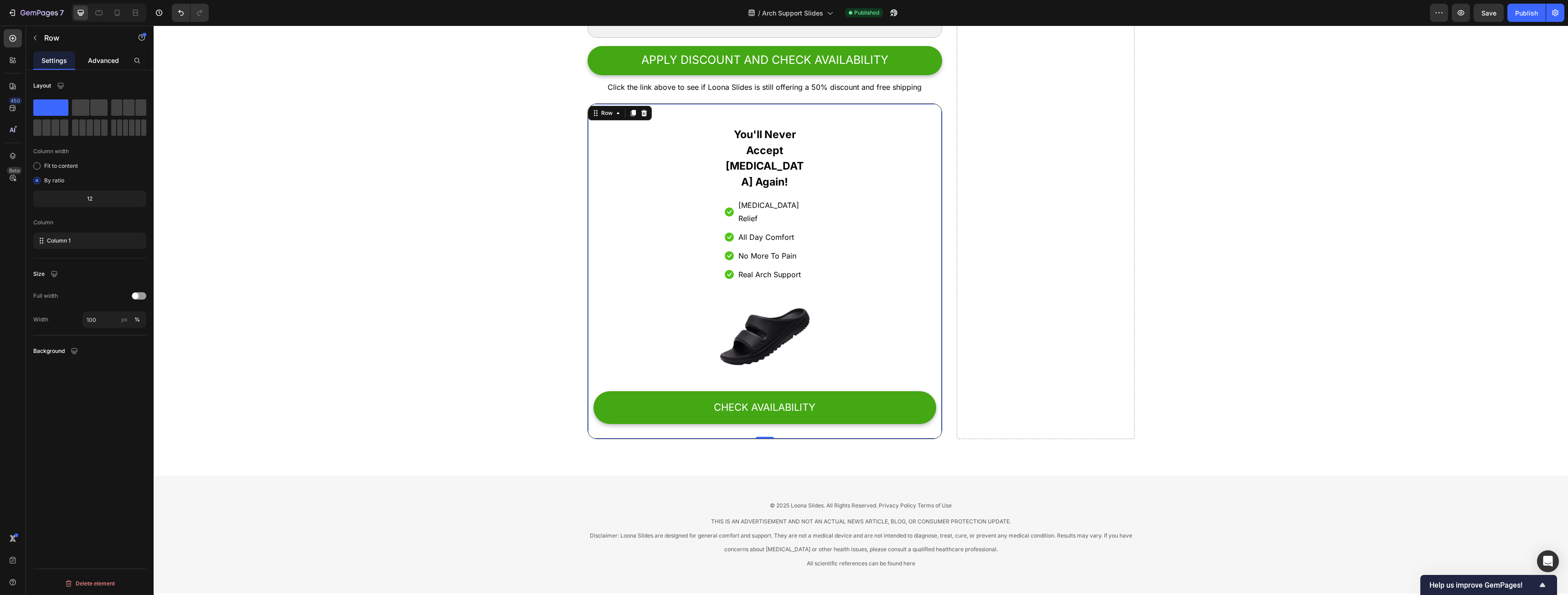
click at [119, 61] on div "Advanced" at bounding box center [103, 61] width 42 height 18
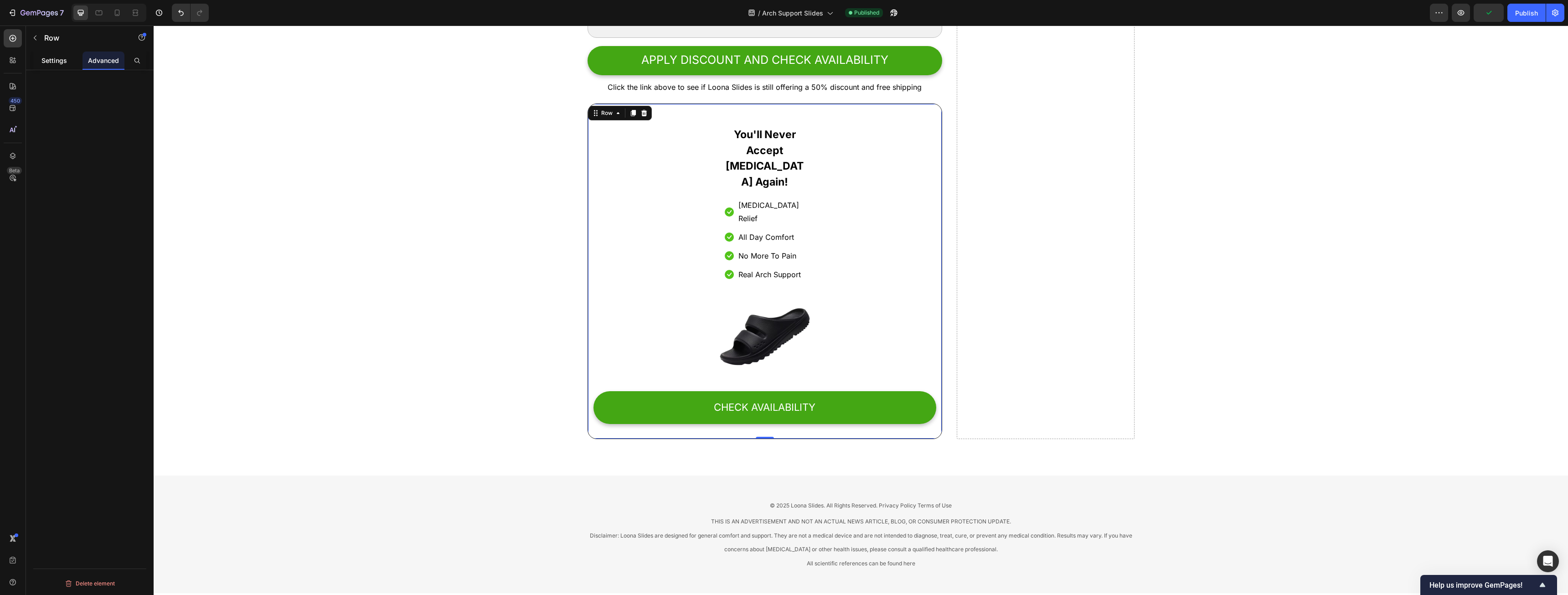
drag, startPoint x: 57, startPoint y: 63, endPoint x: 50, endPoint y: 58, distance: 8.6
click at [56, 63] on p "Settings" at bounding box center [54, 60] width 26 height 10
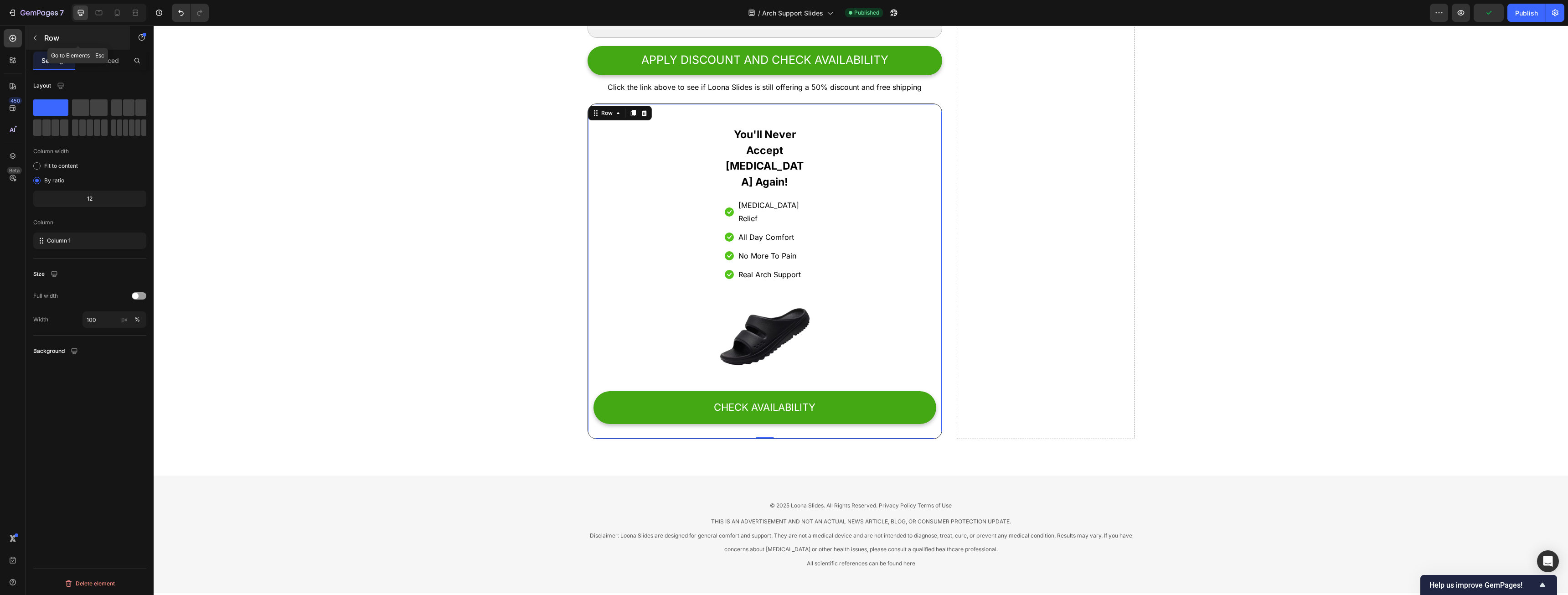
click at [35, 38] on icon "button" at bounding box center [35, 38] width 2 height 5
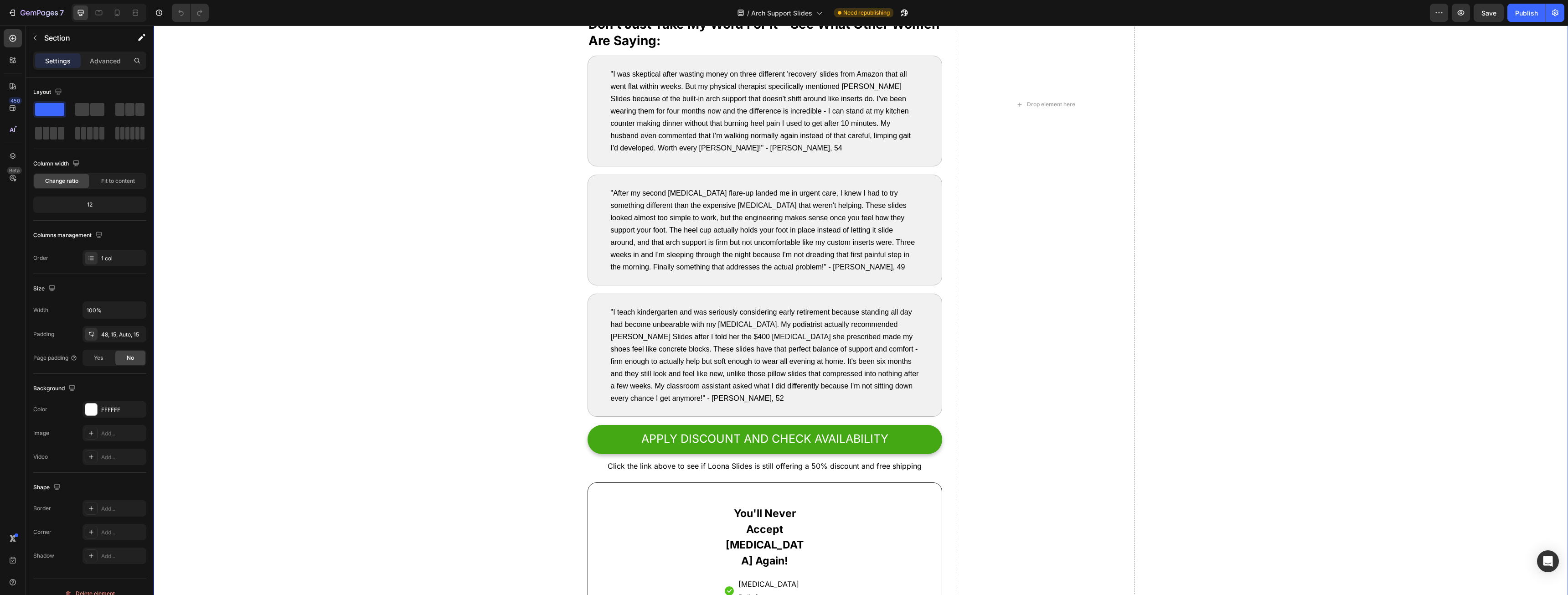
scroll to position [4715, 0]
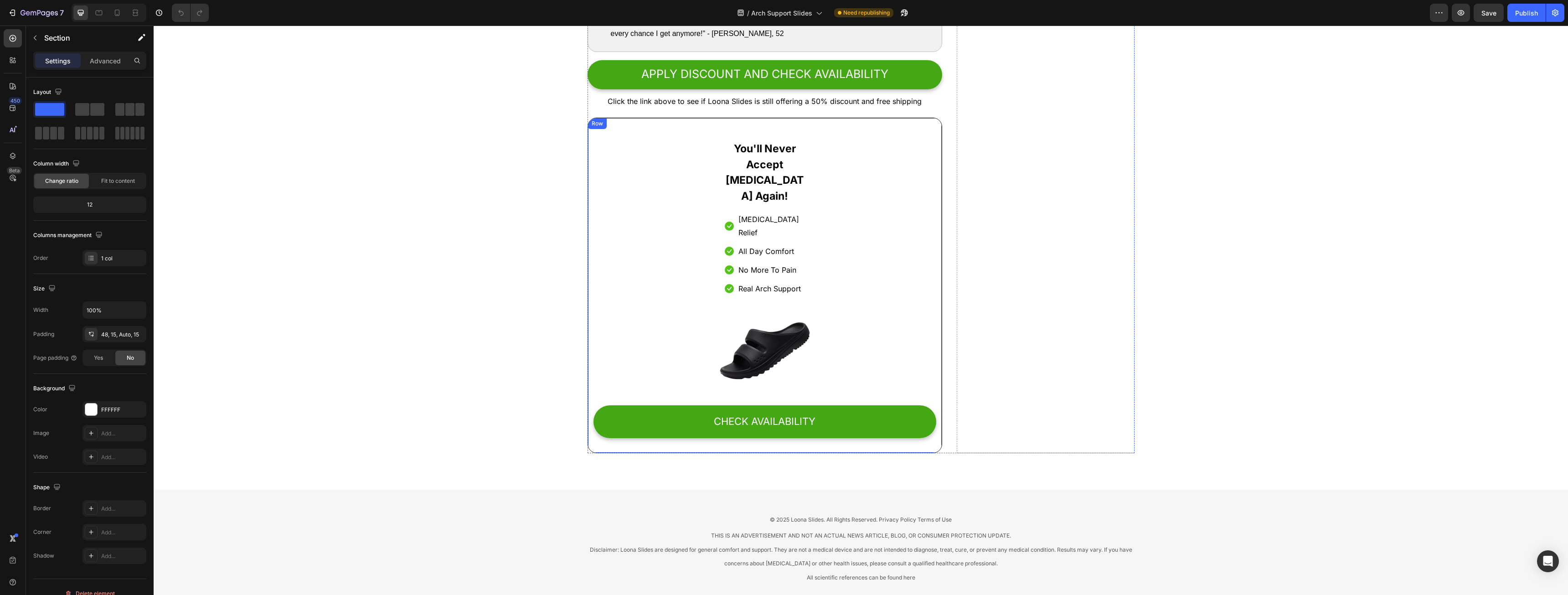
click at [654, 161] on div "You'll Never Accept [MEDICAL_DATA] Again! Heading Icon [MEDICAL_DATA] Relief Te…" at bounding box center [765, 286] width 343 height 313
click at [99, 66] on div "Advanced" at bounding box center [105, 61] width 46 height 15
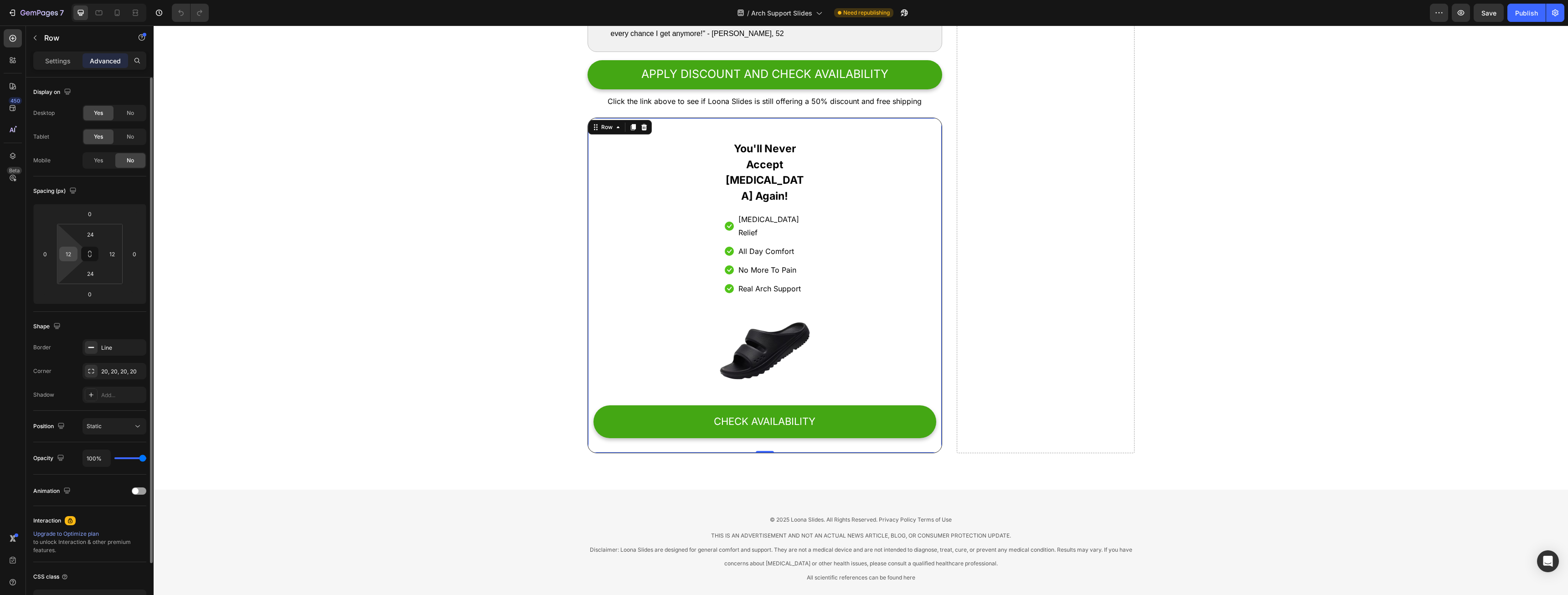
click at [66, 259] on input "12" at bounding box center [68, 254] width 13 height 13
click at [71, 290] on div "XXS 2px" at bounding box center [88, 287] width 57 height 13
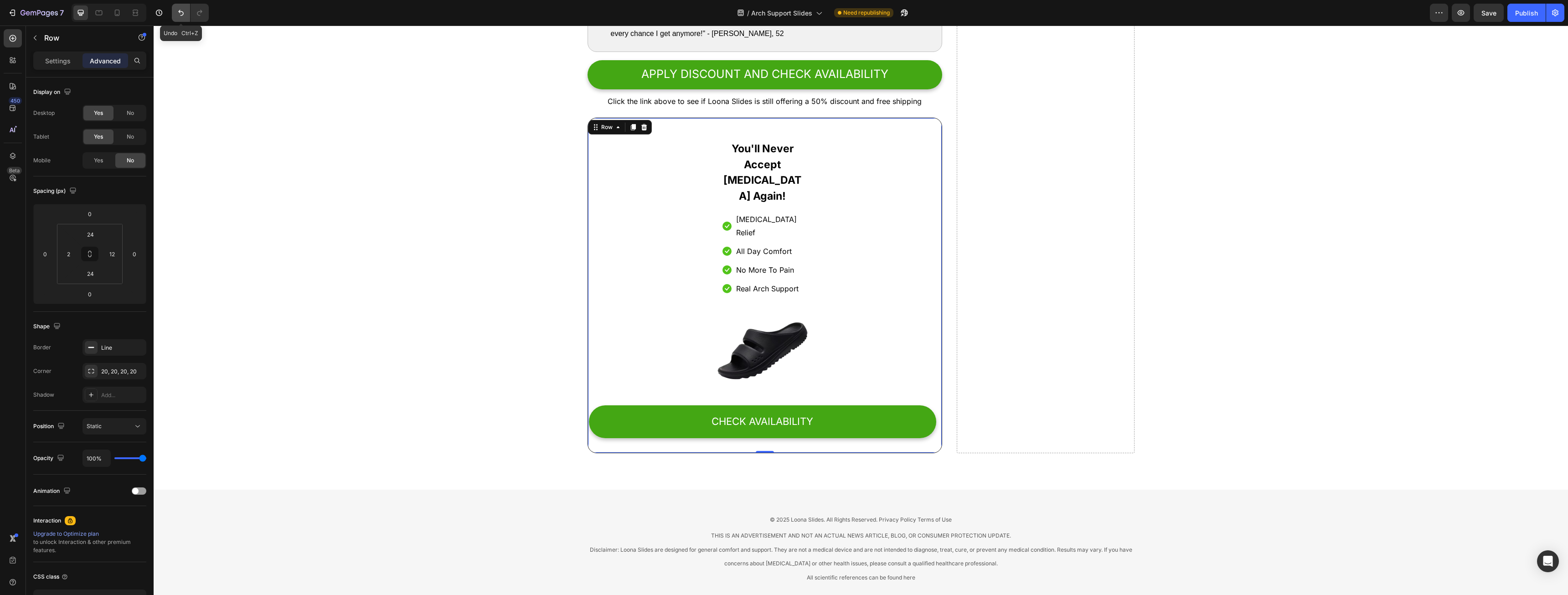
click at [179, 13] on icon "Undo/Redo" at bounding box center [181, 12] width 9 height 9
click at [608, 185] on div "You'll Never Accept [MEDICAL_DATA] Again! Heading Icon [MEDICAL_DATA] Relief Te…" at bounding box center [765, 286] width 343 height 313
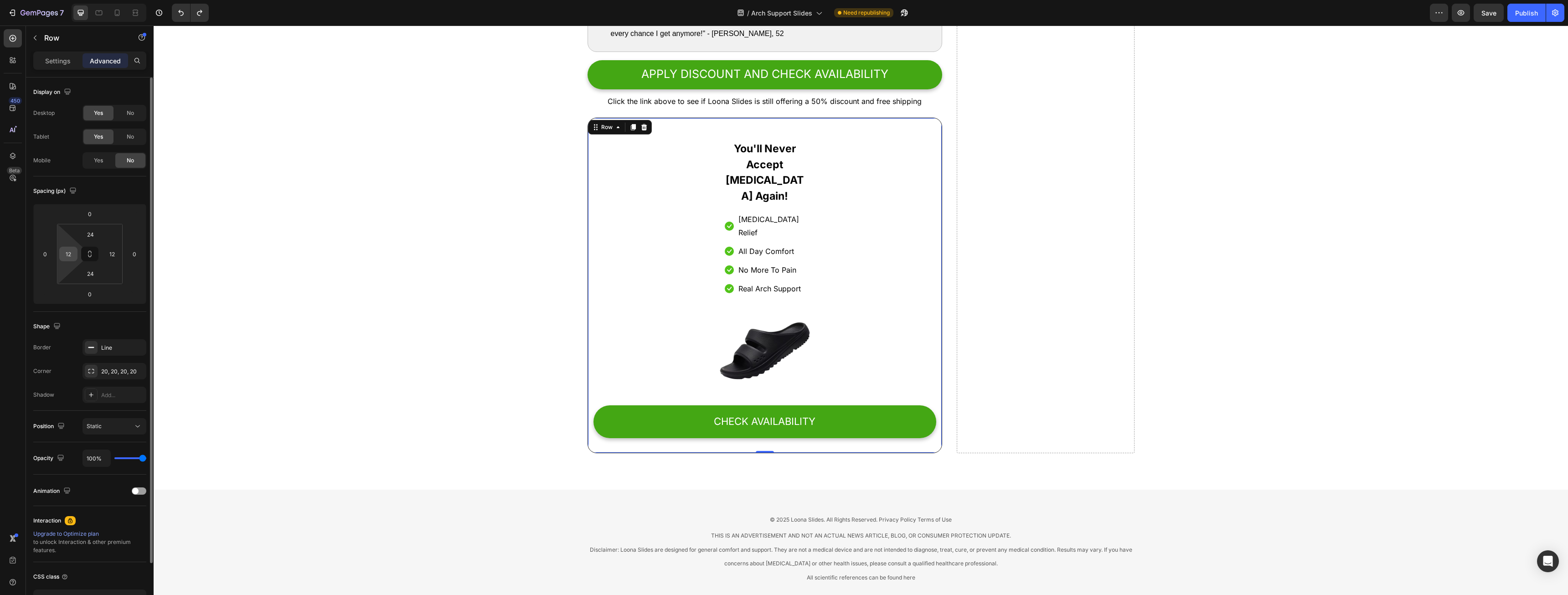
click at [65, 248] on input "12" at bounding box center [68, 254] width 13 height 13
click at [79, 279] on div "Auto" at bounding box center [88, 273] width 57 height 13
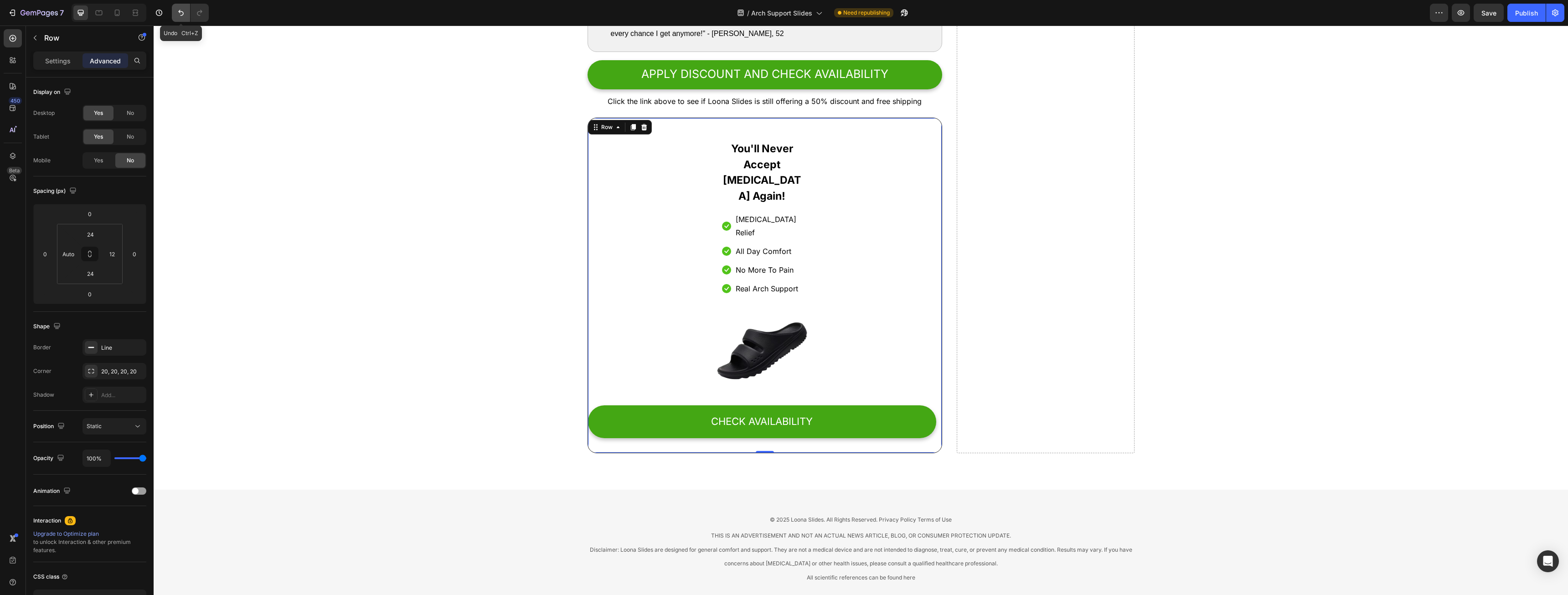
click at [181, 11] on icon "Undo/Redo" at bounding box center [181, 12] width 9 height 9
type input "12"
click at [634, 189] on div "You'll Never Accept [MEDICAL_DATA] Again! Heading Icon [MEDICAL_DATA] Relief Te…" at bounding box center [765, 286] width 343 height 313
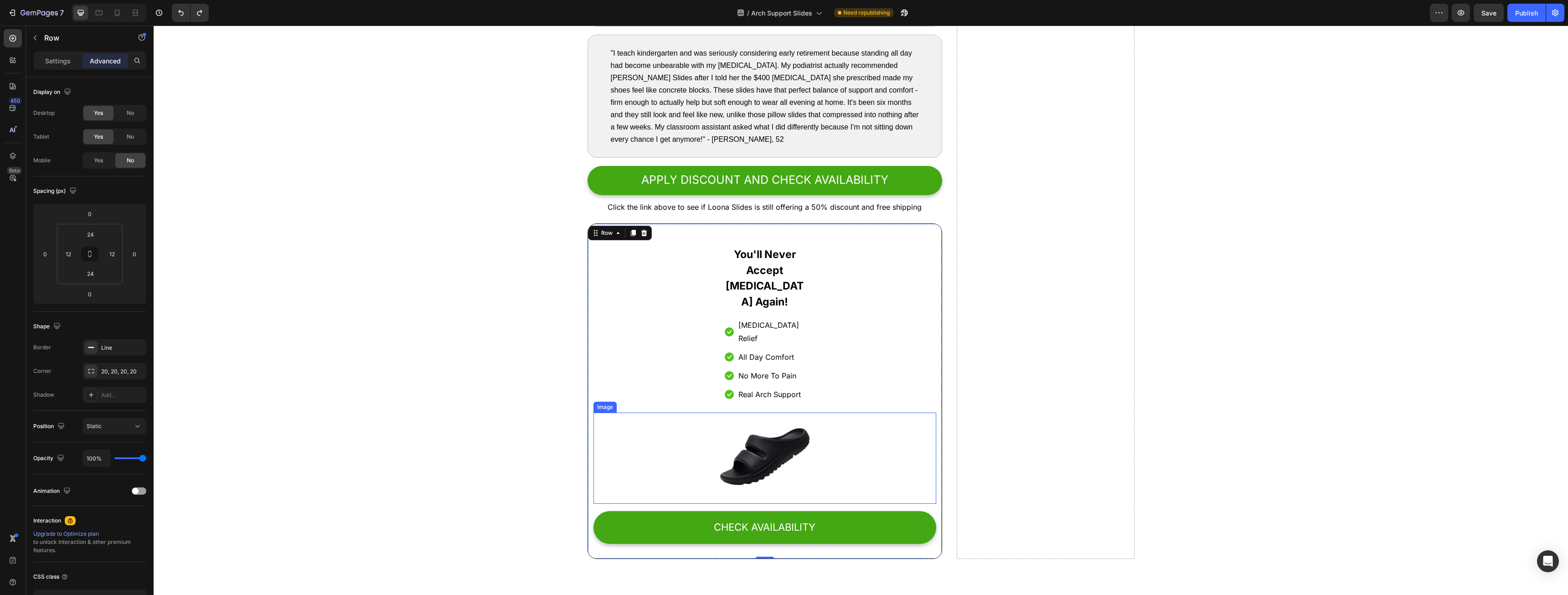
scroll to position [4441, 0]
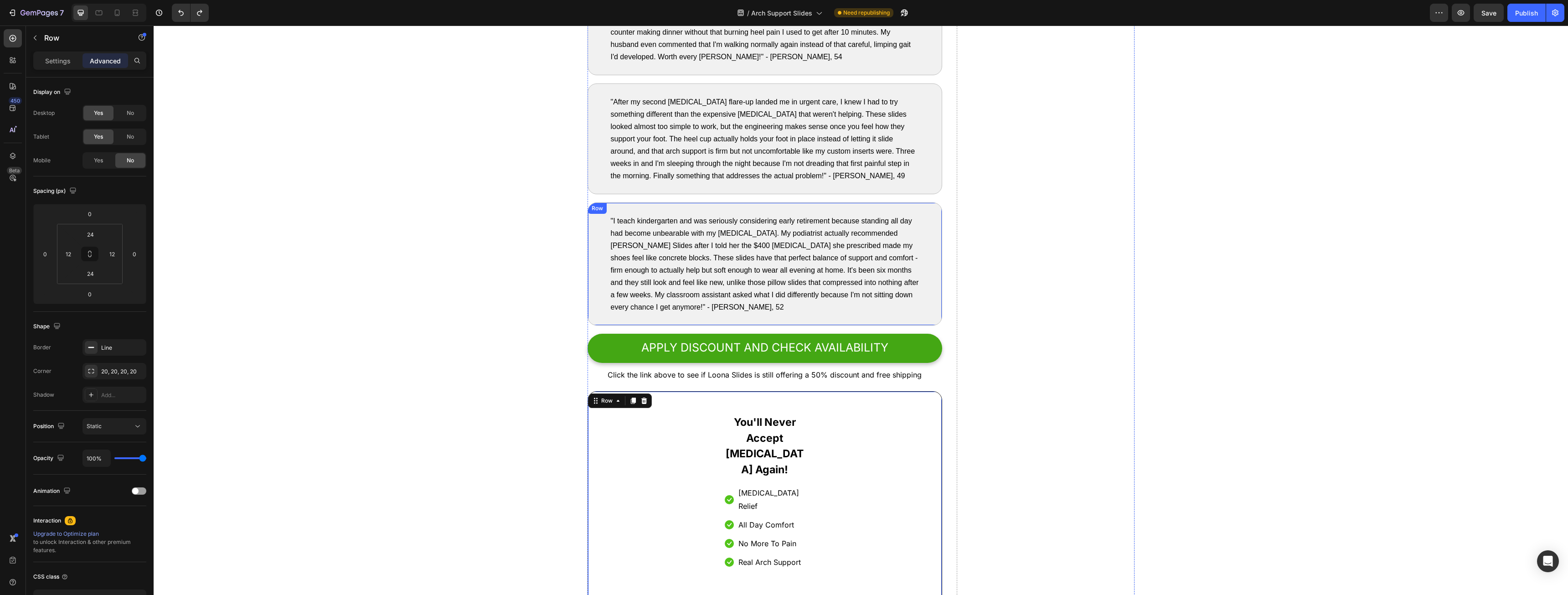
click at [595, 220] on div ""I teach kindergarten and was seriously considering early retirement because st…" at bounding box center [765, 264] width 355 height 123
click at [631, 211] on icon at bounding box center [633, 212] width 5 height 6
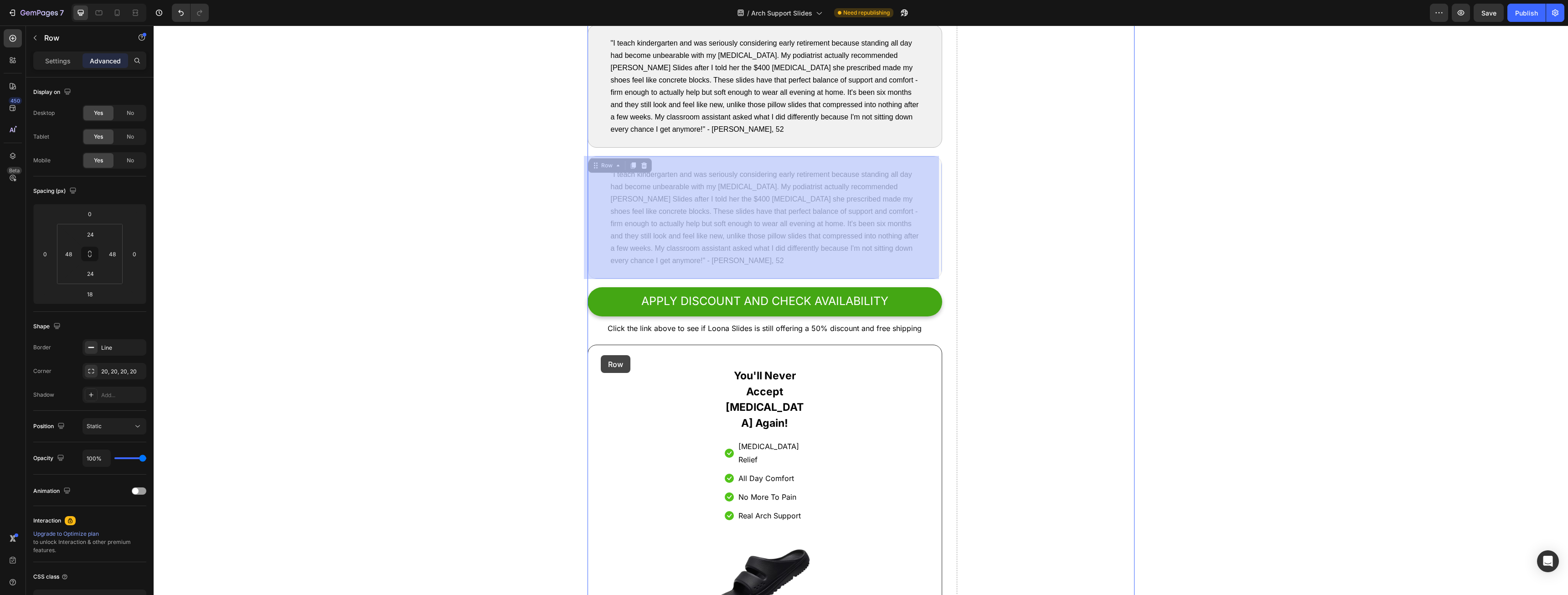
scroll to position [4624, 0]
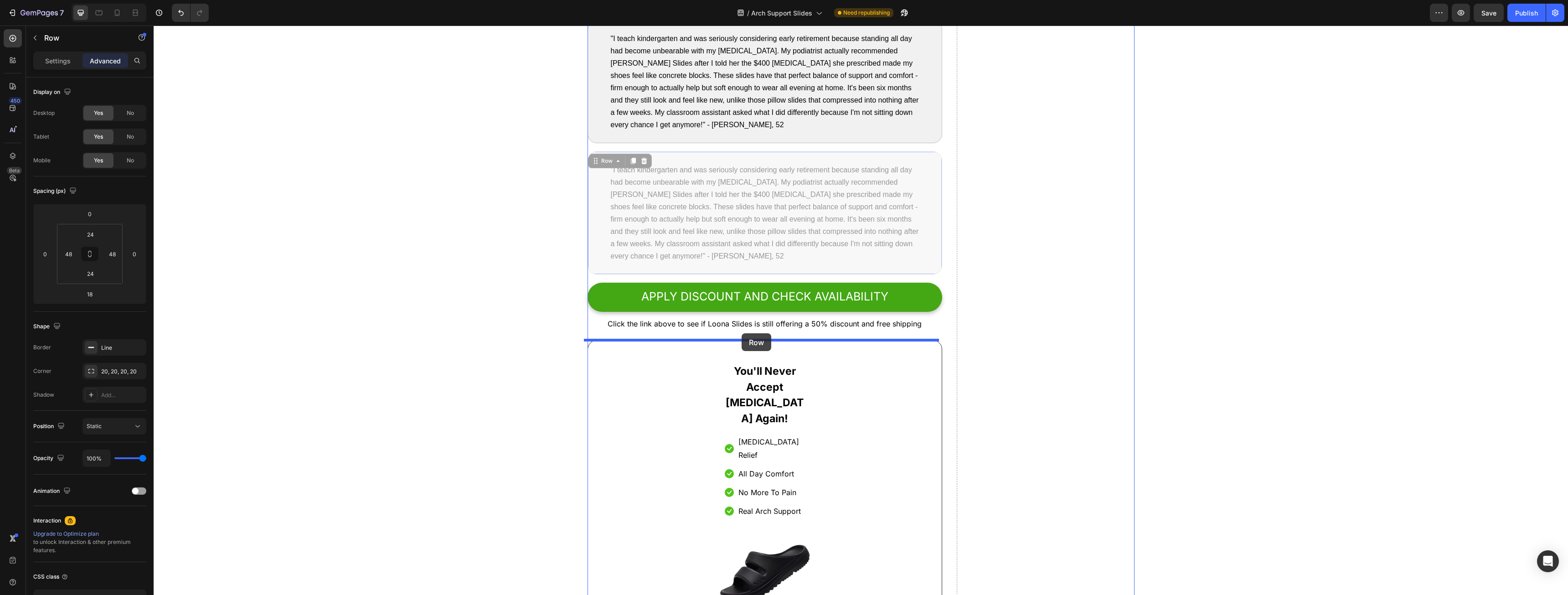
drag, startPoint x: 599, startPoint y: 343, endPoint x: 741, endPoint y: 335, distance: 142.2
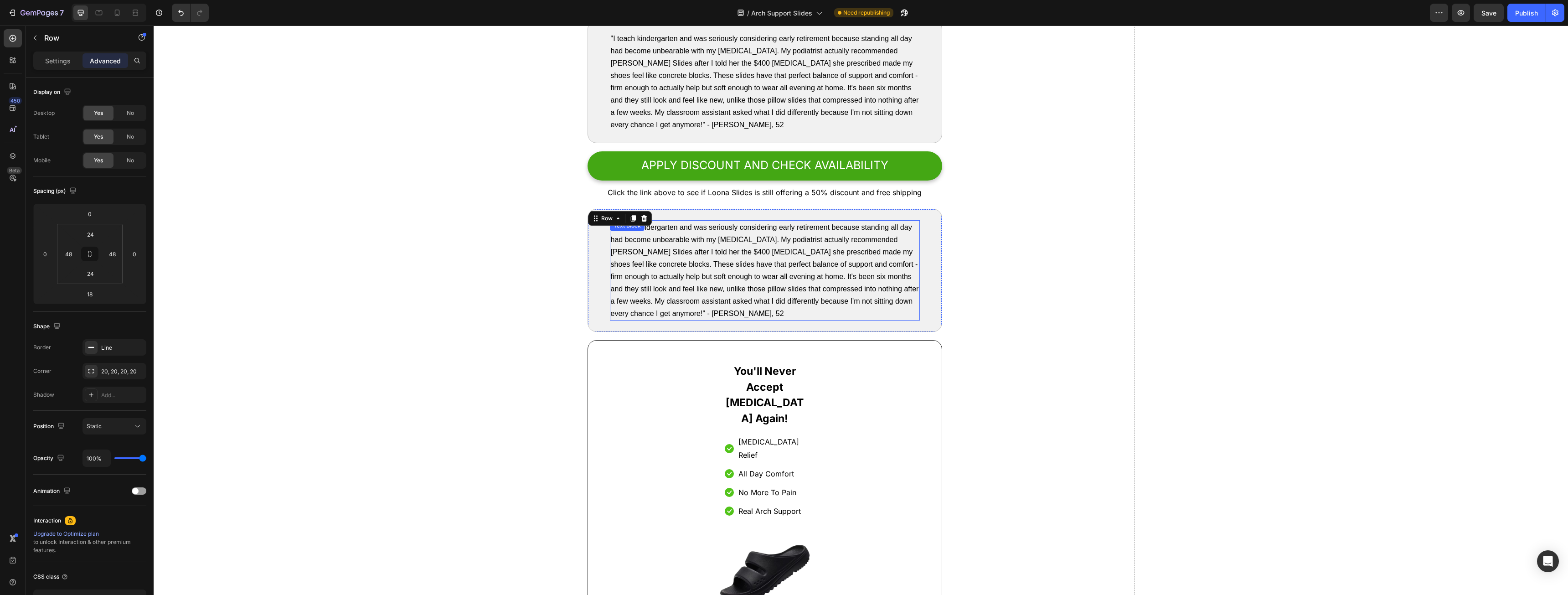
click at [721, 280] on span ""I teach kindergarten and was seriously considering early retirement because st…" at bounding box center [765, 270] width 308 height 94
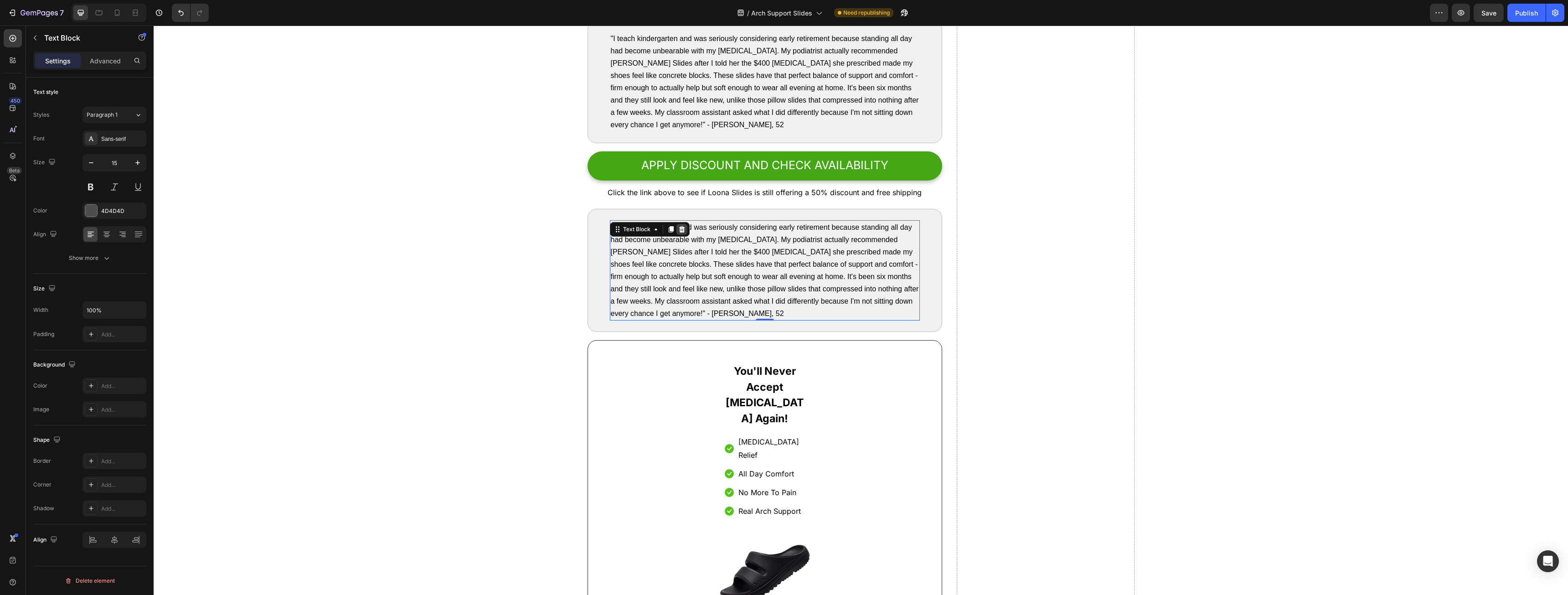
click at [678, 228] on icon at bounding box center [682, 230] width 7 height 7
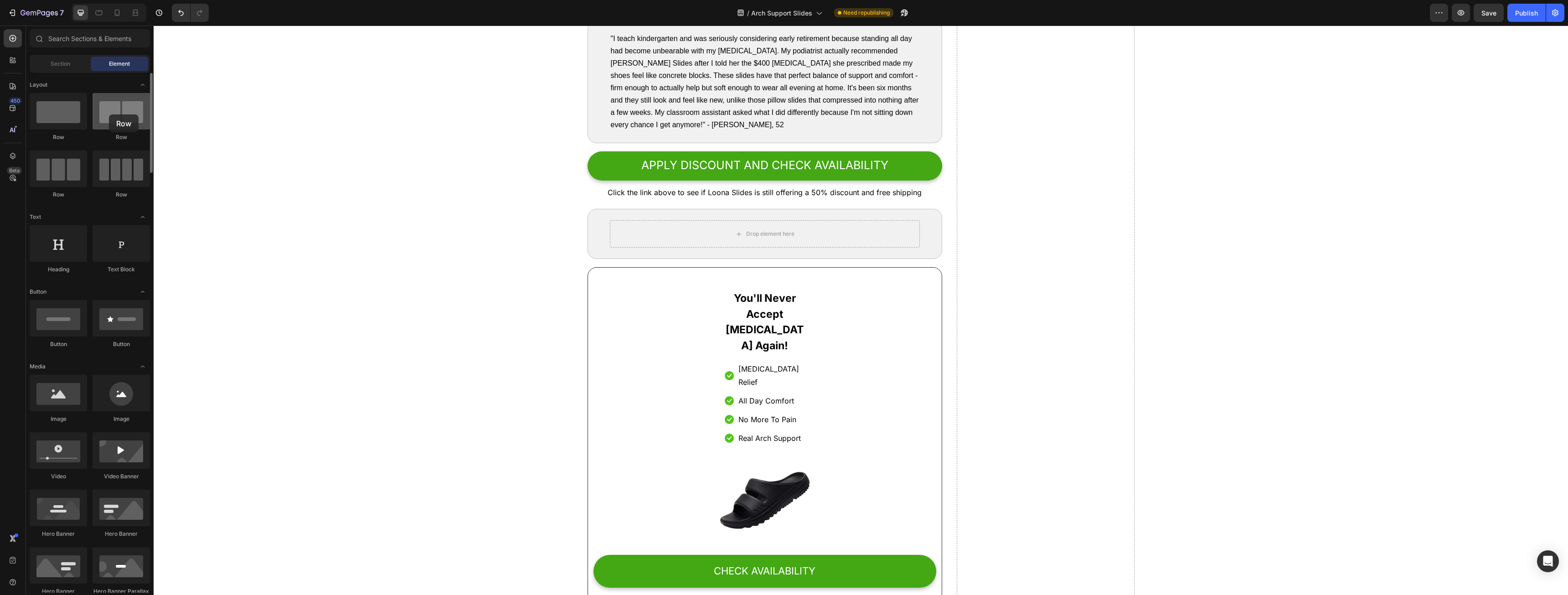
click at [109, 114] on div at bounding box center [121, 111] width 57 height 37
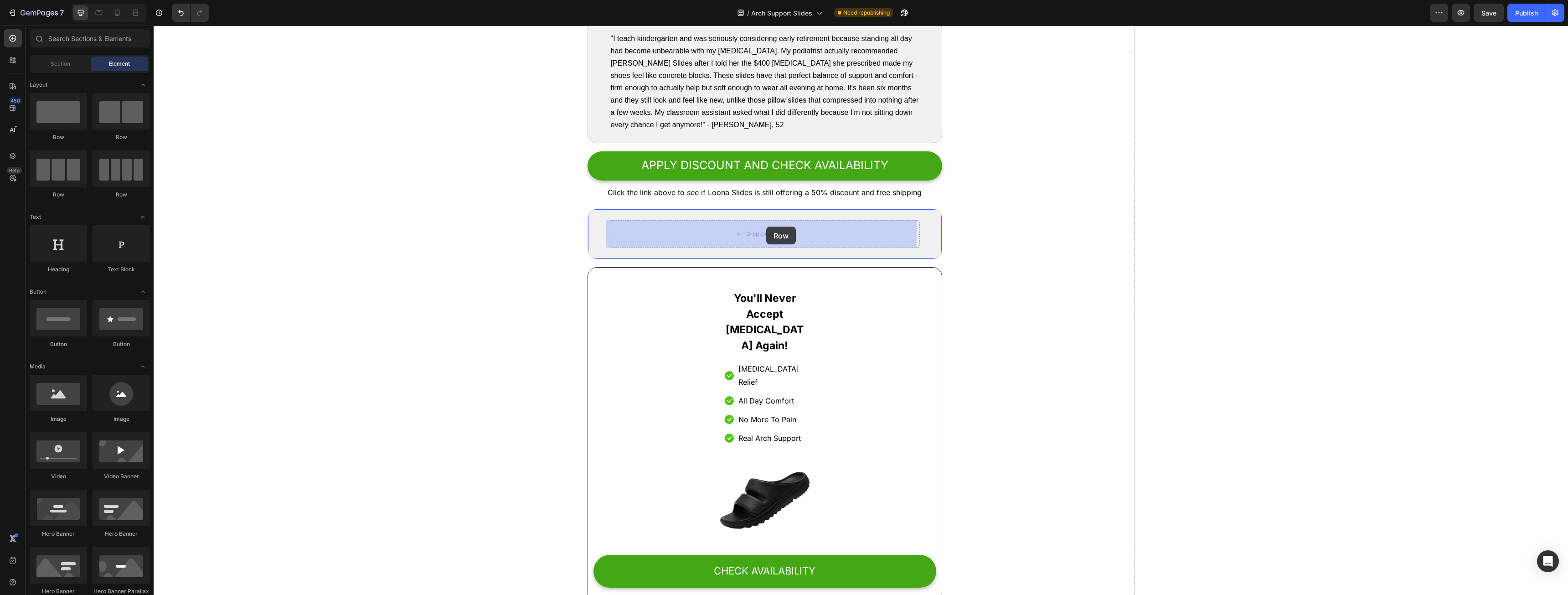
drag, startPoint x: 262, startPoint y: 144, endPoint x: 766, endPoint y: 227, distance: 510.8
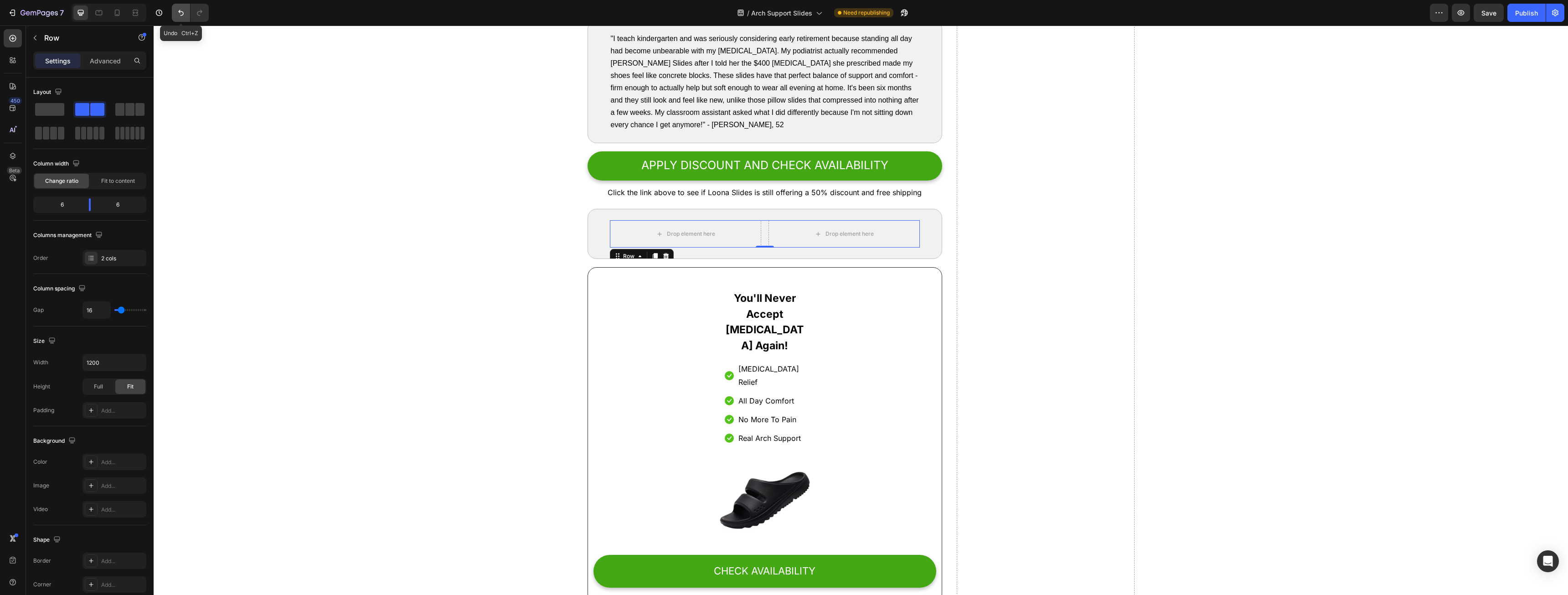
click at [177, 14] on icon "Undo/Redo" at bounding box center [181, 12] width 9 height 9
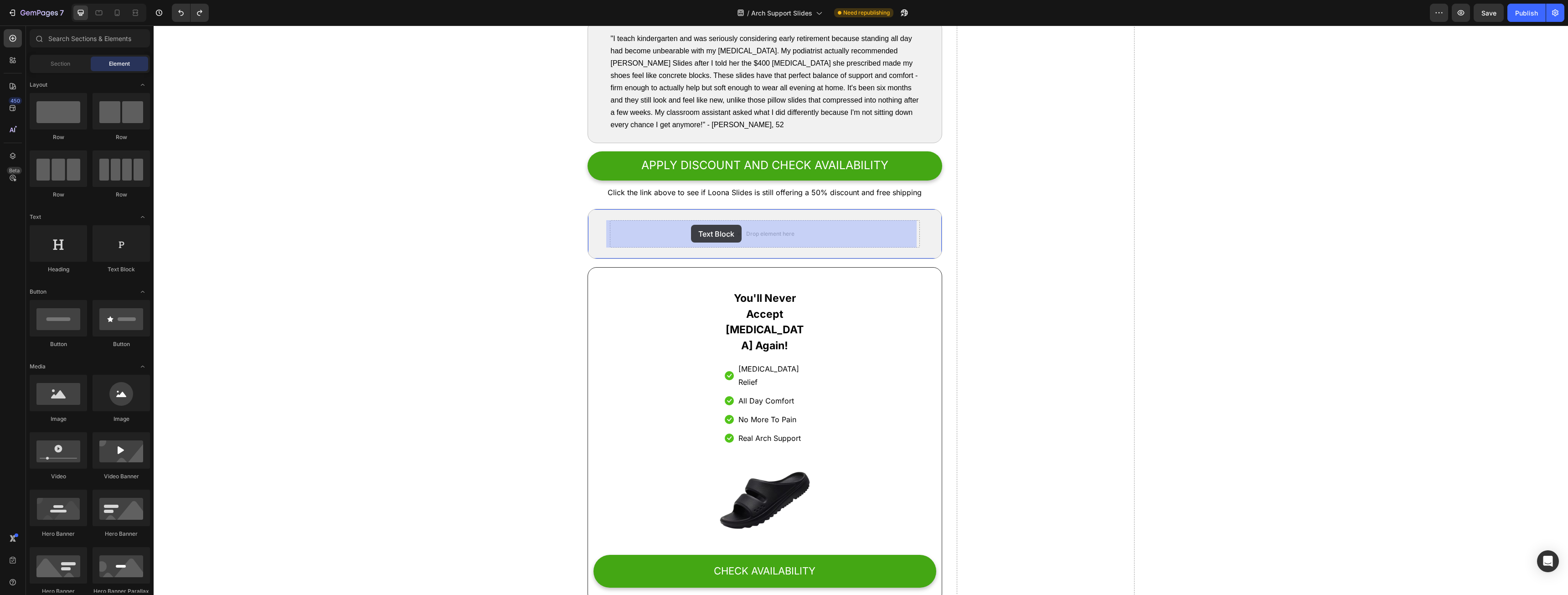
drag, startPoint x: 258, startPoint y: 276, endPoint x: 375, endPoint y: 197, distance: 141.2
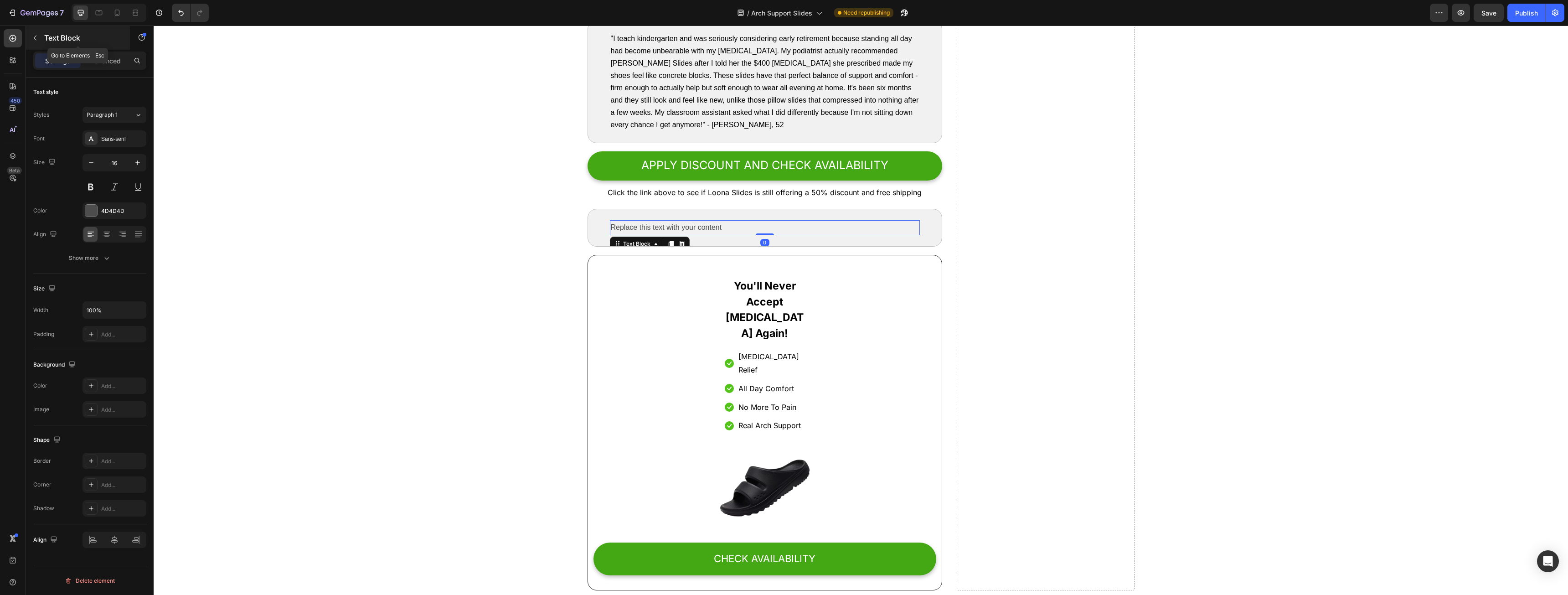
click at [33, 41] on icon "button" at bounding box center [35, 38] width 7 height 7
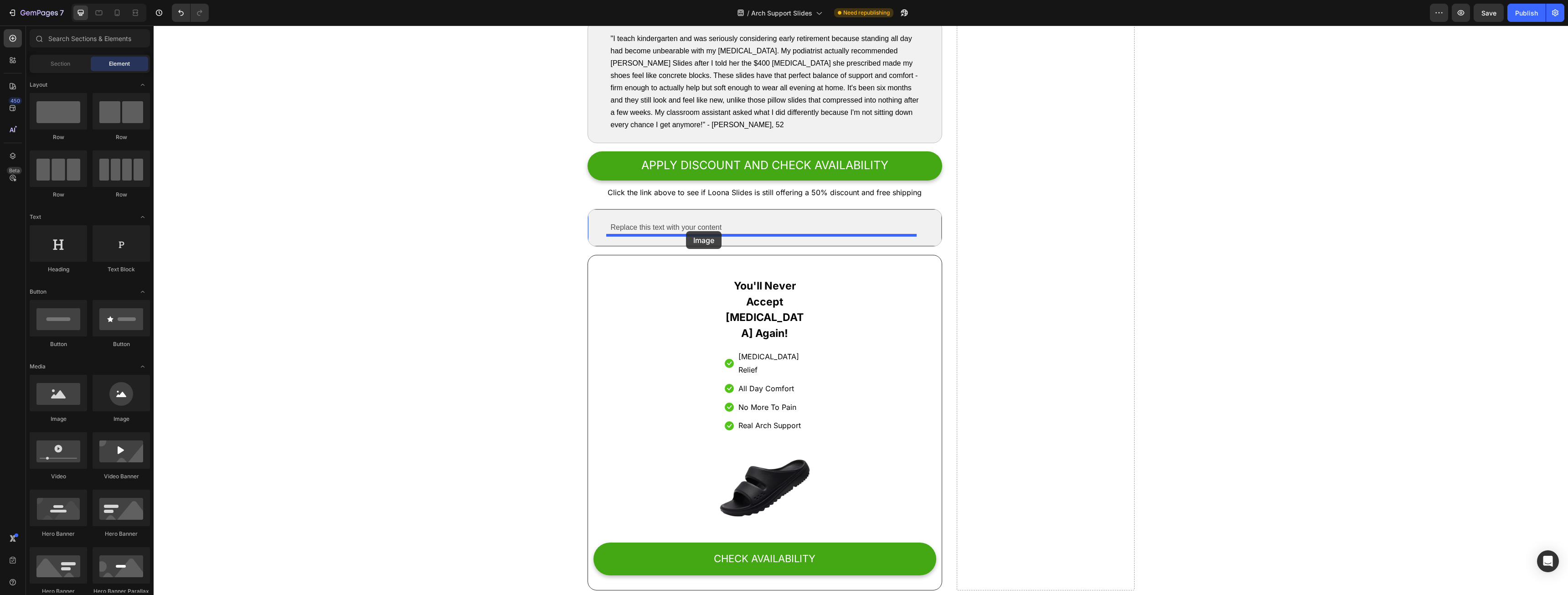
drag, startPoint x: 250, startPoint y: 418, endPoint x: 686, endPoint y: 231, distance: 474.4
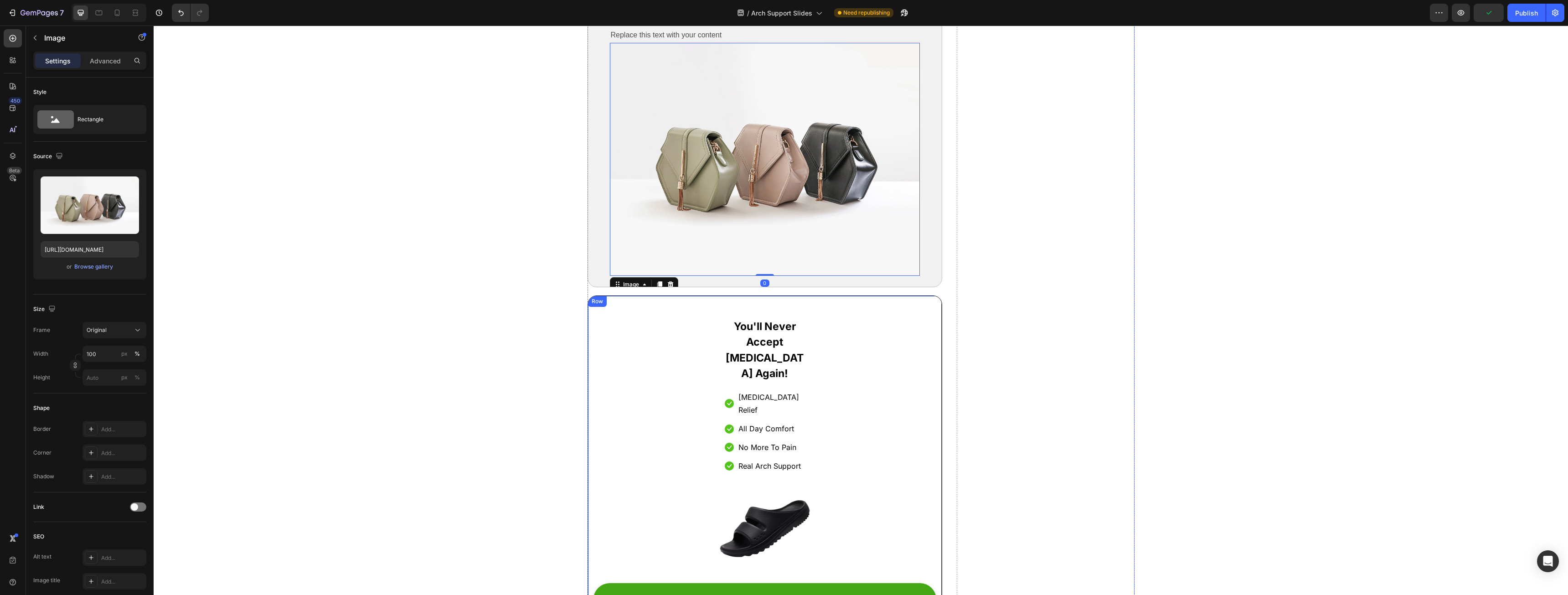
scroll to position [4715, 0]
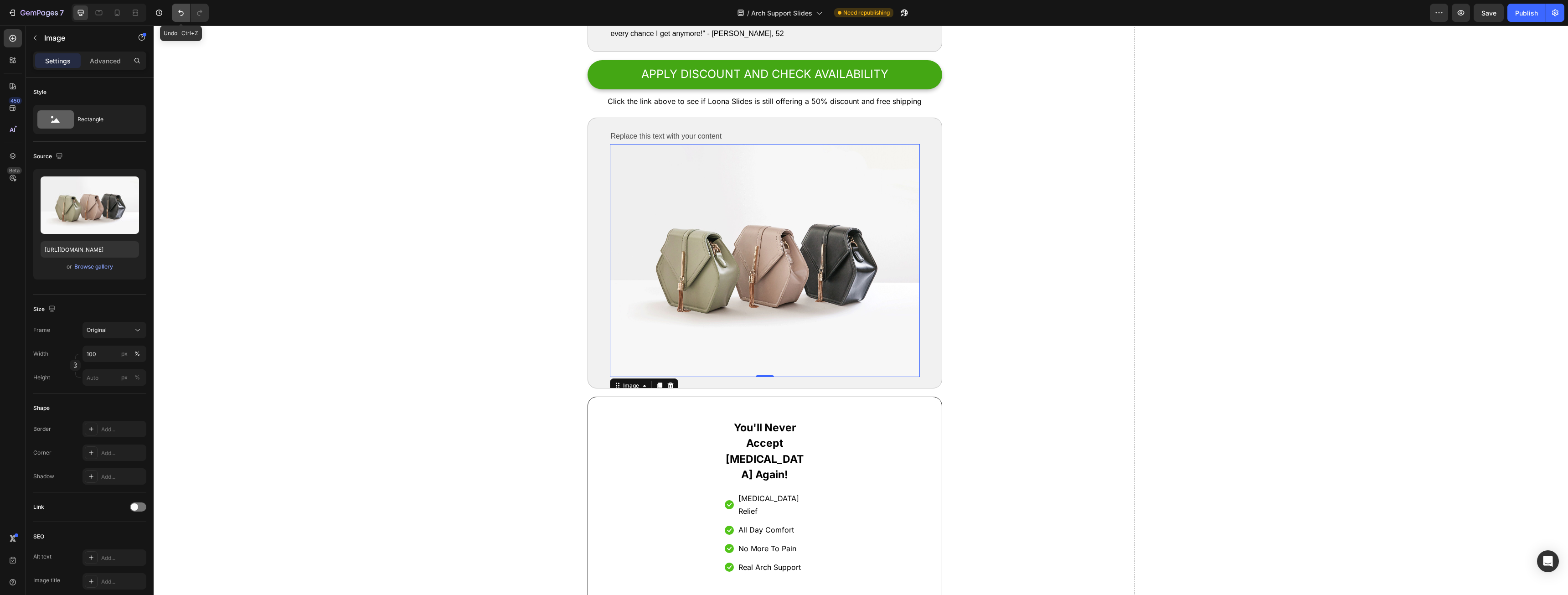
drag, startPoint x: 172, startPoint y: 10, endPoint x: 182, endPoint y: 15, distance: 11.2
click at [173, 10] on button "Undo/Redo" at bounding box center [181, 13] width 18 height 18
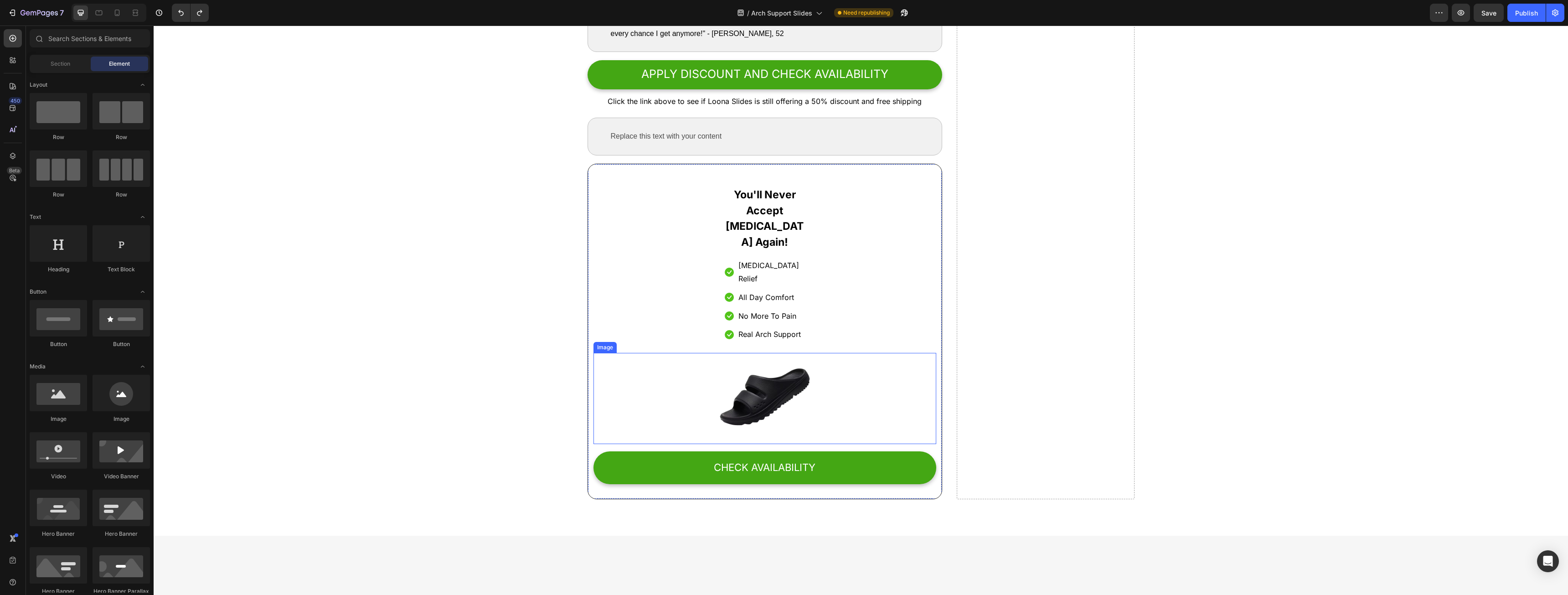
click at [786, 373] on img at bounding box center [765, 399] width 91 height 91
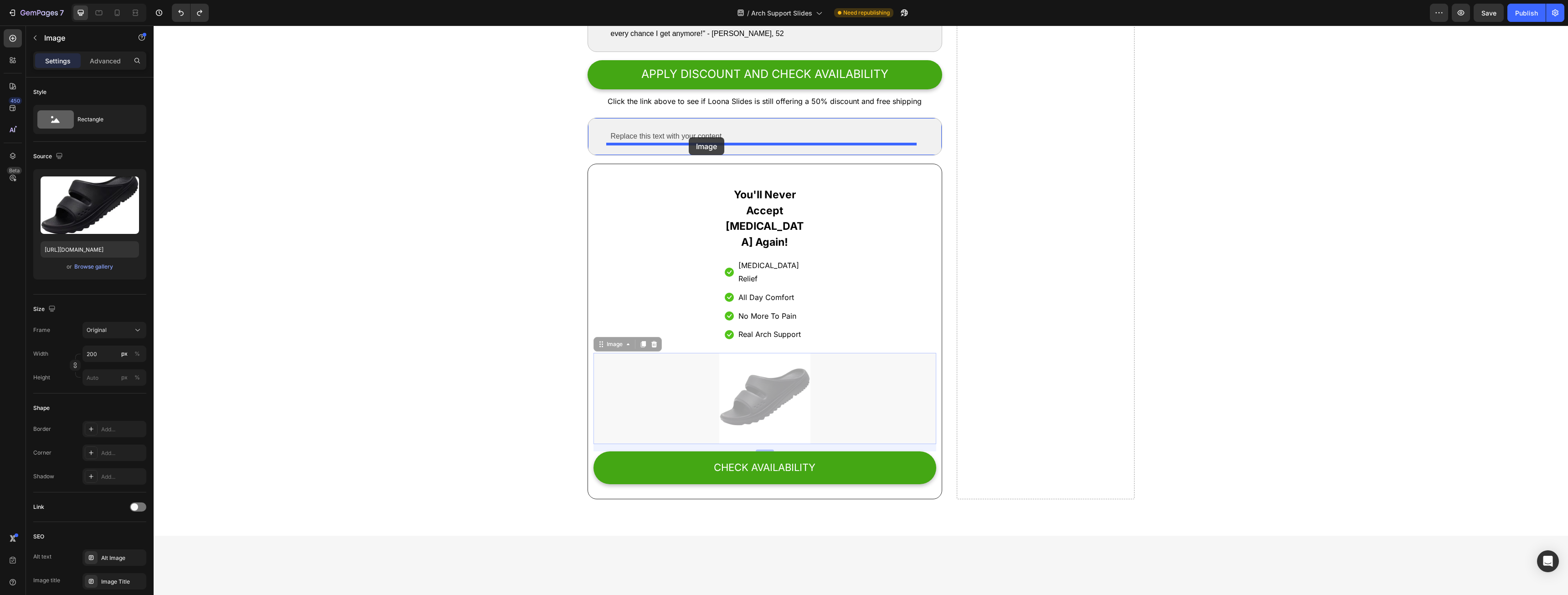
drag, startPoint x: 596, startPoint y: 320, endPoint x: 689, endPoint y: 141, distance: 201.7
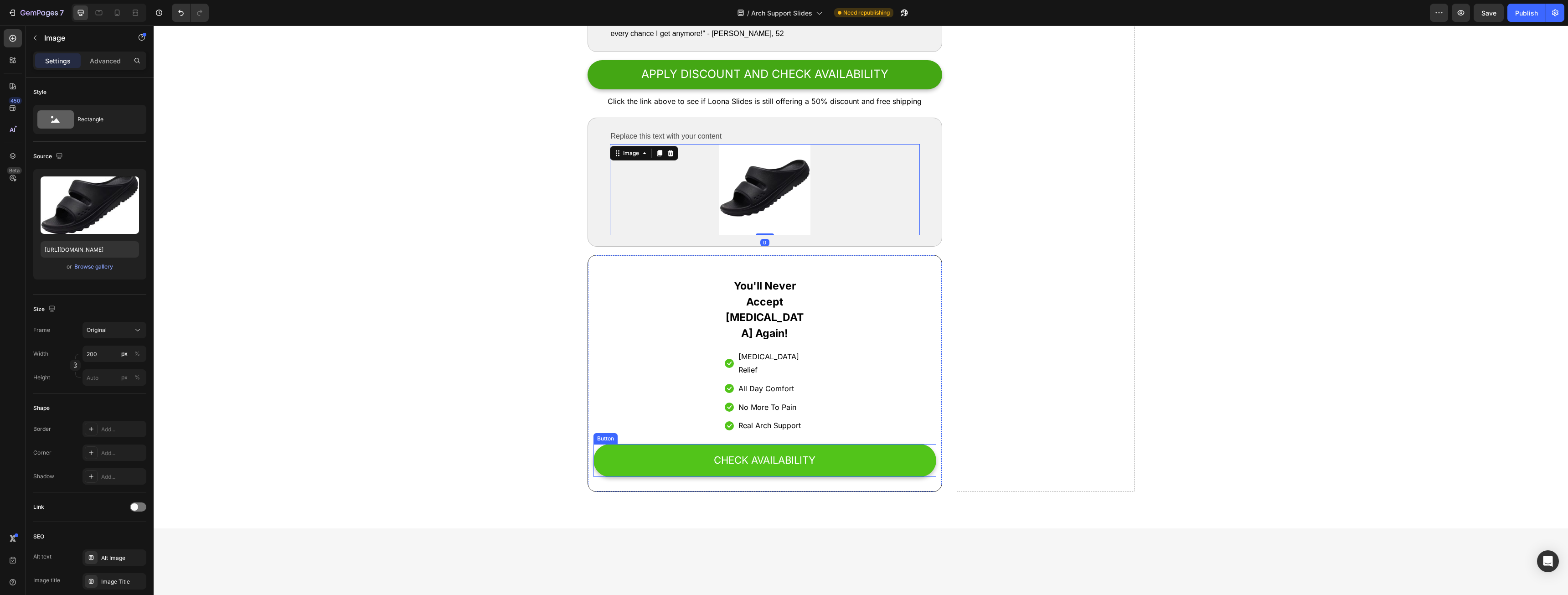
click at [647, 444] on link "CHECK AVAILABILITY" at bounding box center [765, 460] width 343 height 33
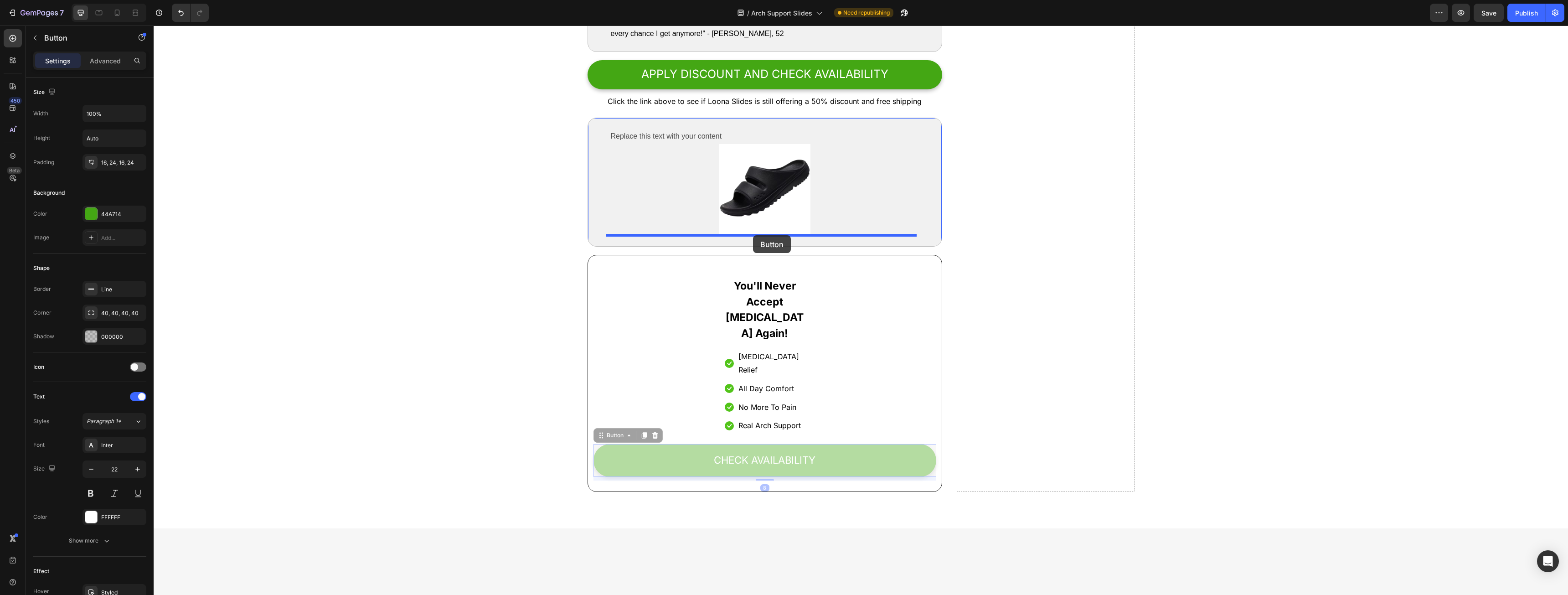
drag, startPoint x: 612, startPoint y: 410, endPoint x: 753, endPoint y: 235, distance: 224.7
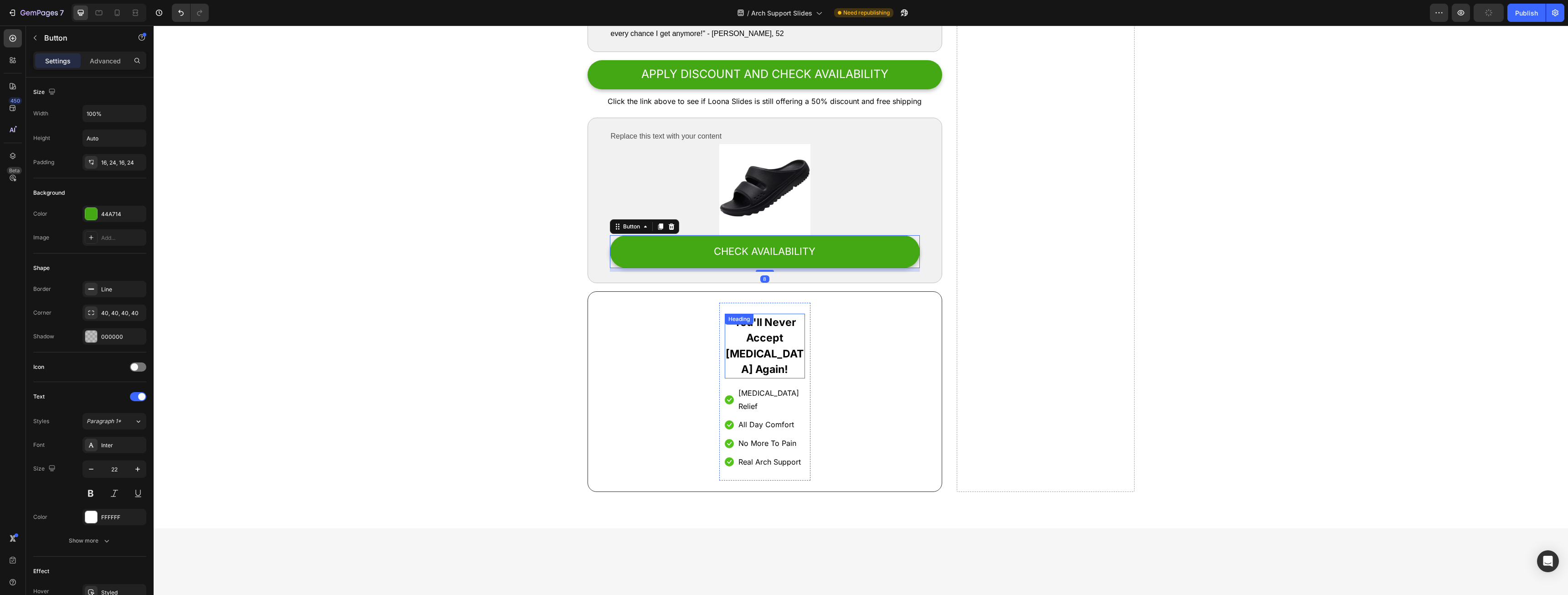
click at [758, 333] on h2 "You'll Never Accept [MEDICAL_DATA] Again!" at bounding box center [765, 346] width 80 height 65
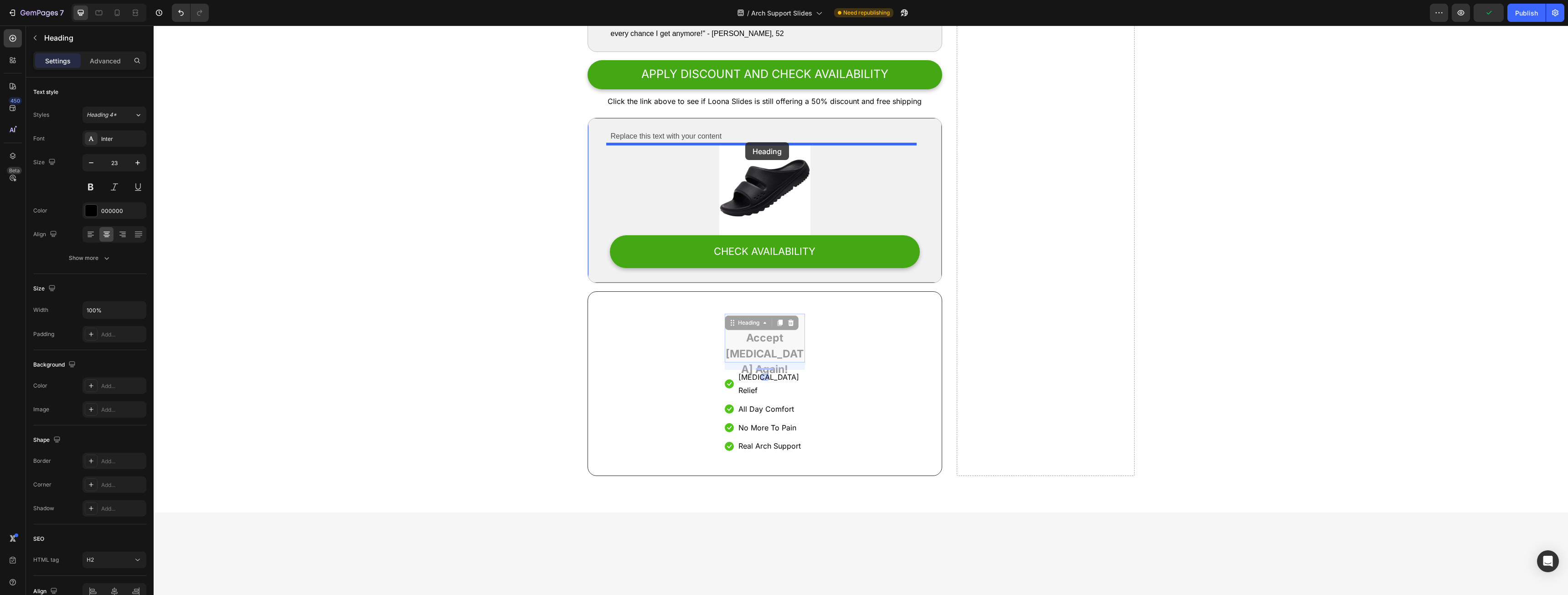
drag, startPoint x: 734, startPoint y: 324, endPoint x: 746, endPoint y: 143, distance: 181.4
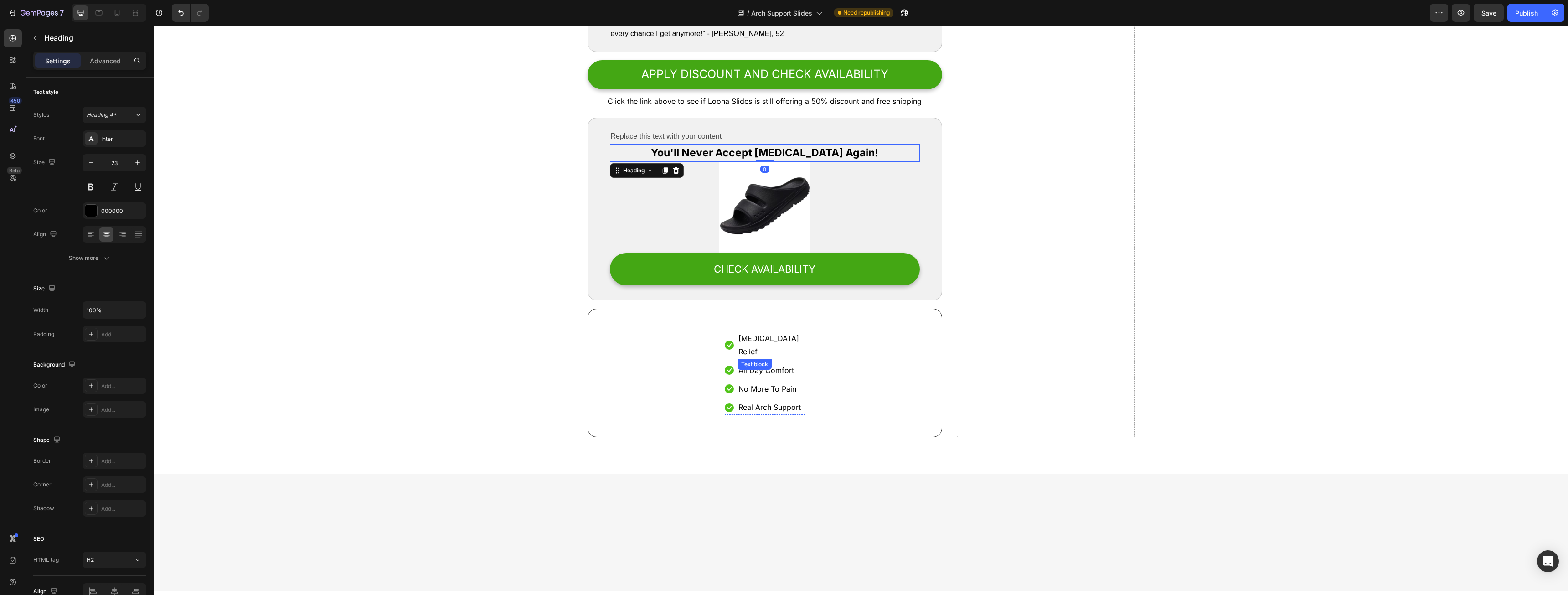
click at [753, 361] on div "Text block" at bounding box center [755, 364] width 30 height 8
click at [726, 340] on icon at bounding box center [729, 345] width 9 height 9
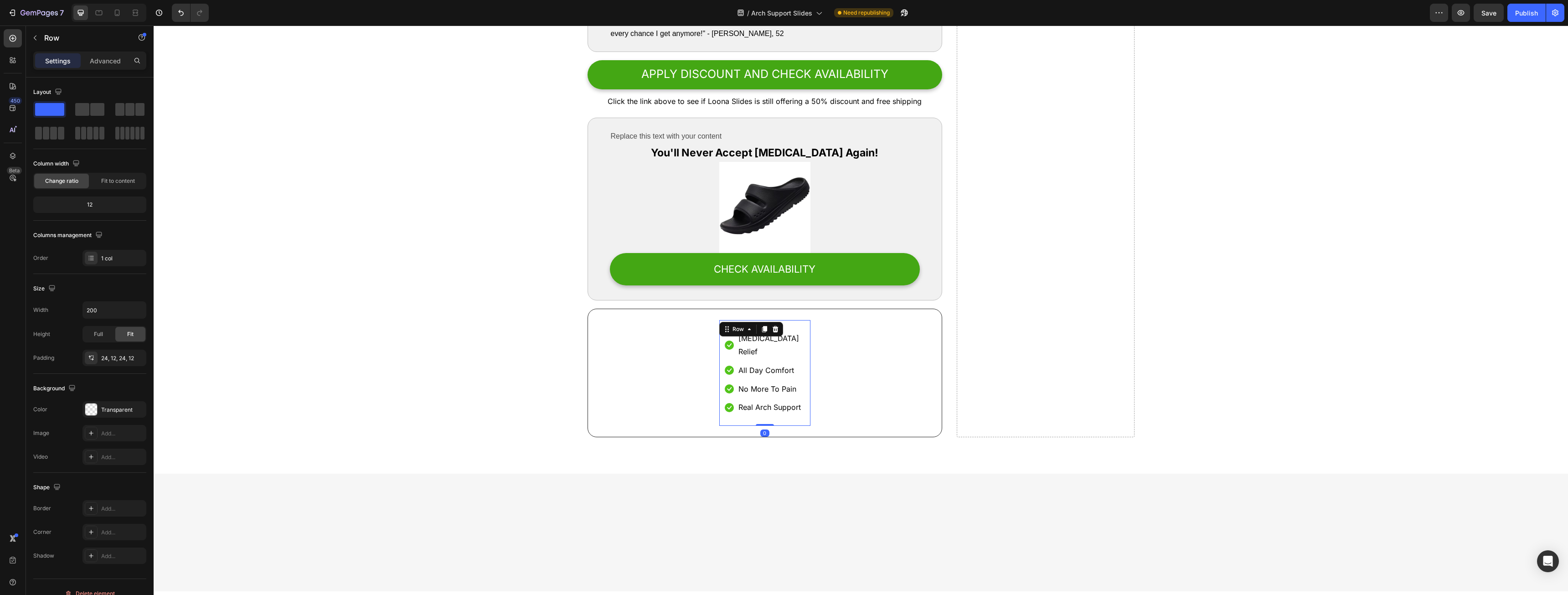
click at [719, 353] on div "Icon [MEDICAL_DATA] Relief Text block Icon All Day Comfort Text block Icon No M…" at bounding box center [765, 373] width 91 height 106
drag, startPoint x: 727, startPoint y: 331, endPoint x: 751, endPoint y: 165, distance: 167.7
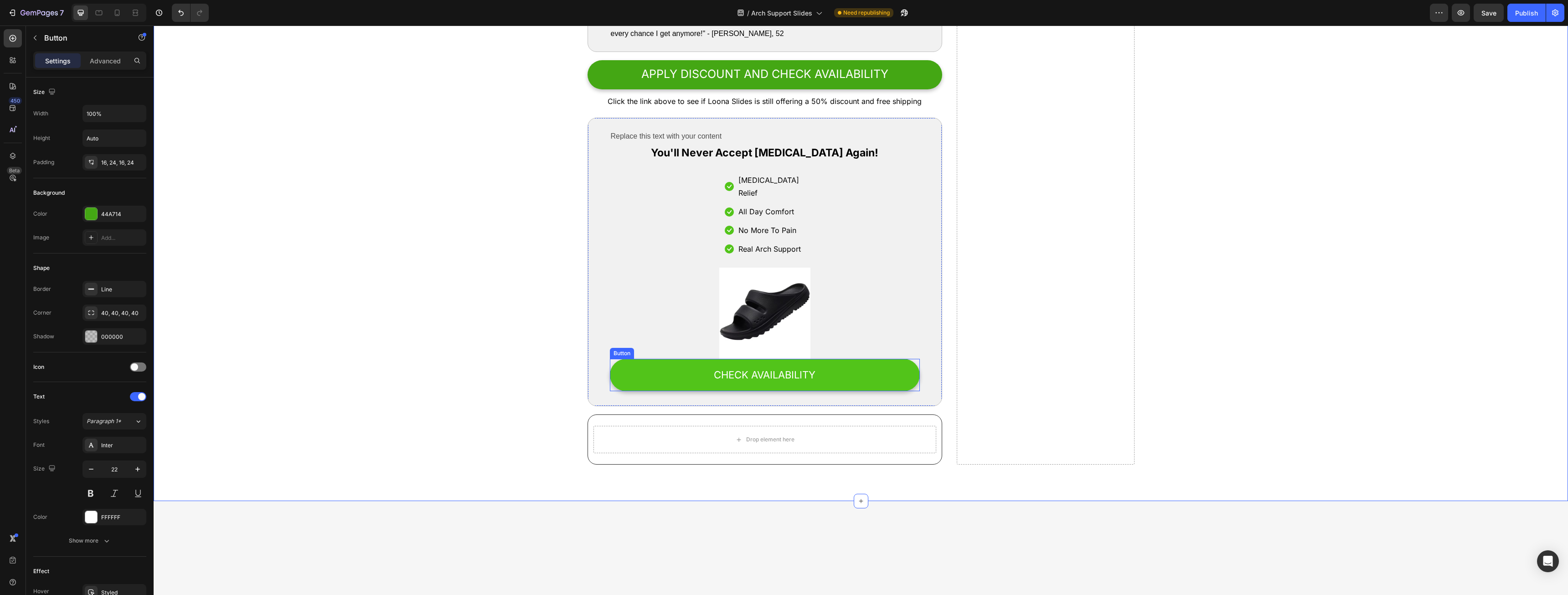
click at [632, 361] on link "CHECK AVAILABILITY" at bounding box center [765, 375] width 310 height 33
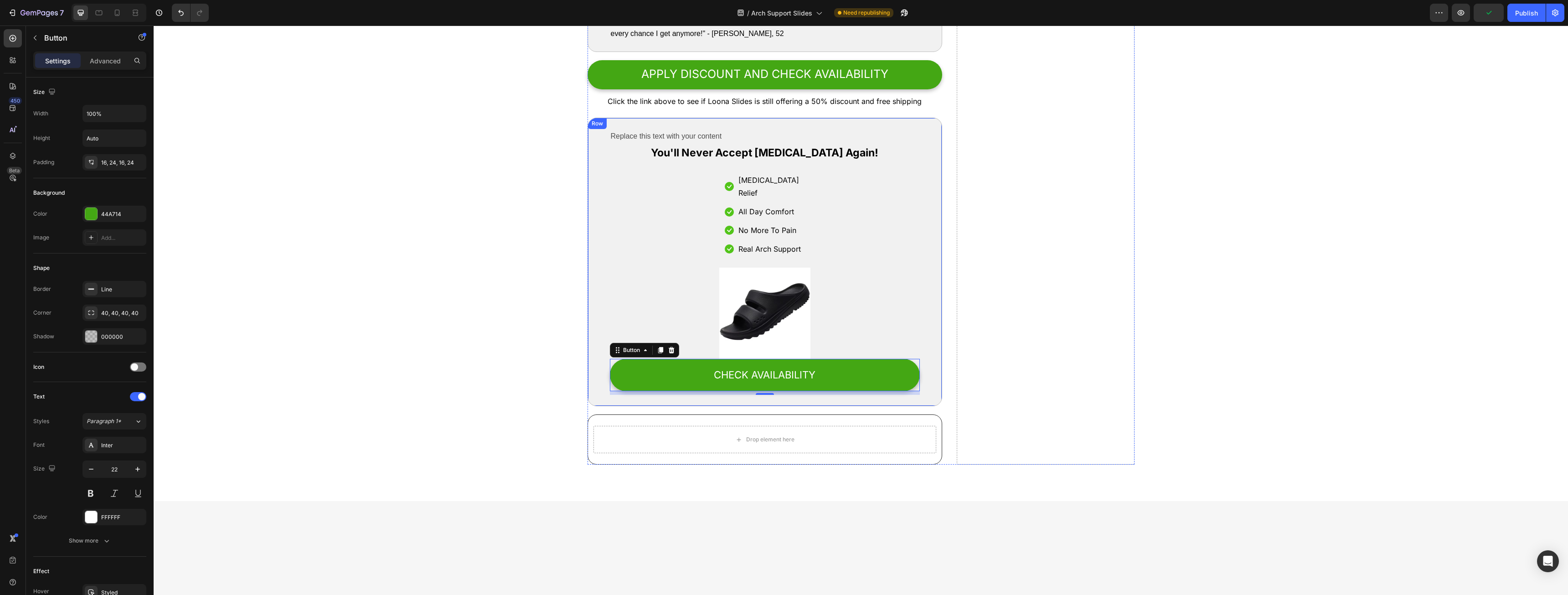
click at [598, 132] on div "Replace this text with your content Text Block You'll Never Accept [MEDICAL_DAT…" at bounding box center [765, 262] width 355 height 289
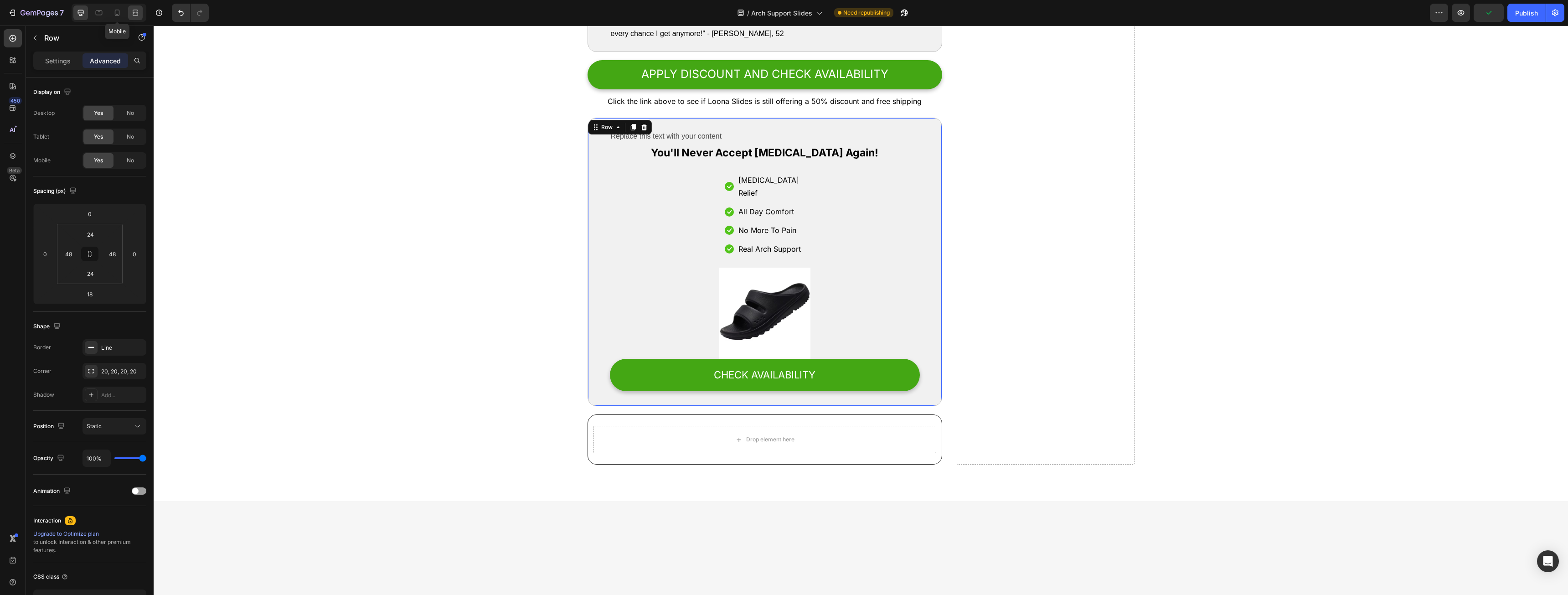
drag, startPoint x: 121, startPoint y: 12, endPoint x: 141, endPoint y: 19, distance: 21.2
click at [121, 10] on icon at bounding box center [117, 12] width 9 height 9
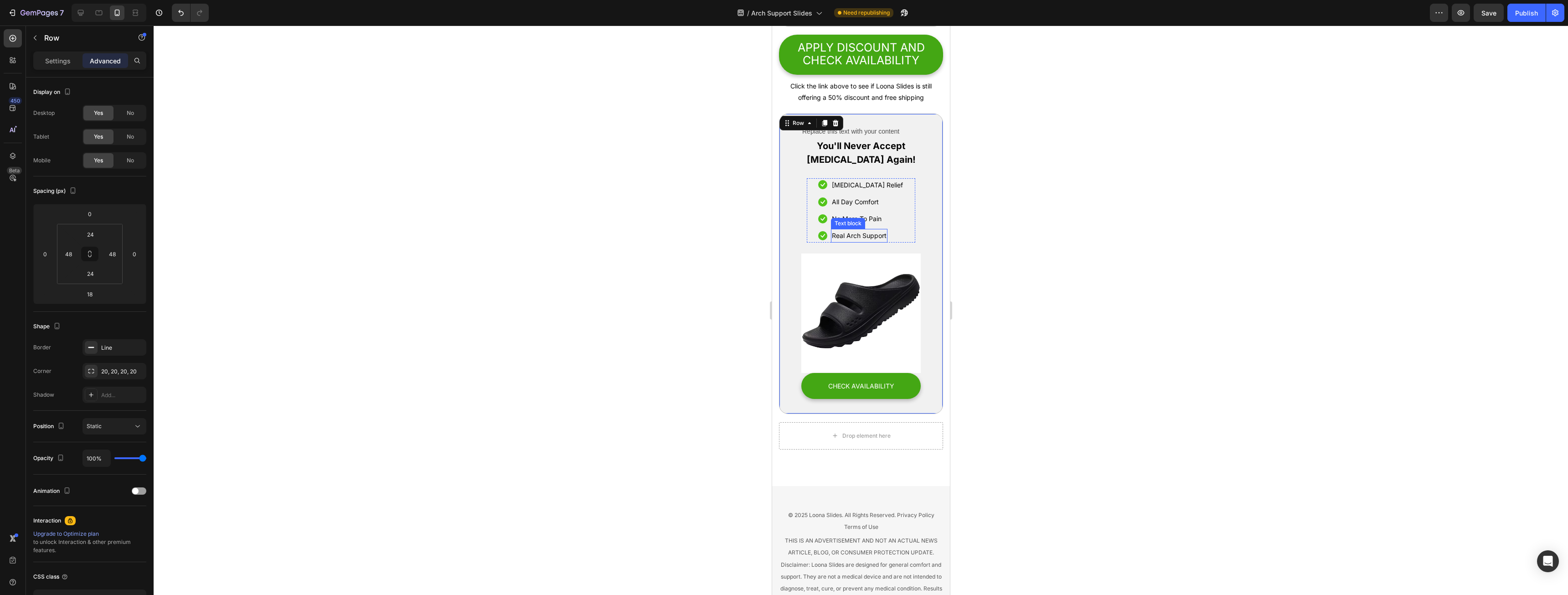
scroll to position [5439, 0]
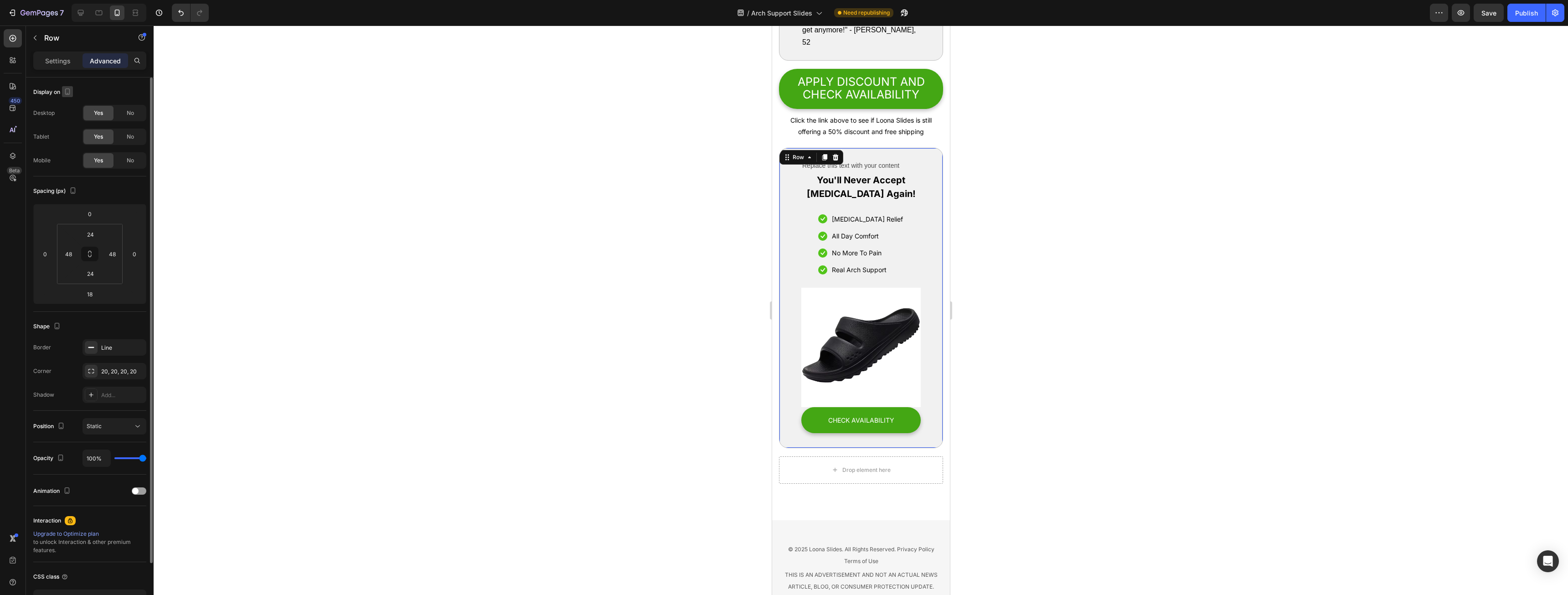
click at [69, 94] on icon "button" at bounding box center [68, 91] width 5 height 6
drag, startPoint x: 71, startPoint y: 138, endPoint x: 64, endPoint y: 159, distance: 22.1
click at [69, 153] on div "Display on Desktop Yes No Tablet Yes No Mobile Yes No" at bounding box center [90, 127] width 113 height 99
click at [118, 109] on div "No" at bounding box center [130, 113] width 30 height 15
click at [131, 141] on div "No" at bounding box center [130, 137] width 30 height 15
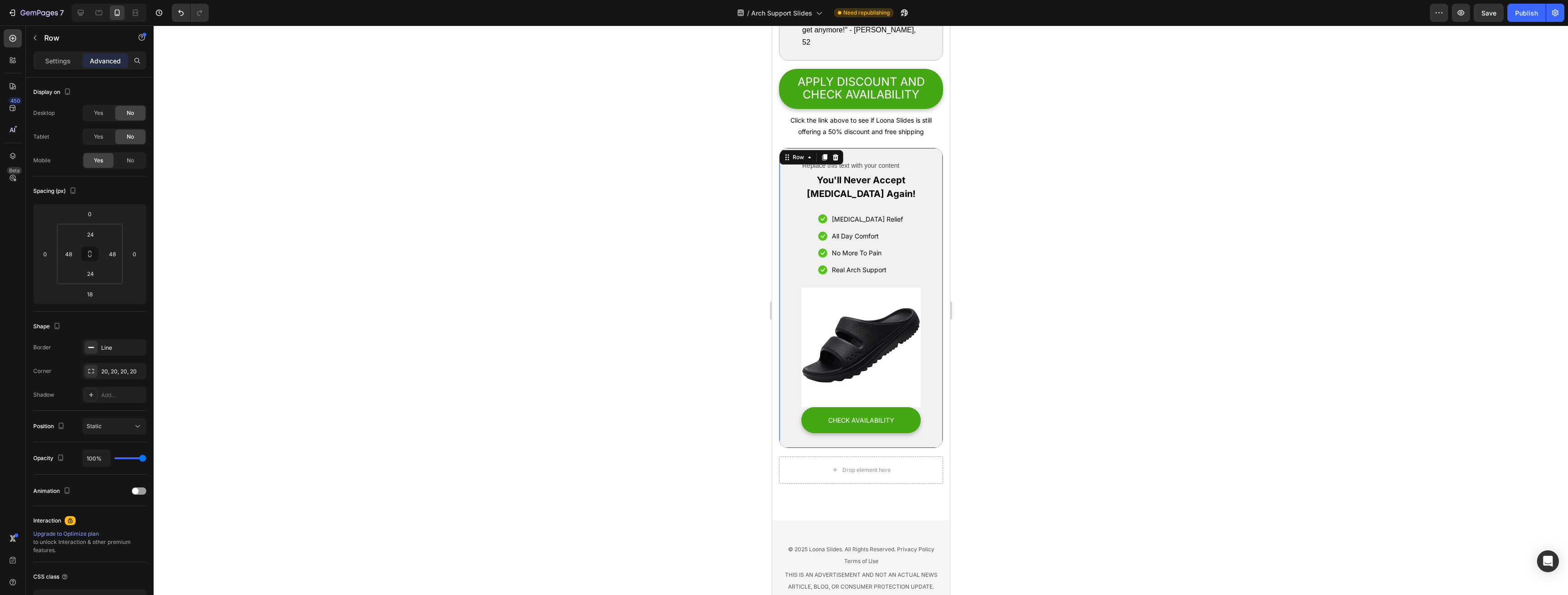
drag, startPoint x: 82, startPoint y: 17, endPoint x: 84, endPoint y: 21, distance: 4.5
click at [82, 16] on icon at bounding box center [80, 12] width 9 height 9
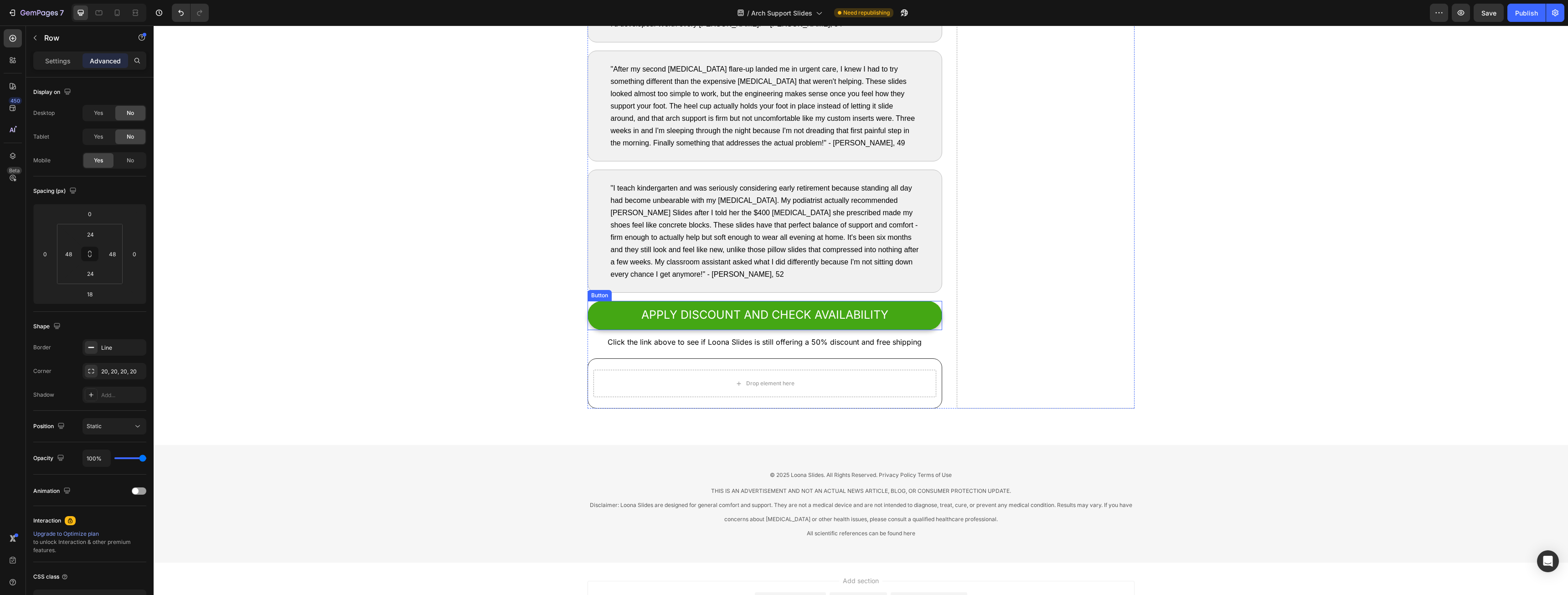
scroll to position [4474, 0]
click at [716, 370] on div "Drop element here Row" at bounding box center [765, 384] width 355 height 50
click at [642, 368] on icon at bounding box center [644, 368] width 7 height 7
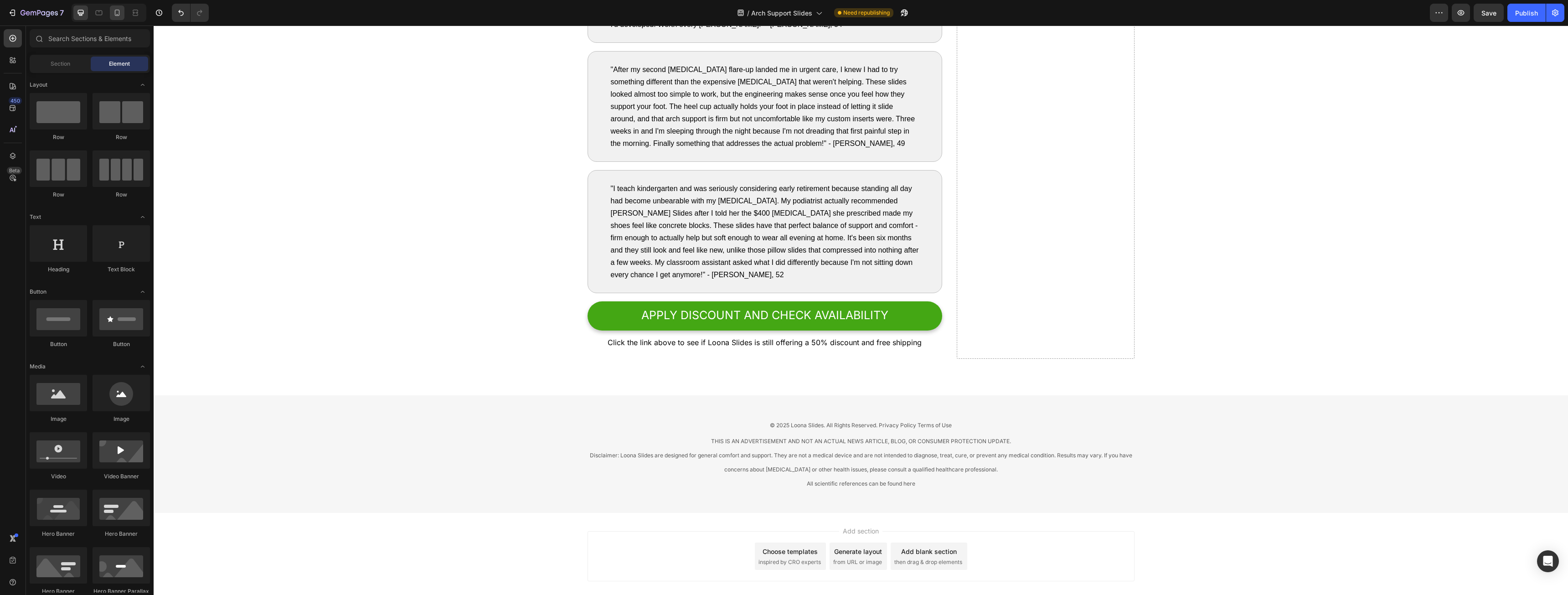
click at [116, 5] on div at bounding box center [117, 13] width 15 height 15
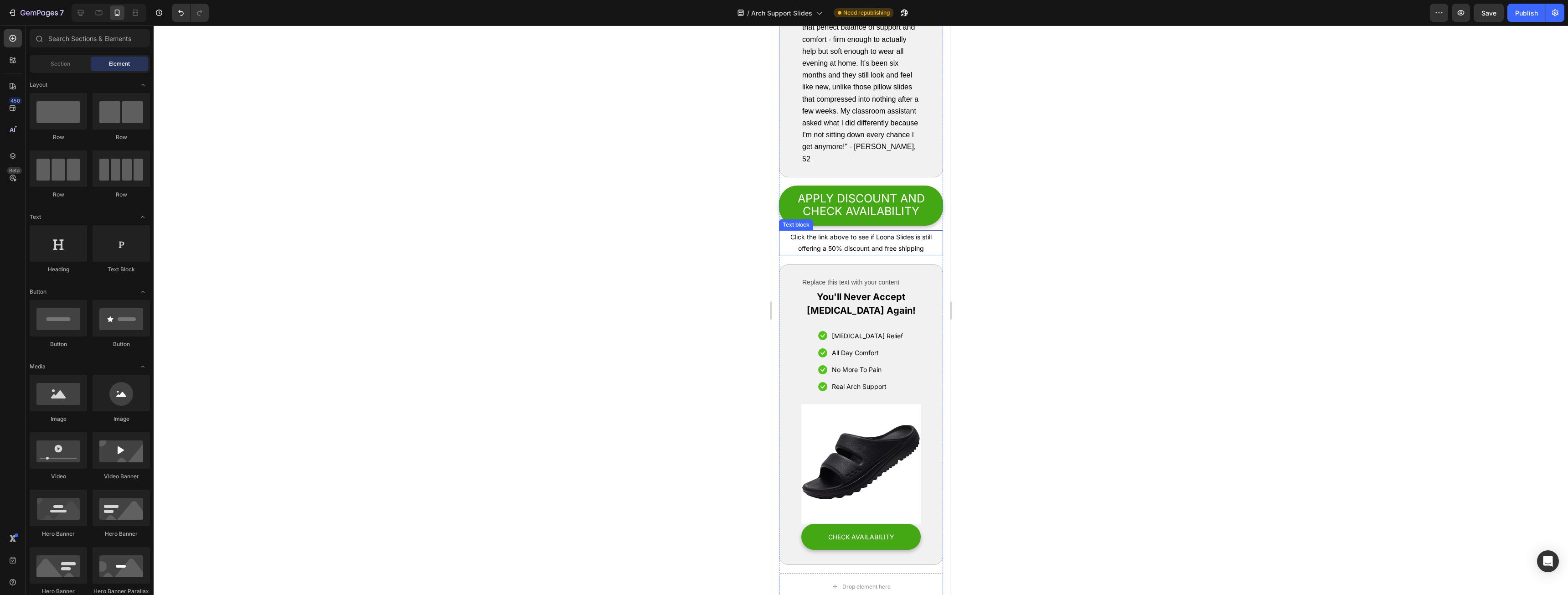
scroll to position [5447, 0]
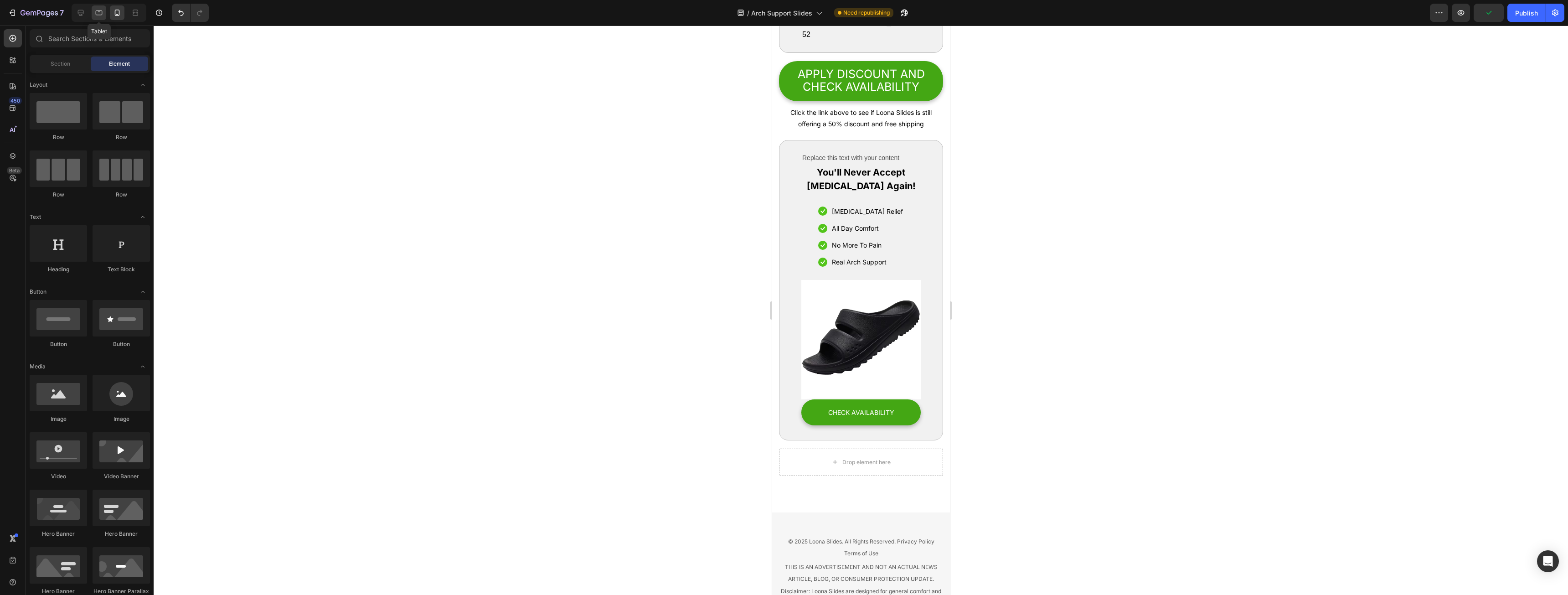
click at [97, 13] on icon at bounding box center [99, 12] width 9 height 9
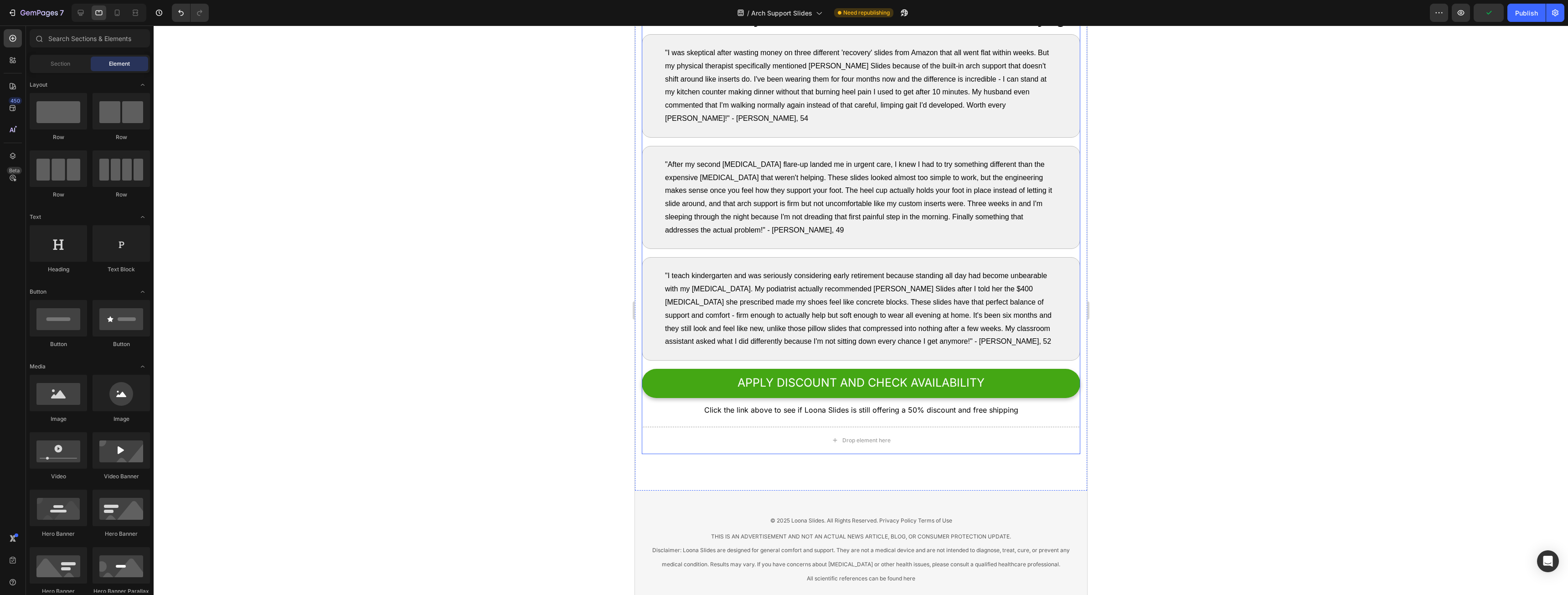
scroll to position [4288, 0]
click at [777, 455] on div "Drop element here" at bounding box center [861, 441] width 438 height 27
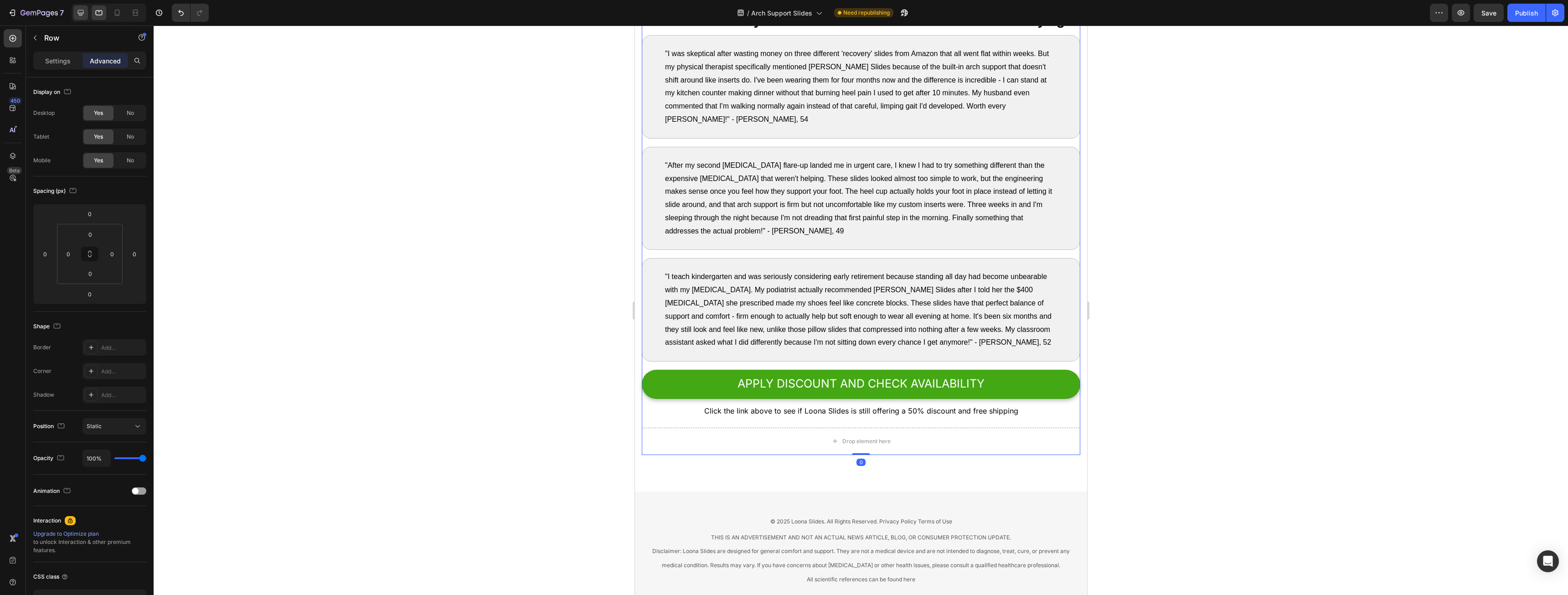
click at [72, 10] on div at bounding box center [107, 13] width 79 height 18
click at [74, 11] on div at bounding box center [81, 13] width 15 height 15
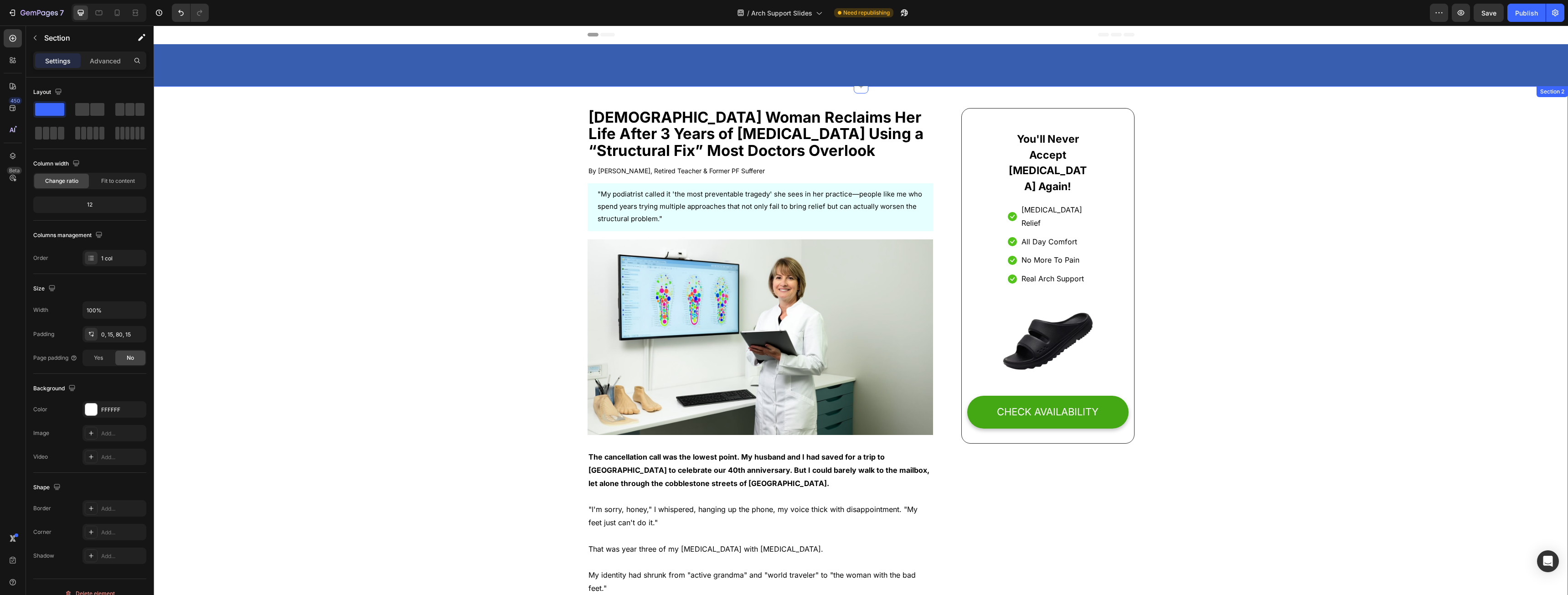
drag, startPoint x: 1189, startPoint y: 253, endPoint x: 1211, endPoint y: 133, distance: 122.0
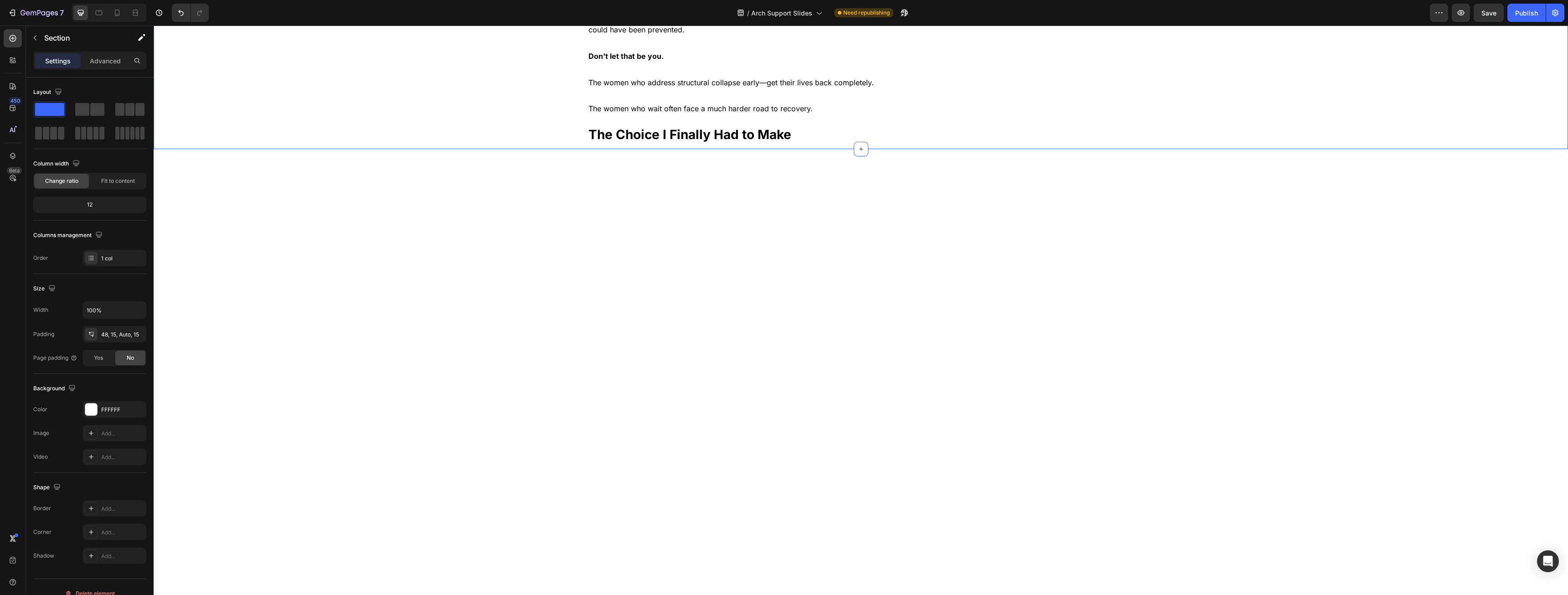
scroll to position [4501, 0]
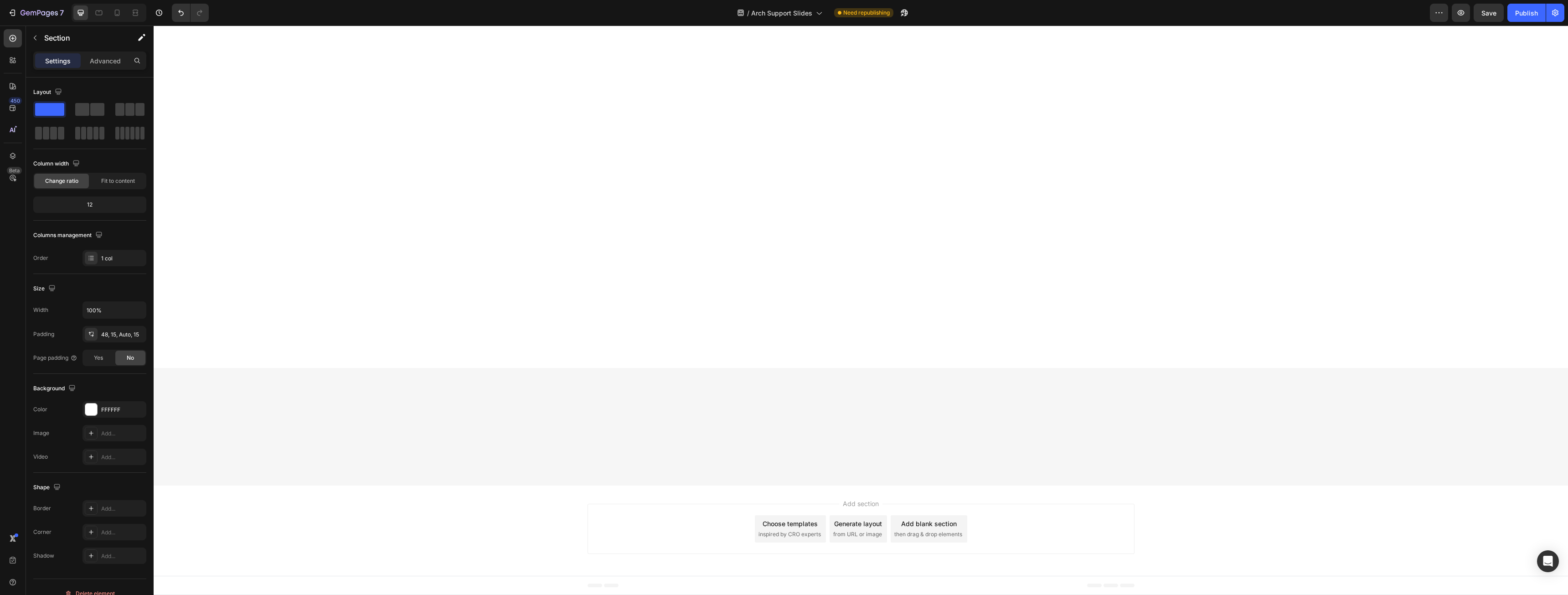
drag, startPoint x: 1212, startPoint y: 146, endPoint x: 1215, endPoint y: 355, distance: 209.0
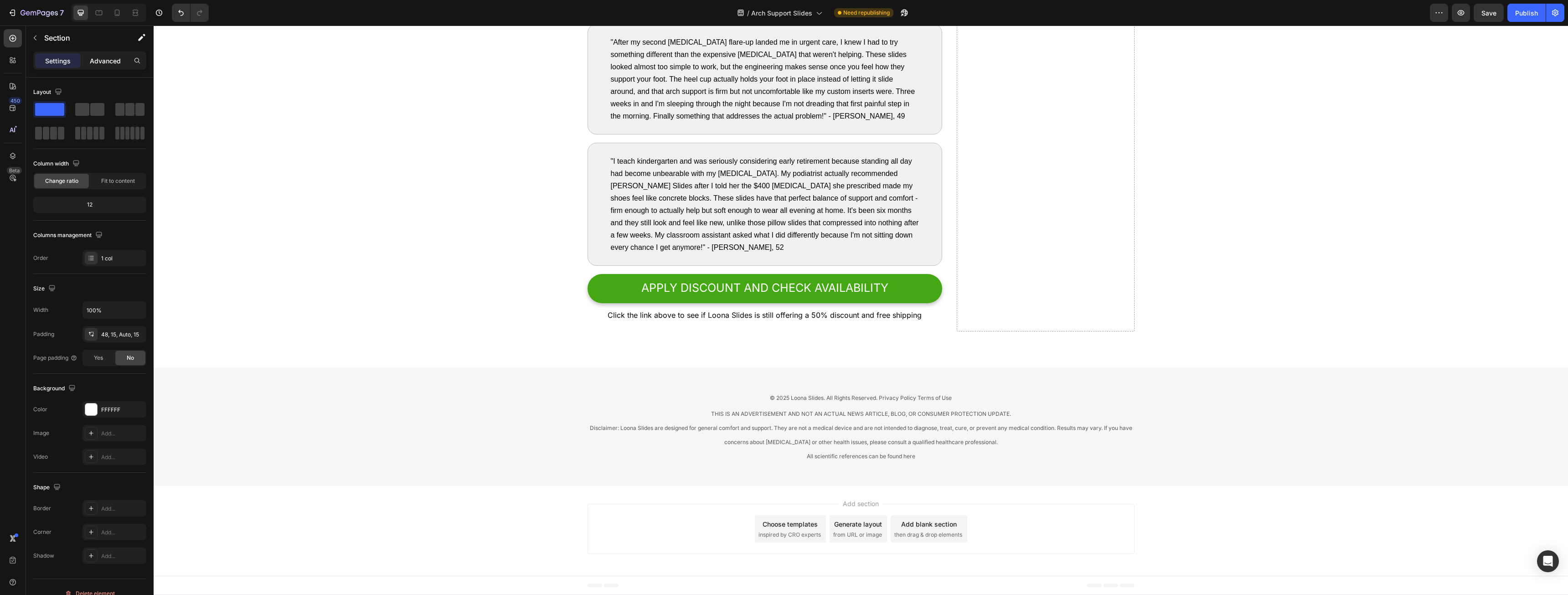
click at [110, 54] on div "Advanced" at bounding box center [105, 61] width 46 height 15
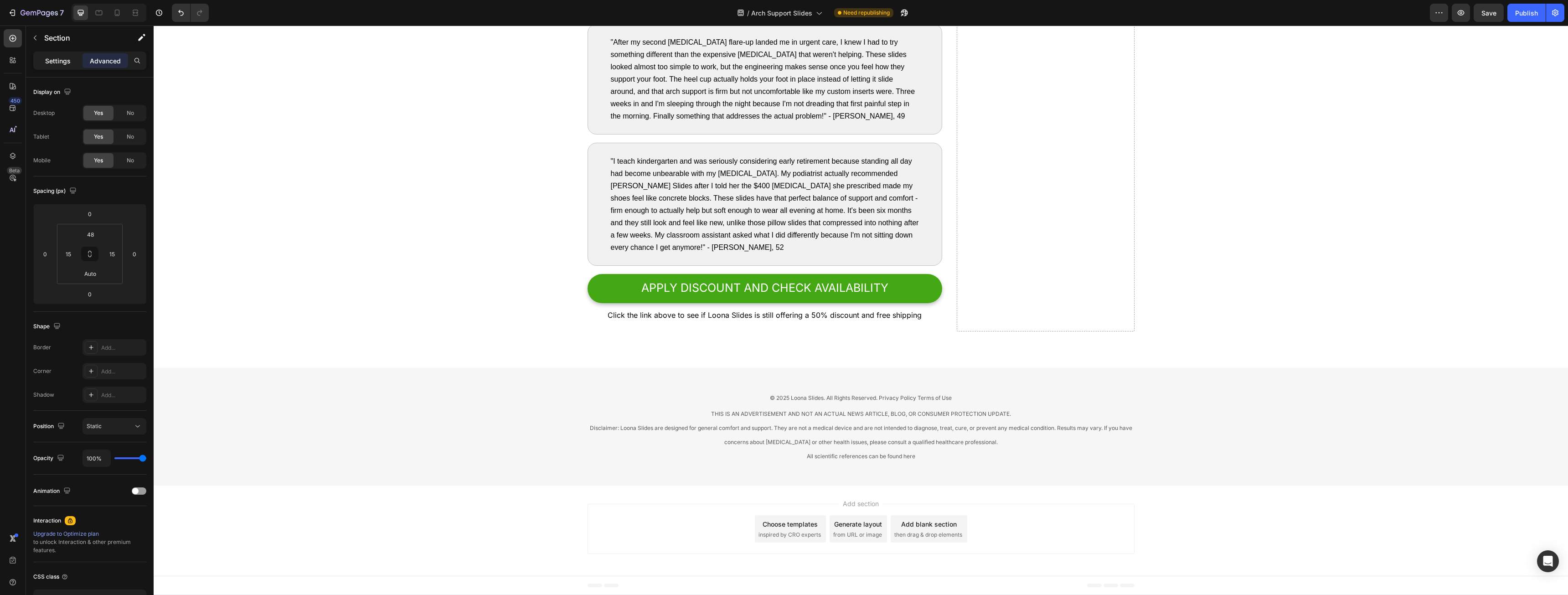
click at [43, 61] on div "Settings" at bounding box center [58, 61] width 46 height 15
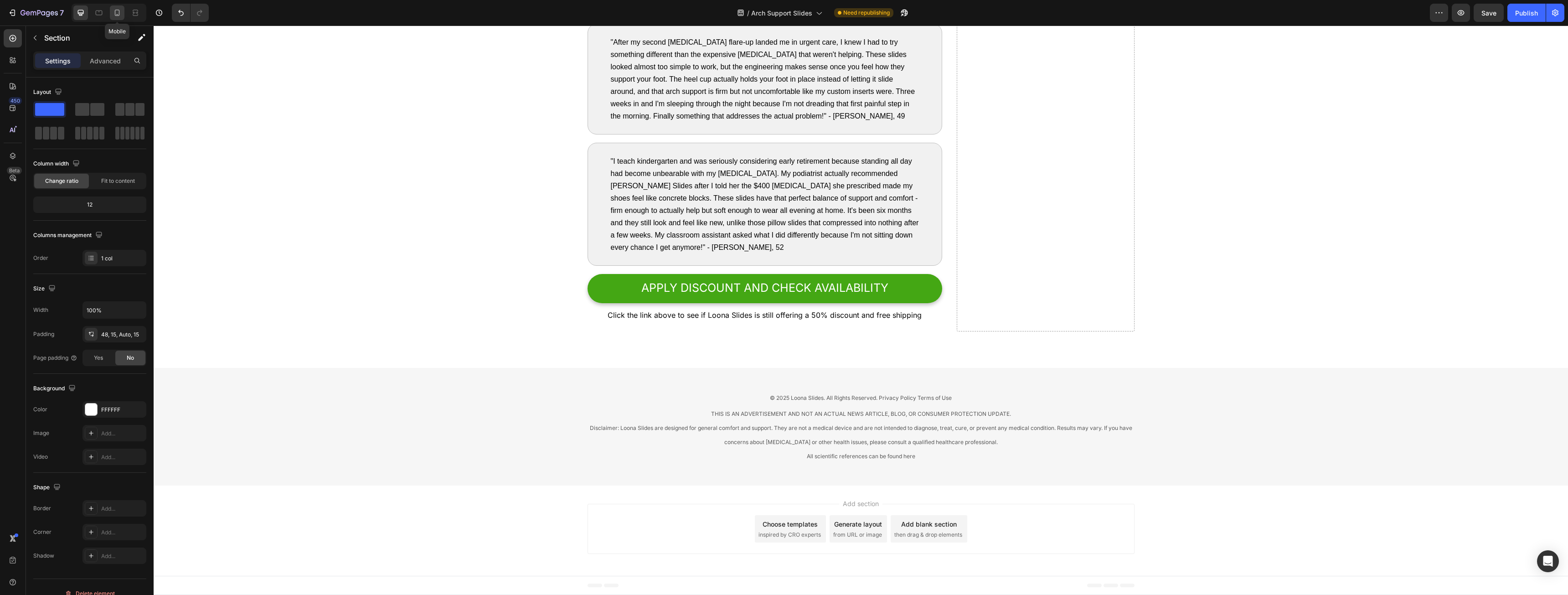
click at [117, 8] on icon at bounding box center [117, 12] width 9 height 9
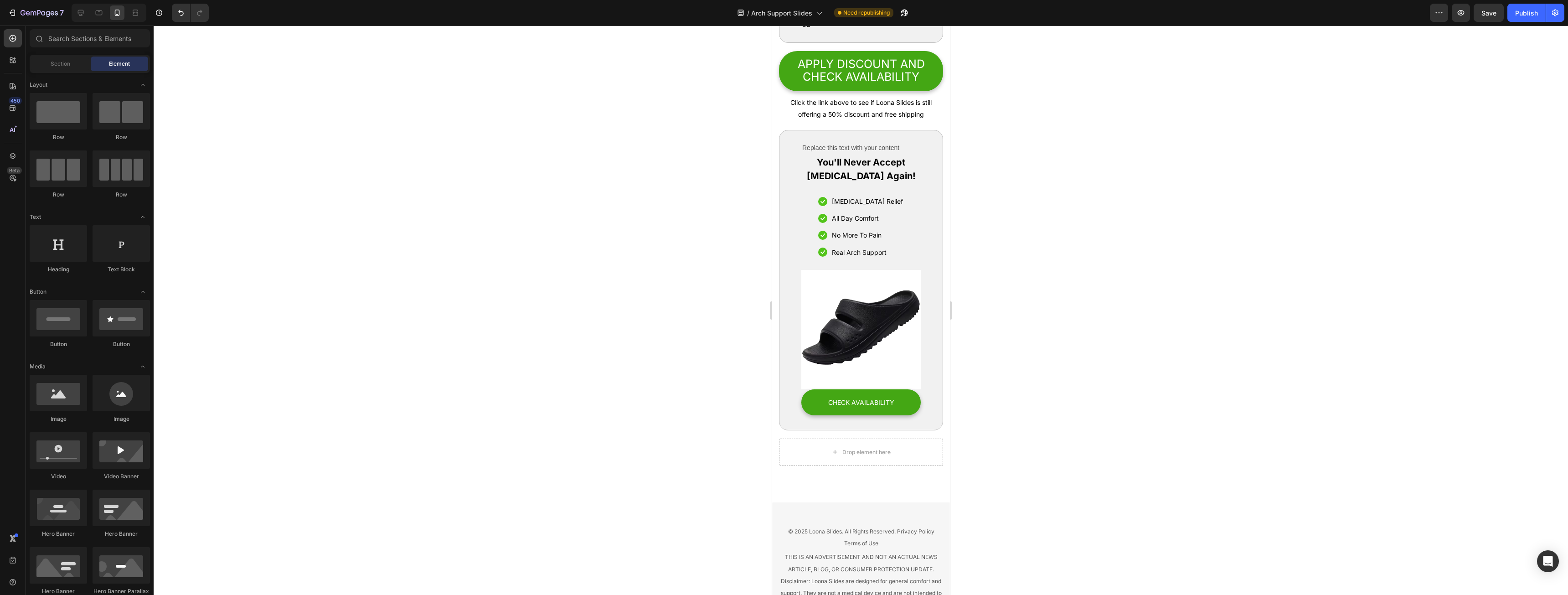
scroll to position [5879, 0]
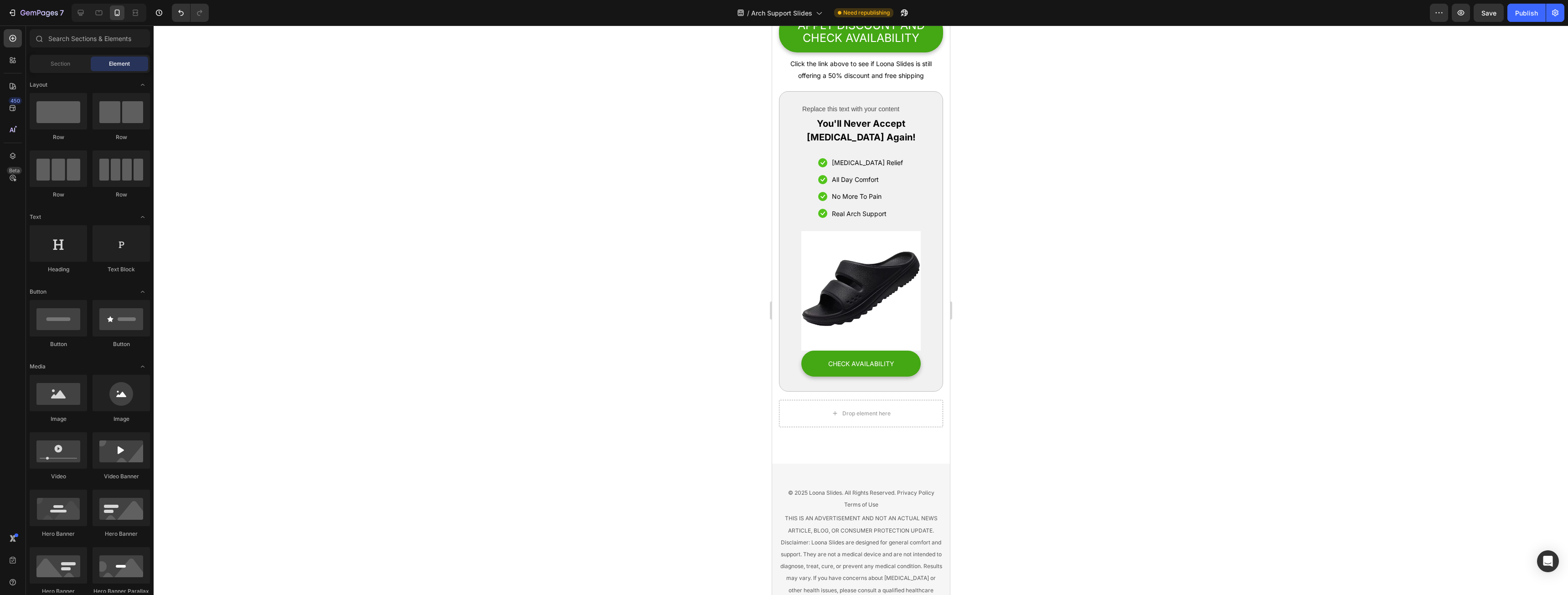
drag, startPoint x: 947, startPoint y: 55, endPoint x: 1721, endPoint y: 566, distance: 927.5
click at [858, 370] on div "CHECK AVAILABILITY" at bounding box center [861, 364] width 66 height 12
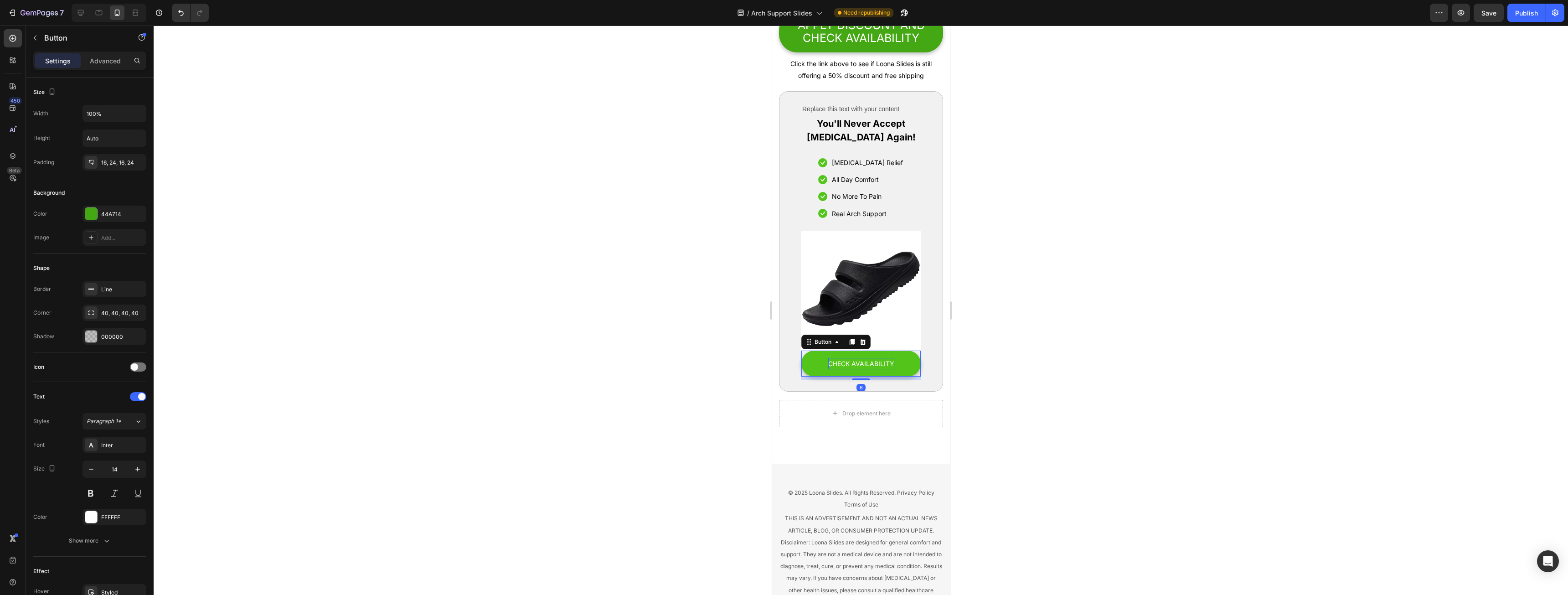
click at [858, 370] on div "CHECK AVAILABILITY" at bounding box center [861, 364] width 66 height 12
click at [858, 370] on p "CHECK AVAILABILITY" at bounding box center [861, 364] width 66 height 12
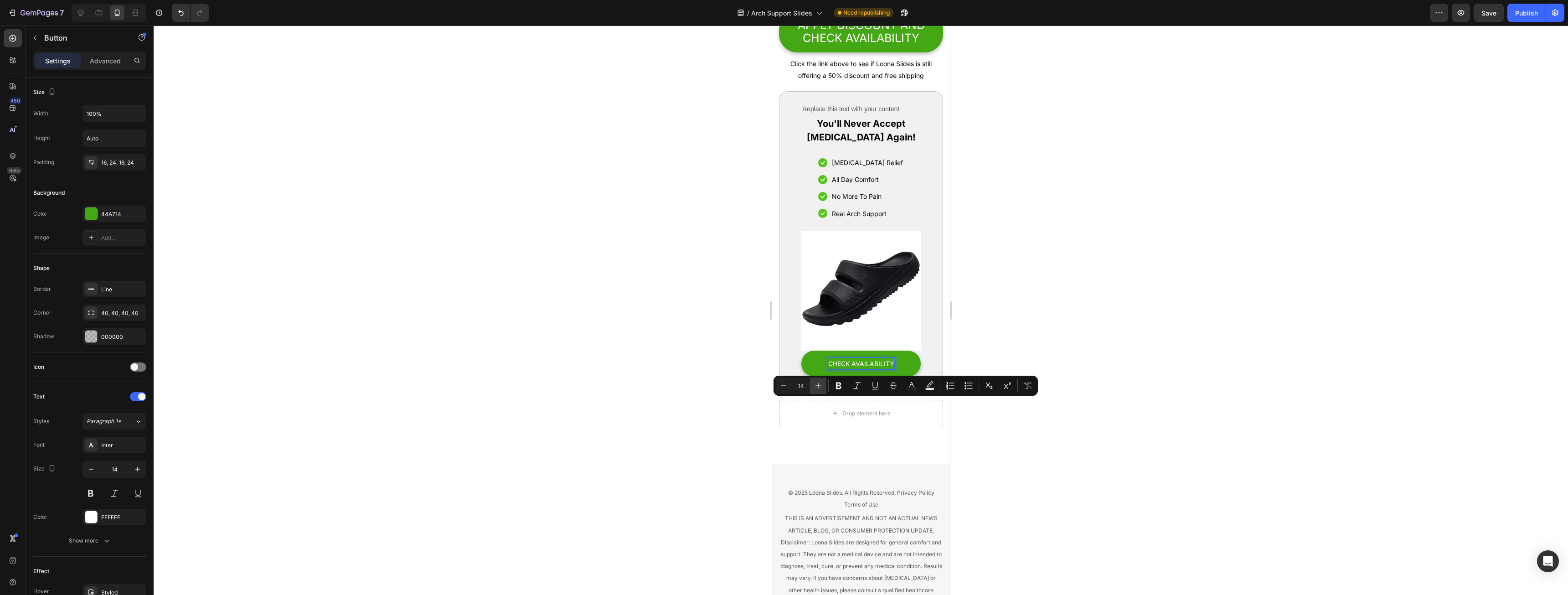
click at [818, 384] on icon "Editor contextual toolbar" at bounding box center [819, 386] width 6 height 6
type input "17"
click at [839, 380] on button "Bold" at bounding box center [838, 386] width 16 height 16
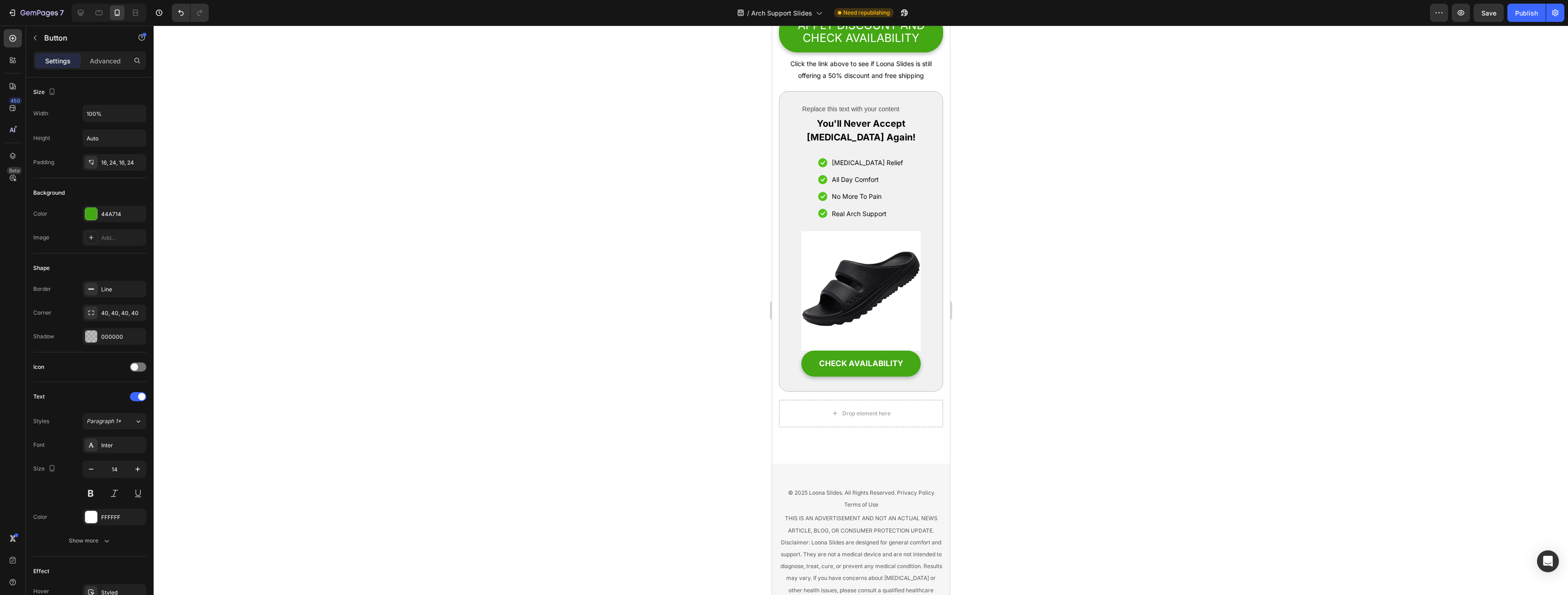
click at [974, 446] on div at bounding box center [861, 310] width 1415 height 569
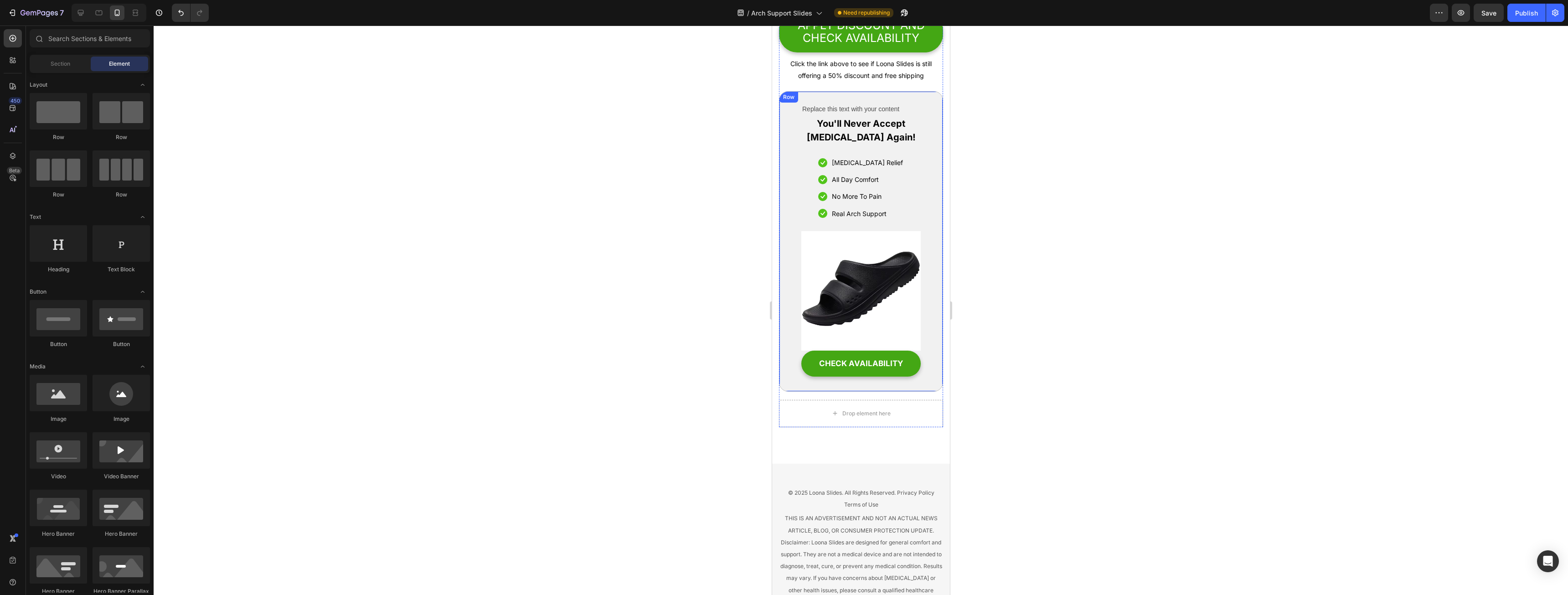
click at [797, 220] on div "Replace this text with your content Text Block You'll Never Accept [MEDICAL_DAT…" at bounding box center [861, 241] width 164 height 300
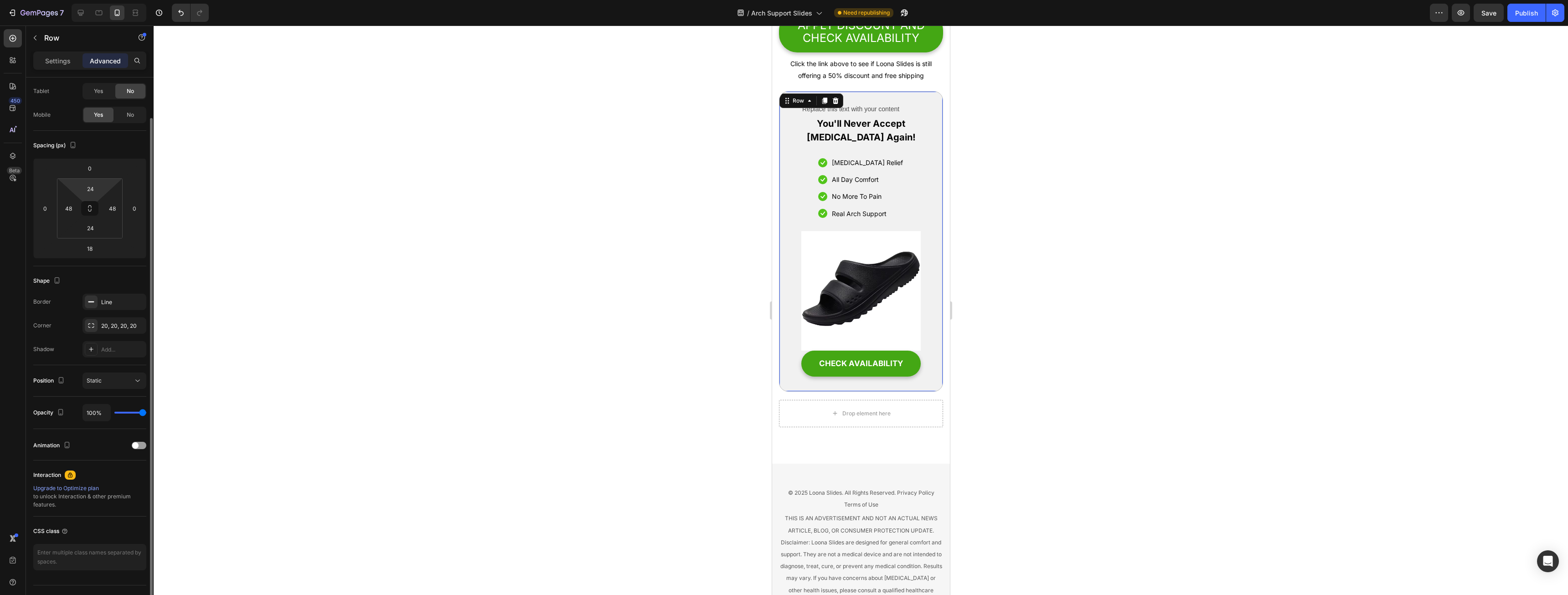
scroll to position [0, 0]
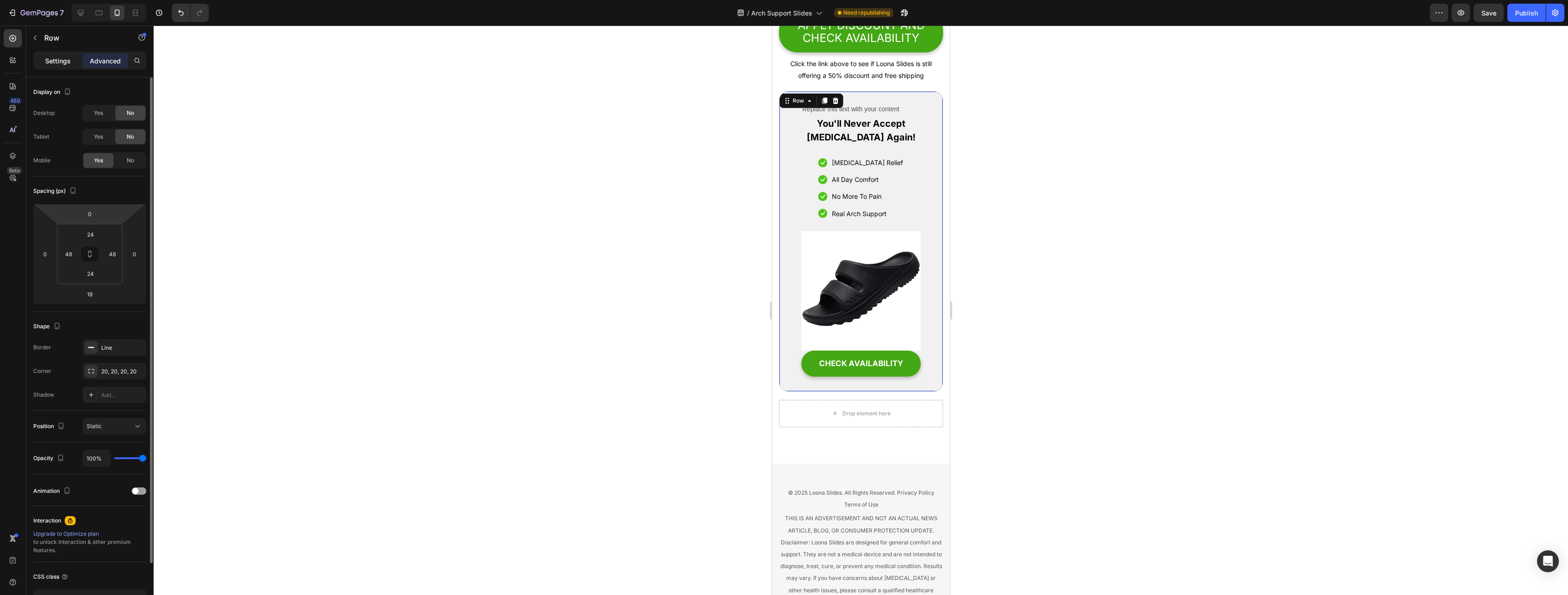
click at [74, 61] on div "Settings" at bounding box center [58, 61] width 46 height 15
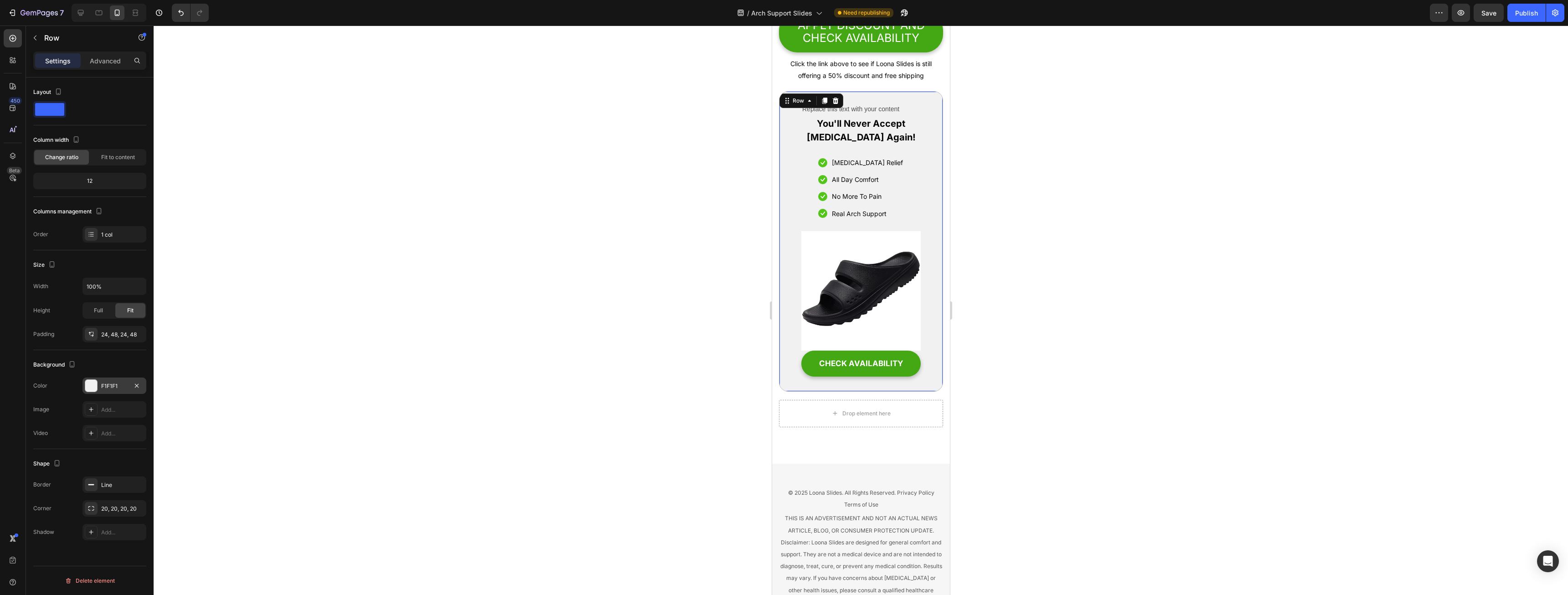
click at [111, 384] on div "F1F1F1" at bounding box center [114, 386] width 26 height 8
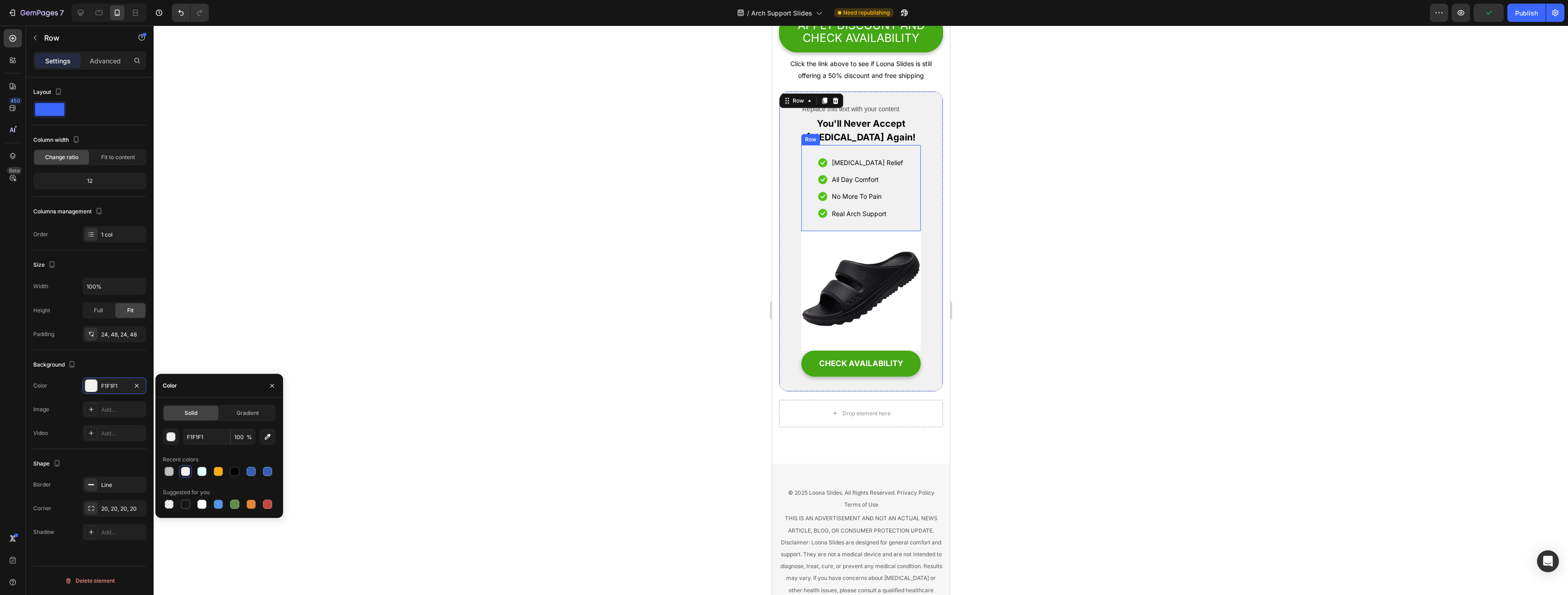
click at [803, 230] on div "Icon [MEDICAL_DATA] Relief Text block Icon All Day Comfort Text block Icon No M…" at bounding box center [861, 188] width 119 height 86
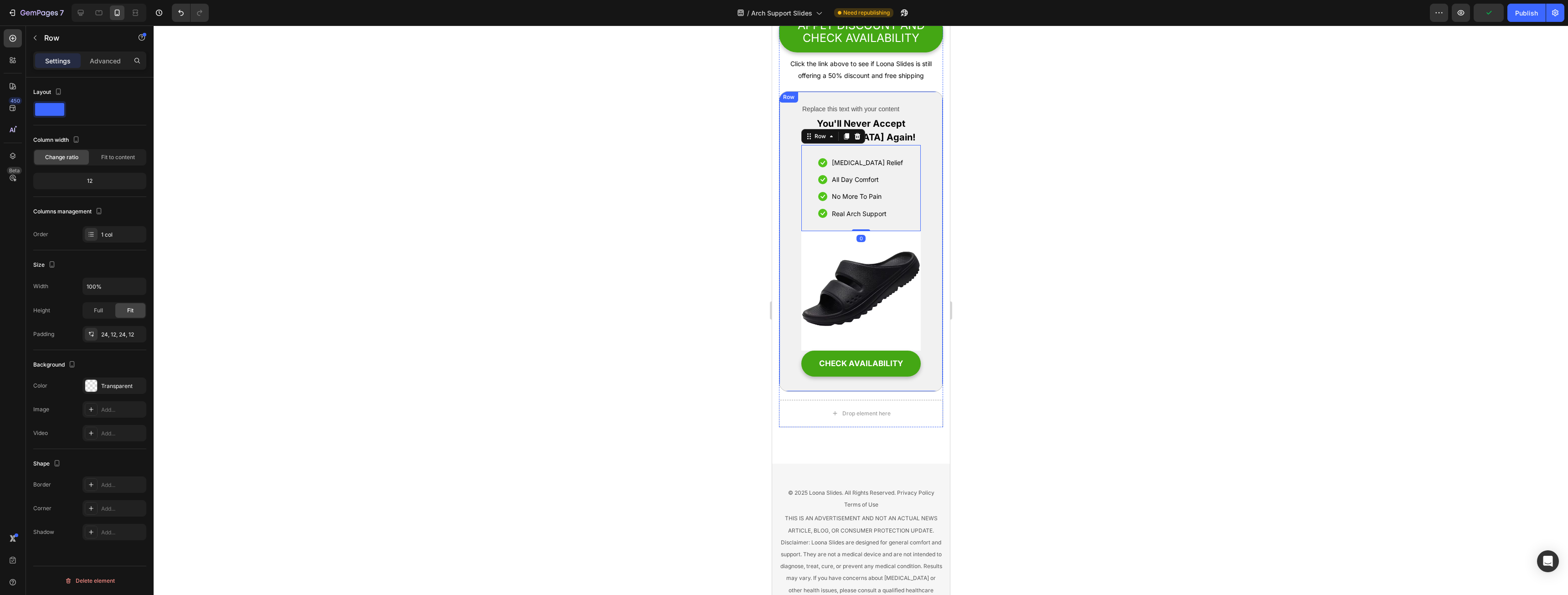
click at [797, 217] on div "Replace this text with your content Text Block You'll Never Accept [MEDICAL_DAT…" at bounding box center [861, 241] width 164 height 300
click at [106, 382] on div "F1F1F1" at bounding box center [114, 386] width 26 height 8
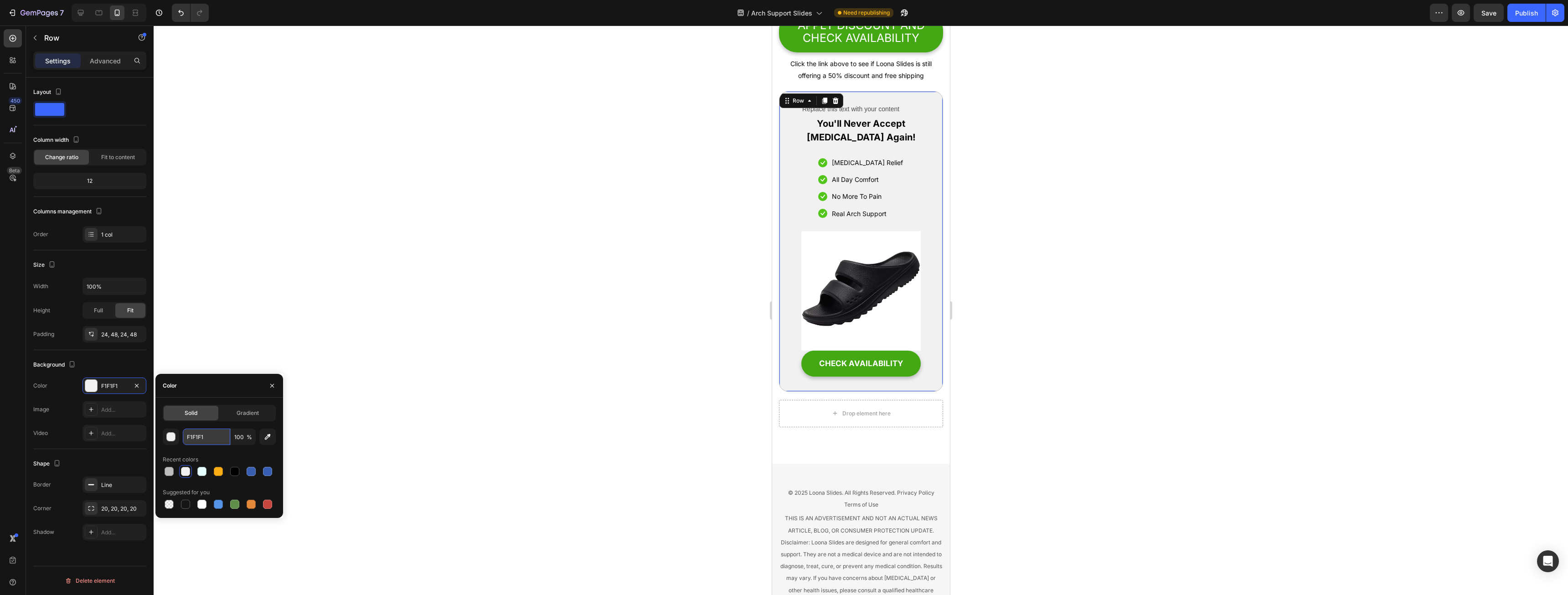
click at [204, 439] on input "F1F1F1" at bounding box center [206, 437] width 47 height 16
click at [200, 438] on input "F1F1F1" at bounding box center [206, 437] width 47 height 16
click at [172, 440] on div "button" at bounding box center [171, 437] width 9 height 9
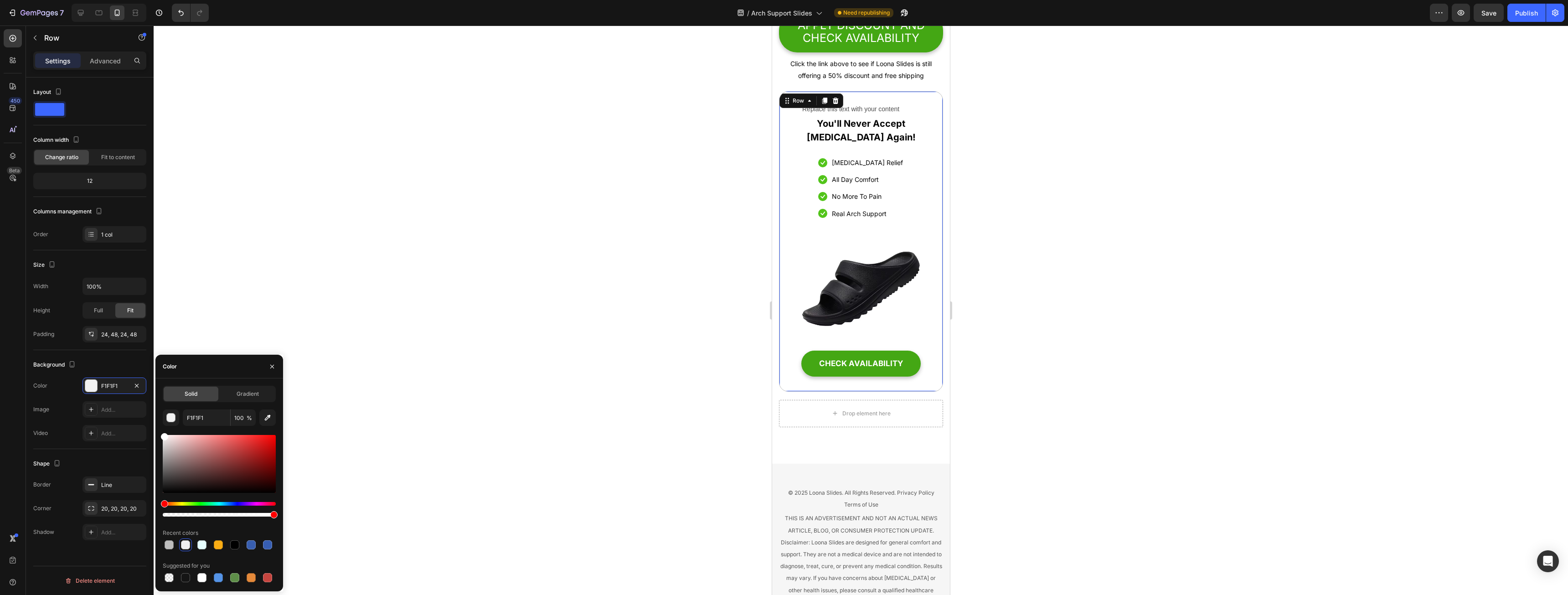
drag, startPoint x: 175, startPoint y: 484, endPoint x: 152, endPoint y: 393, distance: 93.9
click at [152, 393] on div "450 Beta Sections(18) Elements(83) Section Element Hero Section Product Detail …" at bounding box center [77, 310] width 153 height 569
type input "FFFFFF"
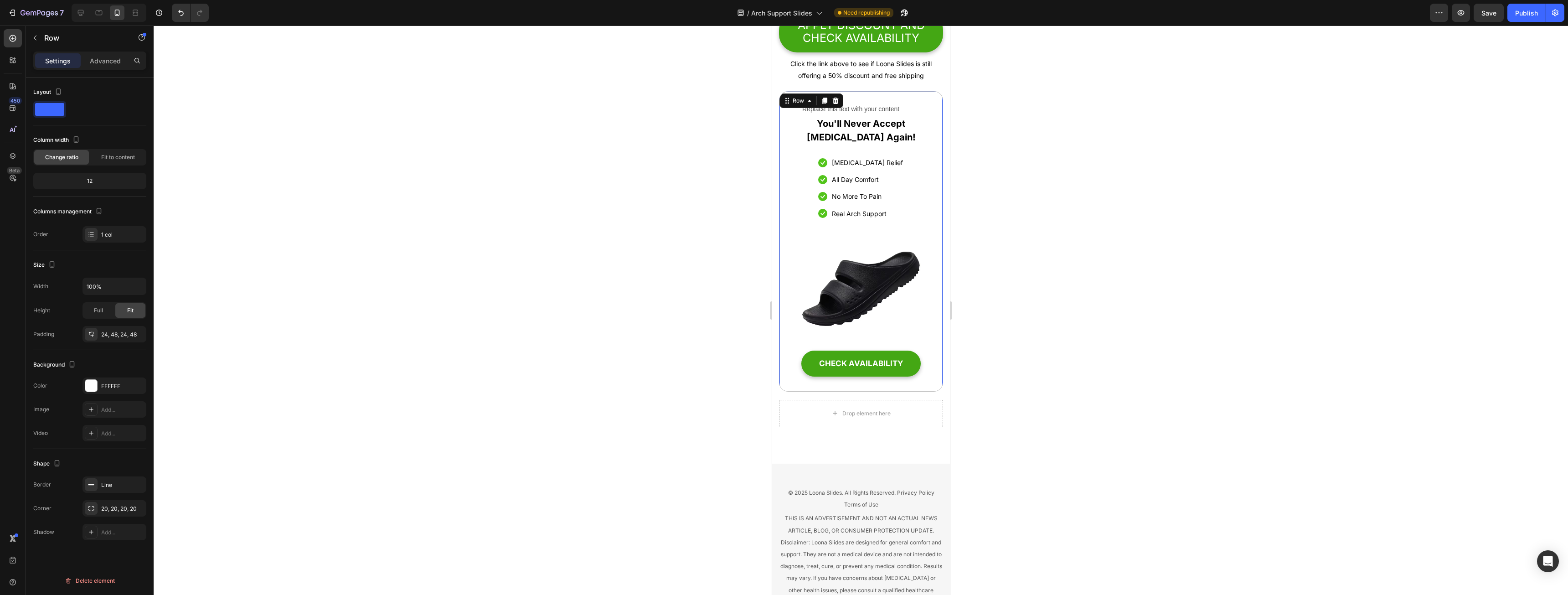
drag, startPoint x: 402, startPoint y: 296, endPoint x: 511, endPoint y: 294, distance: 109.0
click at [402, 296] on div at bounding box center [861, 310] width 1415 height 569
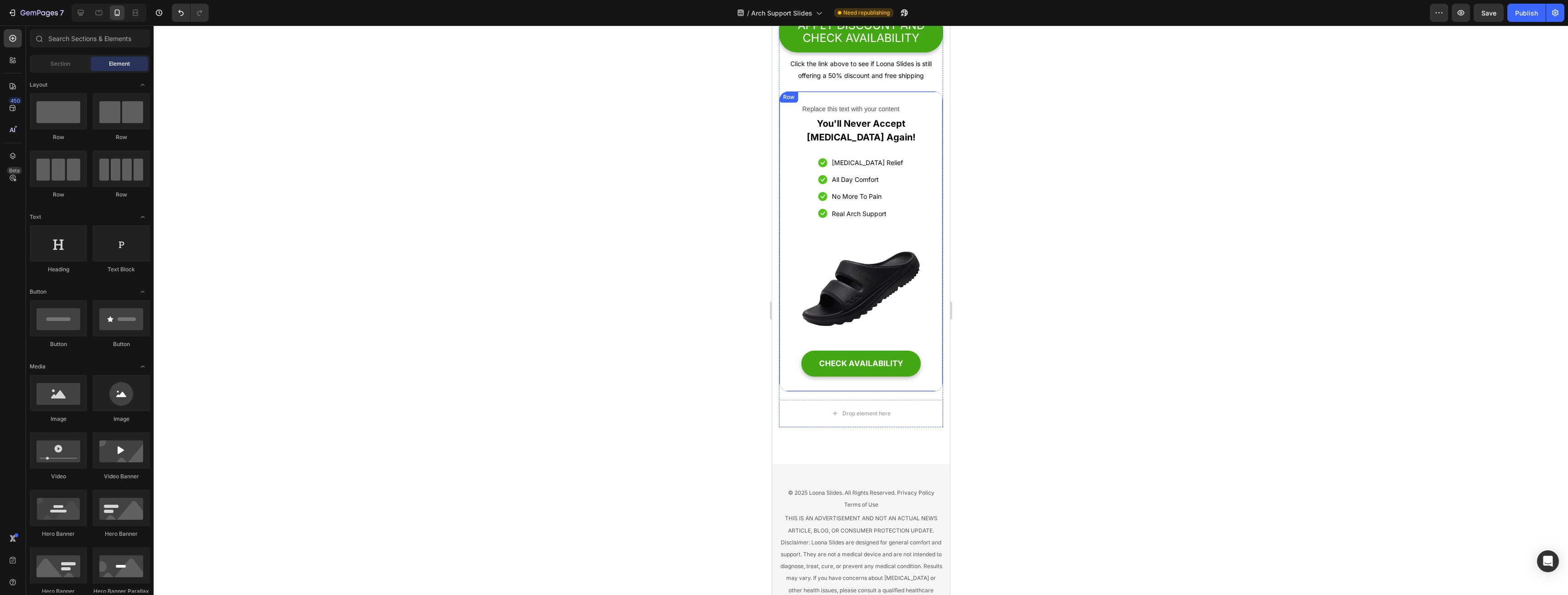
click at [792, 230] on div "Replace this text with your content Text Block You'll Never Accept [MEDICAL_DAT…" at bounding box center [861, 241] width 164 height 300
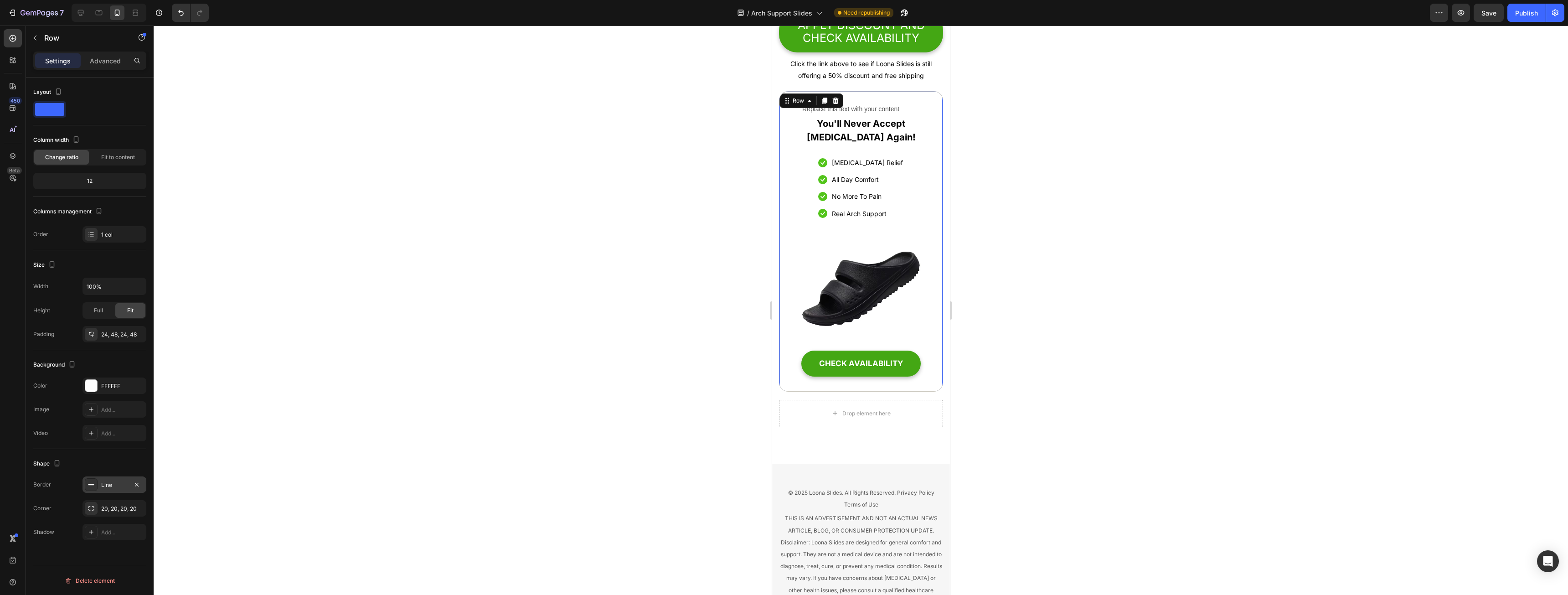
click at [118, 482] on div "Line" at bounding box center [114, 485] width 26 height 8
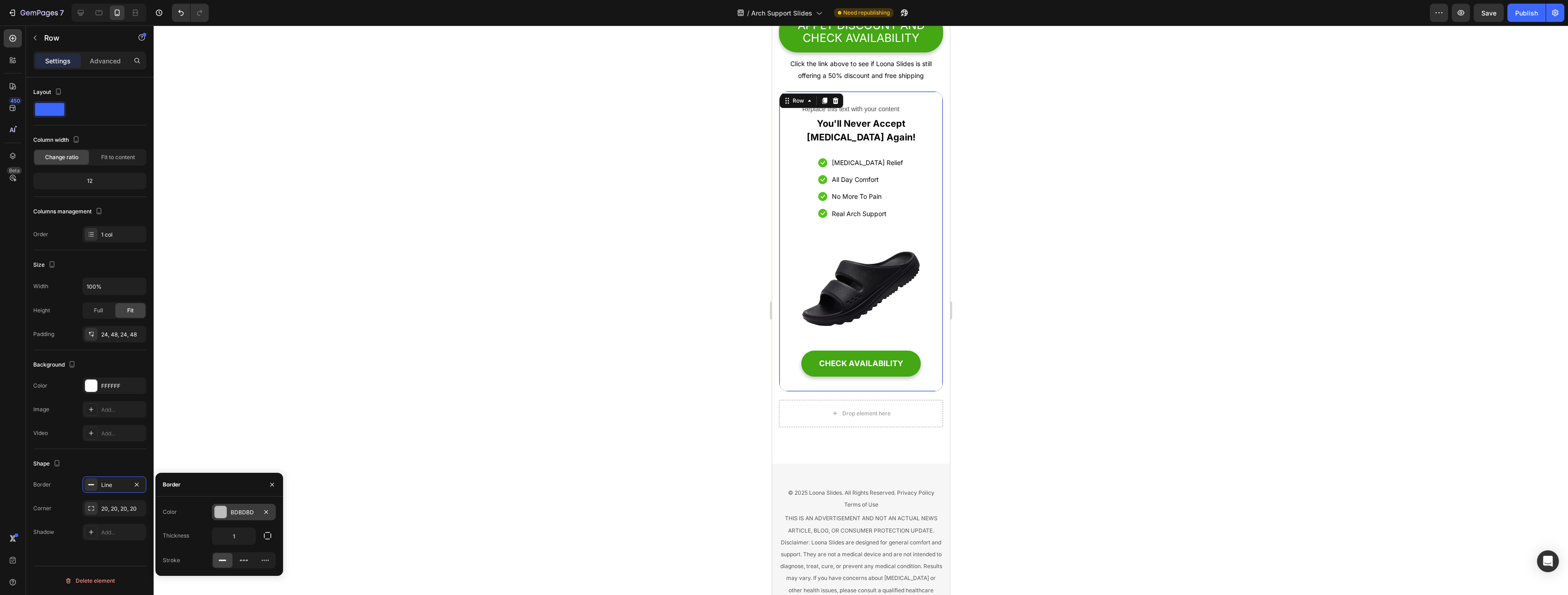
click at [257, 509] on div "BDBDBD" at bounding box center [243, 512] width 64 height 16
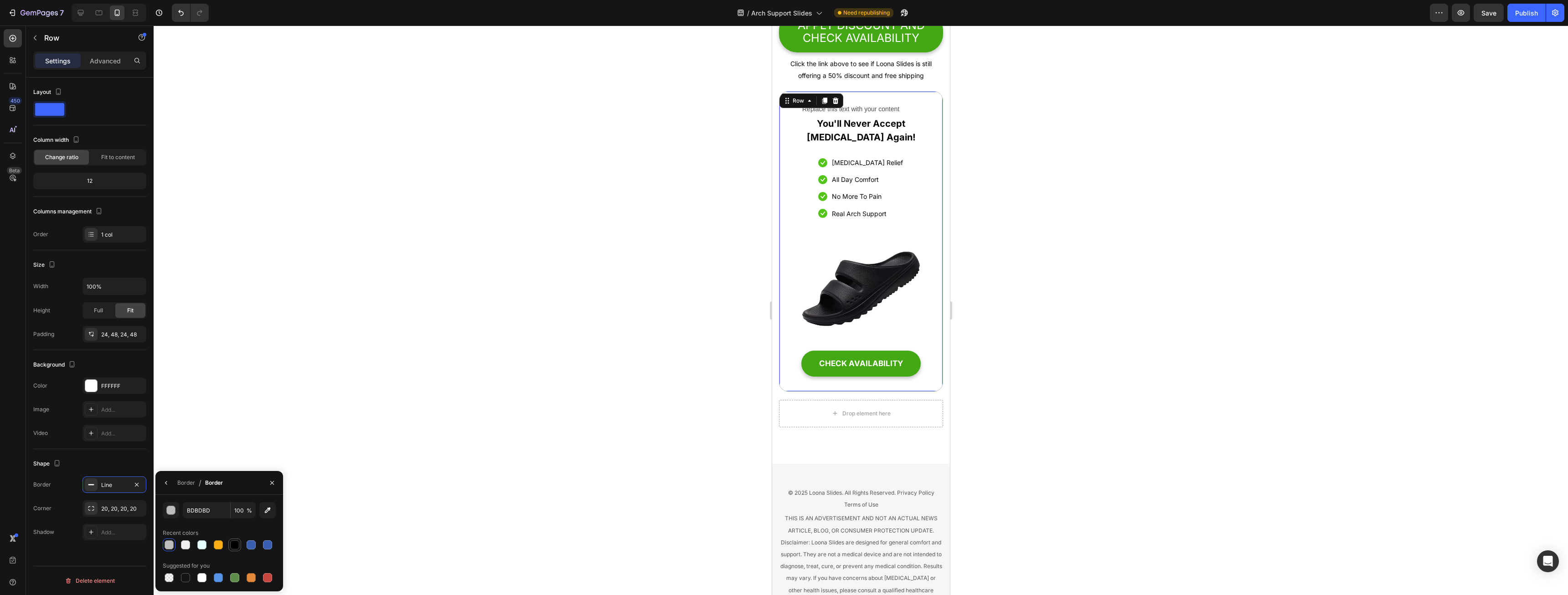
click at [231, 543] on div at bounding box center [234, 544] width 9 height 9
type input "000000"
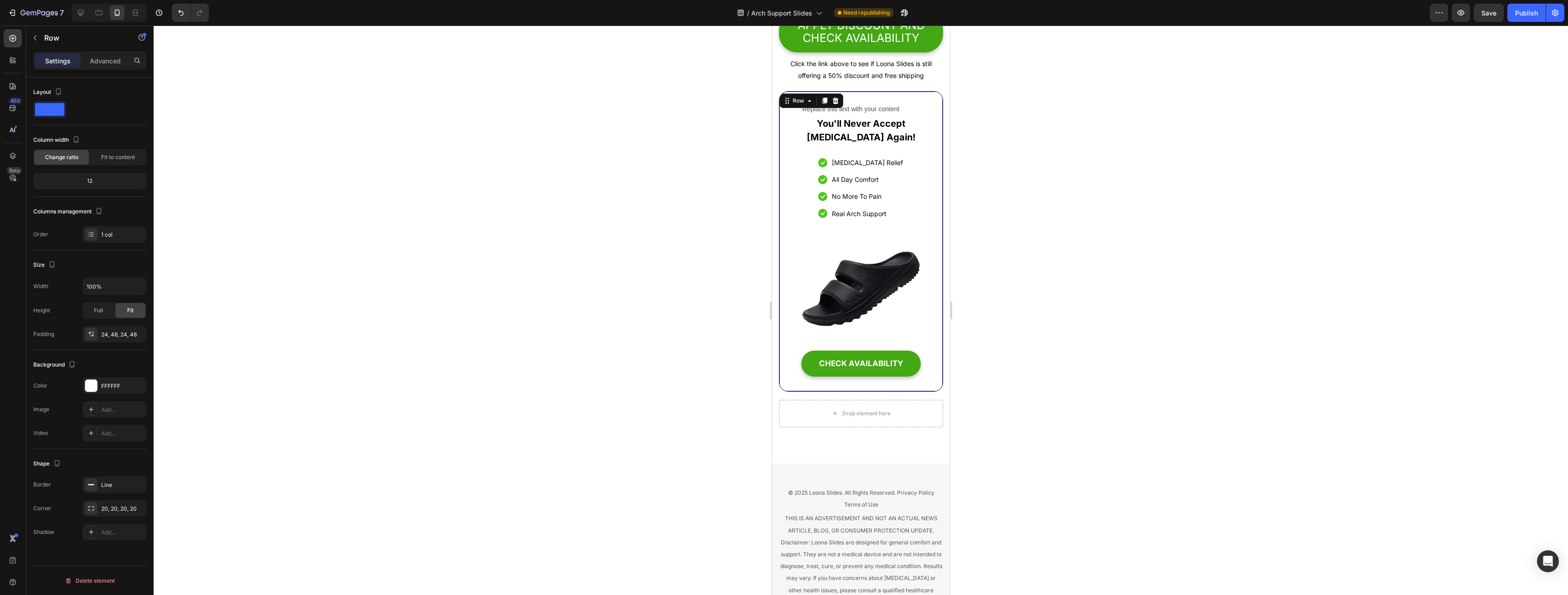
click at [526, 440] on div at bounding box center [861, 310] width 1415 height 569
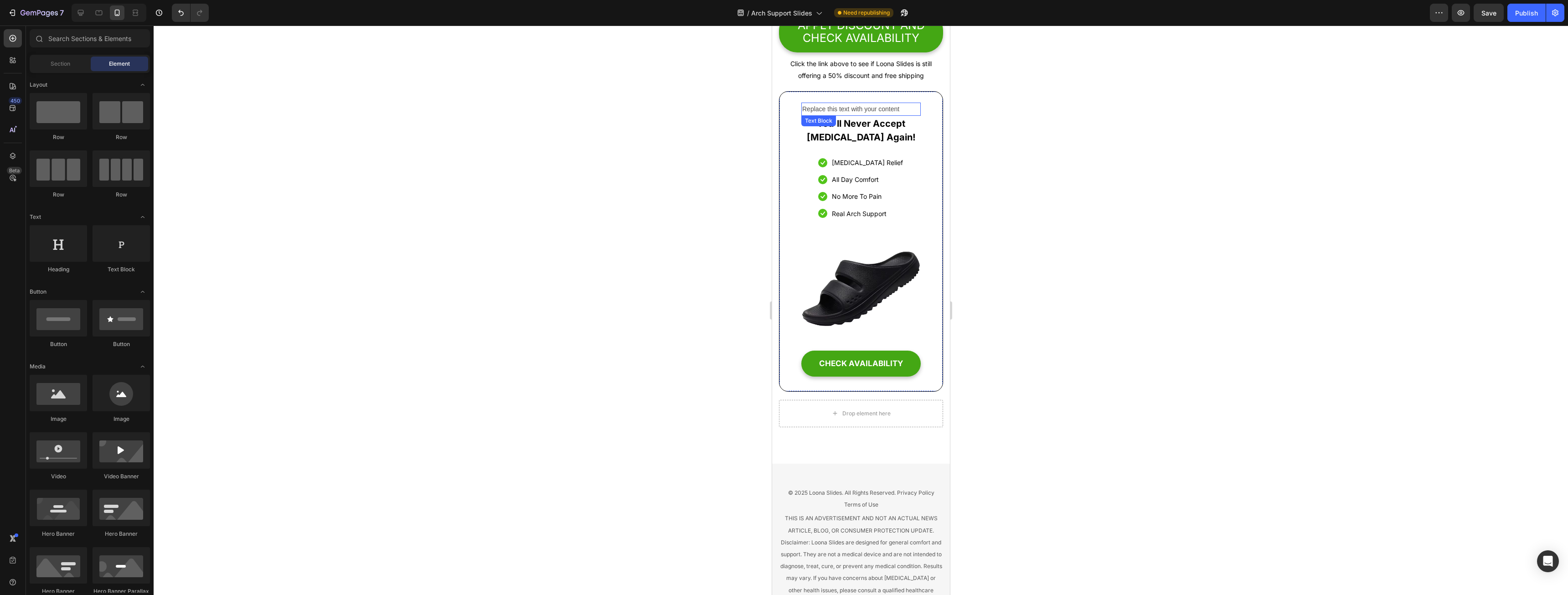
click at [850, 116] on div "Replace this text with your content" at bounding box center [861, 109] width 119 height 13
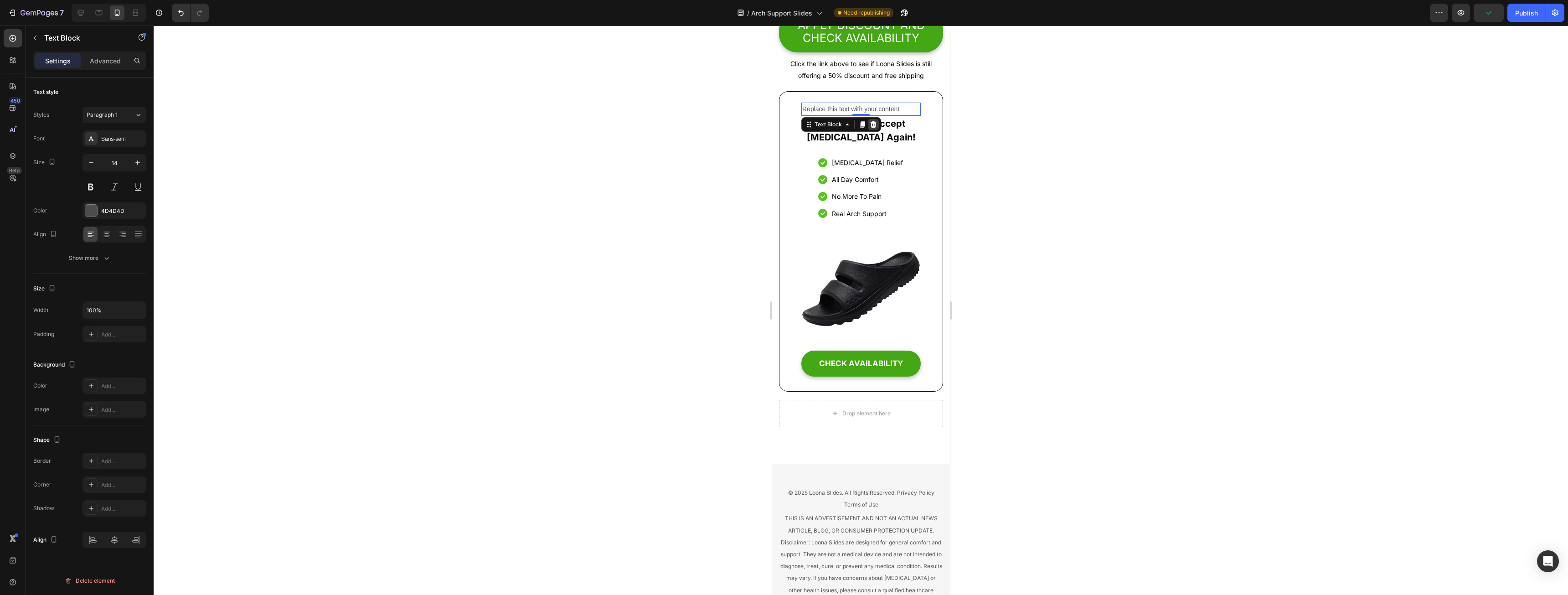
click at [870, 128] on icon at bounding box center [873, 124] width 6 height 6
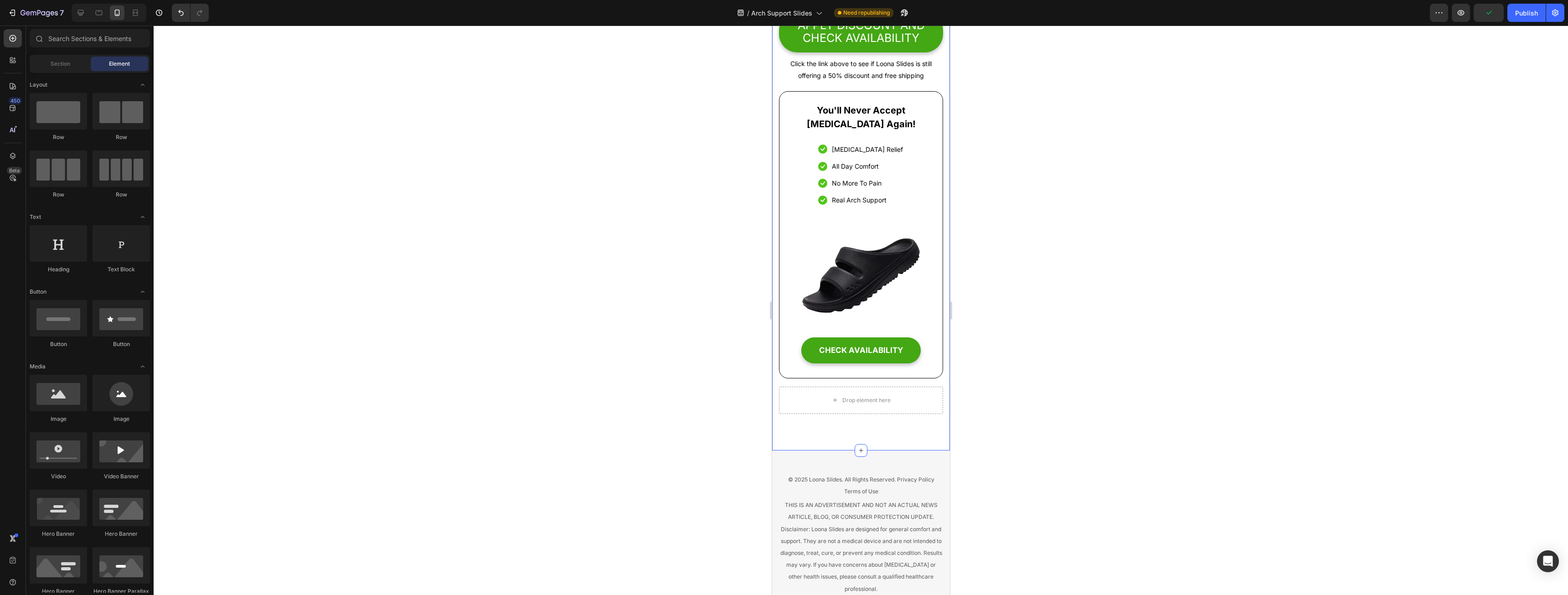
click at [1050, 237] on div at bounding box center [861, 310] width 1415 height 569
click at [854, 364] on link "CHECK AVAILABILITY" at bounding box center [861, 350] width 119 height 26
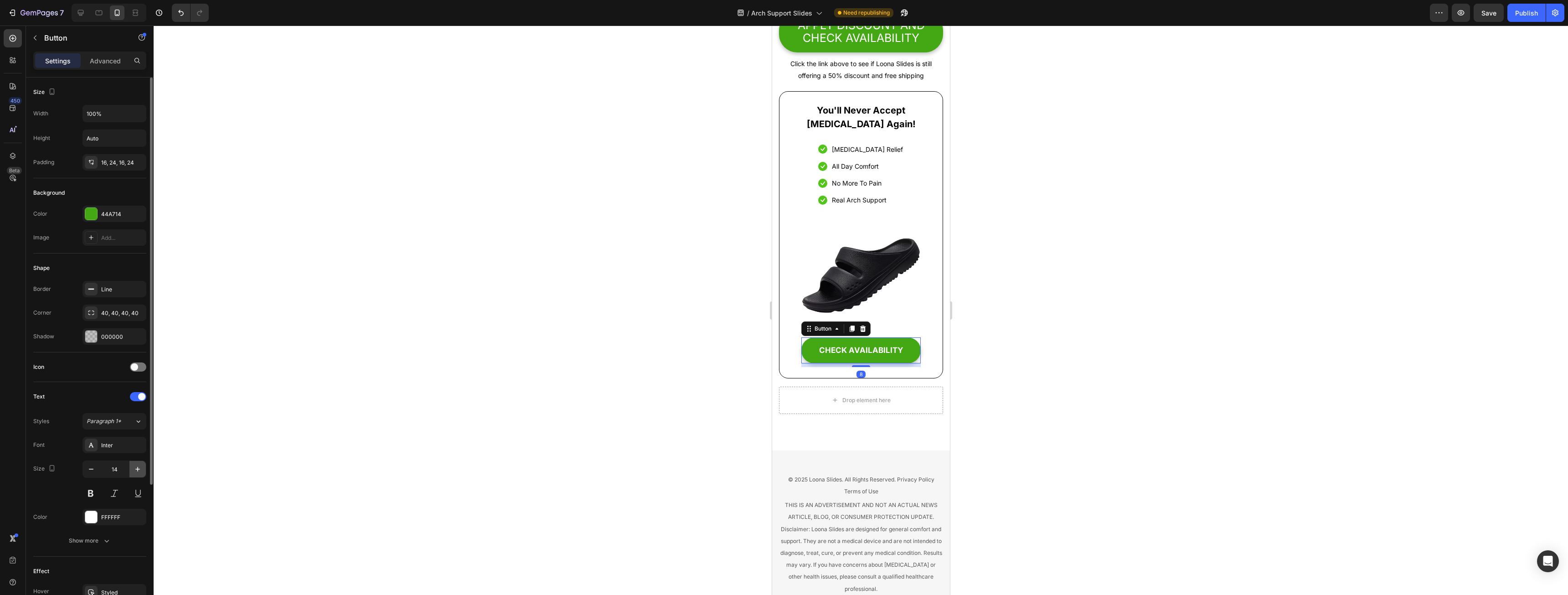
click at [131, 467] on button "button" at bounding box center [138, 469] width 16 height 16
type input "15"
click at [589, 386] on div at bounding box center [861, 310] width 1415 height 569
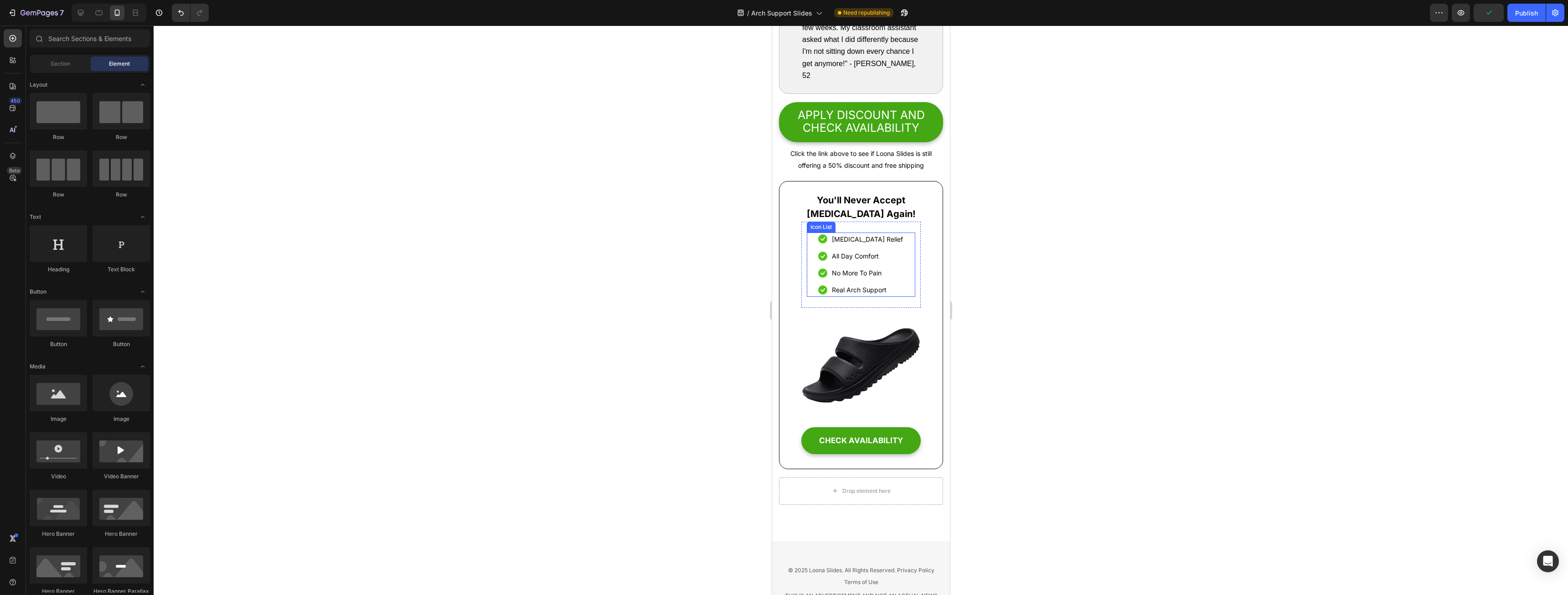
scroll to position [5788, 0]
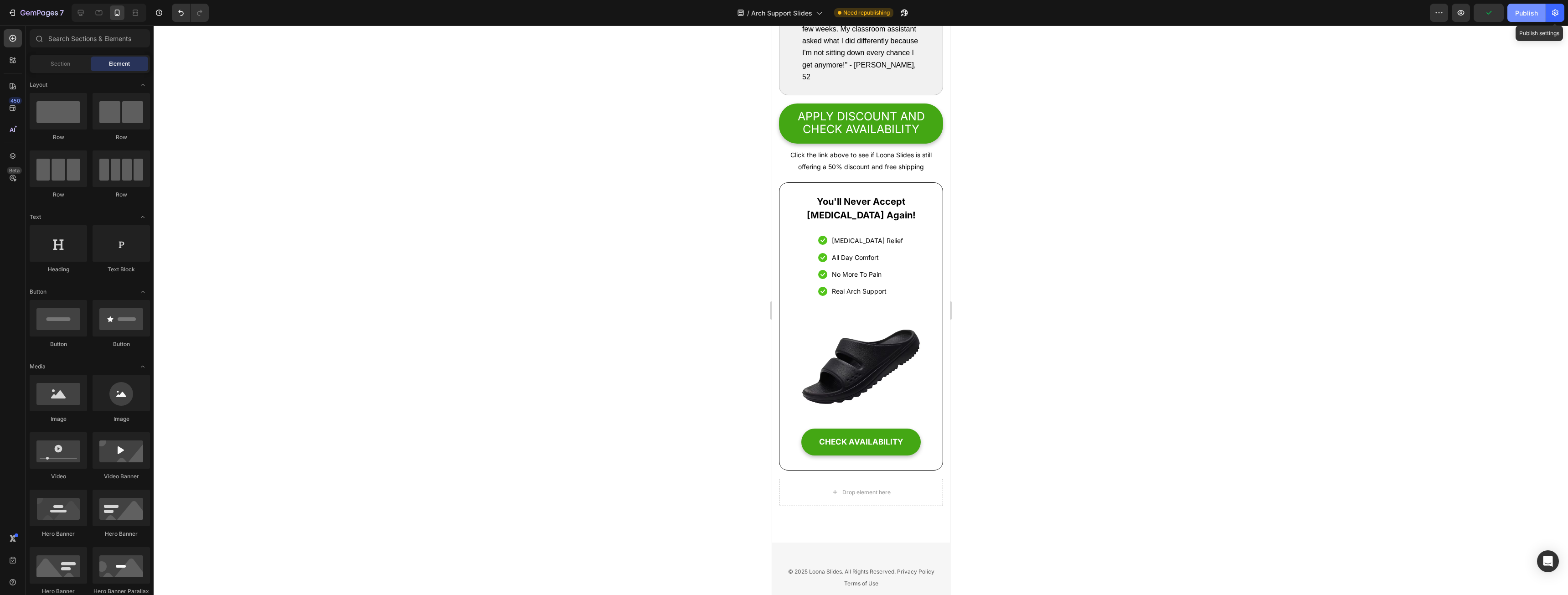
click at [1536, 16] on div "Publish" at bounding box center [1526, 13] width 23 height 10
click at [849, 246] on p "[MEDICAL_DATA] Relief" at bounding box center [867, 241] width 71 height 12
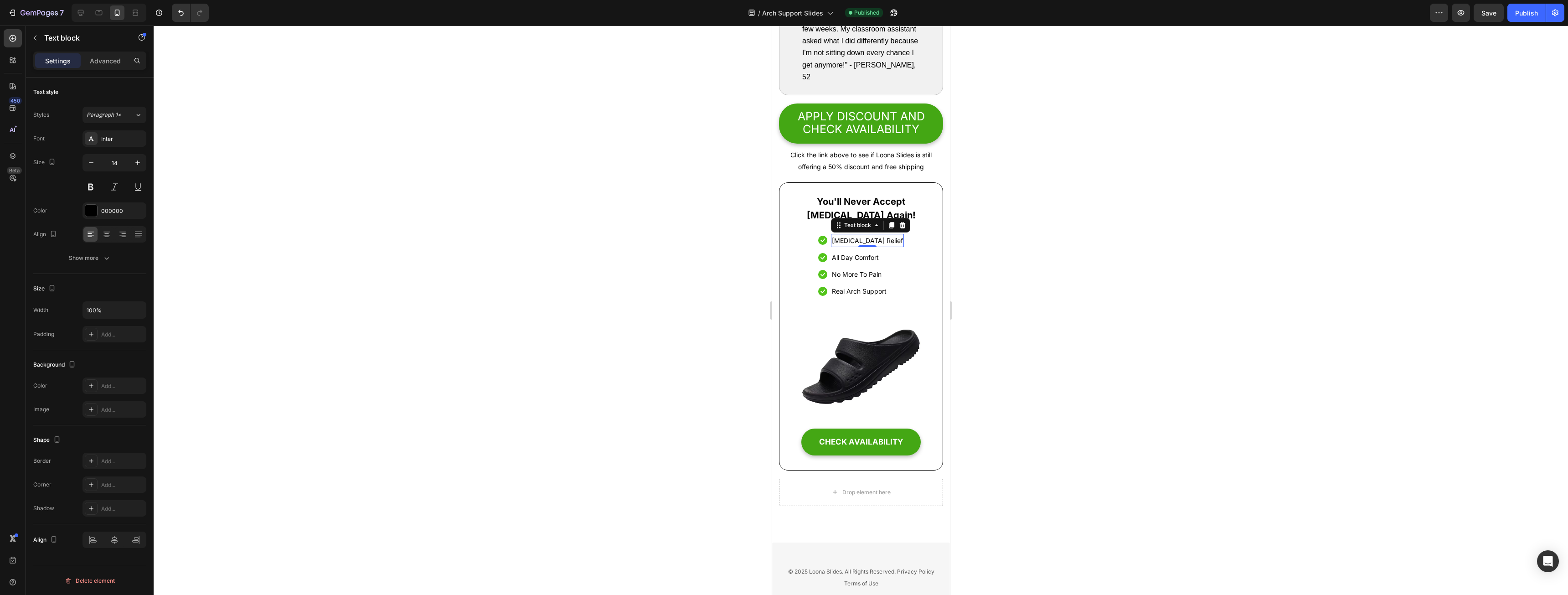
click at [849, 246] on p "[MEDICAL_DATA] Relief" at bounding box center [867, 241] width 71 height 12
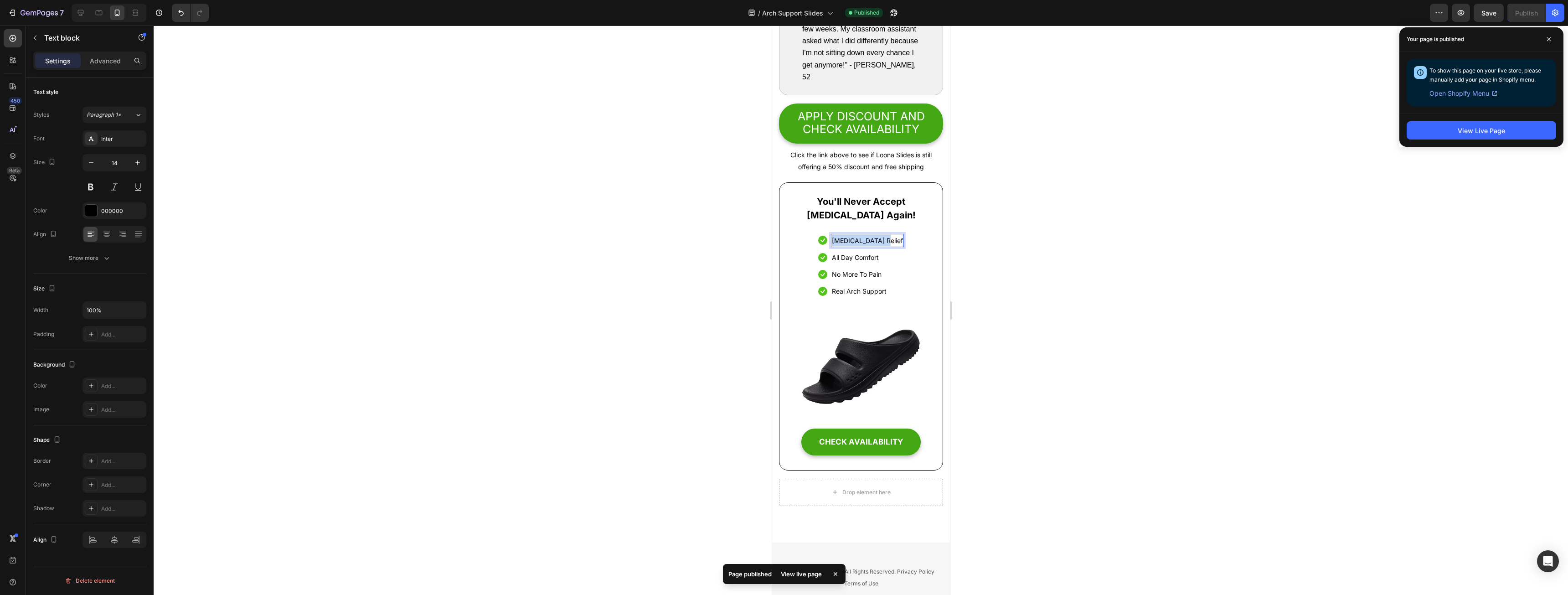
drag, startPoint x: 849, startPoint y: 289, endPoint x: 858, endPoint y: 283, distance: 10.8
click at [850, 246] on p "[MEDICAL_DATA] Relief" at bounding box center [867, 241] width 71 height 12
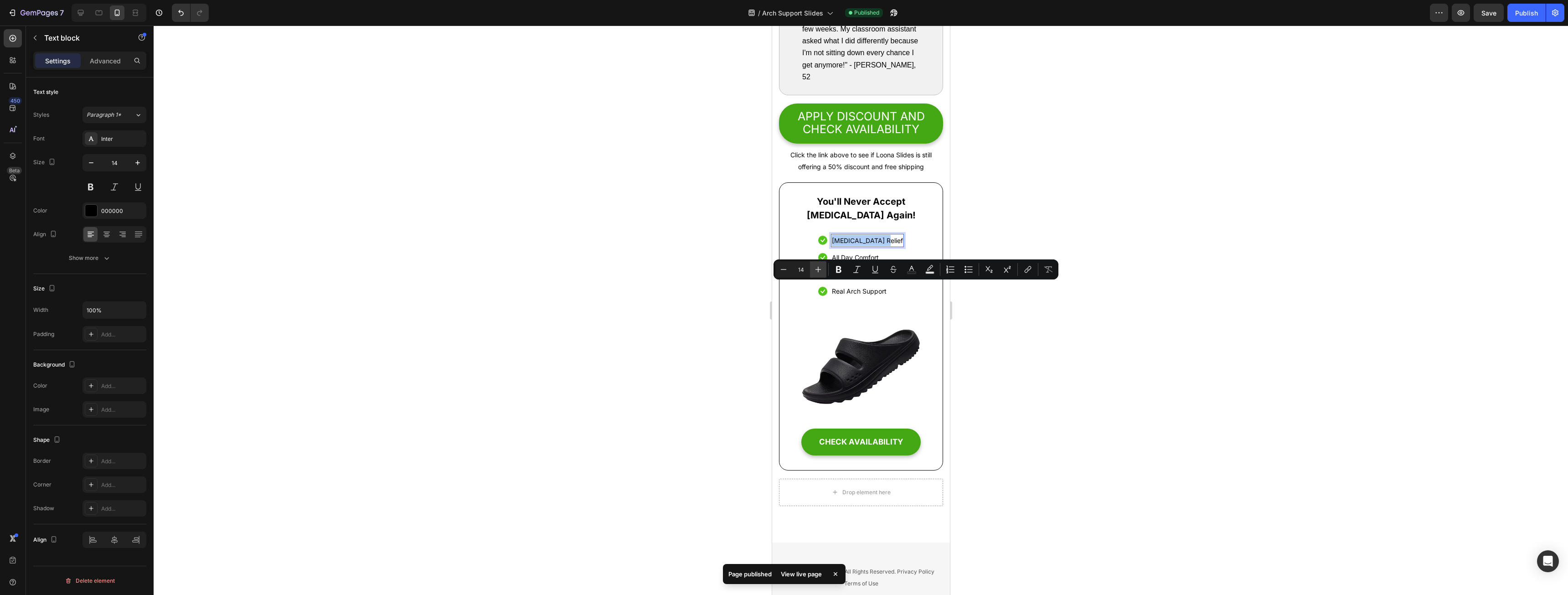
click at [826, 269] on div "Minus 14 Plus Bold Italic Underline Strikethrough Text Color Text Background Co…" at bounding box center [916, 269] width 281 height 16
click at [825, 269] on button "Plus" at bounding box center [818, 269] width 16 height 16
type input "15"
click at [865, 263] on p "All Day Comfort" at bounding box center [852, 257] width 47 height 12
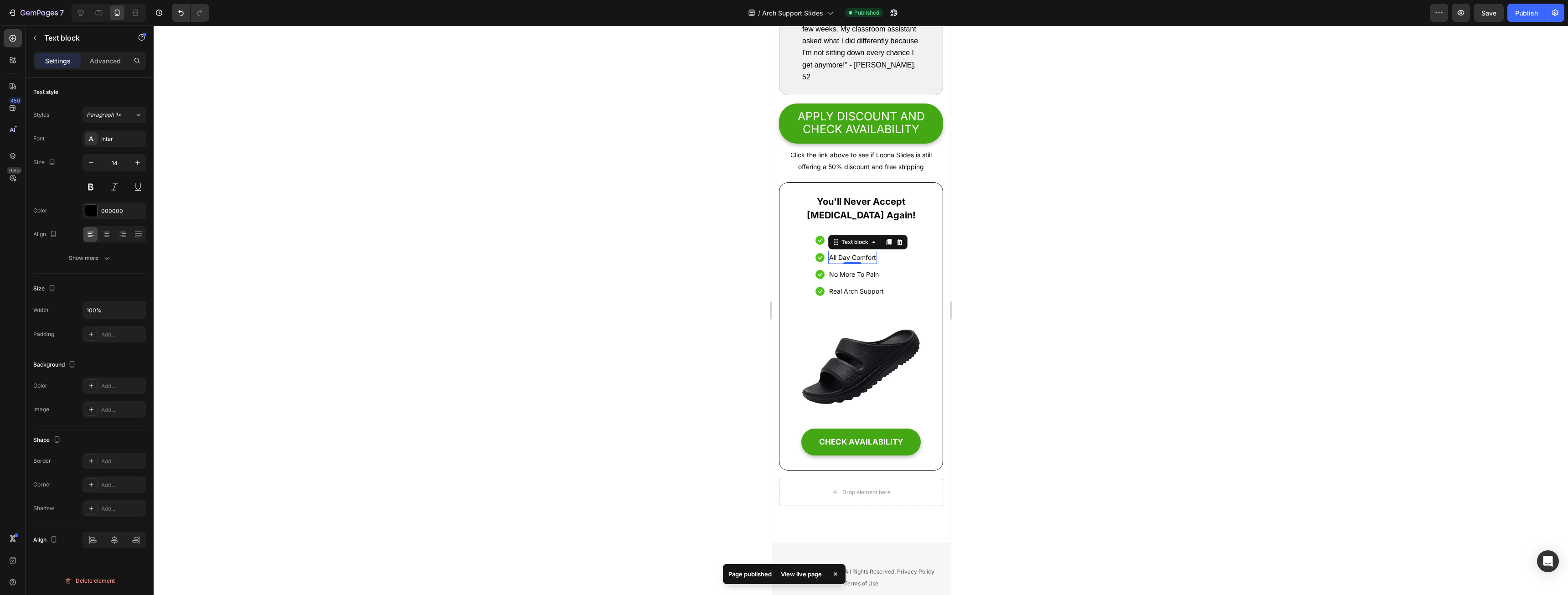
click at [865, 263] on p "All Day Comfort" at bounding box center [852, 257] width 47 height 12
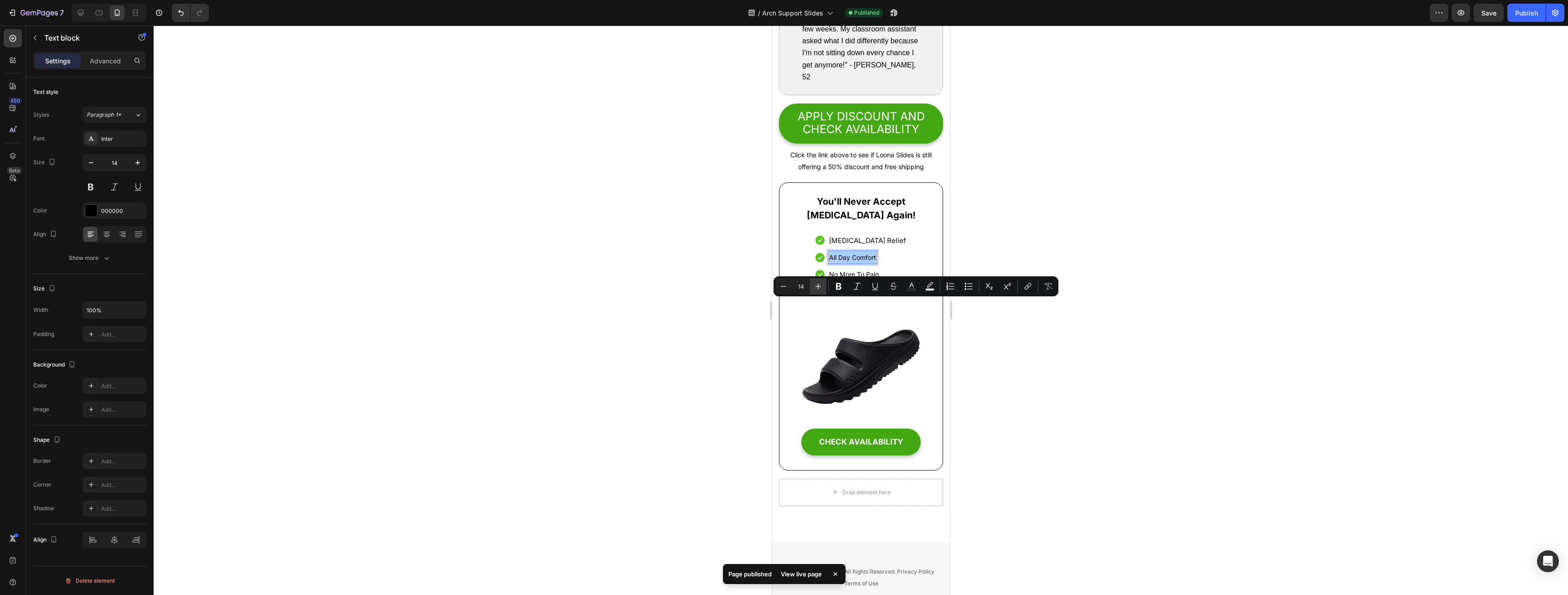
click at [817, 286] on icon "Editor contextual toolbar" at bounding box center [819, 287] width 6 height 6
click at [821, 286] on icon "Editor contextual toolbar" at bounding box center [818, 286] width 9 height 9
type input "16"
click at [861, 280] on p "No More To Pain" at bounding box center [853, 274] width 50 height 12
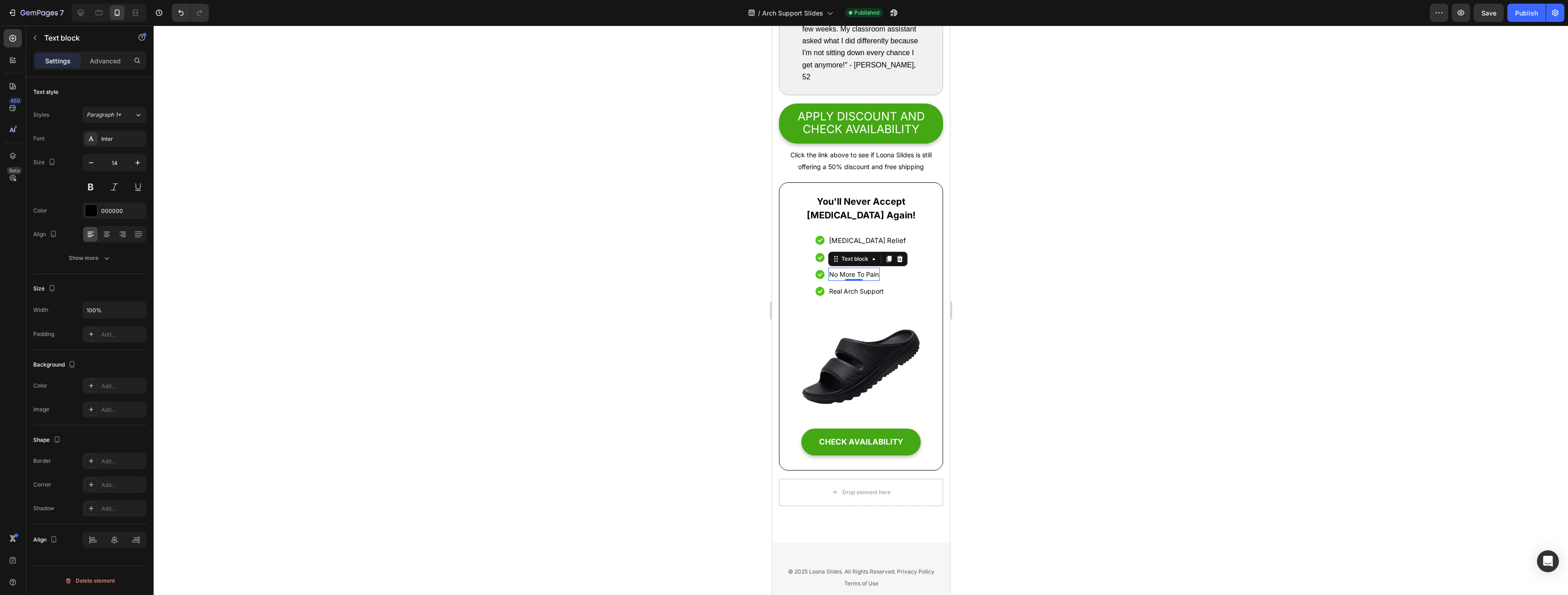
click at [861, 280] on p "No More To Pain" at bounding box center [853, 274] width 50 height 12
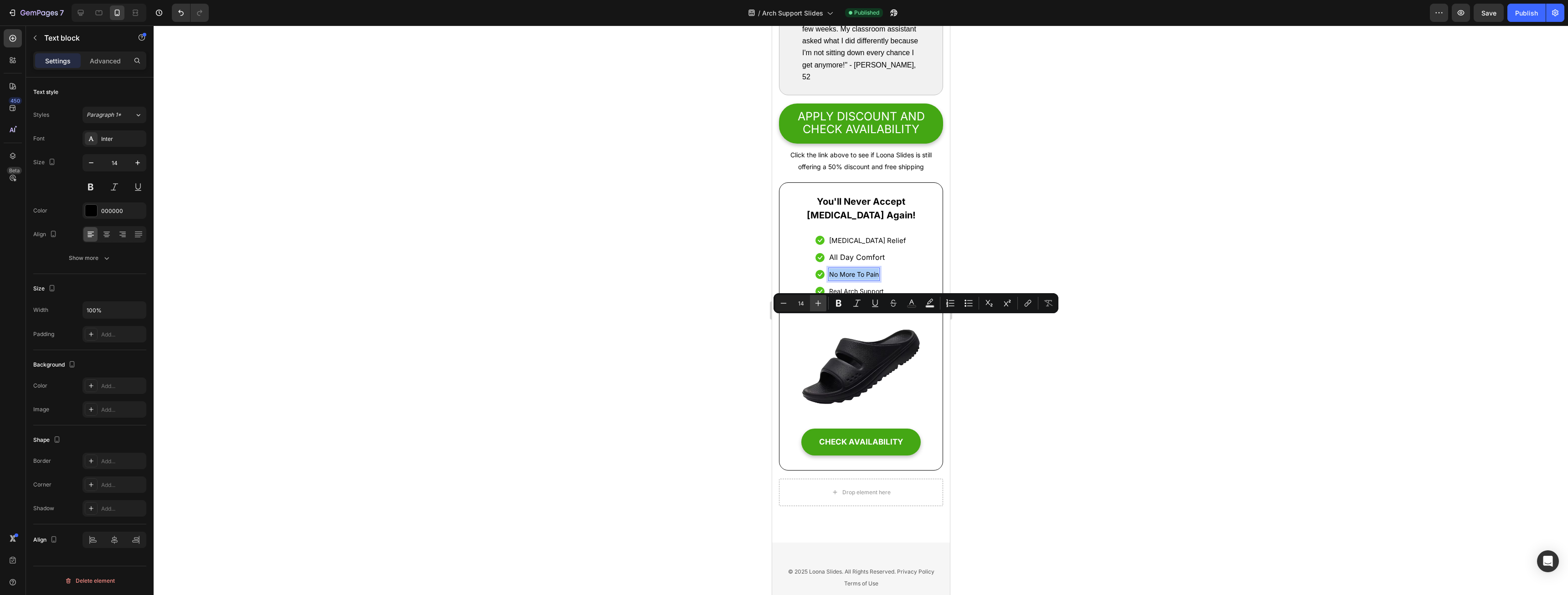
click at [820, 298] on icon "Editor contextual toolbar" at bounding box center [818, 303] width 9 height 9
click at [783, 300] on icon "Editor contextual toolbar" at bounding box center [783, 303] width 9 height 9
type input "16"
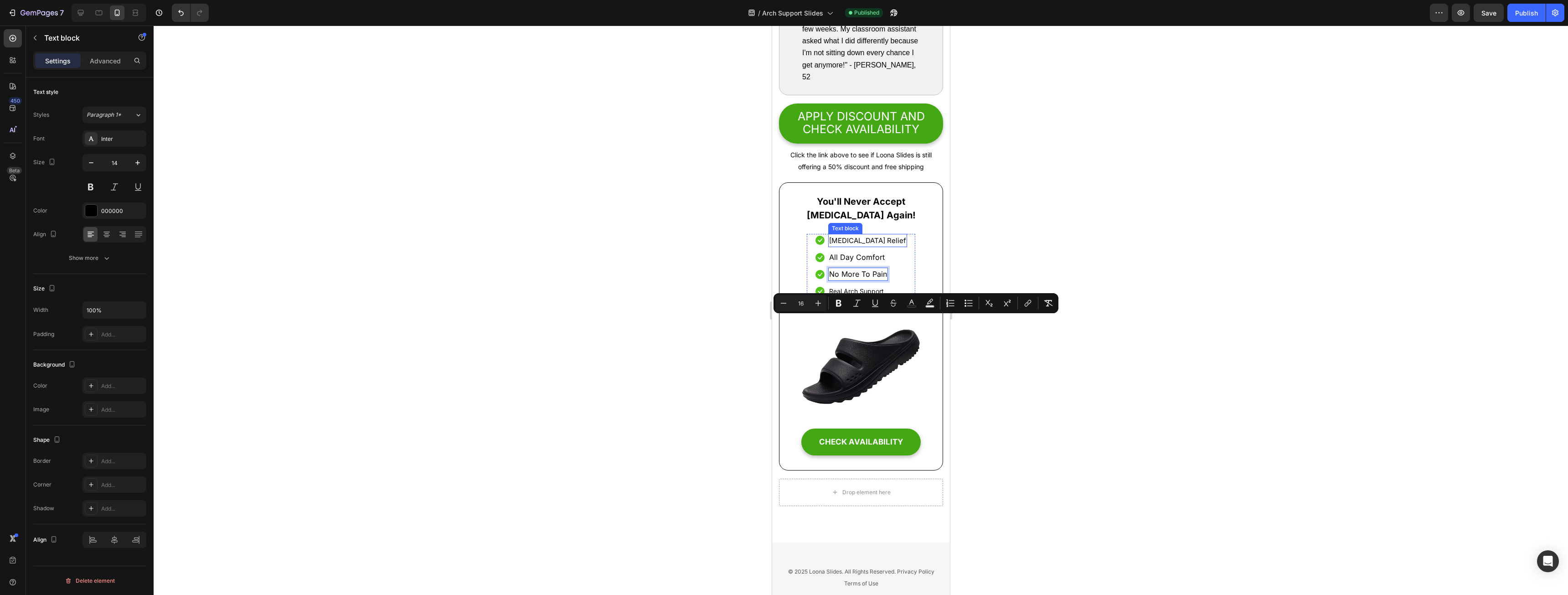
click at [854, 245] on span "[MEDICAL_DATA] Relief" at bounding box center [867, 241] width 77 height 9
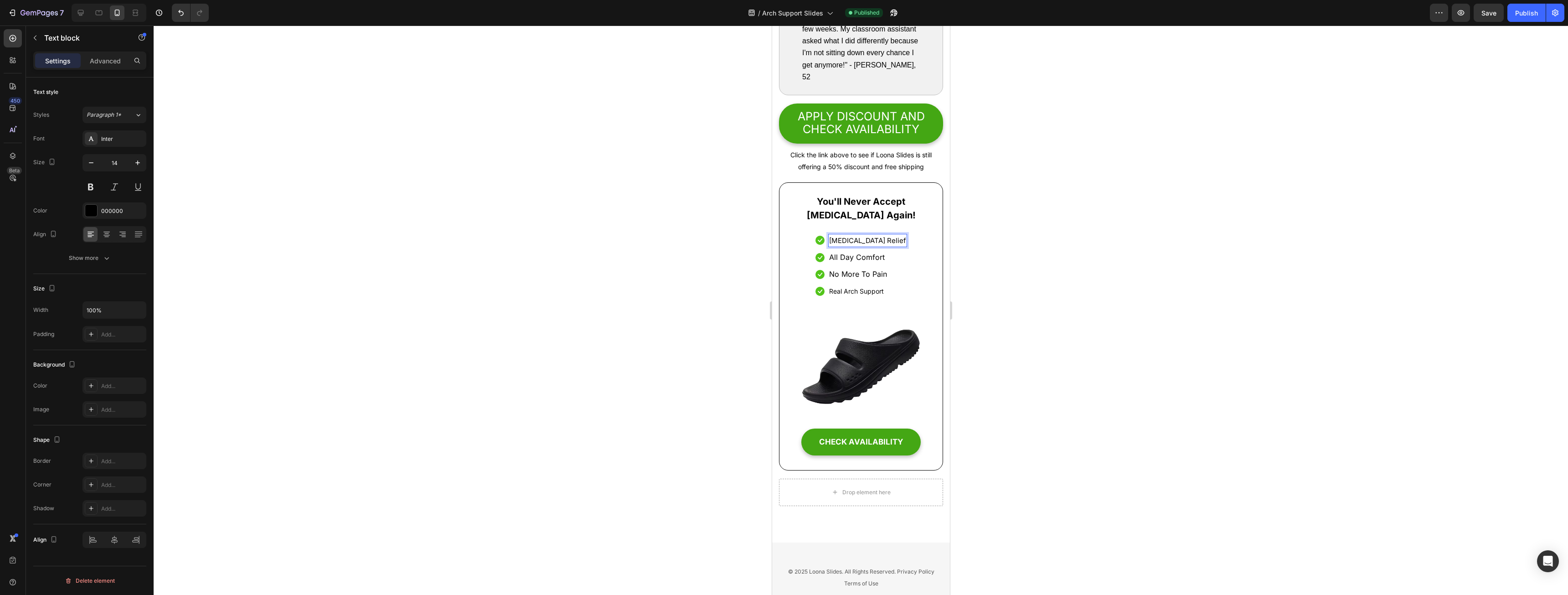
click at [854, 245] on span "[MEDICAL_DATA] Relief" at bounding box center [867, 241] width 77 height 9
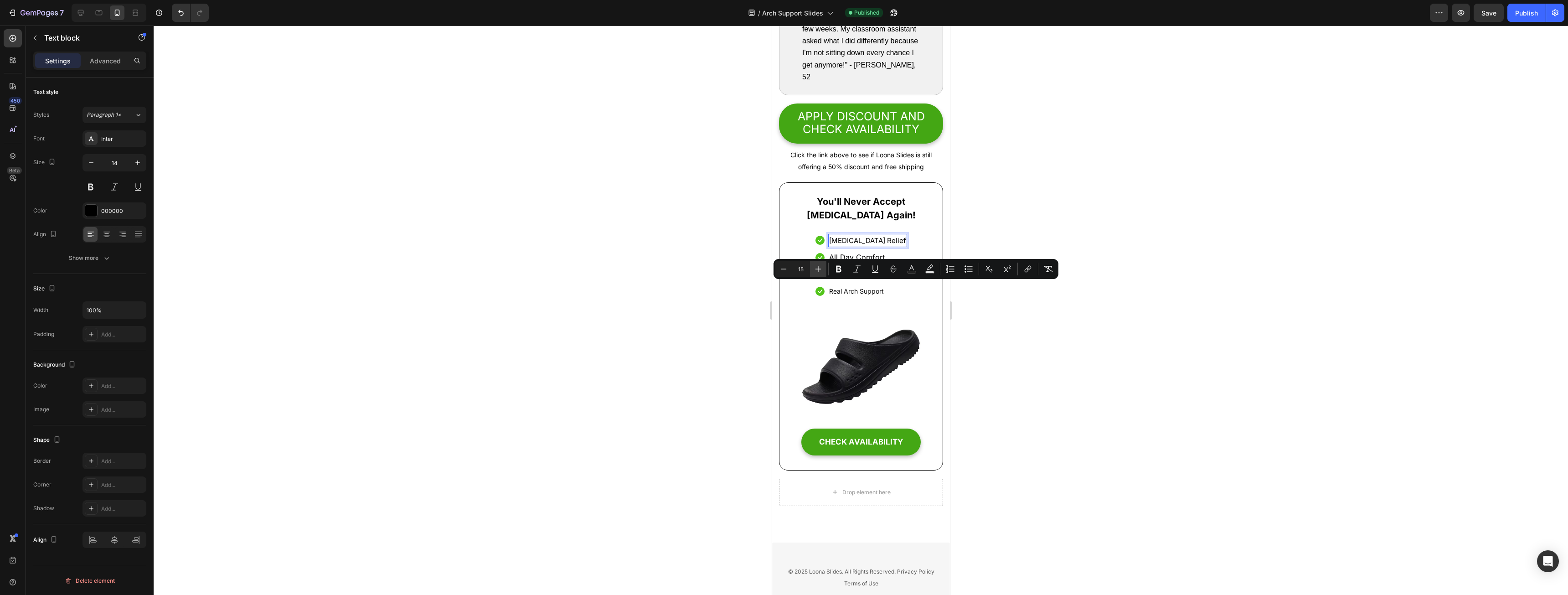
click at [815, 267] on icon "Editor contextual toolbar" at bounding box center [818, 269] width 9 height 9
type input "16"
click at [857, 297] on p "Real Arch Support" at bounding box center [853, 291] width 55 height 12
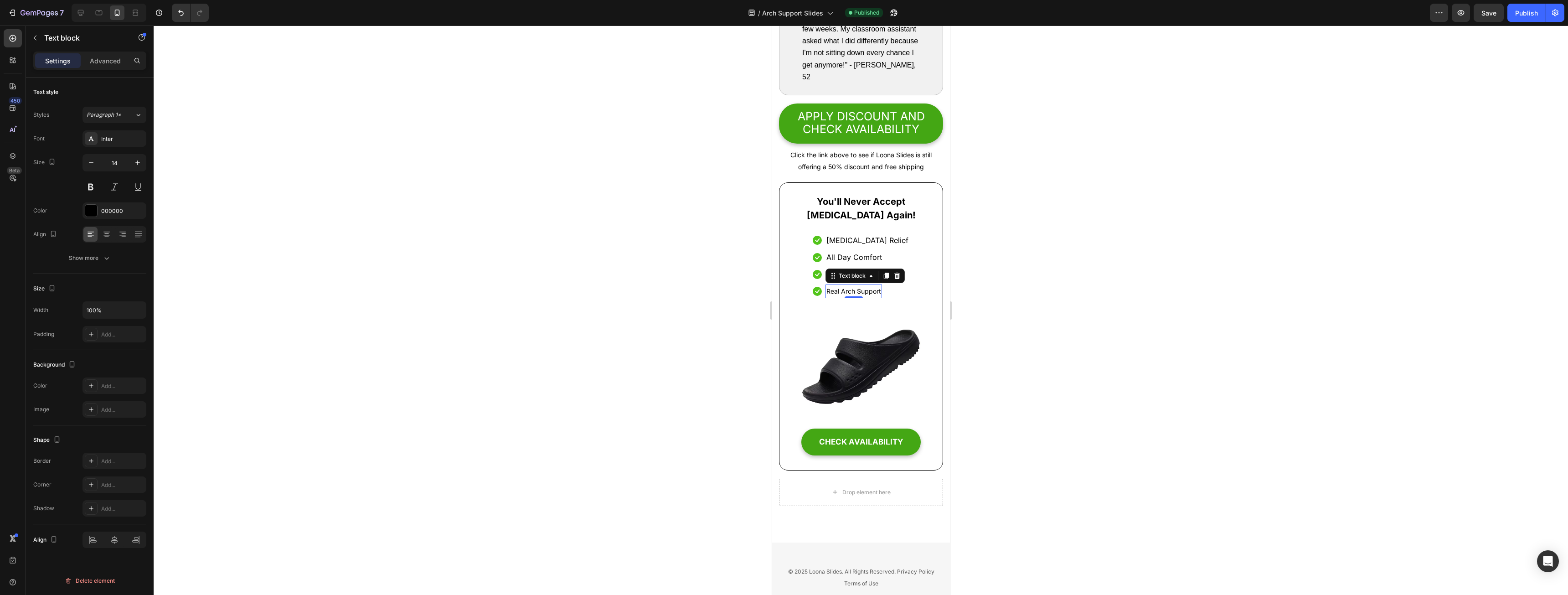
click at [857, 297] on p "Real Arch Support" at bounding box center [853, 291] width 55 height 12
drag, startPoint x: 857, startPoint y: 334, endPoint x: 851, endPoint y: 330, distance: 7.2
click at [857, 297] on p "Real Arch Support" at bounding box center [853, 291] width 55 height 12
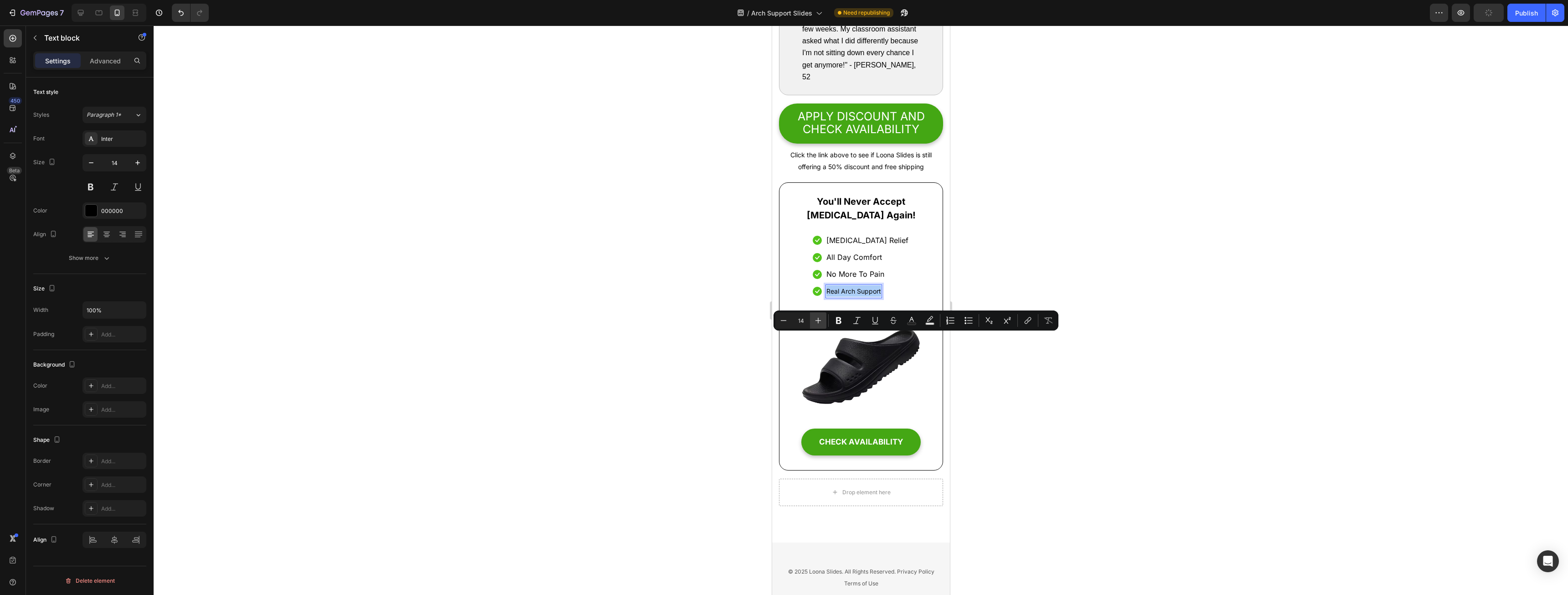
click at [817, 319] on icon "Editor contextual toolbar" at bounding box center [818, 320] width 9 height 9
type input "15"
click at [849, 223] on h2 "You'll Never Accept [MEDICAL_DATA] Again!" at bounding box center [861, 208] width 119 height 29
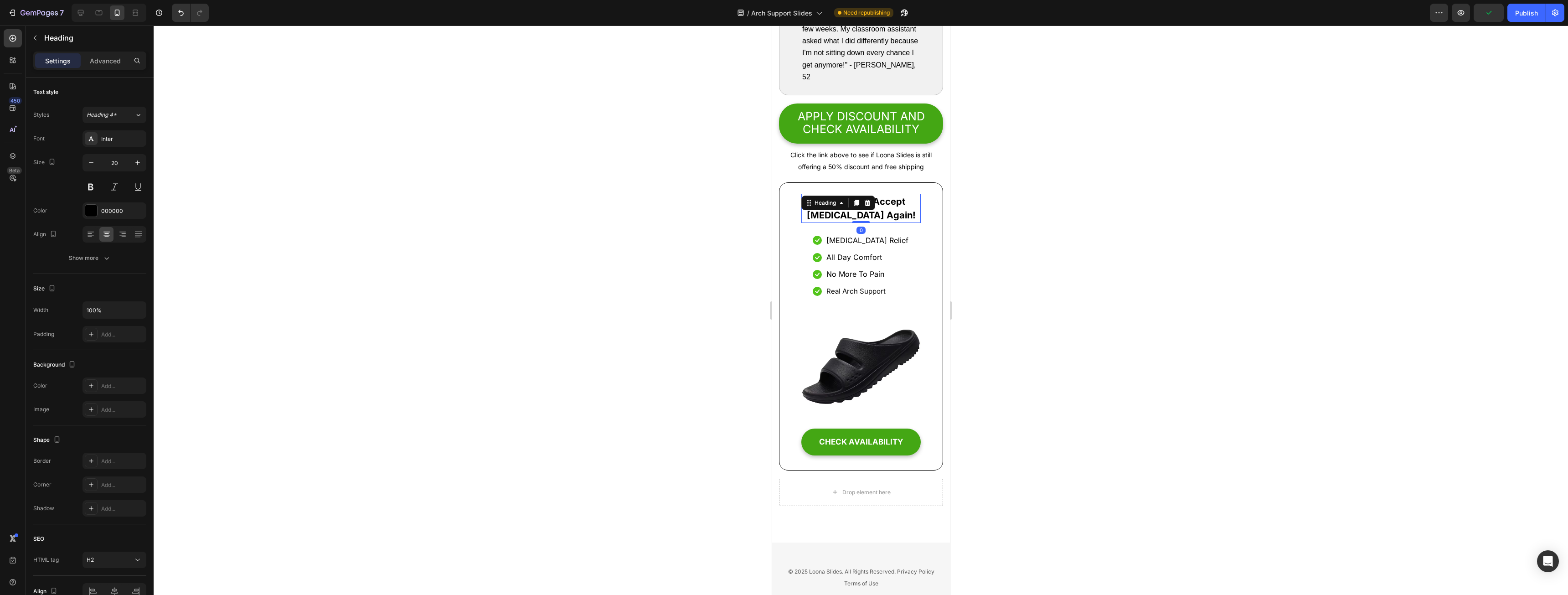
click at [849, 223] on h2 "You'll Never Accept [MEDICAL_DATA] Again!" at bounding box center [861, 208] width 119 height 29
click at [849, 222] on p "You'll Never Accept [MEDICAL_DATA] Again!" at bounding box center [860, 208] width 117 height 27
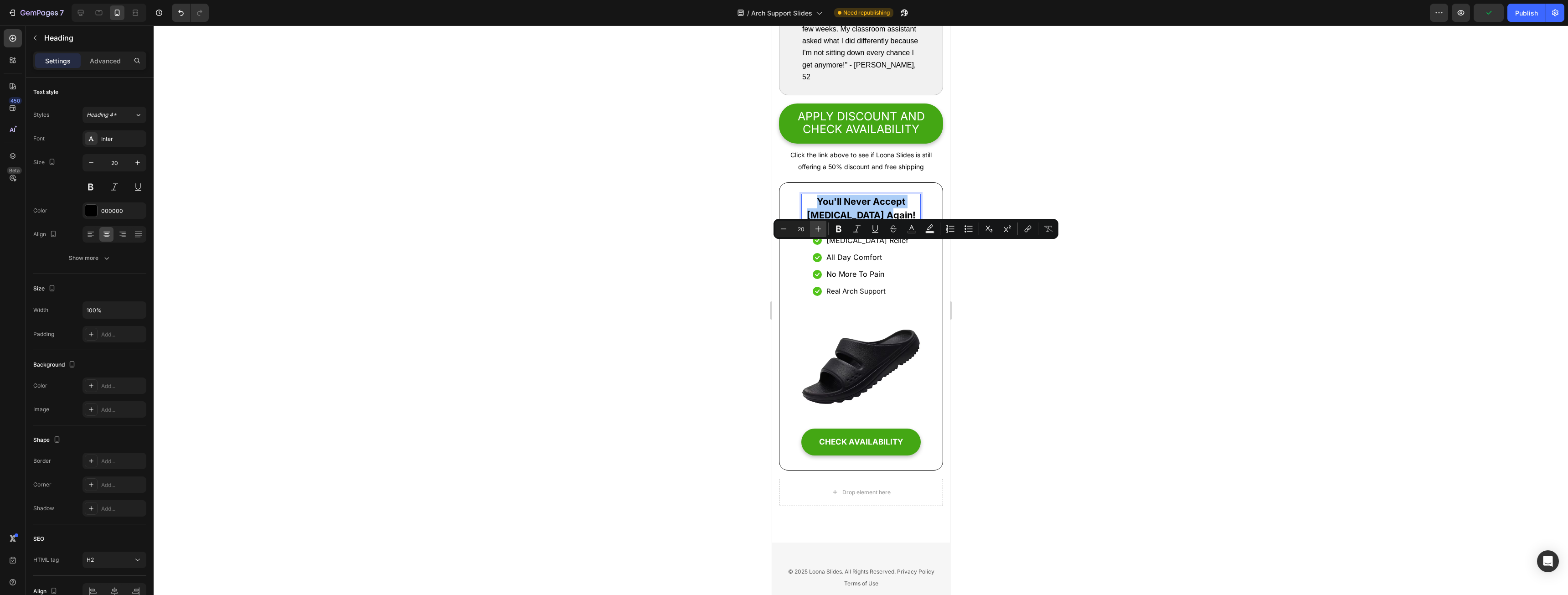
click at [823, 231] on button "Plus" at bounding box center [818, 228] width 16 height 16
type input "22"
click at [990, 309] on div at bounding box center [861, 310] width 1415 height 569
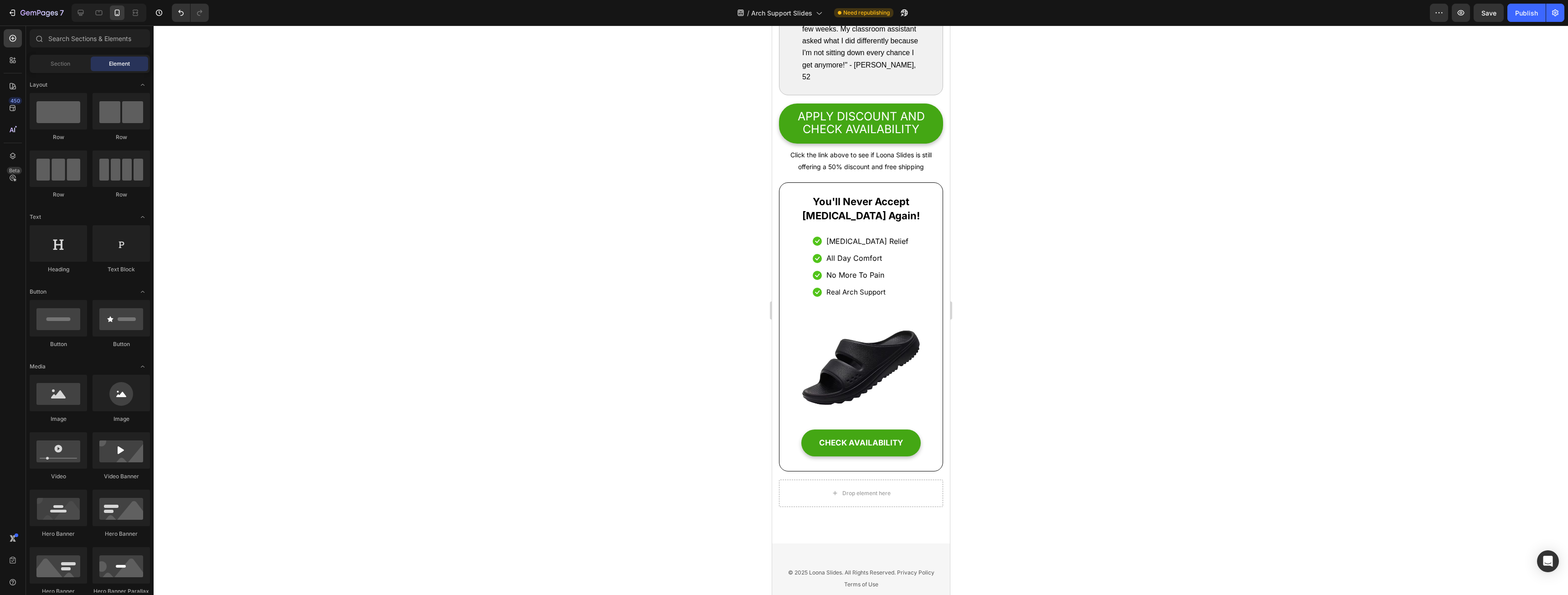
click at [1068, 398] on div at bounding box center [861, 310] width 1415 height 569
click at [873, 280] on span "No More To Pain" at bounding box center [855, 275] width 58 height 9
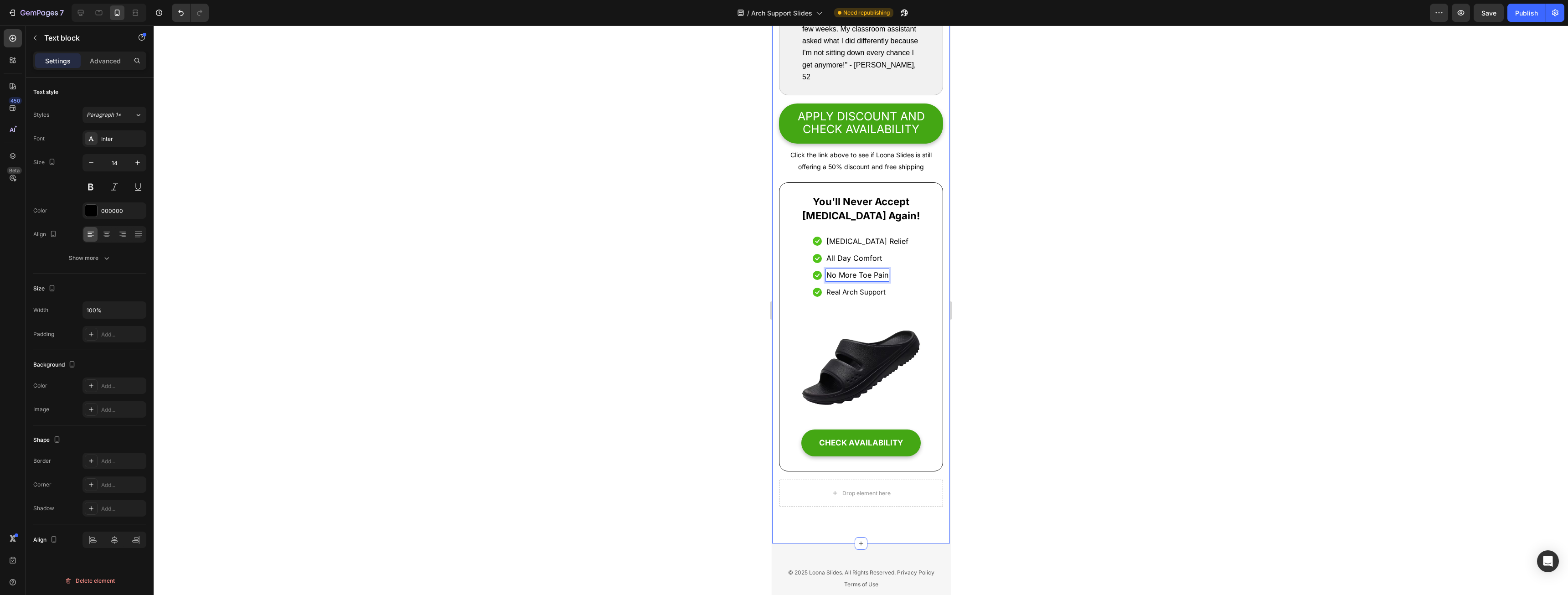
click at [1004, 339] on div at bounding box center [861, 310] width 1415 height 569
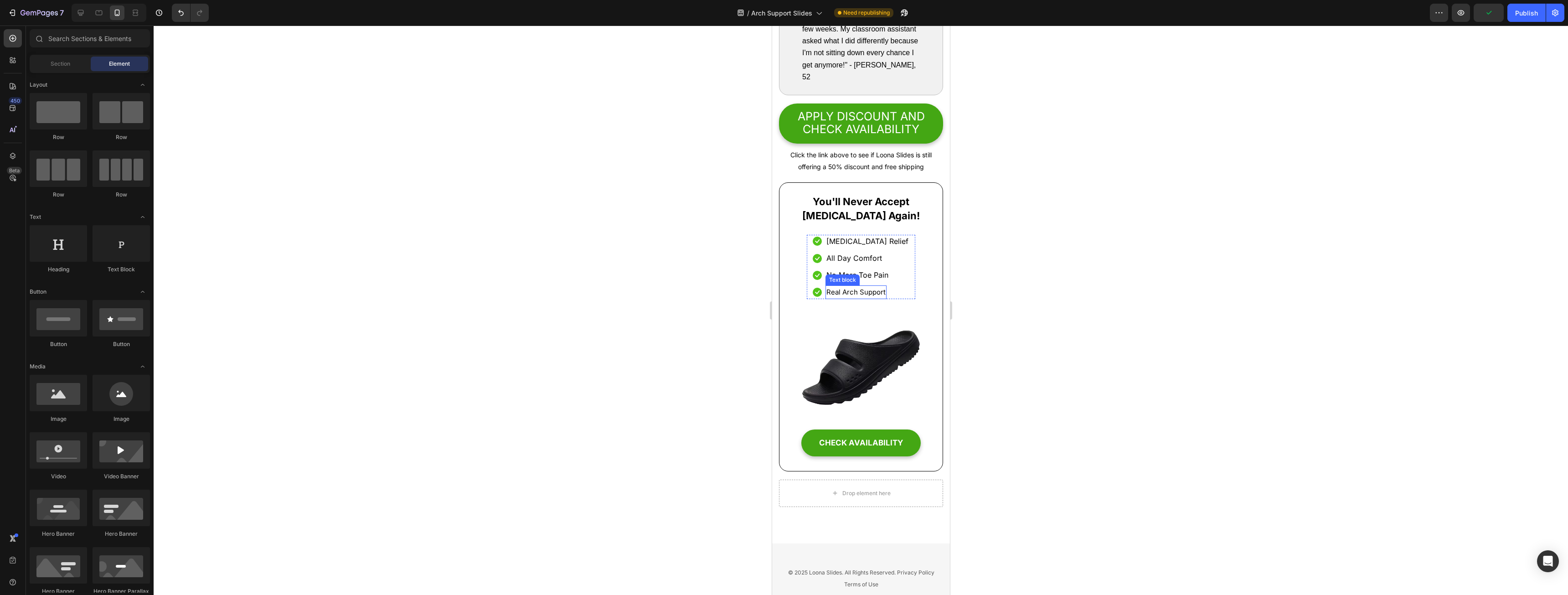
click at [852, 297] on span "Real Arch Support" at bounding box center [855, 292] width 59 height 9
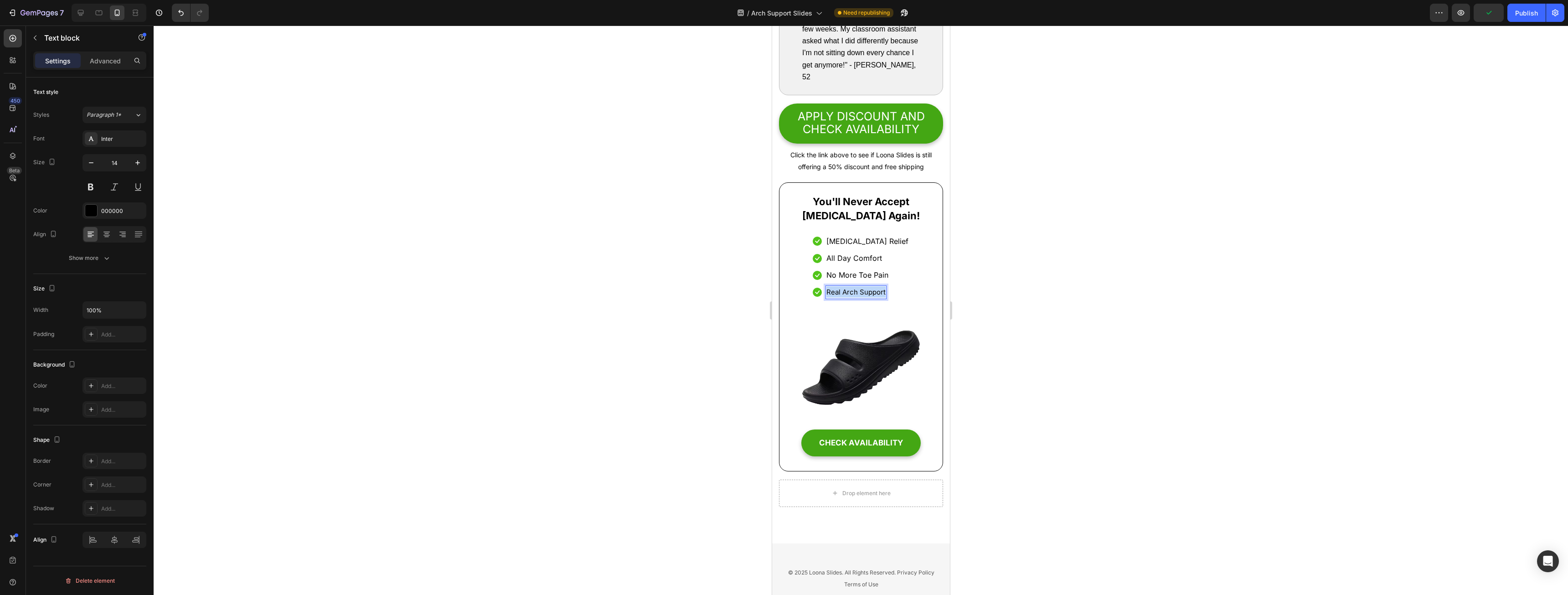
click at [852, 297] on span "Real Arch Support" at bounding box center [855, 292] width 59 height 9
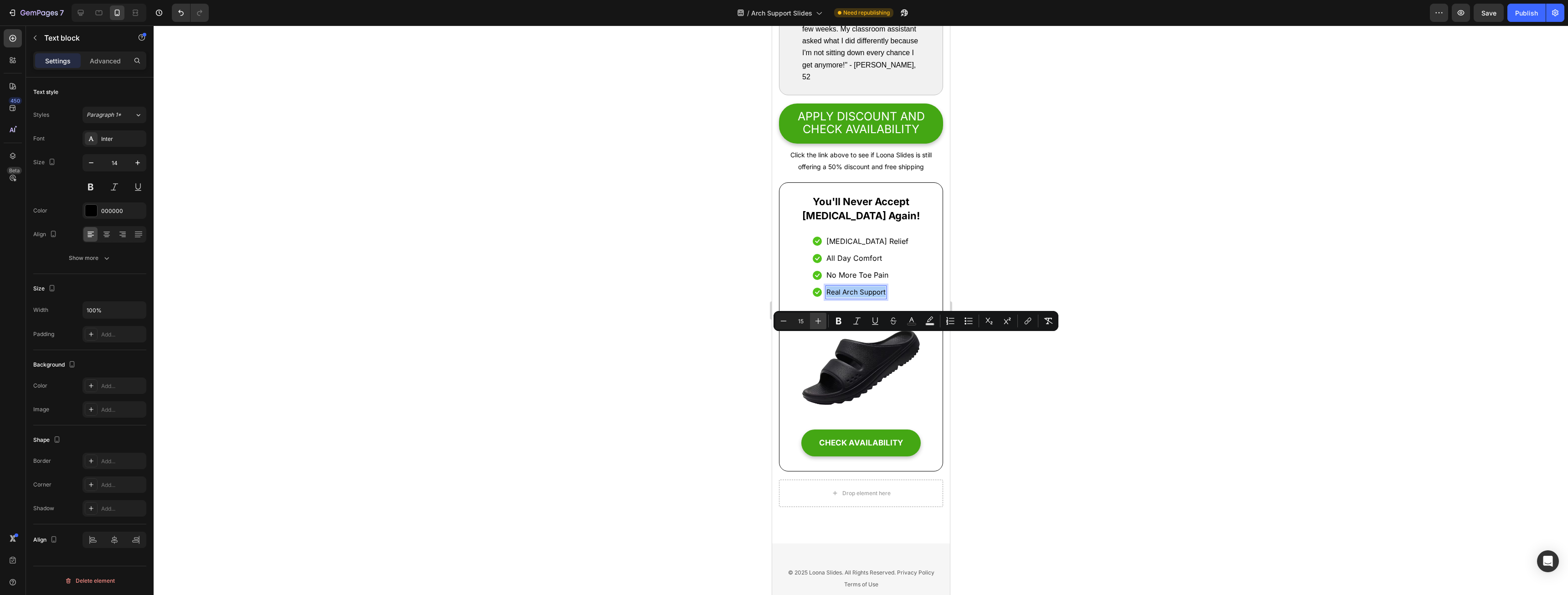
click at [822, 323] on icon "Editor contextual toolbar" at bounding box center [818, 321] width 9 height 9
type input "16"
click at [1079, 390] on div at bounding box center [861, 310] width 1415 height 569
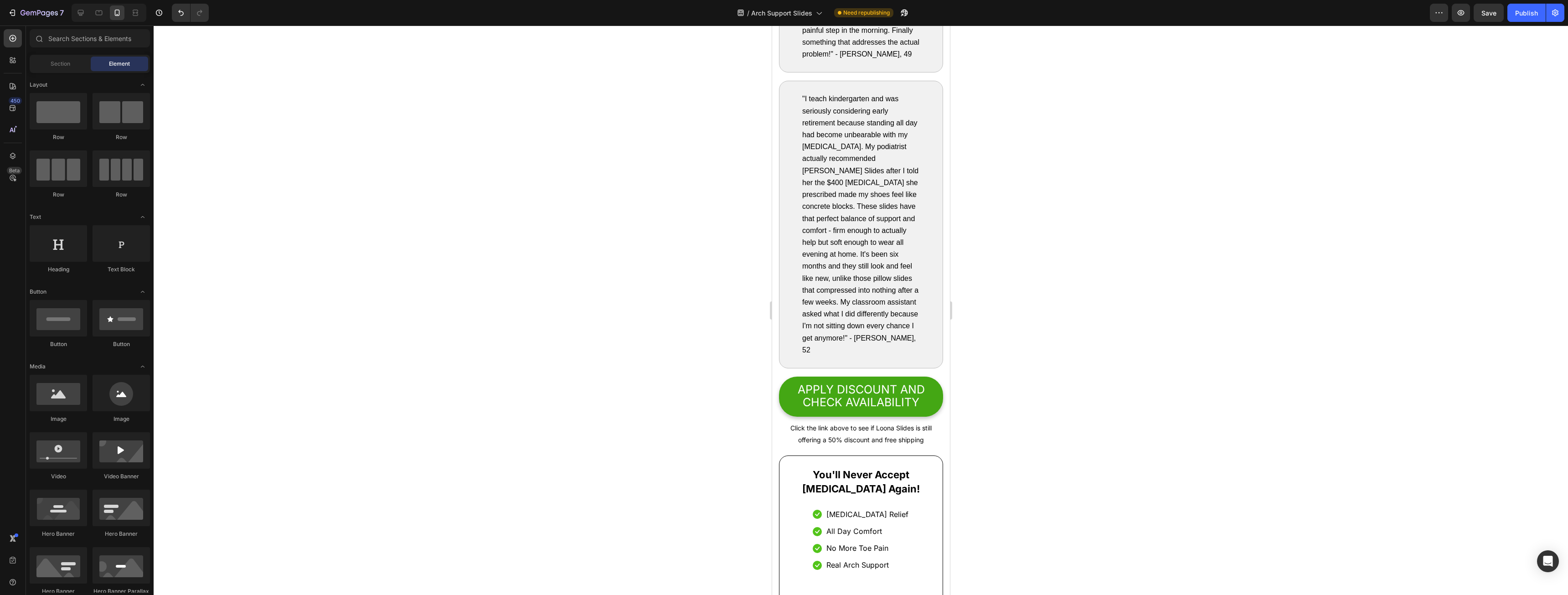
scroll to position [5515, 0]
click at [1531, 18] on button "Publish" at bounding box center [1526, 13] width 38 height 18
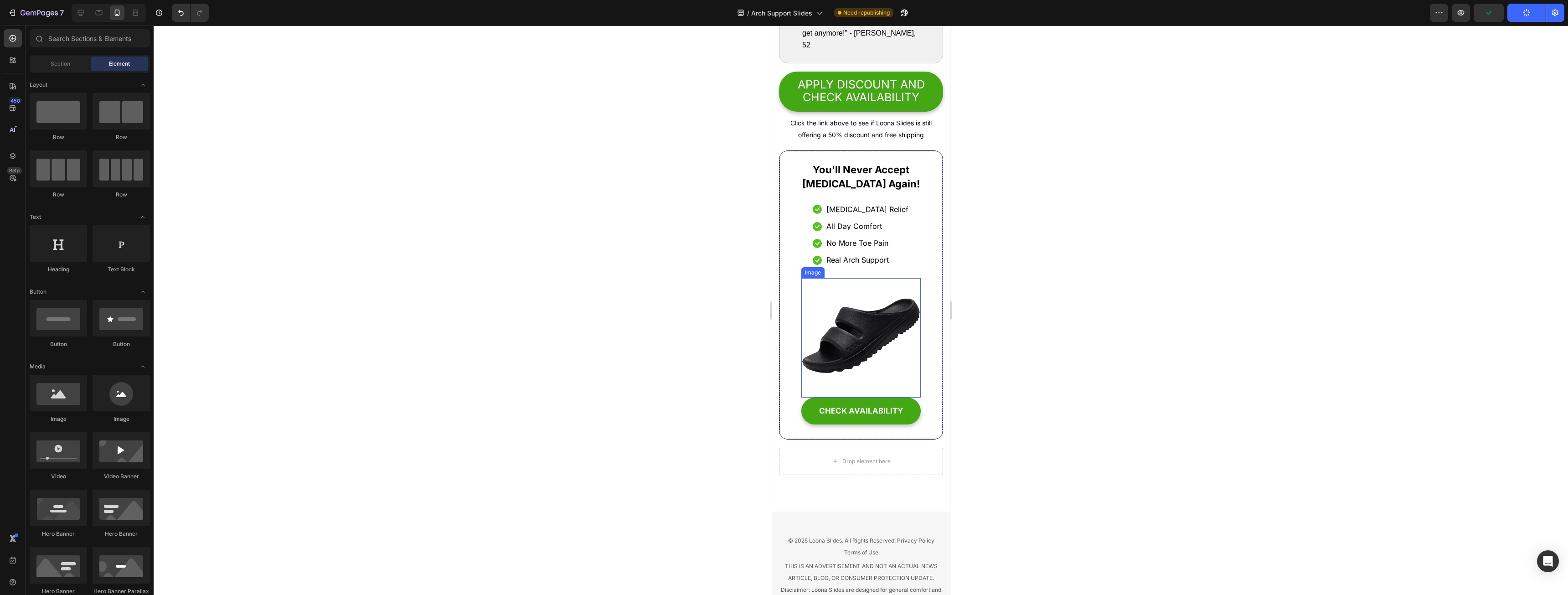
scroll to position [5834, 0]
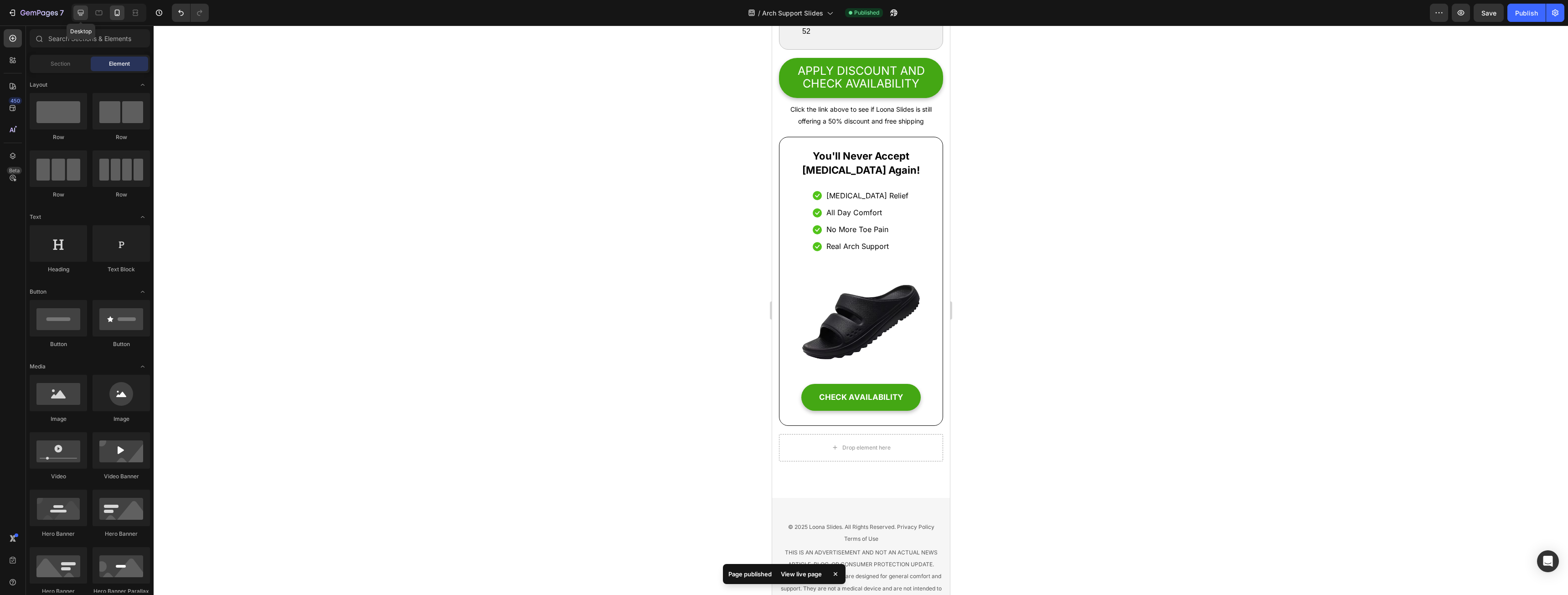
click at [77, 8] on div at bounding box center [81, 13] width 15 height 15
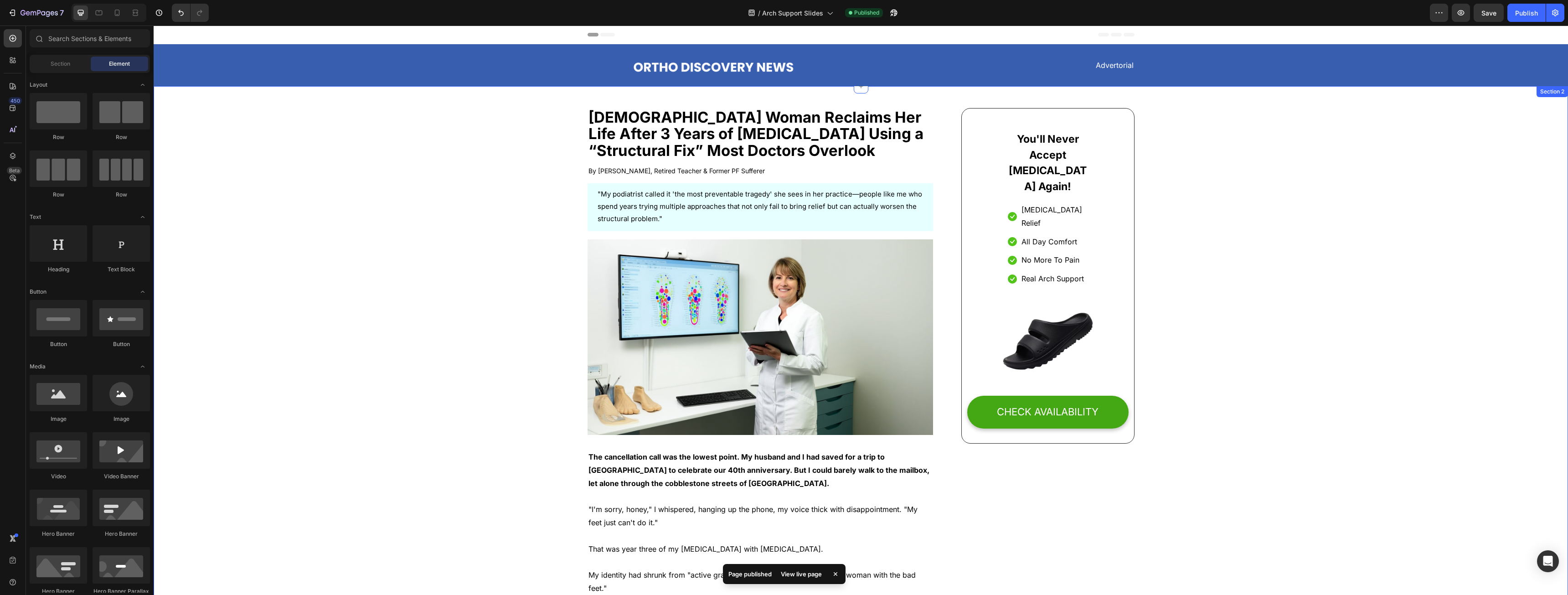
drag, startPoint x: 1149, startPoint y: 370, endPoint x: 1105, endPoint y: 181, distance: 194.1
click at [1060, 253] on p "No More To Pain" at bounding box center [1050, 260] width 58 height 13
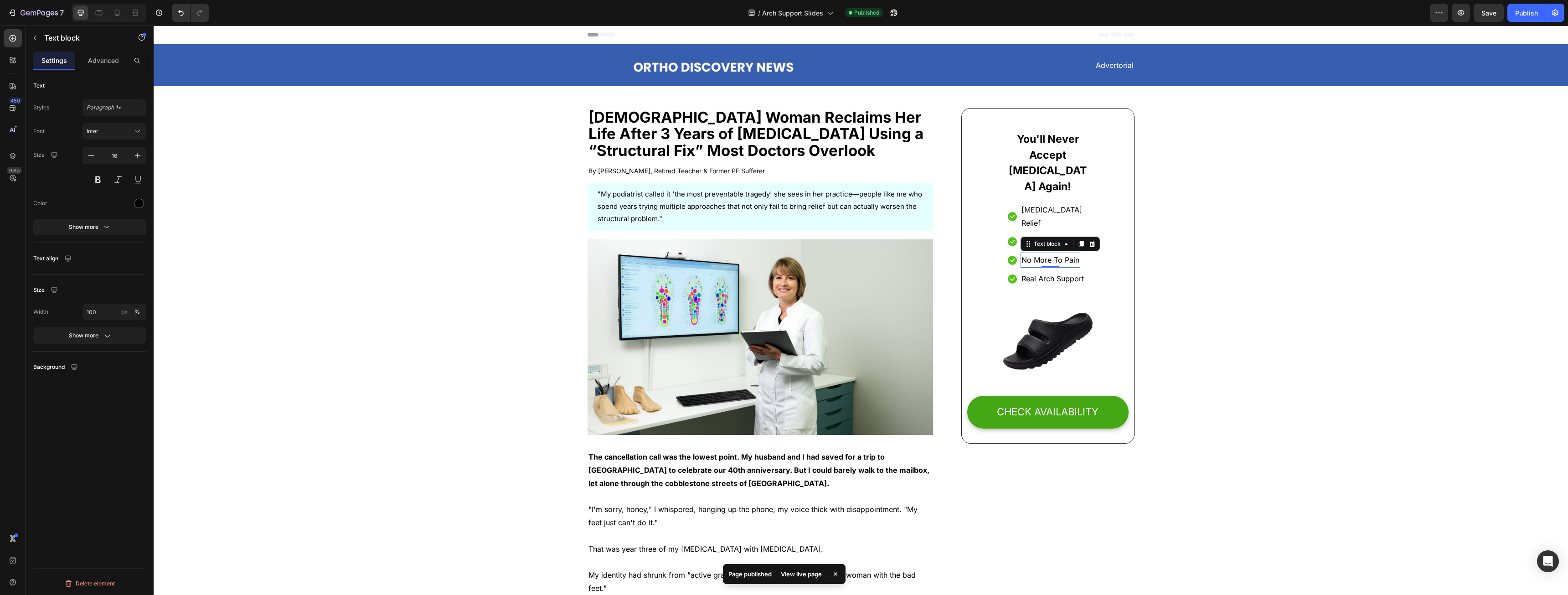
click at [1055, 253] on p "No More To Pain" at bounding box center [1050, 260] width 58 height 13
click at [1060, 253] on p "No More To Pain" at bounding box center [1050, 260] width 58 height 13
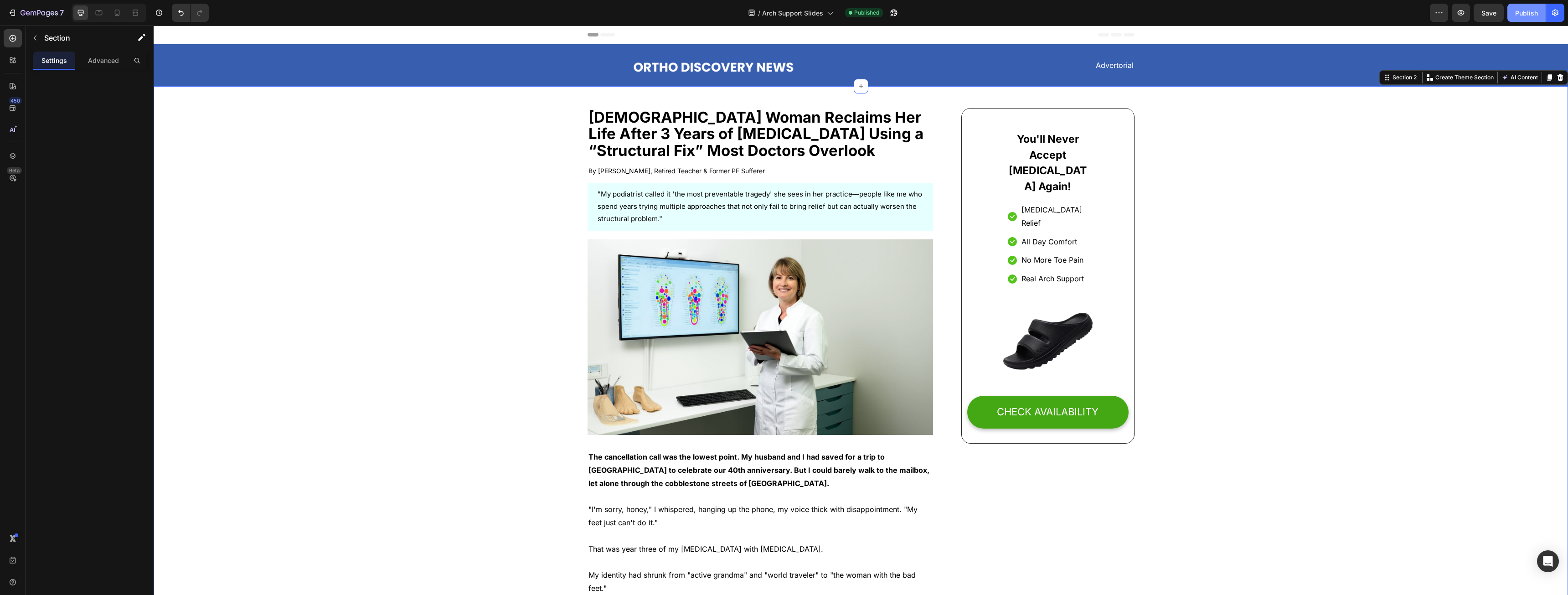
click at [1522, 6] on button "Publish" at bounding box center [1526, 13] width 38 height 18
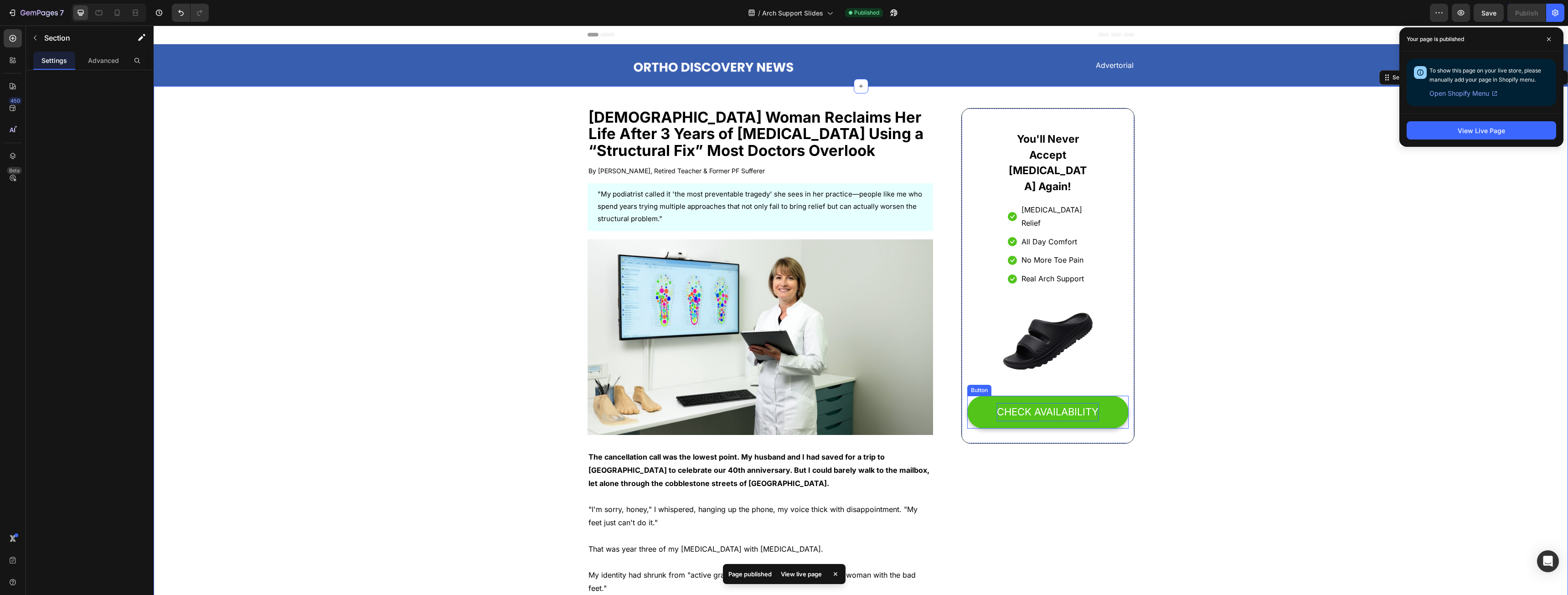
click at [1072, 403] on div "CHECK AVAILABILITY" at bounding box center [1048, 412] width 102 height 18
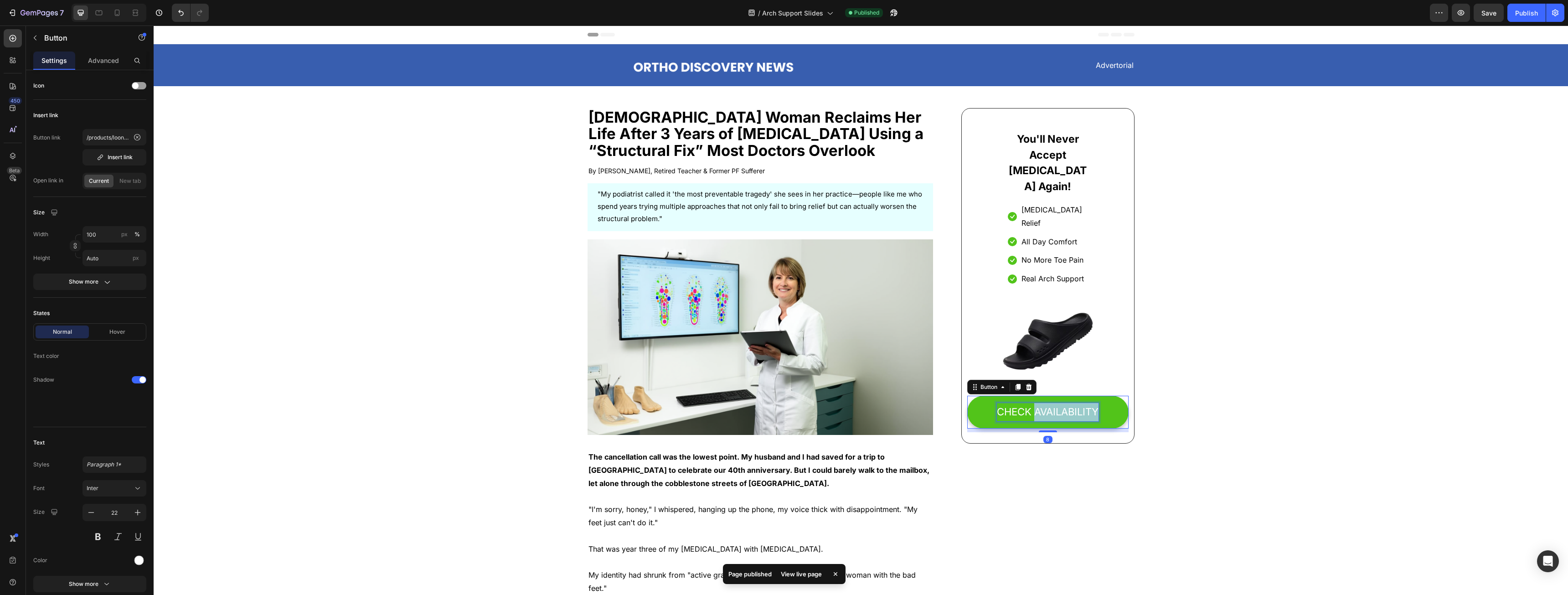
click at [1072, 403] on div "CHECK AVAILABILITY" at bounding box center [1048, 412] width 102 height 18
click at [1072, 403] on p "CHECK AVAILABILITY" at bounding box center [1048, 412] width 102 height 18
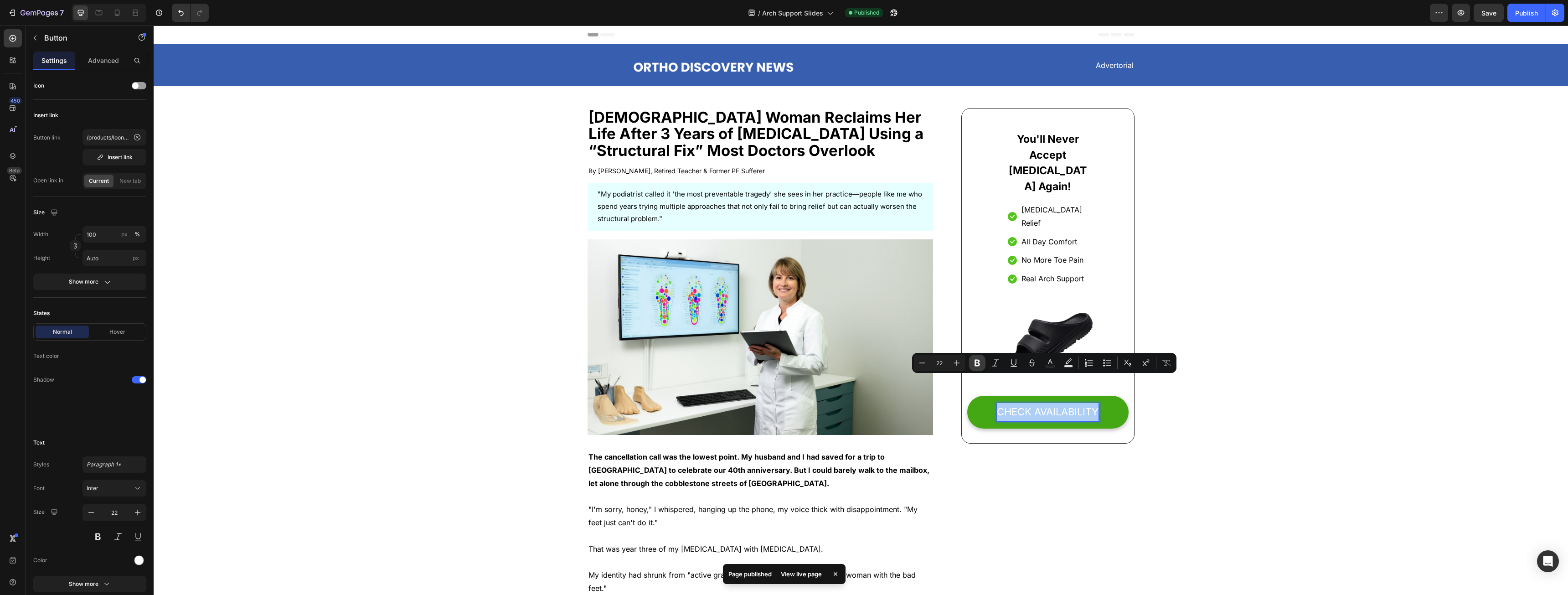
click at [982, 368] on button "Bold" at bounding box center [977, 363] width 16 height 16
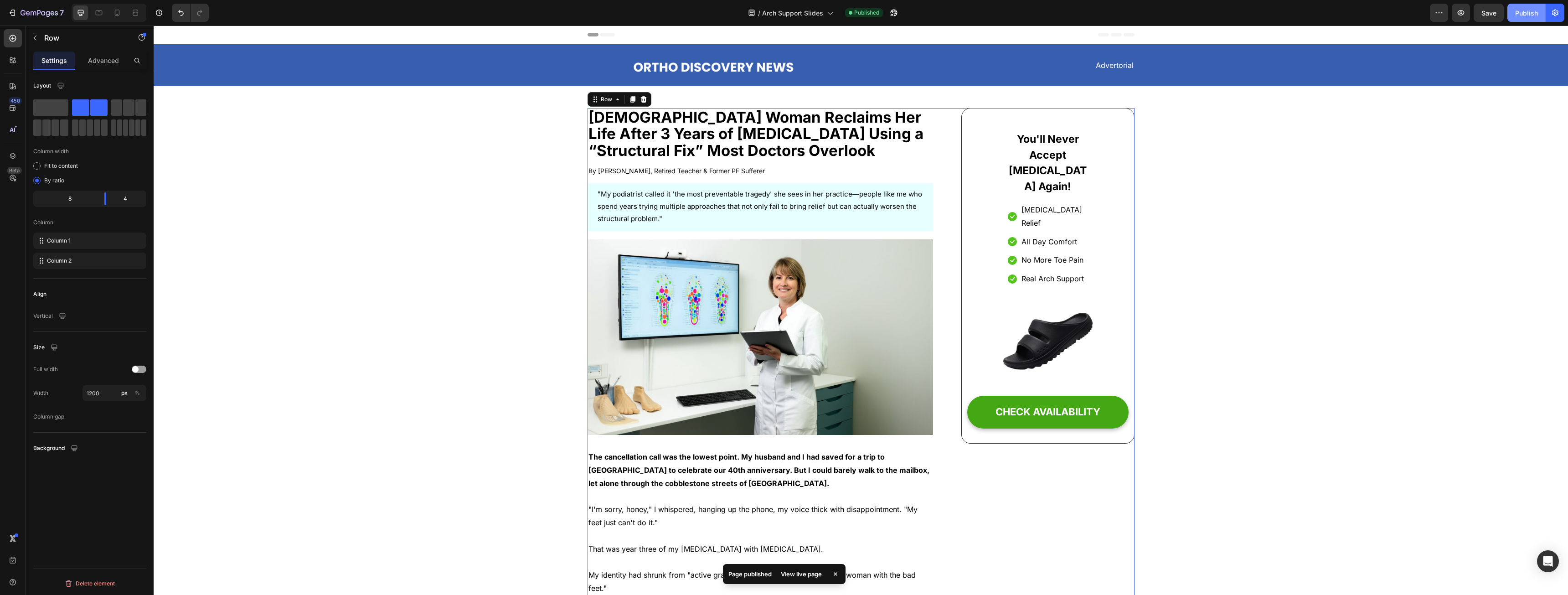
click at [1524, 12] on div "Publish" at bounding box center [1526, 13] width 23 height 10
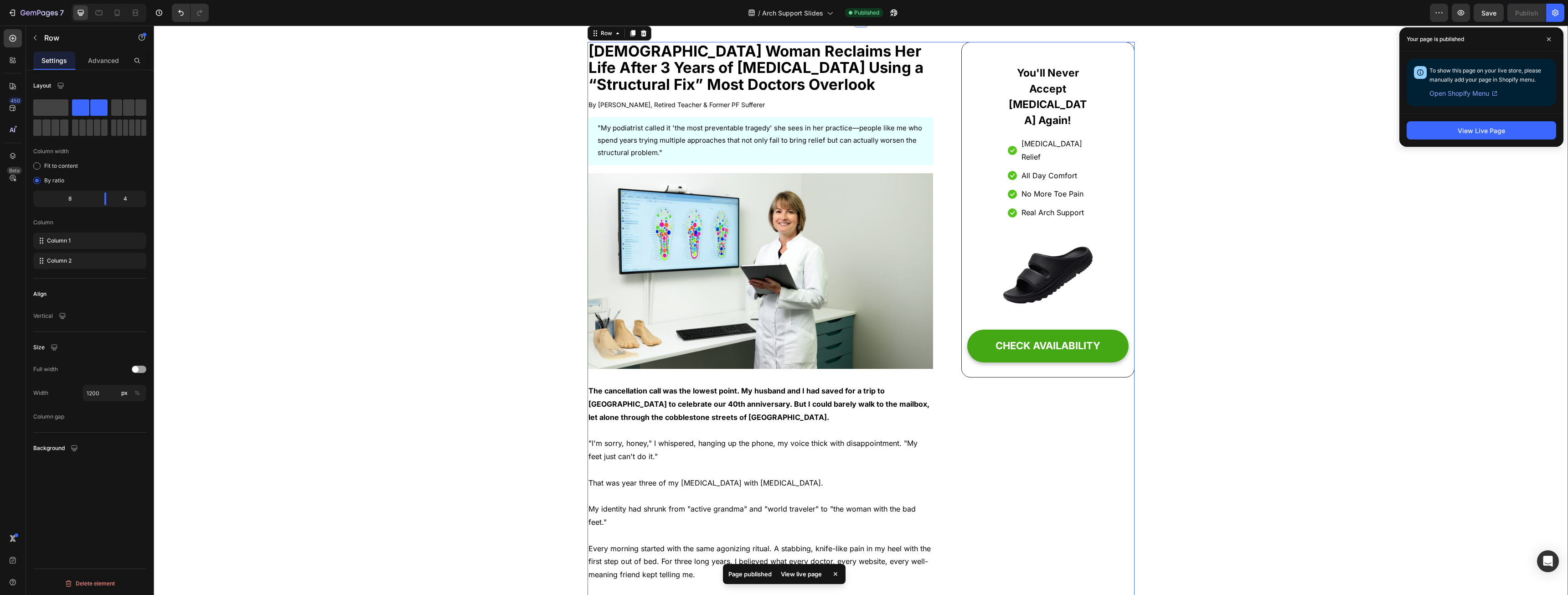
scroll to position [319, 0]
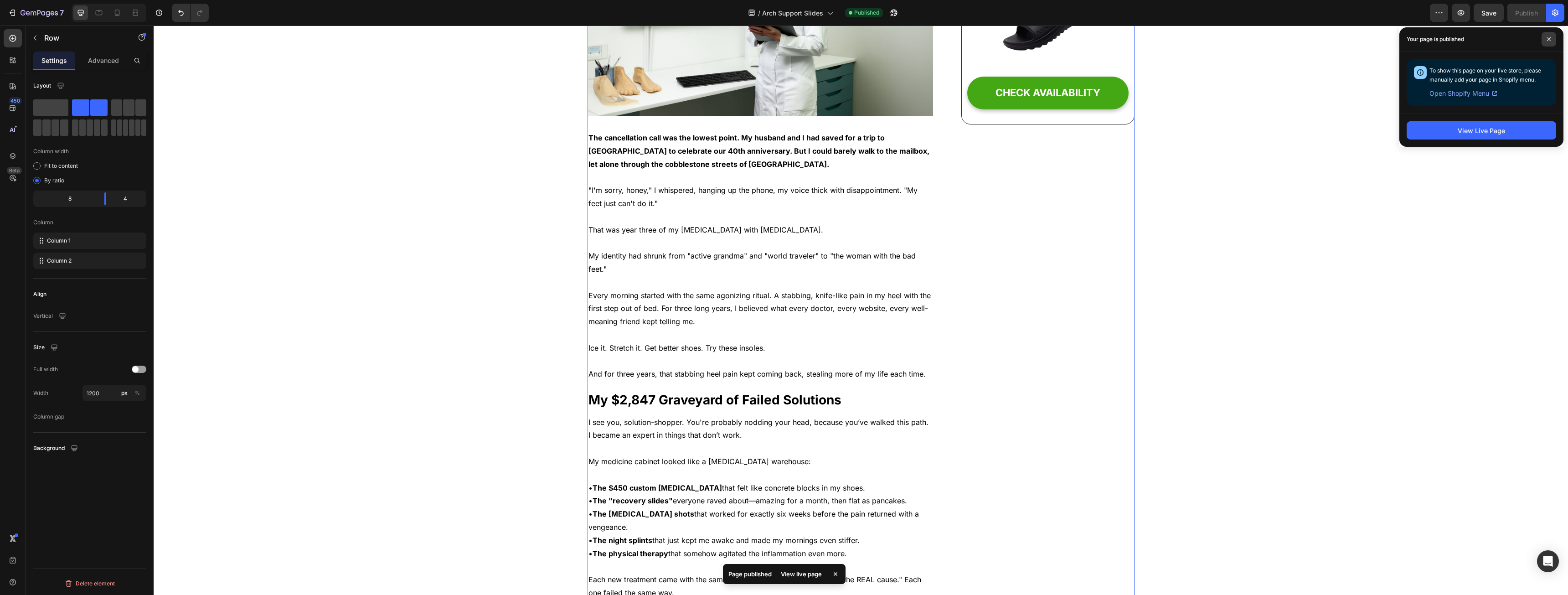
click at [1552, 37] on span at bounding box center [1549, 39] width 15 height 15
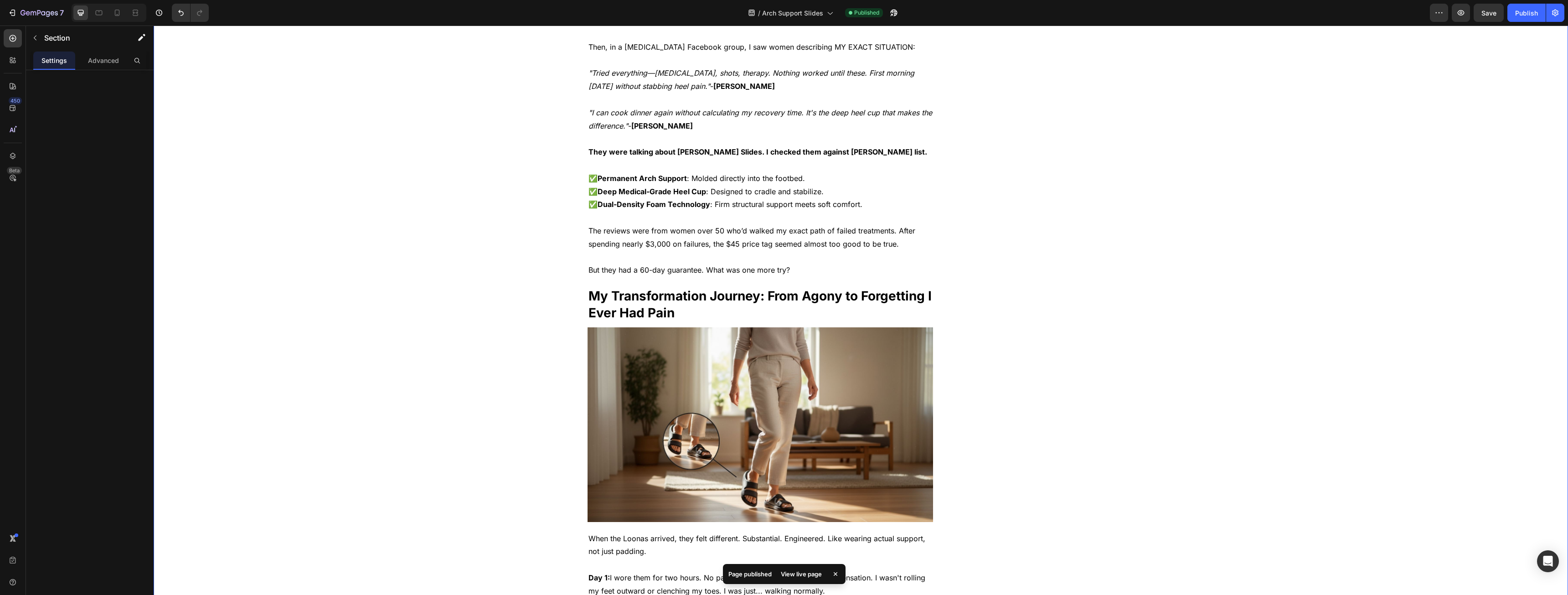
scroll to position [4501, 0]
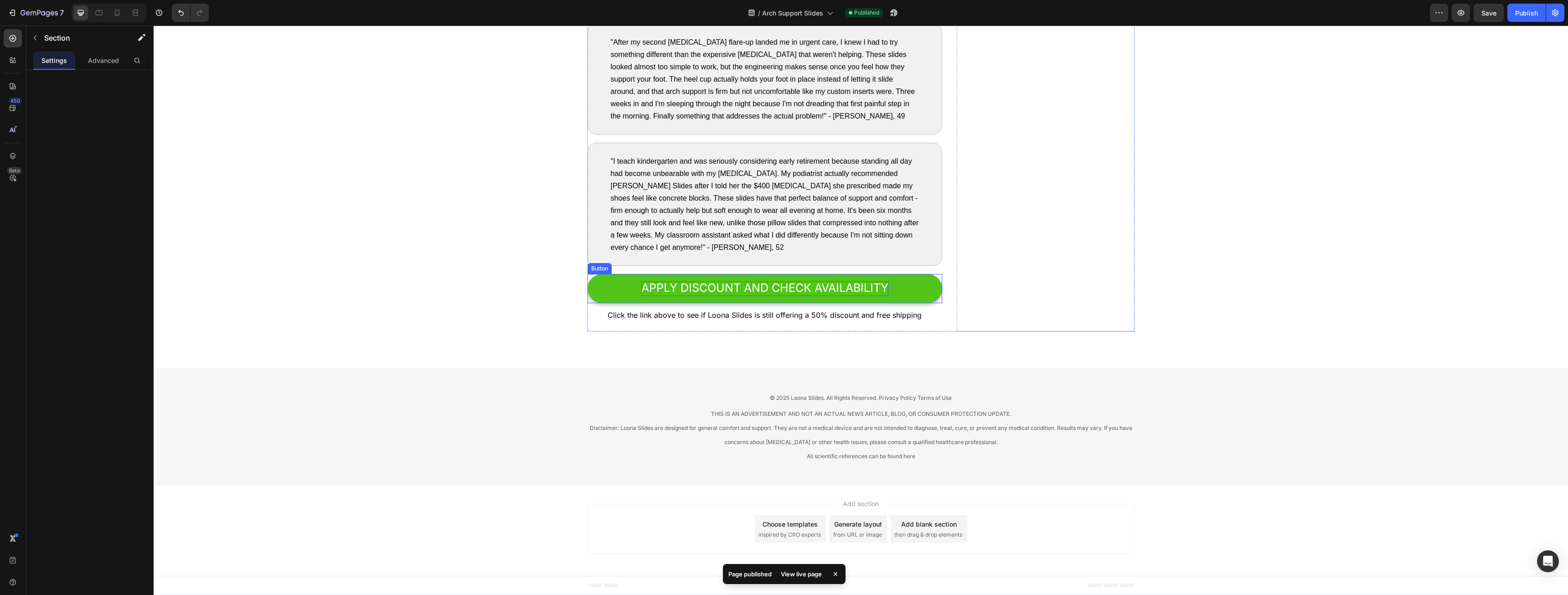
click at [800, 295] on p "APPLY DISCOUNT AND CHECK AVAILABILITY" at bounding box center [765, 289] width 247 height 15
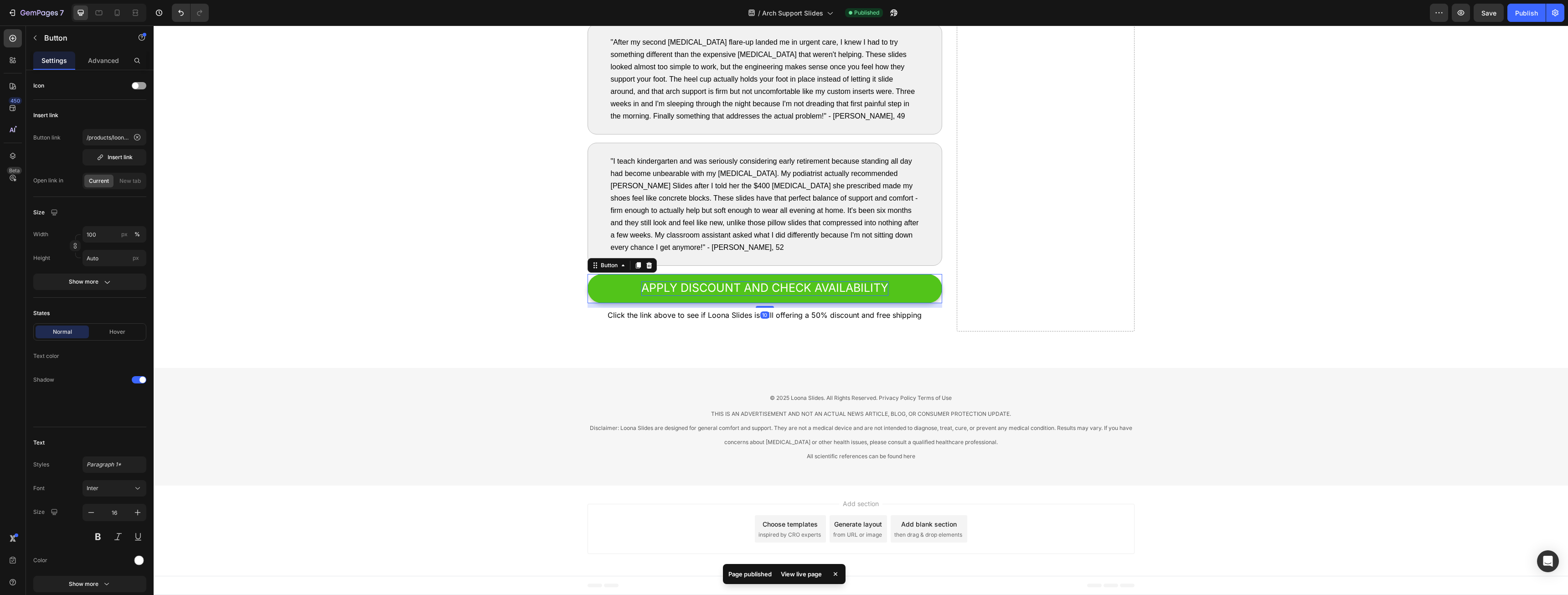
click at [800, 295] on p "APPLY DISCOUNT AND CHECK AVAILABILITY" at bounding box center [765, 289] width 247 height 15
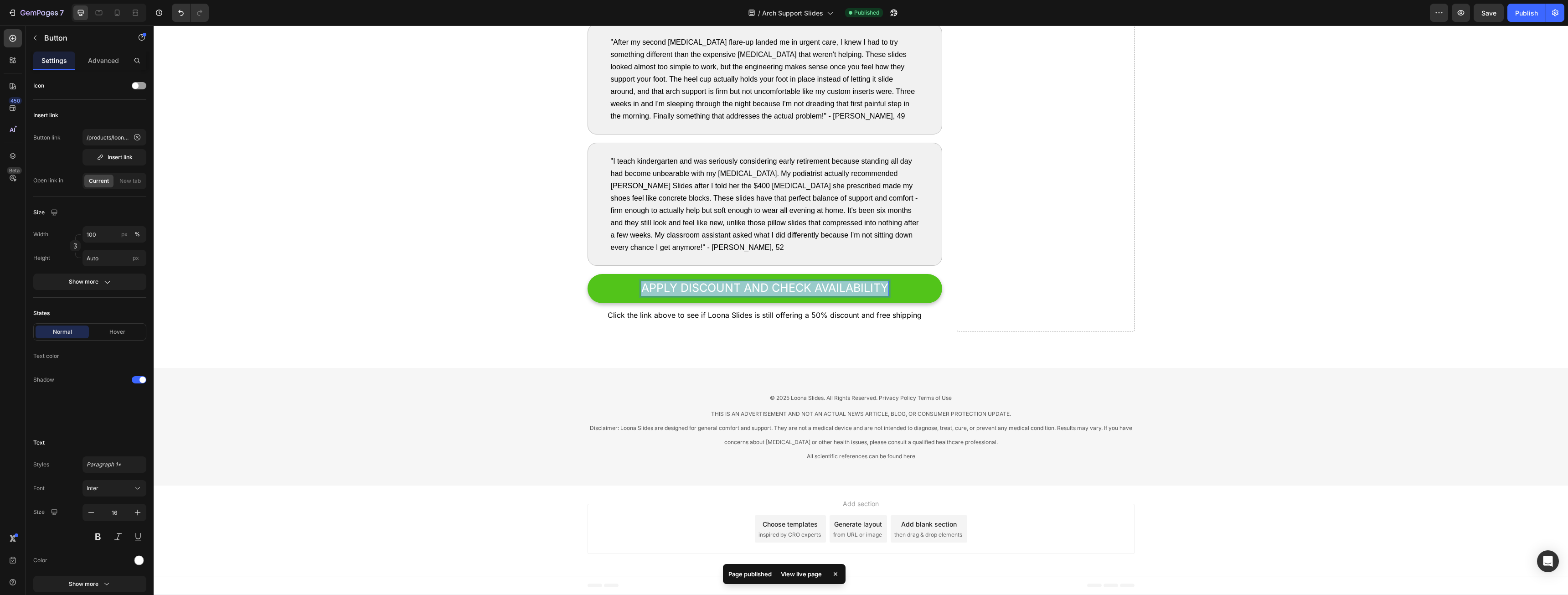
click at [800, 295] on p "APPLY DISCOUNT AND CHECK AVAILABILITY" at bounding box center [765, 289] width 247 height 15
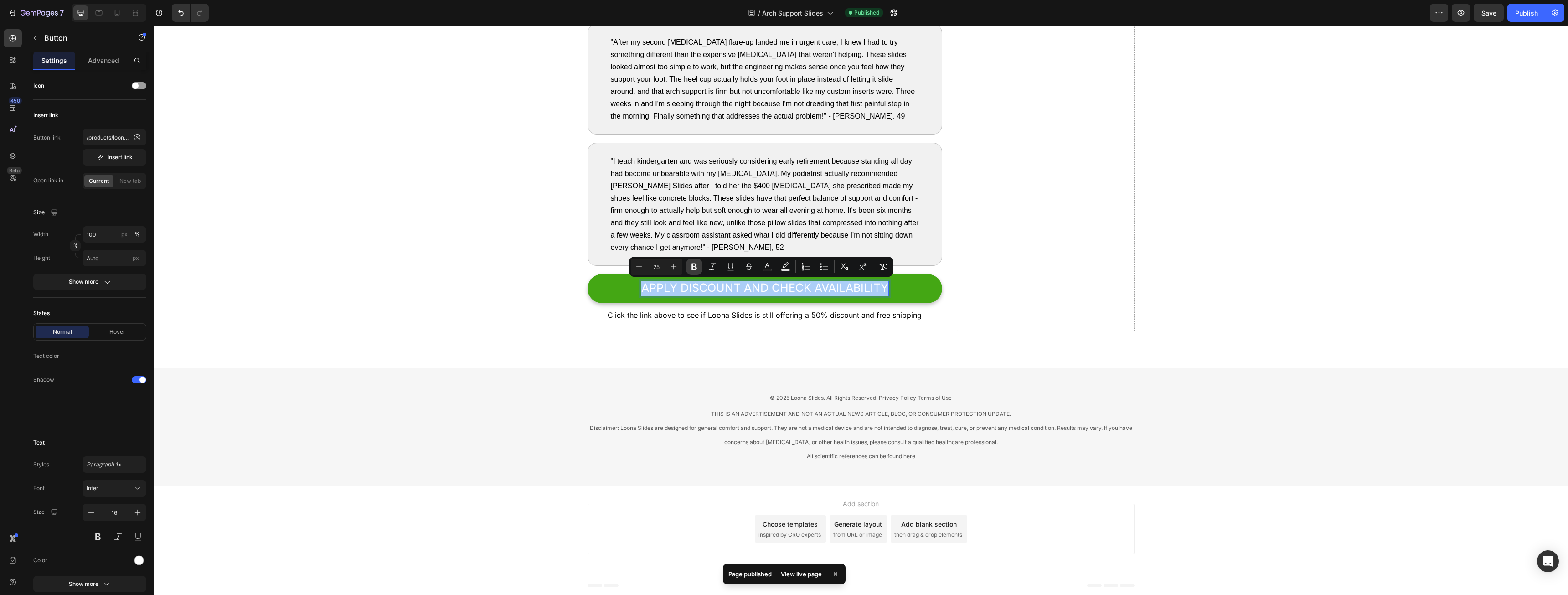
drag, startPoint x: 692, startPoint y: 268, endPoint x: 691, endPoint y: 274, distance: 6.1
click at [692, 268] on icon "Editor contextual toolbar" at bounding box center [694, 267] width 5 height 7
drag, startPoint x: 681, startPoint y: 344, endPoint x: 685, endPoint y: 342, distance: 4.5
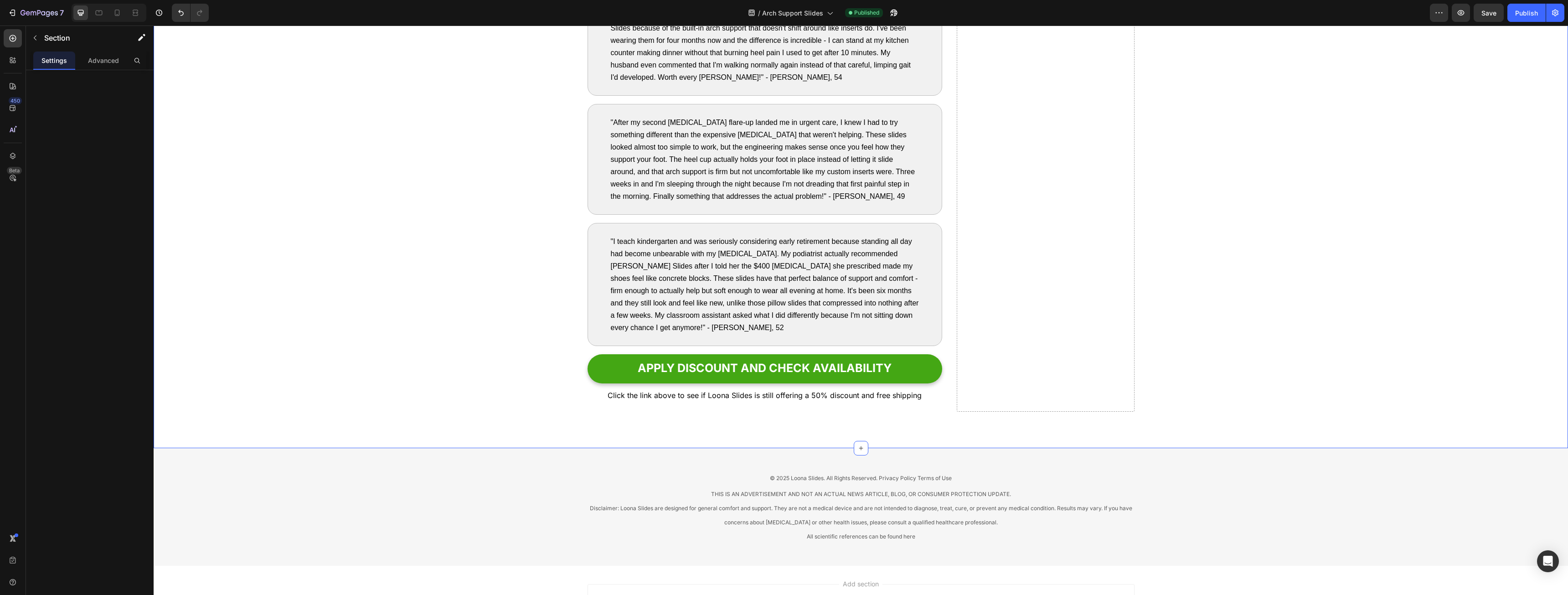
scroll to position [4410, 0]
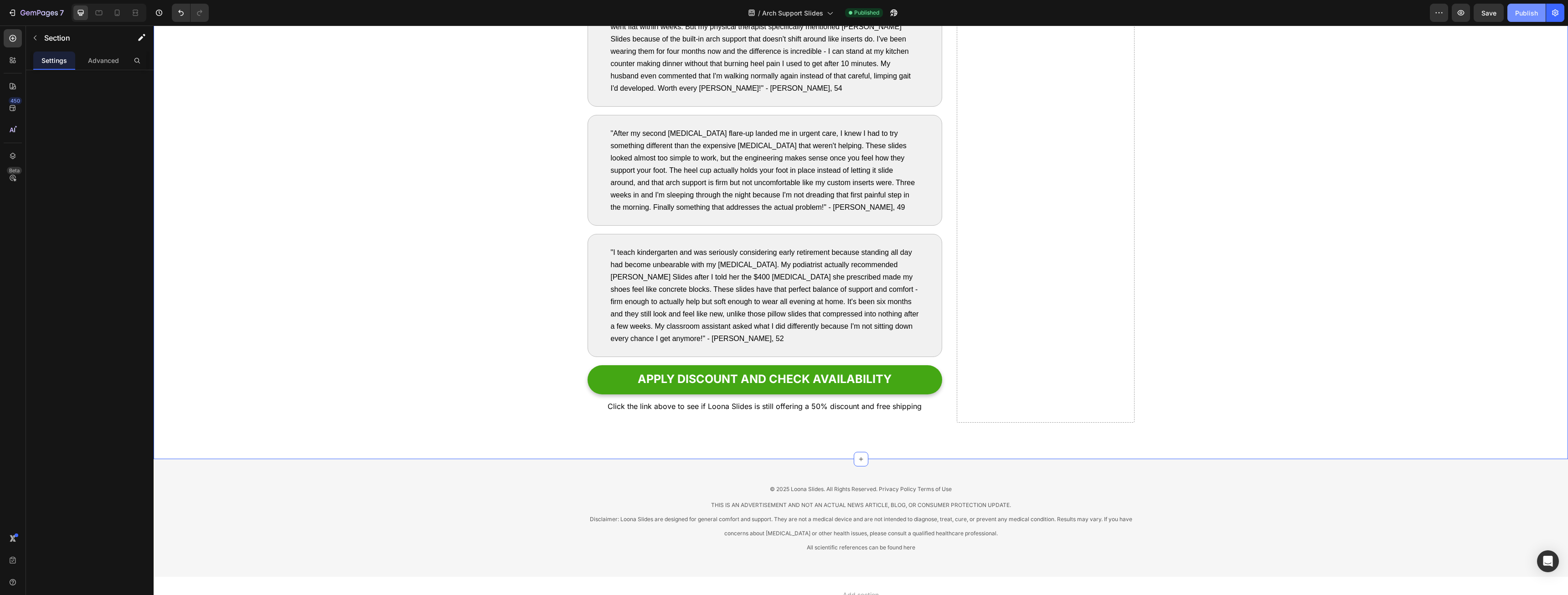
click at [1533, 16] on div "Publish" at bounding box center [1526, 13] width 23 height 10
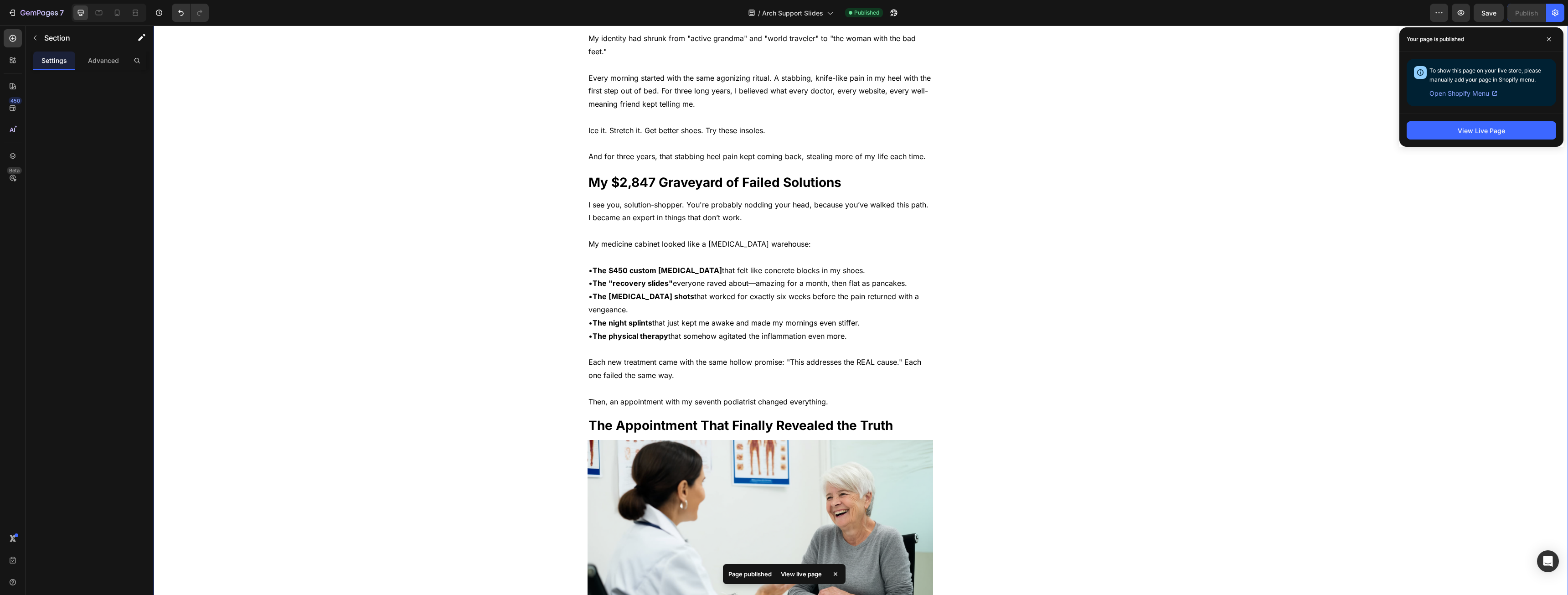
scroll to position [0, 0]
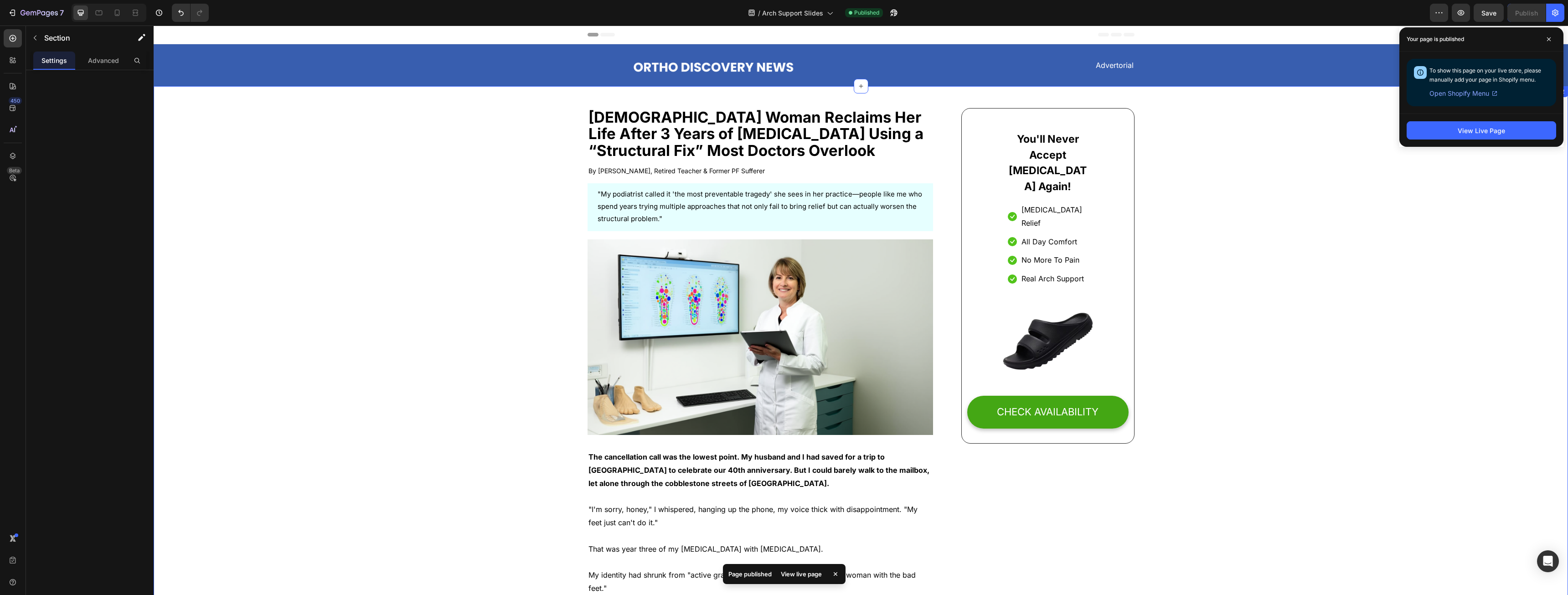
drag, startPoint x: 1259, startPoint y: 499, endPoint x: 1251, endPoint y: 290, distance: 209.2
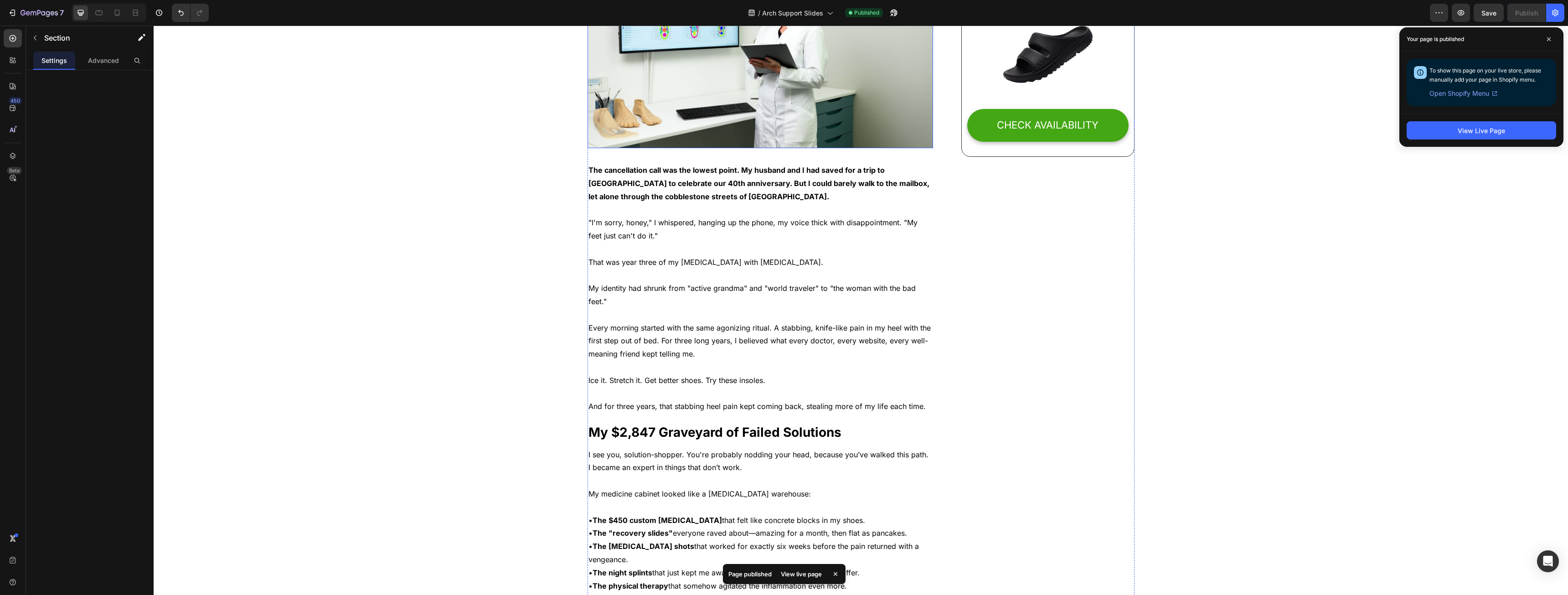
scroll to position [319, 0]
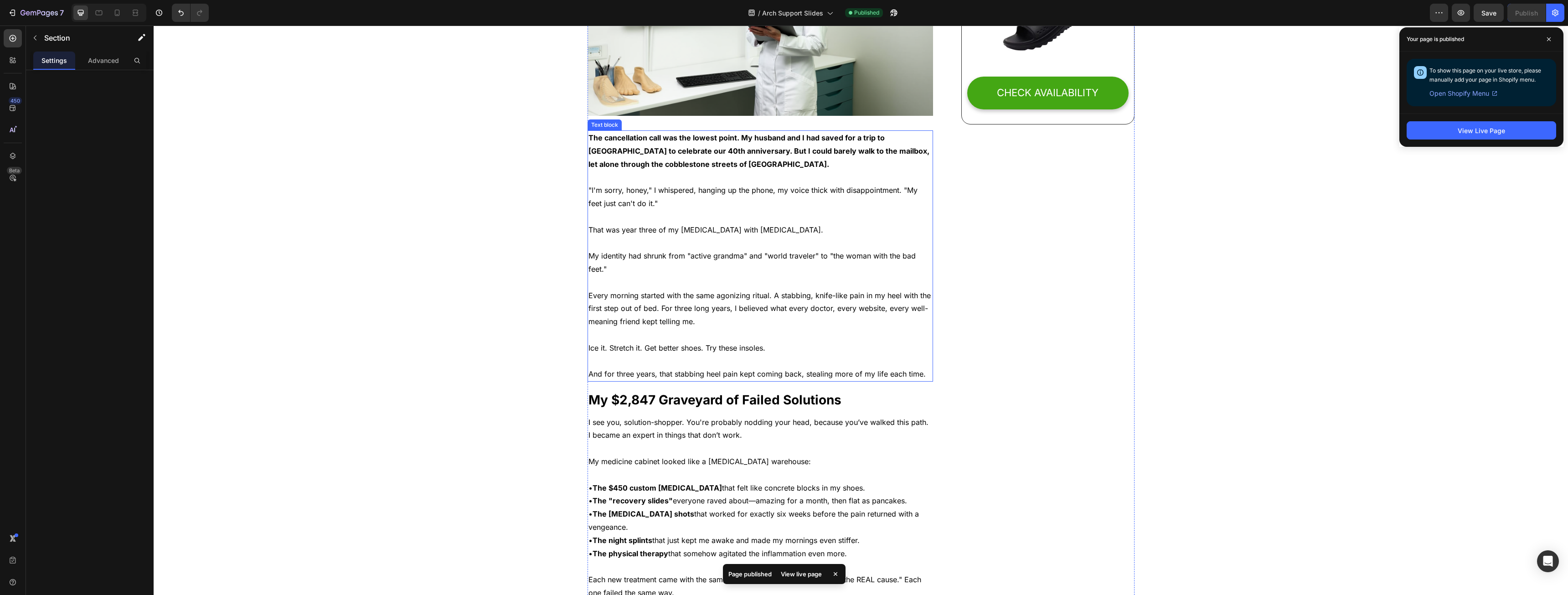
click at [639, 192] on span ""I'm sorry, honey," I whispered, hanging up the phone, my voice thick with disa…" at bounding box center [753, 197] width 329 height 23
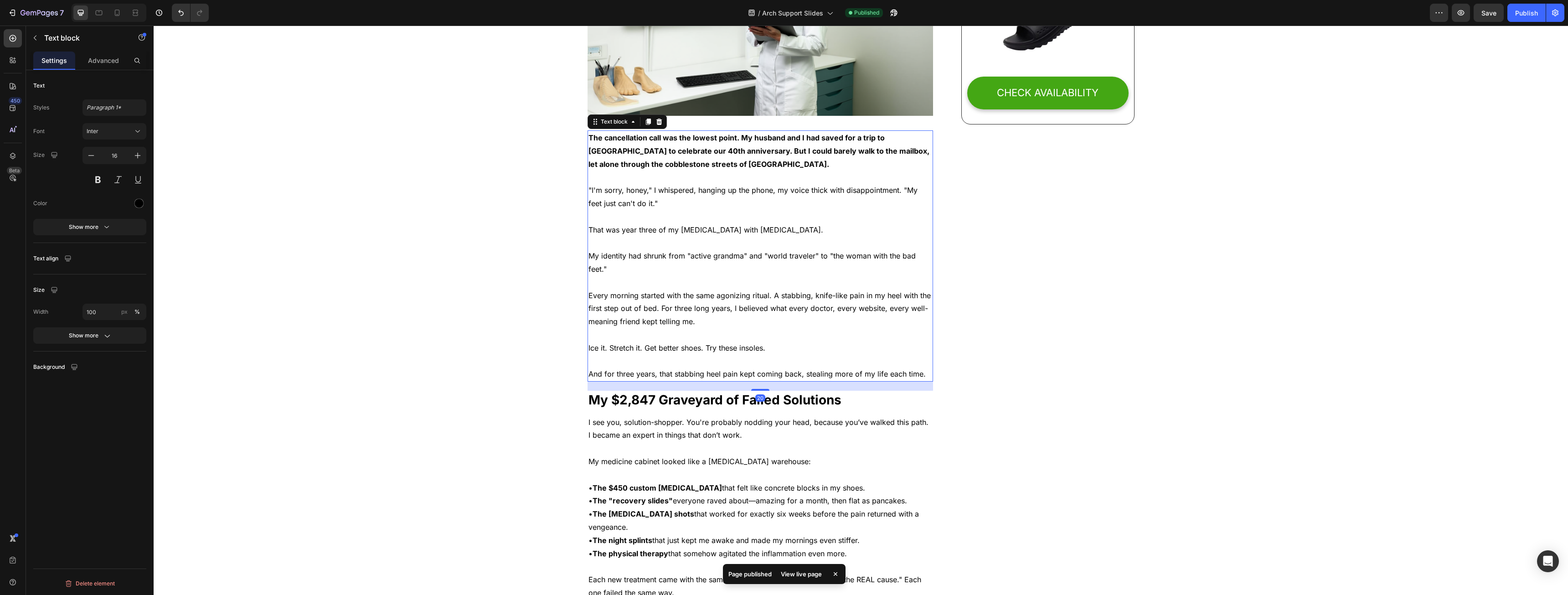
click at [623, 138] on strong "The cancellation call was the lowest point. My husband and I had saved for a tr…" at bounding box center [759, 151] width 341 height 35
click at [623, 138] on strong "The cancellation call was the lowest point. My husband and I had saved for a tr…" at bounding box center [759, 151] width 341 height 35
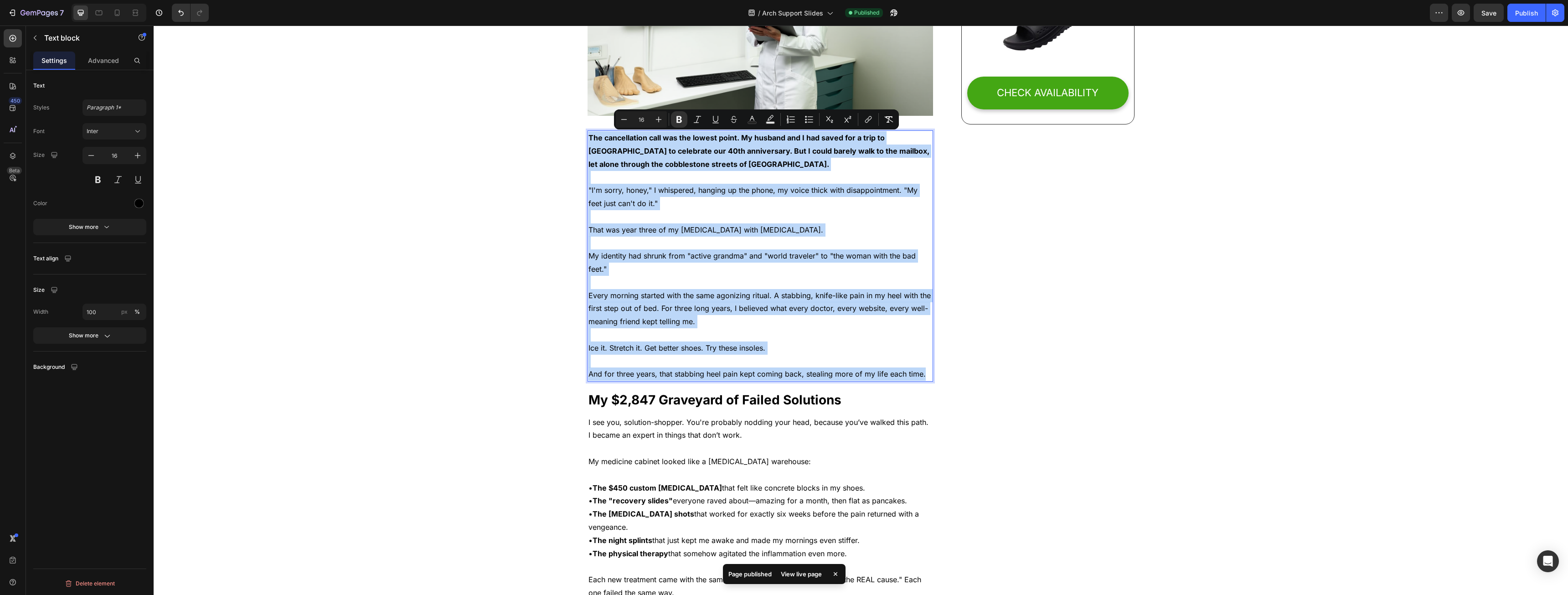
drag, startPoint x: 623, startPoint y: 138, endPoint x: 919, endPoint y: 372, distance: 377.3
click at [919, 374] on div "The cancellation call was the lowest point. My husband and I had saved for a tr…" at bounding box center [760, 256] width 346 height 252
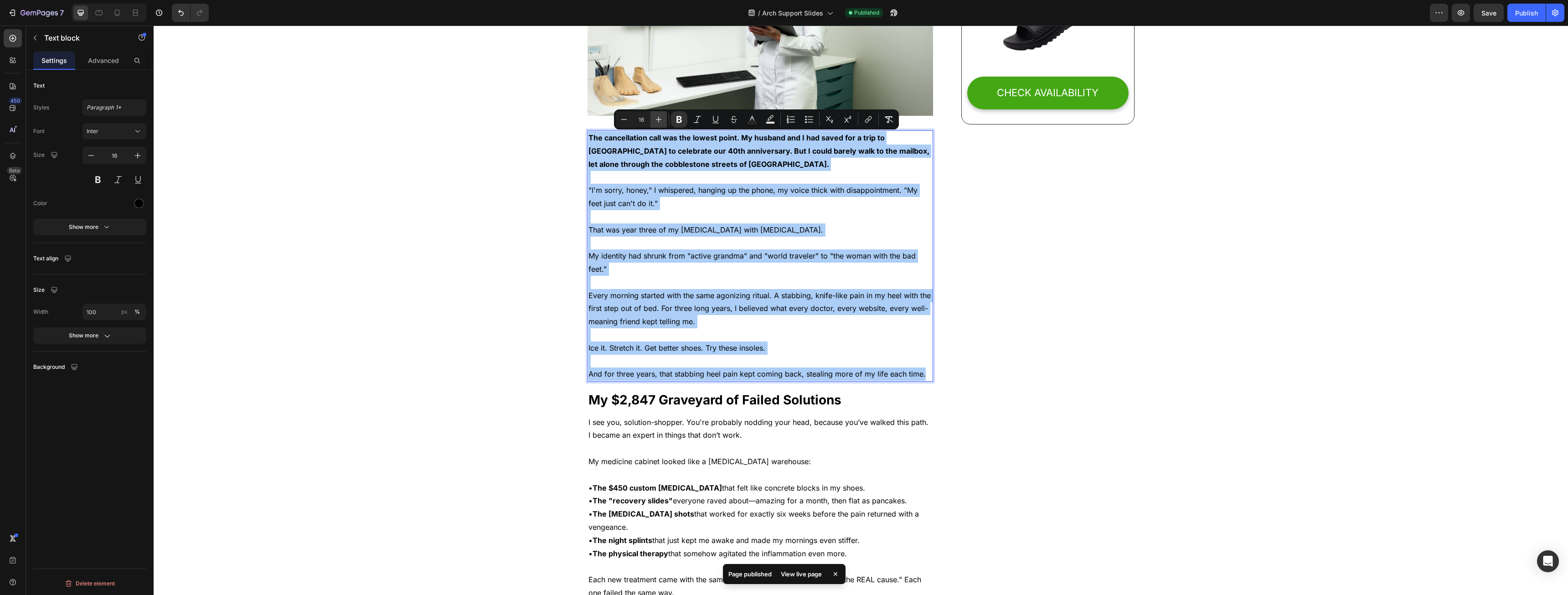
click at [658, 121] on icon "Editor contextual toolbar" at bounding box center [659, 119] width 9 height 9
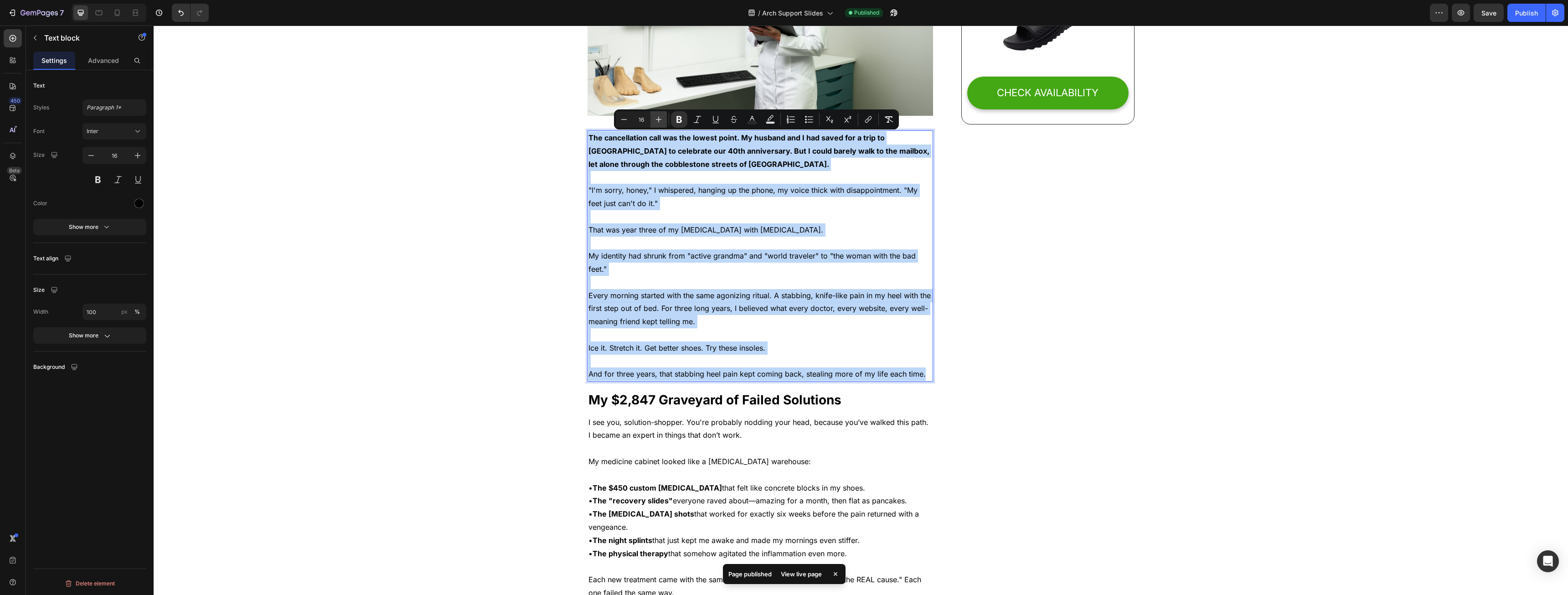
type input "17"
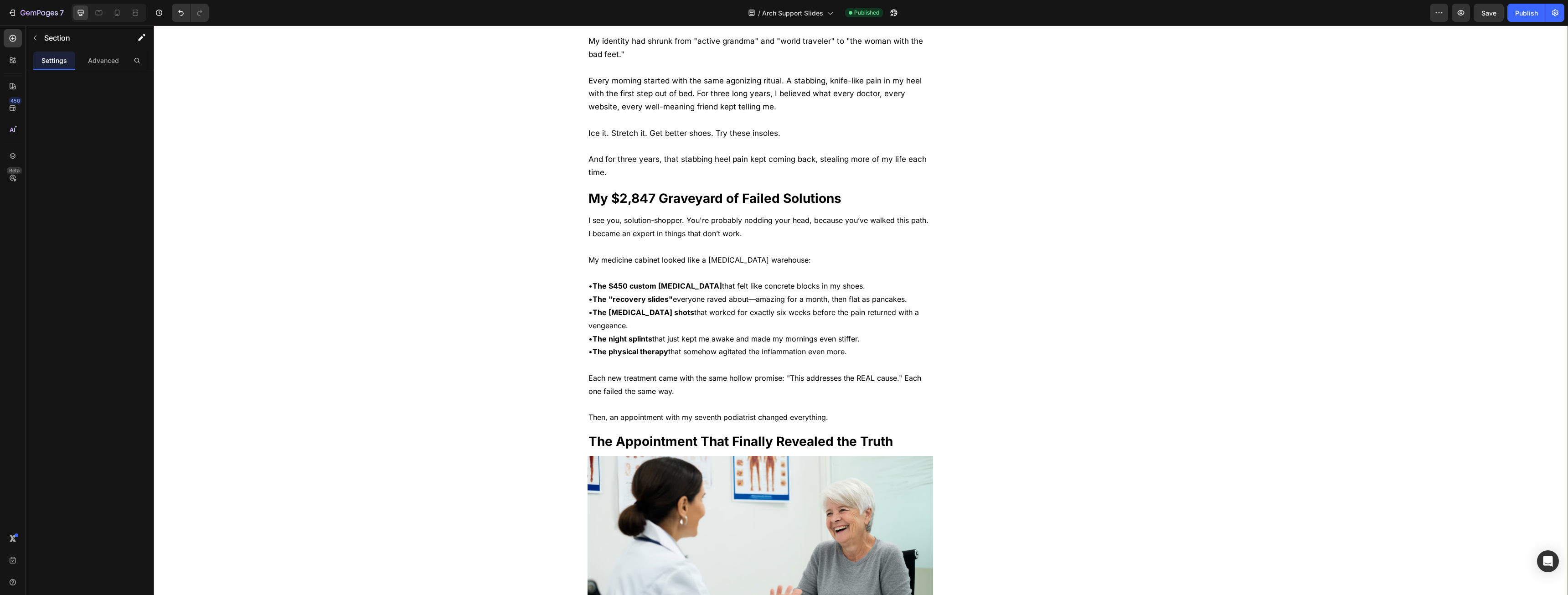
scroll to position [638, 0]
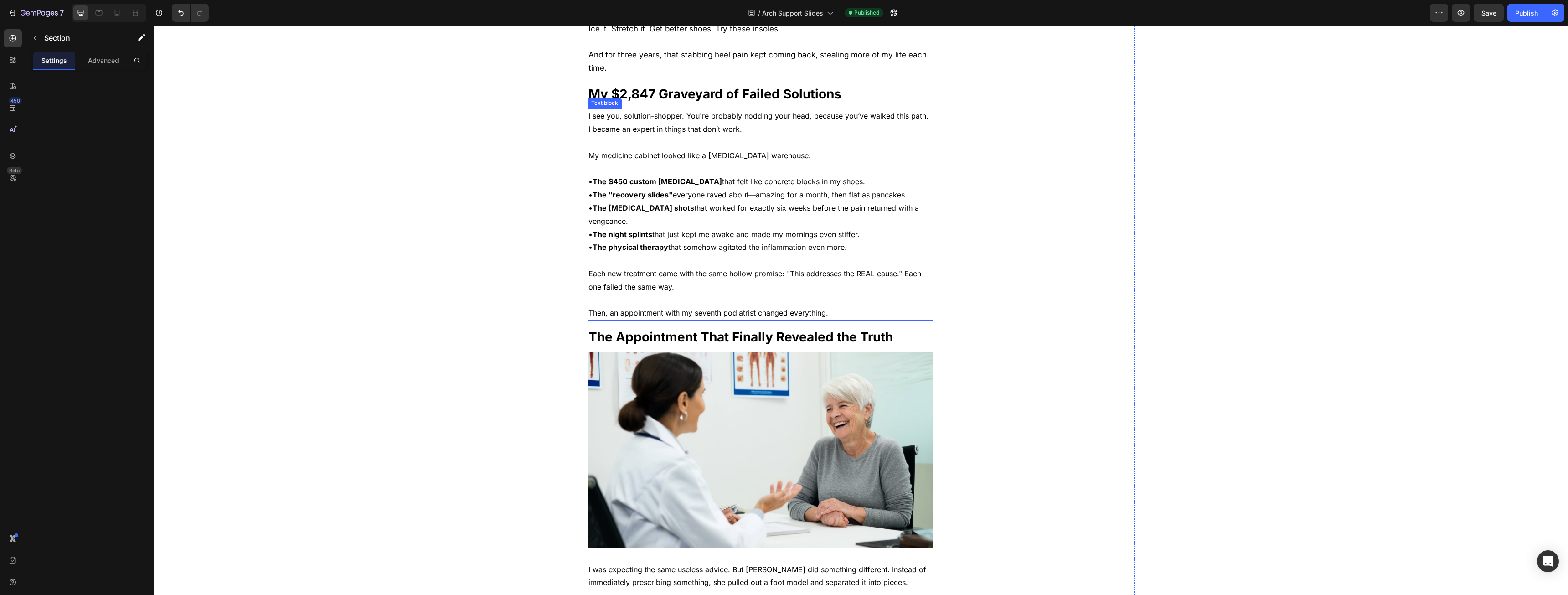
click at [663, 132] on span "I see you, solution-shopper. You're probably nodding your head, because you’ve …" at bounding box center [758, 122] width 340 height 23
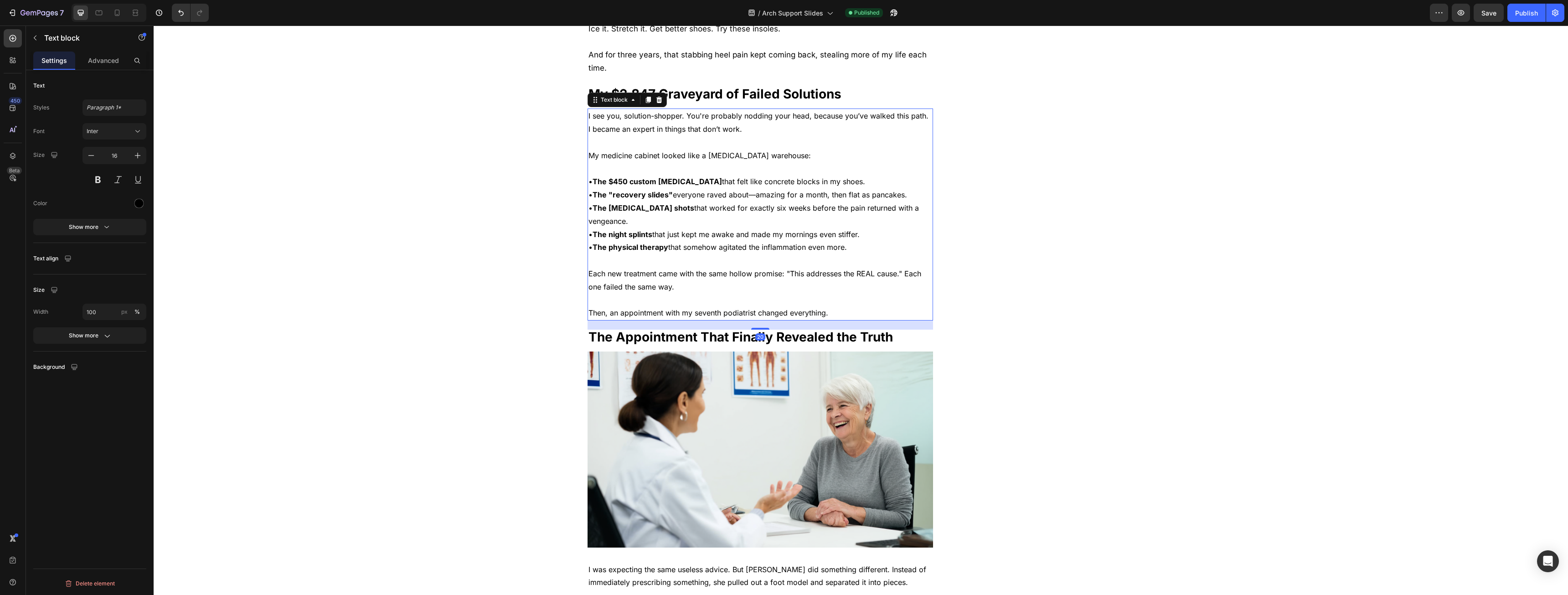
click at [663, 132] on span "I see you, solution-shopper. You're probably nodding your head, because you’ve …" at bounding box center [758, 122] width 340 height 23
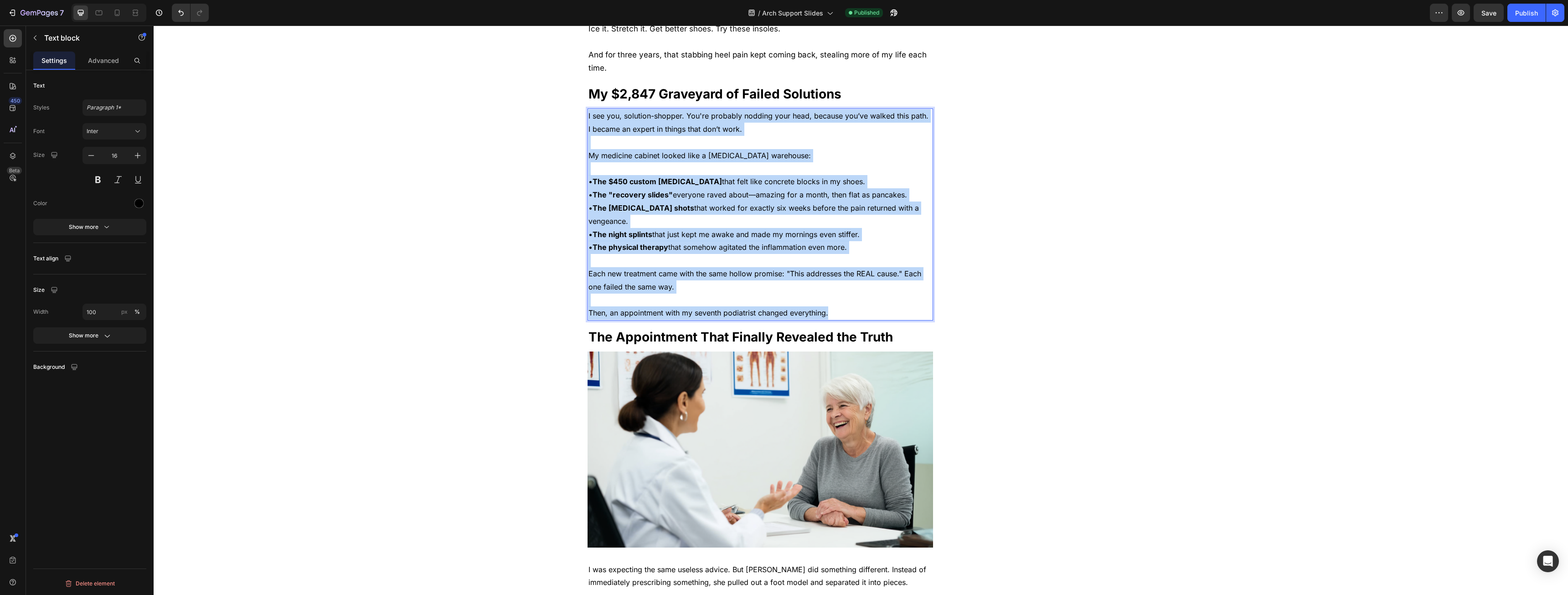
drag, startPoint x: 663, startPoint y: 132, endPoint x: 877, endPoint y: 314, distance: 280.9
click at [877, 314] on div "I see you, solution-shopper. You're probably nodding your head, because you’ve …" at bounding box center [760, 214] width 346 height 212
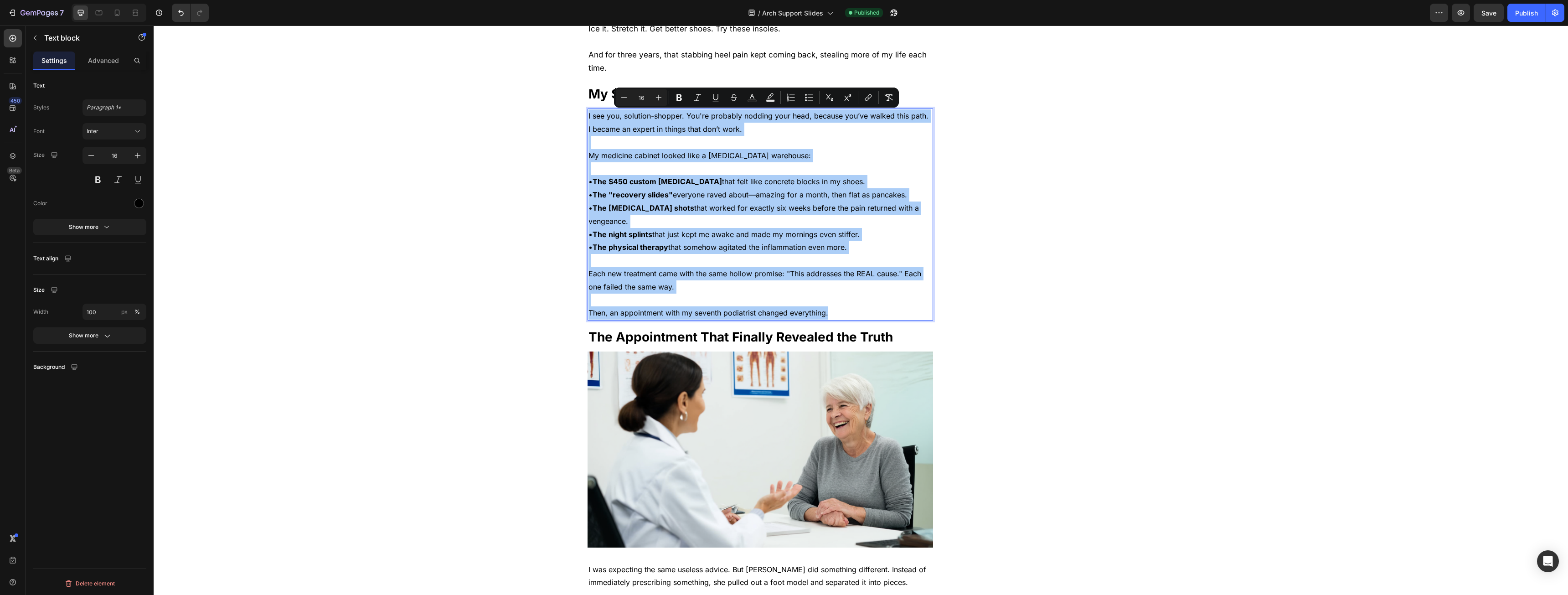
drag, startPoint x: 651, startPoint y: 90, endPoint x: 649, endPoint y: 102, distance: 12.2
click at [653, 90] on button "Plus" at bounding box center [659, 97] width 16 height 16
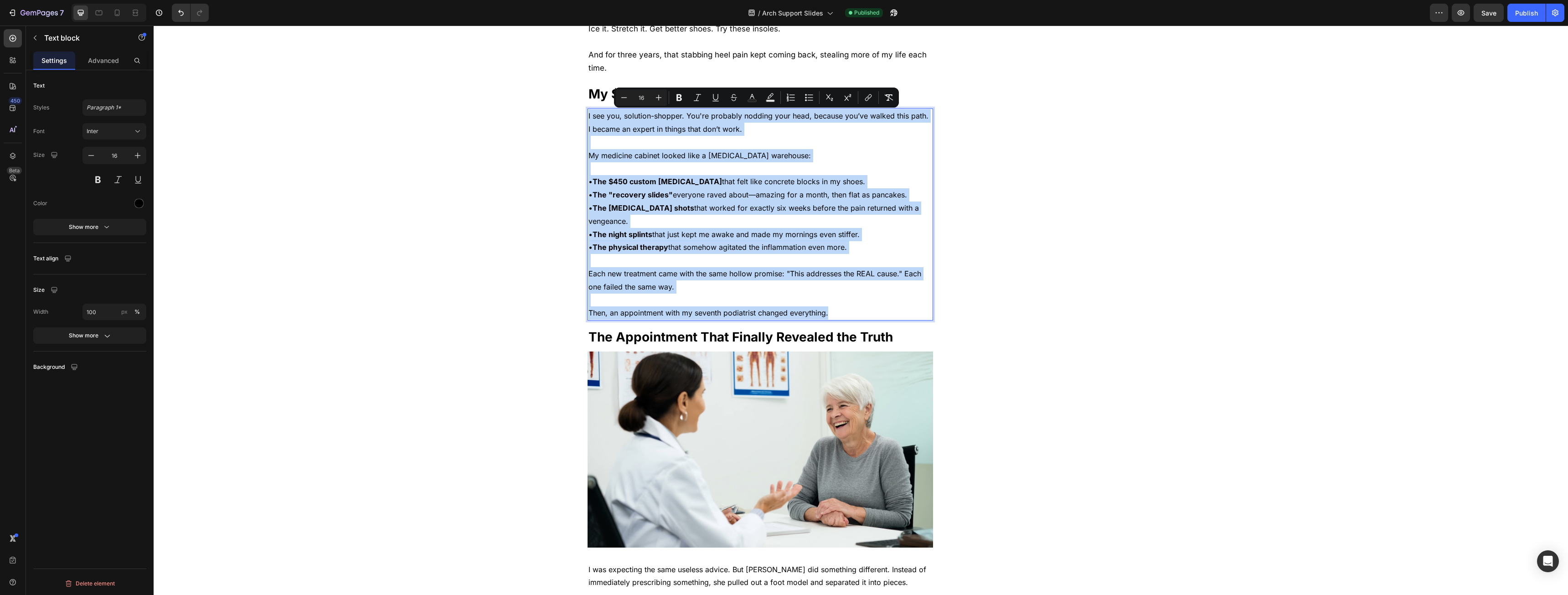
type input "17"
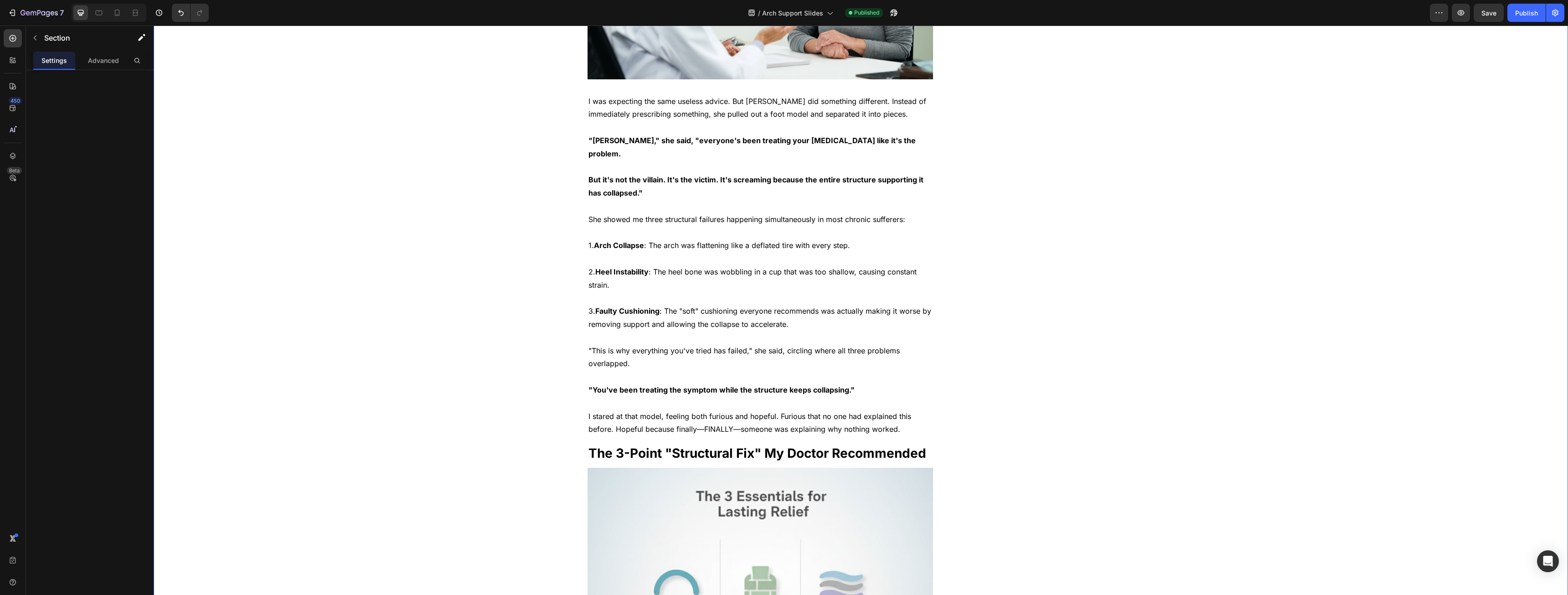
scroll to position [1140, 0]
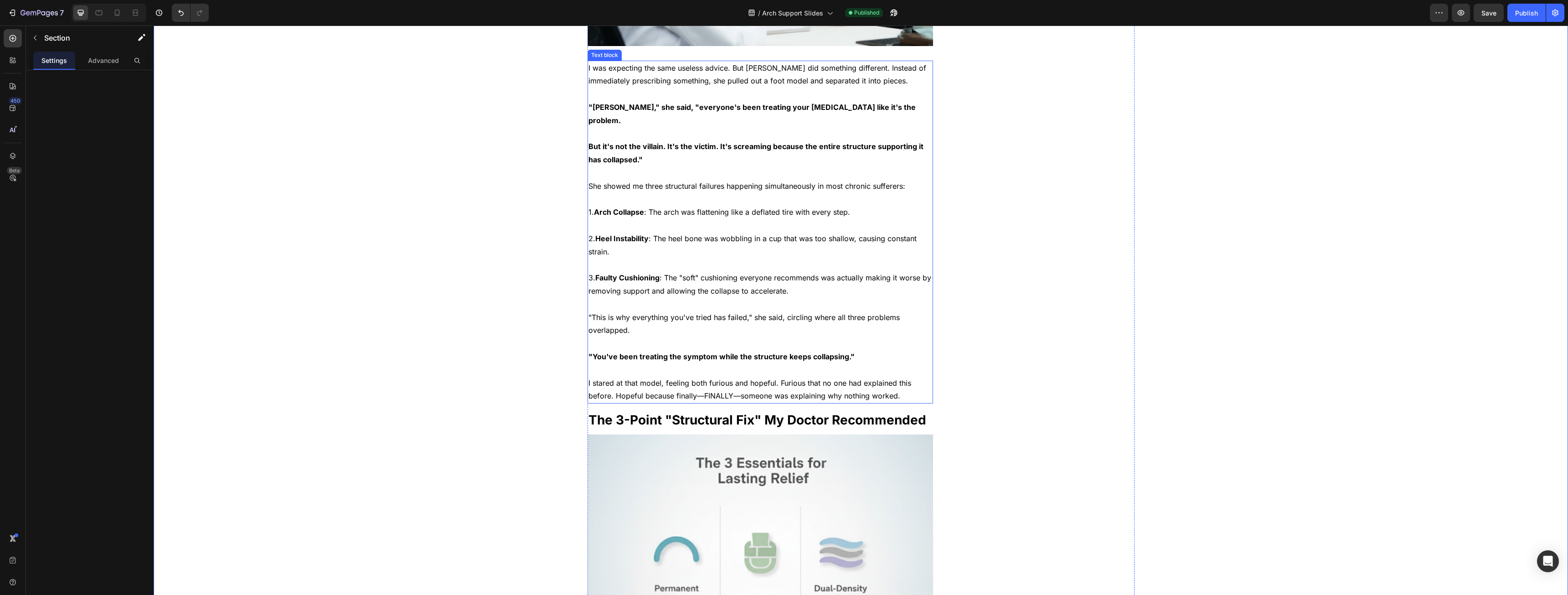
click at [644, 193] on p at bounding box center [760, 200] width 344 height 13
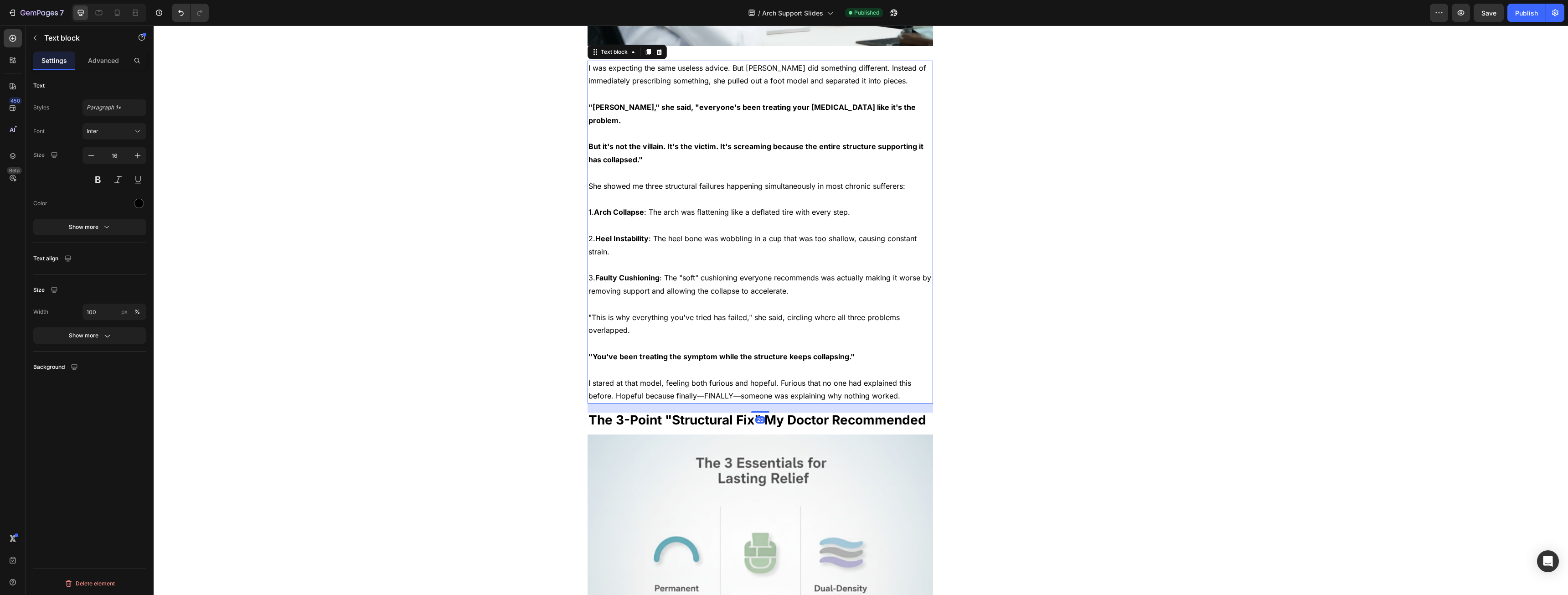
click at [639, 72] on span "I was expecting the same useless advice. But [PERSON_NAME] did something differ…" at bounding box center [757, 74] width 338 height 23
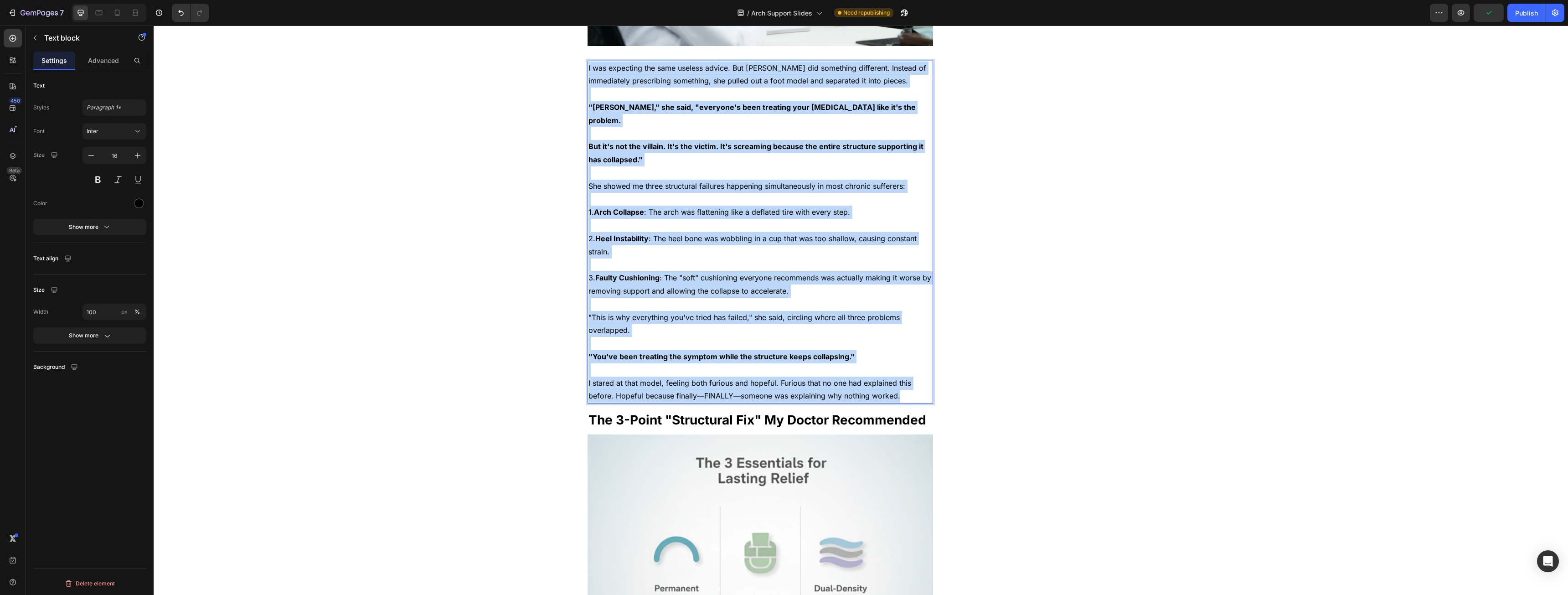
drag, startPoint x: 639, startPoint y: 72, endPoint x: 920, endPoint y: 390, distance: 424.4
click at [920, 390] on div "I was expecting the same useless advice. But [PERSON_NAME] did something differ…" at bounding box center [760, 233] width 346 height 343
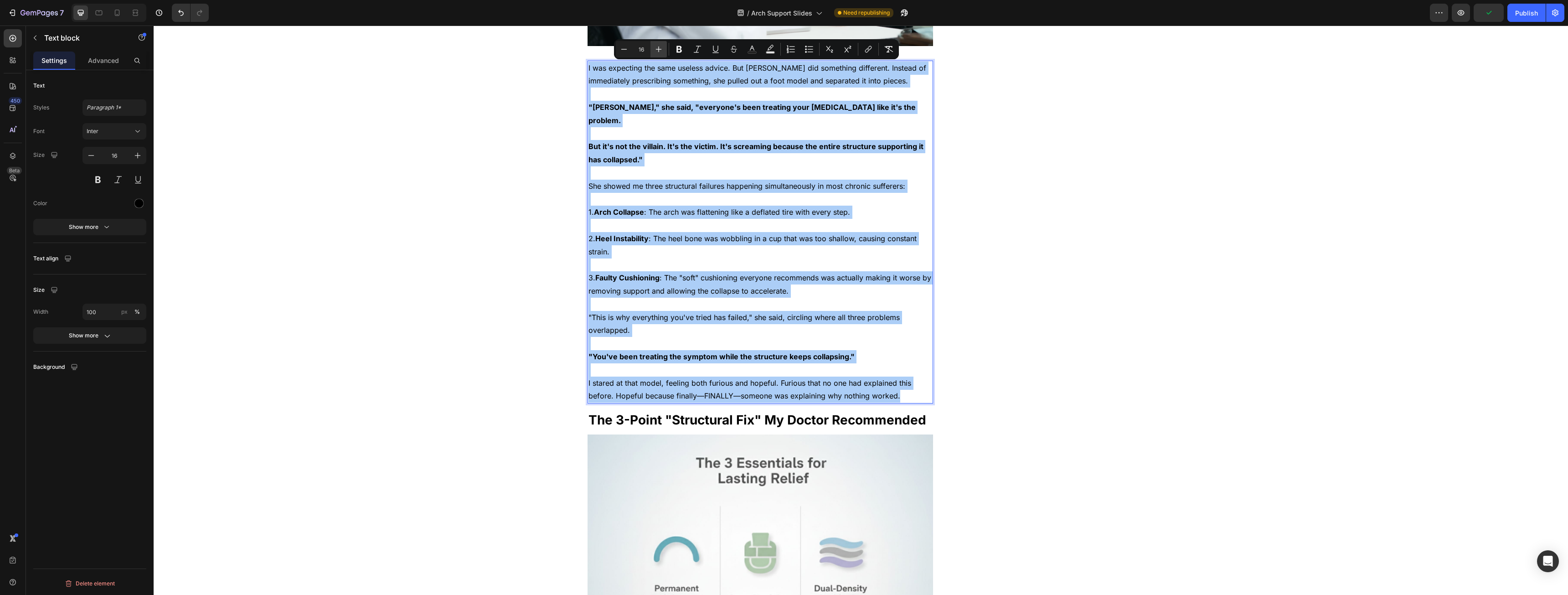
click at [659, 49] on icon "Editor contextual toolbar" at bounding box center [659, 49] width 9 height 9
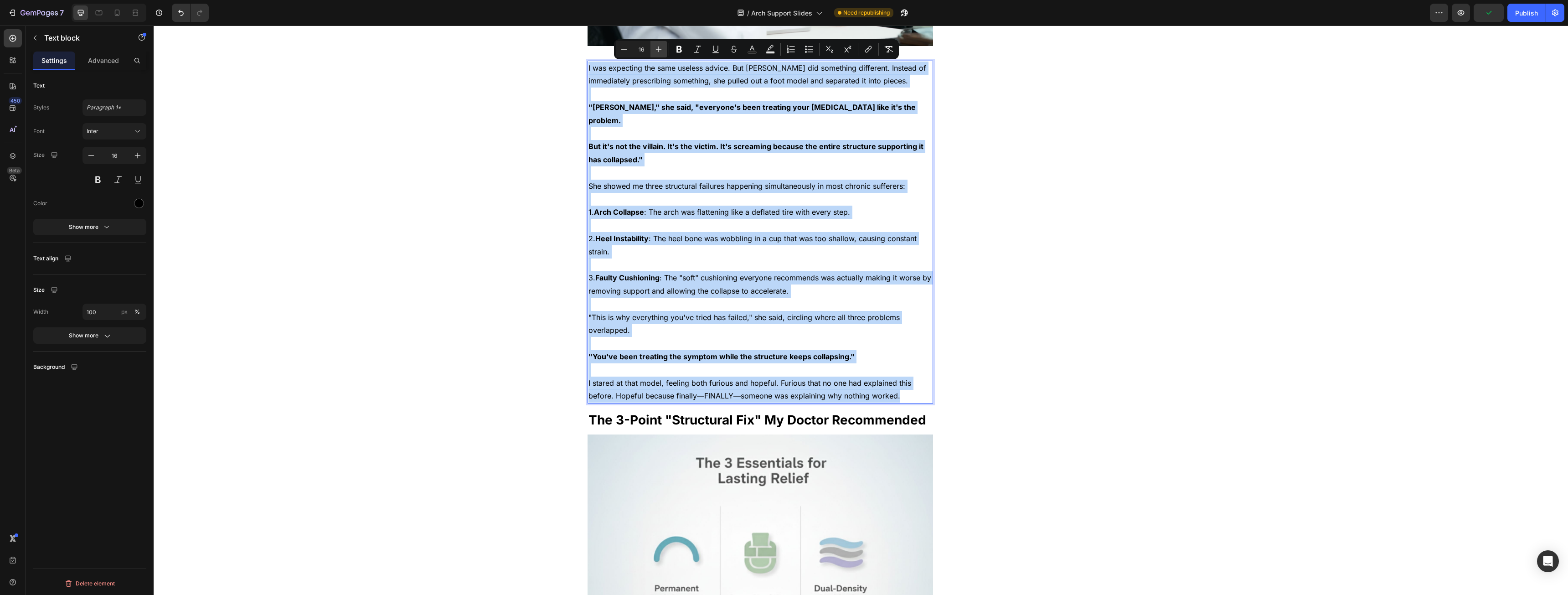
type input "17"
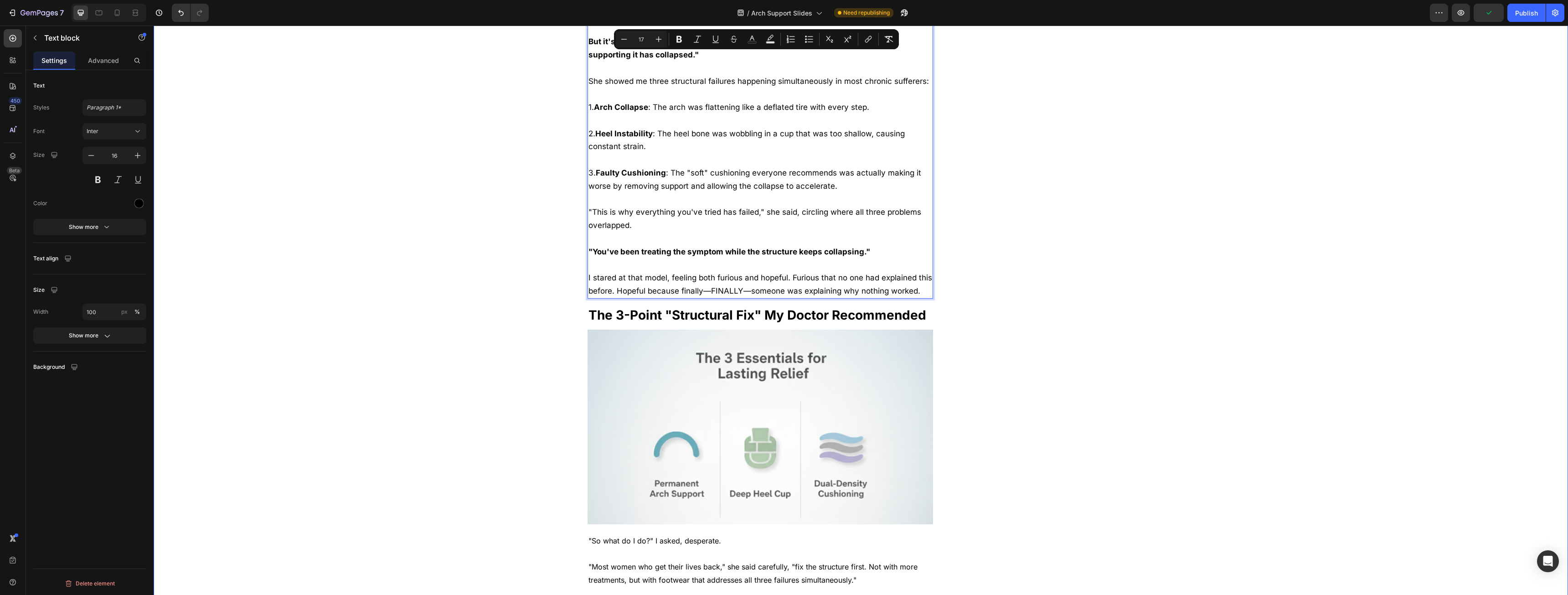
scroll to position [1459, 0]
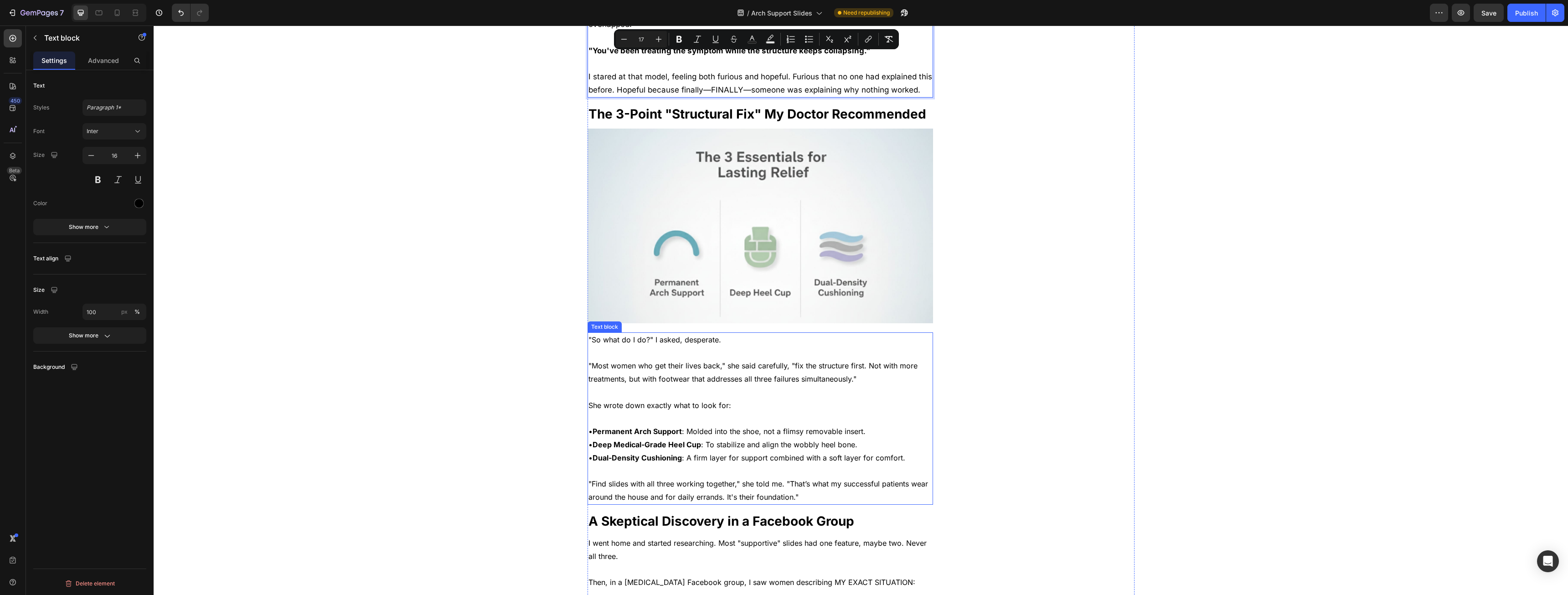
click at [648, 346] on p at bounding box center [760, 353] width 344 height 13
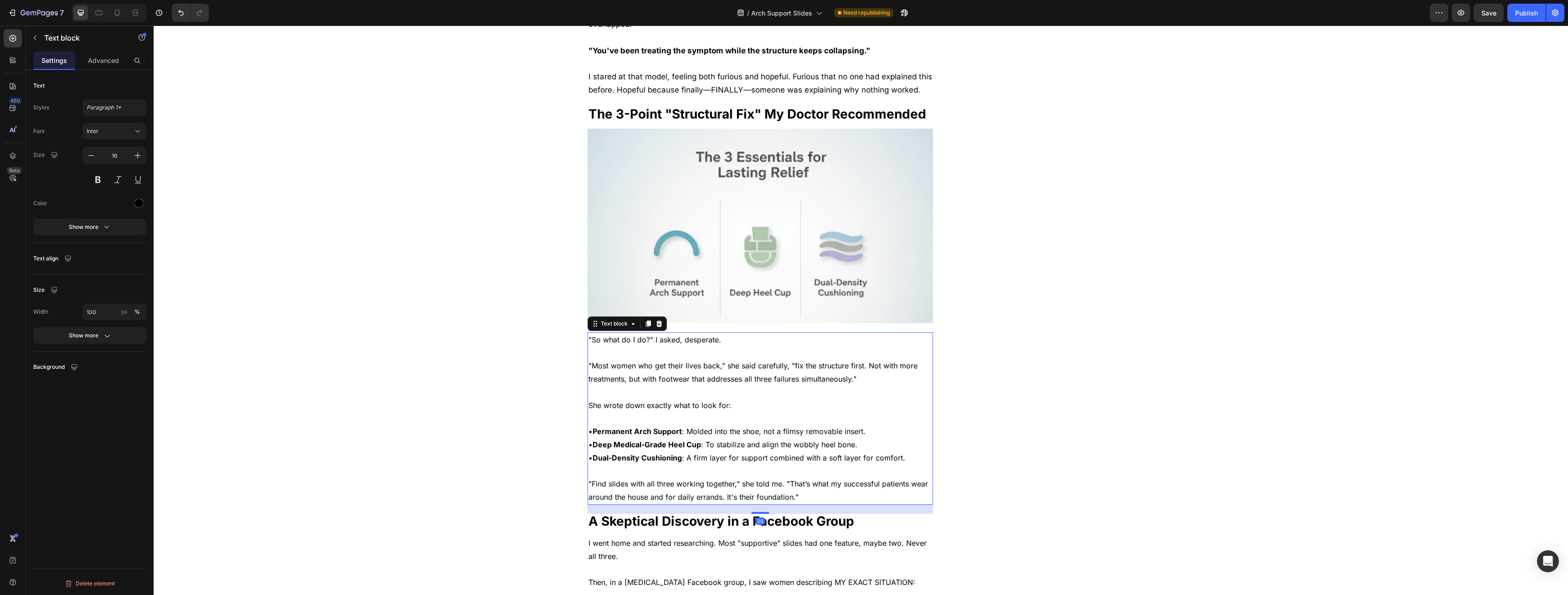
click at [647, 335] on span ""So what do I do?" I asked, desperate." at bounding box center [655, 339] width 133 height 9
drag, startPoint x: 647, startPoint y: 327, endPoint x: 698, endPoint y: 345, distance: 54.1
click at [698, 345] on div ""So what do I do?" I asked, desperate. "Most women who get their lives back," s…" at bounding box center [760, 418] width 346 height 172
click at [668, 335] on span ""So what do I do?" I asked, desperate." at bounding box center [655, 339] width 133 height 9
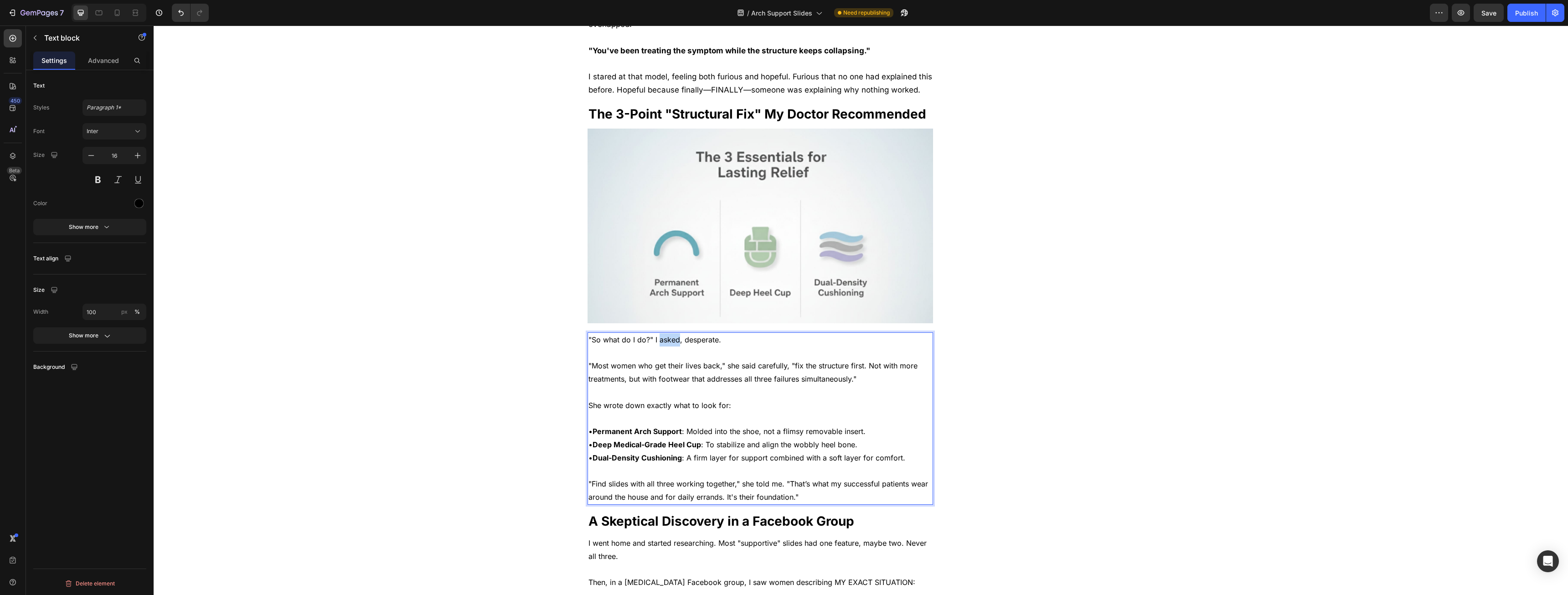
click at [668, 335] on span ""So what do I do?" I asked, desperate." at bounding box center [655, 339] width 133 height 9
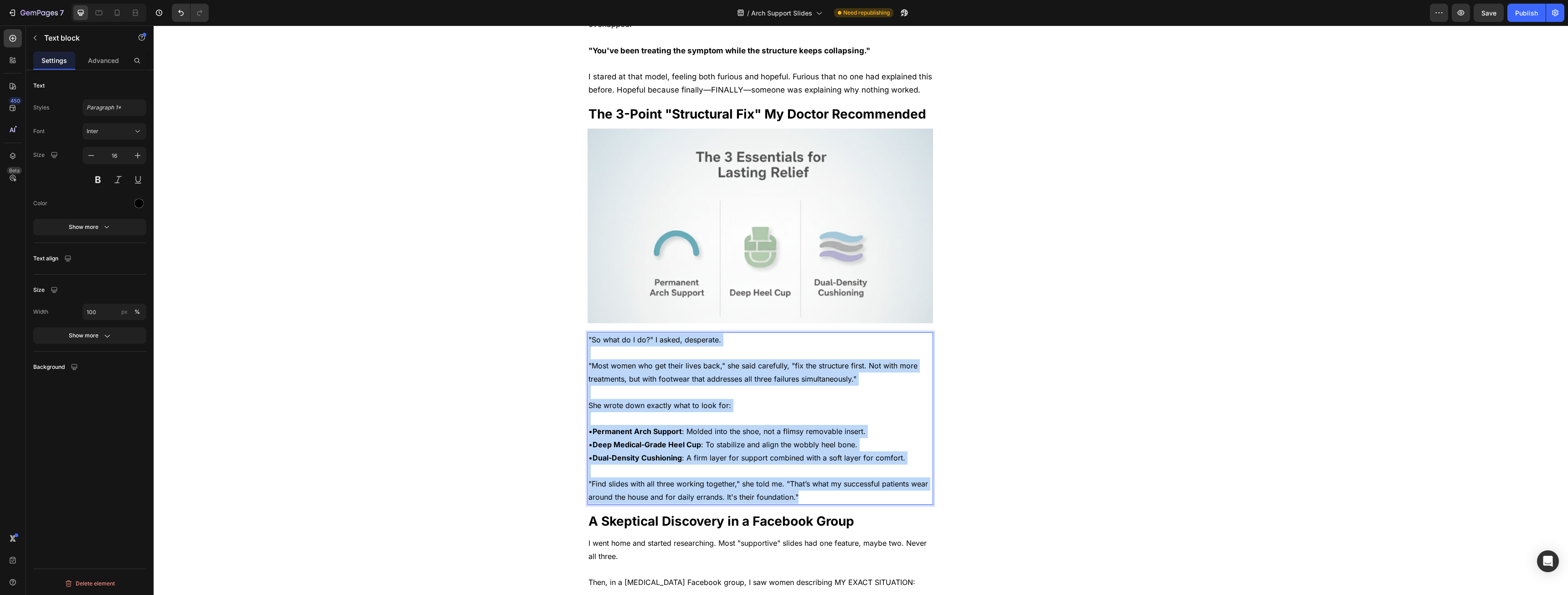
drag, startPoint x: 668, startPoint y: 327, endPoint x: 911, endPoint y: 482, distance: 288.2
click at [911, 482] on div ""So what do I do?" I asked, desperate. "Most women who get their lives back," s…" at bounding box center [760, 418] width 346 height 172
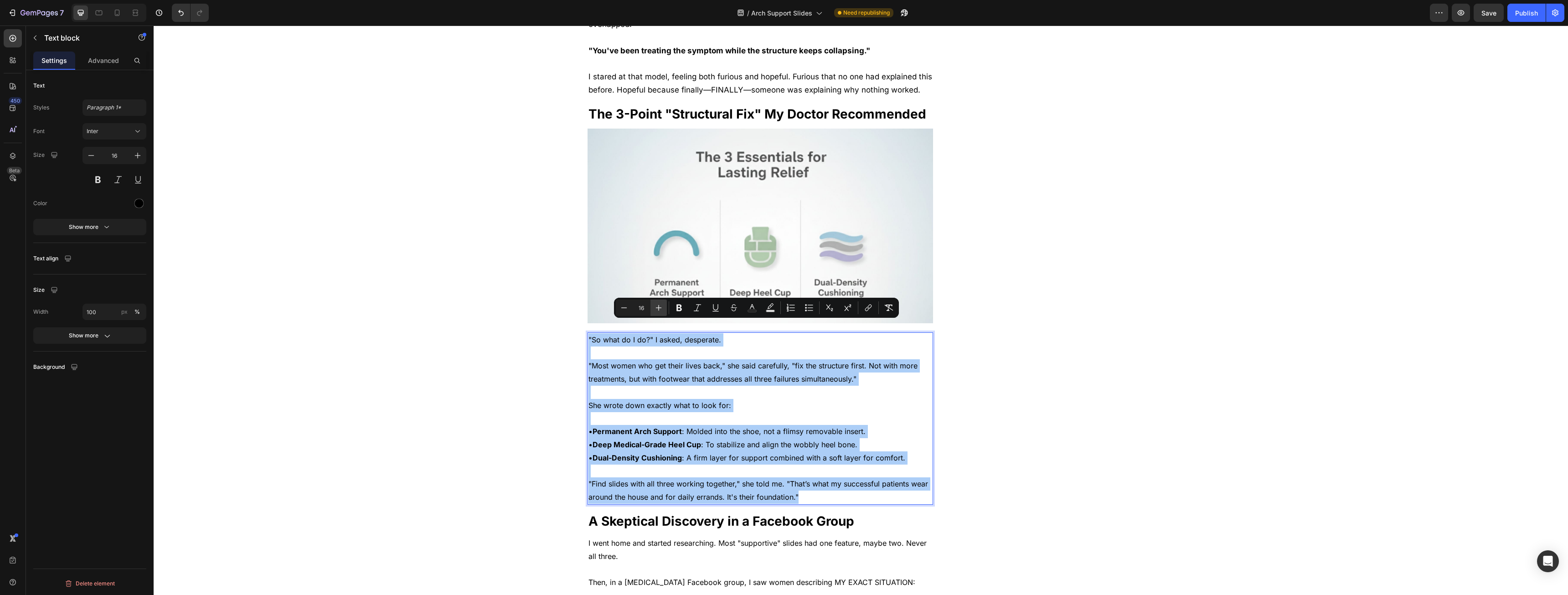
click at [654, 306] on button "Plus" at bounding box center [659, 308] width 16 height 16
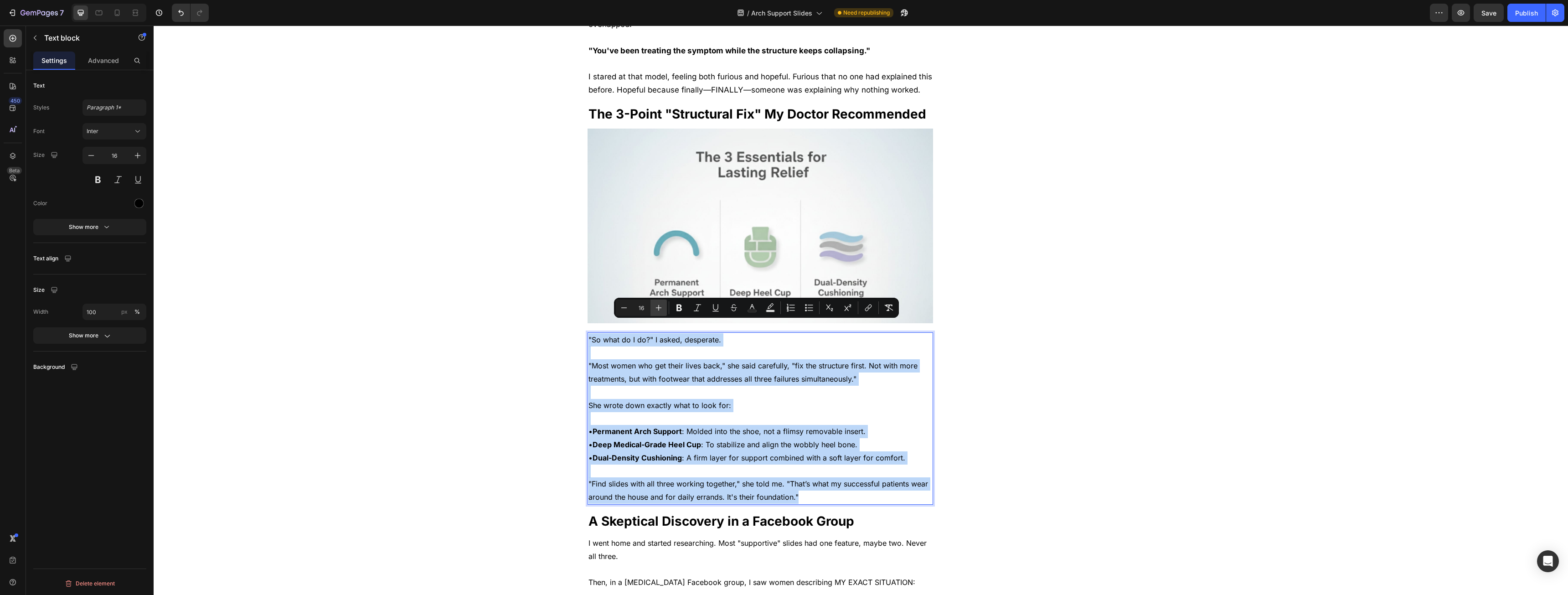
type input "17"
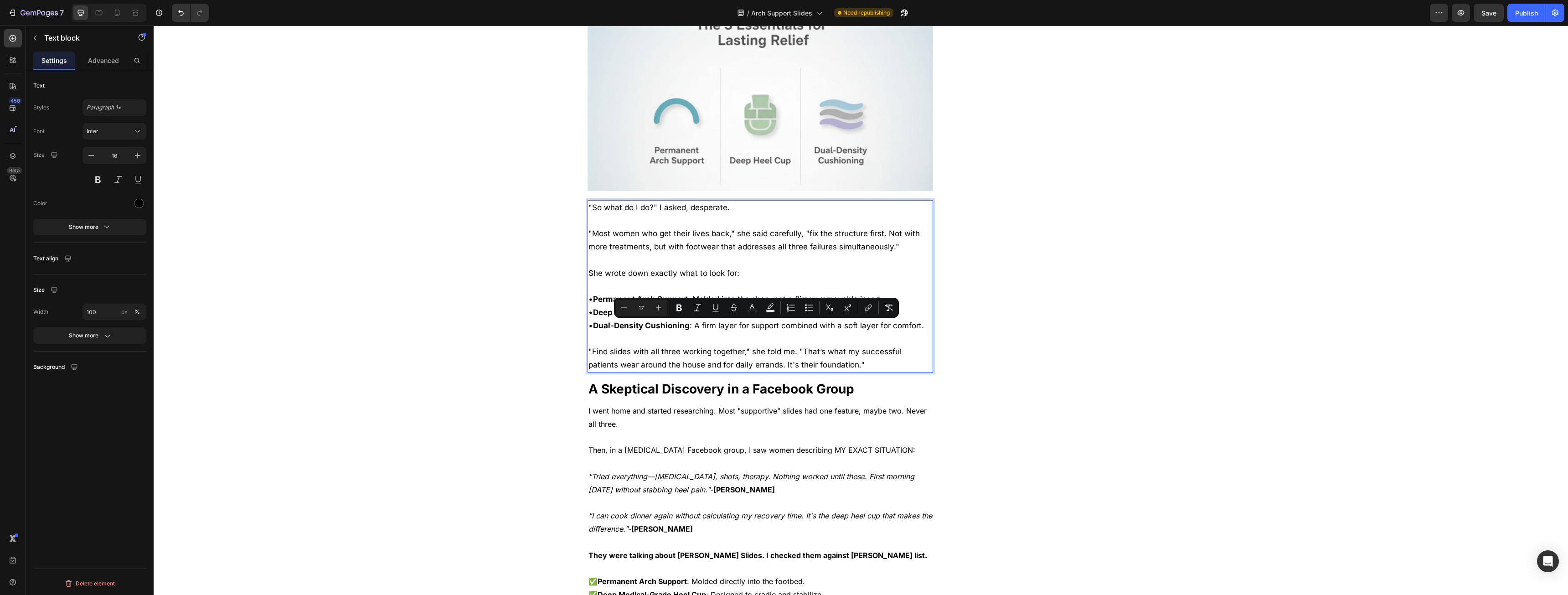
scroll to position [1778, 0]
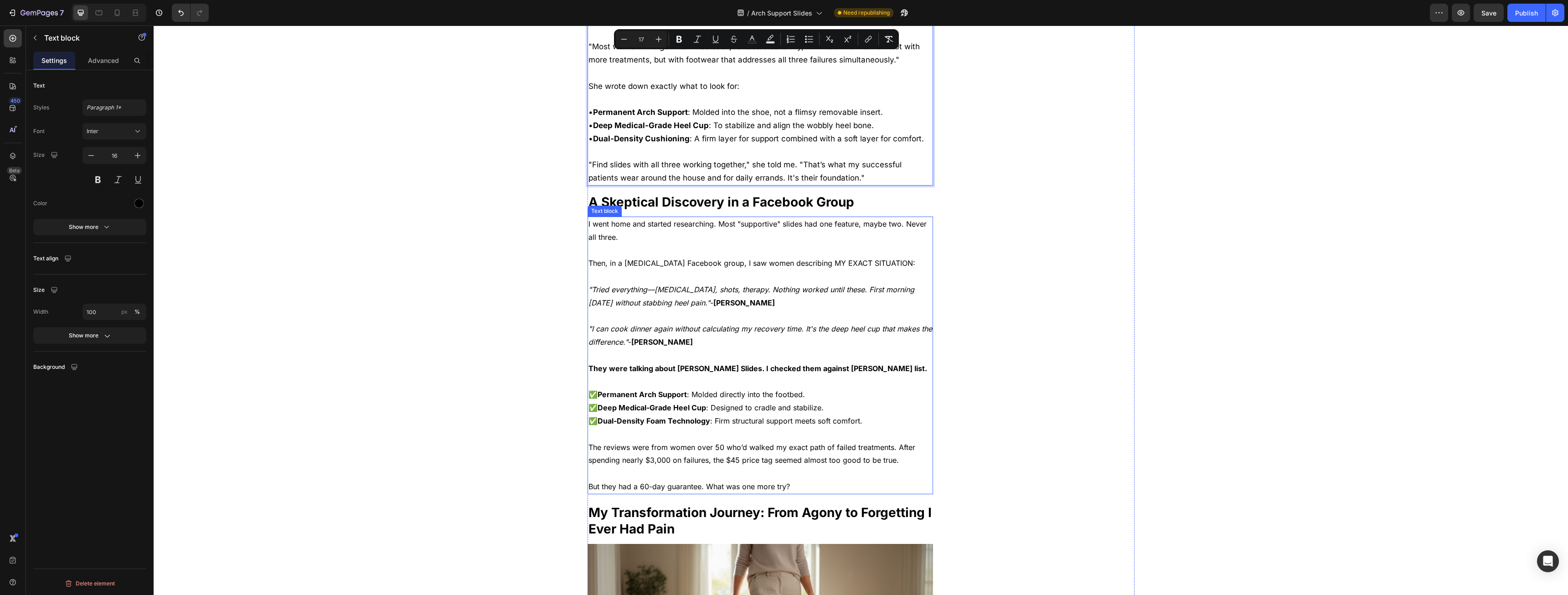
click at [634, 225] on p "I went home and started researching. Most "supportive" slides had one feature, …" at bounding box center [760, 230] width 344 height 26
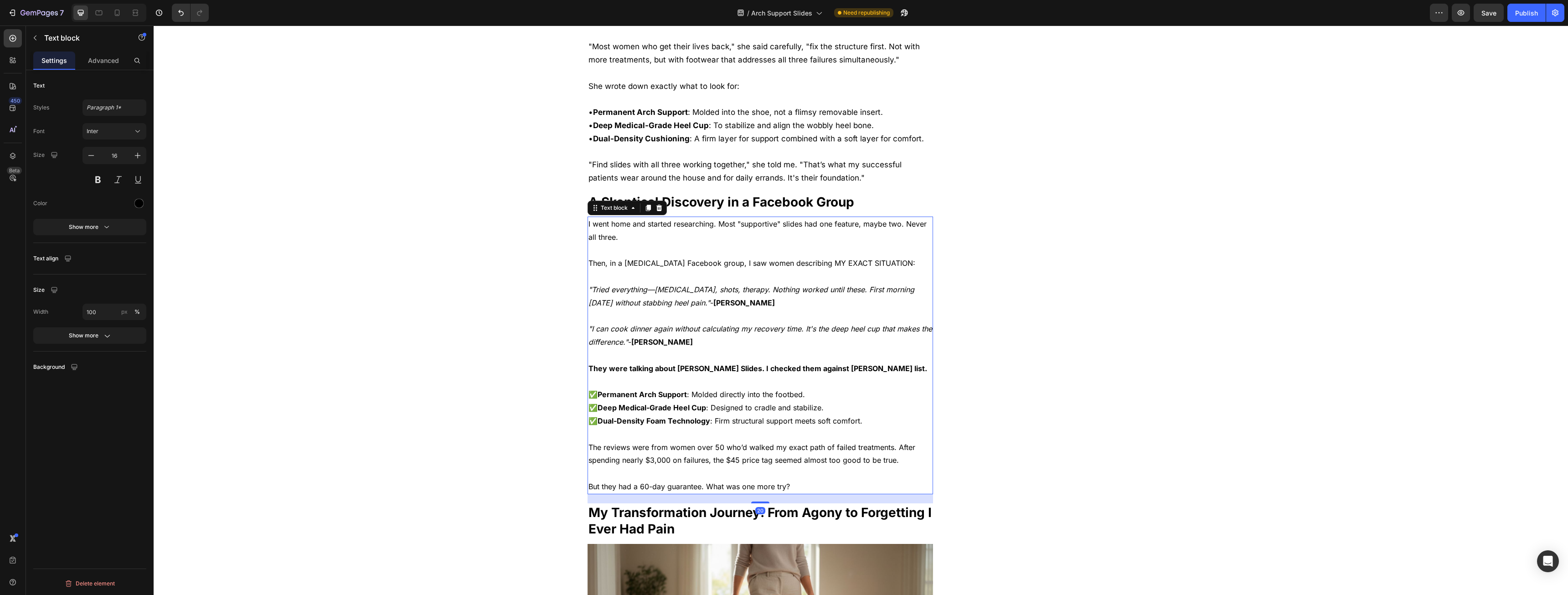
click at [631, 217] on p "I went home and started researching. Most "supportive" slides had one feature, …" at bounding box center [760, 230] width 344 height 26
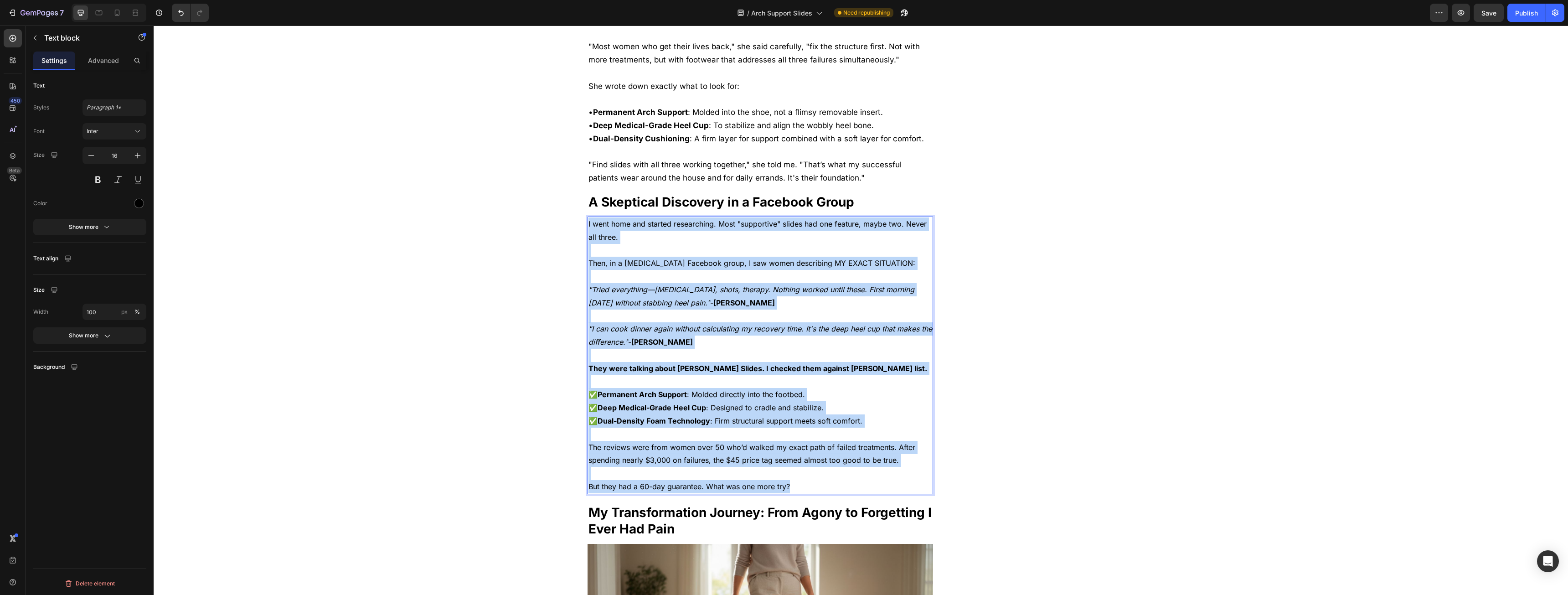
drag, startPoint x: 631, startPoint y: 216, endPoint x: 827, endPoint y: 469, distance: 320.0
click at [827, 469] on div "I went home and started researching. Most "supportive" slides had one feature, …" at bounding box center [760, 356] width 346 height 278
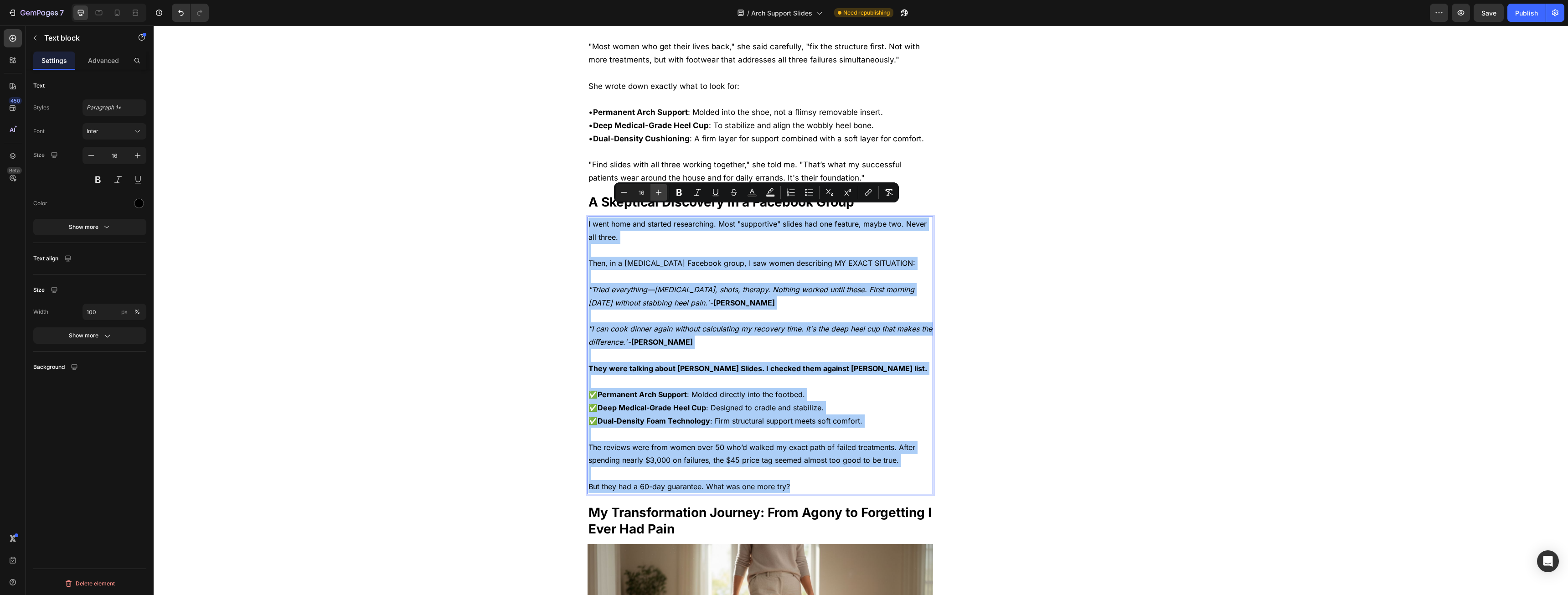
click at [665, 191] on button "Plus" at bounding box center [659, 192] width 16 height 16
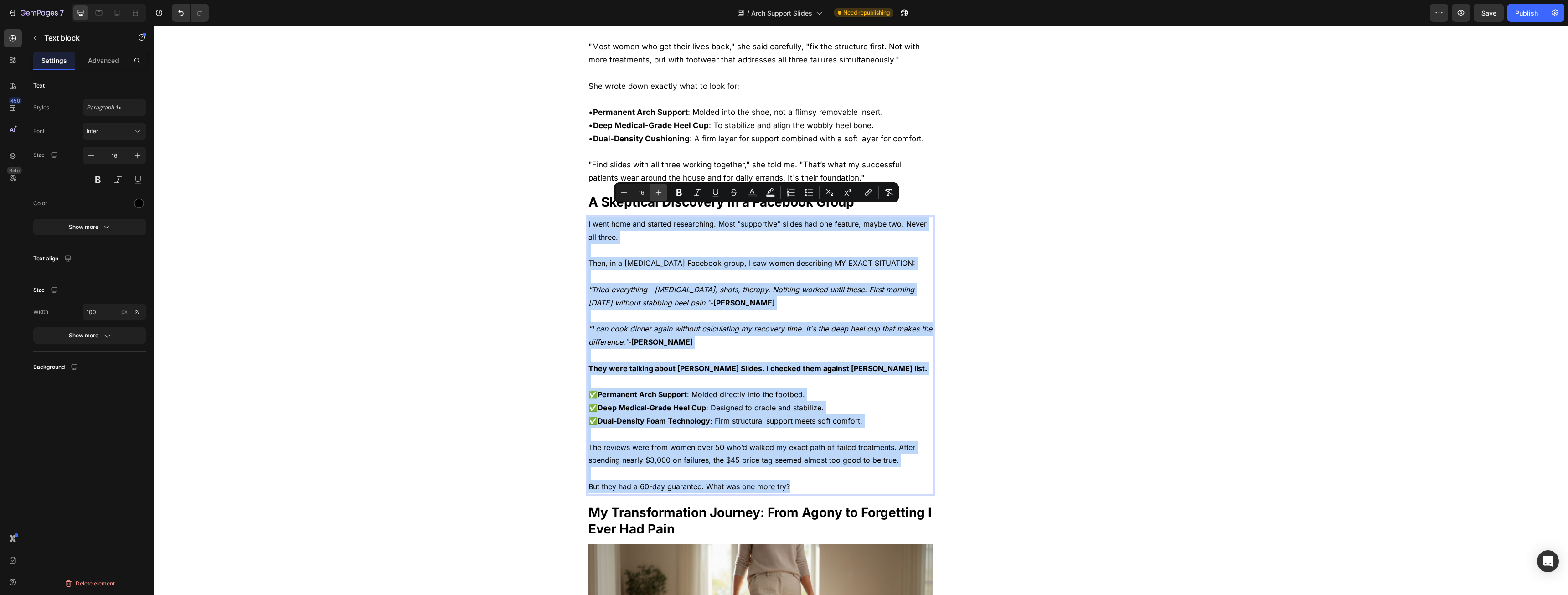
type input "17"
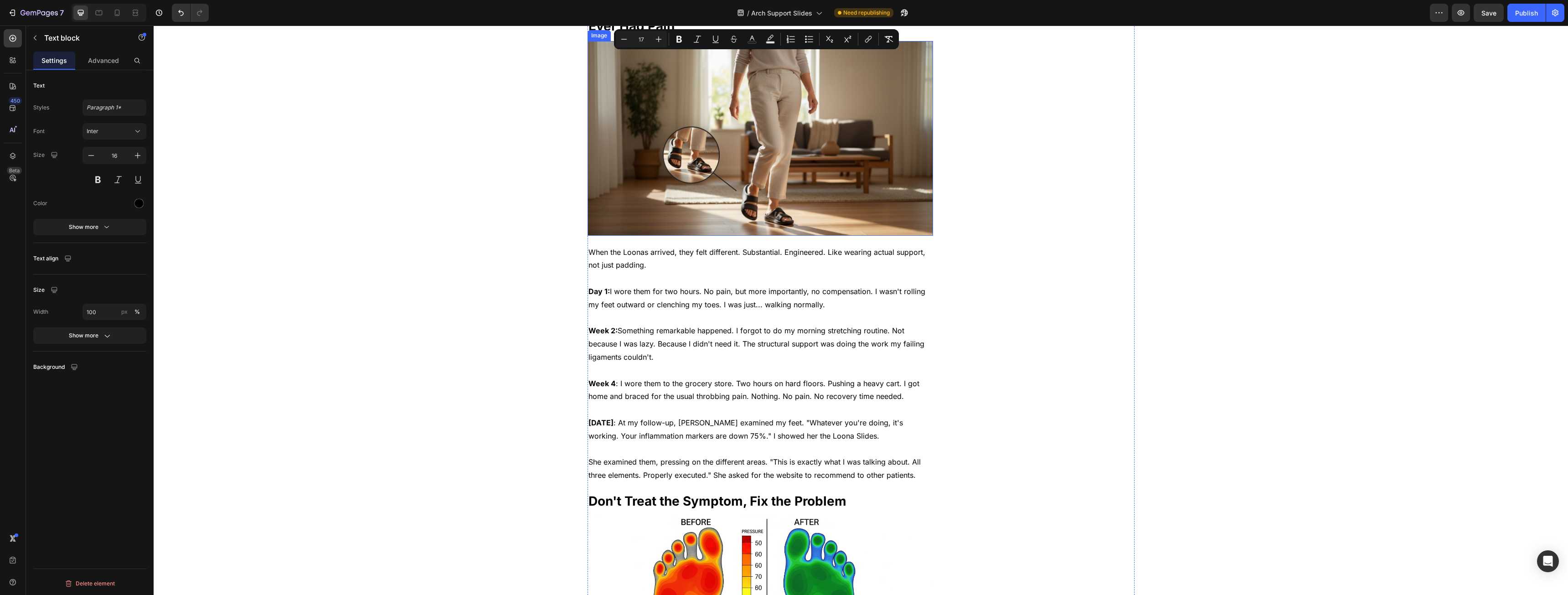
scroll to position [2326, 0]
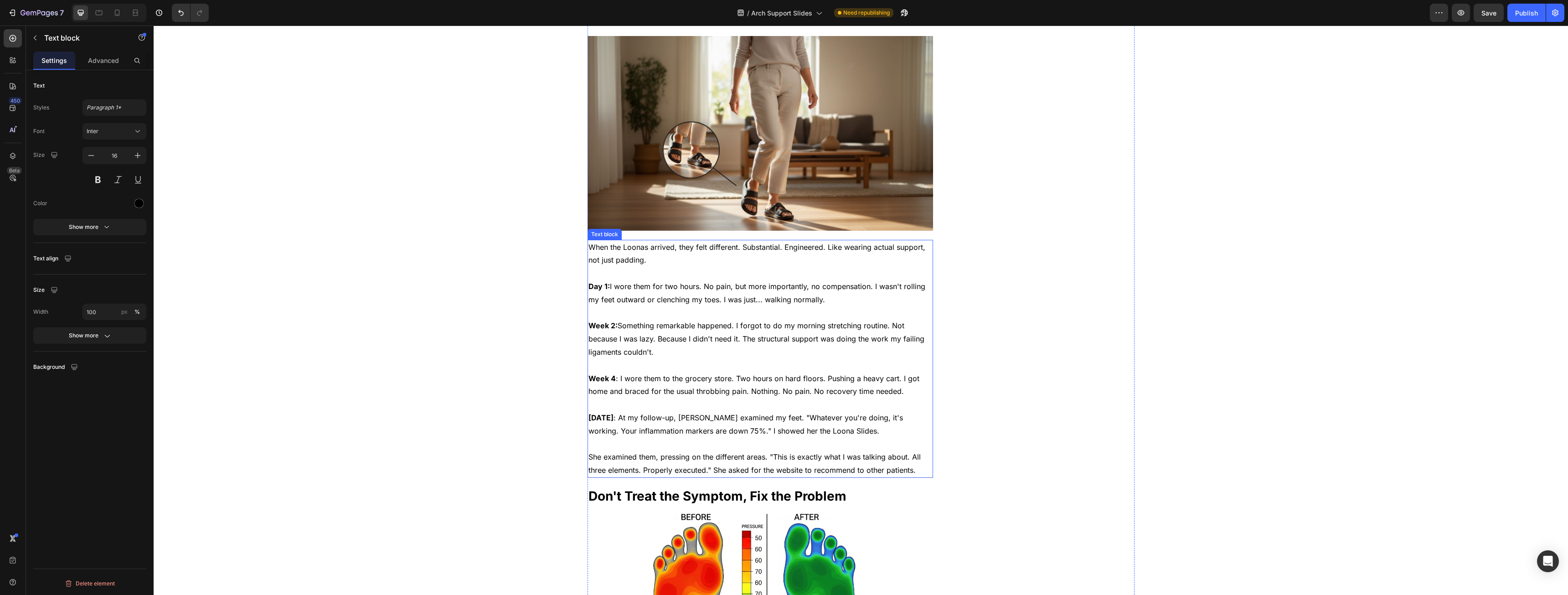
click at [625, 242] on span "When the Loonas arrived, they felt different. Substantial. Engineered. Like wea…" at bounding box center [757, 253] width 337 height 23
click at [620, 242] on span "When the Loonas arrived, they felt different. Substantial. Engineered. Like wea…" at bounding box center [757, 253] width 337 height 23
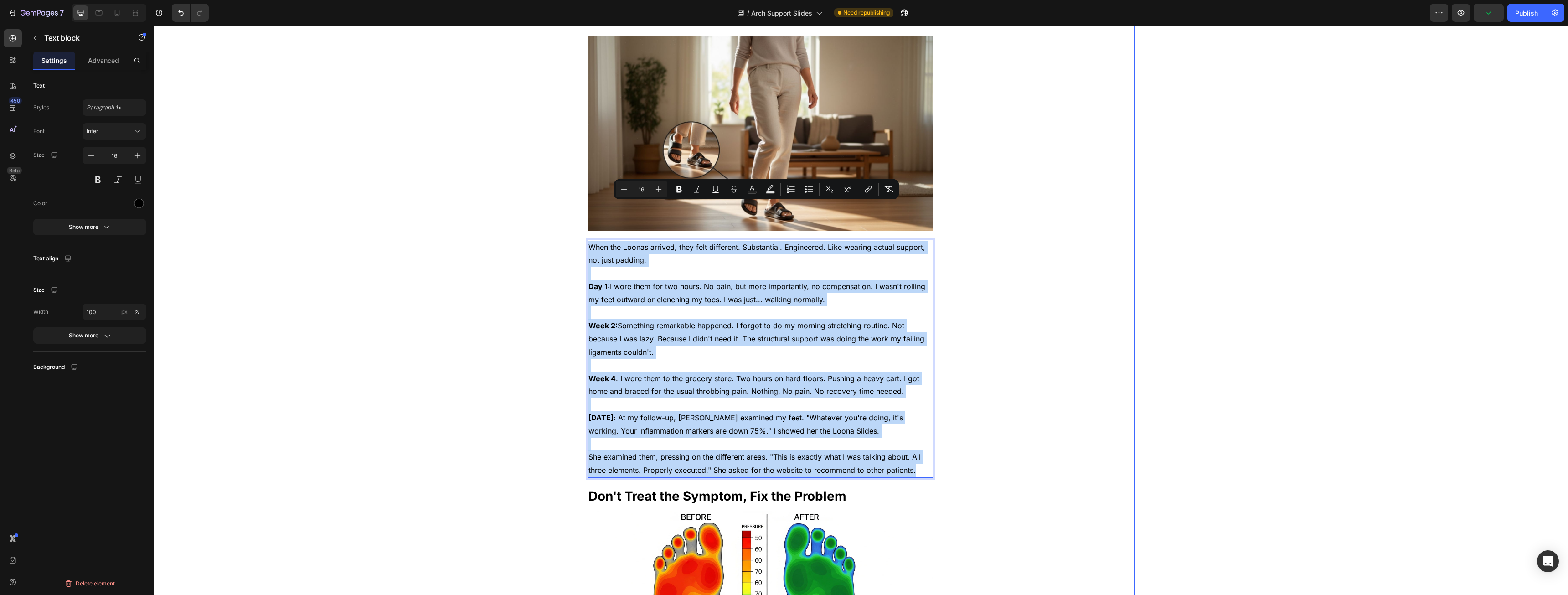
drag, startPoint x: 620, startPoint y: 207, endPoint x: 895, endPoint y: 442, distance: 361.7
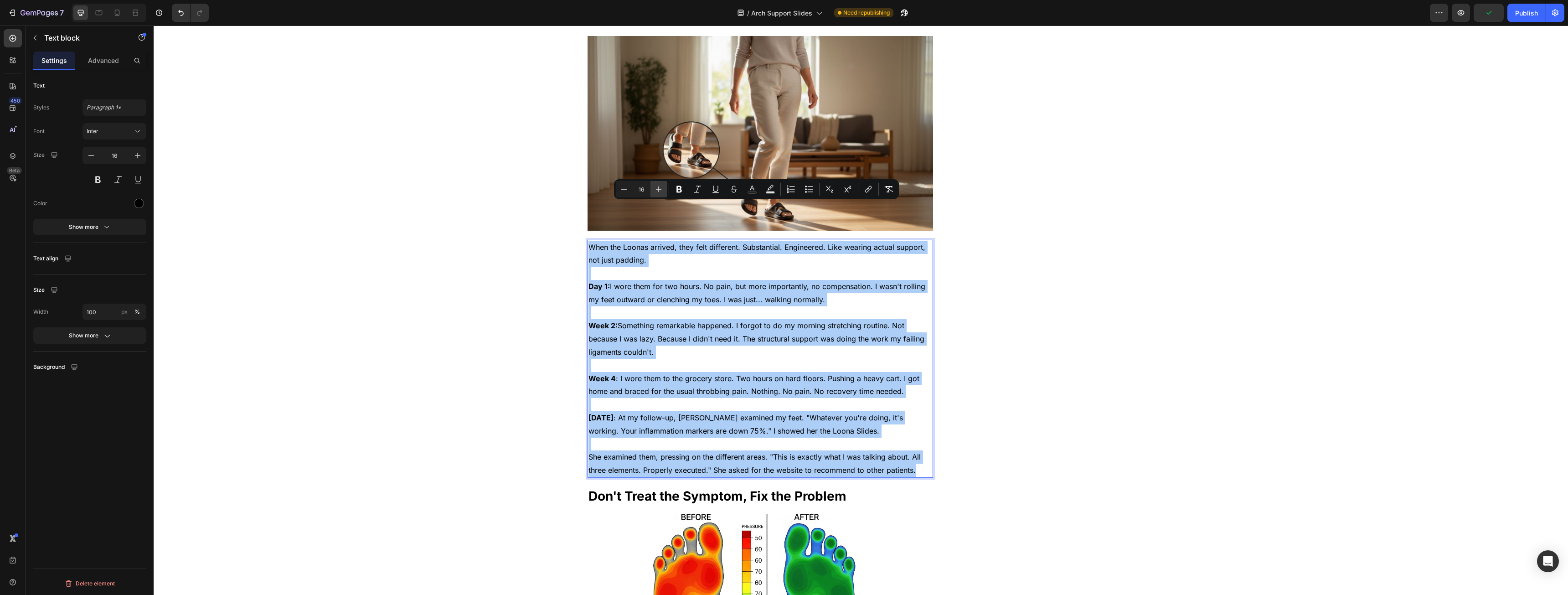
click at [665, 190] on button "Plus" at bounding box center [659, 189] width 16 height 16
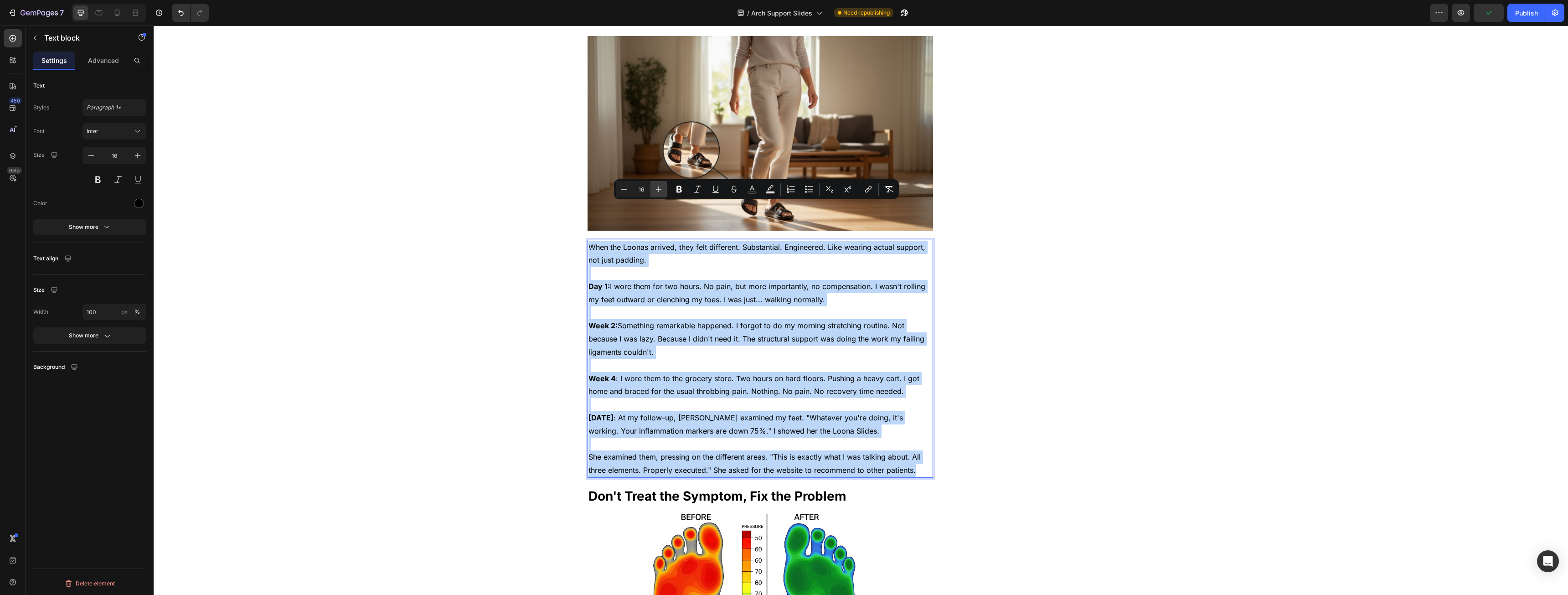
type input "17"
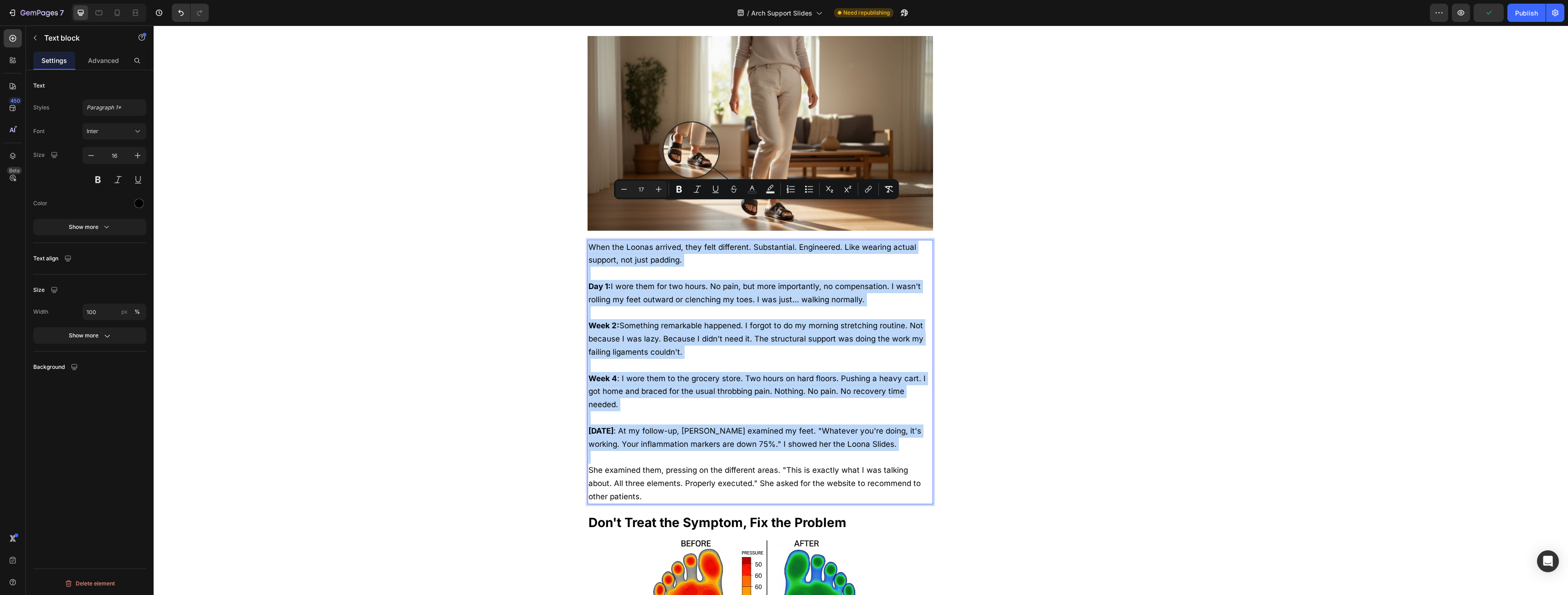
click at [645, 241] on p "When the Loonas arrived, they felt different. Substantial. Engineered. Like wea…" at bounding box center [760, 253] width 344 height 26
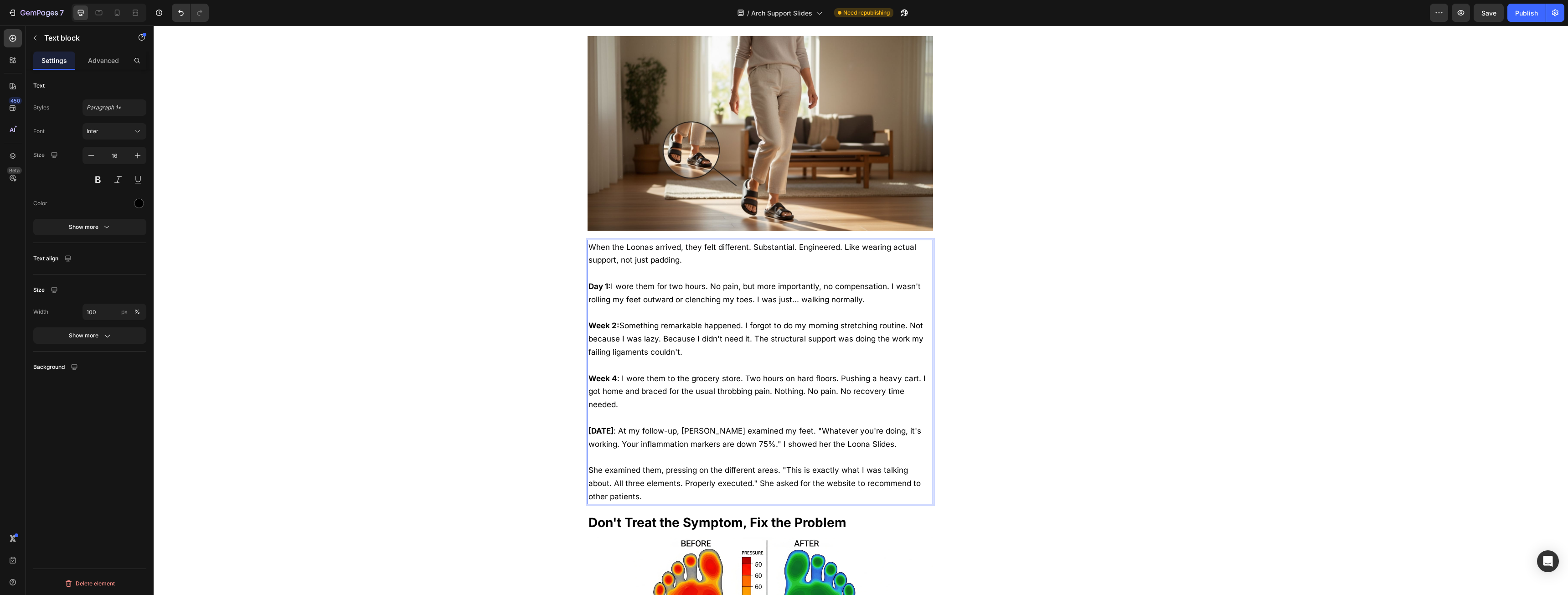
click at [638, 242] on span "When the Loonas arrived, they felt different. Substantial. Engineered. Like wea…" at bounding box center [752, 253] width 327 height 23
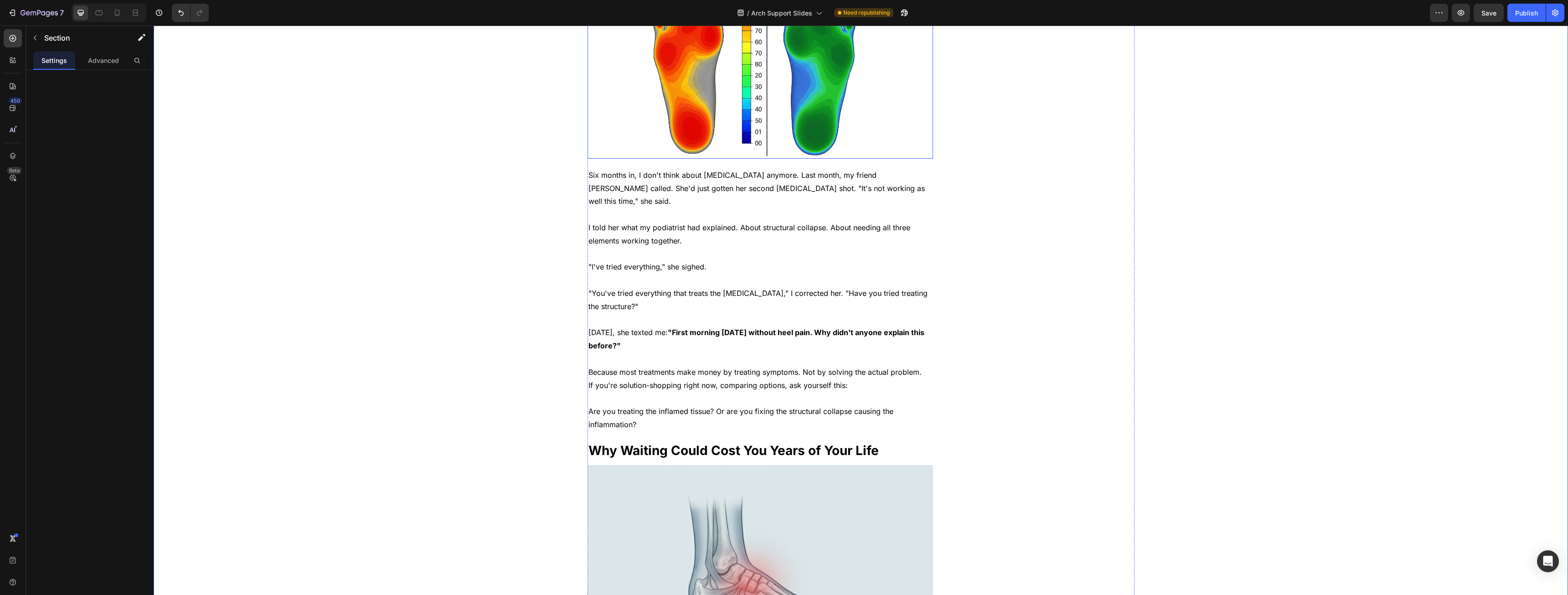
scroll to position [2919, 0]
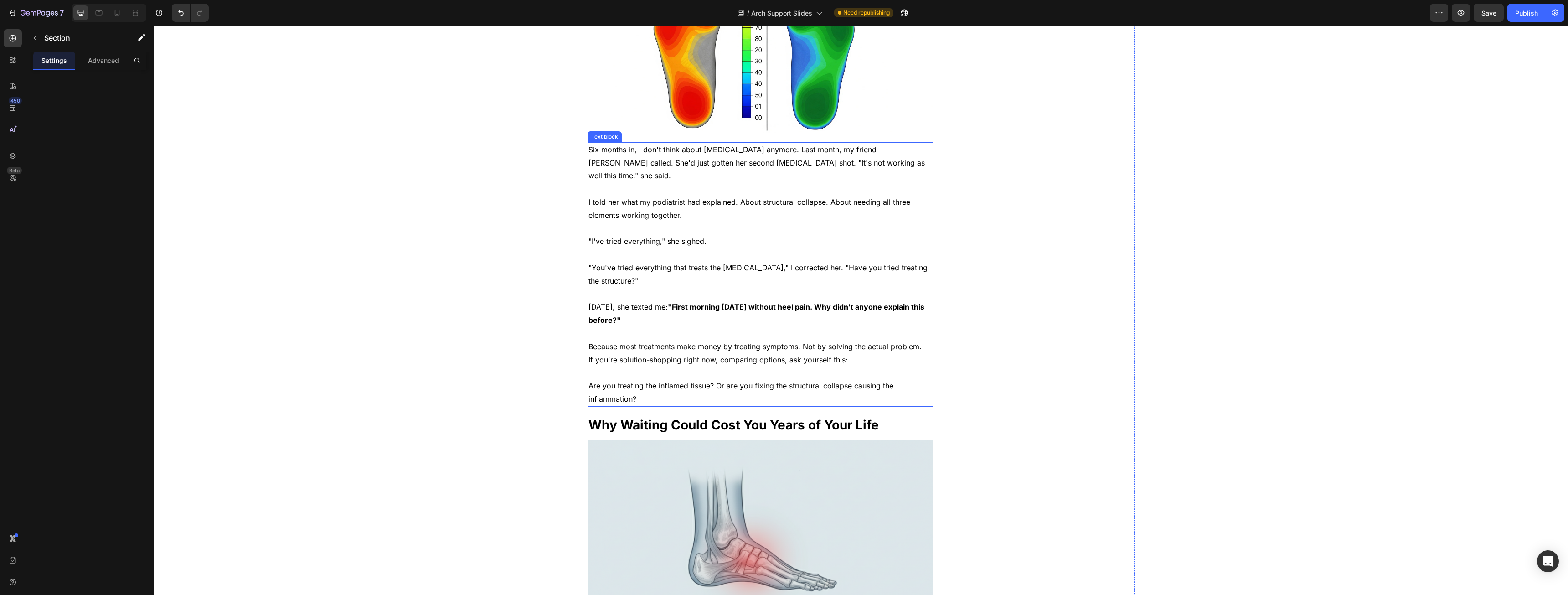
click at [646, 237] on span ""I've tried everything," she sighed." at bounding box center [648, 241] width 118 height 9
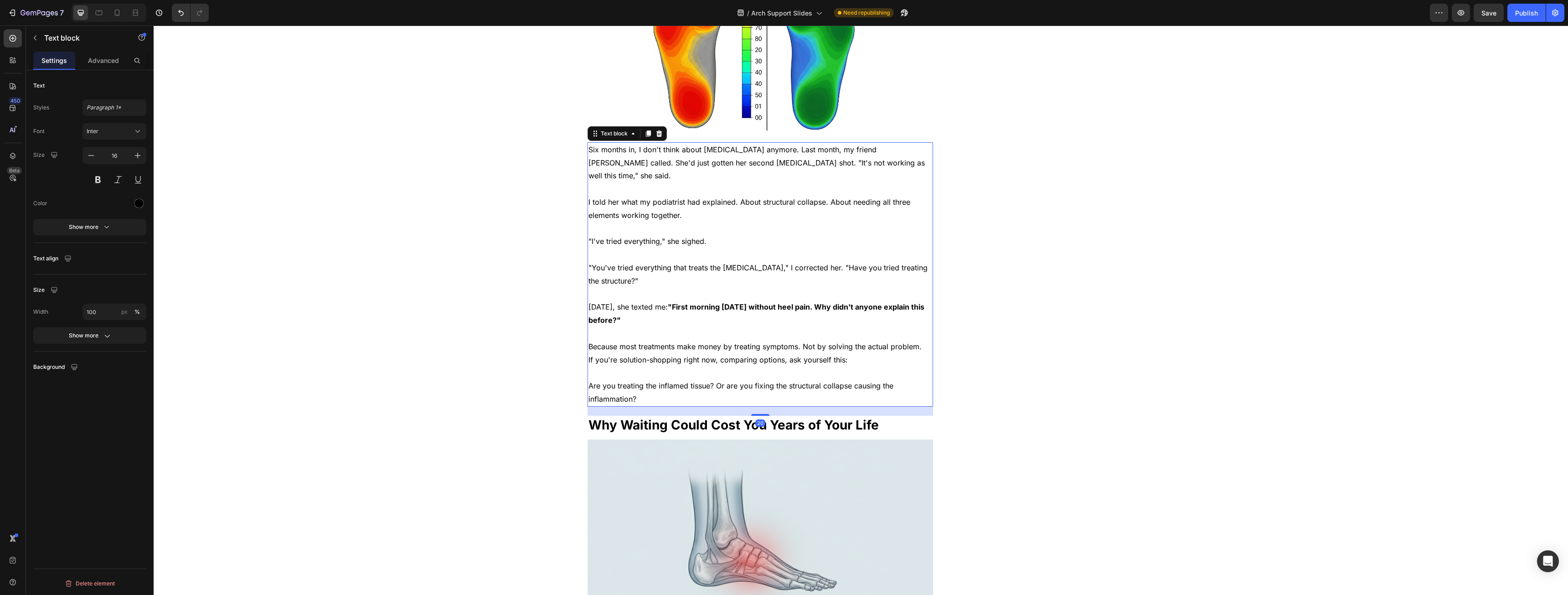
click at [619, 145] on span "Six months in, I don't think about [MEDICAL_DATA] anymore. Last month, my frien…" at bounding box center [757, 163] width 337 height 35
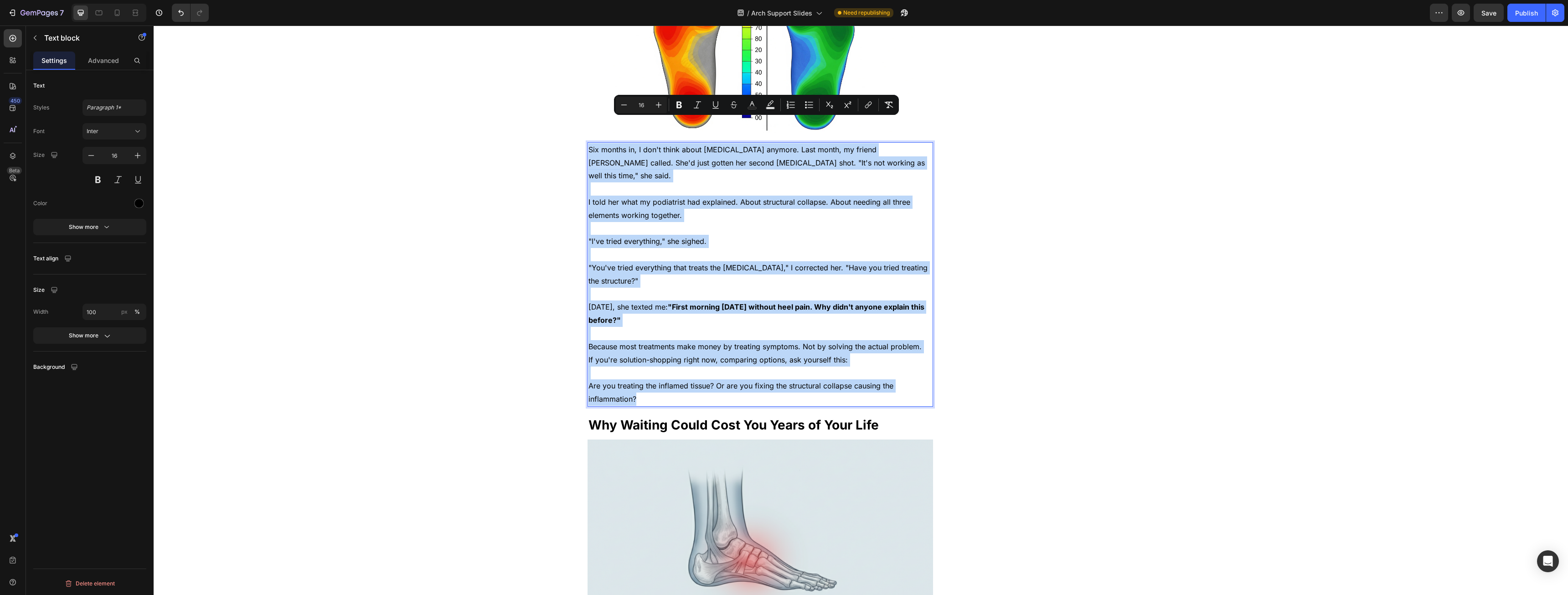
drag, startPoint x: 619, startPoint y: 126, endPoint x: 915, endPoint y: 362, distance: 378.6
click at [915, 362] on div "Six months in, I don't think about [MEDICAL_DATA] anymore. Last month, my frien…" at bounding box center [760, 275] width 346 height 264
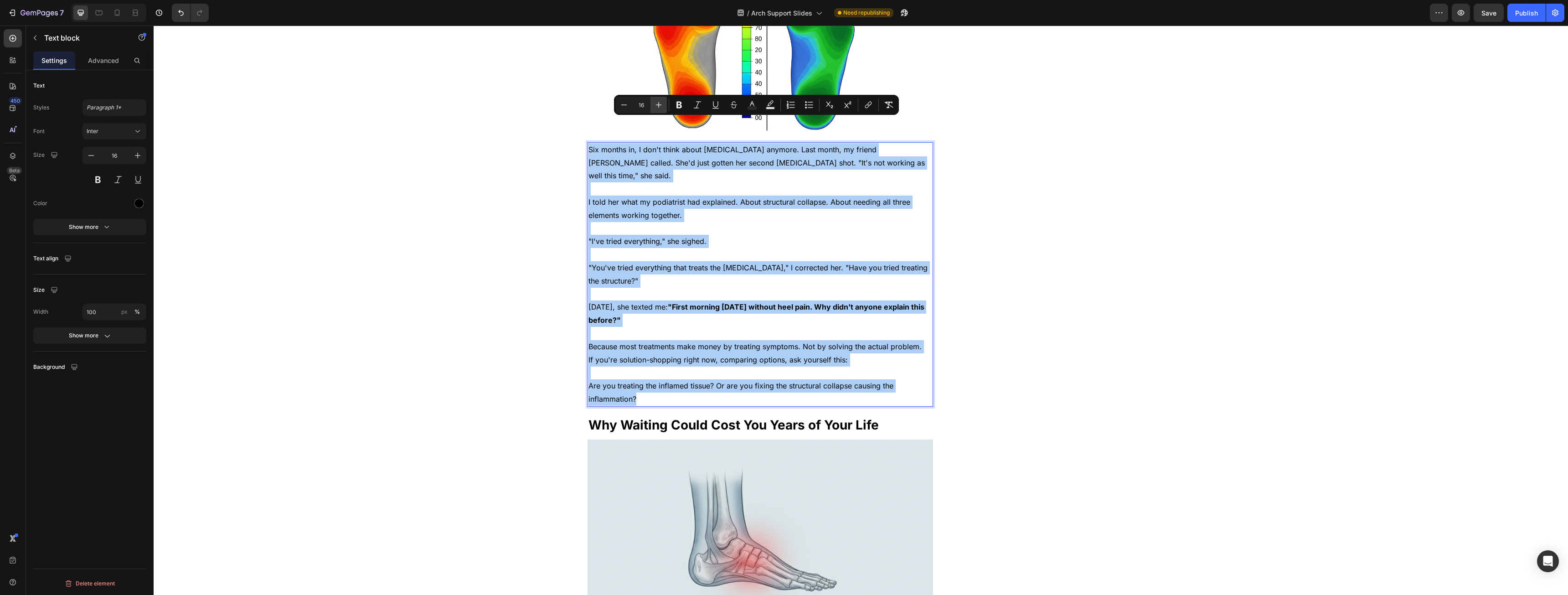
click at [658, 108] on icon "Editor contextual toolbar" at bounding box center [659, 105] width 9 height 9
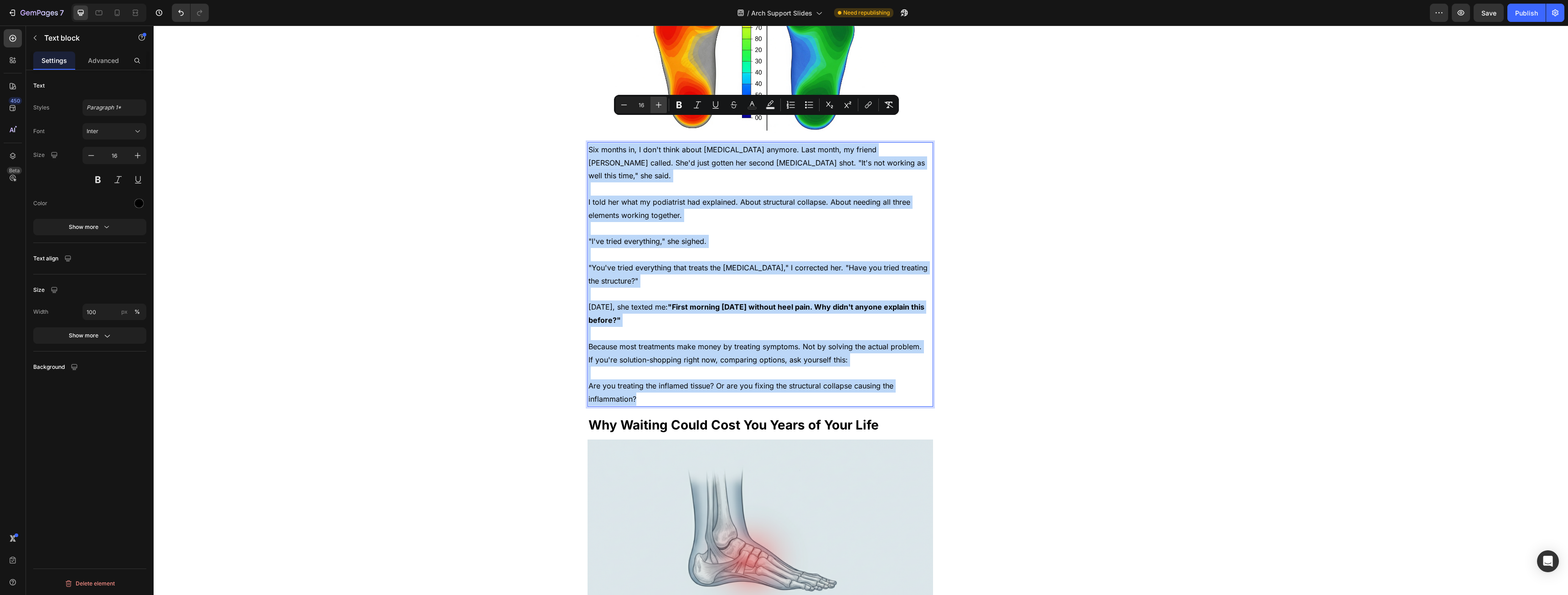
type input "17"
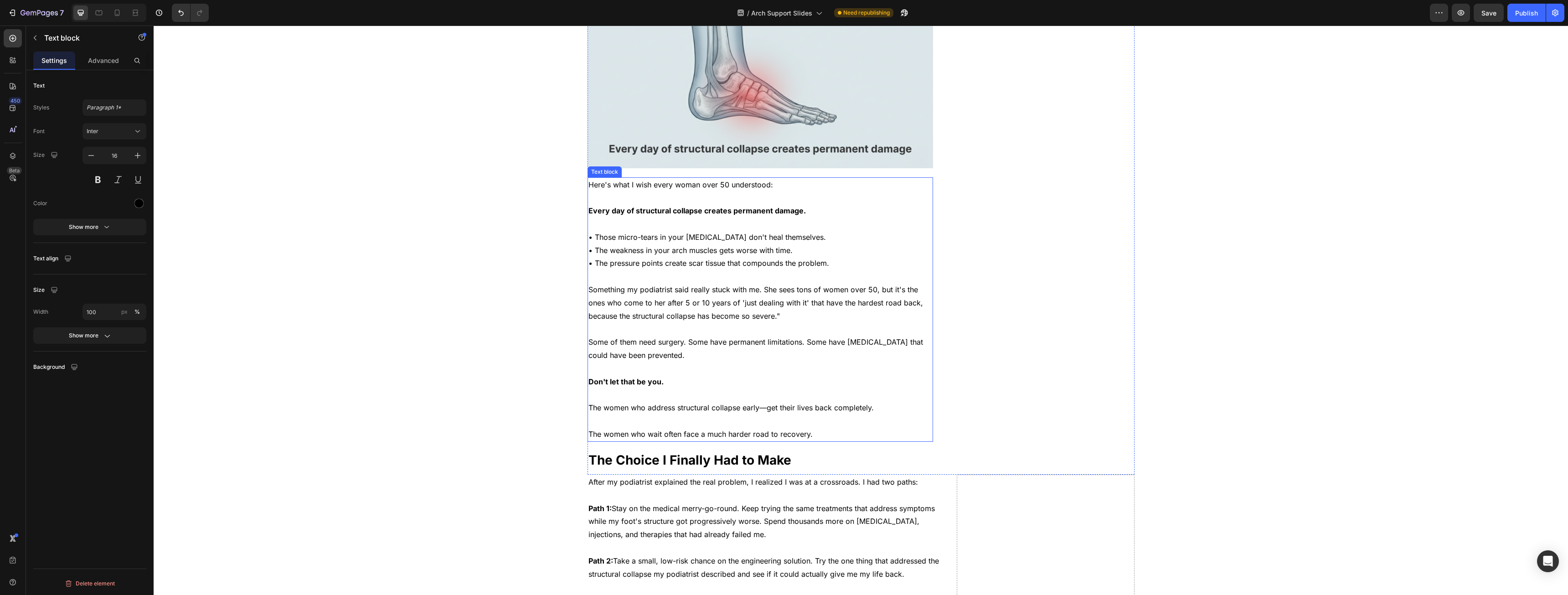
scroll to position [3466, 0]
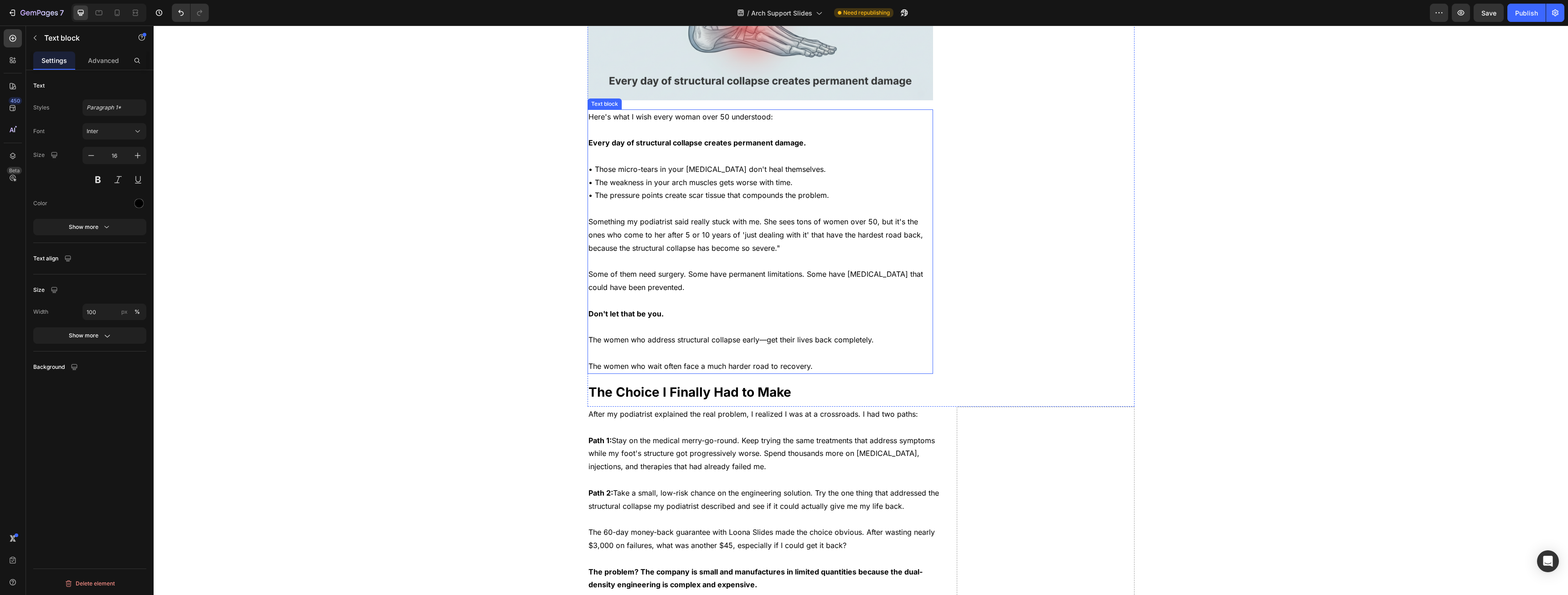
click at [659, 255] on p at bounding box center [760, 261] width 344 height 13
click at [627, 112] on span "Here's what I wish every woman over 50 understood:" at bounding box center [681, 116] width 184 height 9
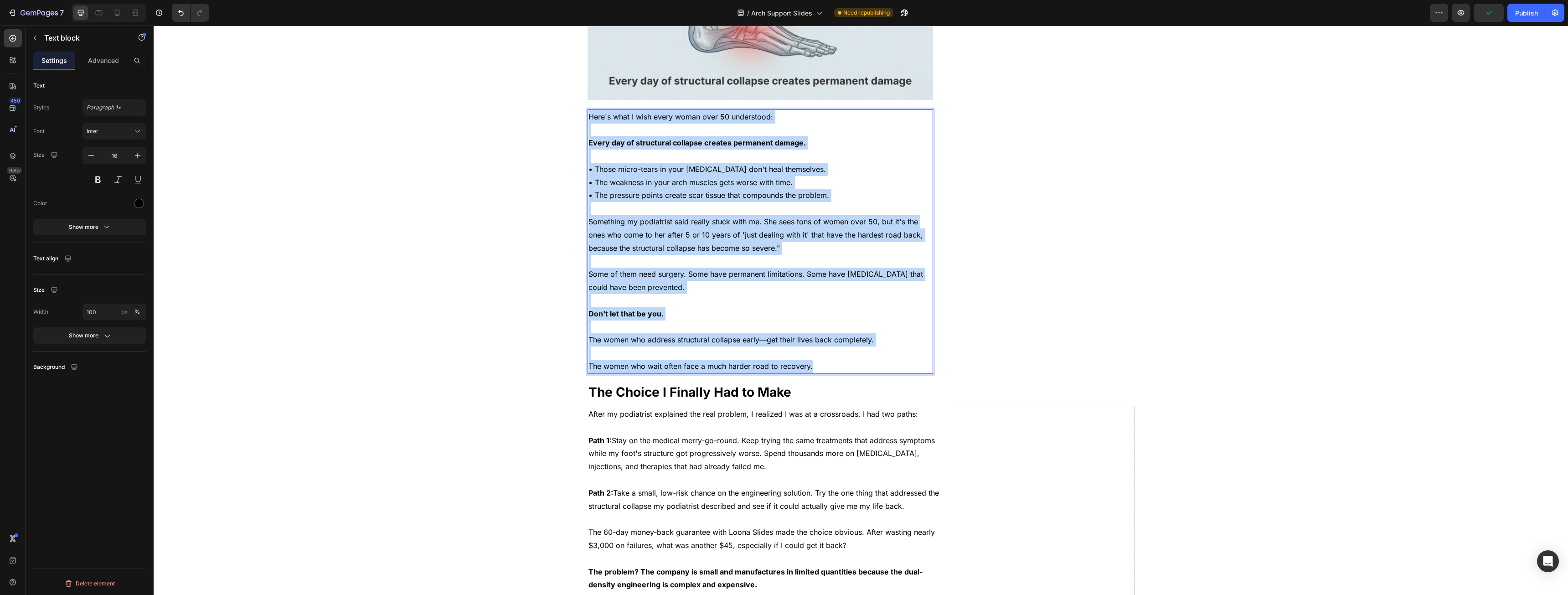
drag, startPoint x: 627, startPoint y: 88, endPoint x: 898, endPoint y: 340, distance: 370.1
click at [898, 340] on div "Here's what I wish every woman over 50 understood: Every day of structural coll…" at bounding box center [760, 242] width 346 height 264
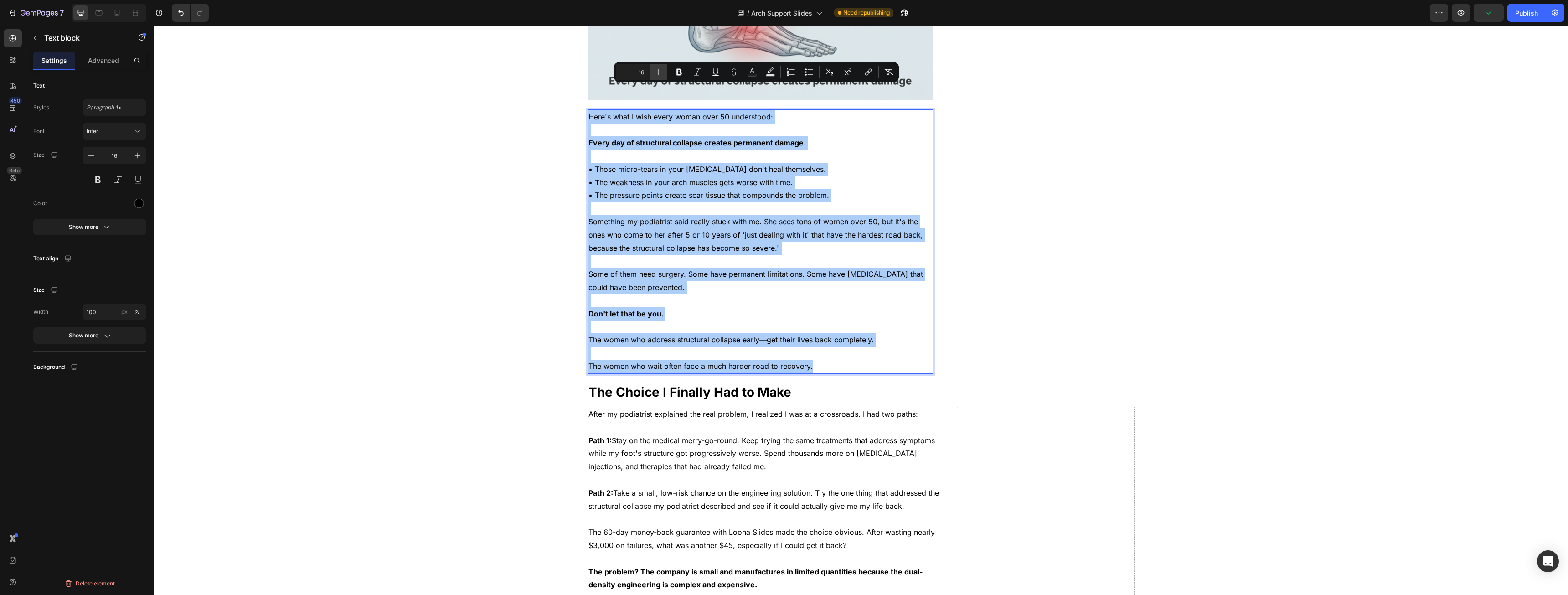
click at [661, 76] on icon "Editor contextual toolbar" at bounding box center [659, 72] width 9 height 9
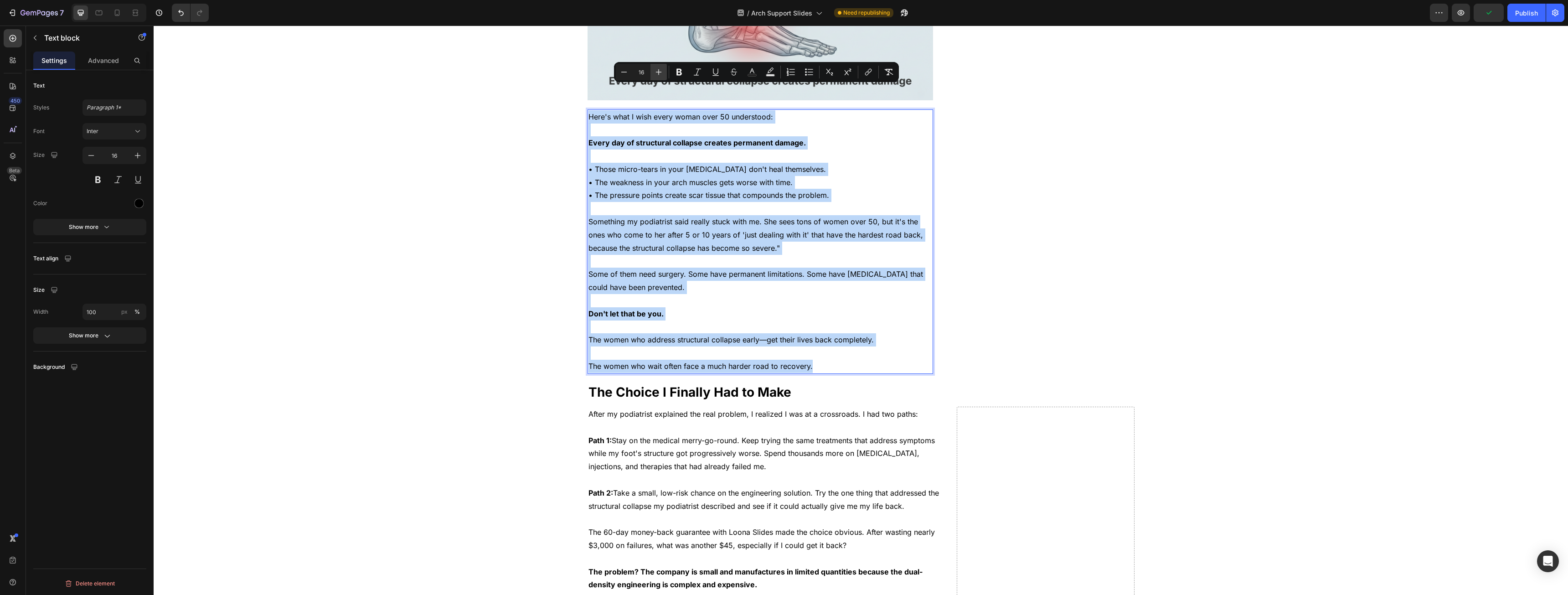
type input "17"
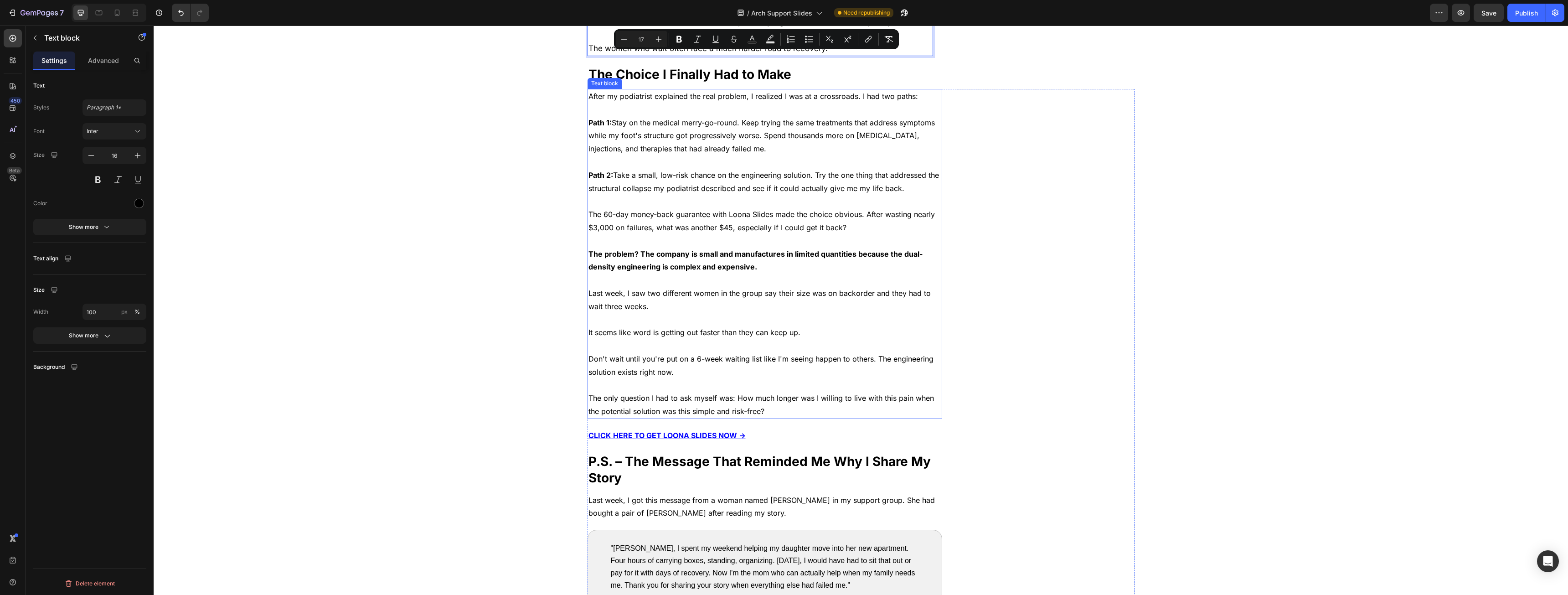
scroll to position [3785, 0]
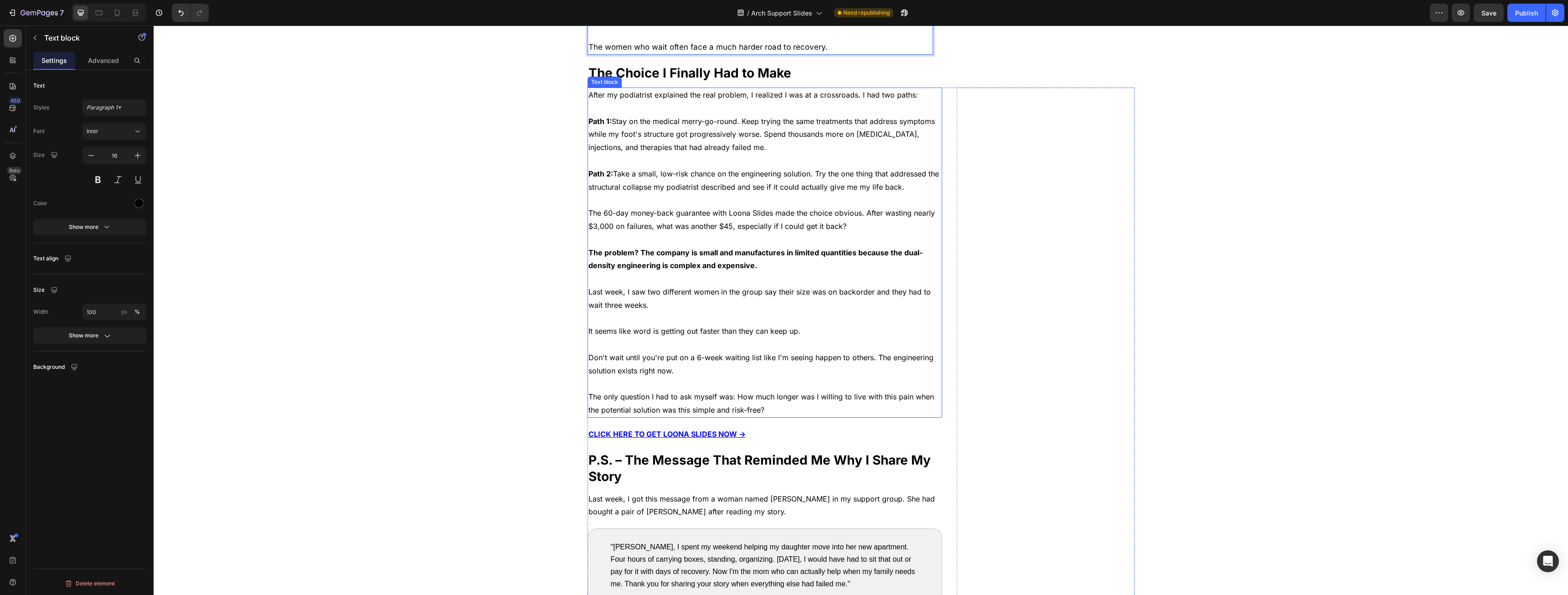
click at [651, 208] on span "The 60-day money-back guarantee with Loona Slides made the choice obvious. Afte…" at bounding box center [761, 219] width 346 height 23
click at [618, 90] on span "After my podiatrist explained the real problem, I realized I was at a crossroad…" at bounding box center [753, 94] width 329 height 9
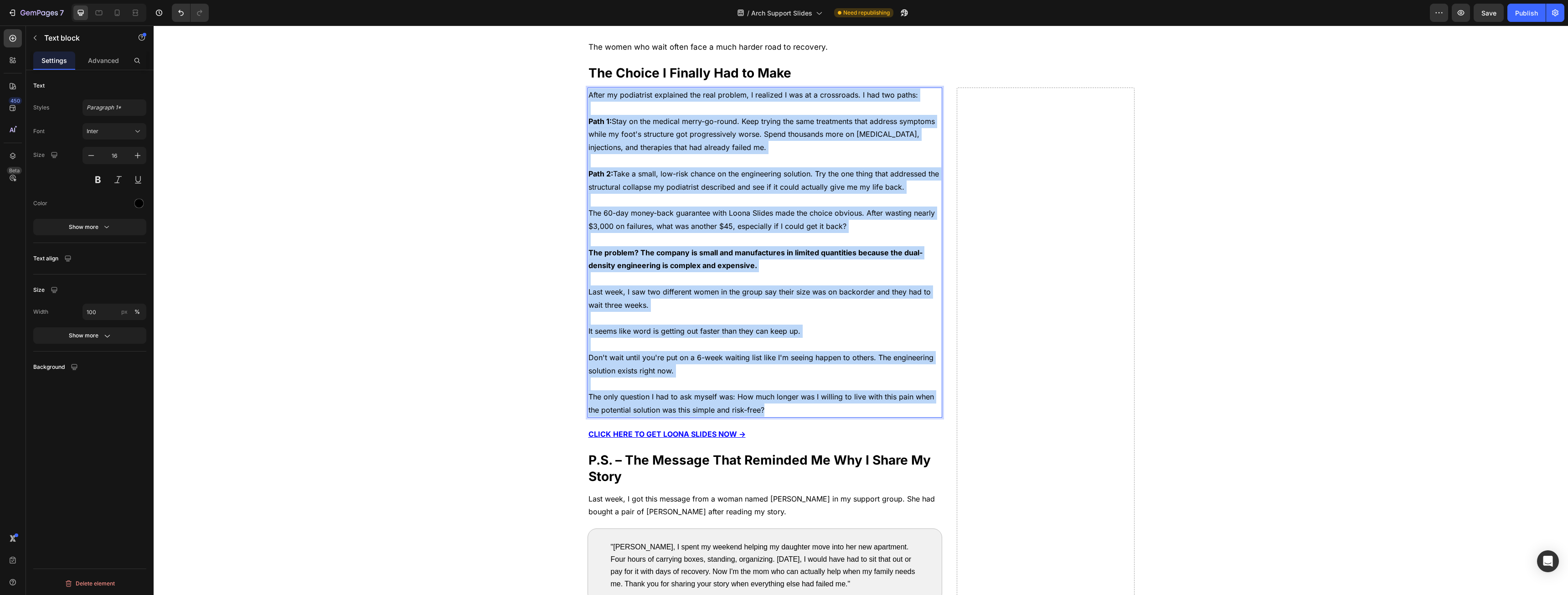
drag, startPoint x: 618, startPoint y: 71, endPoint x: 870, endPoint y: 375, distance: 394.9
click at [870, 375] on div "After my podiatrist explained the real problem, I realized I was at a crossroad…" at bounding box center [765, 253] width 355 height 330
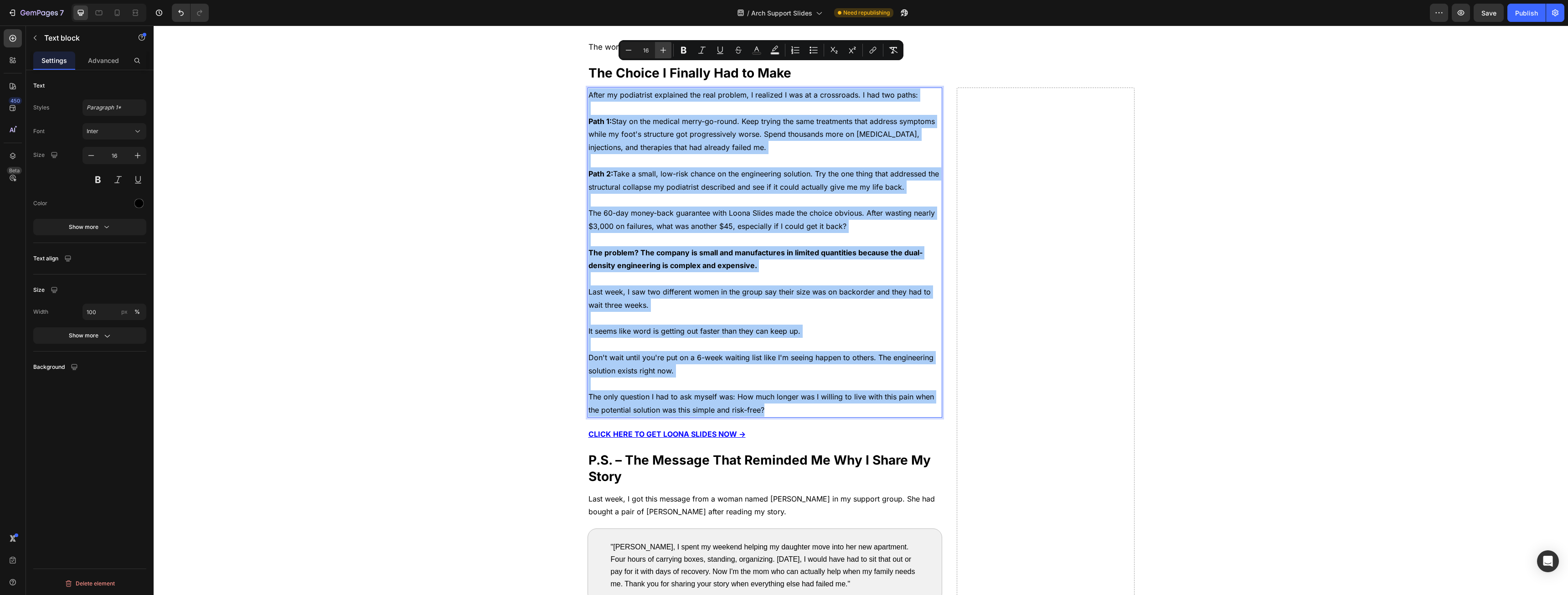
drag, startPoint x: 659, startPoint y: 48, endPoint x: 662, endPoint y: 58, distance: 10.4
click at [659, 48] on icon "Editor contextual toolbar" at bounding box center [663, 50] width 9 height 9
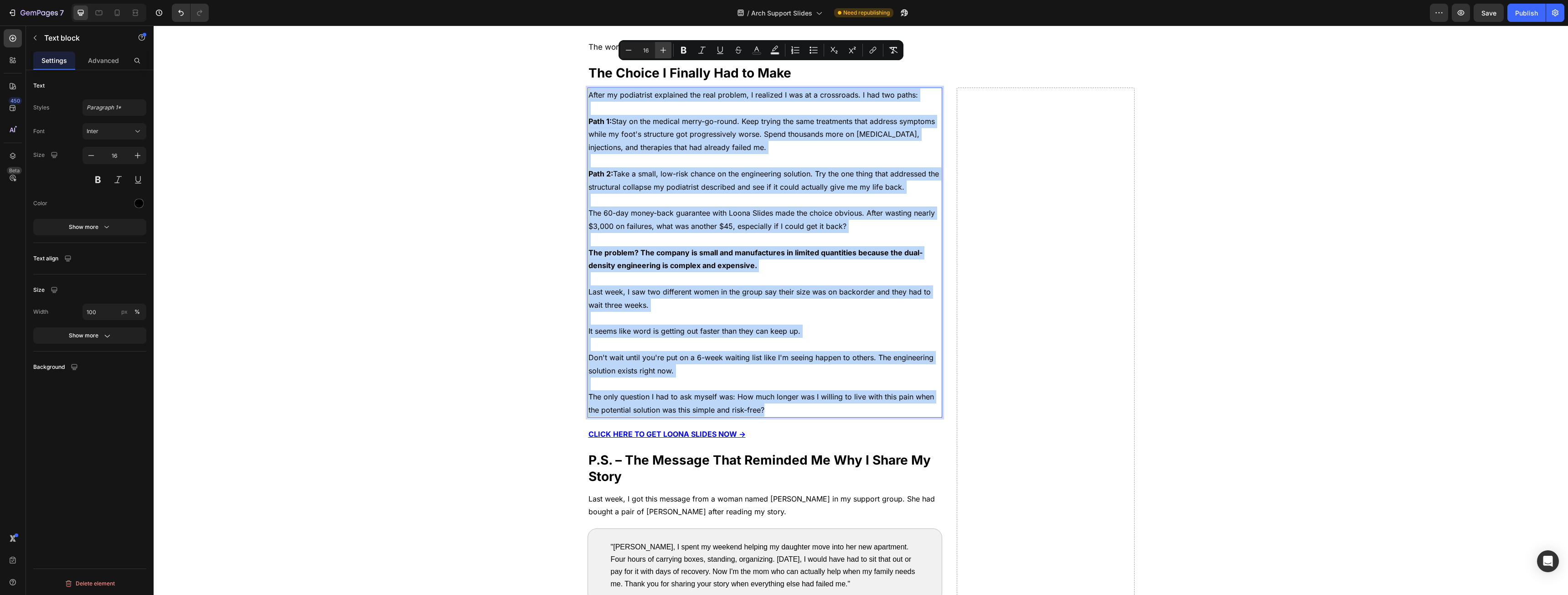
type input "17"
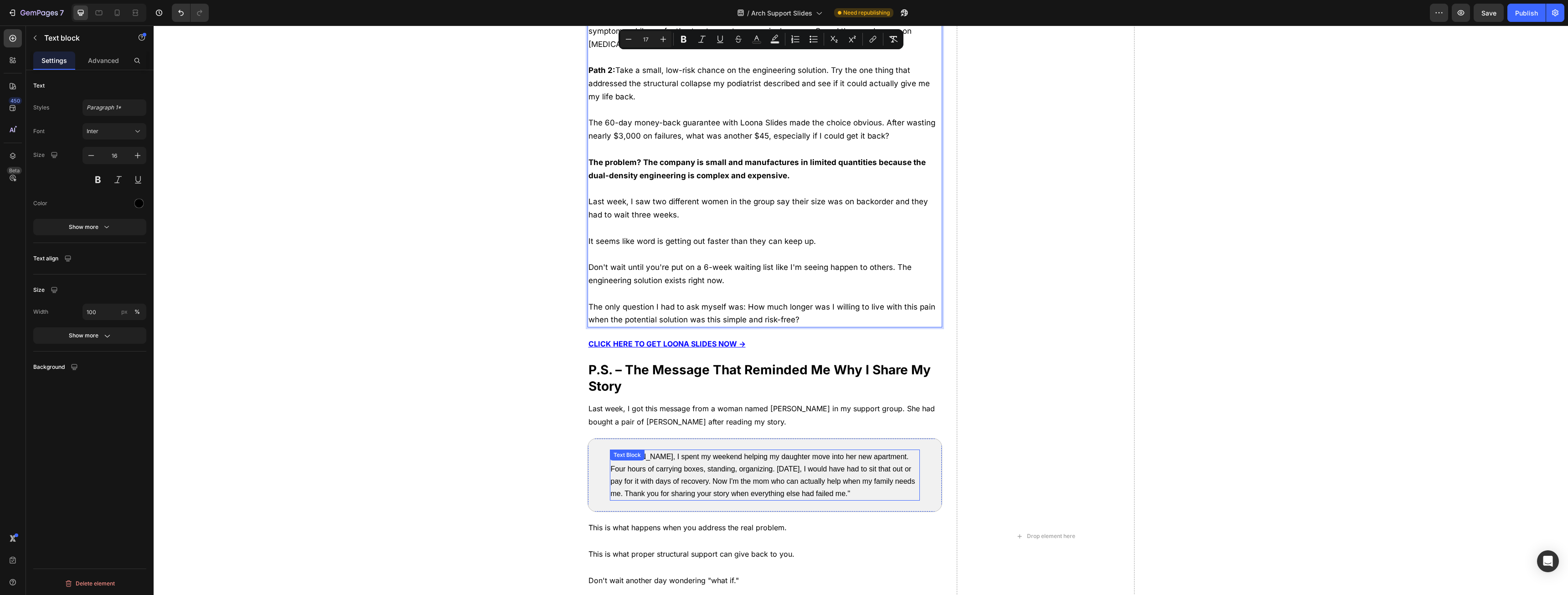
scroll to position [4105, 0]
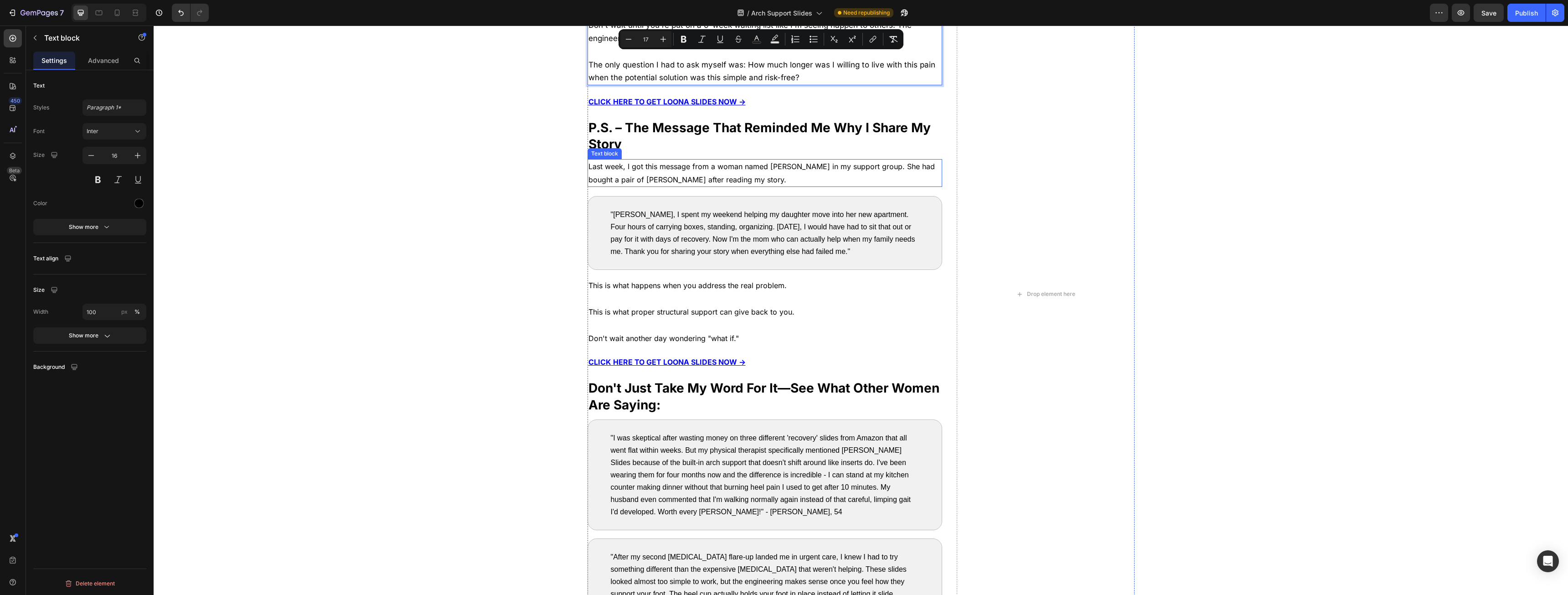
click at [665, 168] on span "Last week, I got this message from a woman named [PERSON_NAME] in my support gr…" at bounding box center [761, 173] width 346 height 23
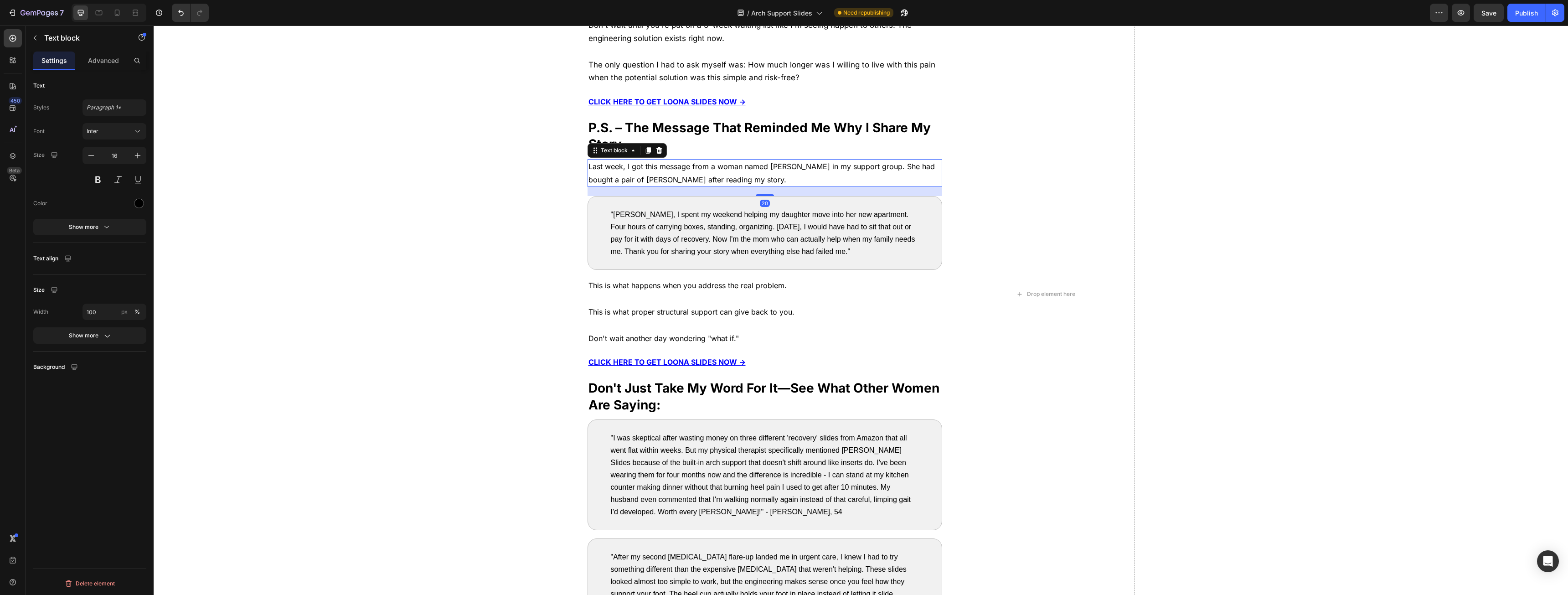
click at [665, 168] on span "Last week, I got this message from a woman named [PERSON_NAME] in my support gr…" at bounding box center [761, 173] width 346 height 23
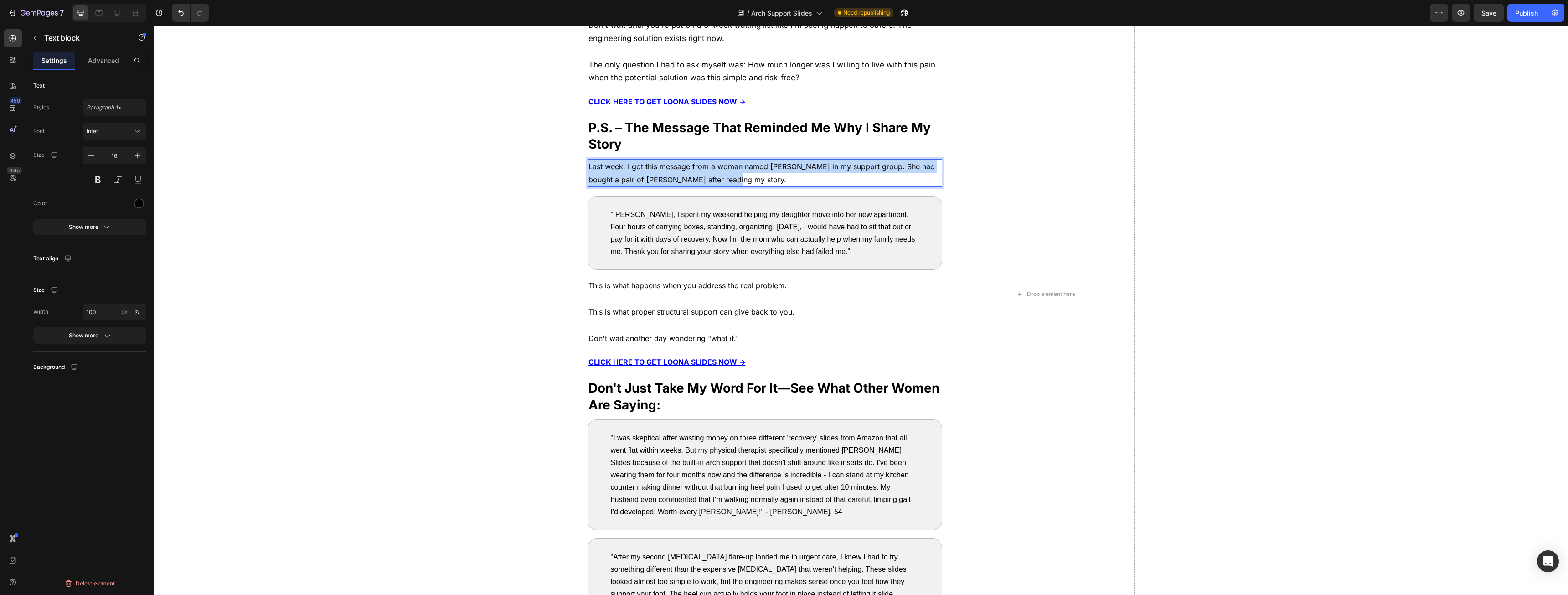
click at [665, 168] on span "Last week, I got this message from a woman named [PERSON_NAME] in my support gr…" at bounding box center [761, 173] width 346 height 23
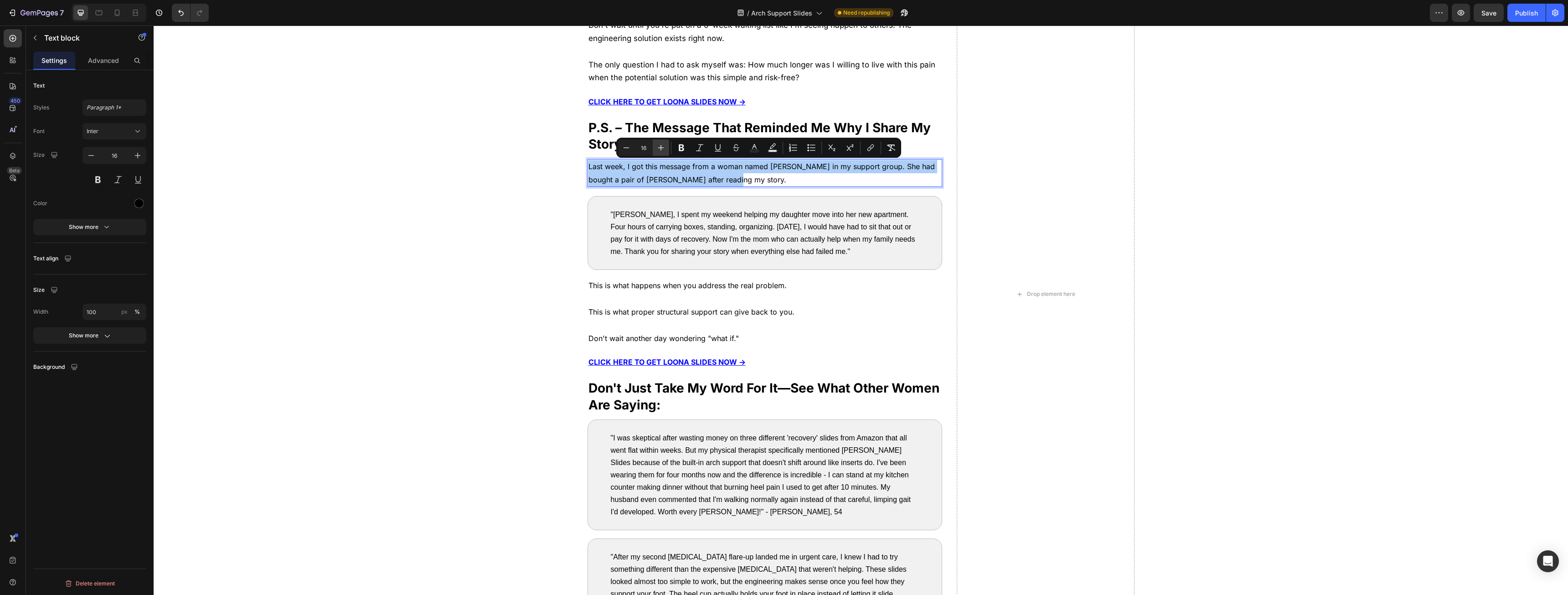
click at [658, 149] on icon "Editor contextual toolbar" at bounding box center [660, 147] width 9 height 9
type input "17"
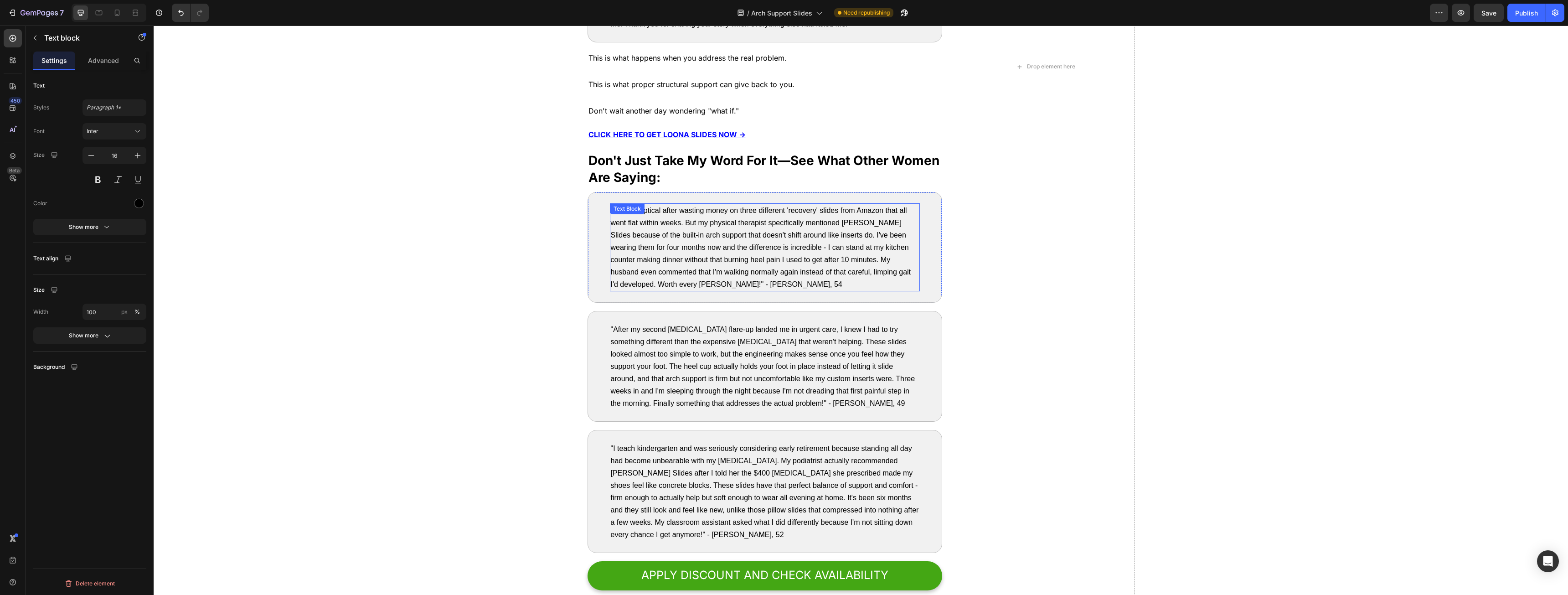
scroll to position [4332, 0]
click at [618, 83] on span "This is what proper structural support can give back to you." at bounding box center [691, 83] width 206 height 9
click at [684, 62] on span "This is what happens when you address the real problem." at bounding box center [688, 57] width 198 height 9
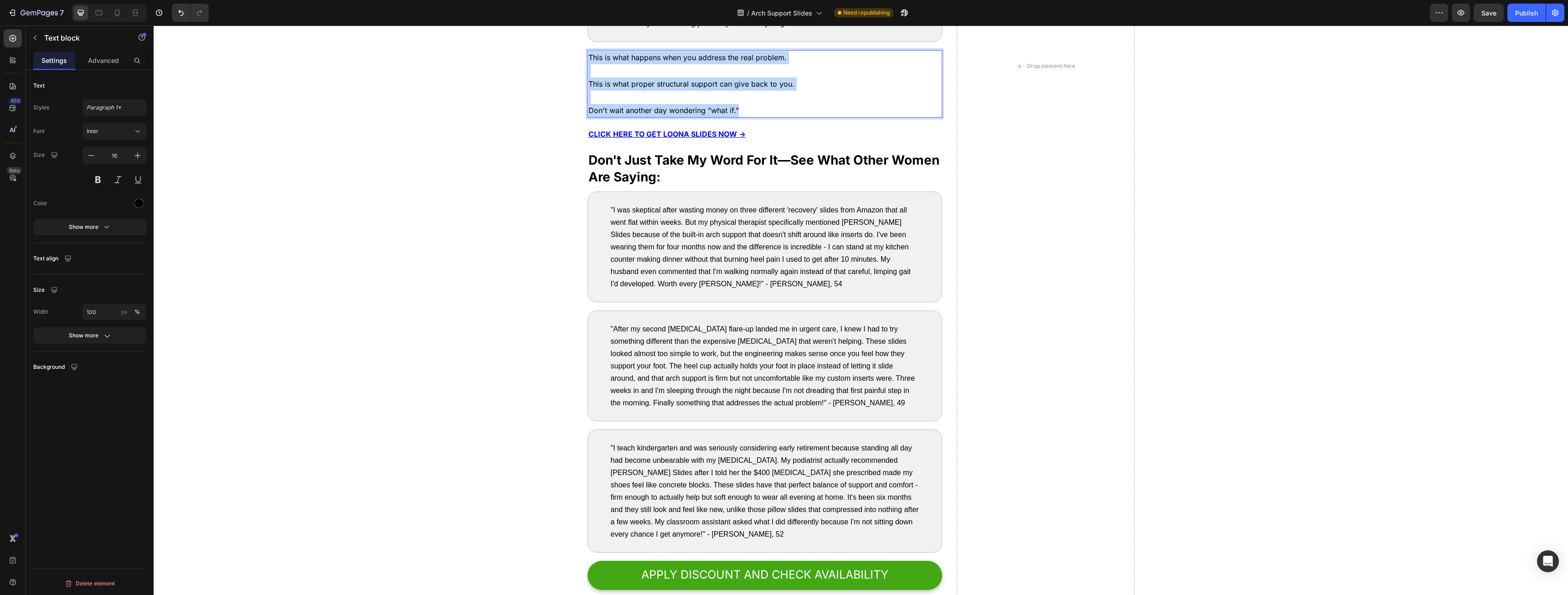
drag, startPoint x: 684, startPoint y: 62, endPoint x: 769, endPoint y: 110, distance: 97.6
click at [770, 109] on div "This is what happens when you address the real problem. This is what proper str…" at bounding box center [765, 83] width 355 height 68
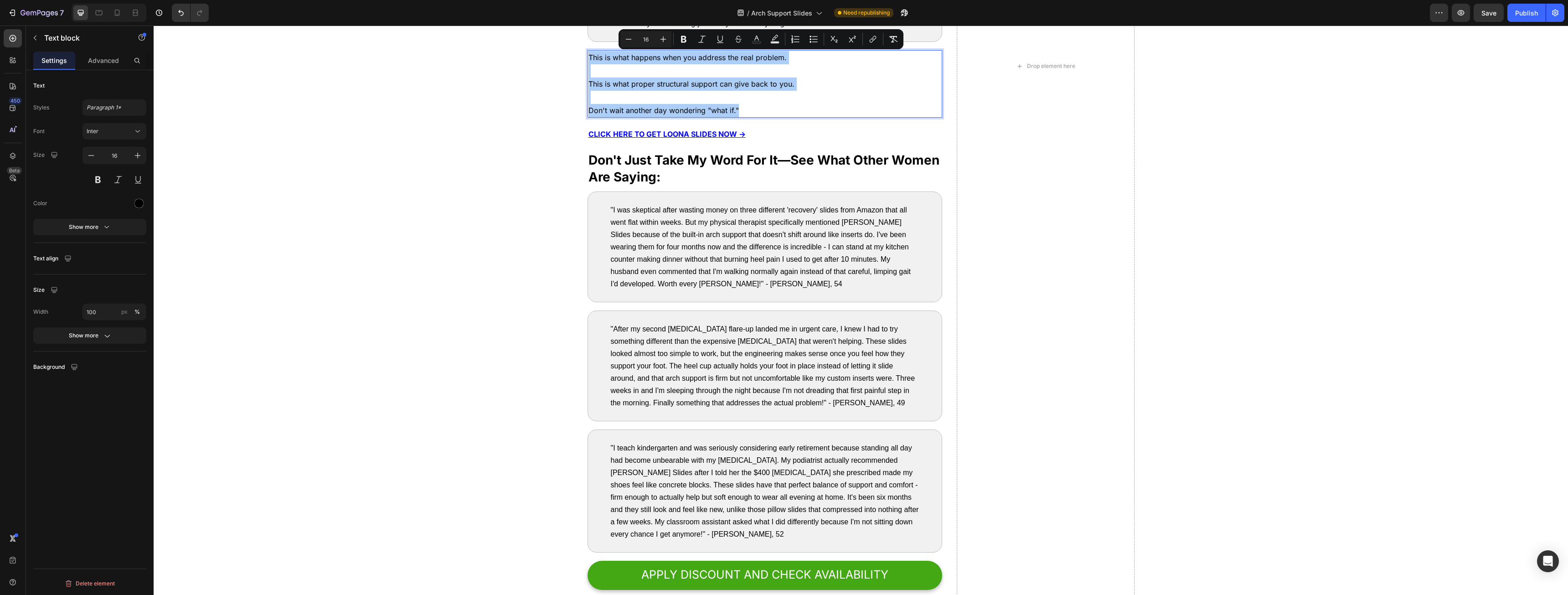
drag, startPoint x: 663, startPoint y: 40, endPoint x: 667, endPoint y: 48, distance: 8.9
click at [664, 40] on icon "Editor contextual toolbar" at bounding box center [663, 39] width 9 height 9
type input "17"
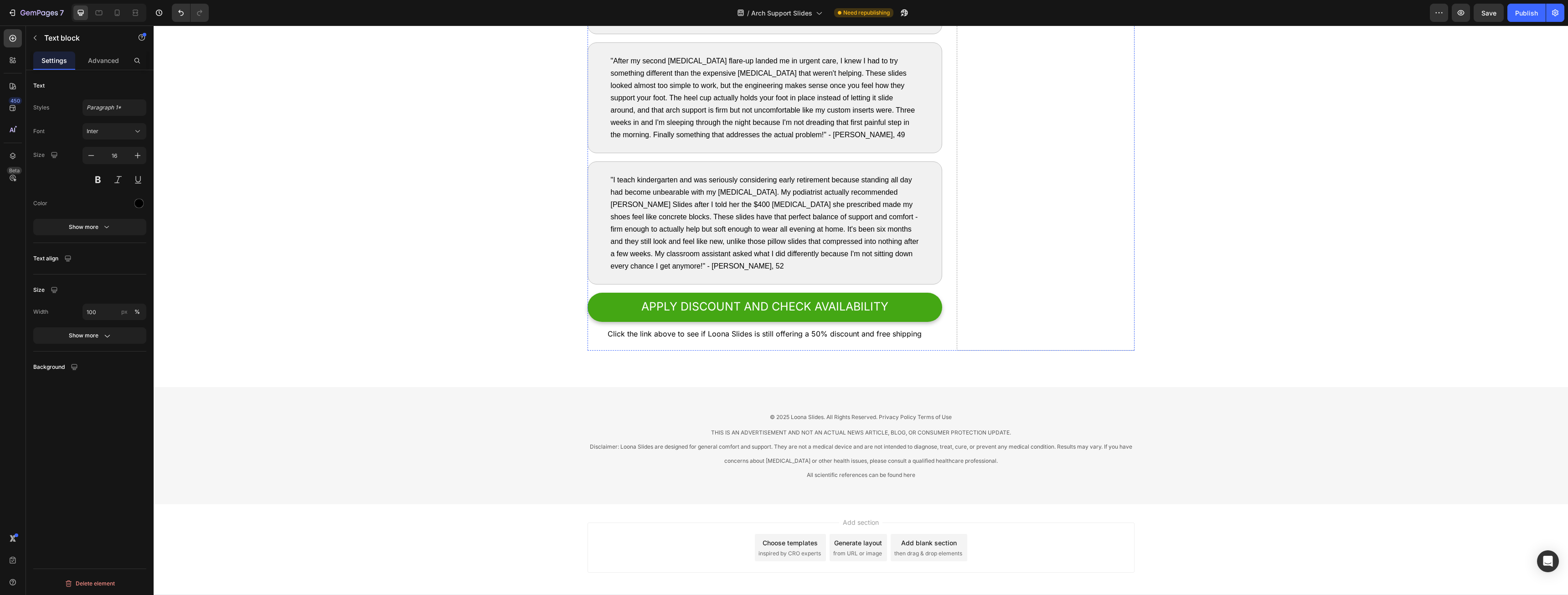
scroll to position [4606, 0]
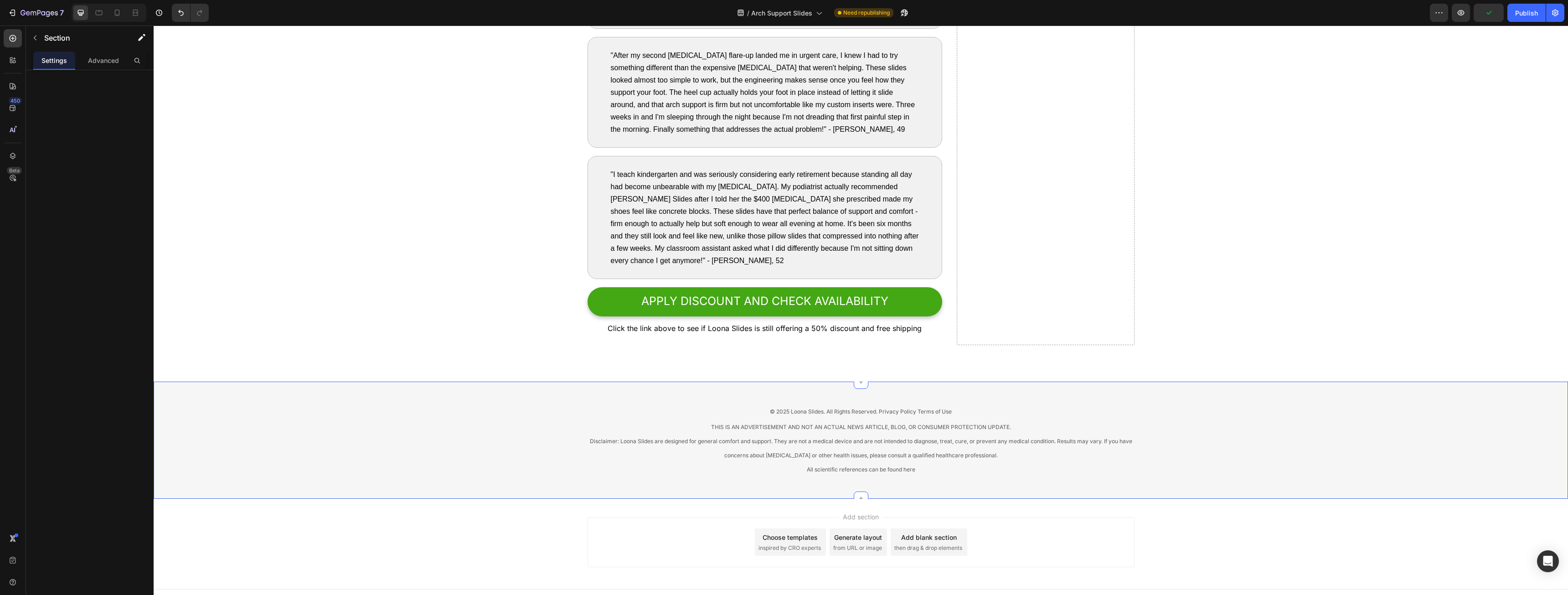
click at [1327, 401] on div "© 2025 Loona Slides. All Rights Reserved. Privacy Policy Terms of Use Text bloc…" at bounding box center [861, 440] width 1415 height 118
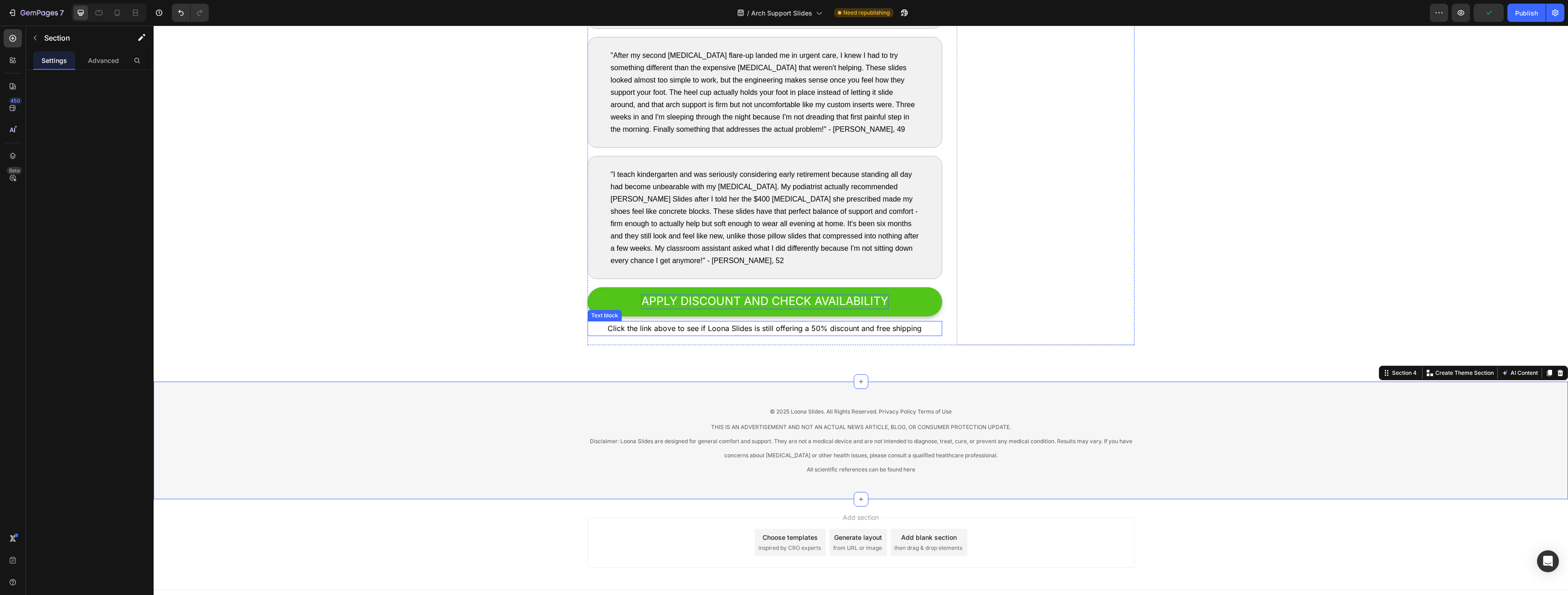
click at [772, 303] on span "APPLY DISCOUNT AND CHECK AVAILABILITY" at bounding box center [765, 301] width 247 height 13
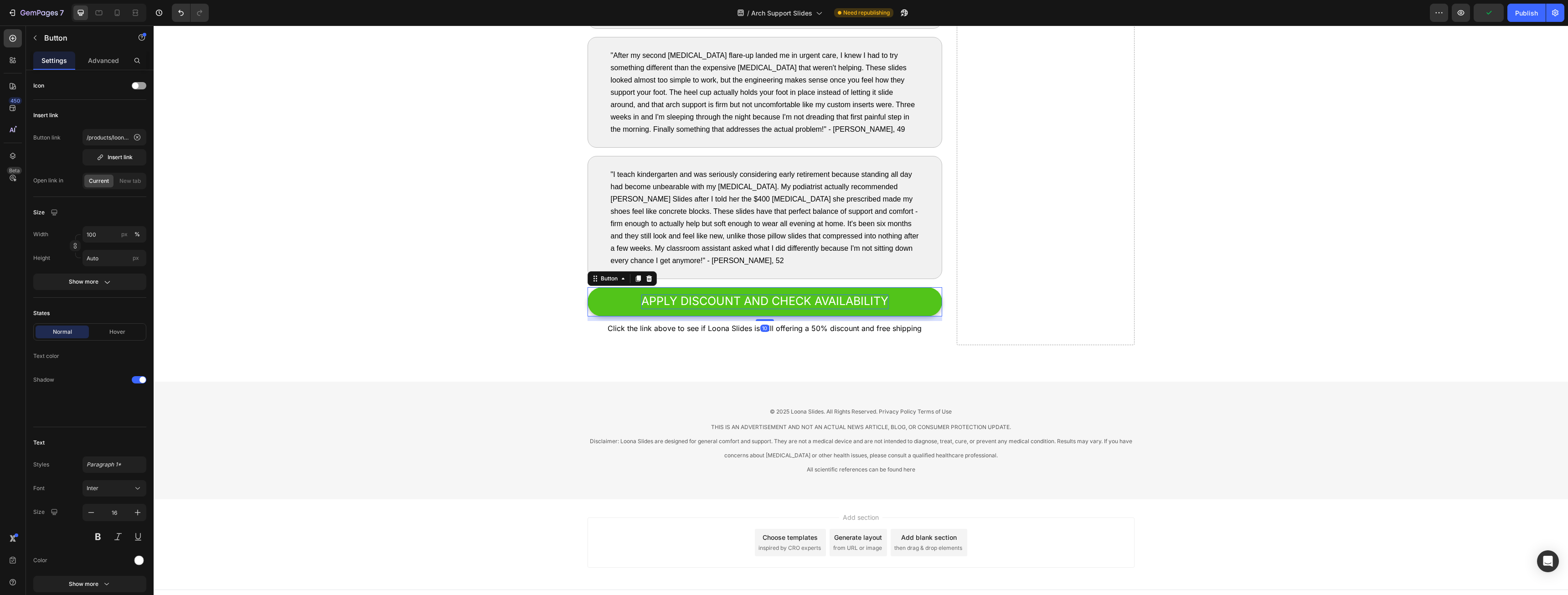
click at [772, 302] on span "APPLY DISCOUNT AND CHECK AVAILABILITY" at bounding box center [765, 301] width 247 height 13
click at [692, 294] on link "APPLY DISCOUNT AND CHECK AVAILABILITY" at bounding box center [765, 302] width 355 height 29
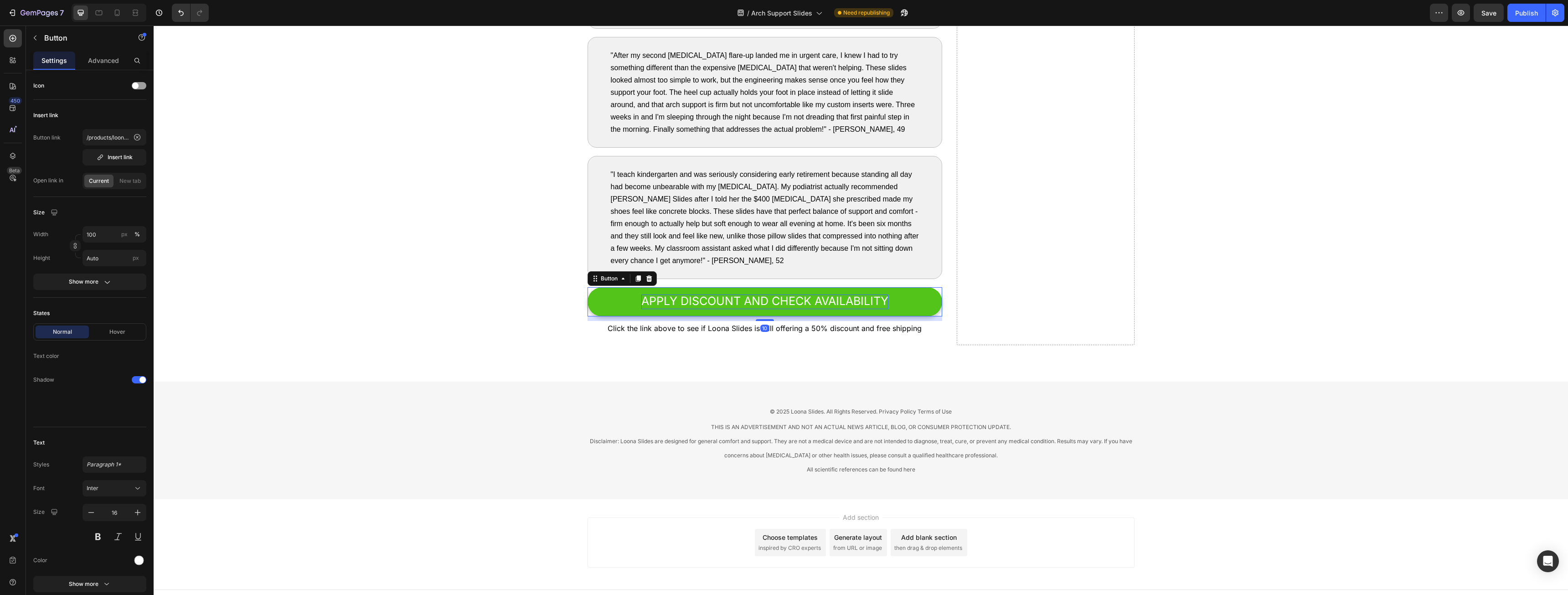
click at [690, 297] on span "APPLY DISCOUNT AND CHECK AVAILABILITY" at bounding box center [765, 301] width 247 height 13
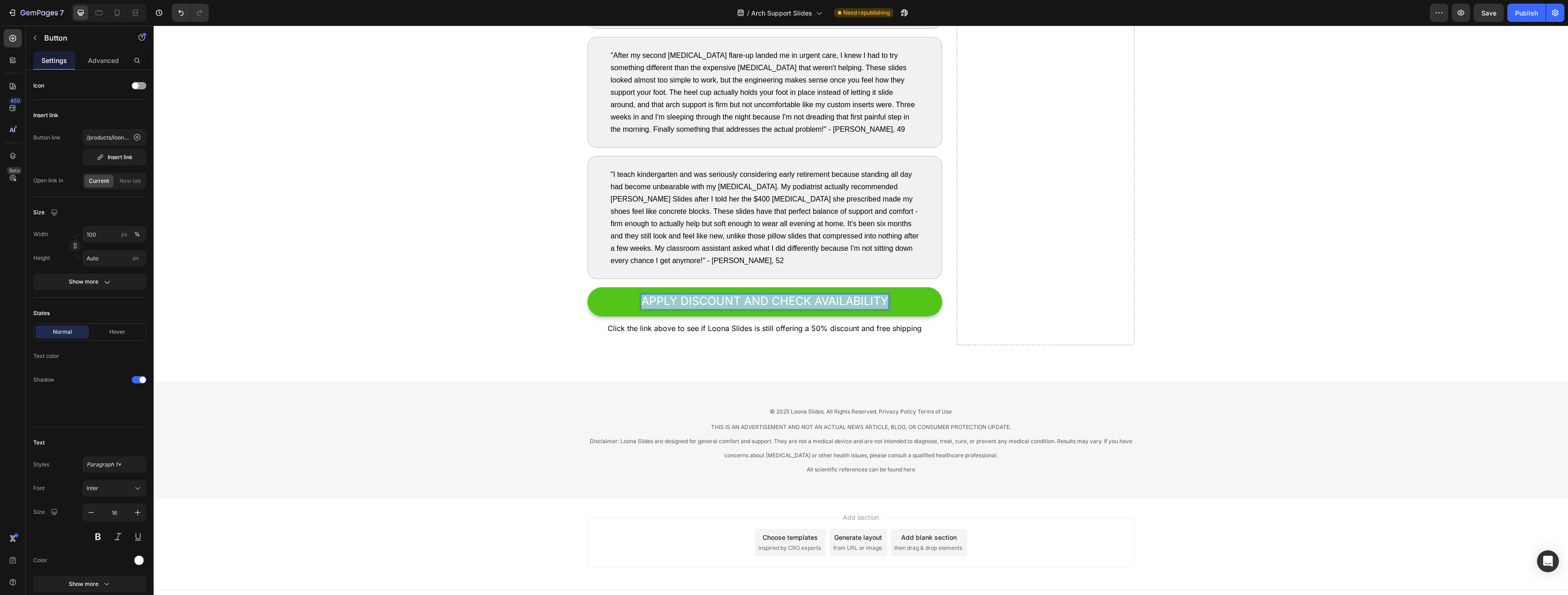
click at [690, 297] on span "APPLY DISCOUNT AND CHECK AVAILABILITY" at bounding box center [765, 301] width 247 height 13
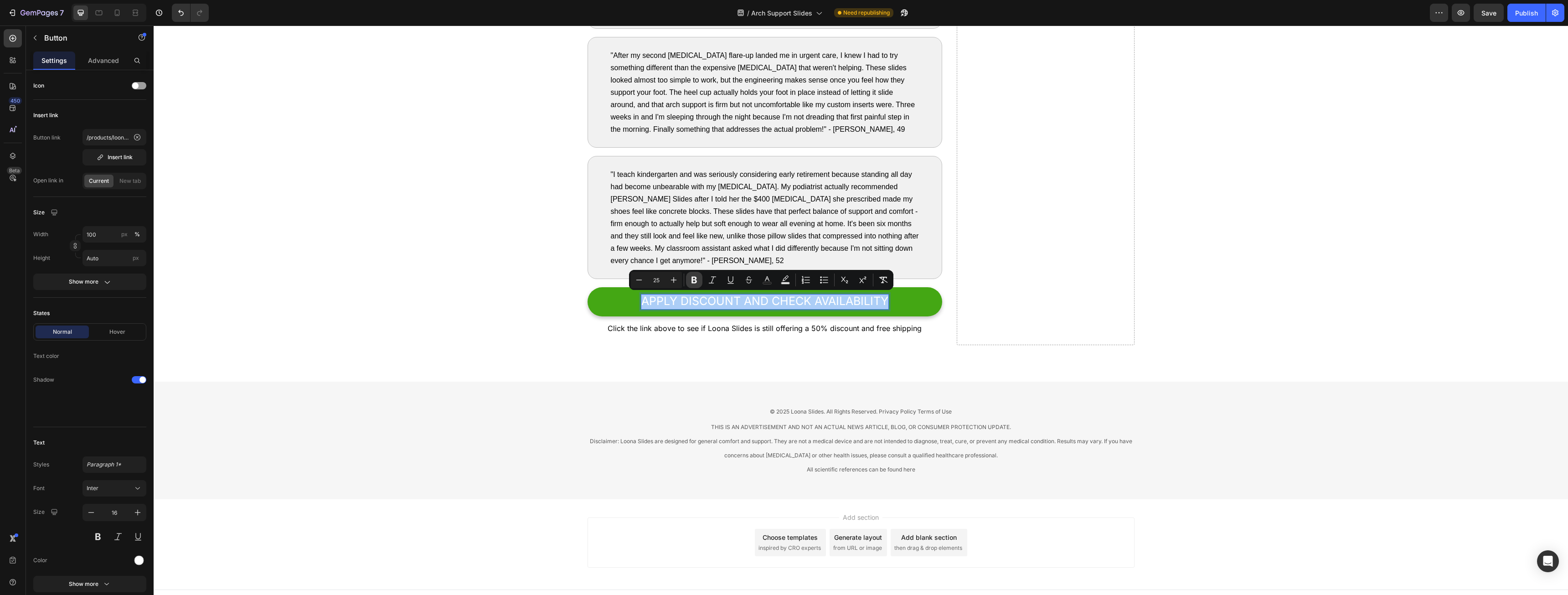
click at [690, 284] on icon "Editor contextual toolbar" at bounding box center [694, 280] width 9 height 9
click at [704, 333] on p "Click the link above to see if Loona Slides is still offering a 50% discount an…" at bounding box center [765, 329] width 353 height 13
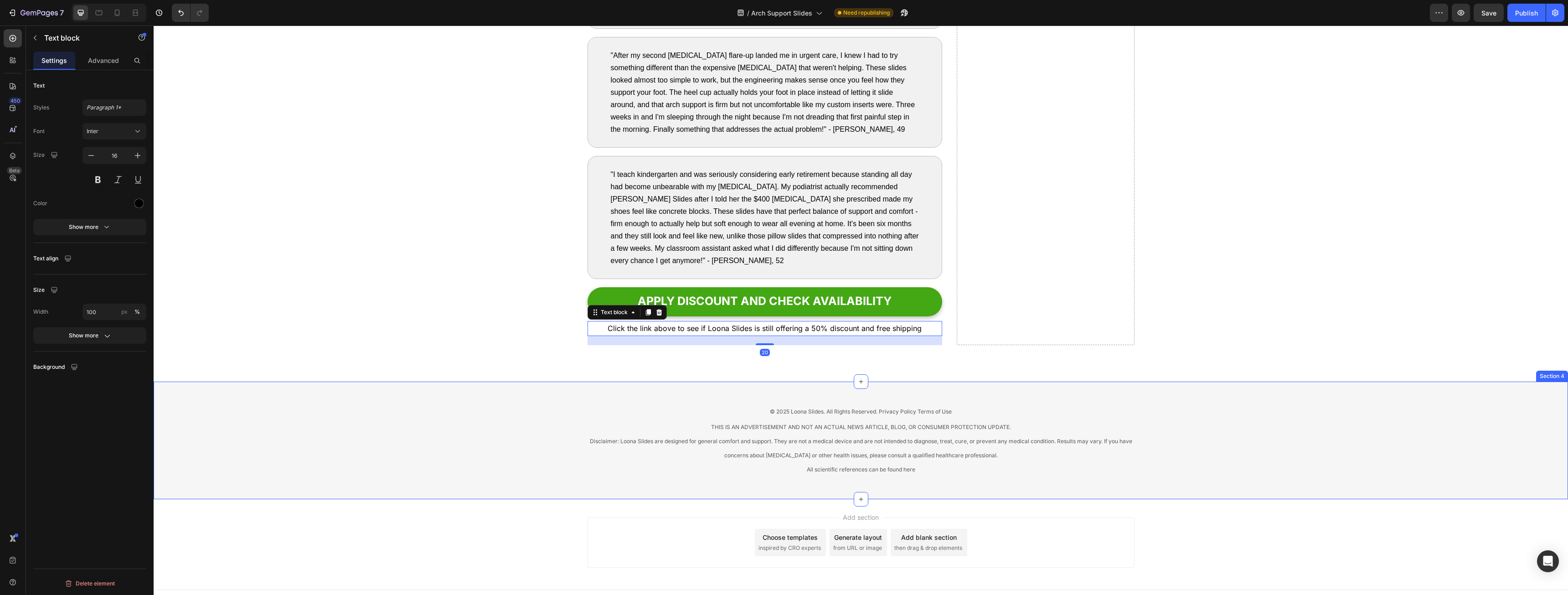
click at [1062, 393] on div "© 2025 Loona Slides. All Rights Reserved. Privacy Policy Terms of Use Text bloc…" at bounding box center [861, 440] width 1415 height 118
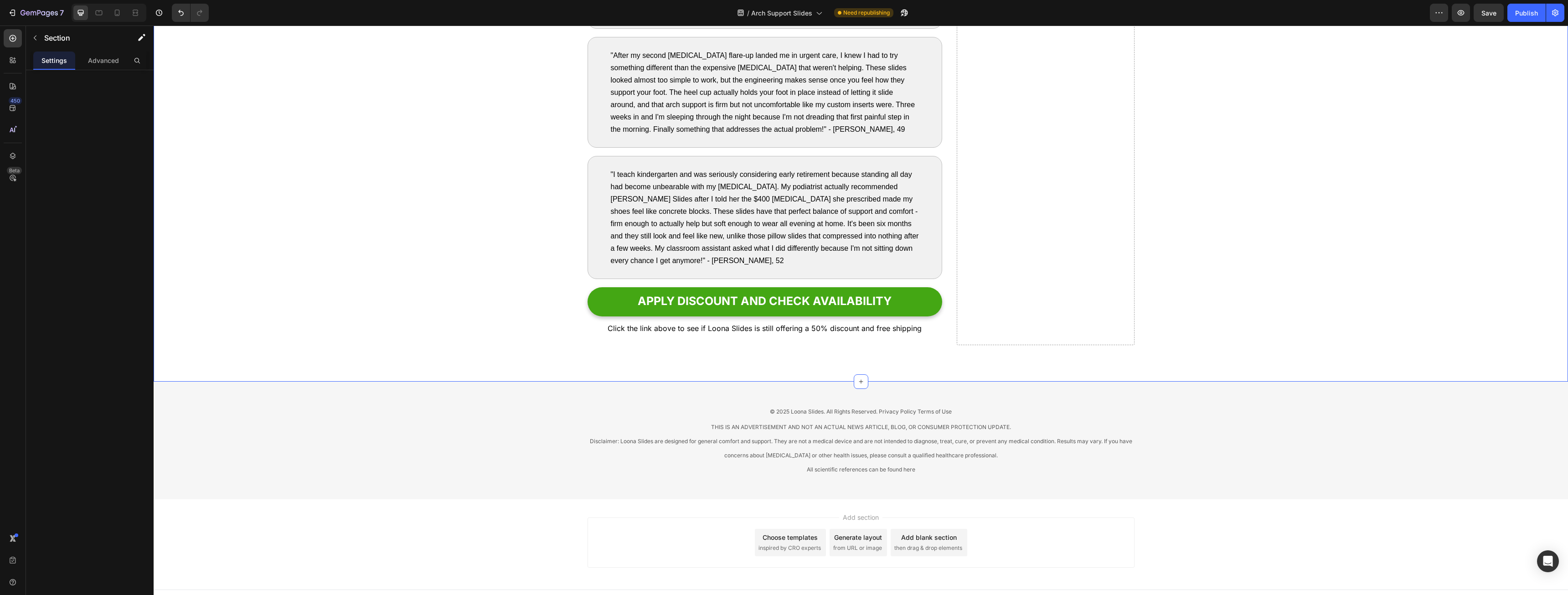
click at [1530, 14] on div "Publish" at bounding box center [1526, 13] width 23 height 10
click at [838, 473] on p "All scientific references can be found here" at bounding box center [861, 469] width 545 height 14
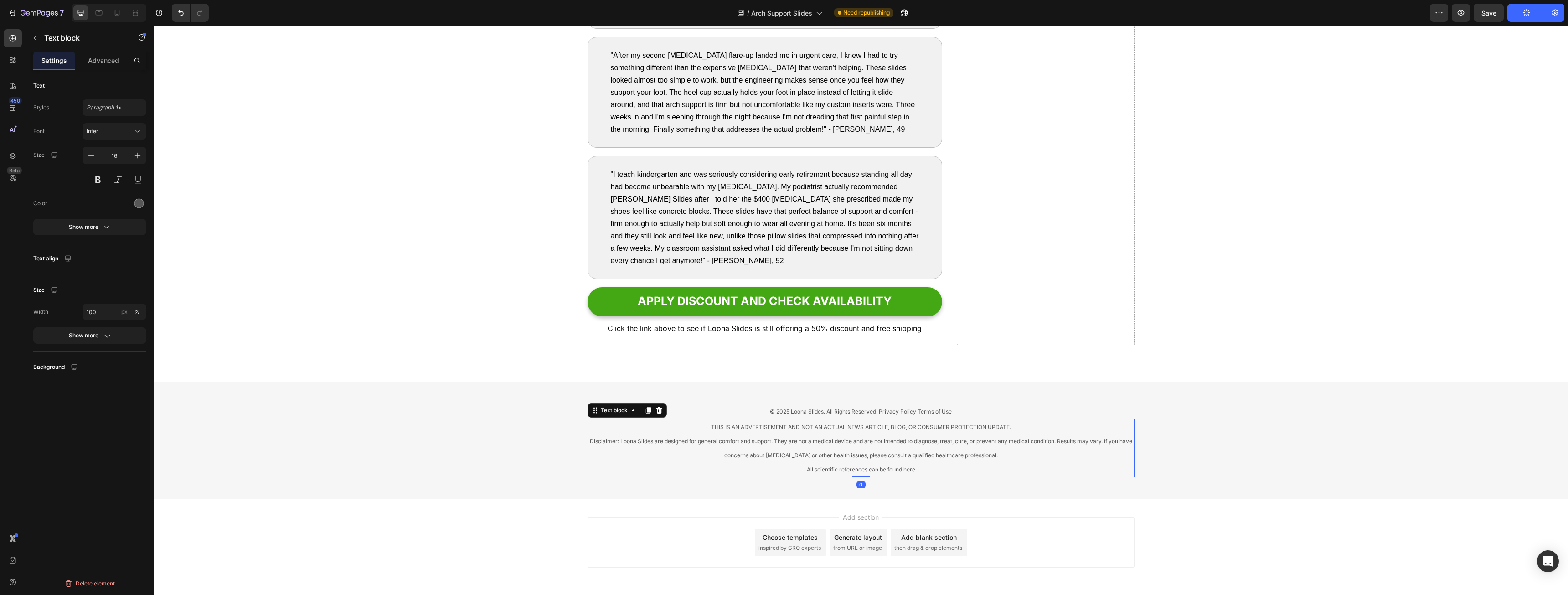
click at [844, 470] on span "All scientific references can be found here" at bounding box center [861, 469] width 108 height 7
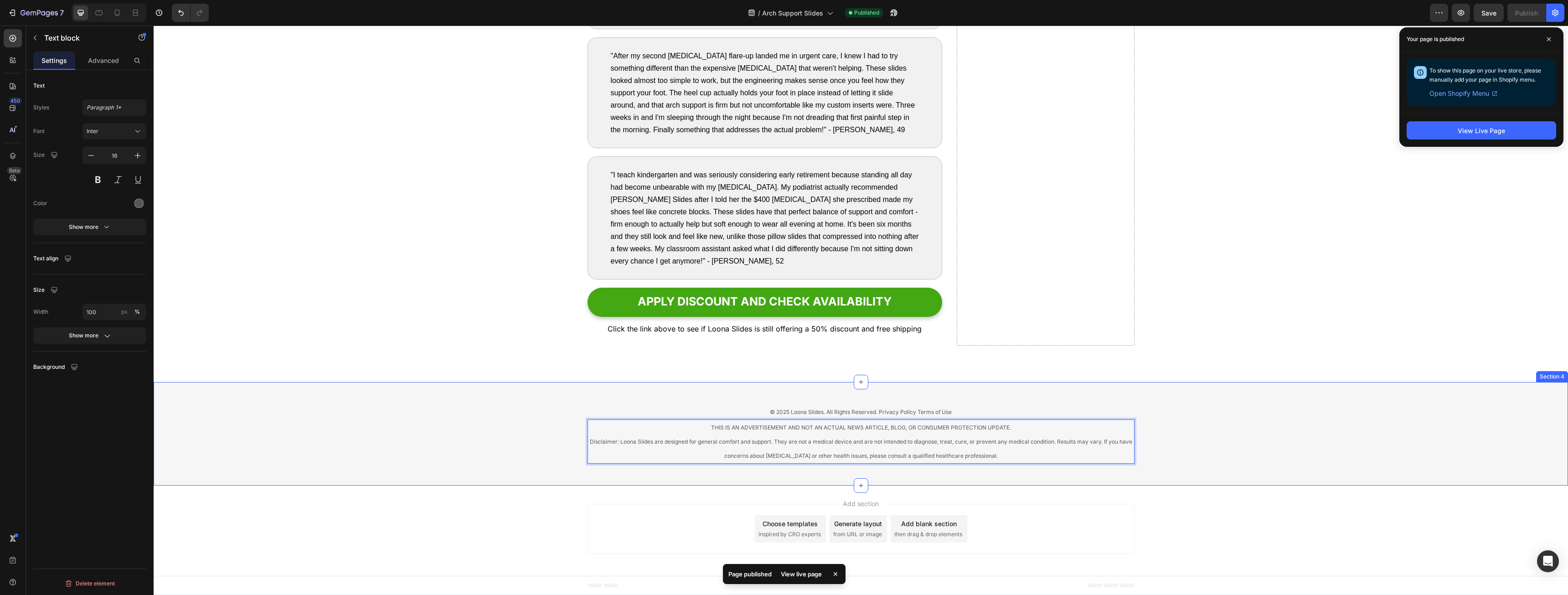
scroll to position [4606, 0]
drag, startPoint x: 1269, startPoint y: 409, endPoint x: 1265, endPoint y: 414, distance: 6.4
click at [1265, 413] on div "© 2025 Loona Slides. All Rights Reserved. Privacy Policy Terms of Use Text bloc…" at bounding box center [861, 434] width 1415 height 60
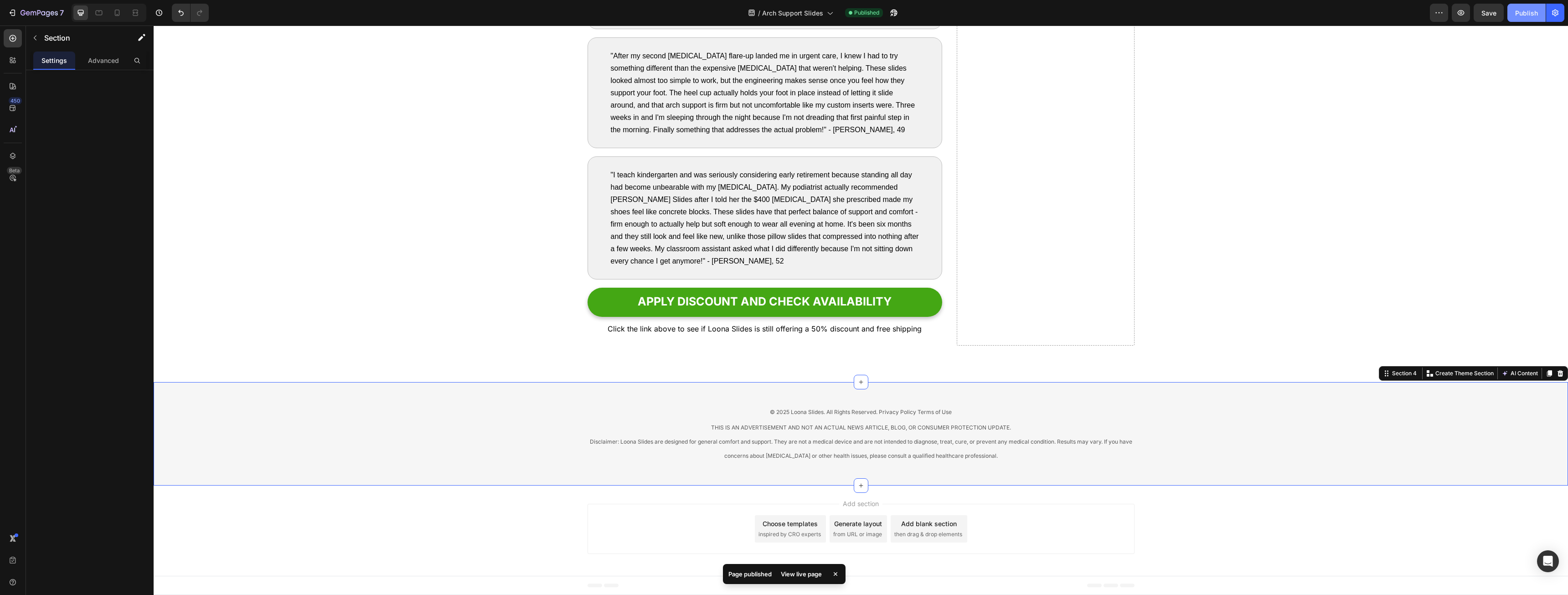
click at [1536, 18] on button "Publish" at bounding box center [1526, 13] width 38 height 18
click at [117, 13] on icon at bounding box center [117, 12] width 9 height 9
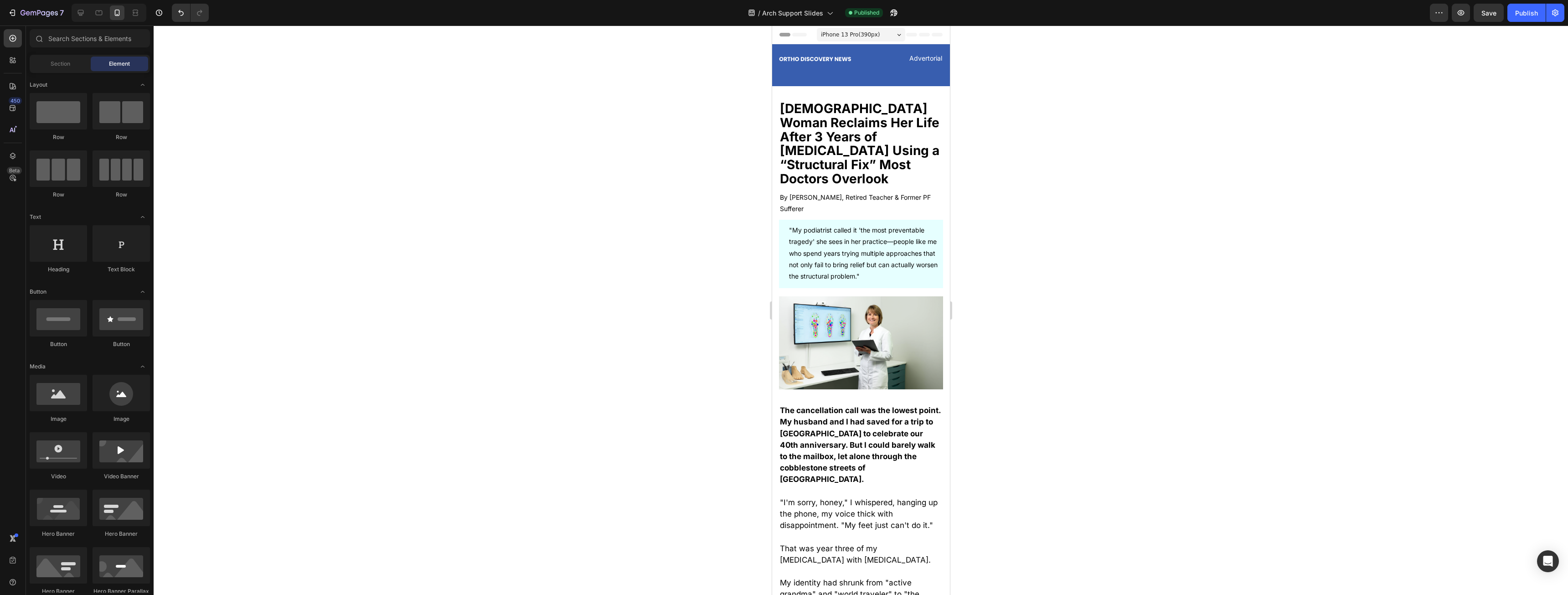
drag, startPoint x: 947, startPoint y: 349, endPoint x: 1763, endPoint y: 113, distance: 849.4
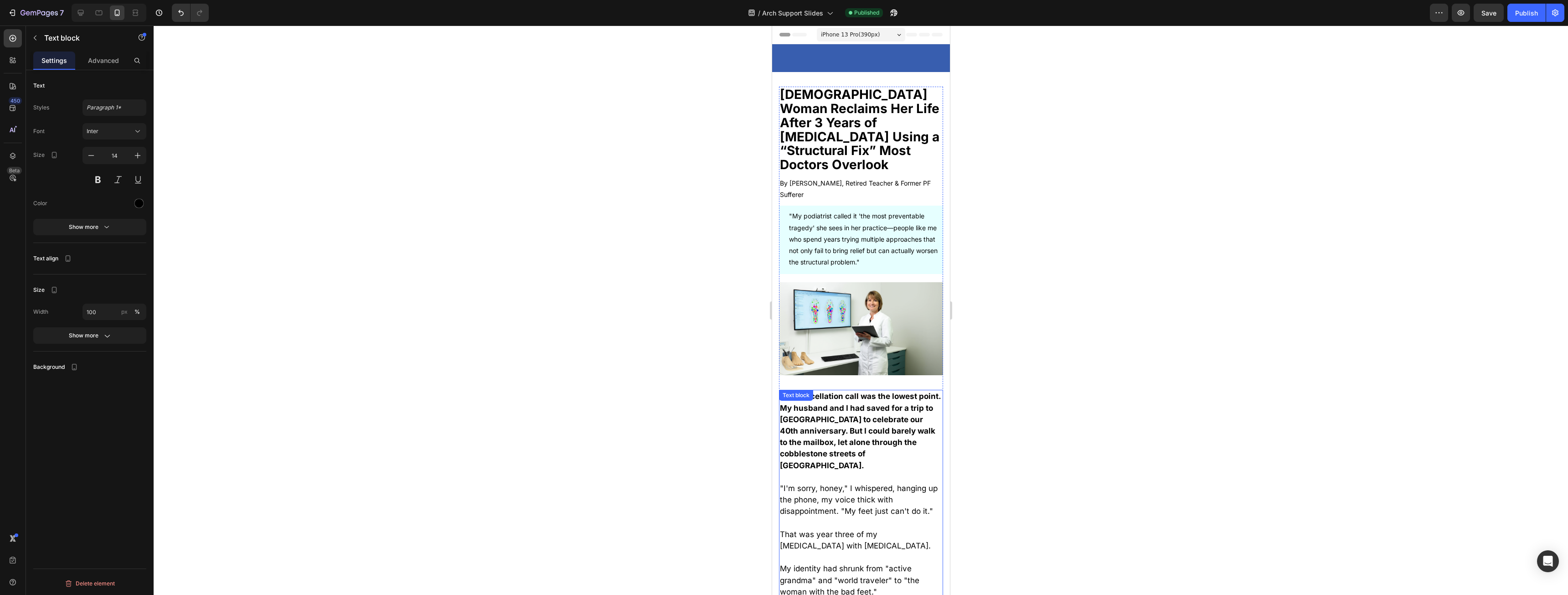
drag, startPoint x: 887, startPoint y: 473, endPoint x: 931, endPoint y: 258, distance: 219.5
drag, startPoint x: 100, startPoint y: 4, endPoint x: 89, endPoint y: 10, distance: 12.5
click at [100, 4] on div at bounding box center [109, 13] width 75 height 18
click at [100, 5] on div at bounding box center [109, 13] width 75 height 18
click at [96, 8] on div at bounding box center [99, 13] width 15 height 15
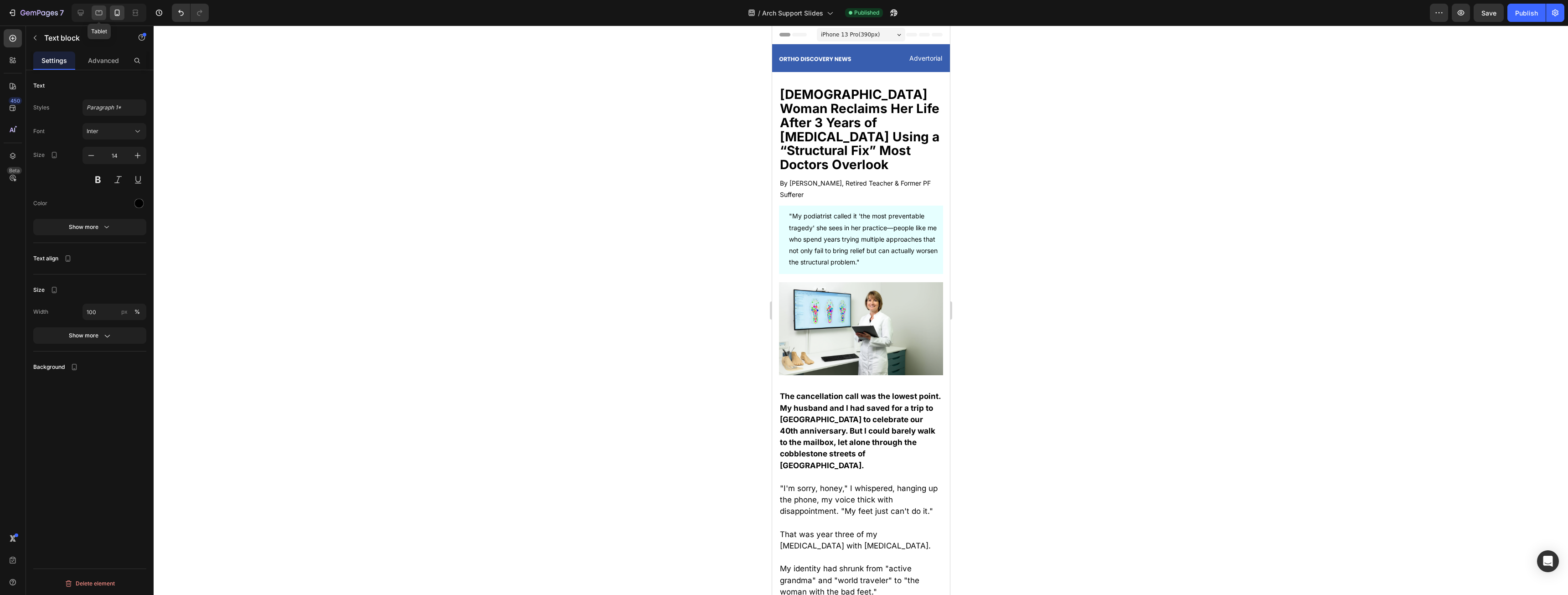
type input "16"
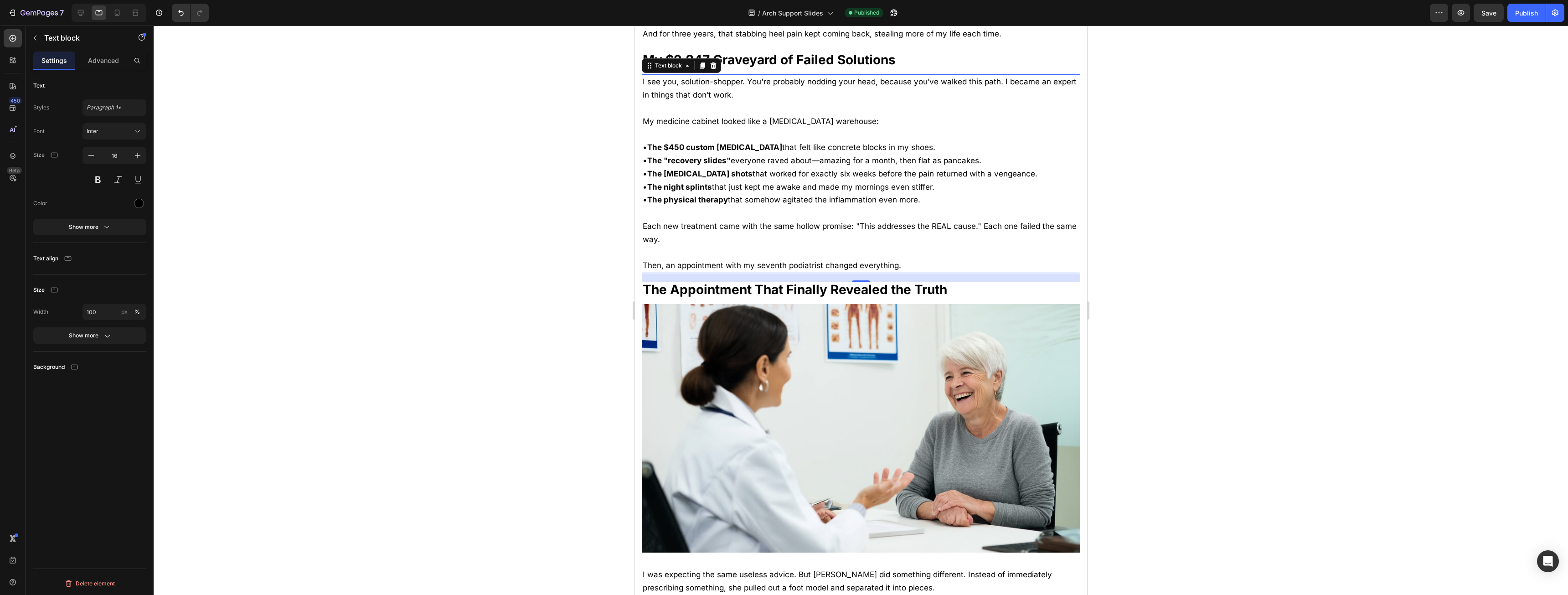
click at [384, 173] on div at bounding box center [861, 310] width 1415 height 569
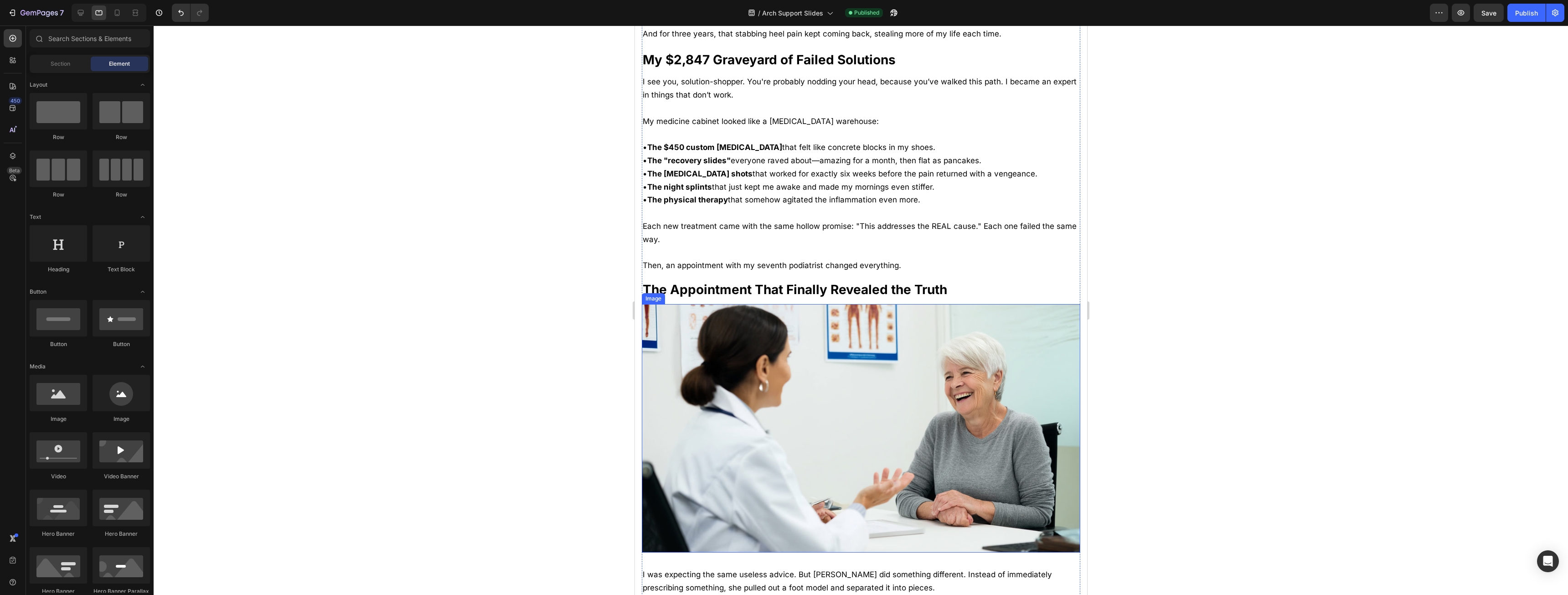
scroll to position [936, 0]
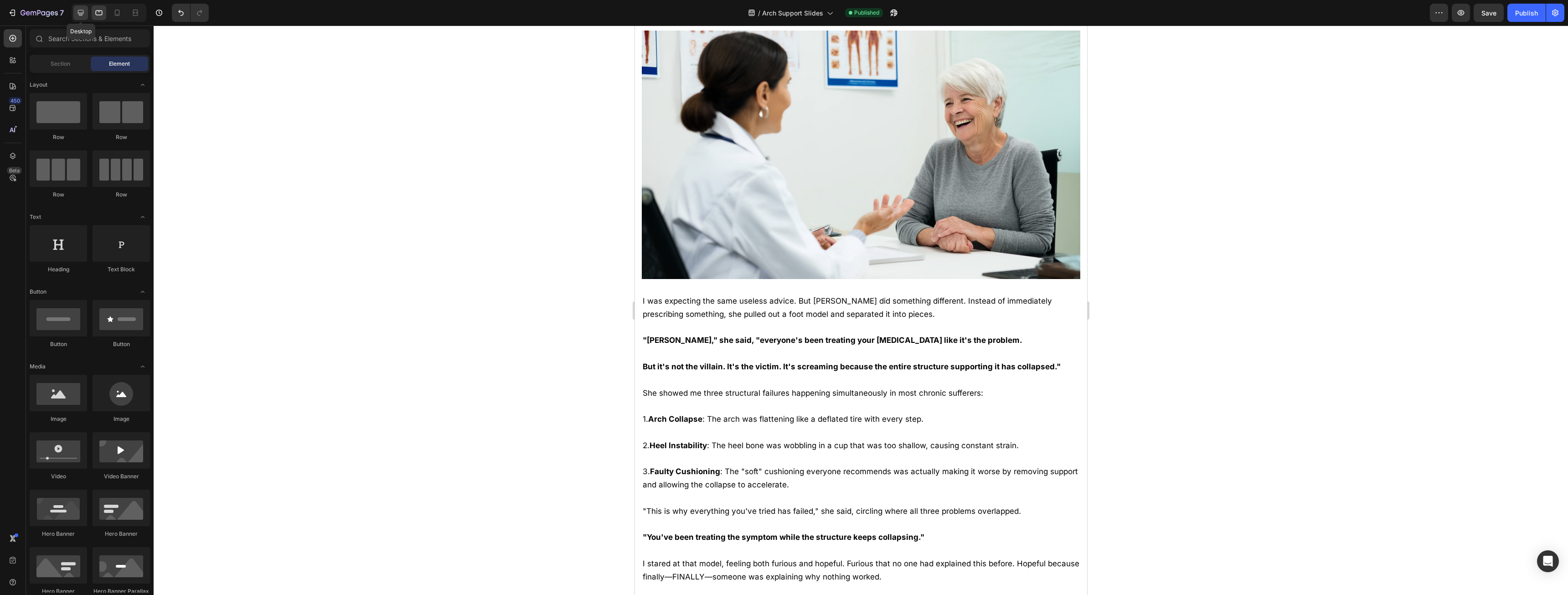
click at [79, 14] on icon at bounding box center [81, 13] width 6 height 6
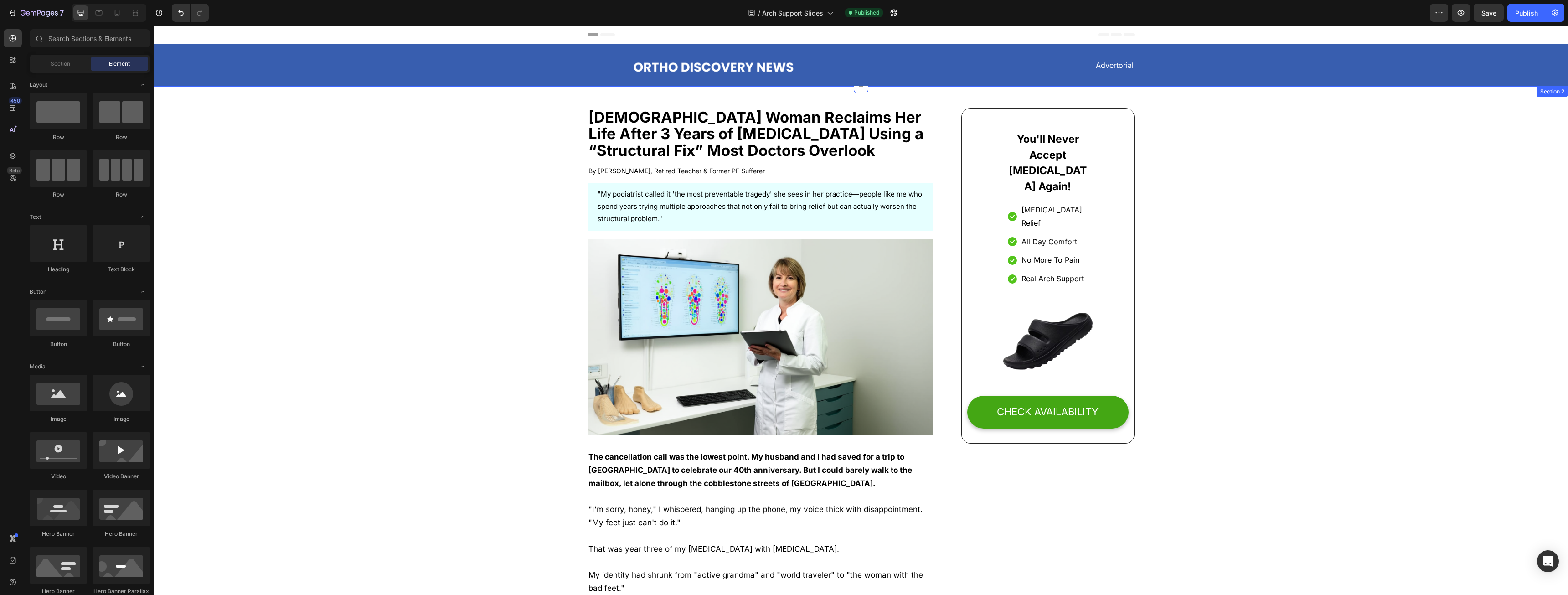
drag, startPoint x: 1220, startPoint y: 488, endPoint x: 1176, endPoint y: 156, distance: 334.9
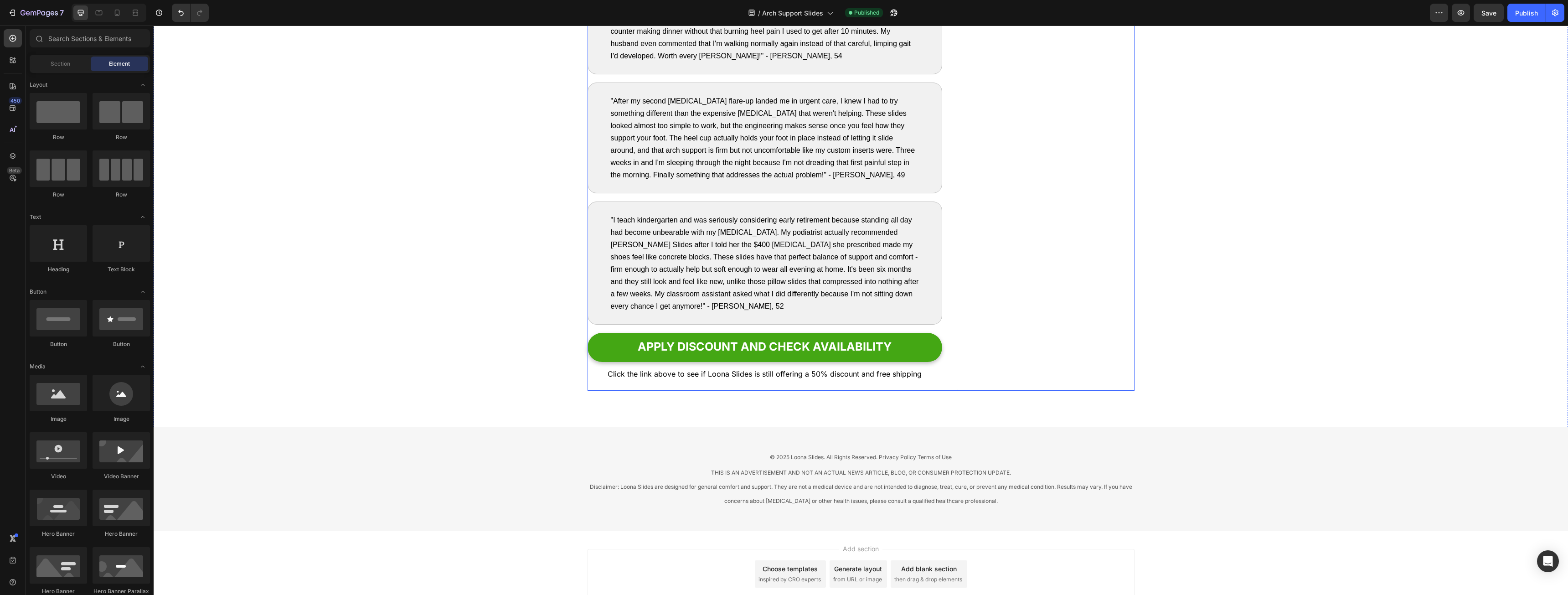
scroll to position [4606, 0]
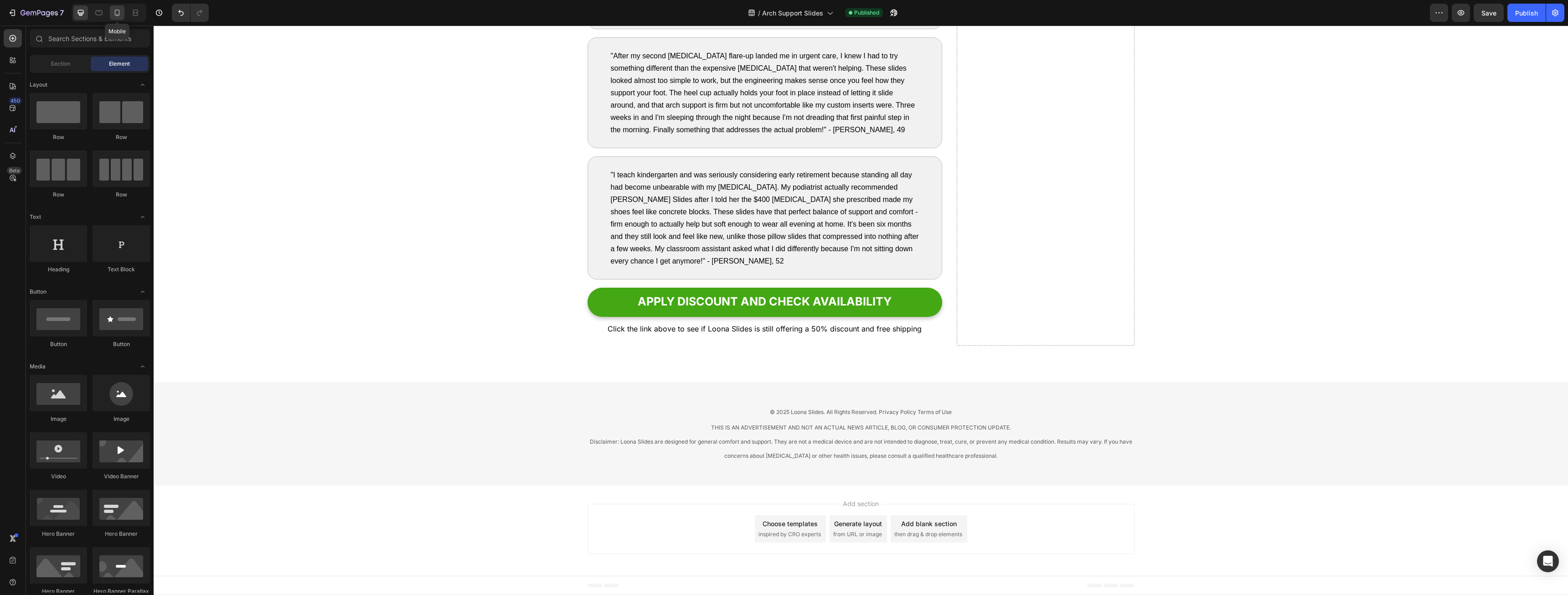
click at [124, 15] on div at bounding box center [117, 13] width 15 height 15
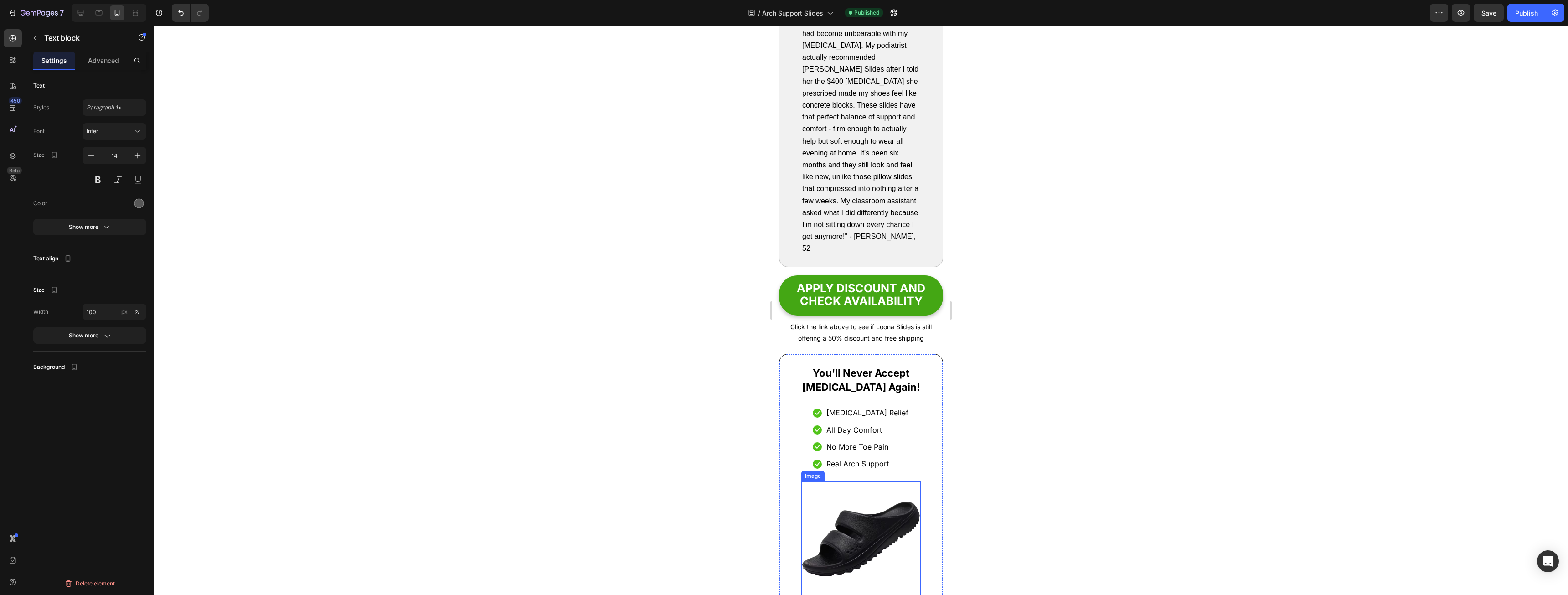
drag, startPoint x: 897, startPoint y: 473, endPoint x: 892, endPoint y: 410, distance: 63.2
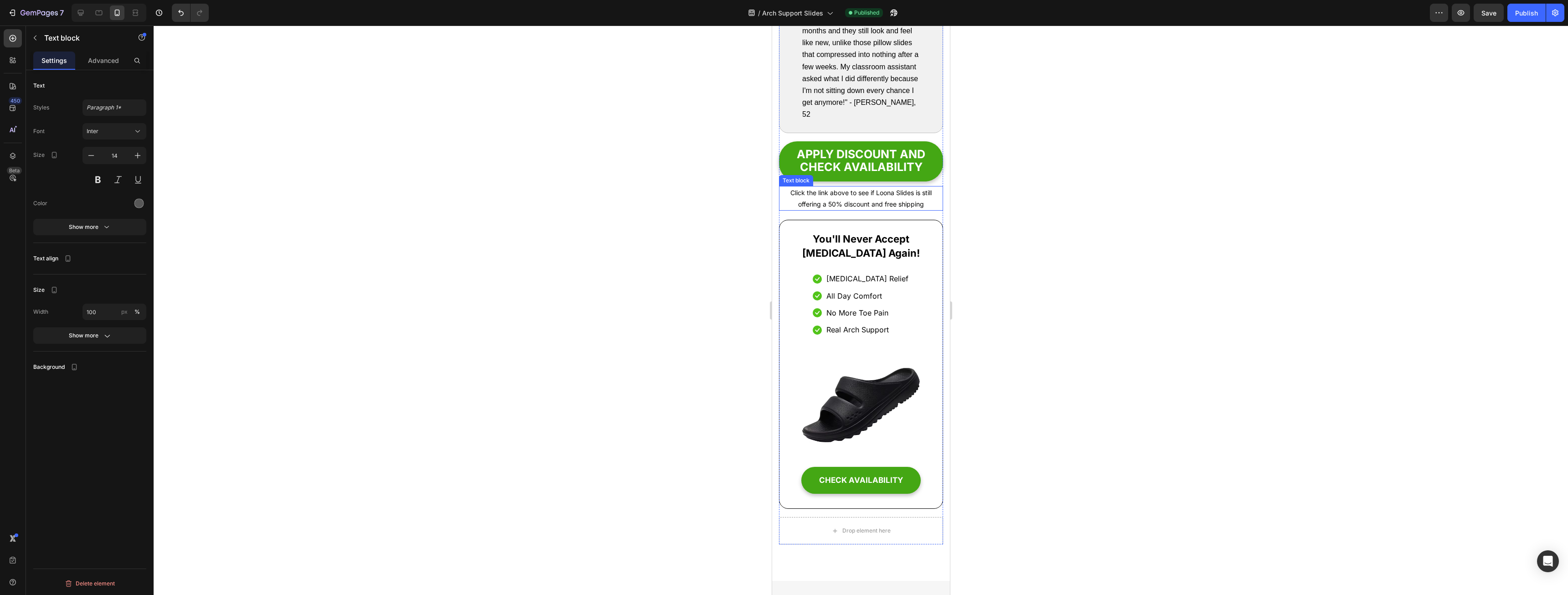
scroll to position [5676, 0]
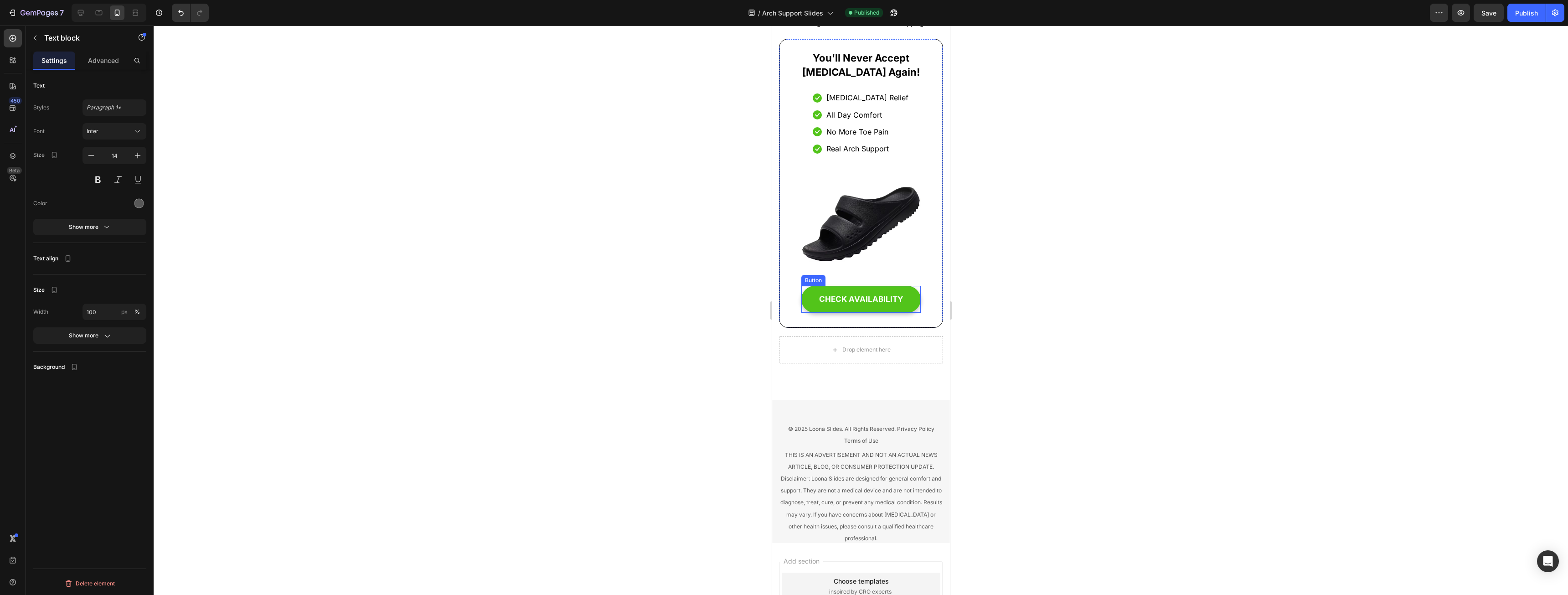
click at [807, 313] on link "CHECK AVAILABILITY" at bounding box center [861, 300] width 119 height 27
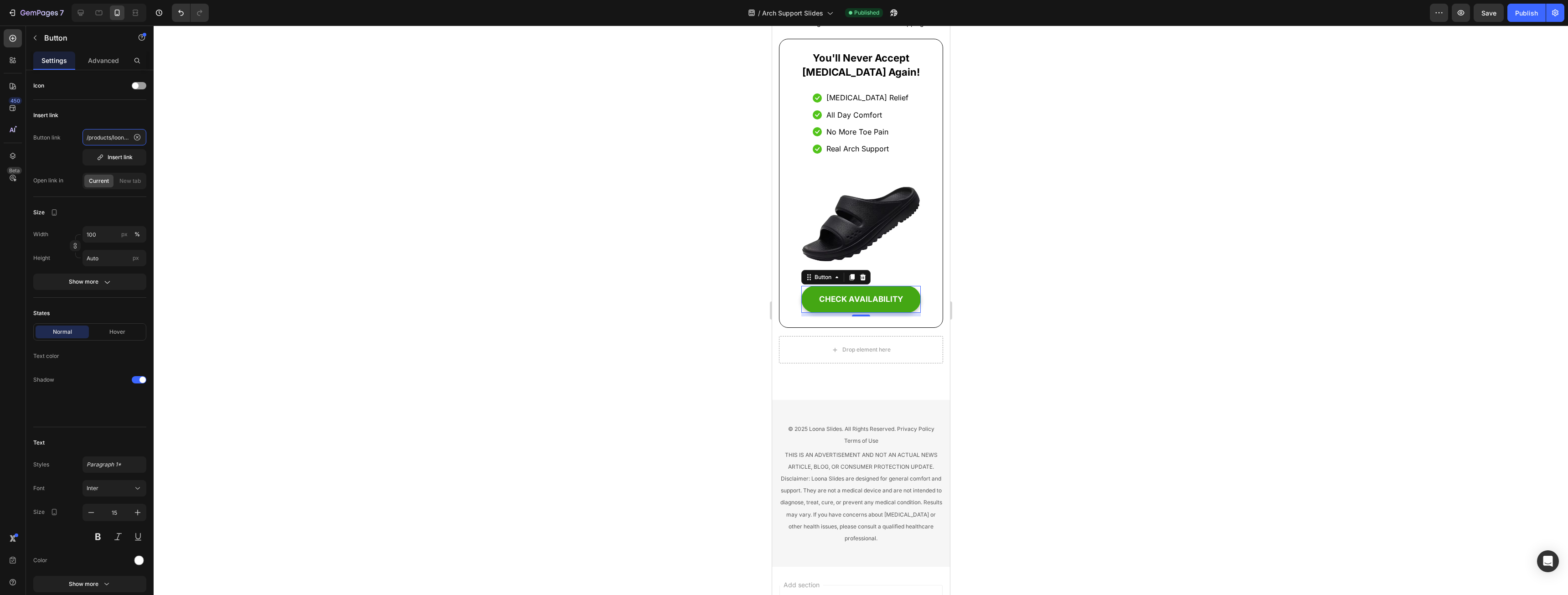
click at [108, 134] on input "/products/loona-comfort-arch-support-slides" at bounding box center [114, 137] width 64 height 16
click at [114, 137] on input "/products/loona-comfort-arch-support-slides" at bounding box center [114, 137] width 64 height 16
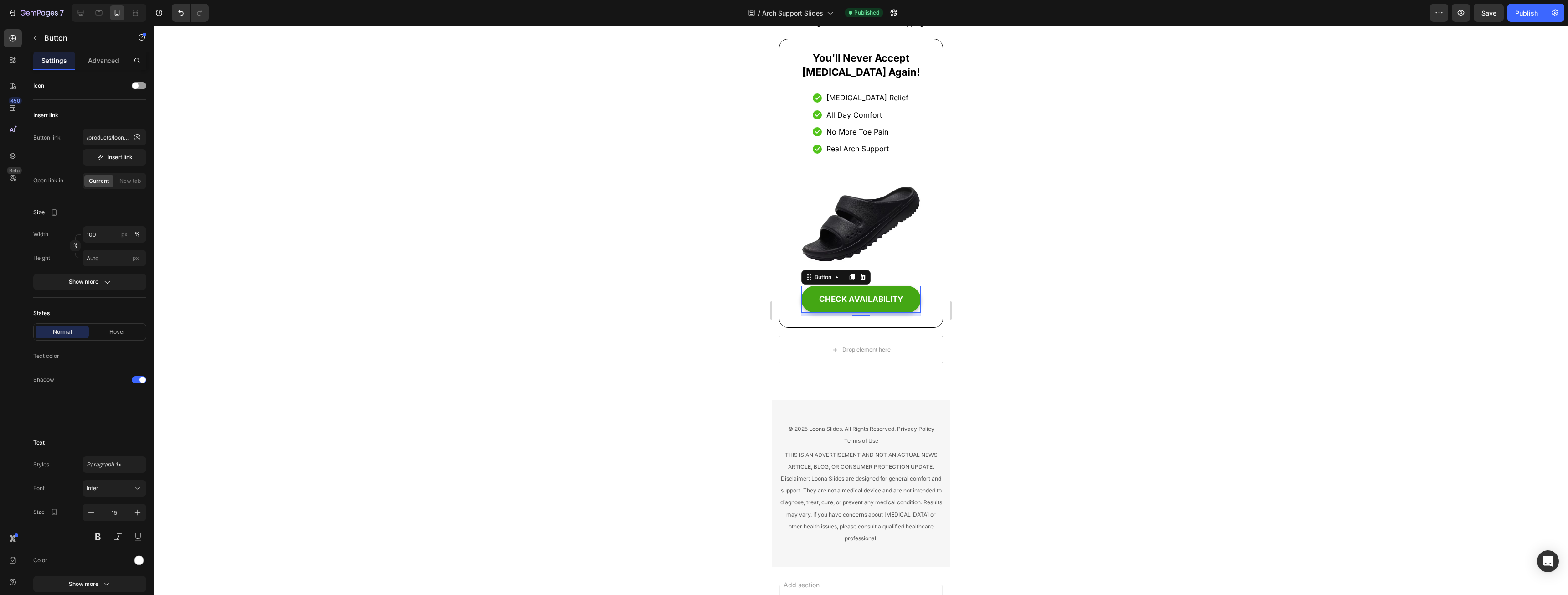
drag, startPoint x: 634, startPoint y: 302, endPoint x: 649, endPoint y: 220, distance: 83.4
